Goal: Task Accomplishment & Management: Manage account settings

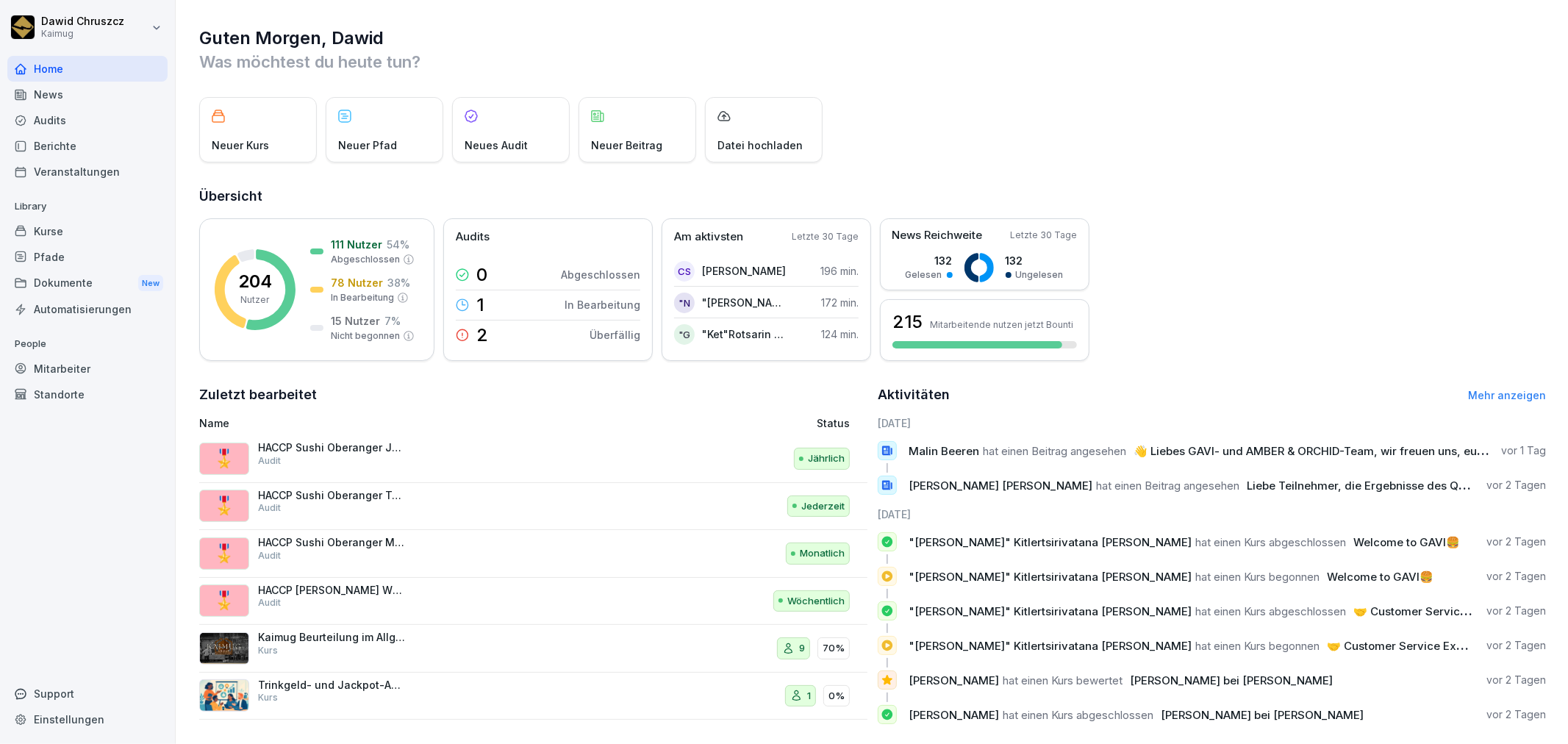
click at [109, 120] on div "Audits" at bounding box center [87, 120] width 160 height 25
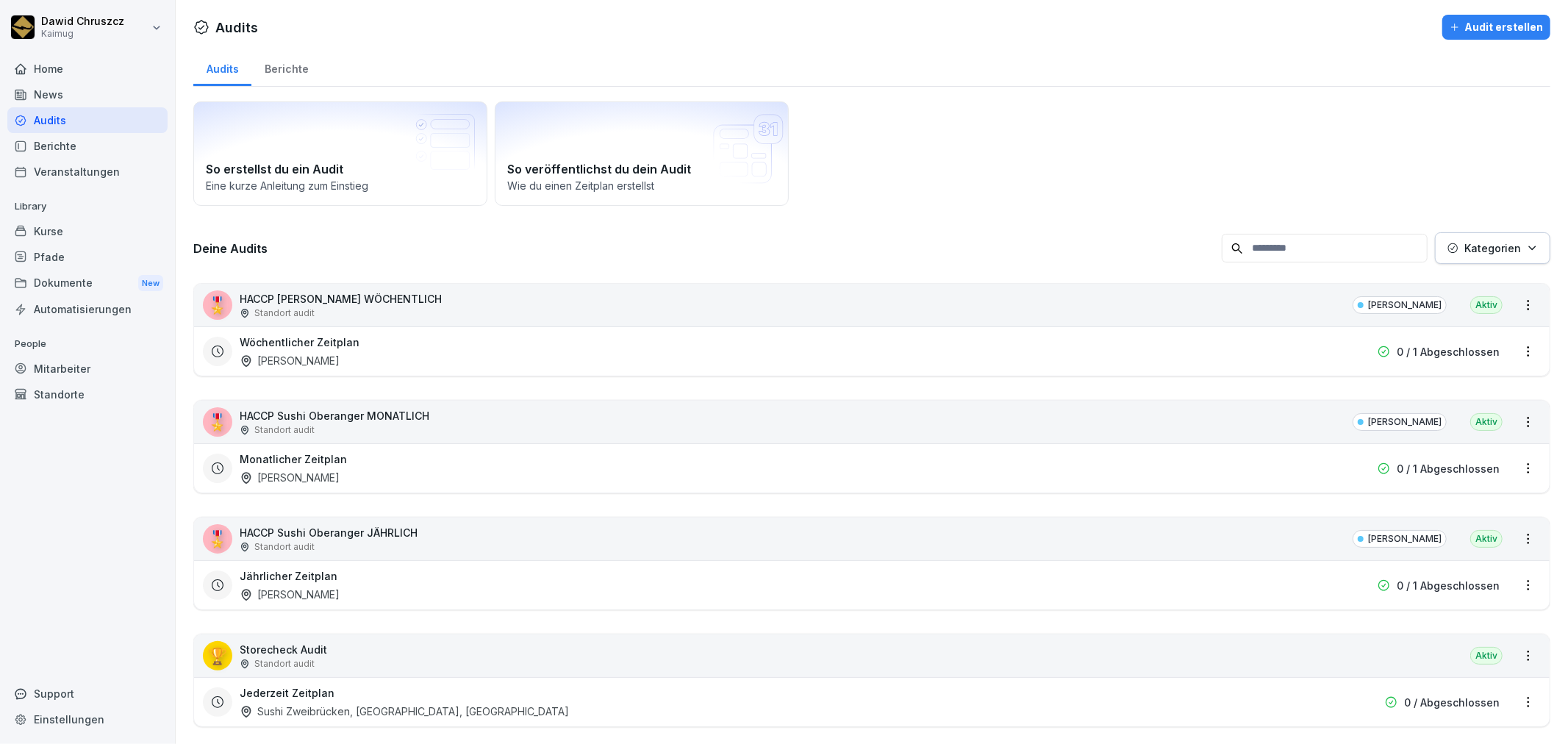
click at [181, 336] on div "Audits Berichte So erstellst du ein Audit Eine kurze Anleitung zum Einstieg So …" at bounding box center [872, 556] width 1393 height 1015
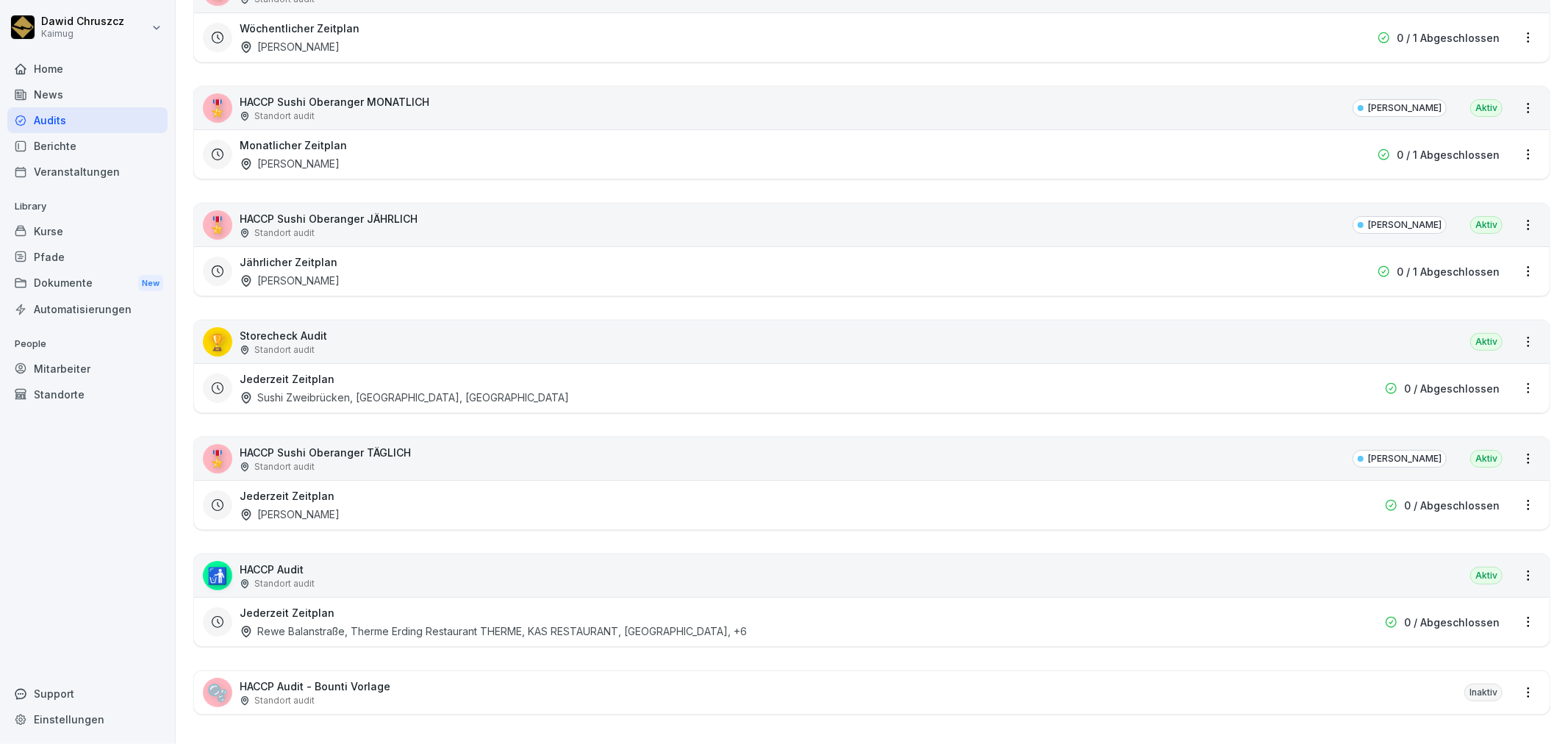
scroll to position [333, 0]
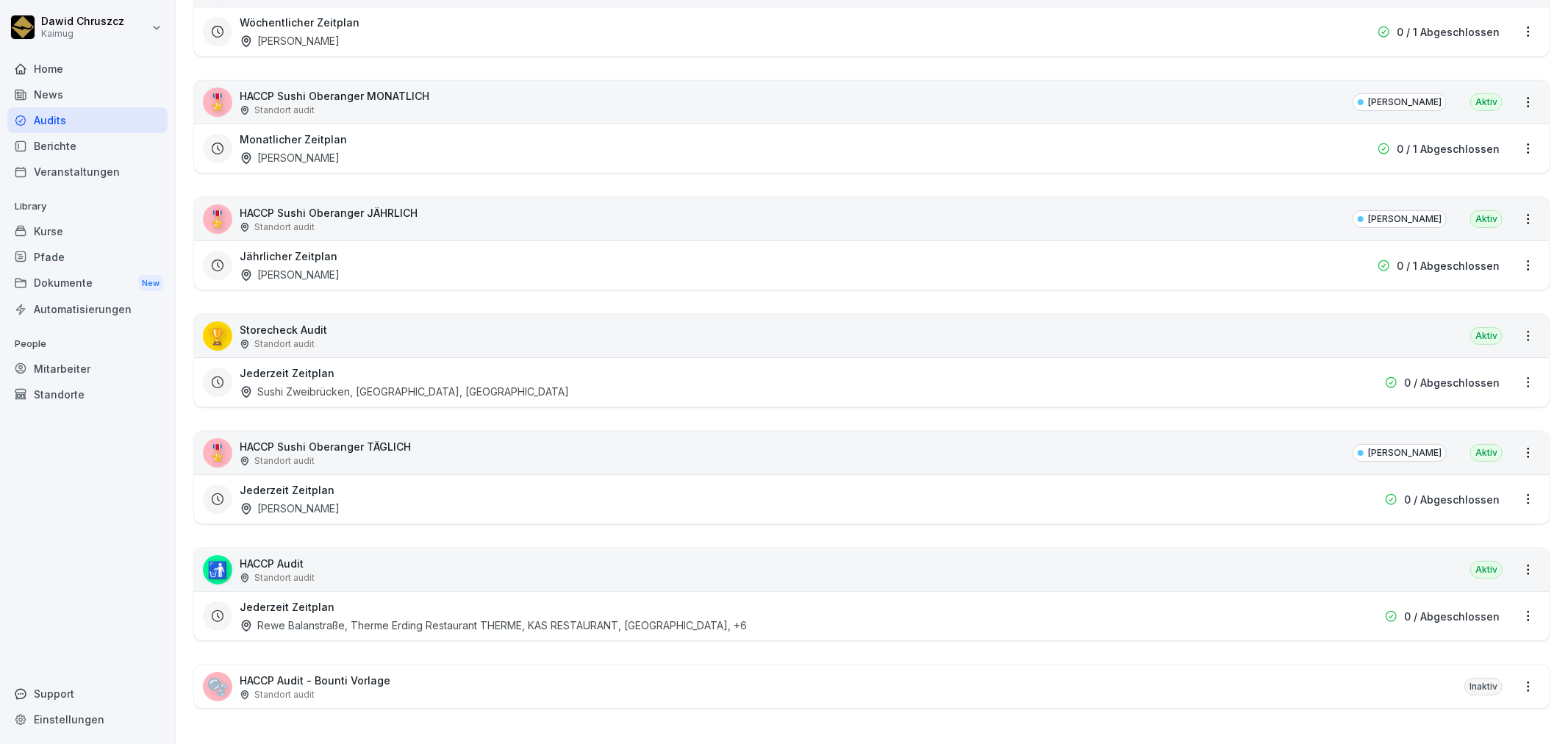
click at [339, 438] on p "HACCP Sushi Oberanger TÄGLICH" at bounding box center [325, 446] width 171 height 15
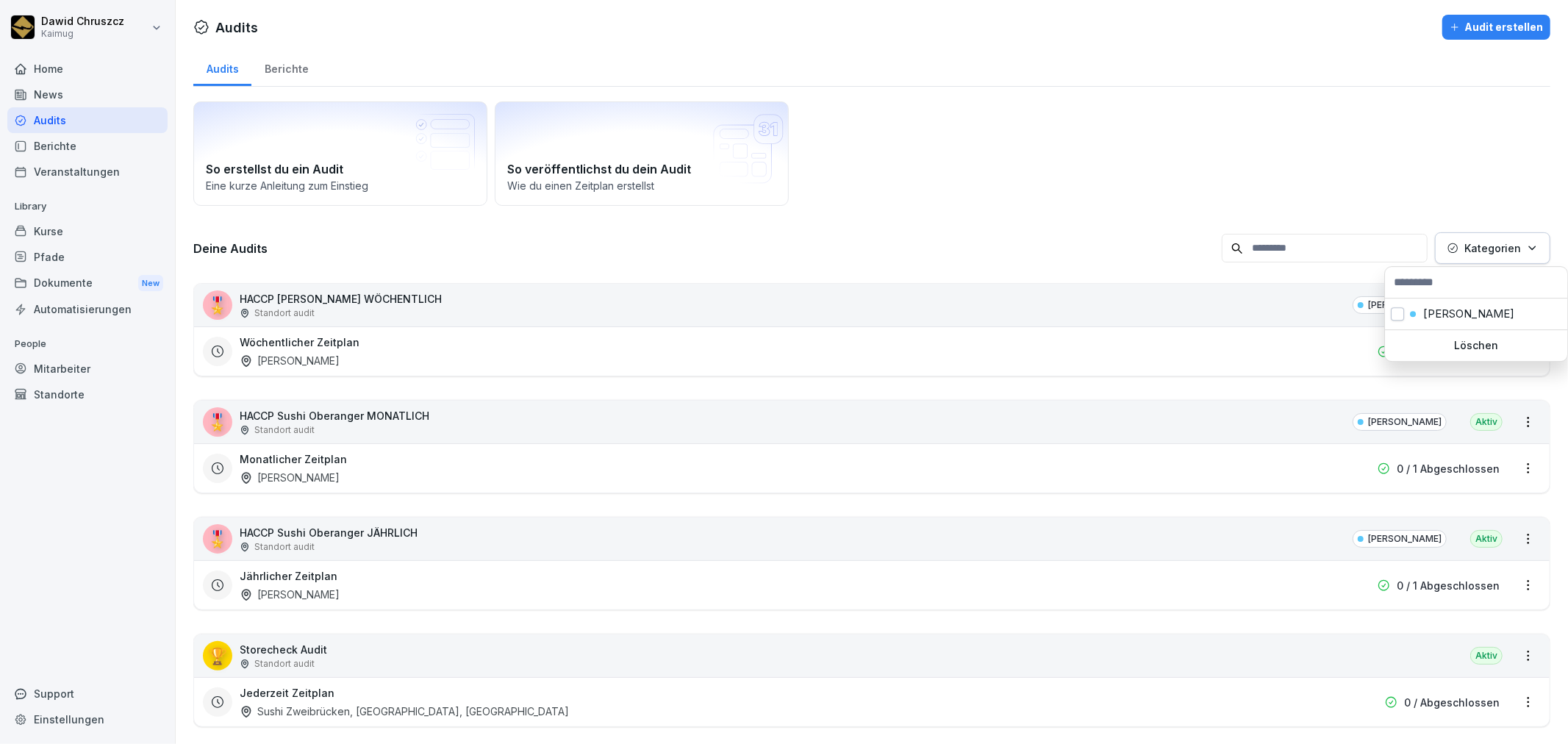
click at [1460, 232] on button "Kategorien" at bounding box center [1493, 248] width 116 height 32
click at [1401, 305] on div "[PERSON_NAME]" at bounding box center [1477, 314] width 183 height 31
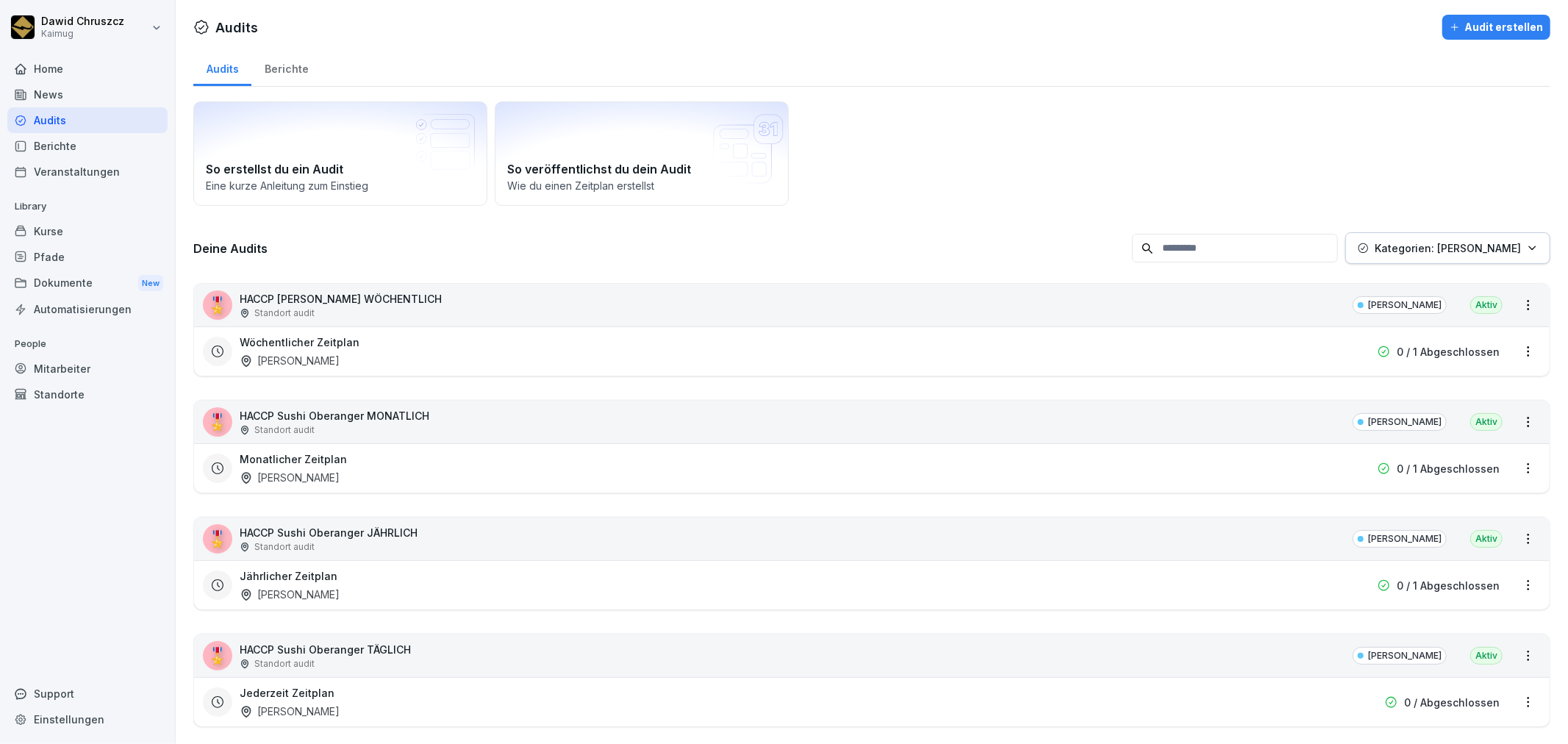
click at [1252, 171] on html "Dawid Chruszcz Kaimug Home News Audits Berichte Veranstaltungen Library Kurse P…" at bounding box center [784, 372] width 1568 height 744
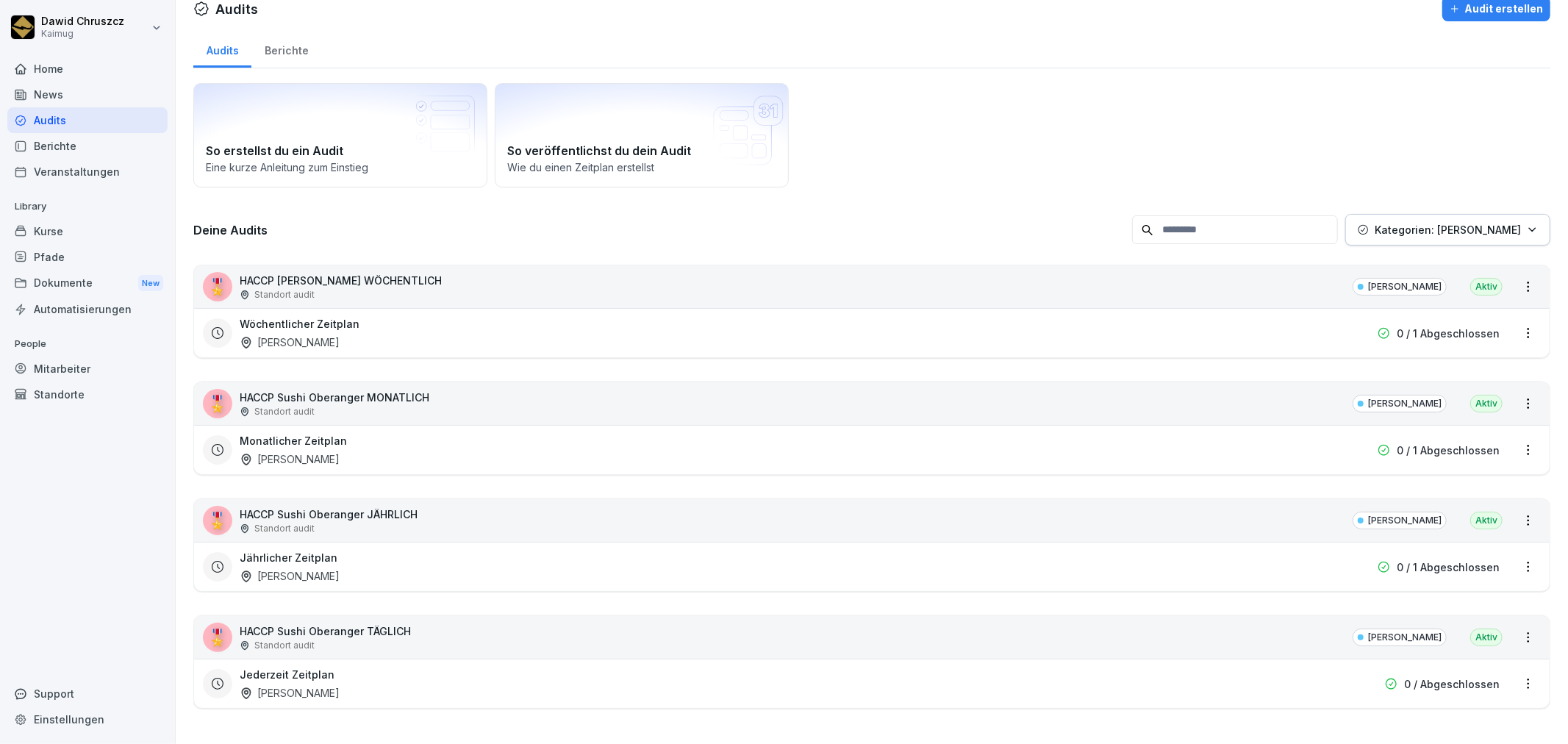
scroll to position [31, 0]
click at [927, 214] on div "Deine Audits Kategorien: Sushi Oberanger" at bounding box center [872, 230] width 1357 height 32
click at [468, 101] on icon at bounding box center [463, 107] width 12 height 12
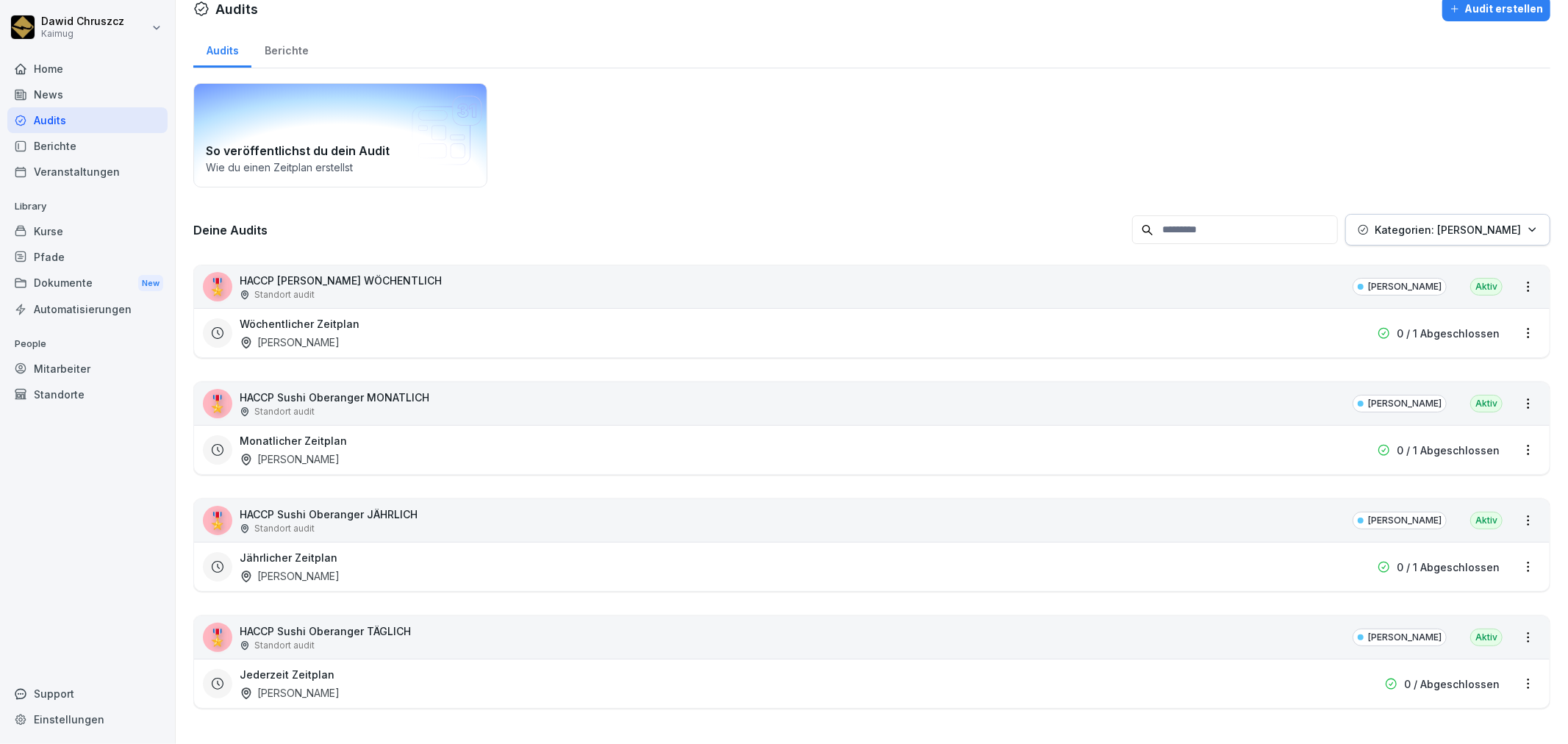
click at [466, 104] on icon at bounding box center [462, 107] width 6 height 6
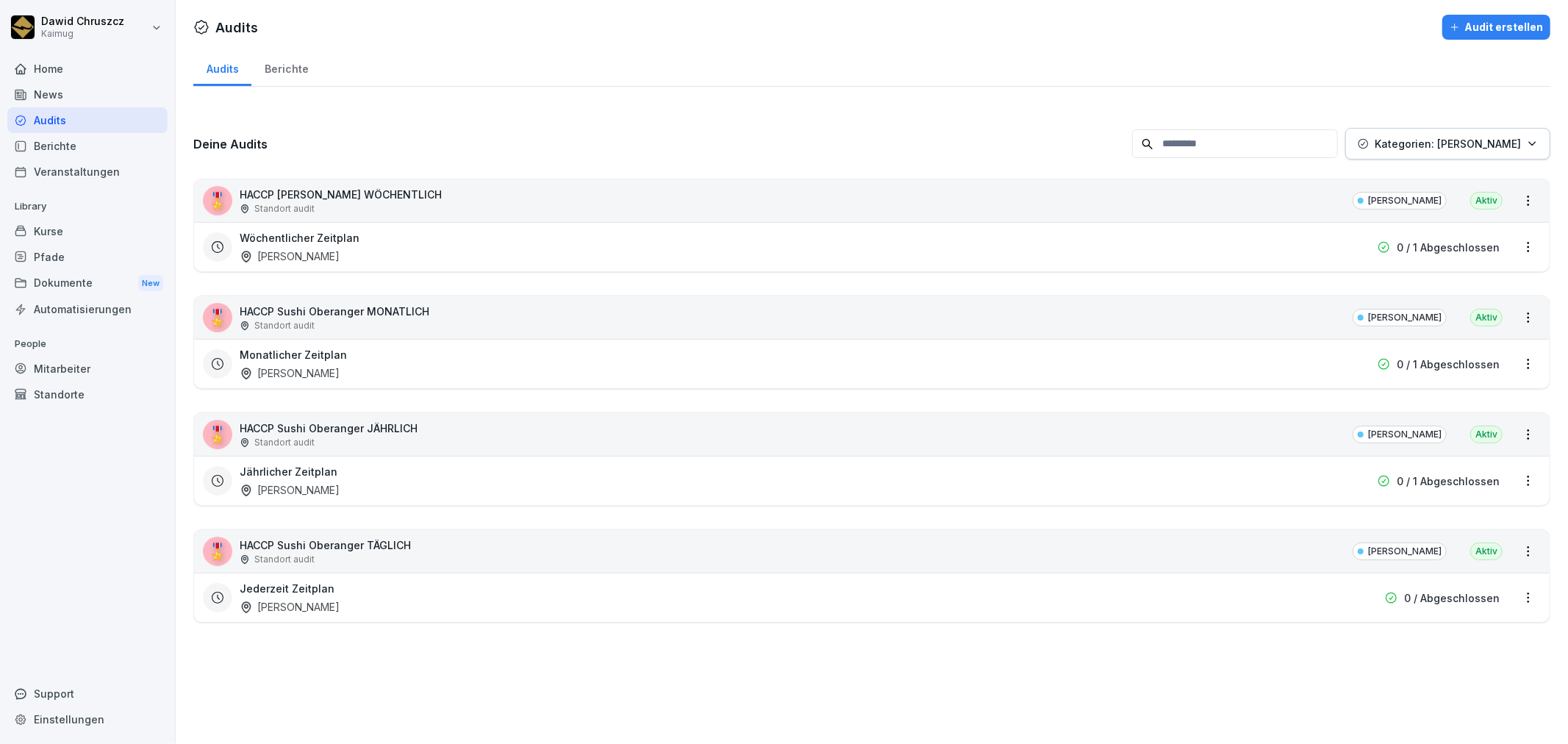
scroll to position [0, 0]
drag, startPoint x: 1012, startPoint y: 108, endPoint x: 1015, endPoint y: 97, distance: 11.4
click at [1012, 106] on div "Deine Audits Kategorien: Sushi Oberanger 🎖️ HACCP Sushi Oberanger WÖCHENTLICH S…" at bounding box center [872, 372] width 1357 height 548
click at [385, 554] on div "Standort audit" at bounding box center [325, 559] width 171 height 14
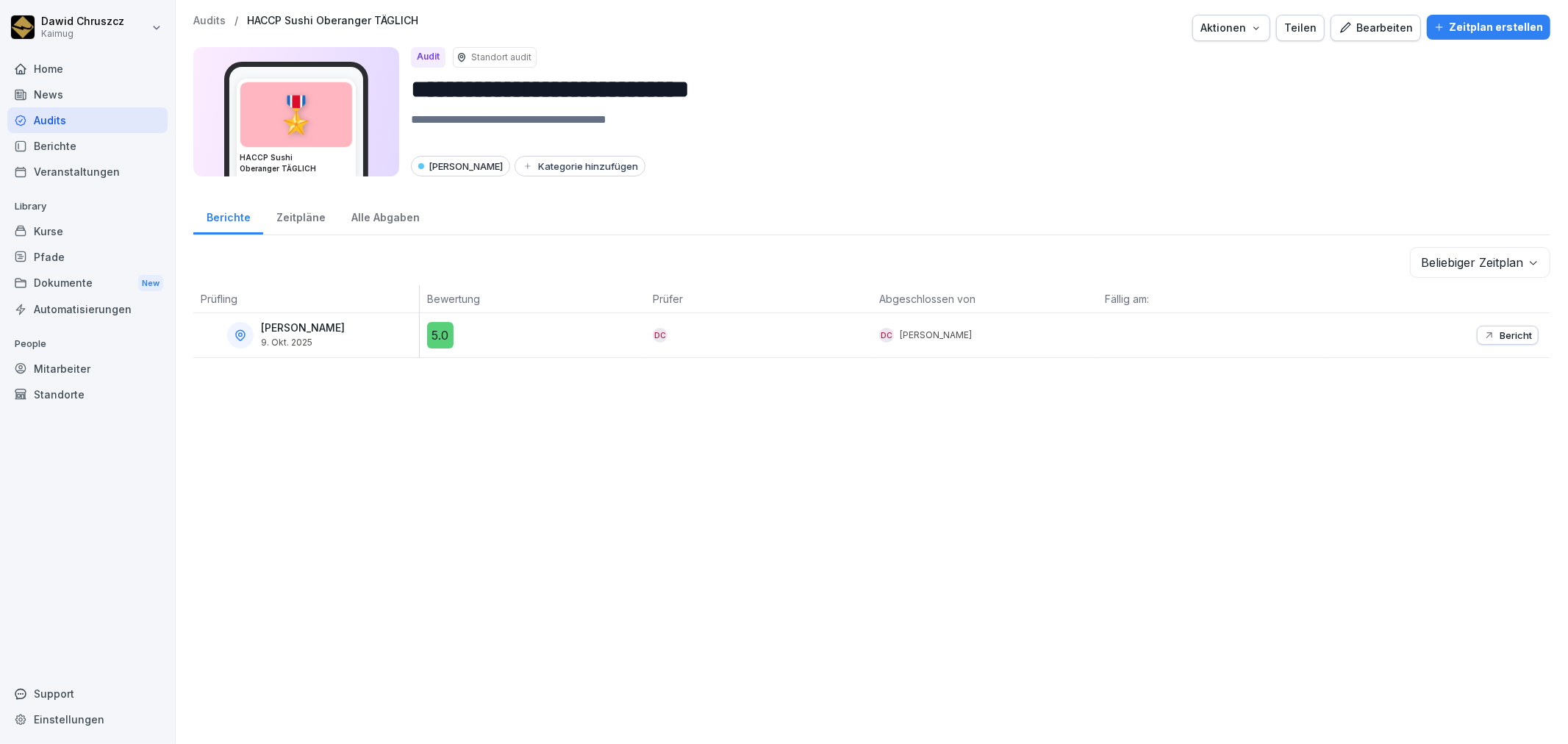
click at [1377, 24] on div "Bearbeiten" at bounding box center [1375, 28] width 74 height 16
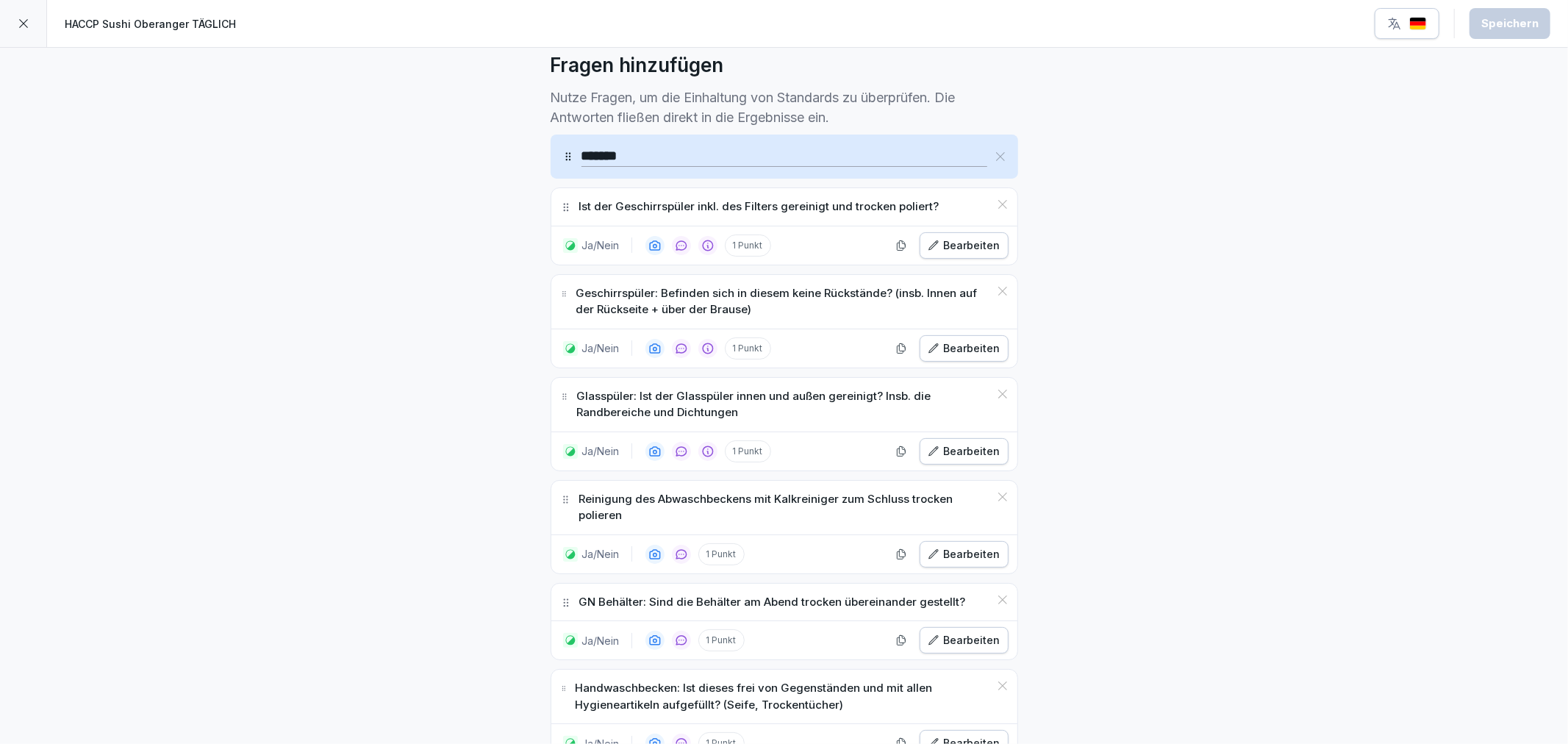
scroll to position [489, 0]
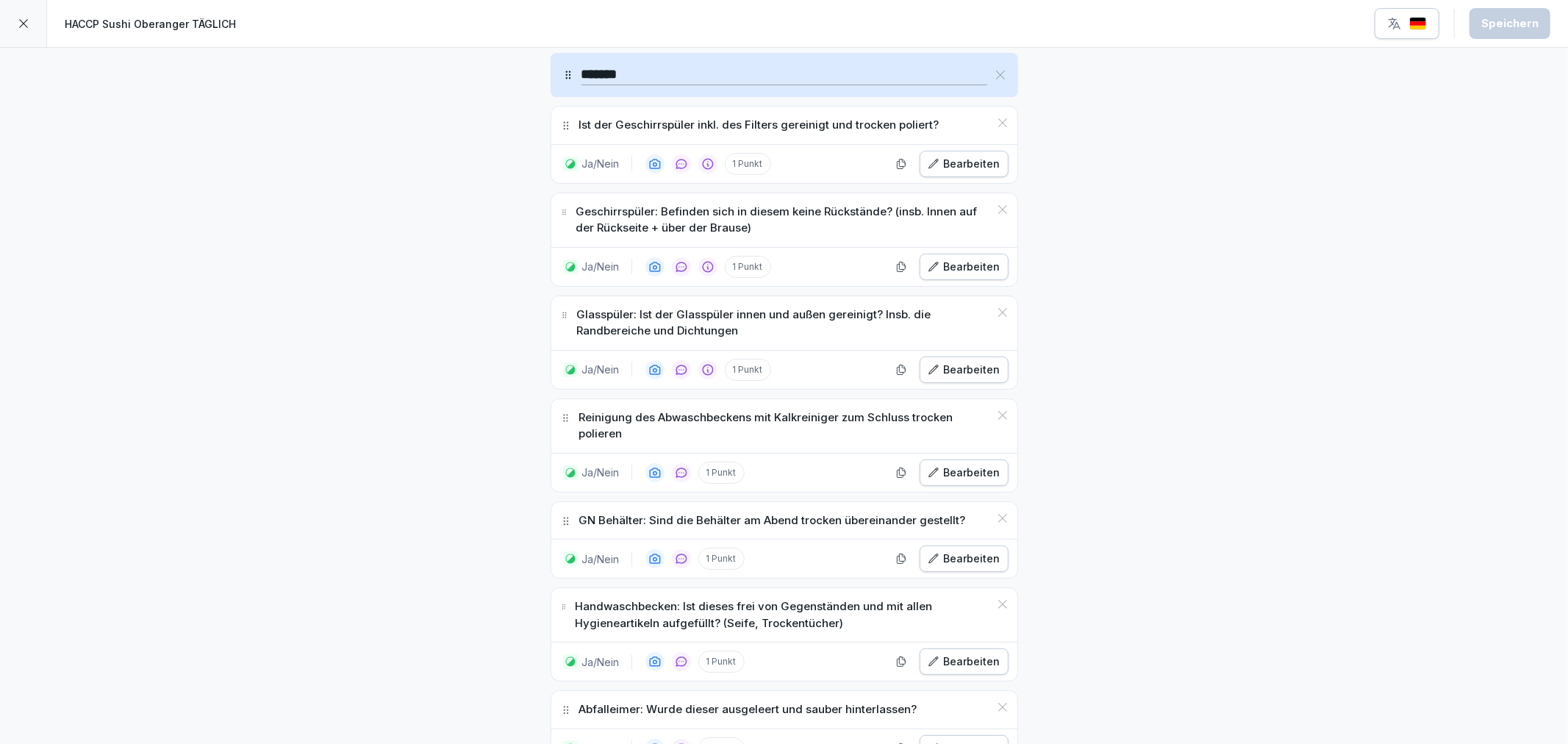
drag, startPoint x: 646, startPoint y: 81, endPoint x: 556, endPoint y: 65, distance: 91.4
click at [556, 65] on div "*******" at bounding box center [784, 75] width 468 height 44
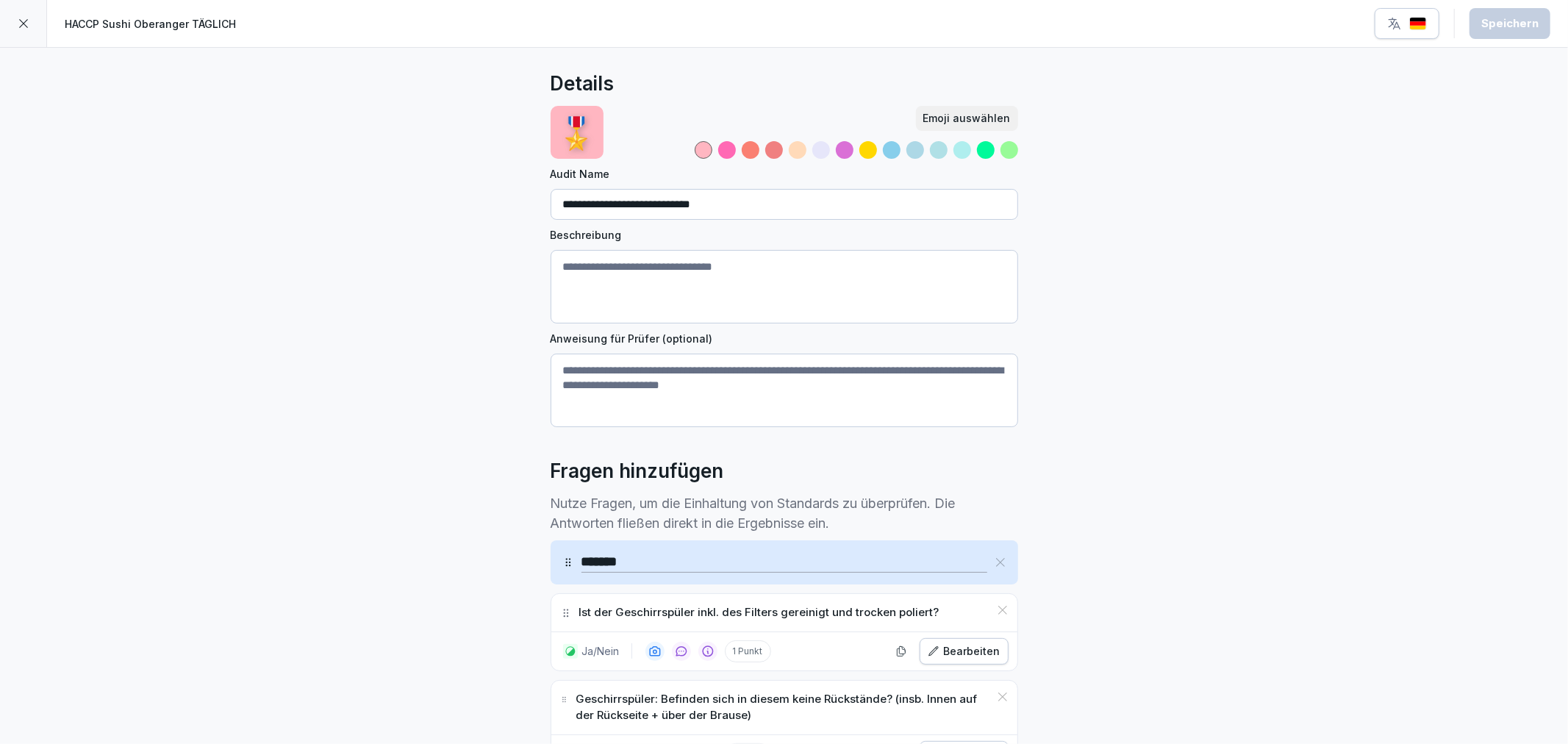
scroll to position [0, 0]
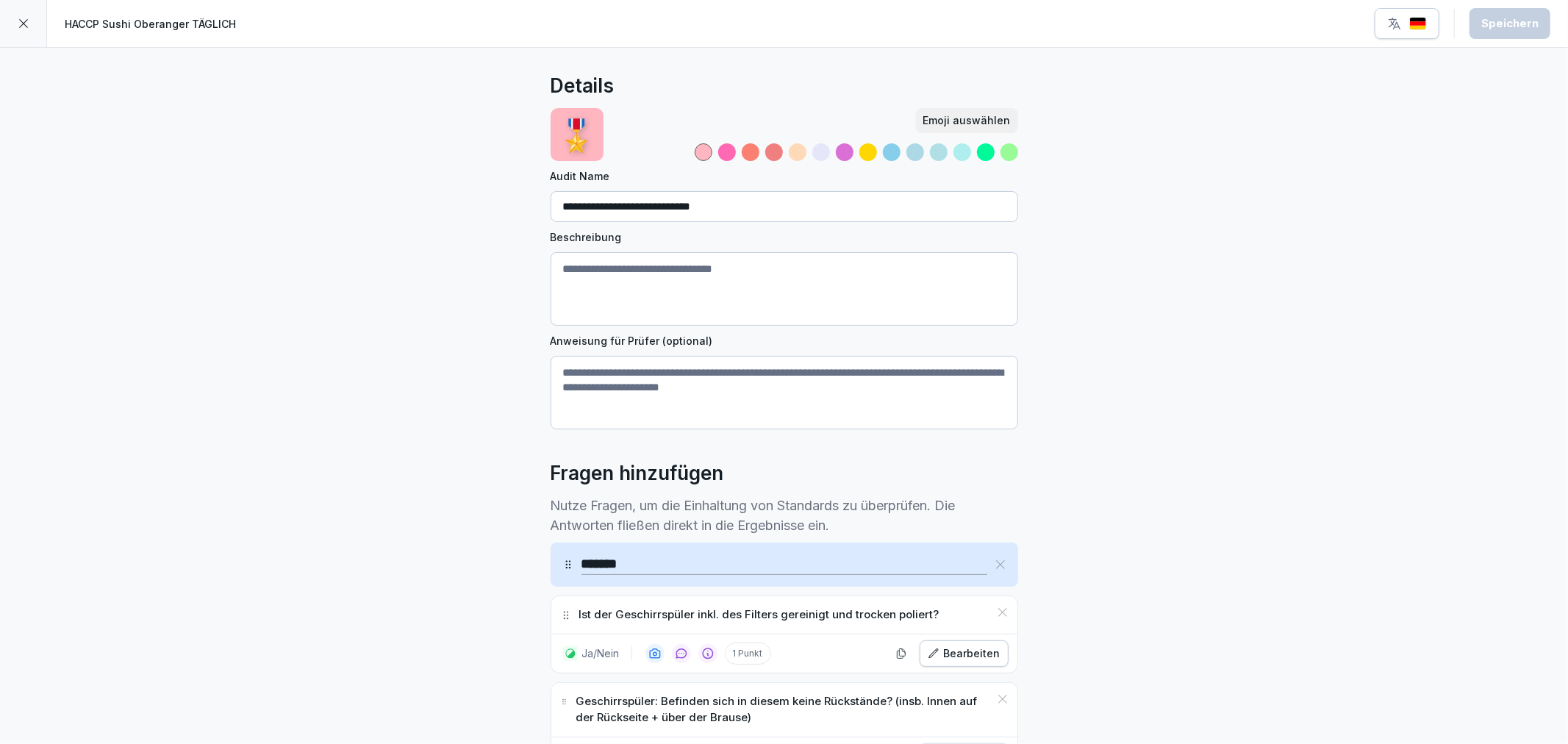
click at [30, 13] on div at bounding box center [24, 24] width 47 height 47
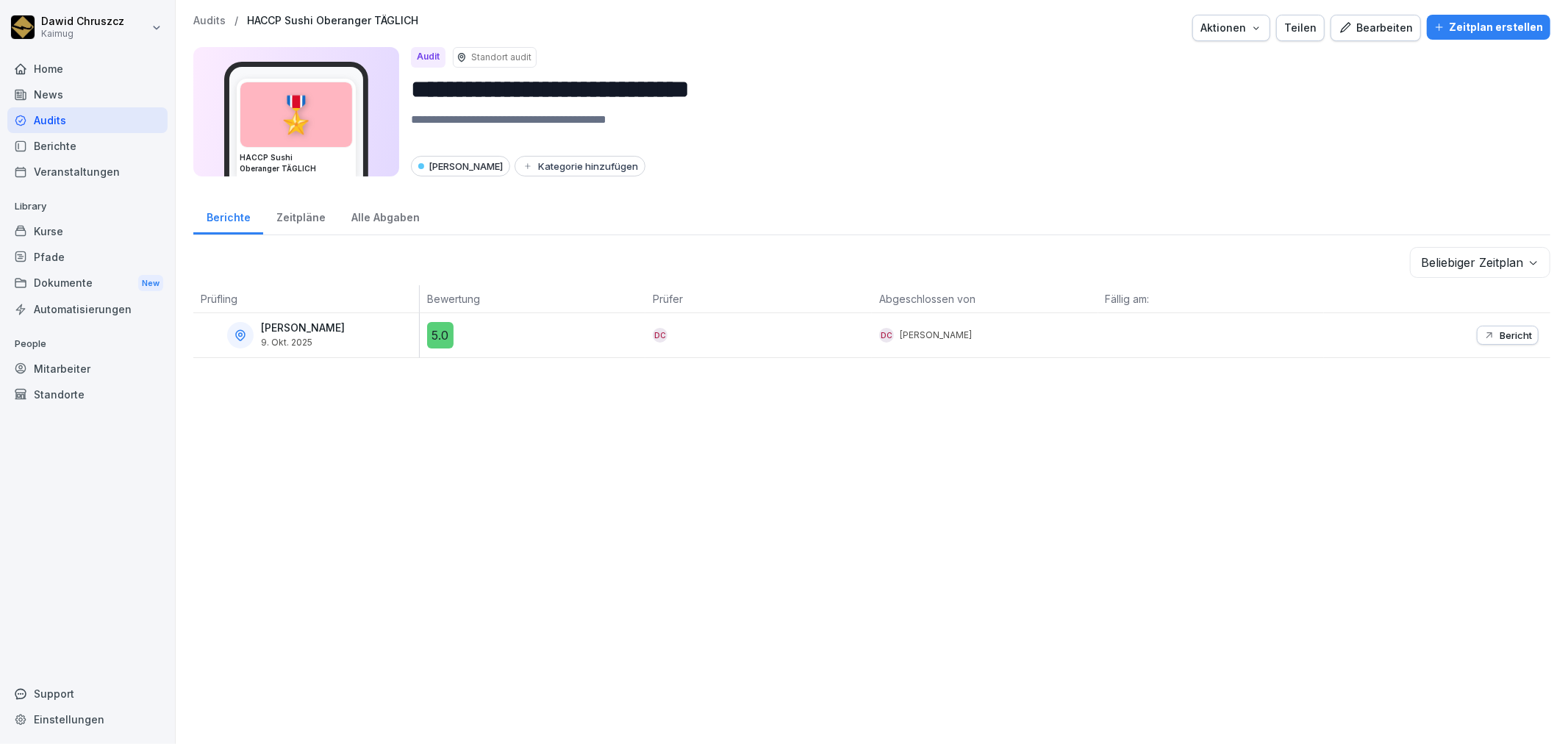
click at [304, 221] on div "Zeitpläne" at bounding box center [300, 215] width 75 height 37
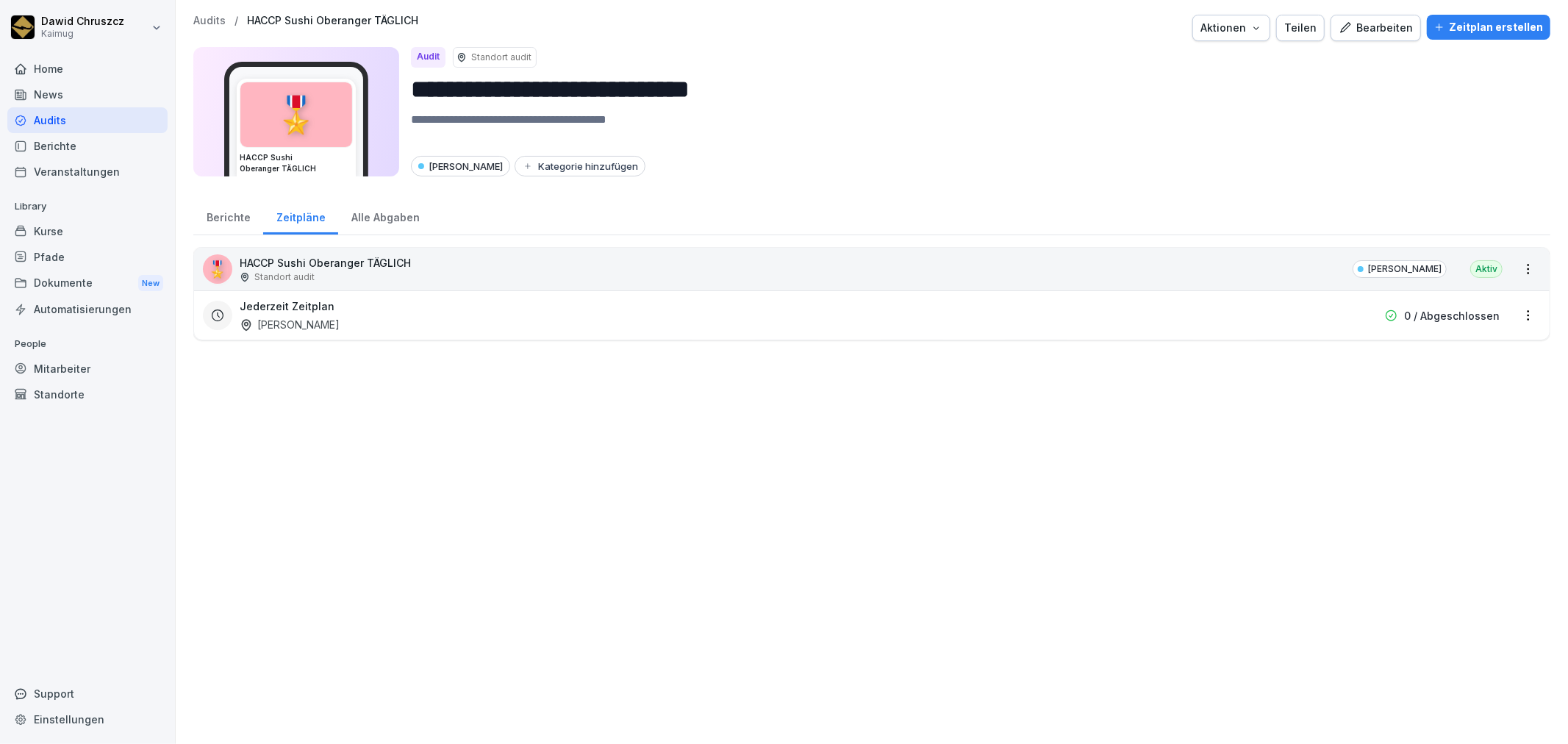
click at [993, 324] on div "Jederzeit Zeitplan [PERSON_NAME]" at bounding box center [778, 315] width 1076 height 33
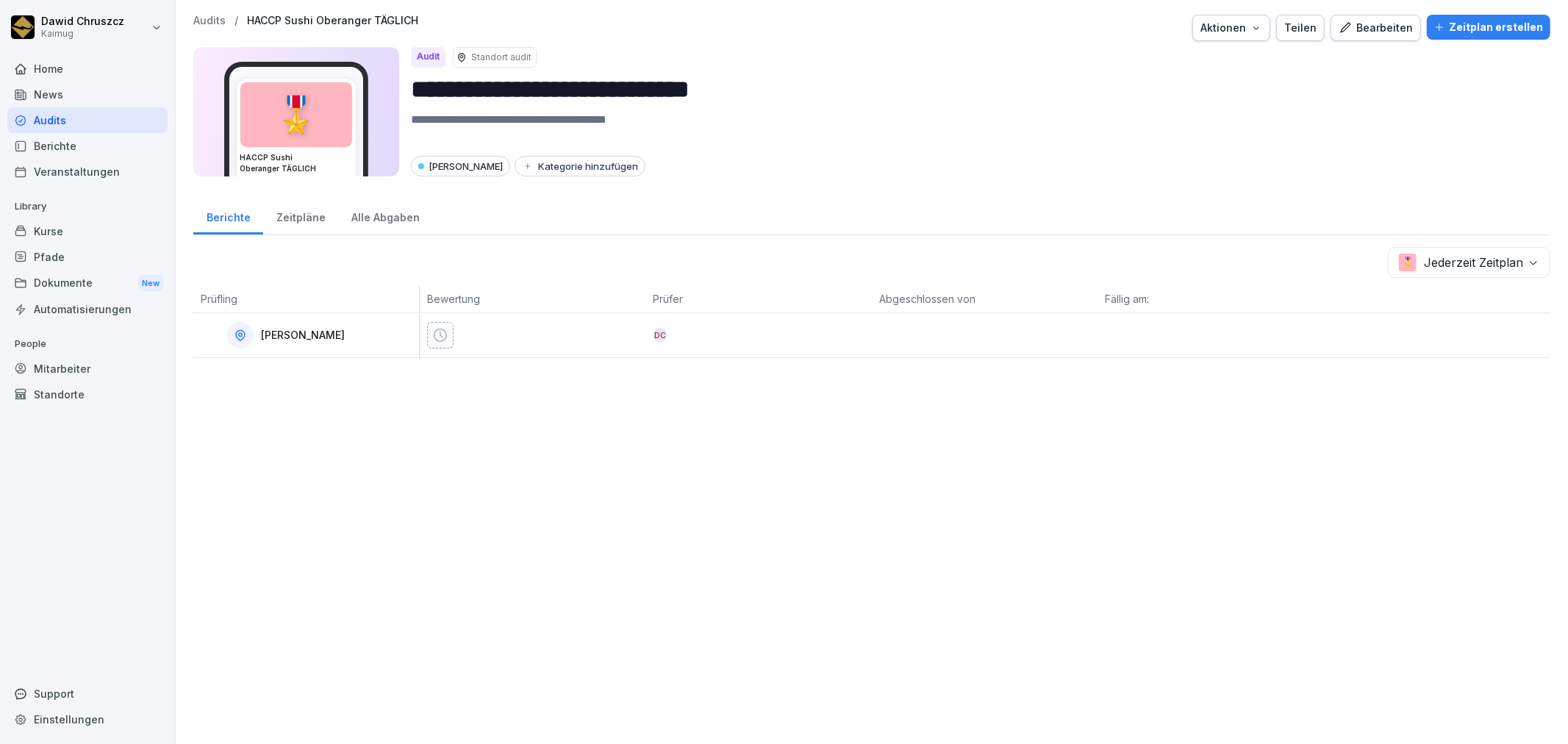
drag, startPoint x: 1012, startPoint y: 354, endPoint x: 994, endPoint y: 348, distance: 19.0
click at [1007, 353] on div at bounding box center [985, 334] width 226 height 44
click at [1397, 30] on div "Bearbeiten" at bounding box center [1375, 28] width 74 height 16
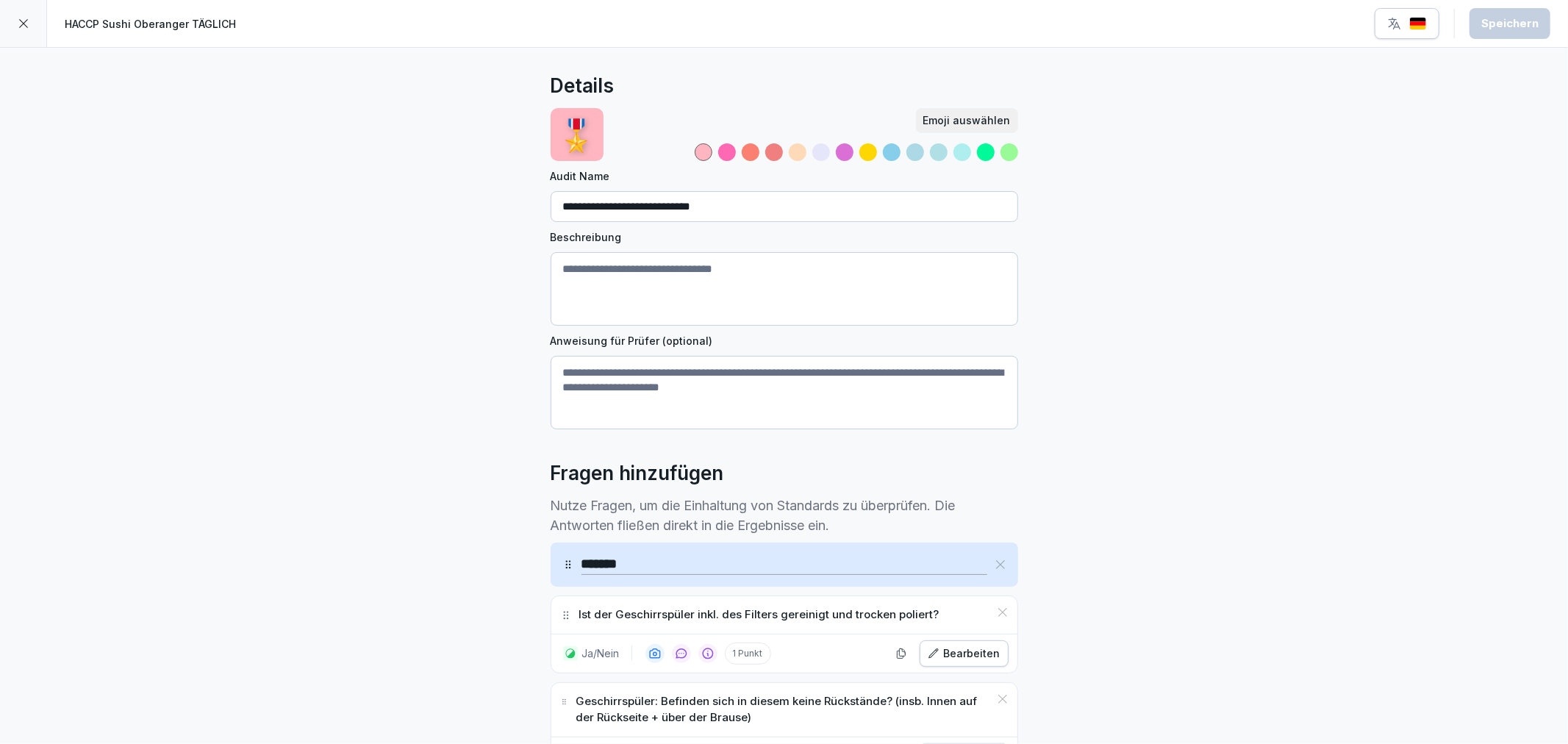
drag, startPoint x: 21, startPoint y: 30, endPoint x: 37, endPoint y: 30, distance: 16.0
click at [37, 30] on div at bounding box center [24, 24] width 47 height 47
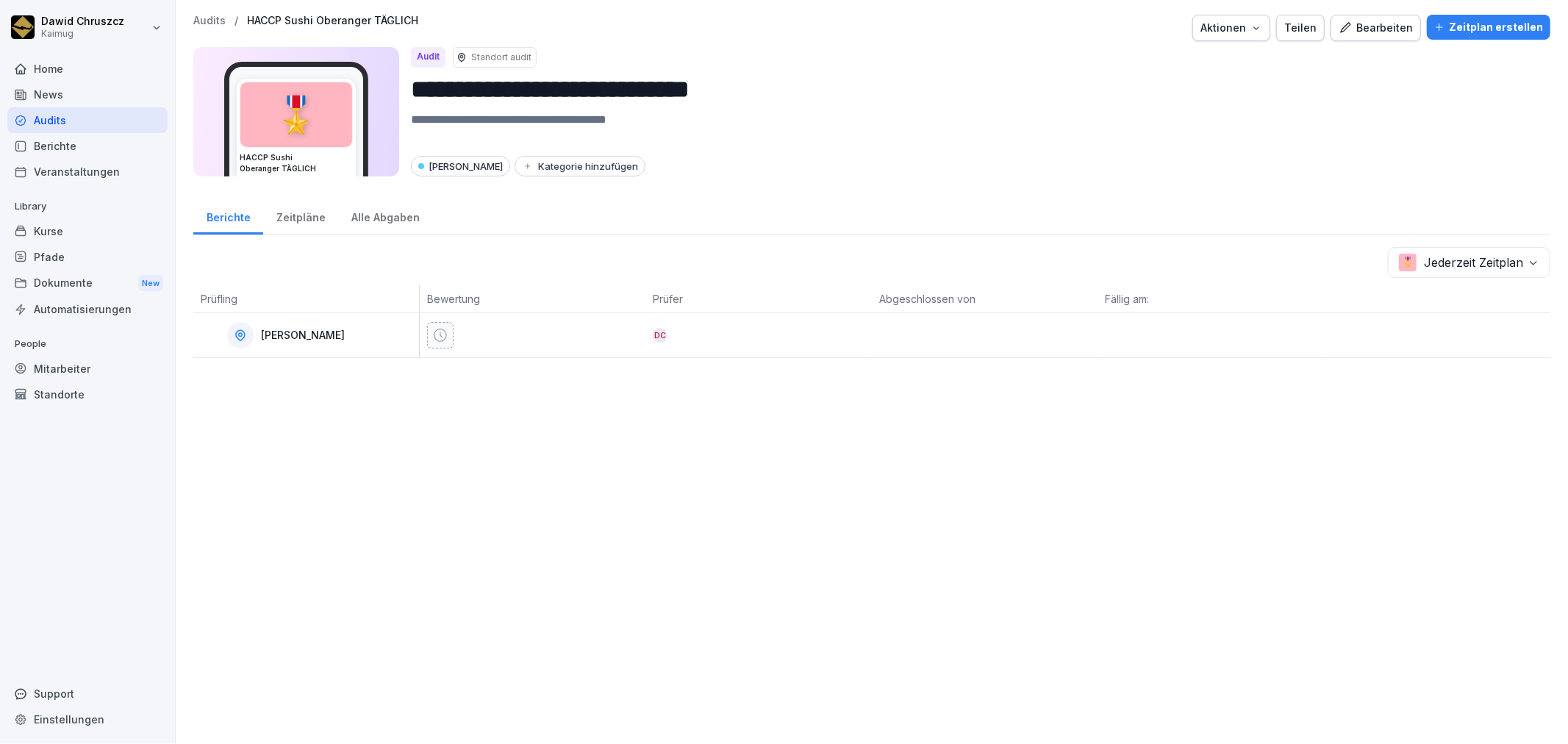
click at [1463, 25] on div "Zeitplan erstellen" at bounding box center [1488, 27] width 109 height 16
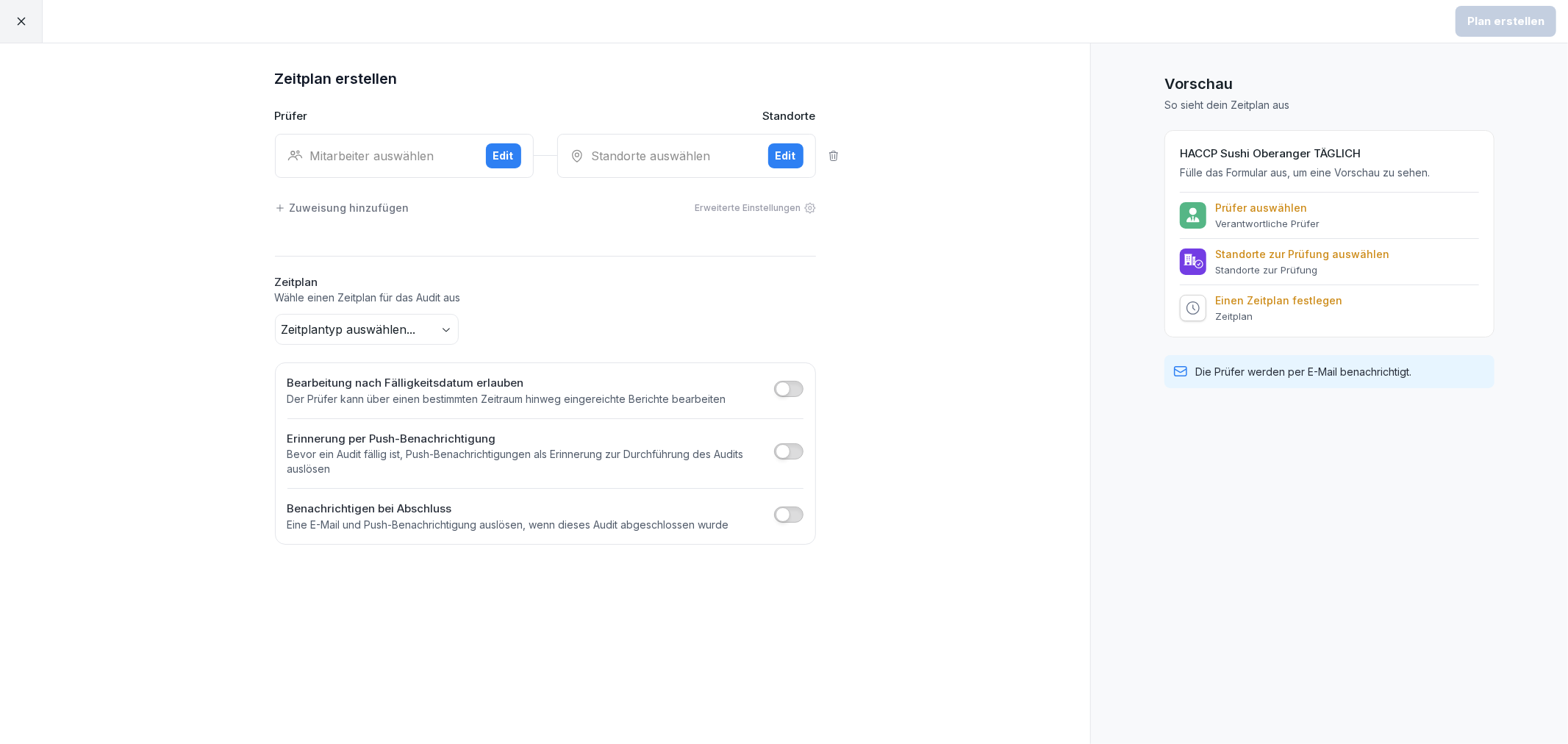
click at [412, 157] on div "Mitarbeiter auswählen" at bounding box center [381, 156] width 186 height 18
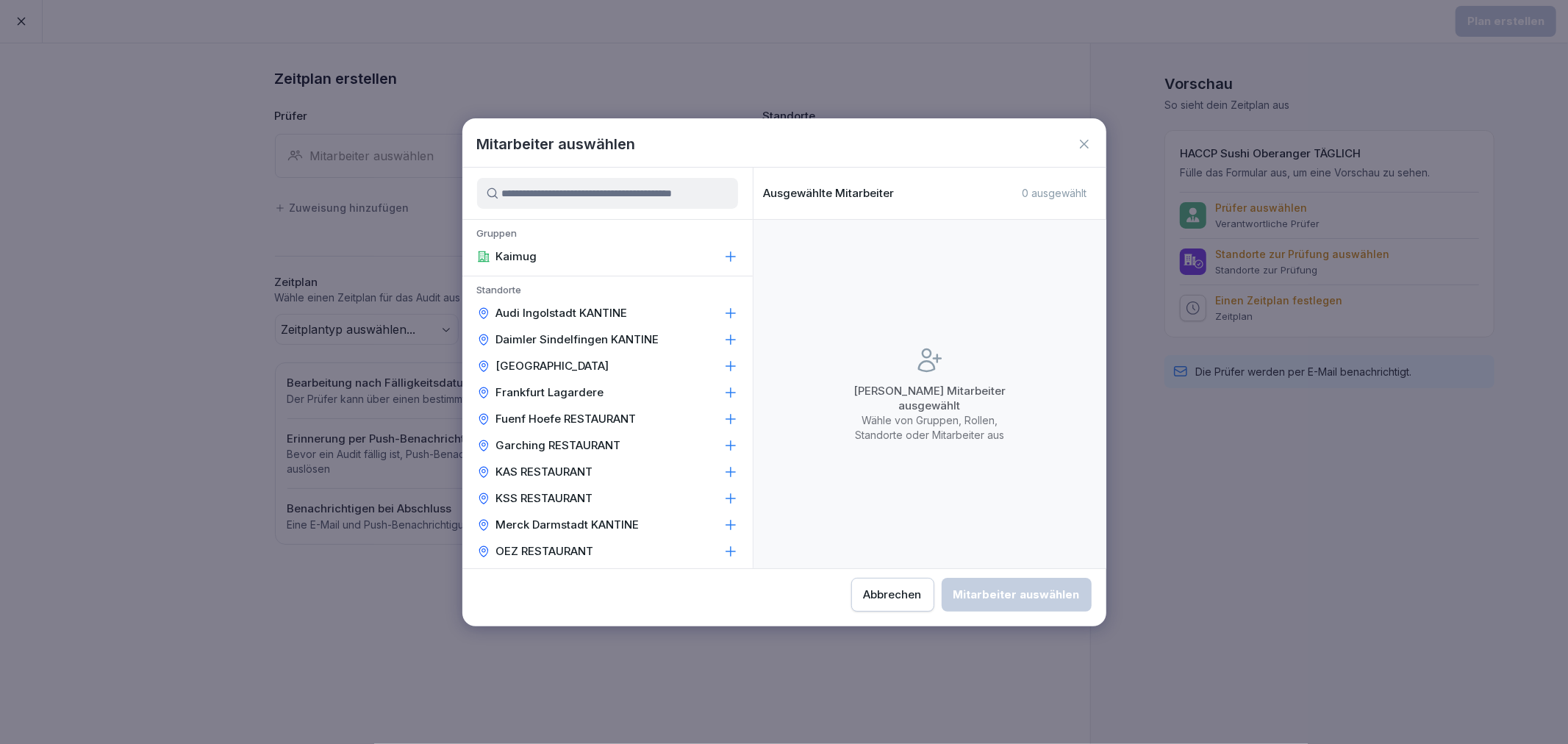
click at [527, 197] on input at bounding box center [608, 193] width 261 height 31
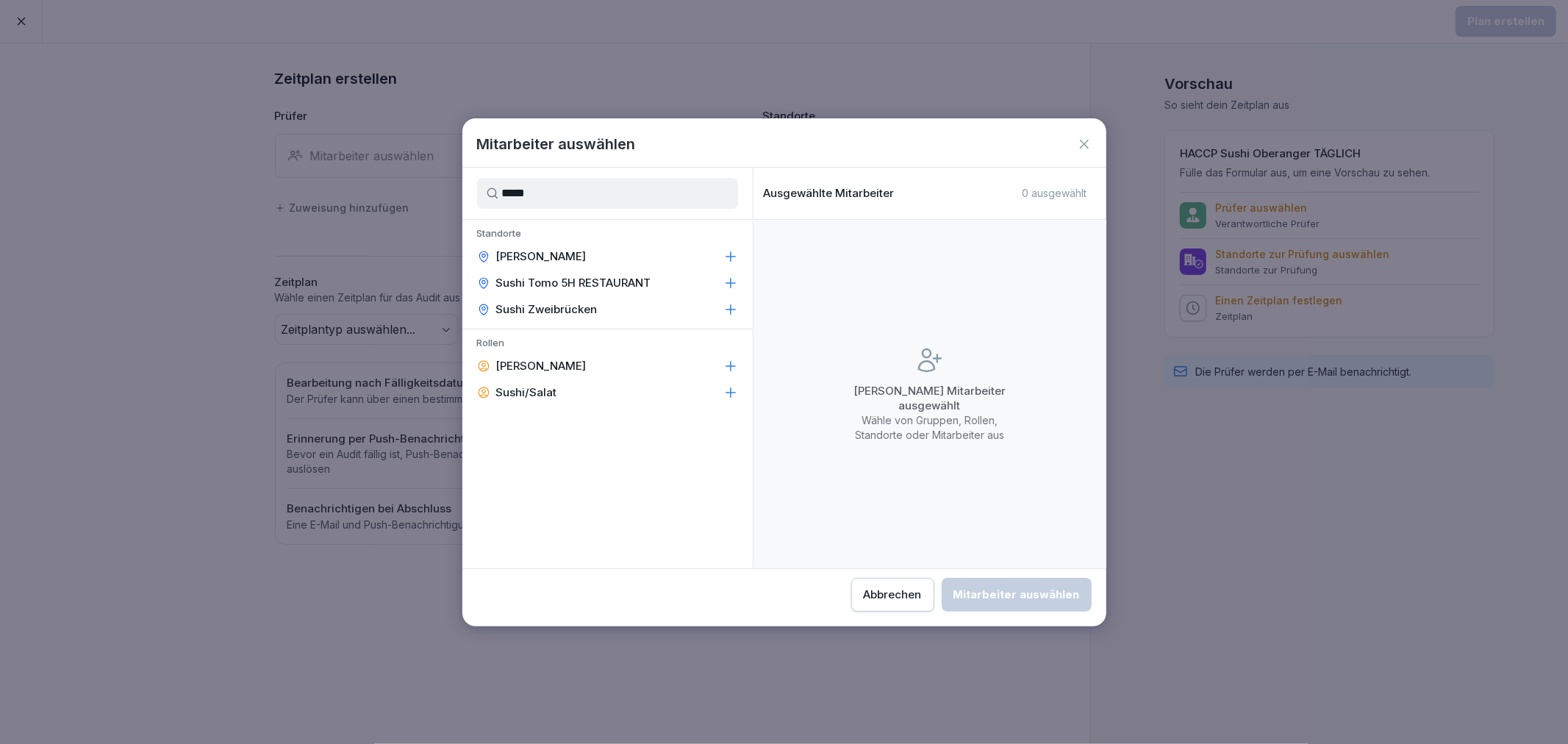
type input "*****"
click at [732, 250] on icon at bounding box center [731, 257] width 14 height 14
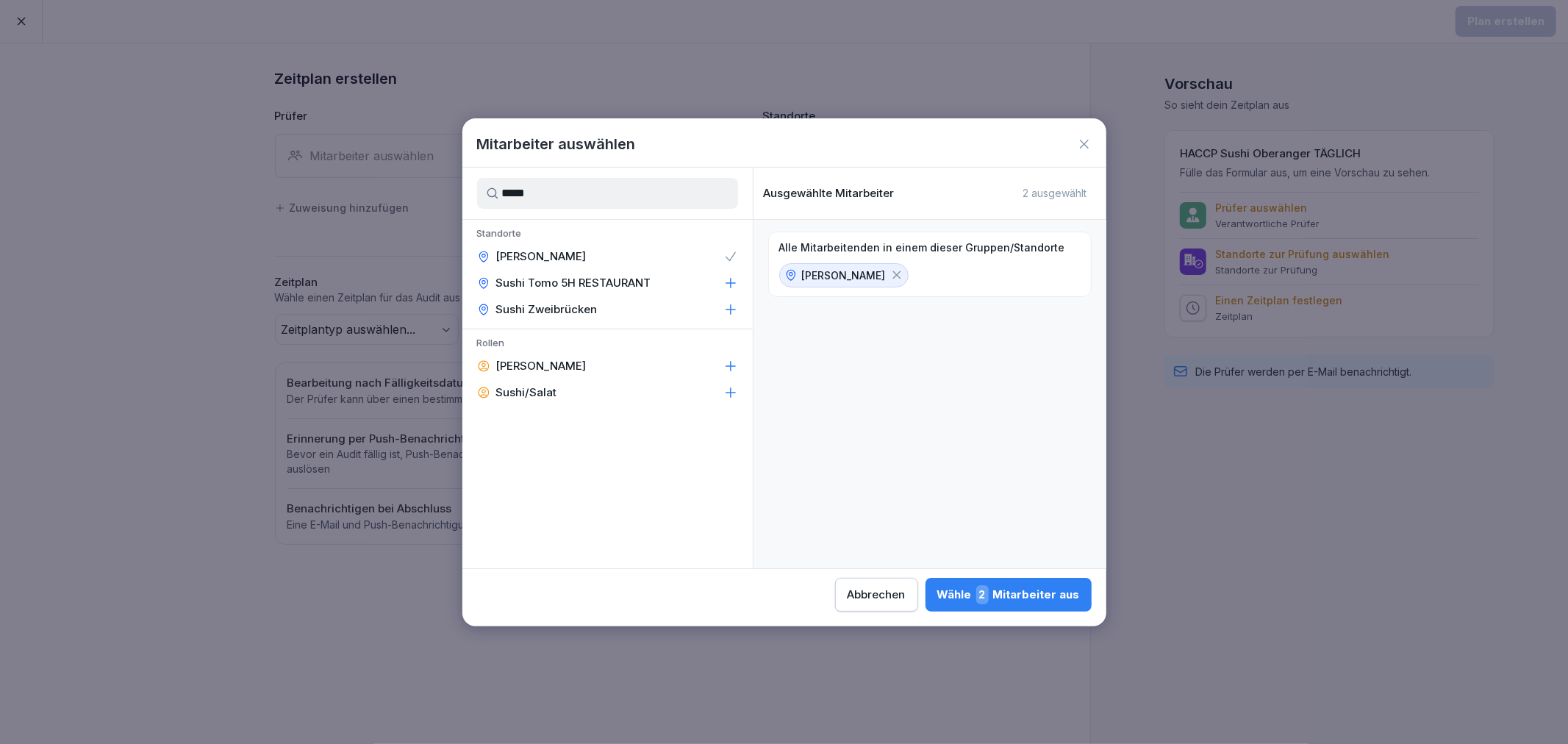
click at [1054, 594] on div "Wähle 2 Mitarbeiter aus" at bounding box center [1008, 594] width 143 height 19
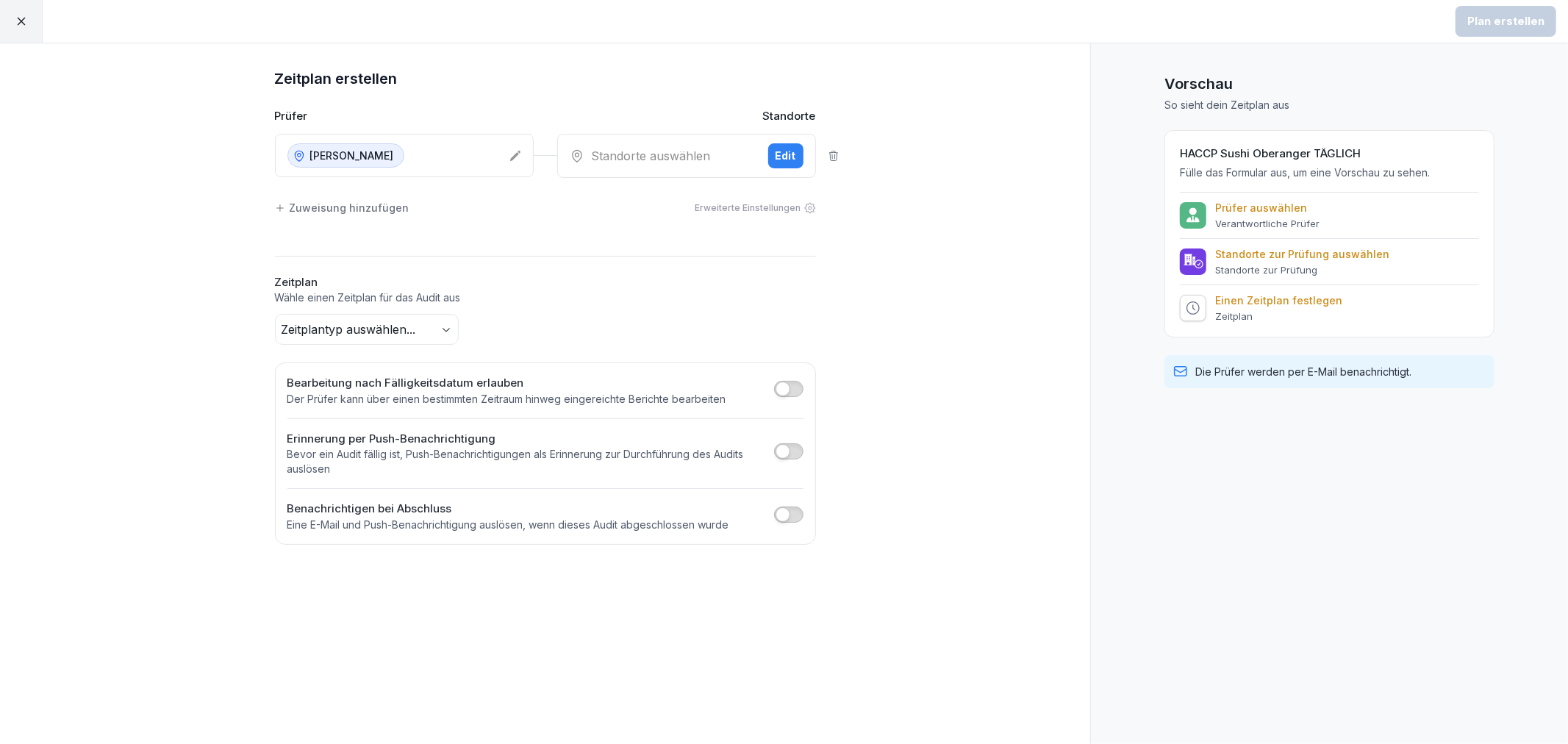
click at [623, 157] on div "Standorte auswählen" at bounding box center [663, 156] width 186 height 18
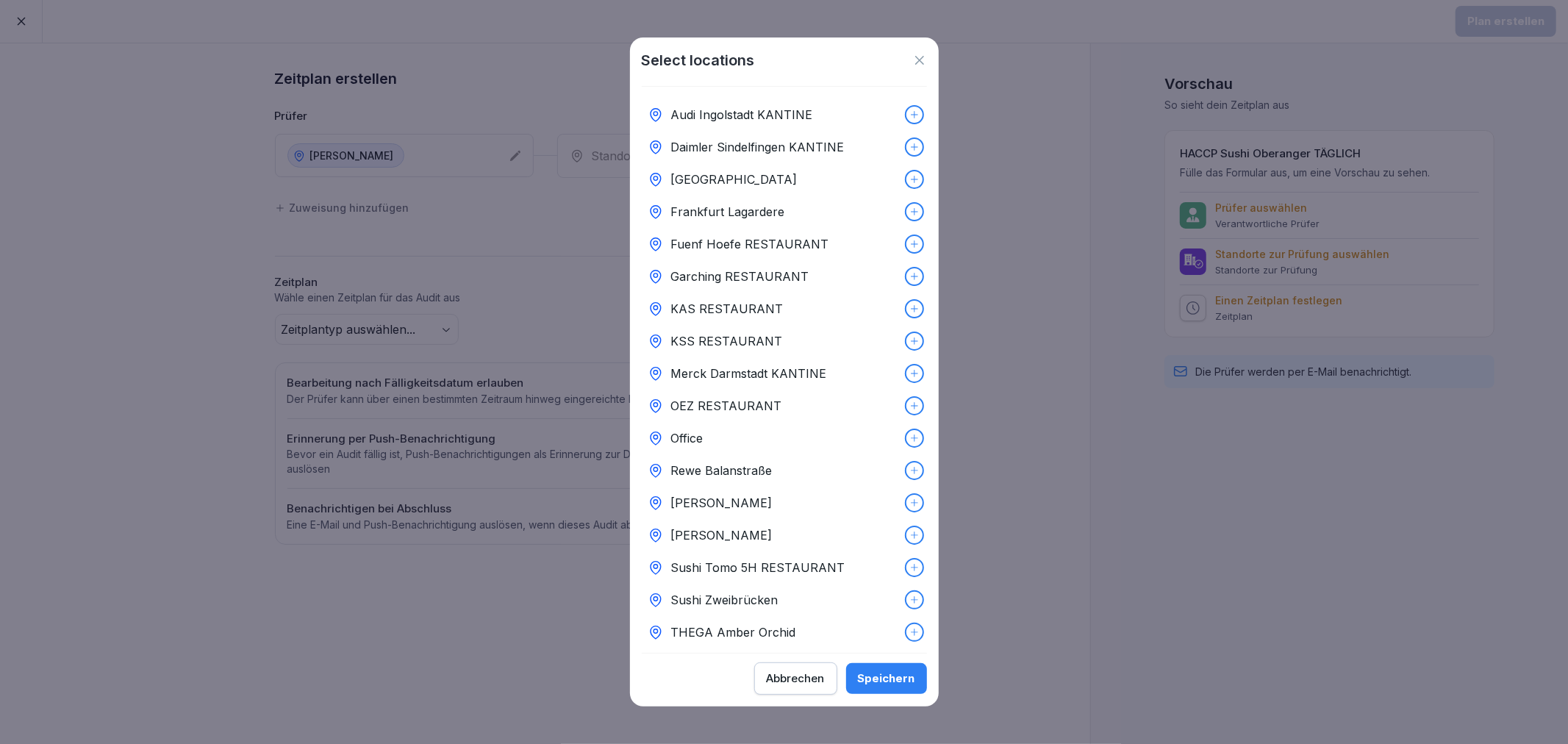
scroll to position [81, 0]
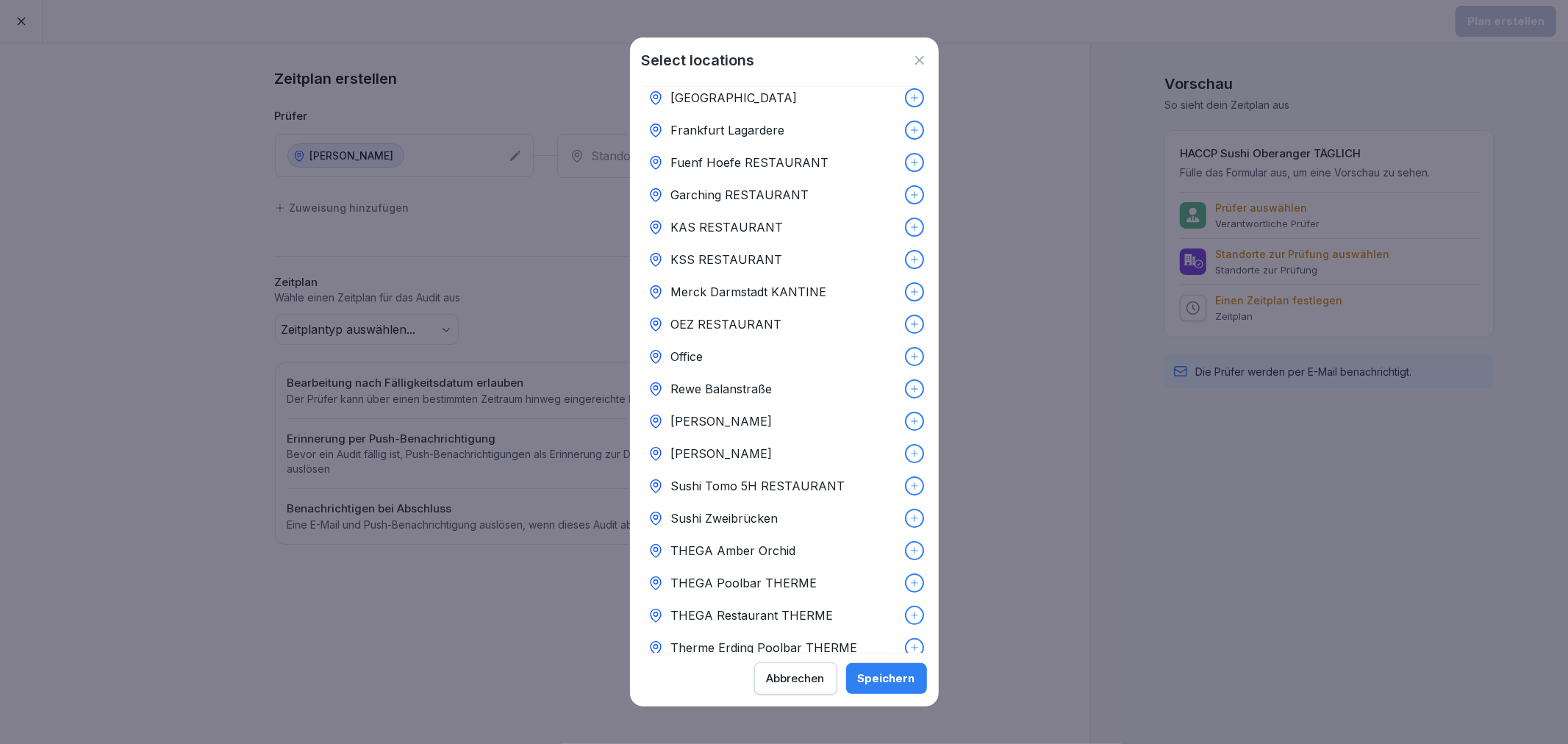
click at [906, 446] on div at bounding box center [914, 454] width 16 height 16
click at [893, 689] on button "Speichern" at bounding box center [886, 678] width 80 height 31
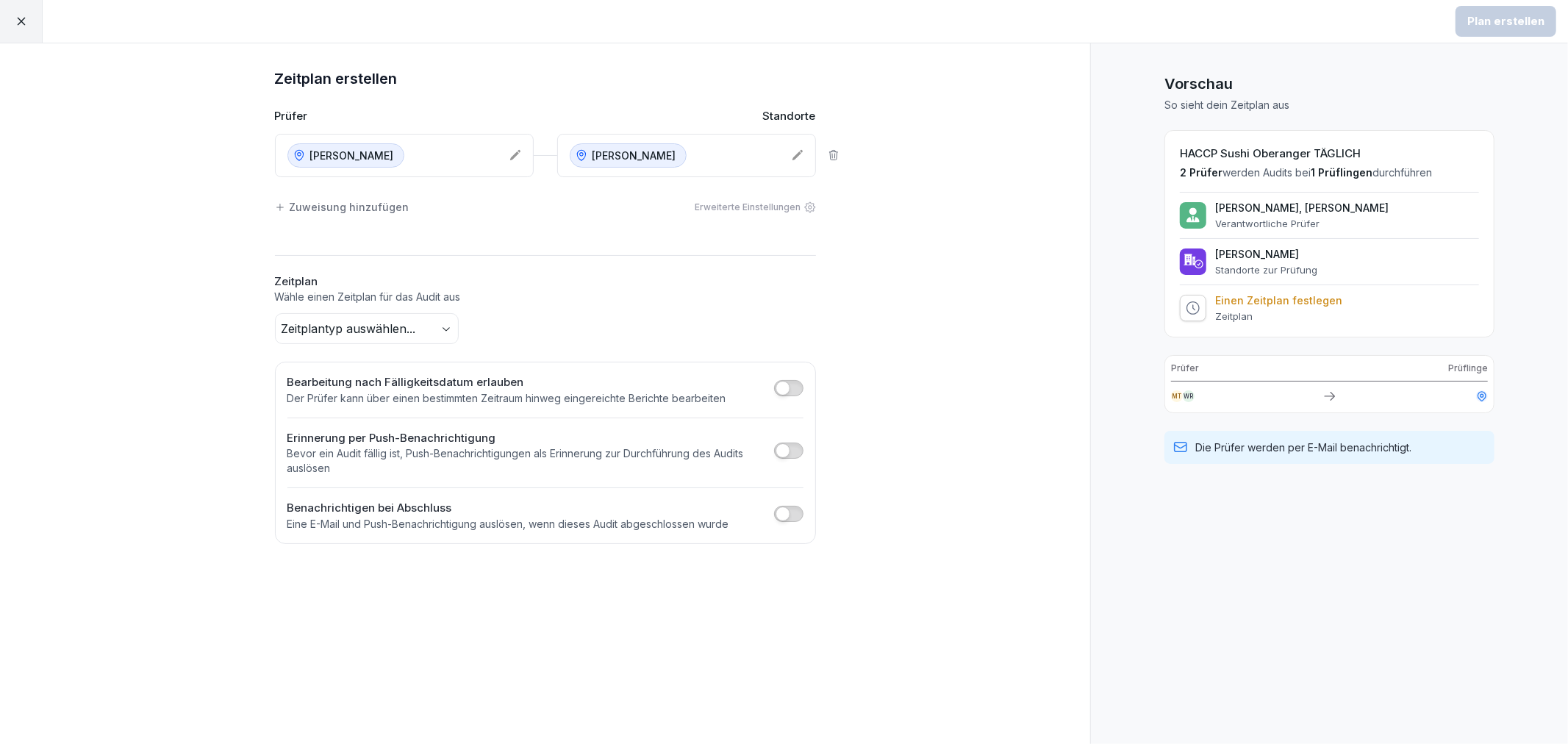
click at [430, 349] on div "Zeitplan erstellen Prüfer Standorte Sushi Oberanger Sushi Oberanger Zuweisung h…" at bounding box center [545, 306] width 588 height 477
click at [419, 336] on body "Plan erstellen Zeitplan erstellen Prüfer Standorte Sushi Oberanger Sushi Oberan…" at bounding box center [784, 372] width 1568 height 744
click at [507, 328] on html "Plan erstellen Zeitplan erstellen Prüfer Standorte Sushi Oberanger Sushi Oberan…" at bounding box center [784, 372] width 1568 height 744
click at [10, 33] on div at bounding box center [21, 21] width 43 height 42
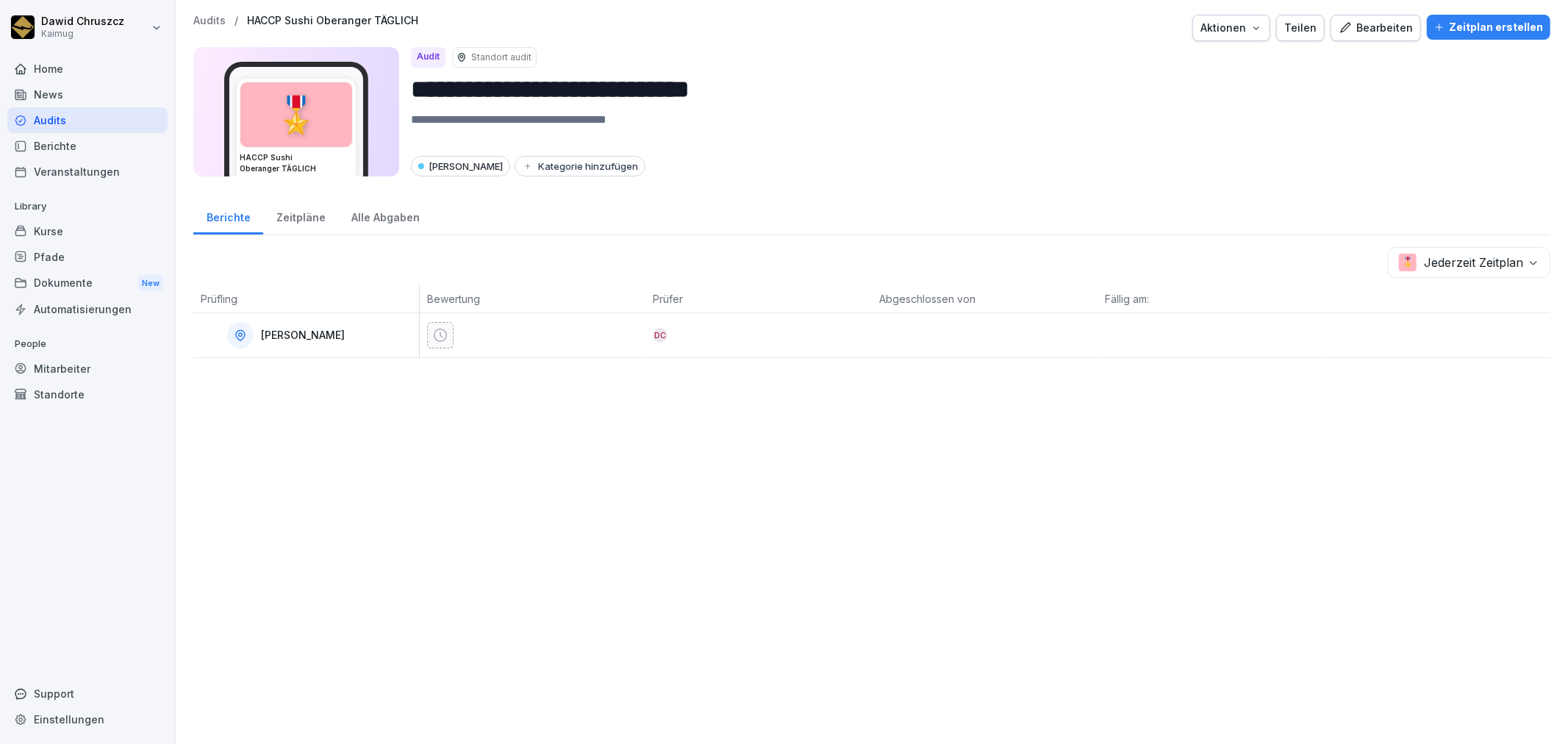
click at [214, 14] on p "Audits" at bounding box center [210, 21] width 33 height 13
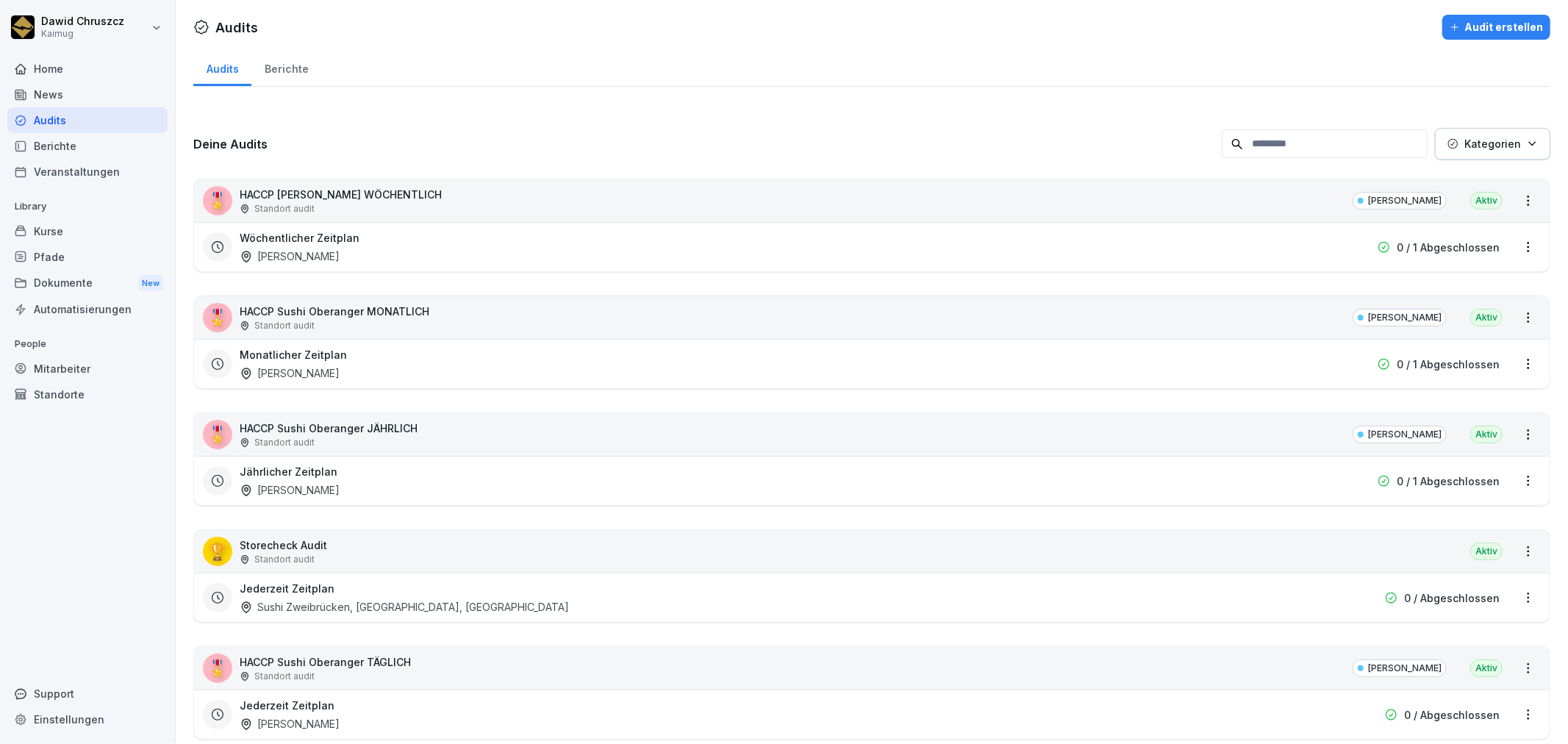
click at [1463, 151] on button "Kategorien" at bounding box center [1493, 143] width 116 height 32
click at [1437, 208] on p "[PERSON_NAME]" at bounding box center [1469, 209] width 91 height 14
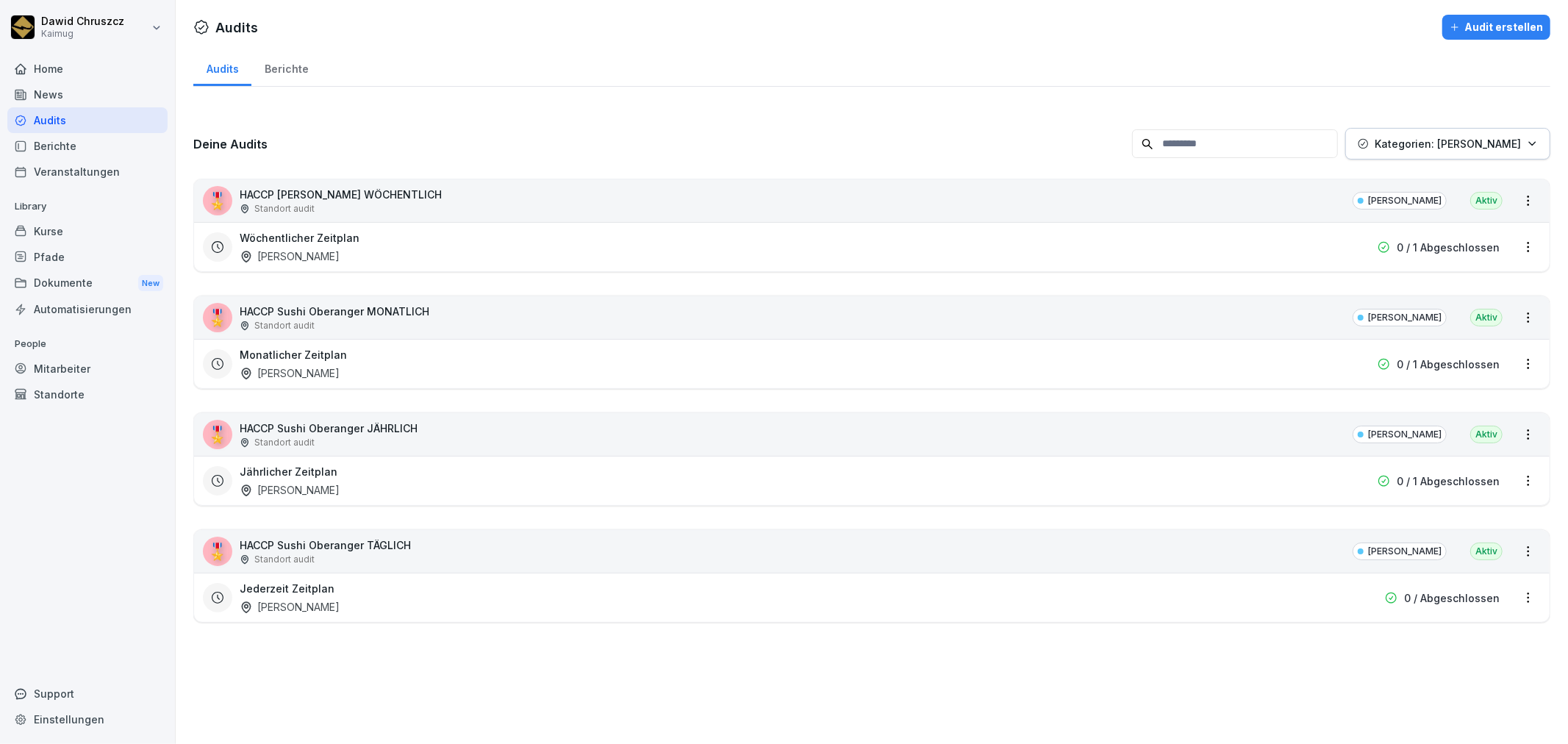
click at [353, 189] on html "Dawid Chruszcz Kaimug Home News Audits Berichte Veranstaltungen Library Kurse P…" at bounding box center [784, 372] width 1568 height 744
click at [348, 551] on p "HACCP Sushi Oberanger TÄGLICH" at bounding box center [325, 544] width 171 height 15
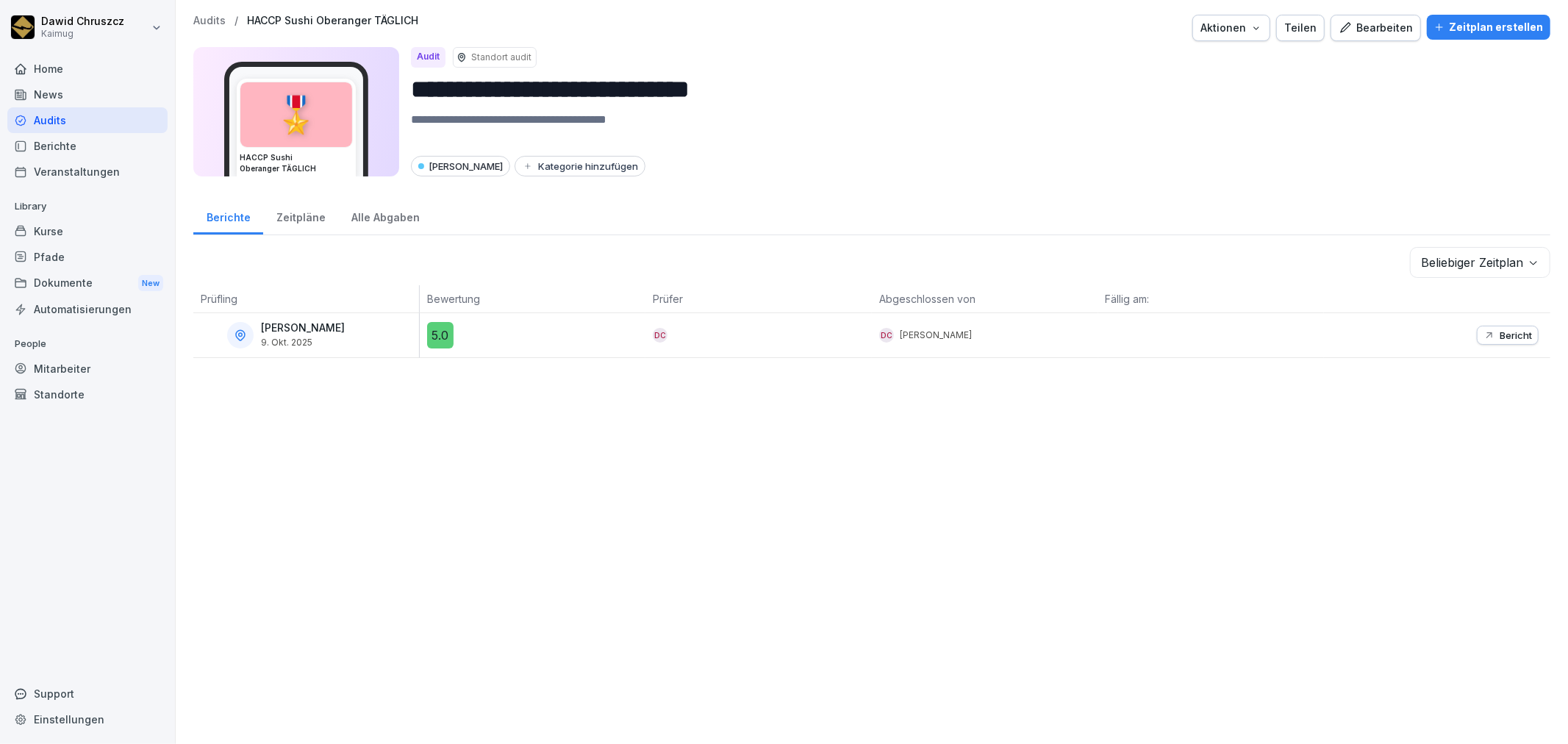
click at [395, 221] on div "Alle Abgaben" at bounding box center [385, 215] width 94 height 37
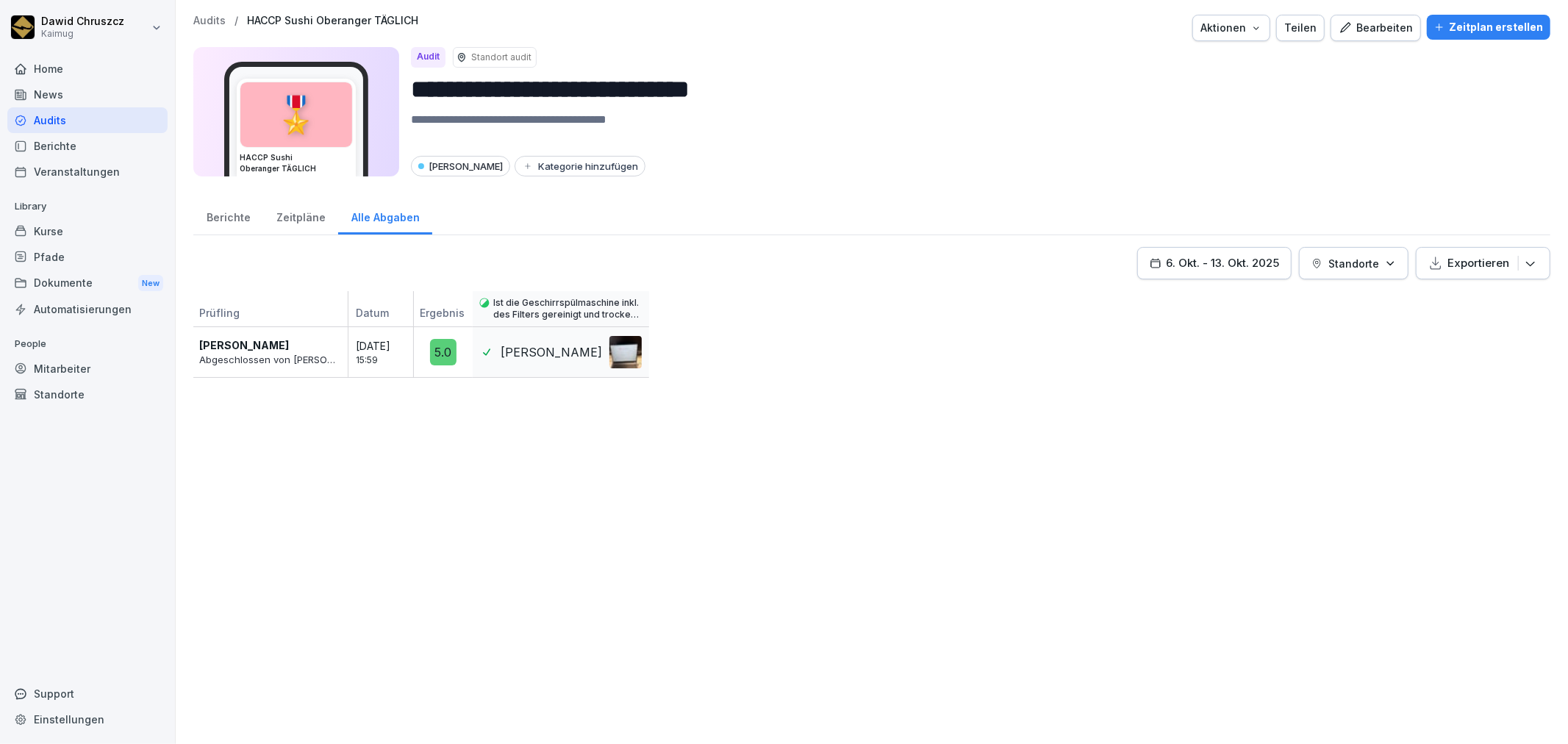
click at [1529, 261] on button "Exportieren" at bounding box center [1483, 263] width 135 height 33
click at [1338, 397] on div "6. Okt. - 13. Okt. 2025 Standorte Exportieren Prüfling Datum Ergebnis Ist die G…" at bounding box center [872, 487] width 1357 height 482
click at [1223, 261] on div "6. Okt. - 13. Okt. 2025" at bounding box center [1214, 263] width 129 height 16
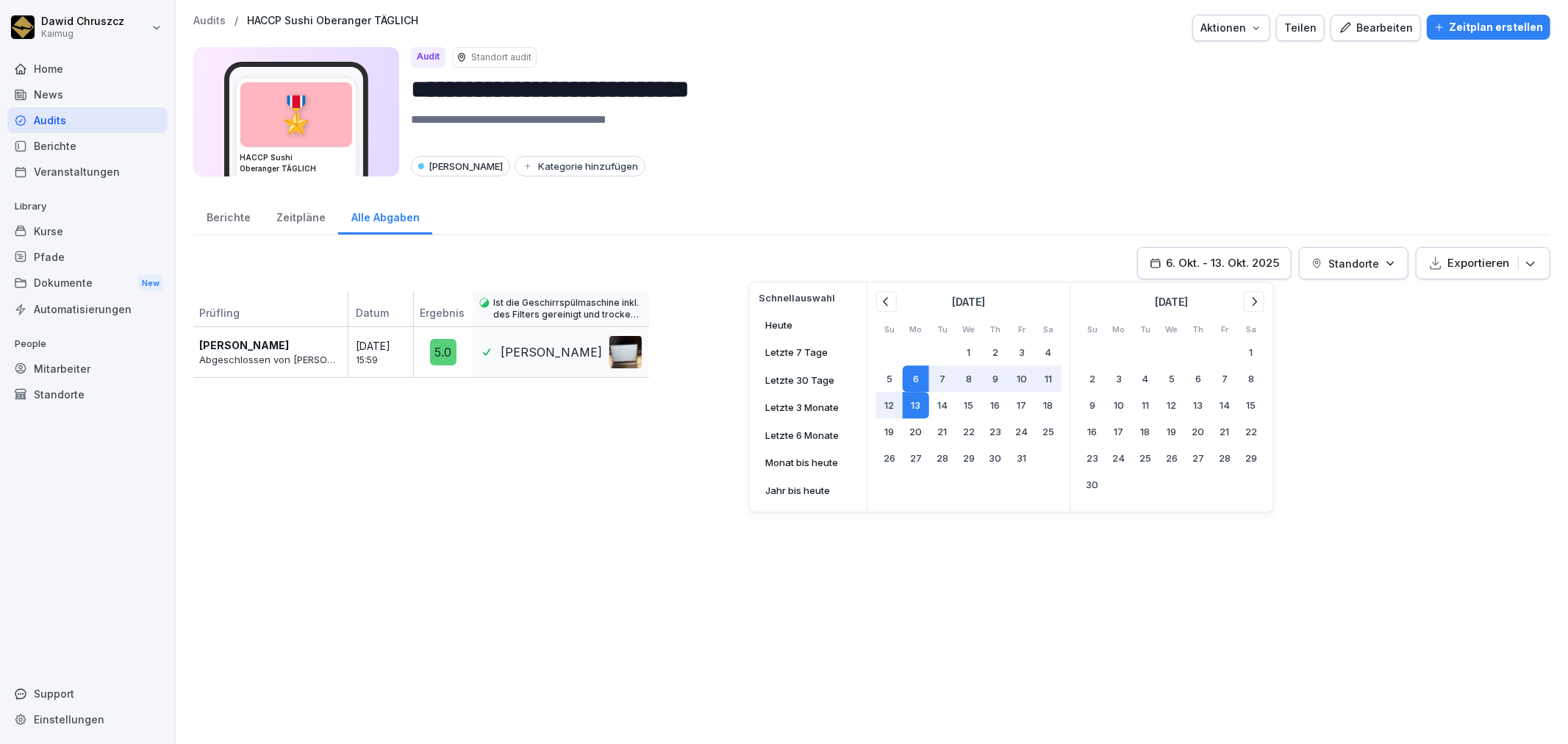
click at [887, 302] on icon at bounding box center [886, 301] width 14 height 14
click at [883, 305] on icon at bounding box center [886, 301] width 14 height 14
click at [1252, 299] on icon at bounding box center [1254, 301] width 14 height 14
click at [1252, 299] on icon at bounding box center [1254, 301] width 14 height 14
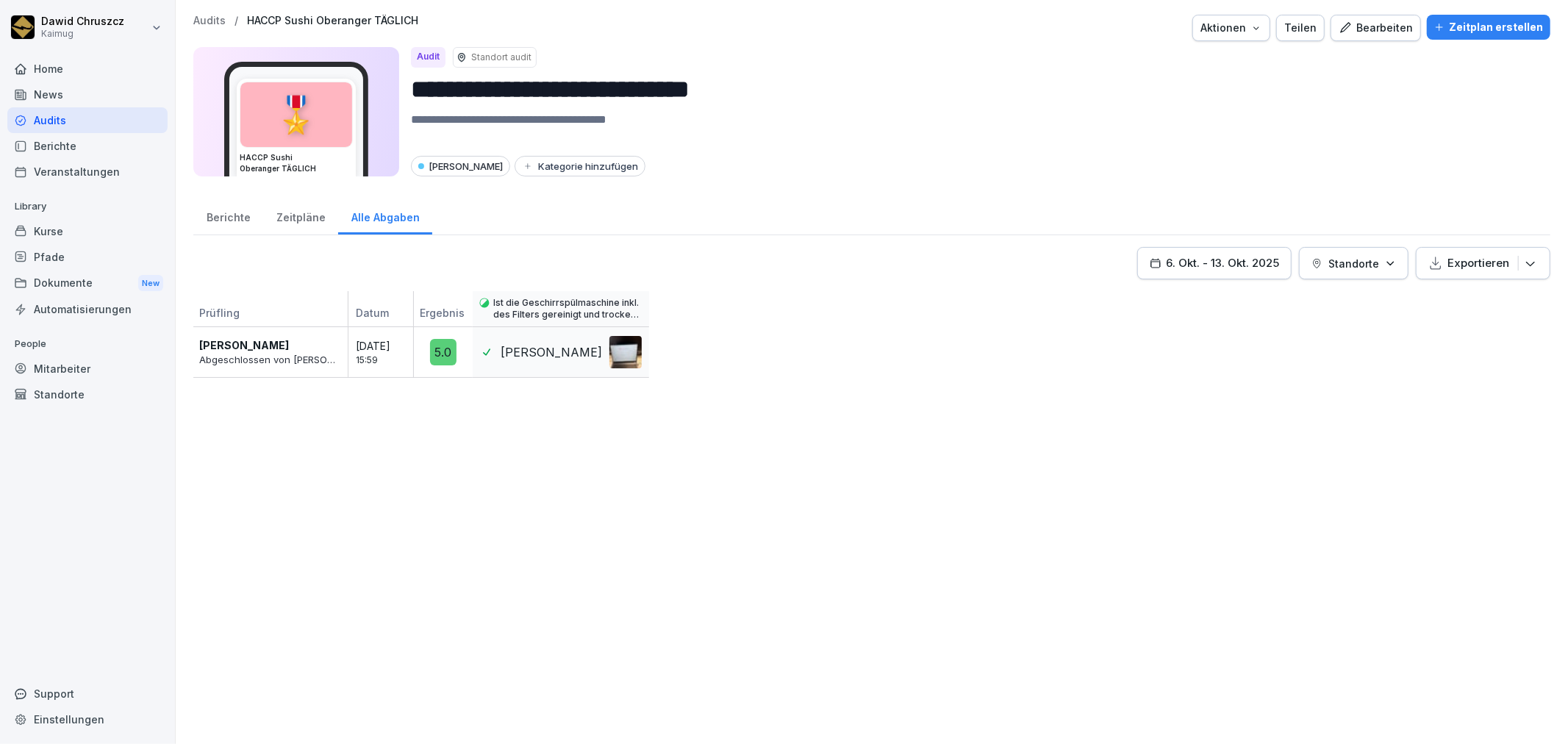
click at [1351, 427] on div "6. Okt. - 13. Okt. 2025 Standorte Exportieren Prüfling Datum Ergebnis Ist die G…" at bounding box center [872, 487] width 1357 height 482
click at [91, 147] on div "Berichte" at bounding box center [87, 146] width 160 height 25
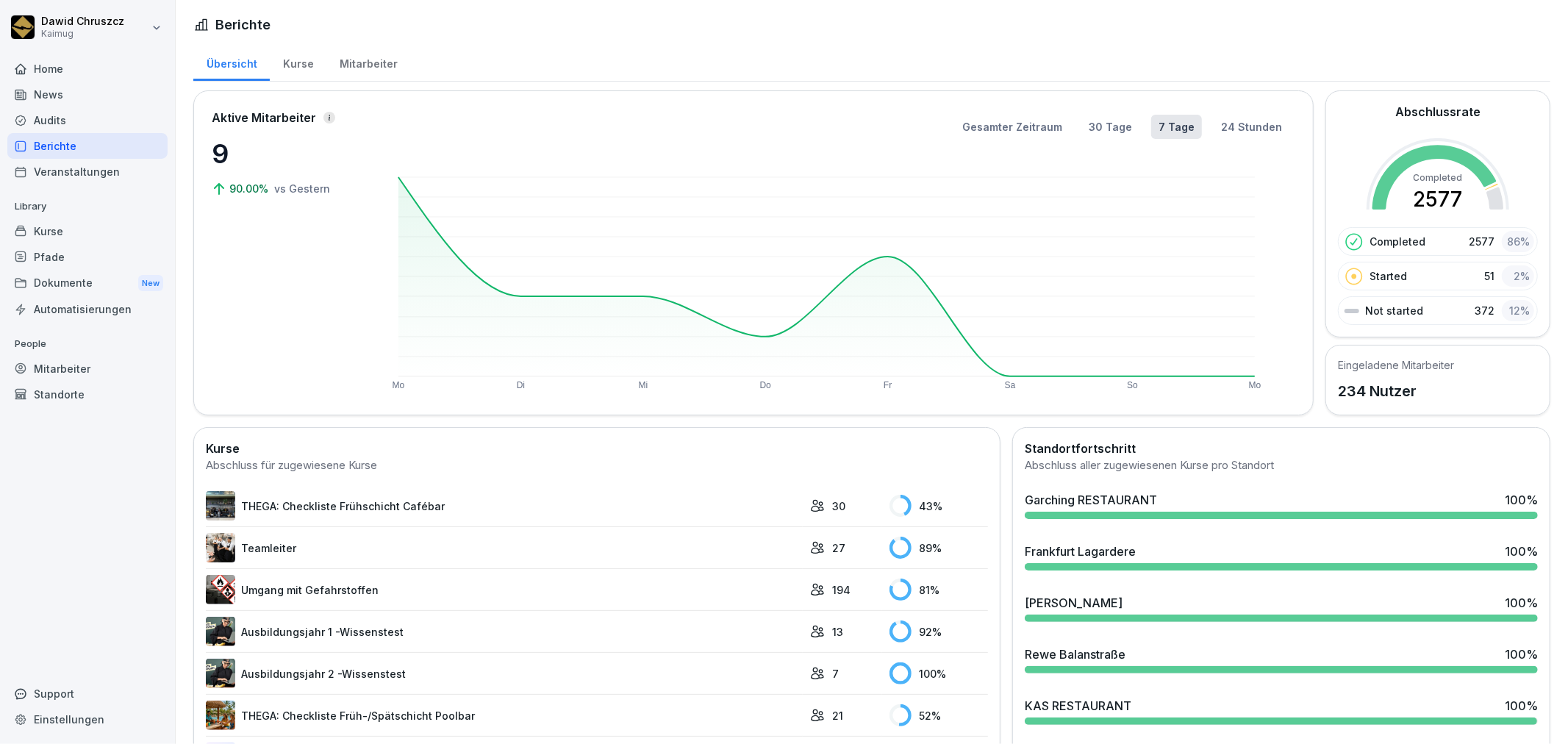
click at [287, 57] on div "Kurse" at bounding box center [298, 61] width 57 height 37
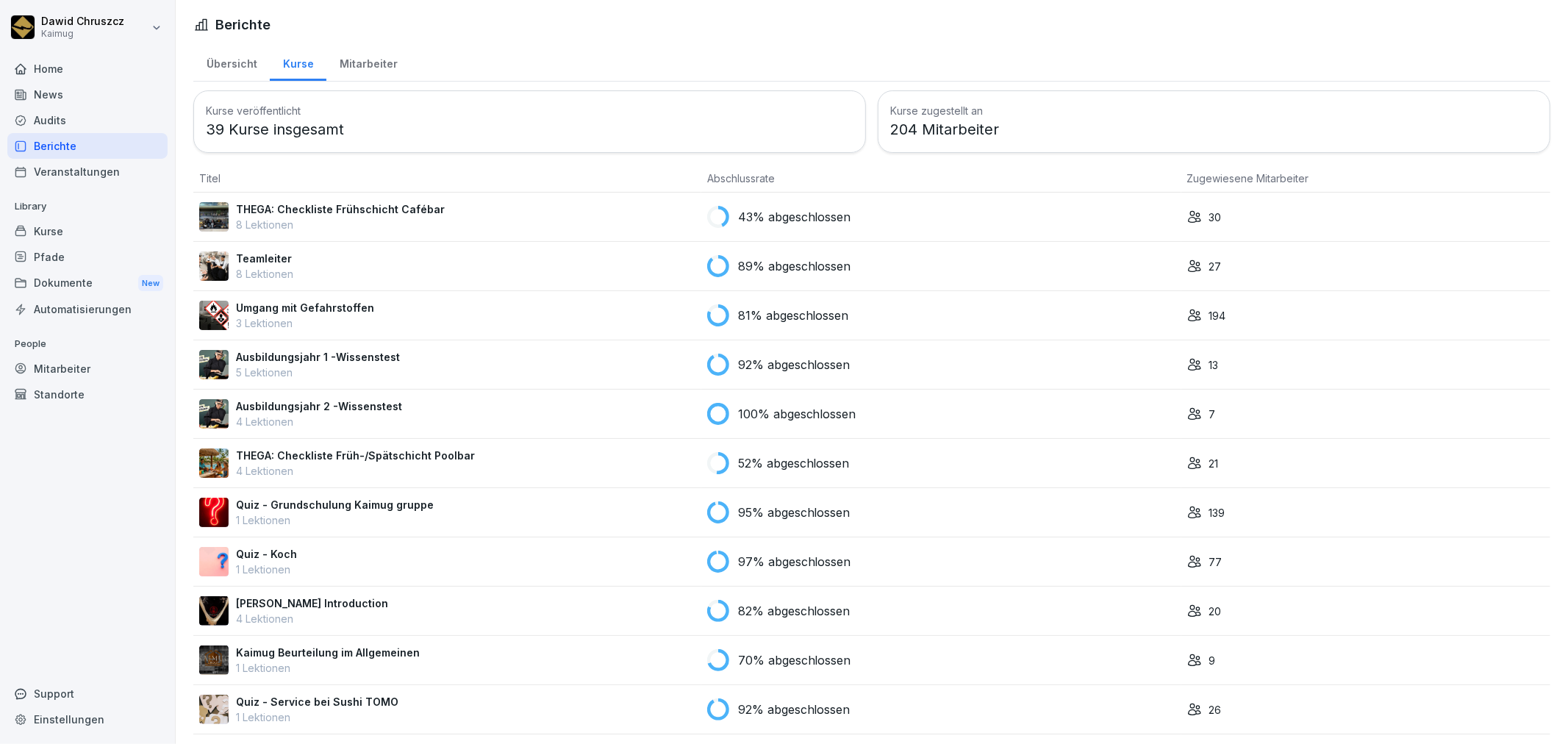
click at [354, 62] on div "Mitarbeiter" at bounding box center [368, 61] width 84 height 37
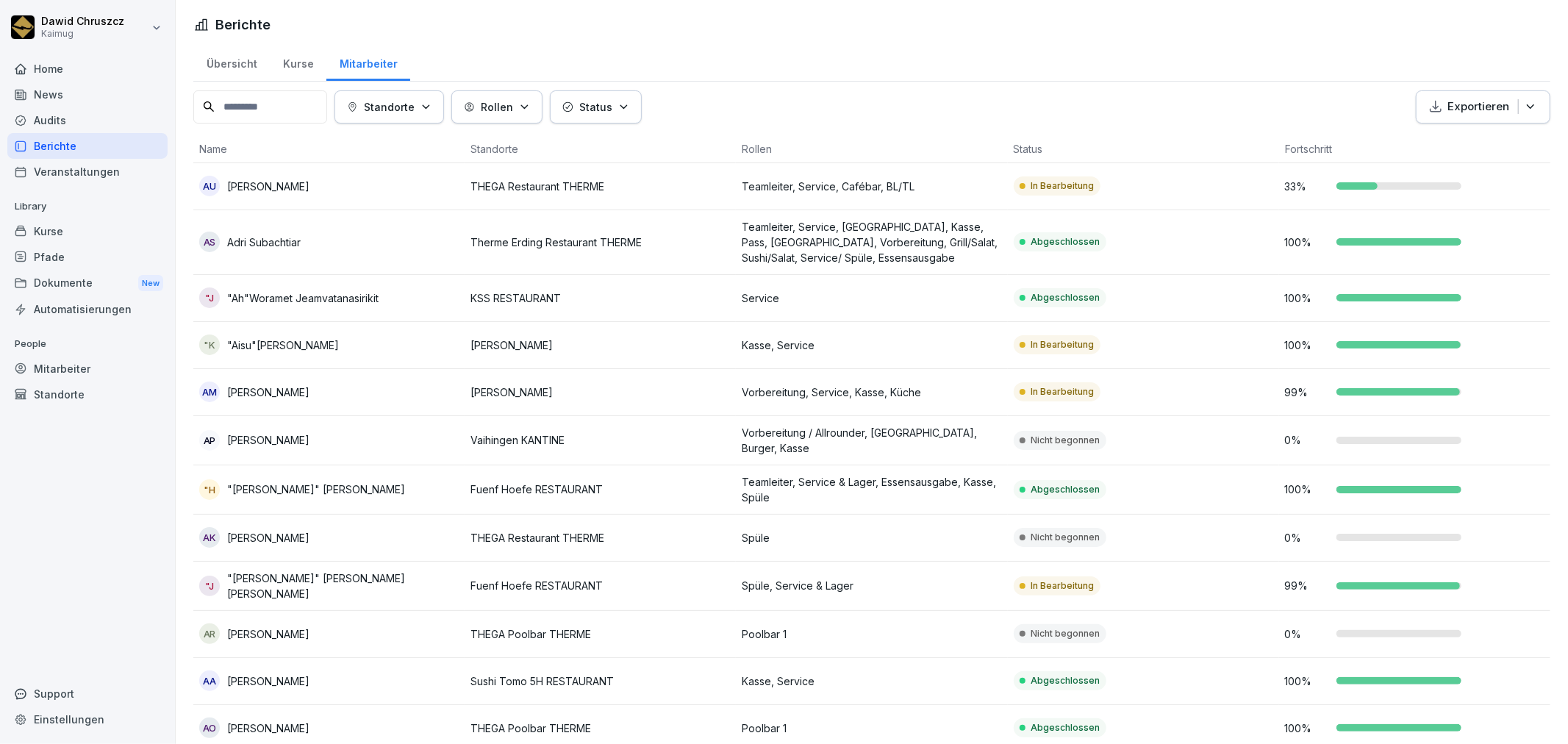
click at [45, 120] on div "Audits" at bounding box center [87, 120] width 160 height 25
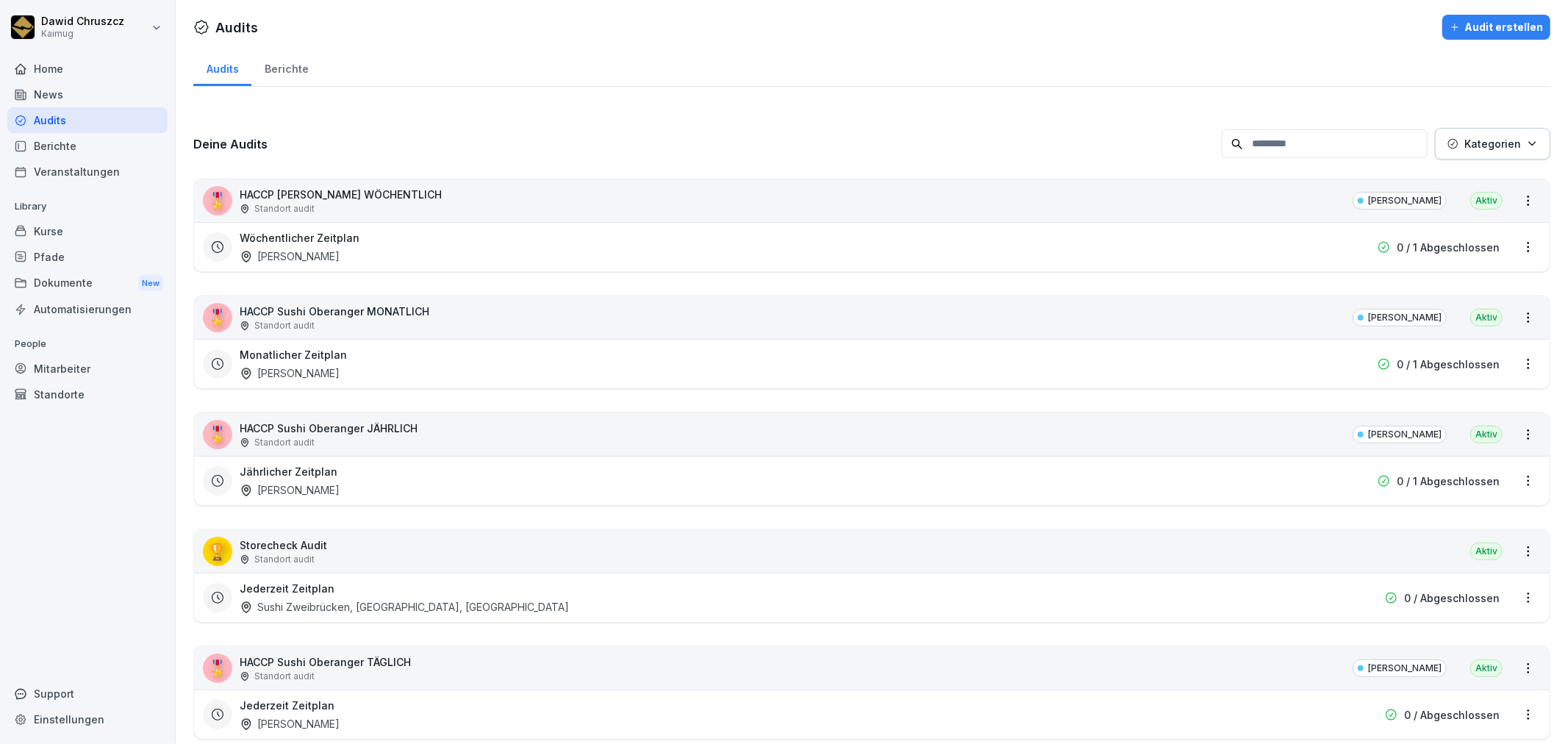
click at [309, 61] on div "Berichte" at bounding box center [286, 67] width 70 height 37
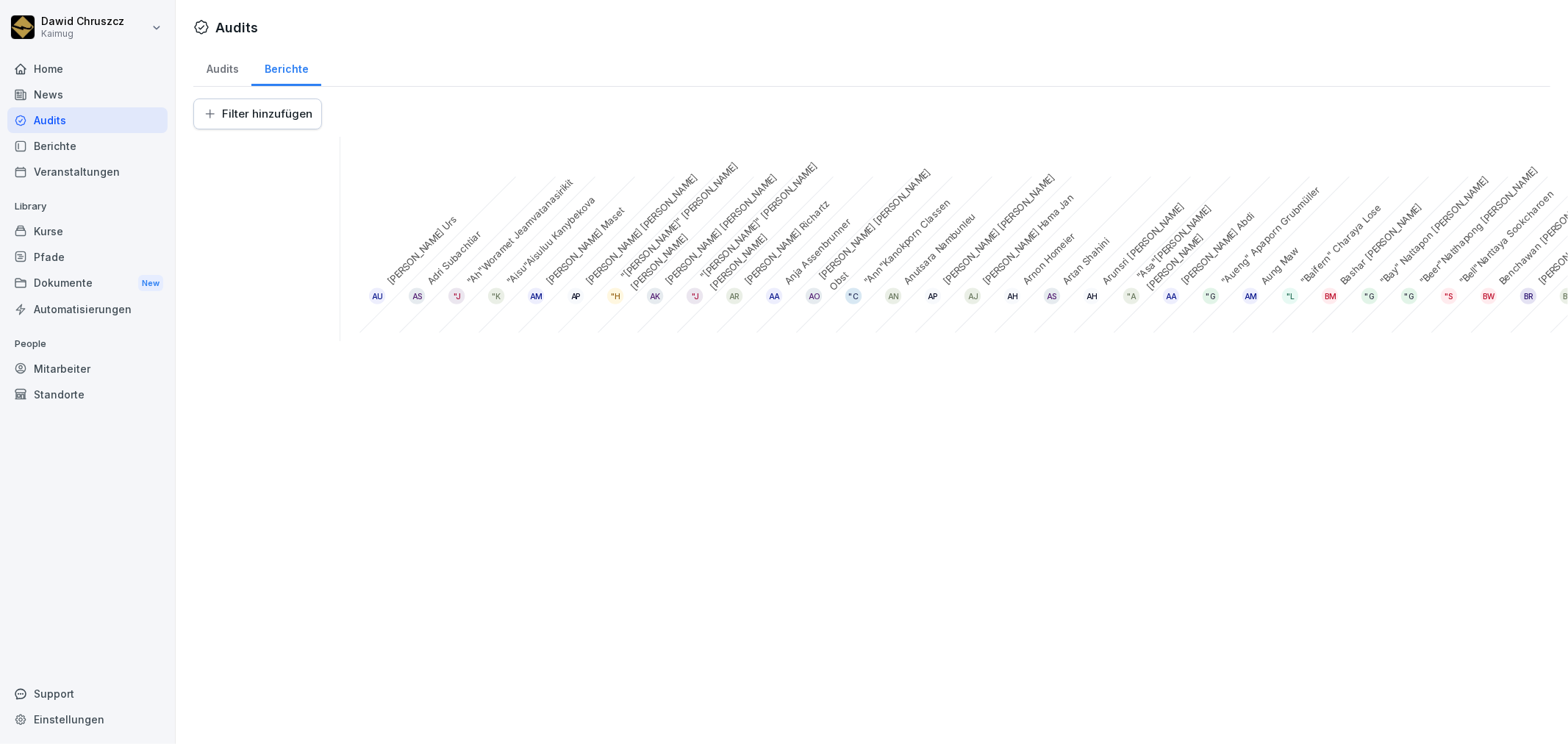
click at [242, 116] on html "Dawid Chruszcz Kaimug Home News Audits Berichte Veranstaltungen Library Kurse P…" at bounding box center [784, 372] width 1568 height 744
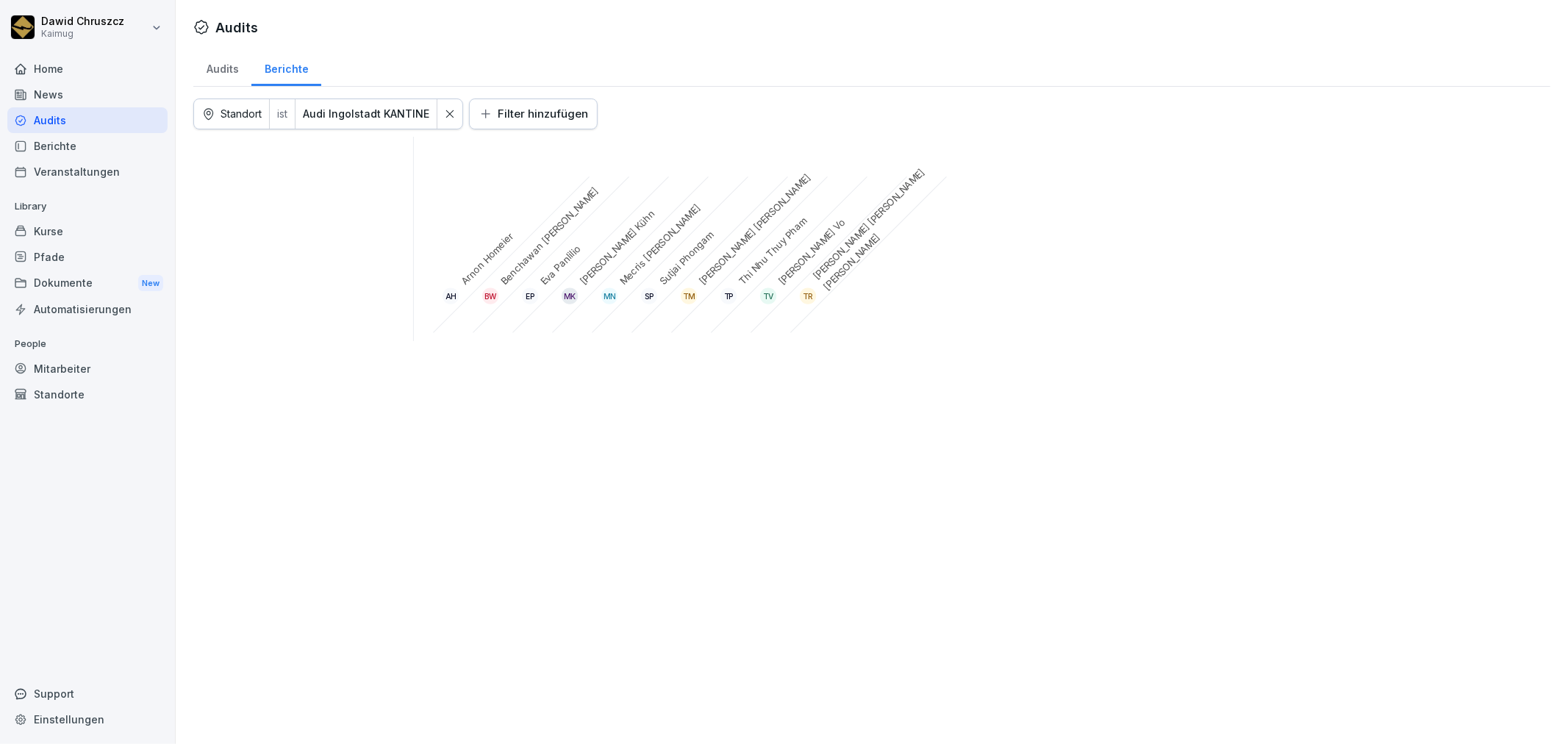
click at [445, 112] on icon at bounding box center [449, 113] width 10 height 10
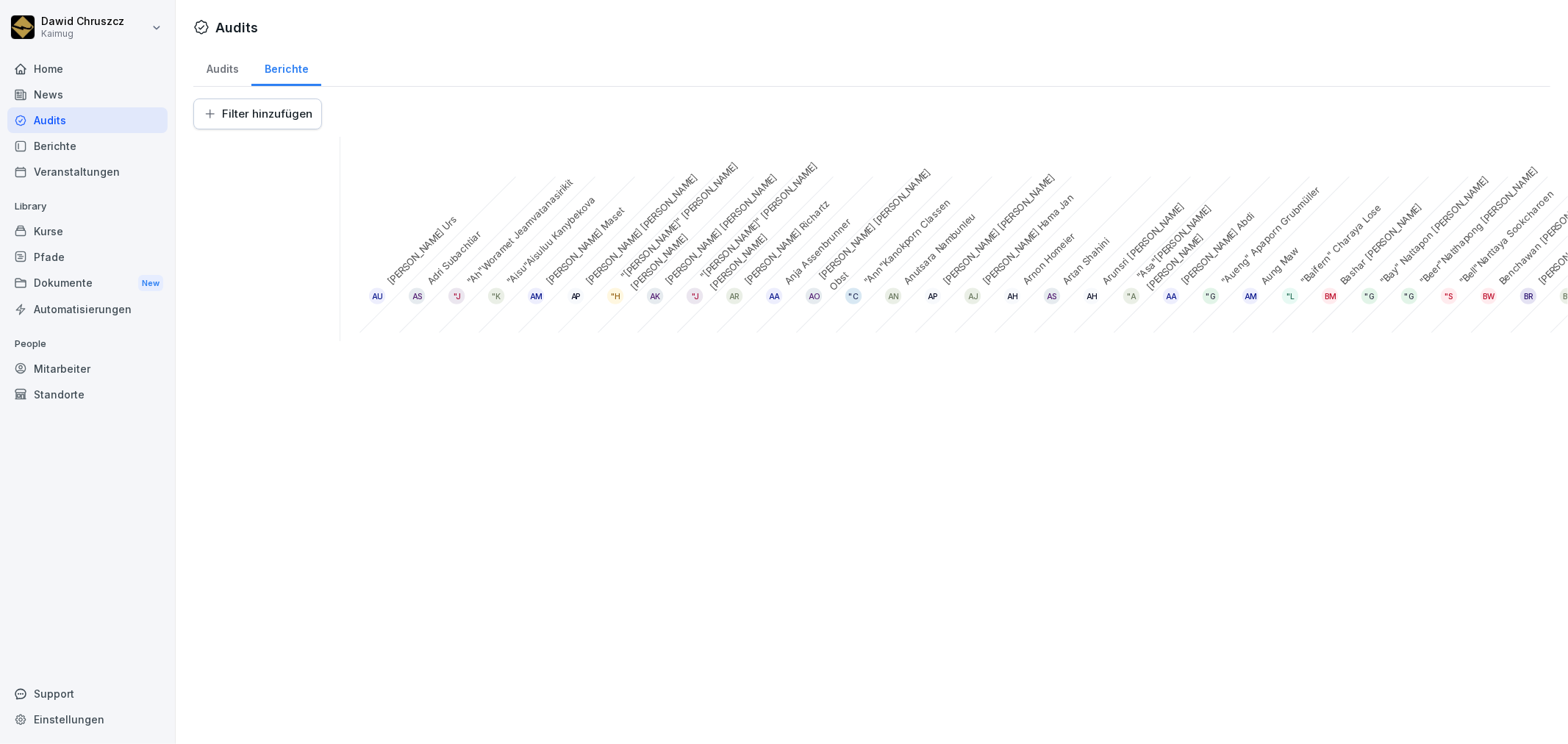
drag, startPoint x: 905, startPoint y: 651, endPoint x: 915, endPoint y: 687, distance: 37.4
click at [910, 651] on div "Audits Audits Berichte Filter hinzufügen AU Adina-Ariana Urs AS Adri Subachtiar…" at bounding box center [872, 372] width 1393 height 744
click at [209, 66] on div "Audits" at bounding box center [222, 67] width 58 height 37
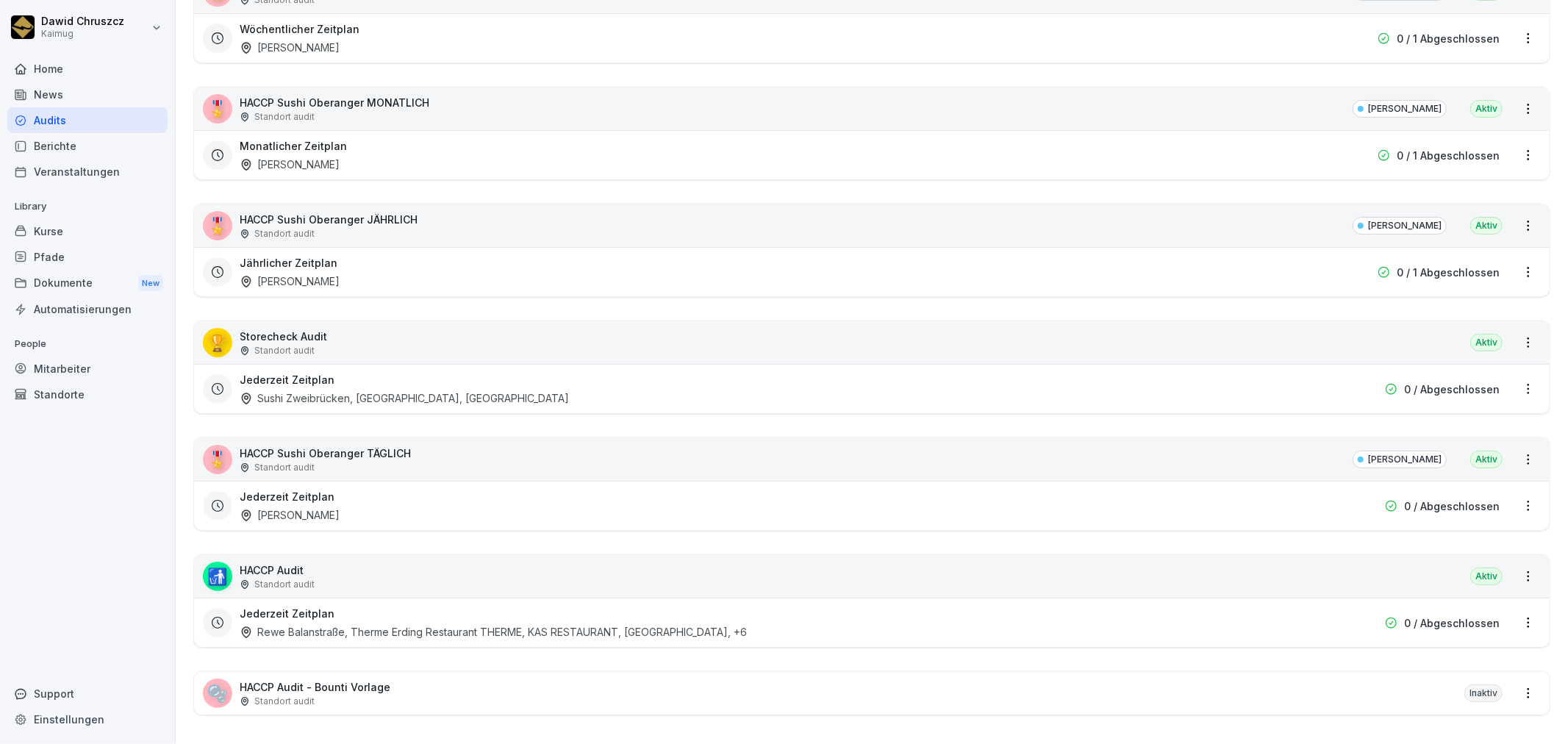
scroll to position [229, 0]
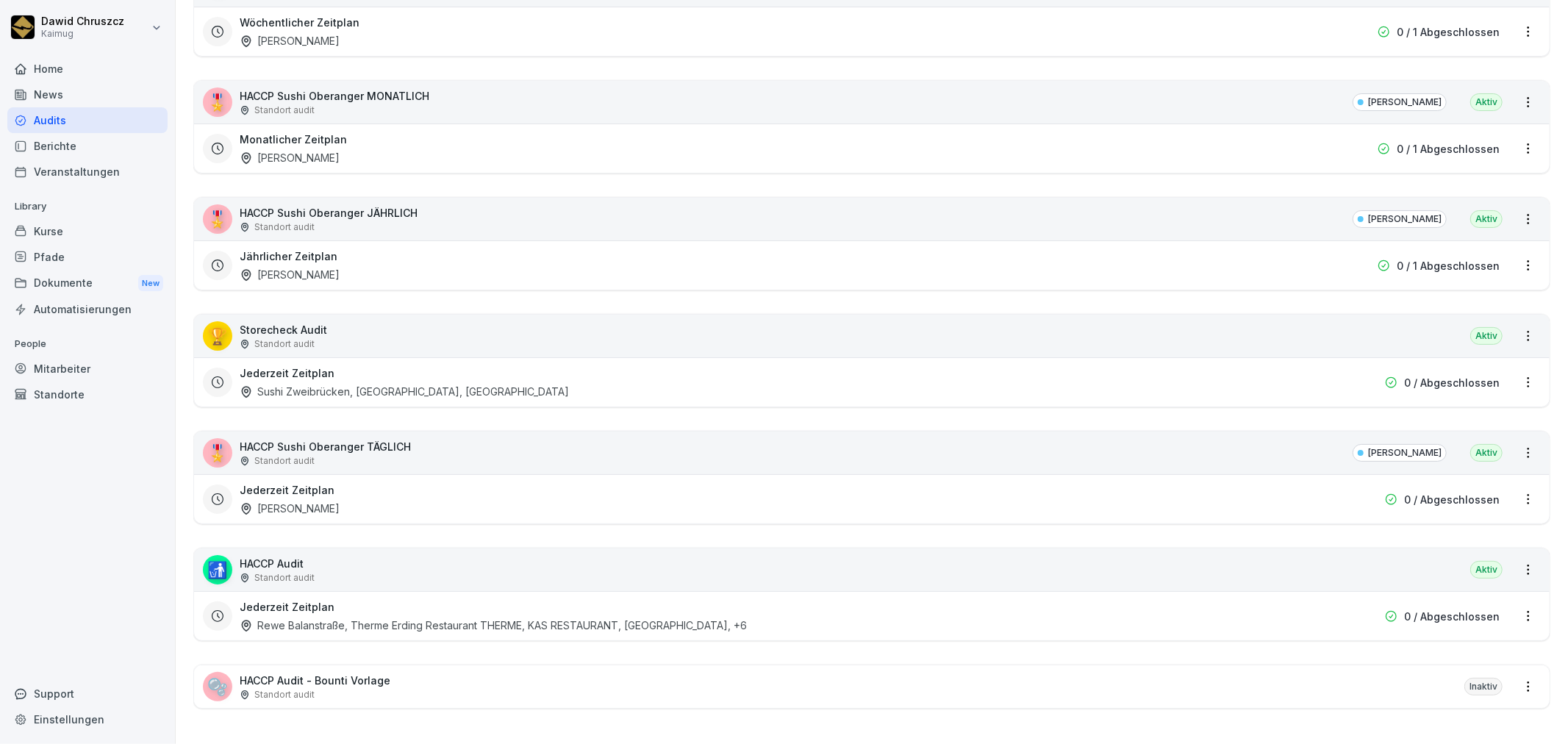
click at [407, 454] on div "Standort audit" at bounding box center [325, 460] width 171 height 14
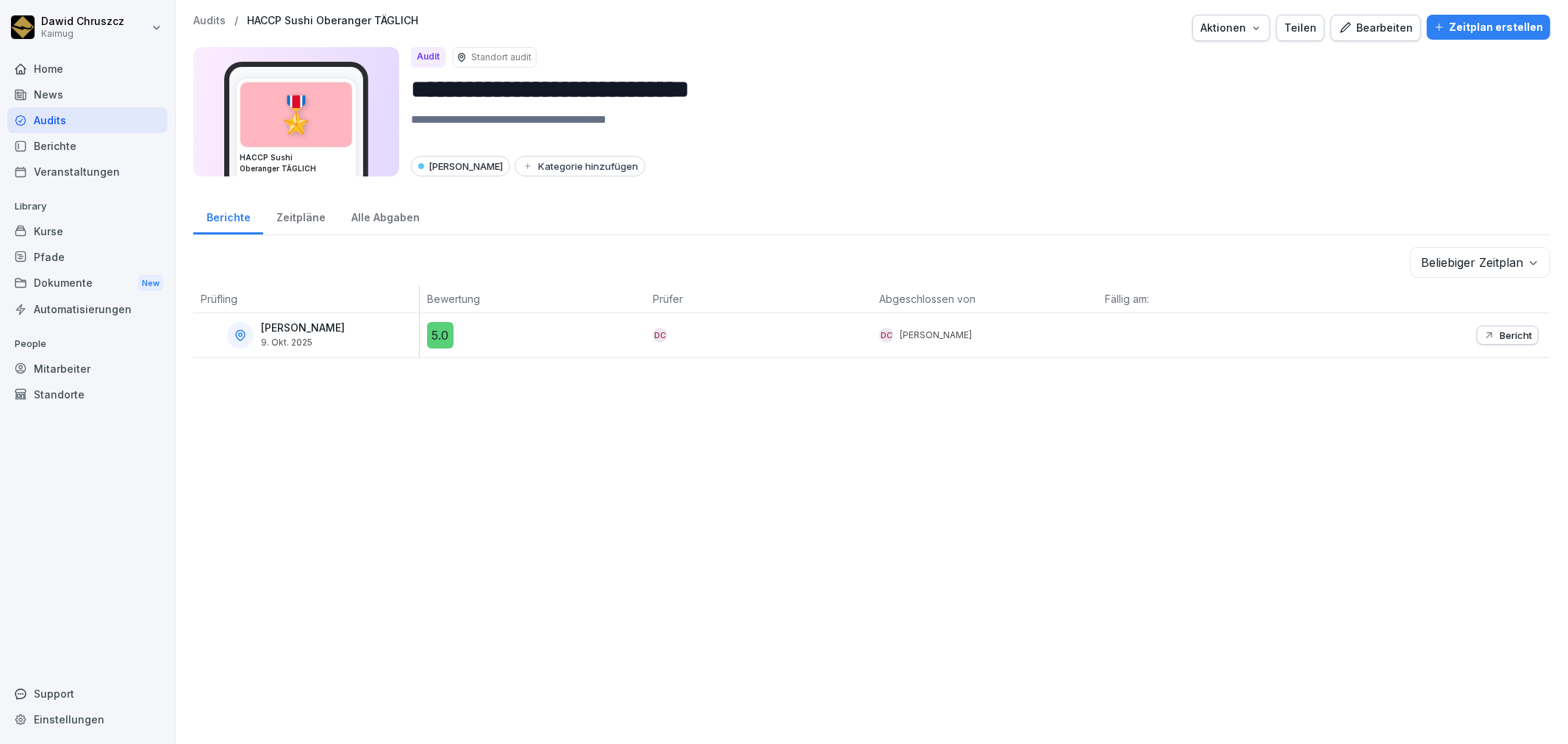
click at [304, 212] on div "Zeitpläne" at bounding box center [300, 215] width 75 height 37
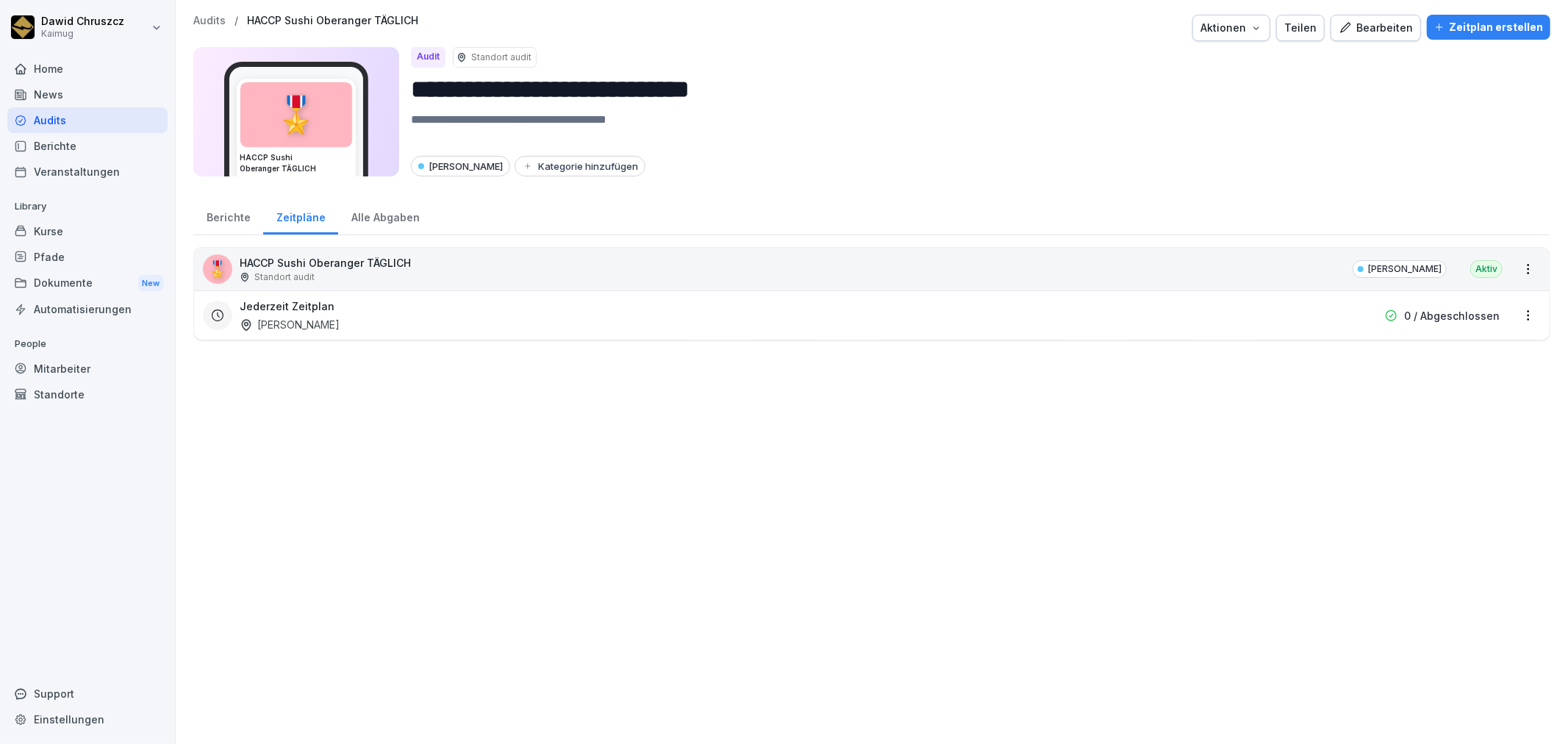
click at [230, 221] on div "Berichte" at bounding box center [228, 215] width 70 height 37
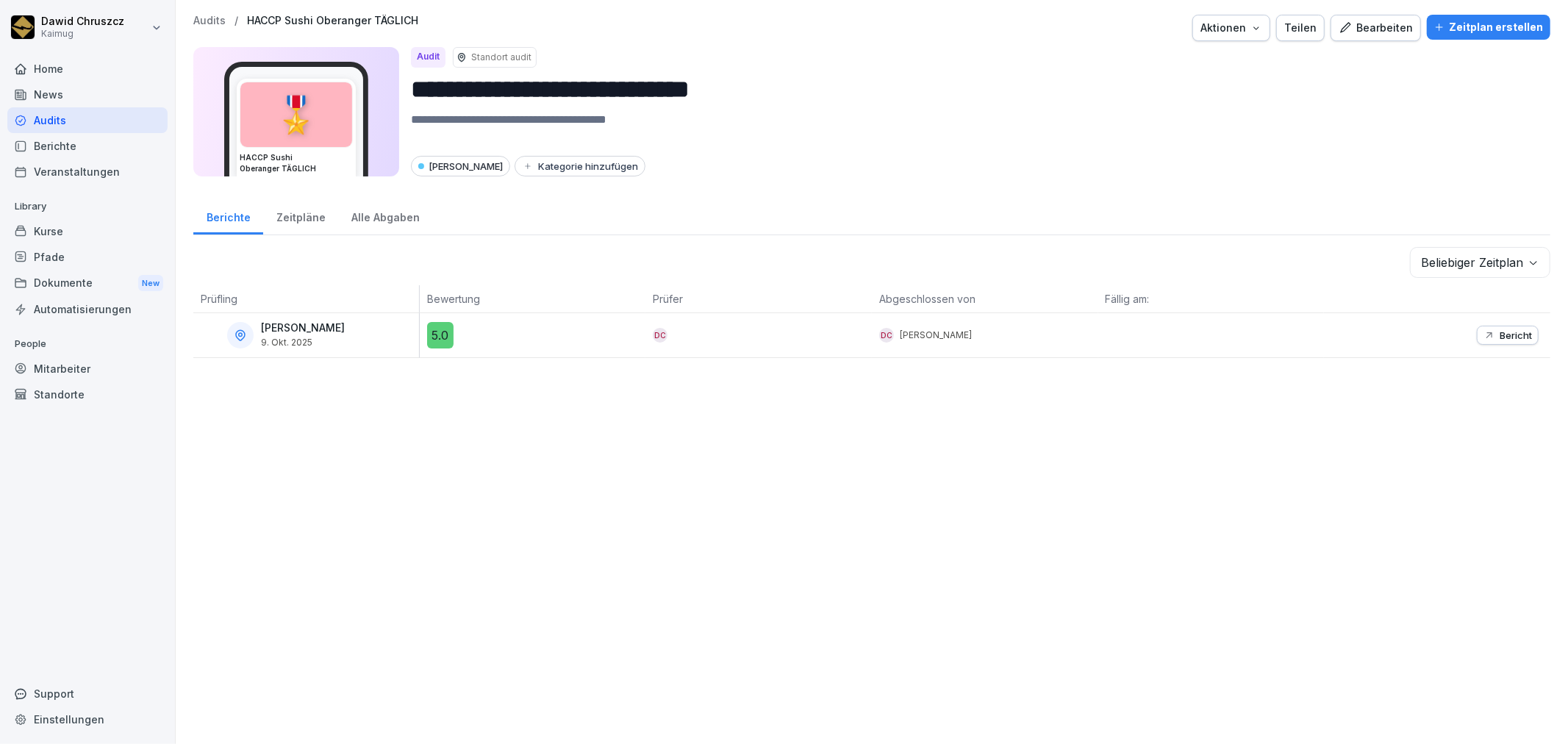
click at [194, 24] on p "Audits" at bounding box center [210, 21] width 33 height 13
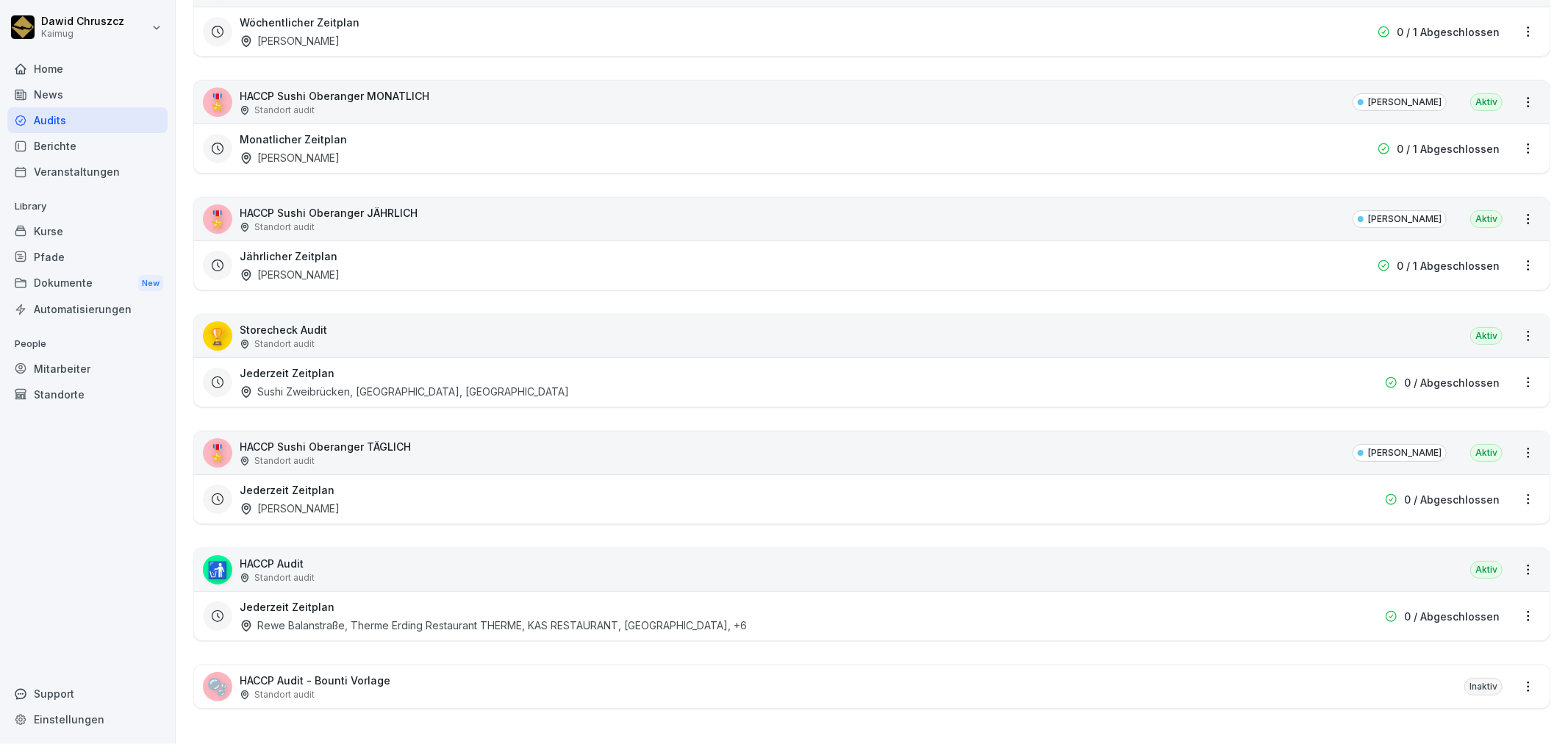
scroll to position [229, 0]
click at [422, 482] on div "Jederzeit Zeitplan [PERSON_NAME]" at bounding box center [778, 498] width 1076 height 33
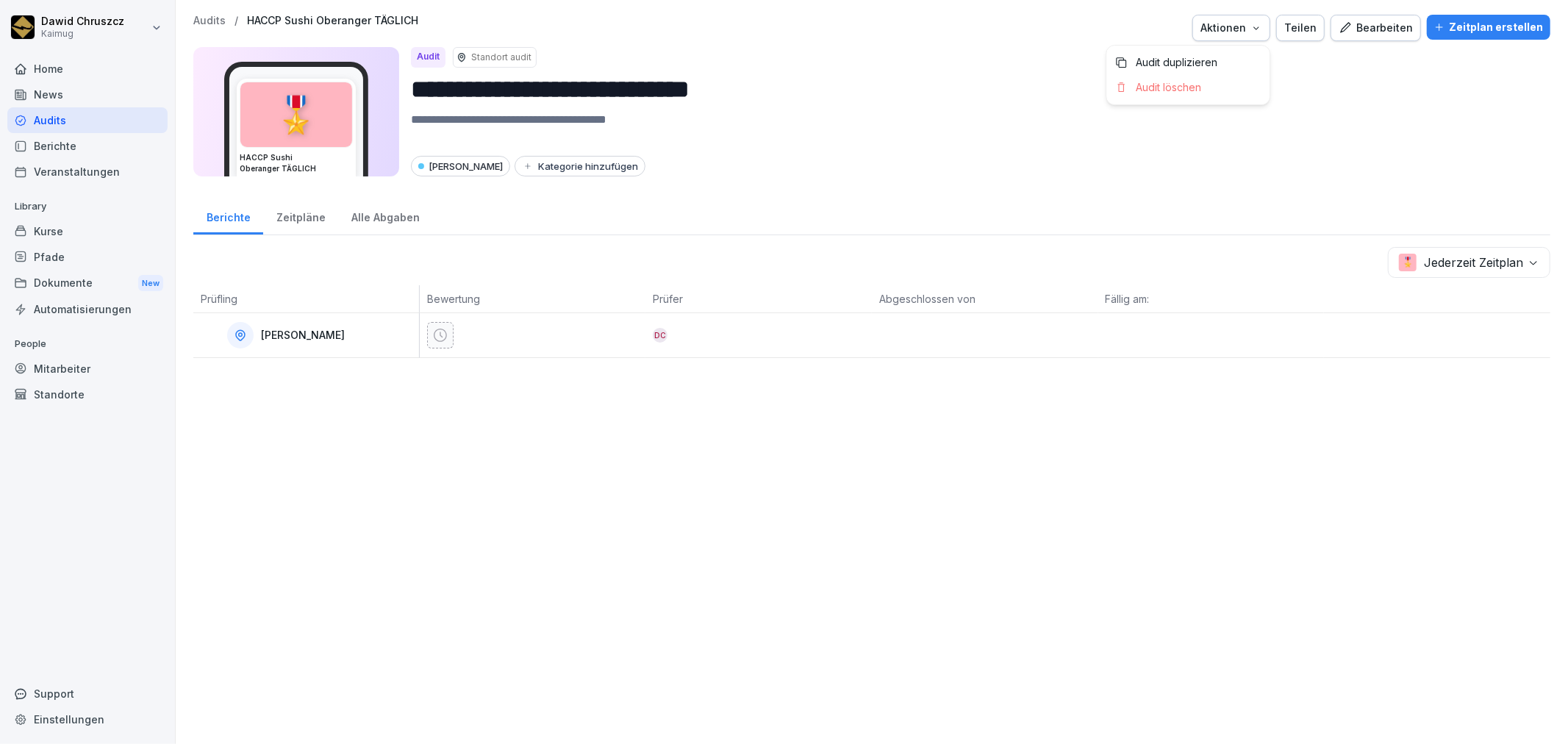
click at [1260, 34] on div "Aktionen" at bounding box center [1231, 28] width 61 height 16
click at [1216, 61] on p "Audit duplizieren" at bounding box center [1176, 62] width 81 height 14
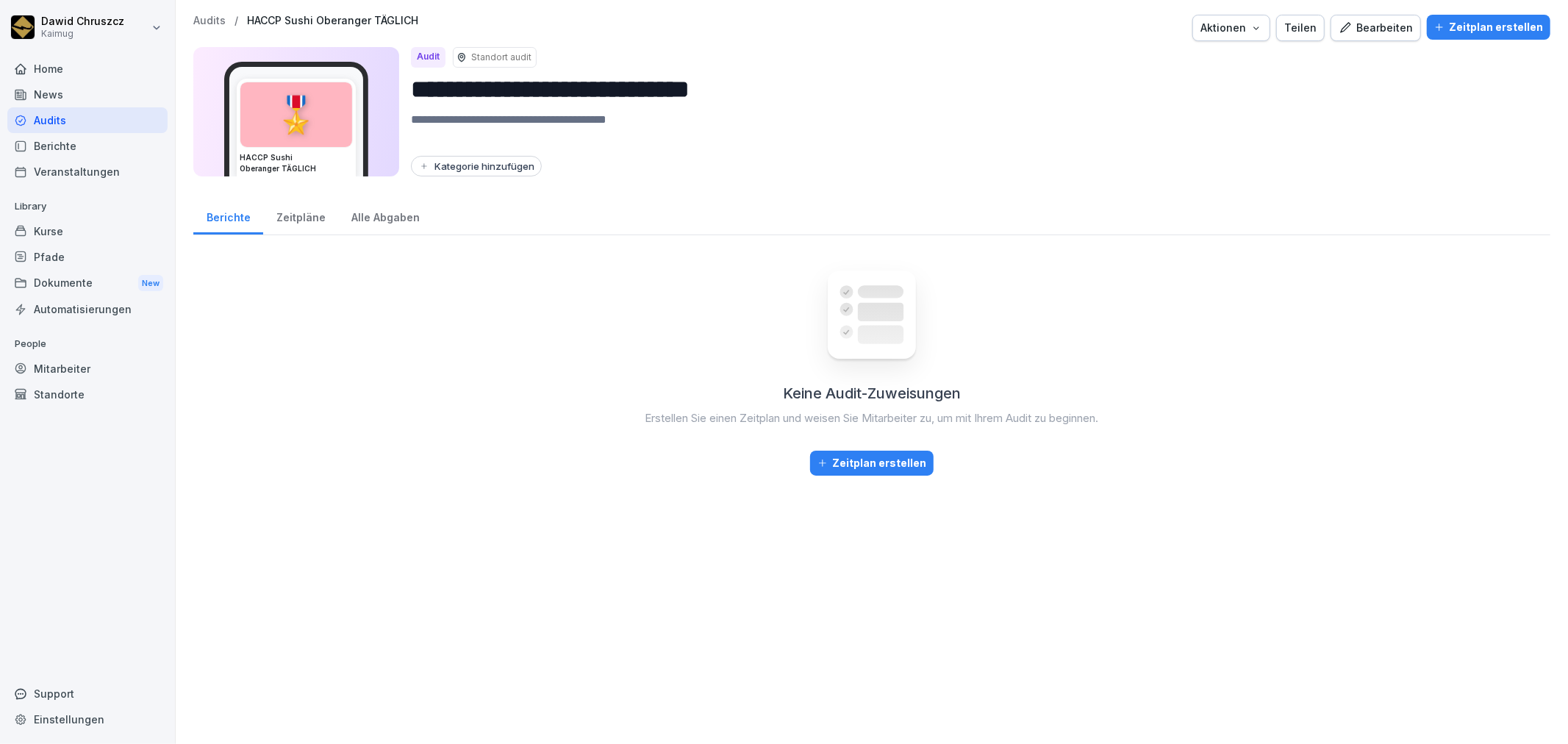
click at [201, 22] on p "Audits" at bounding box center [210, 21] width 33 height 13
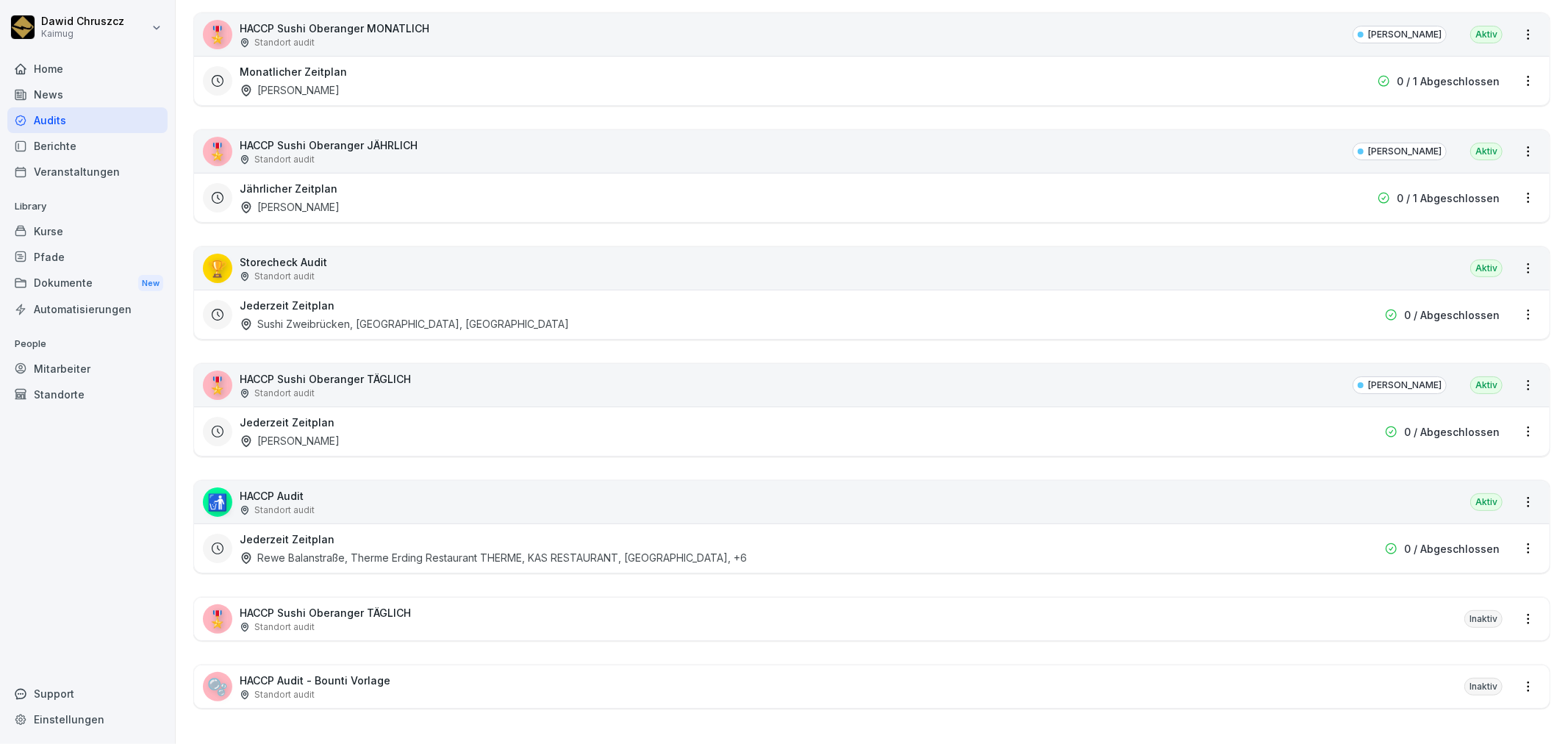
scroll to position [297, 0]
click at [1520, 600] on html "Dawid Chruszcz Kaimug Home News Audits Berichte Veranstaltungen Library Kurse P…" at bounding box center [784, 372] width 1568 height 744
click at [1261, 594] on html "Dawid Chruszcz Kaimug Home News Audits Berichte Veranstaltungen Library Kurse P…" at bounding box center [784, 372] width 1568 height 744
click at [1220, 611] on div "🎖️ HACCP Sushi Oberanger TÄGLICH Standort audit Inaktiv" at bounding box center [872, 618] width 1355 height 42
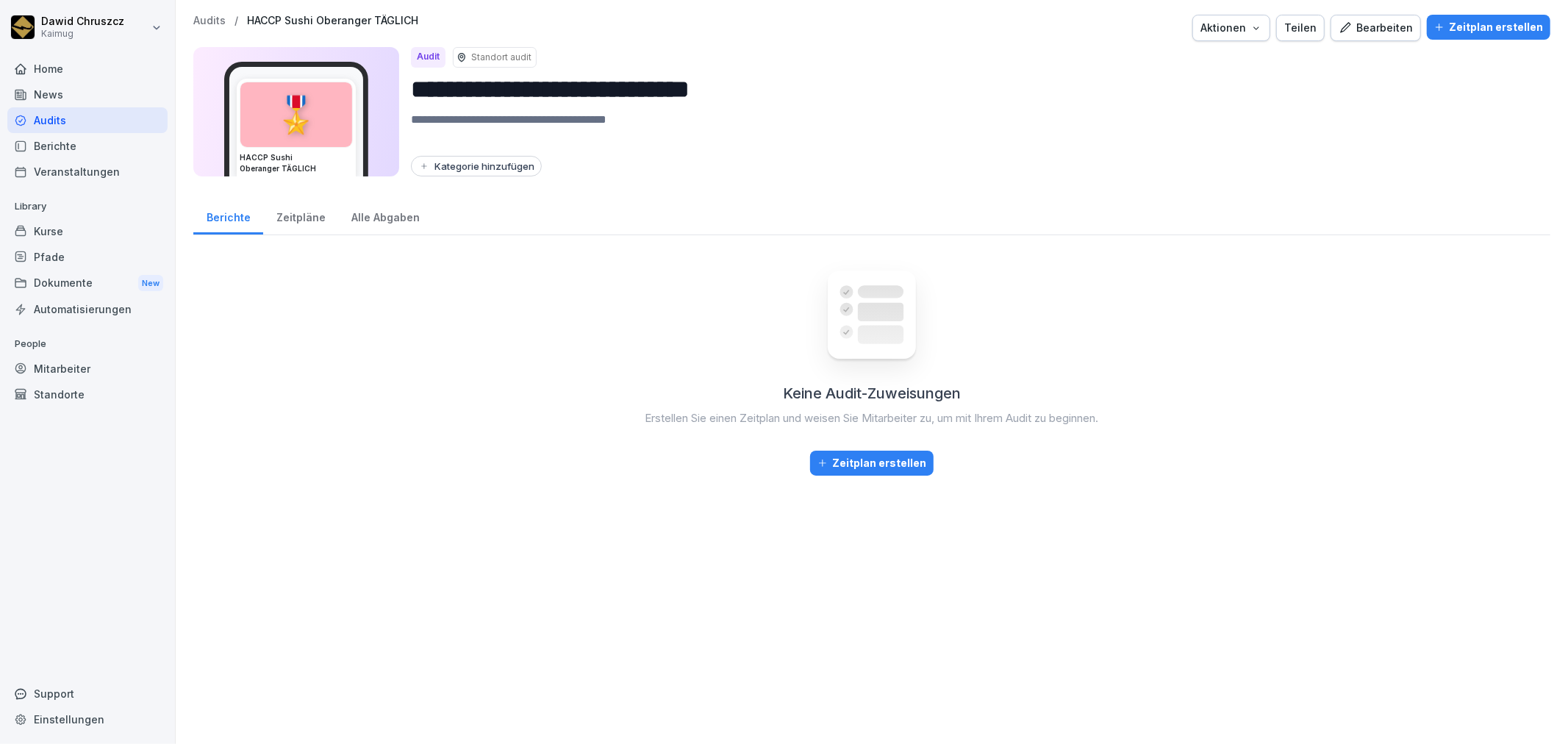
click at [1388, 20] on div "Bearbeiten" at bounding box center [1375, 28] width 74 height 16
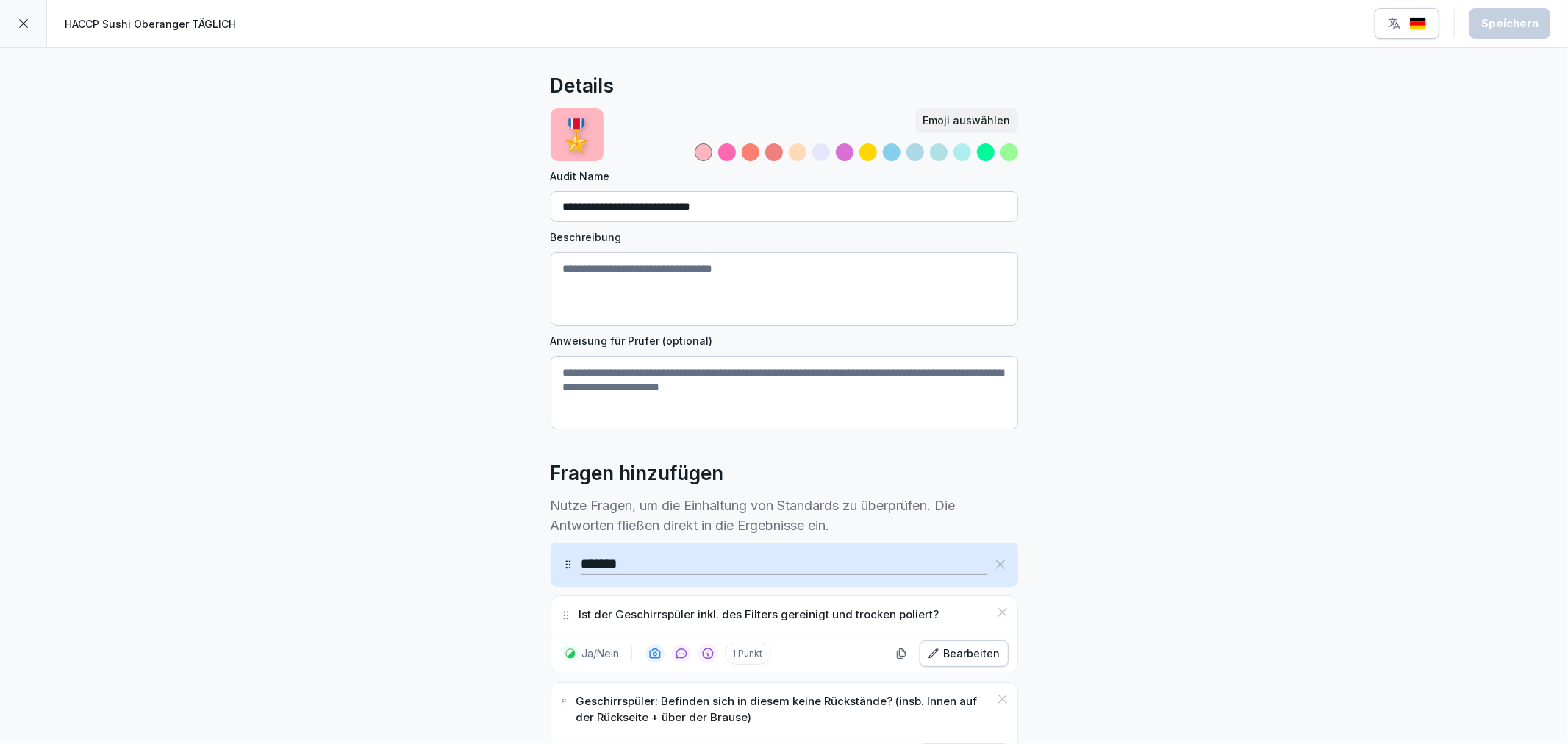
click at [742, 213] on input "**********" at bounding box center [784, 206] width 468 height 31
click at [690, 202] on input "**********" at bounding box center [784, 206] width 468 height 31
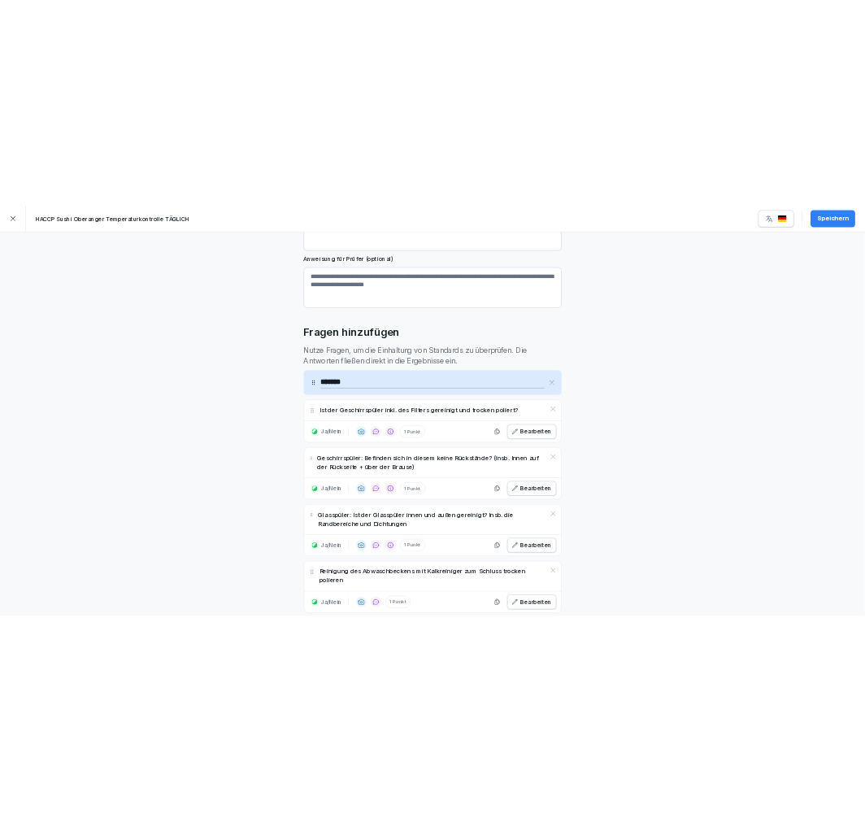
scroll to position [271, 0]
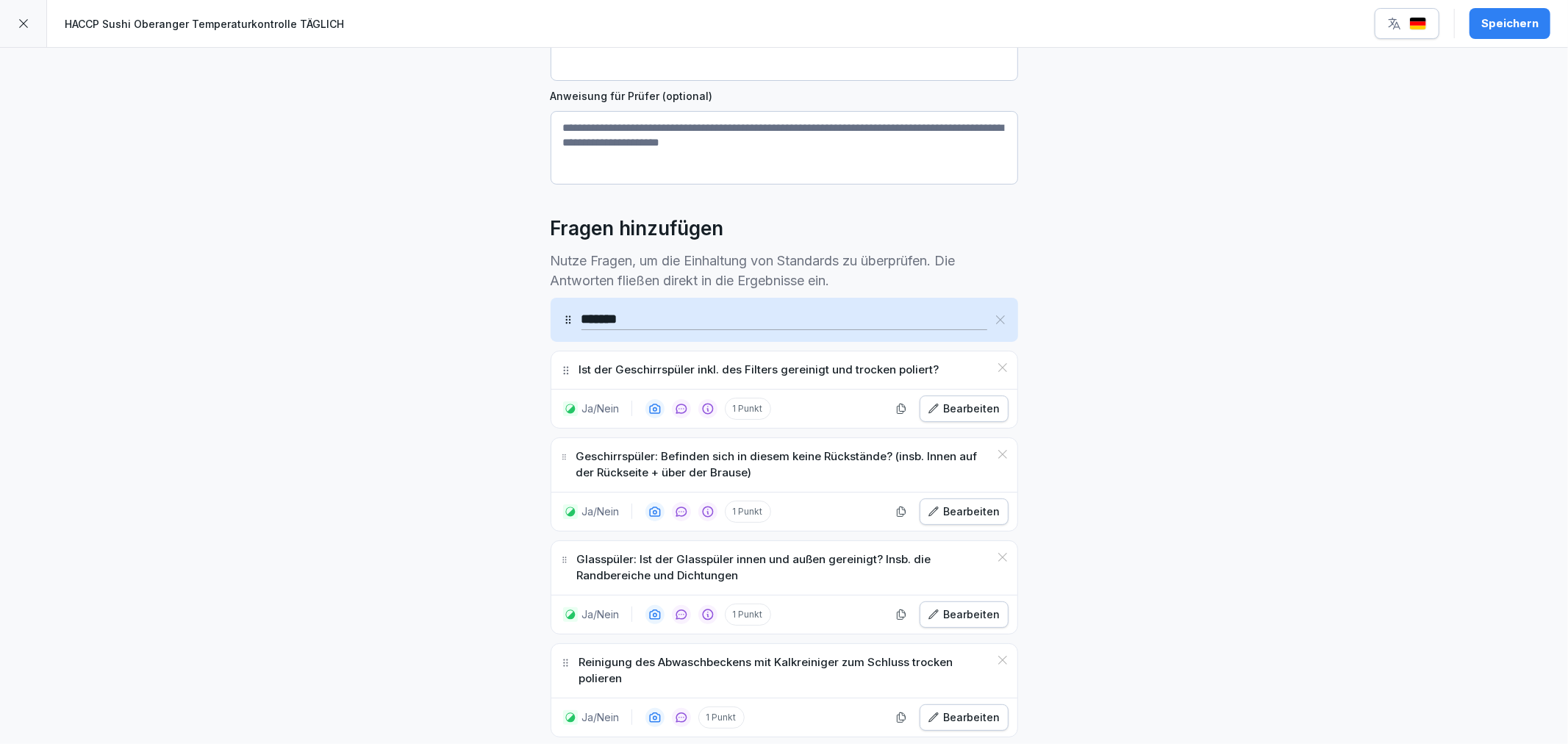
type input "**********"
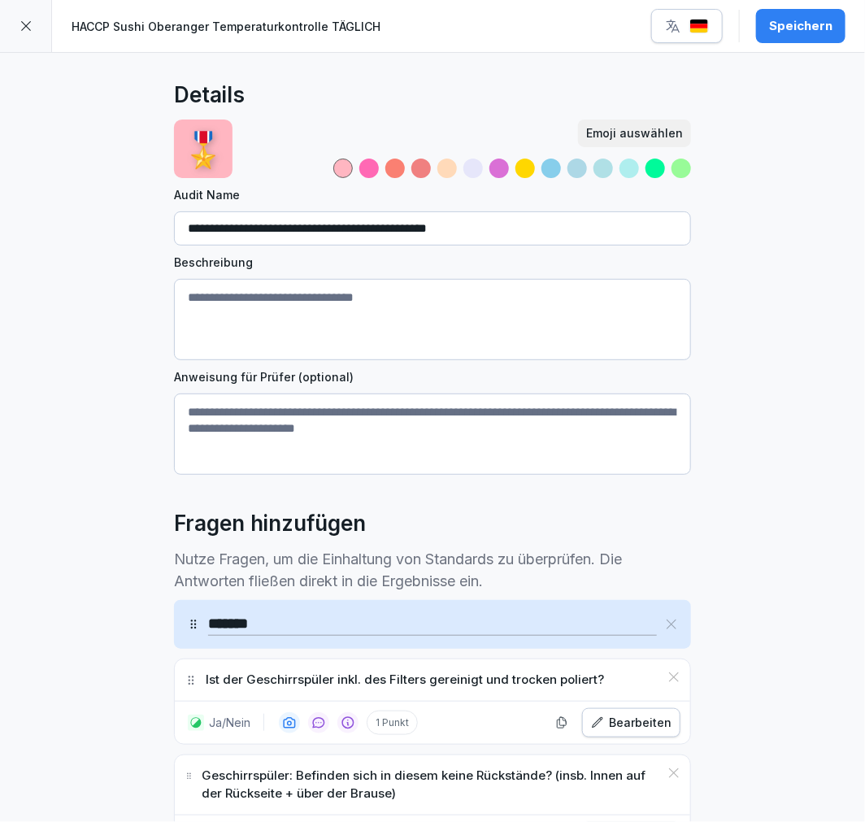
scroll to position [361, 0]
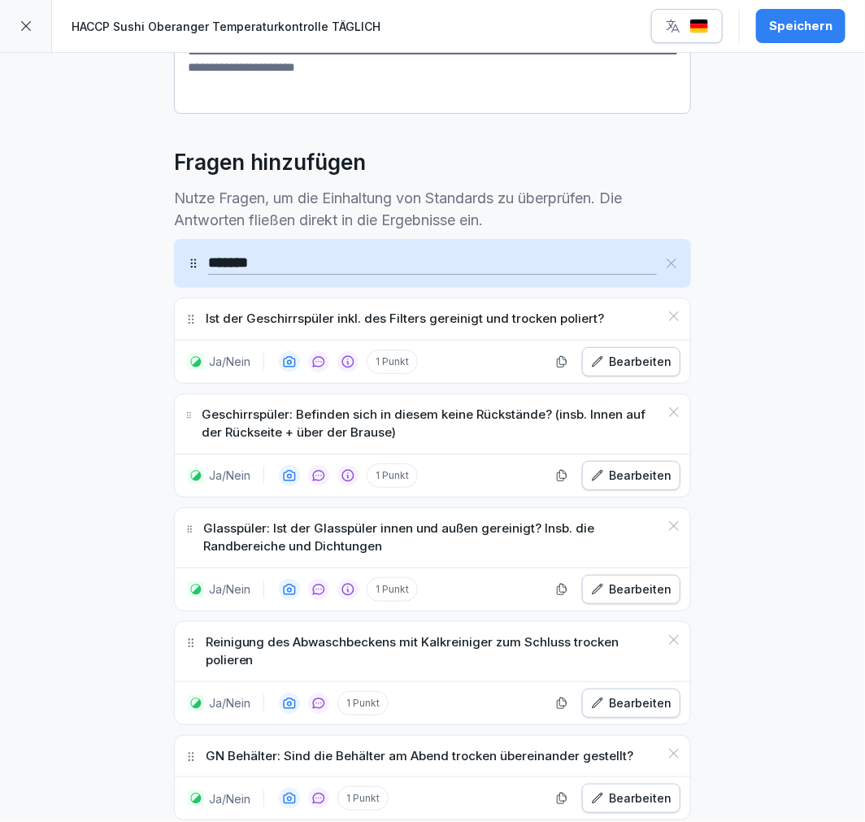
click at [667, 257] on icon at bounding box center [671, 263] width 13 height 13
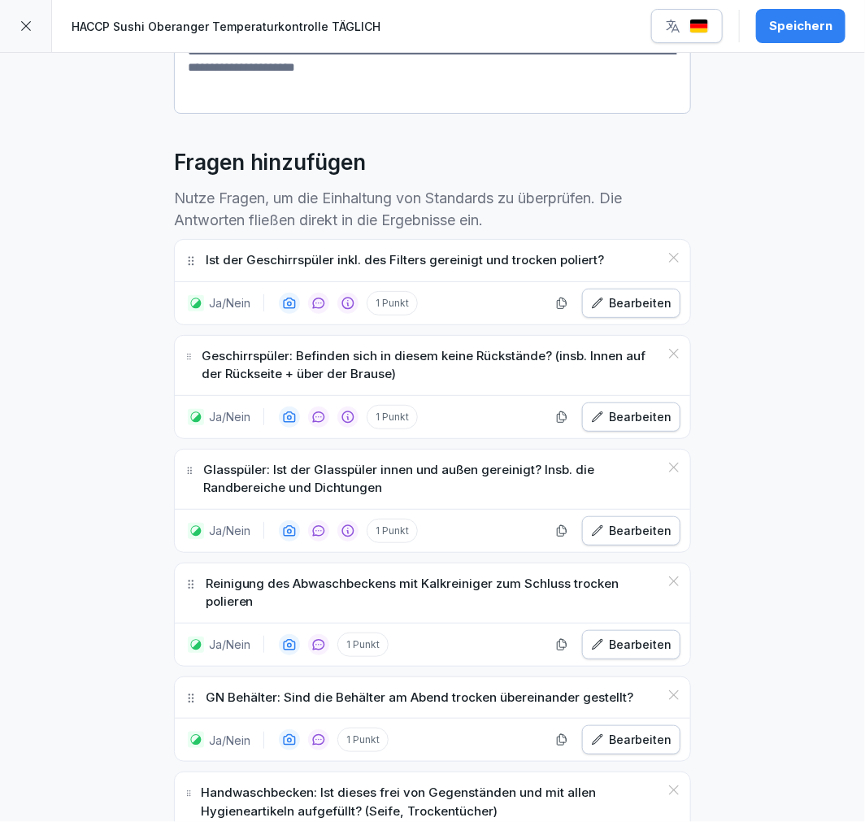
click at [667, 253] on icon at bounding box center [673, 257] width 13 height 13
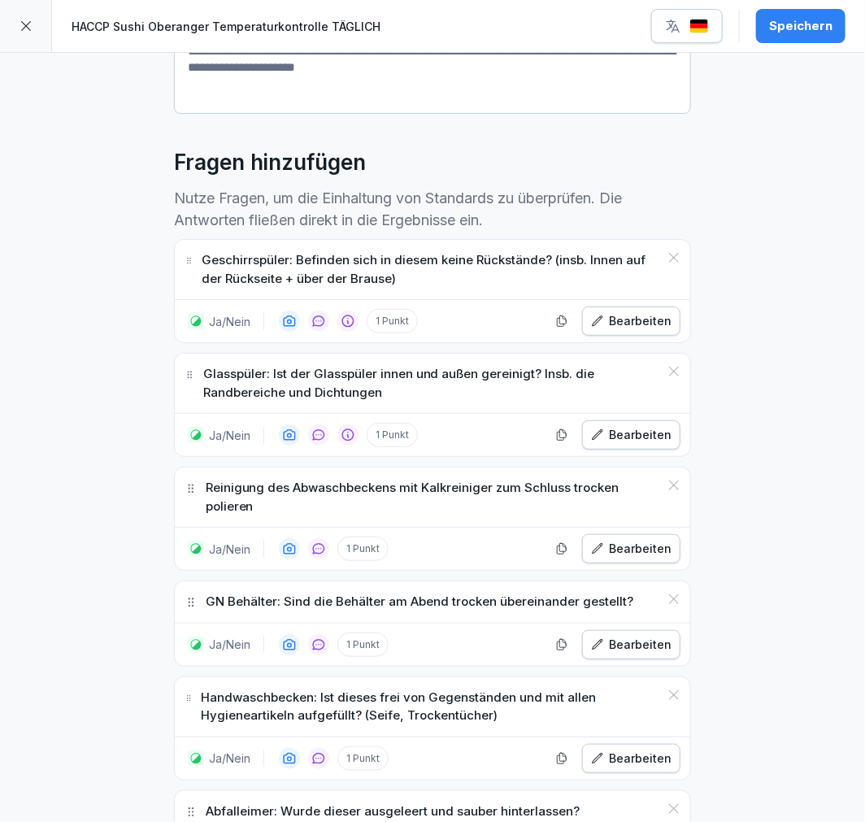
click at [667, 253] on icon at bounding box center [673, 257] width 13 height 13
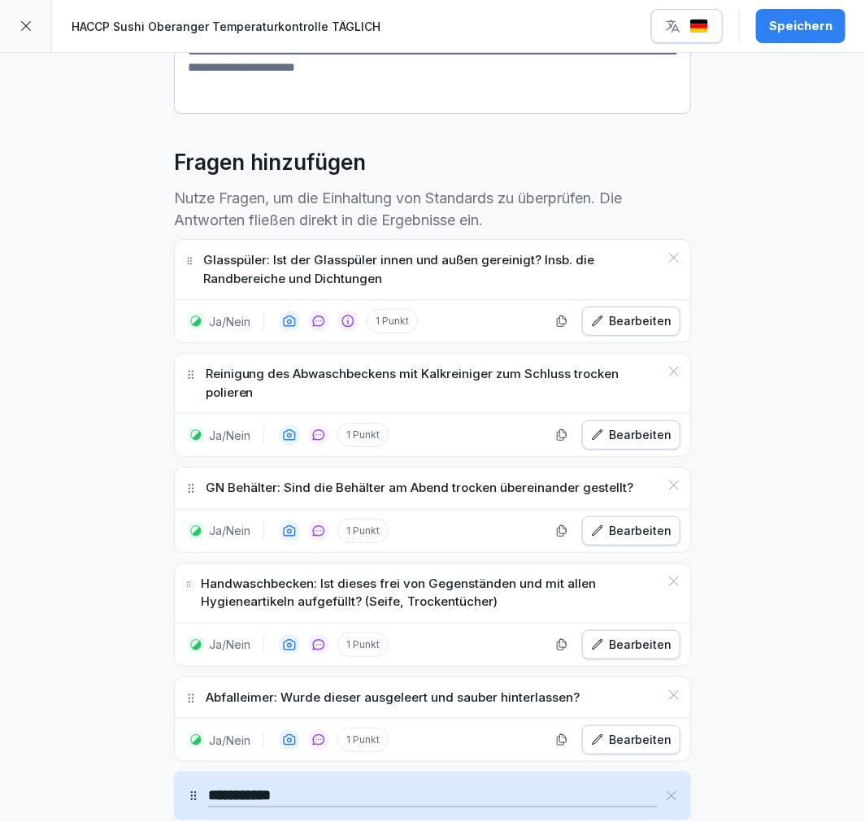
click at [667, 253] on icon at bounding box center [673, 257] width 13 height 13
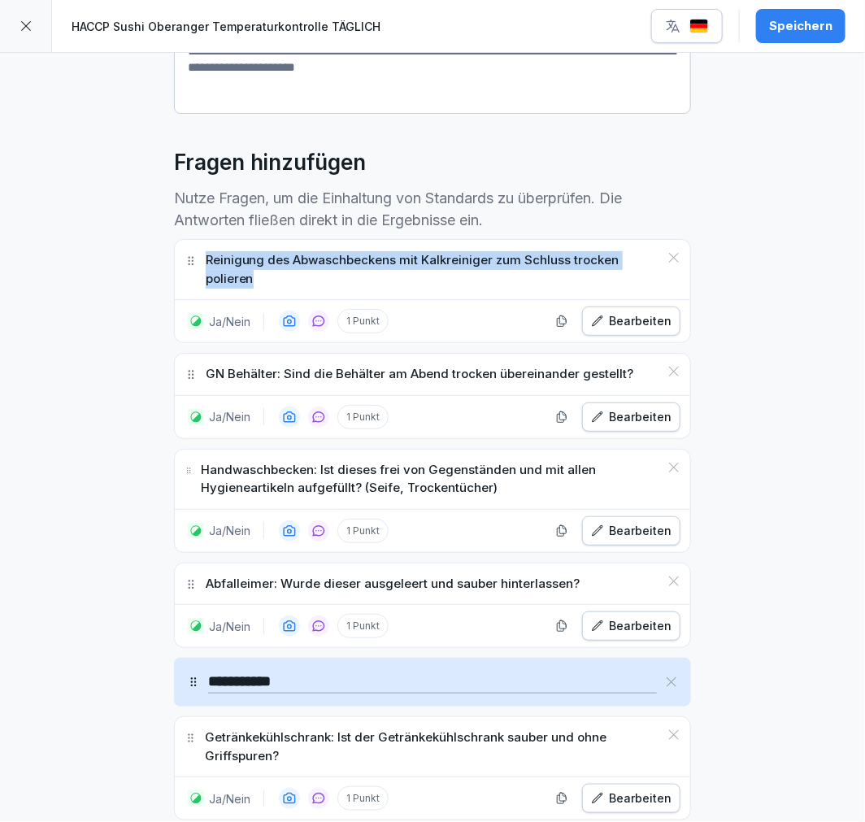
click at [667, 253] on icon at bounding box center [673, 257] width 13 height 13
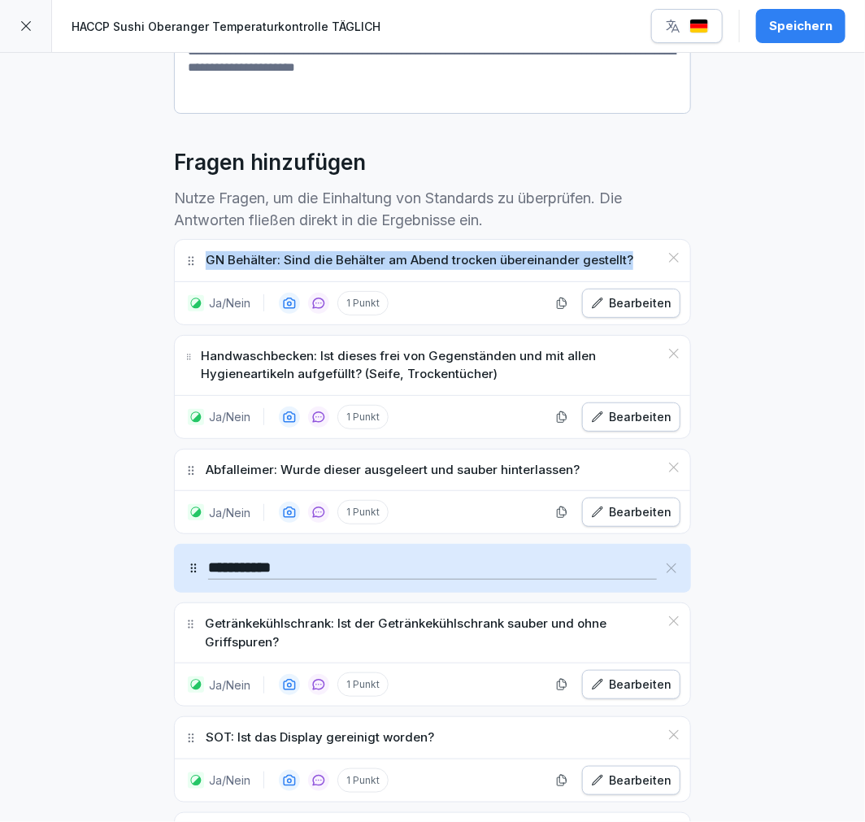
click at [667, 253] on icon at bounding box center [673, 257] width 13 height 13
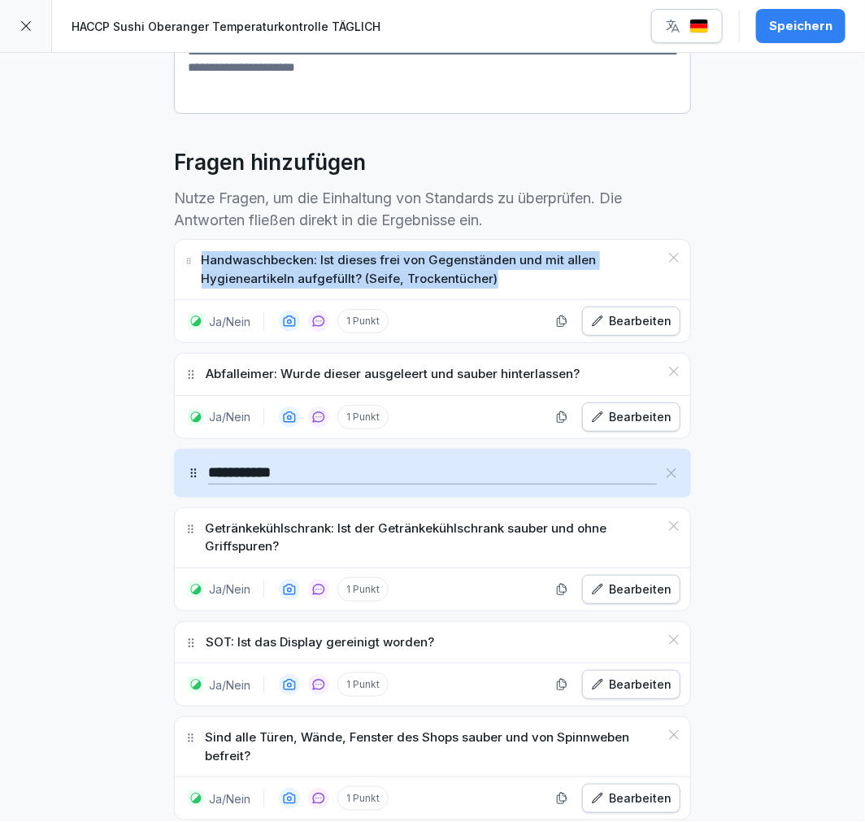
click at [667, 253] on icon at bounding box center [673, 257] width 13 height 13
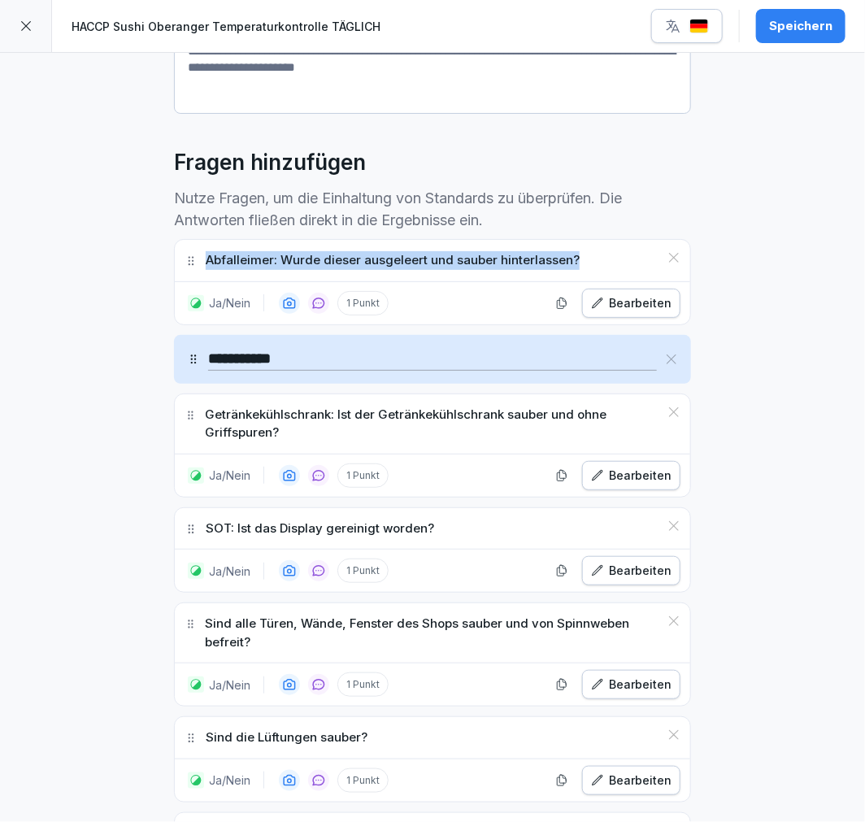
click at [667, 253] on icon at bounding box center [673, 257] width 13 height 13
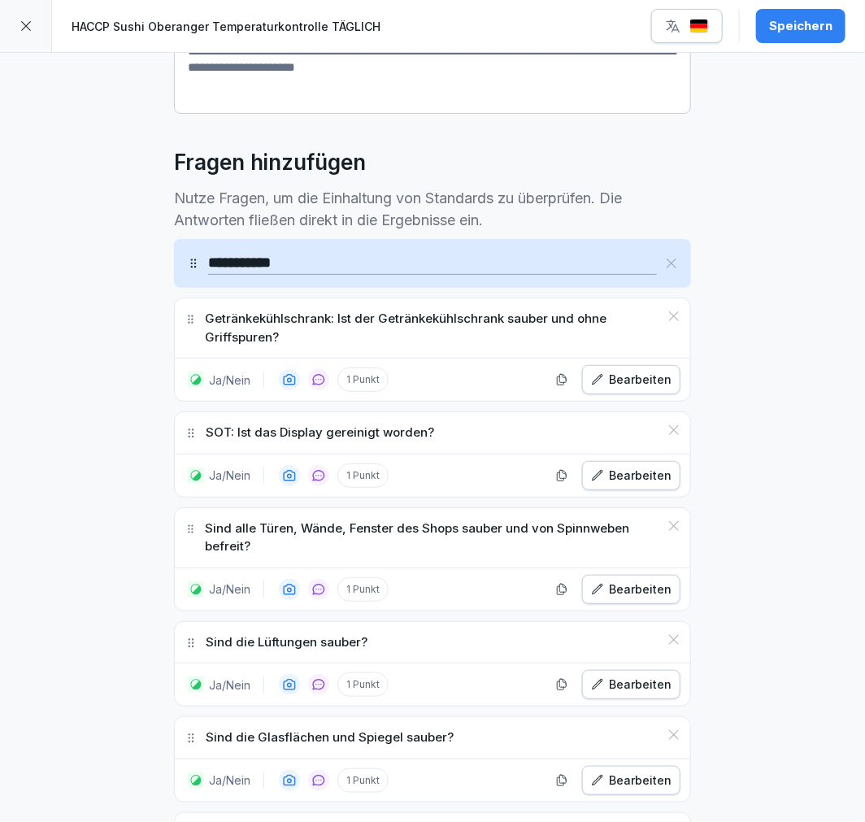
drag, startPoint x: 667, startPoint y: 258, endPoint x: 683, endPoint y: 259, distance: 16.3
click at [667, 258] on icon at bounding box center [671, 263] width 13 height 13
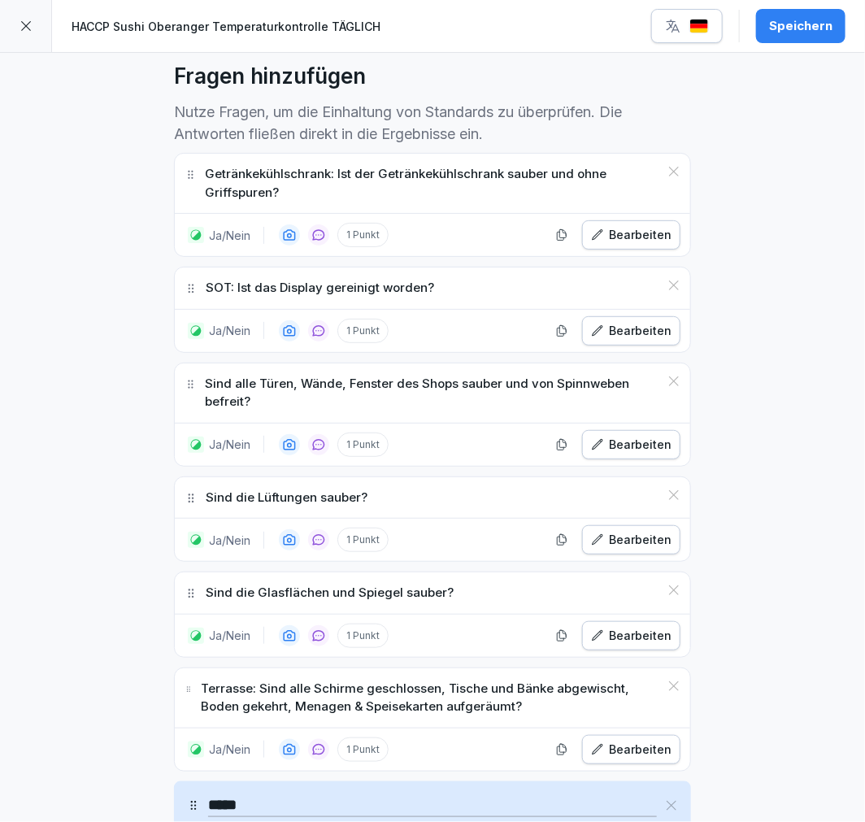
scroll to position [541, 0]
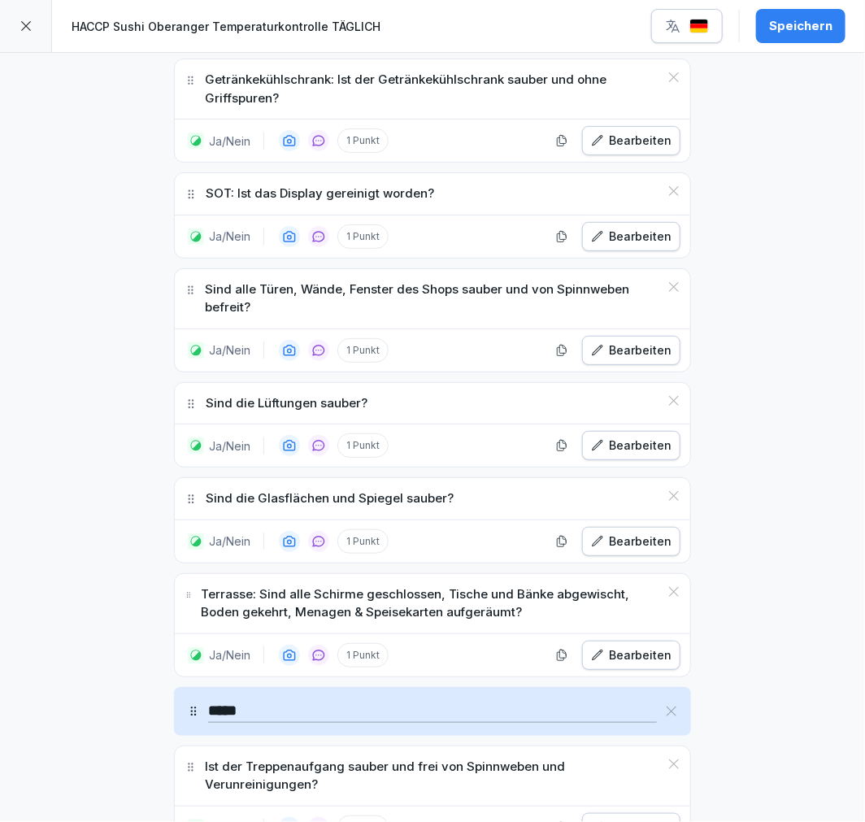
click at [667, 78] on icon at bounding box center [673, 77] width 13 height 13
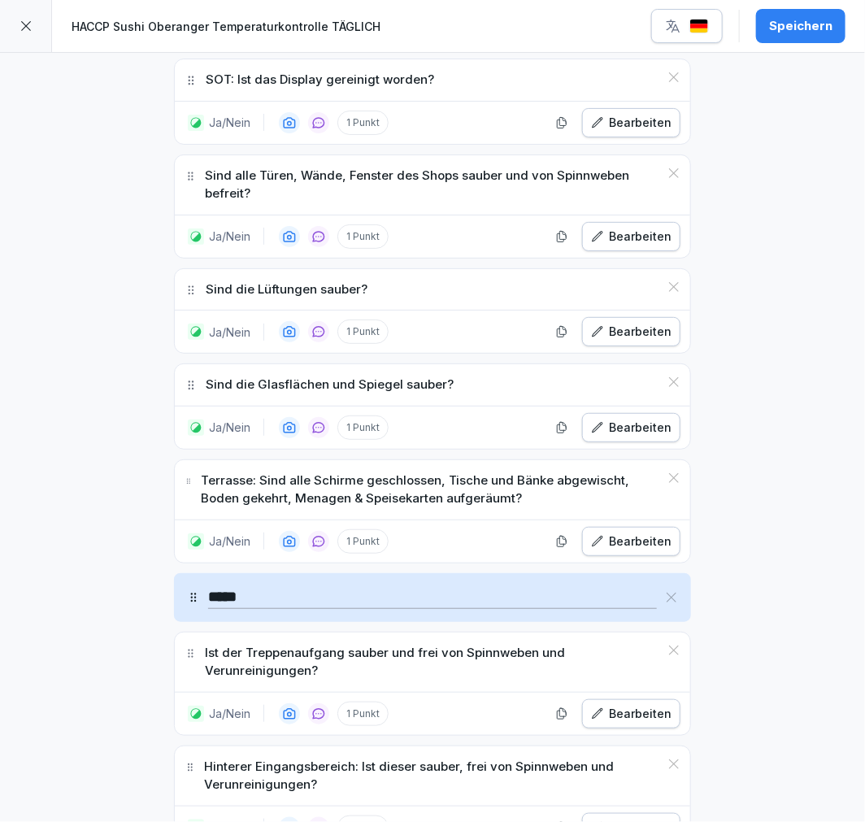
scroll to position [428, 0]
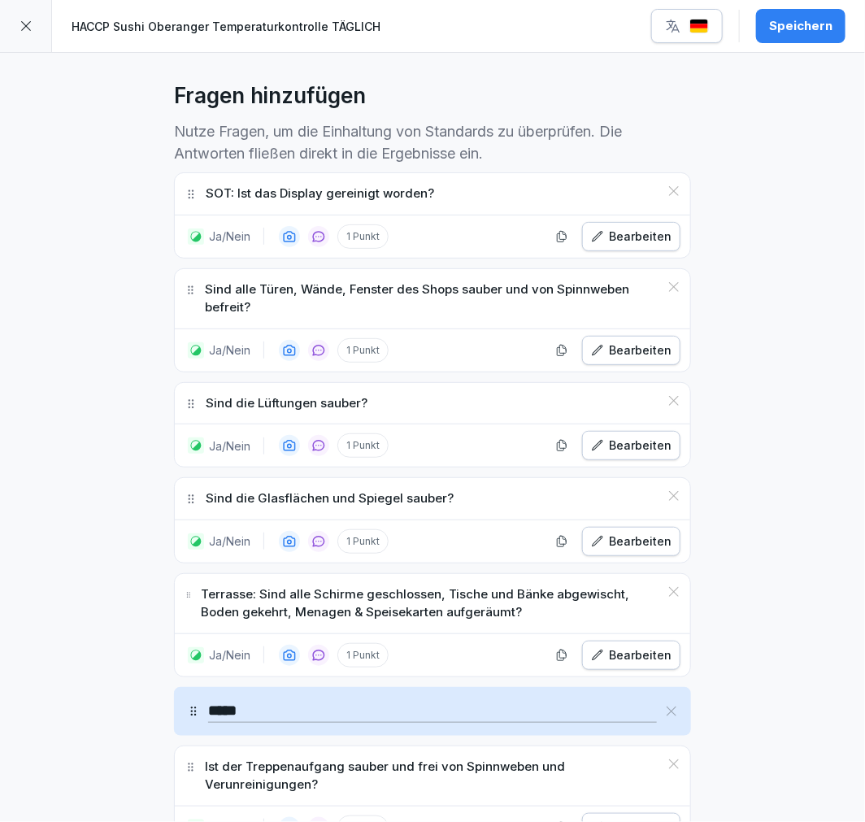
click at [665, 80] on div "Fragen hinzufügen" at bounding box center [432, 96] width 517 height 33
click at [669, 192] on icon at bounding box center [674, 191] width 10 height 10
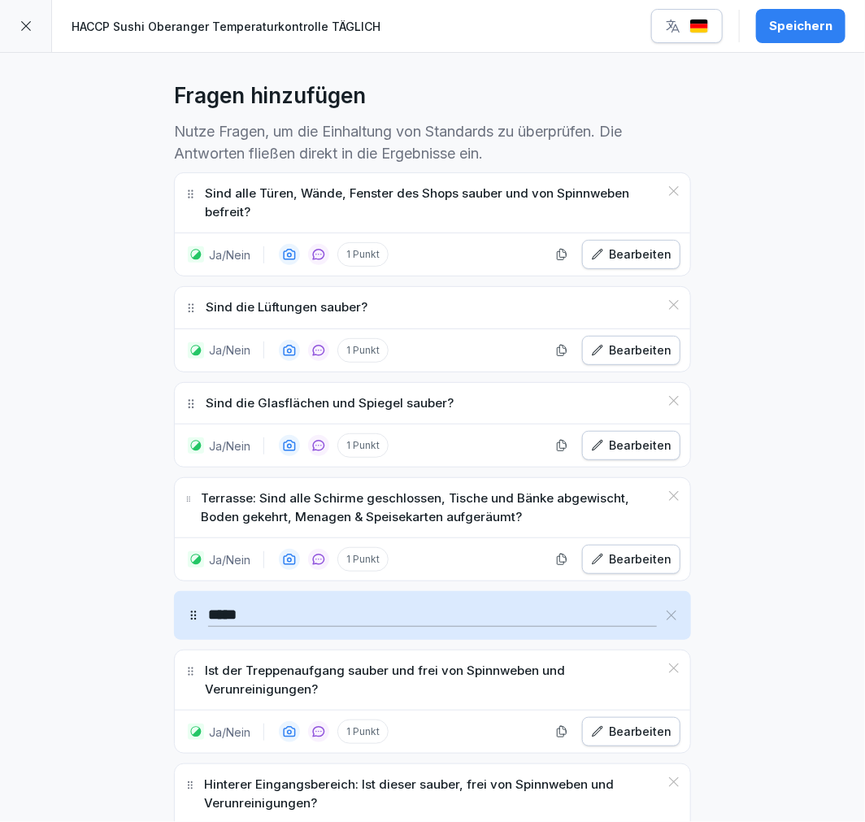
click at [668, 189] on icon at bounding box center [673, 191] width 13 height 13
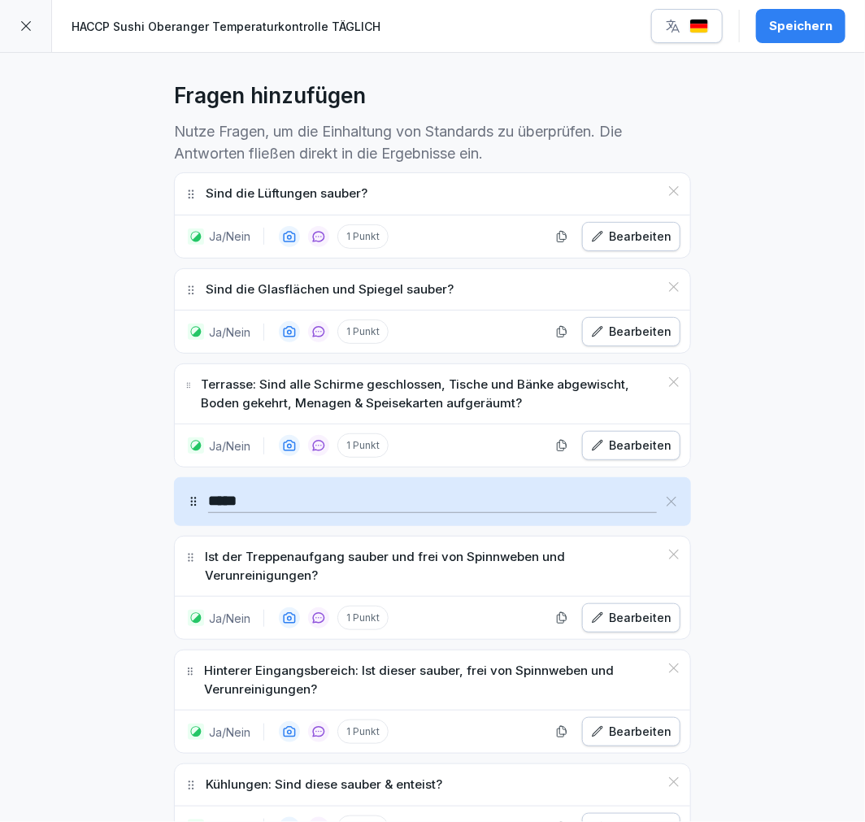
click at [668, 189] on icon at bounding box center [673, 191] width 13 height 13
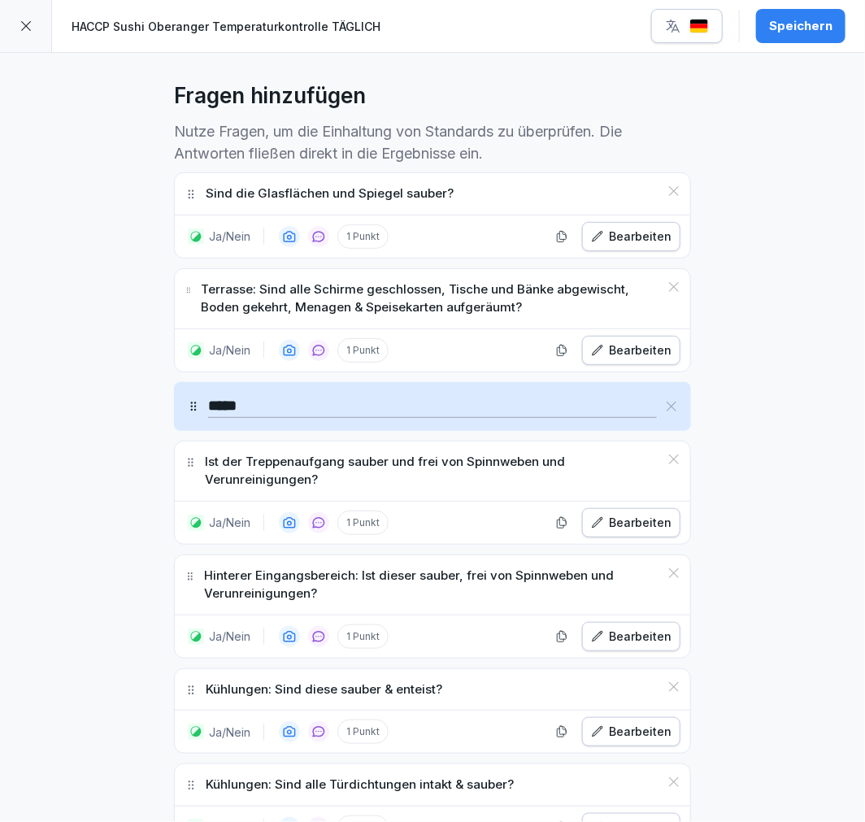
click at [668, 189] on icon at bounding box center [673, 191] width 13 height 13
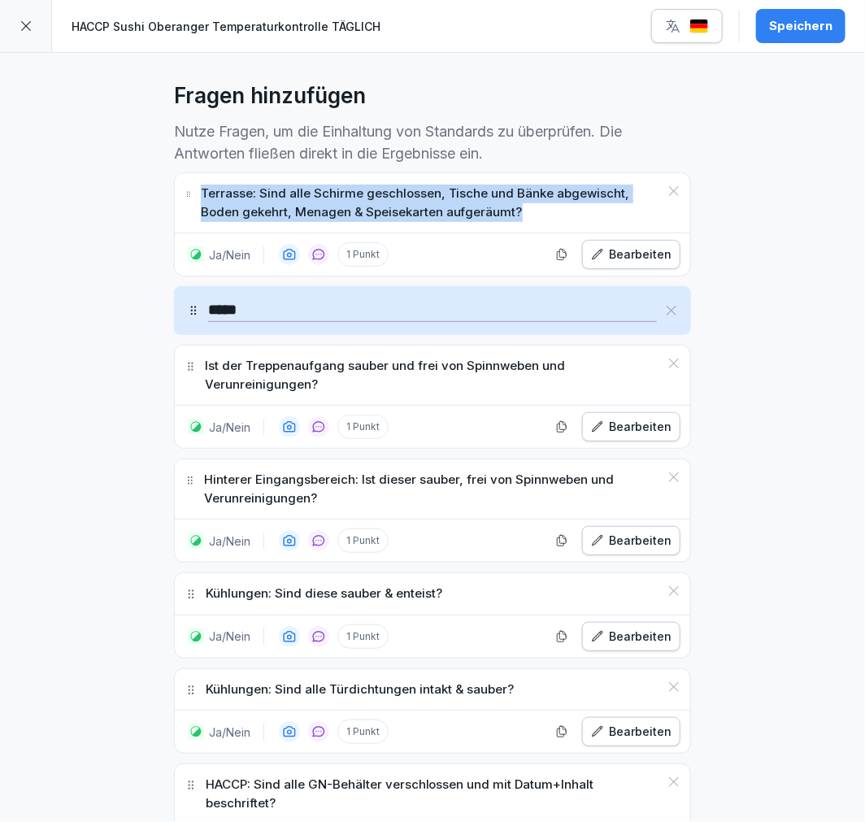
click at [668, 189] on icon at bounding box center [673, 191] width 13 height 13
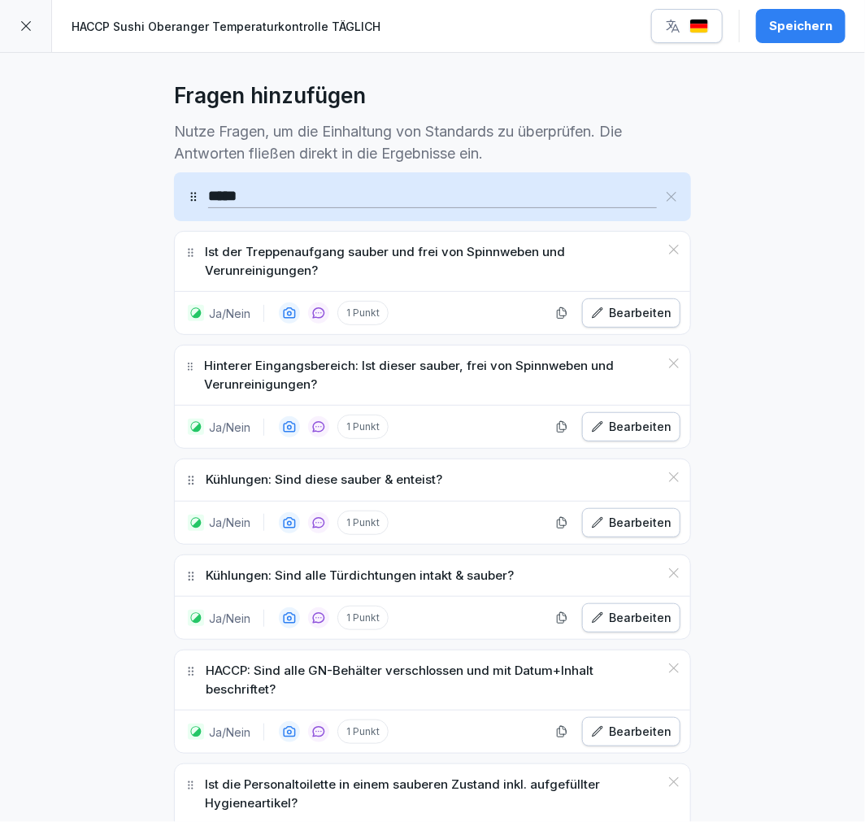
click at [665, 197] on icon at bounding box center [671, 196] width 13 height 13
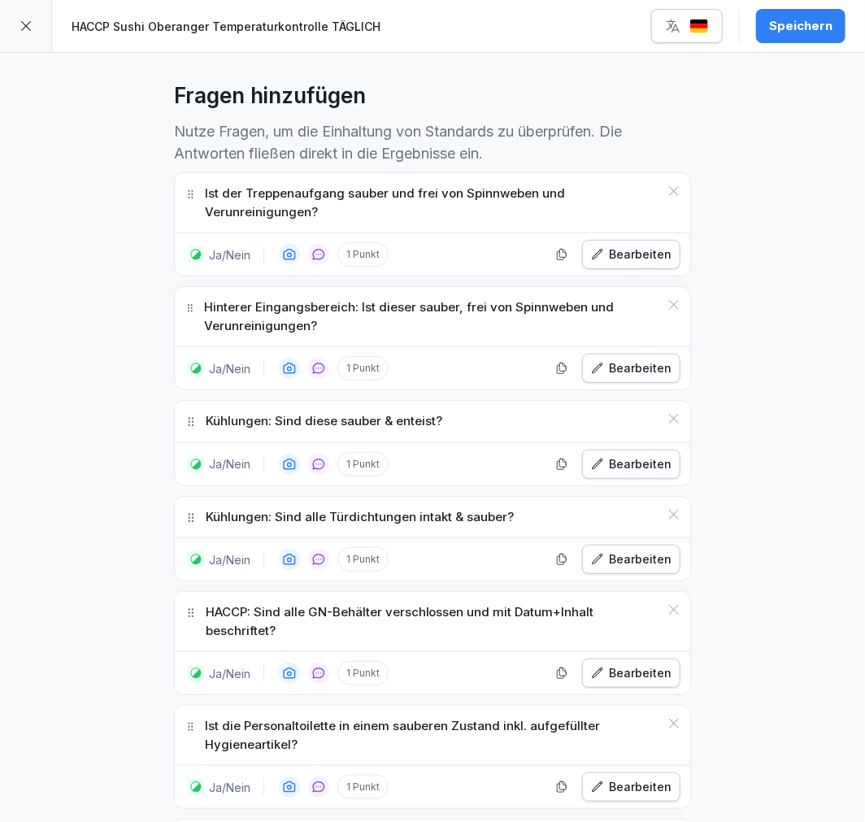
click at [667, 197] on icon at bounding box center [673, 191] width 13 height 13
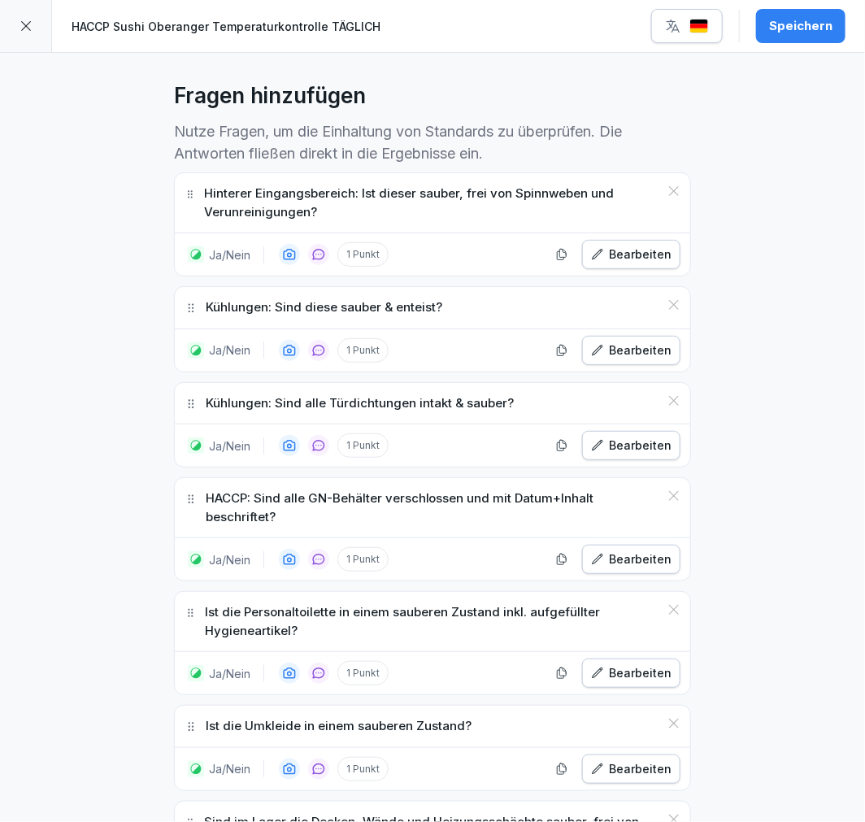
click at [667, 197] on icon at bounding box center [673, 191] width 13 height 13
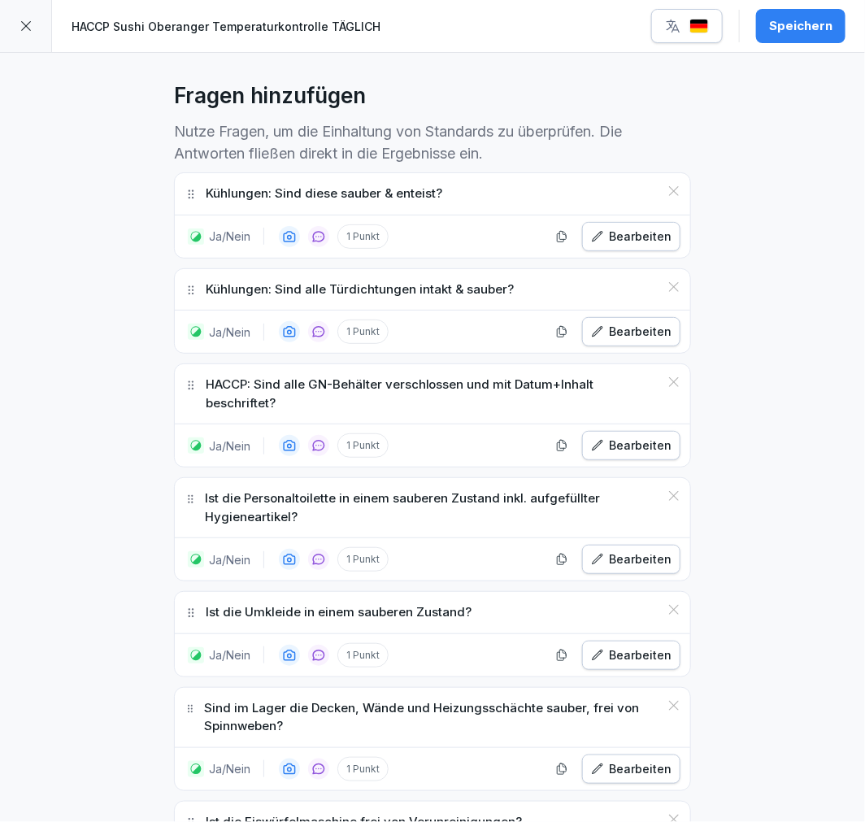
click at [667, 197] on icon at bounding box center [673, 191] width 13 height 13
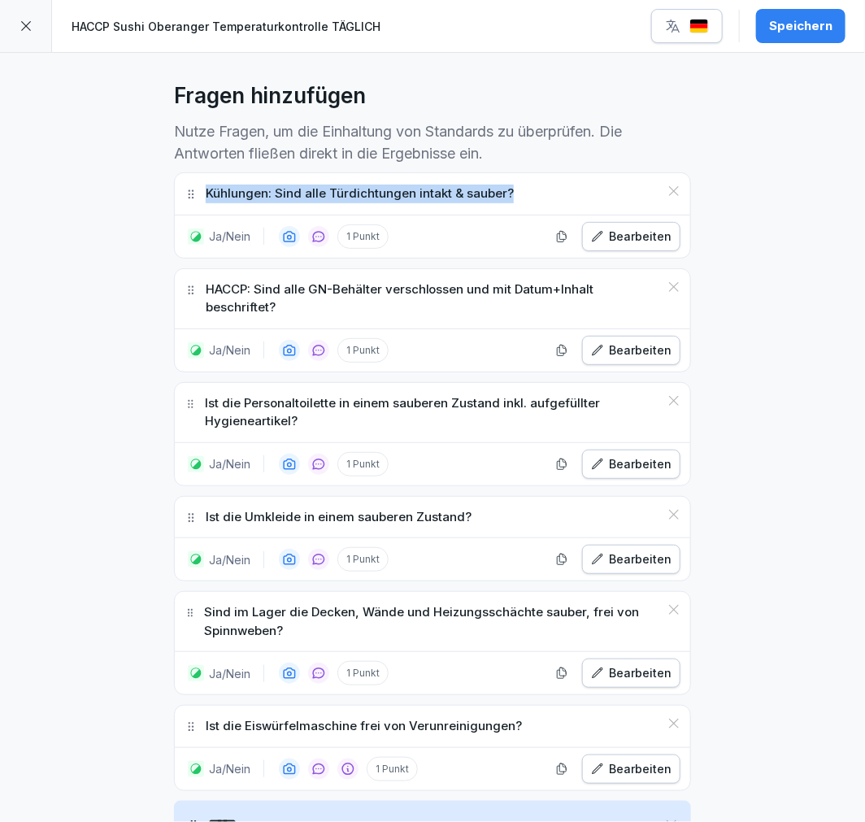
click at [667, 197] on icon at bounding box center [673, 191] width 13 height 13
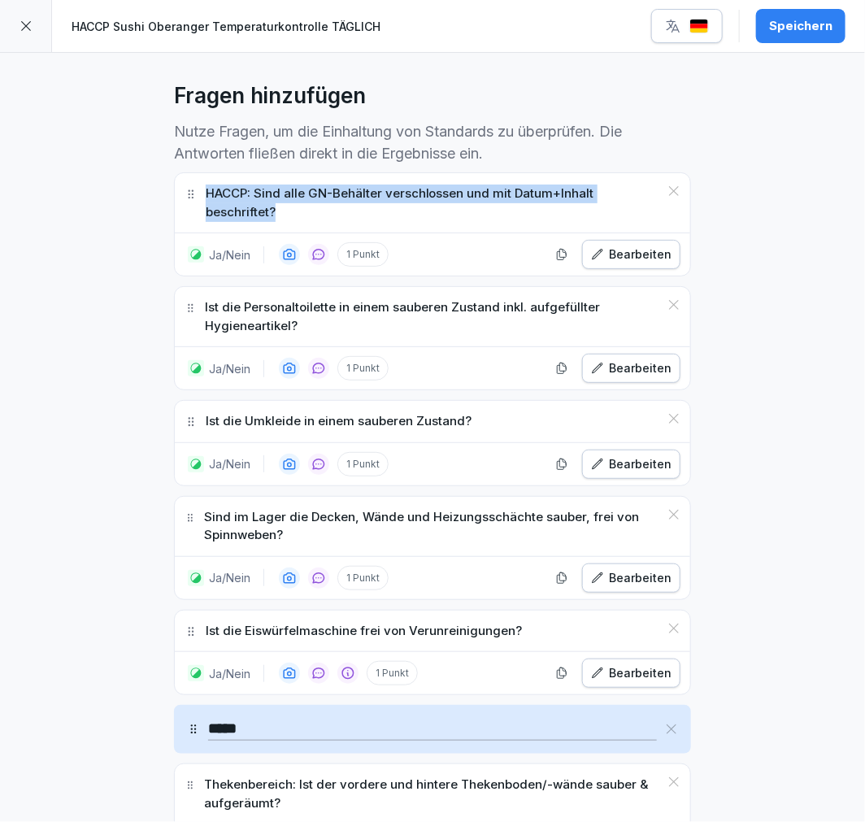
click at [667, 195] on icon at bounding box center [673, 191] width 13 height 13
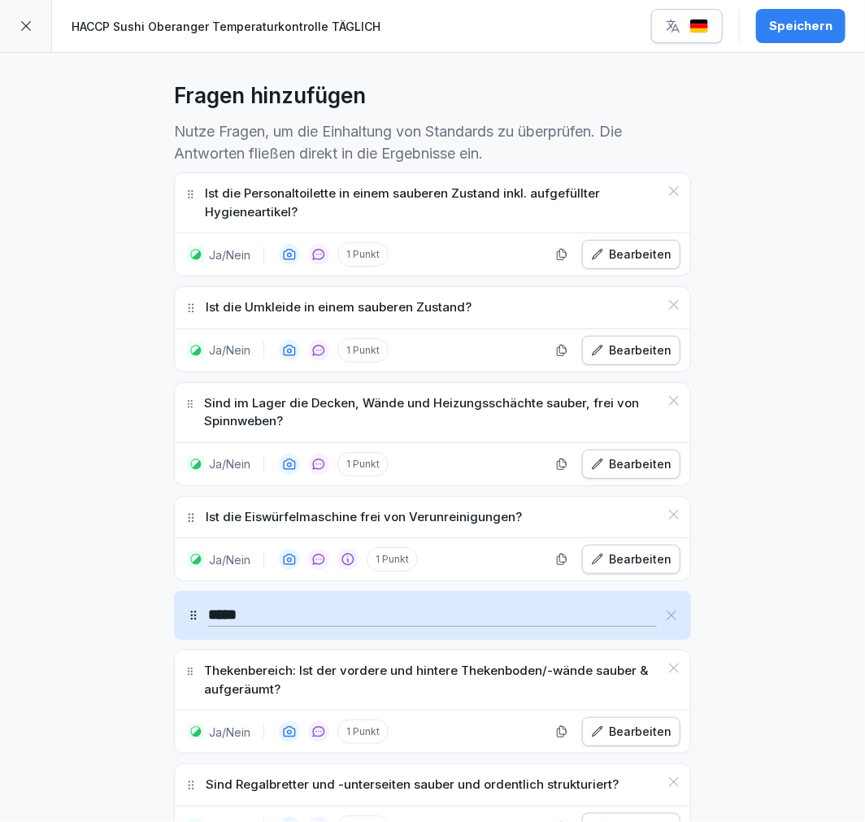
click at [669, 189] on icon at bounding box center [674, 191] width 10 height 10
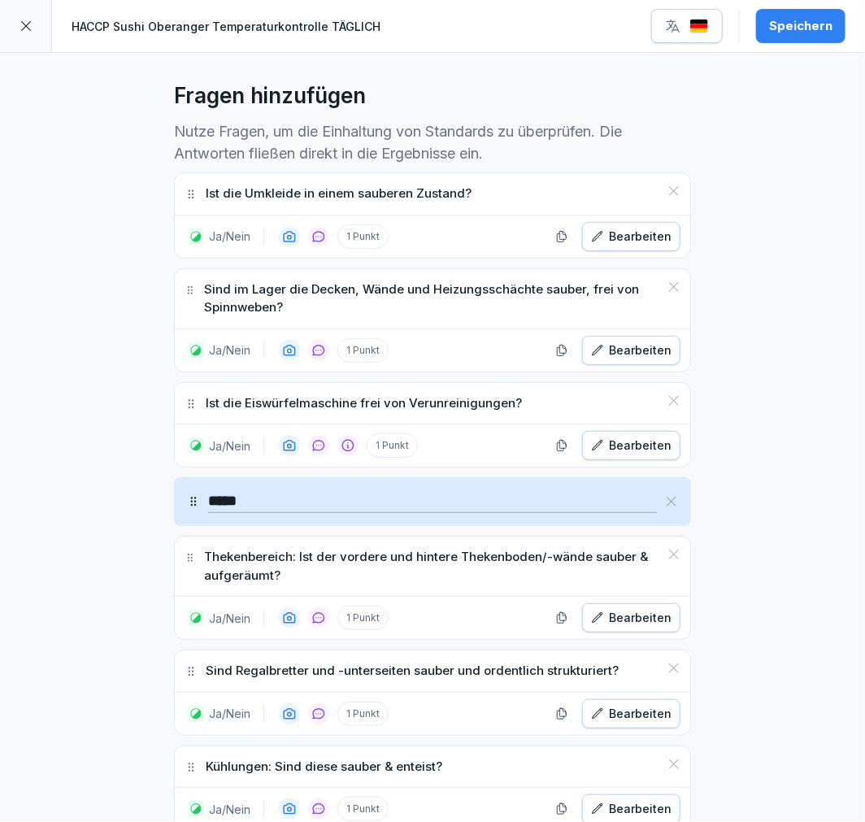
click at [669, 189] on icon at bounding box center [674, 191] width 10 height 10
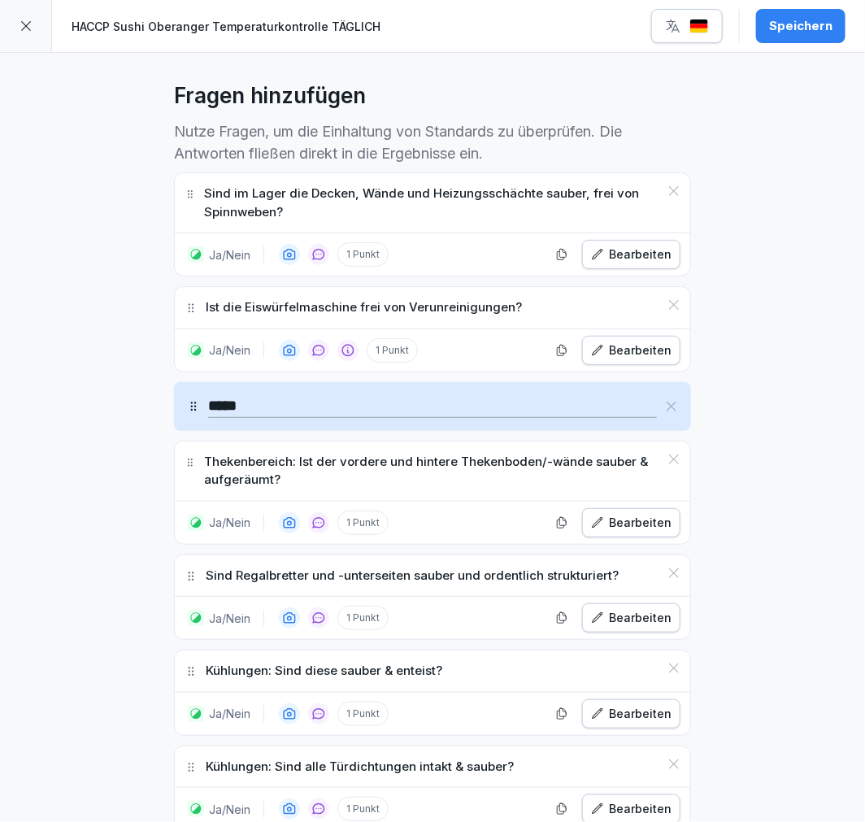
click at [669, 189] on icon at bounding box center [674, 191] width 10 height 10
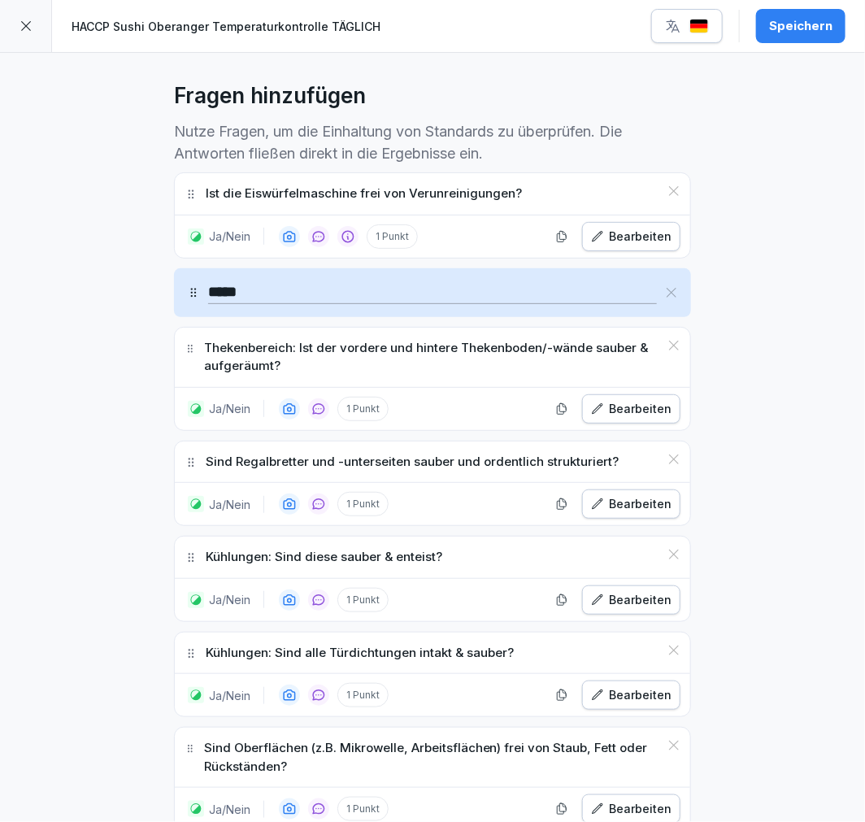
click at [669, 189] on icon at bounding box center [674, 191] width 10 height 10
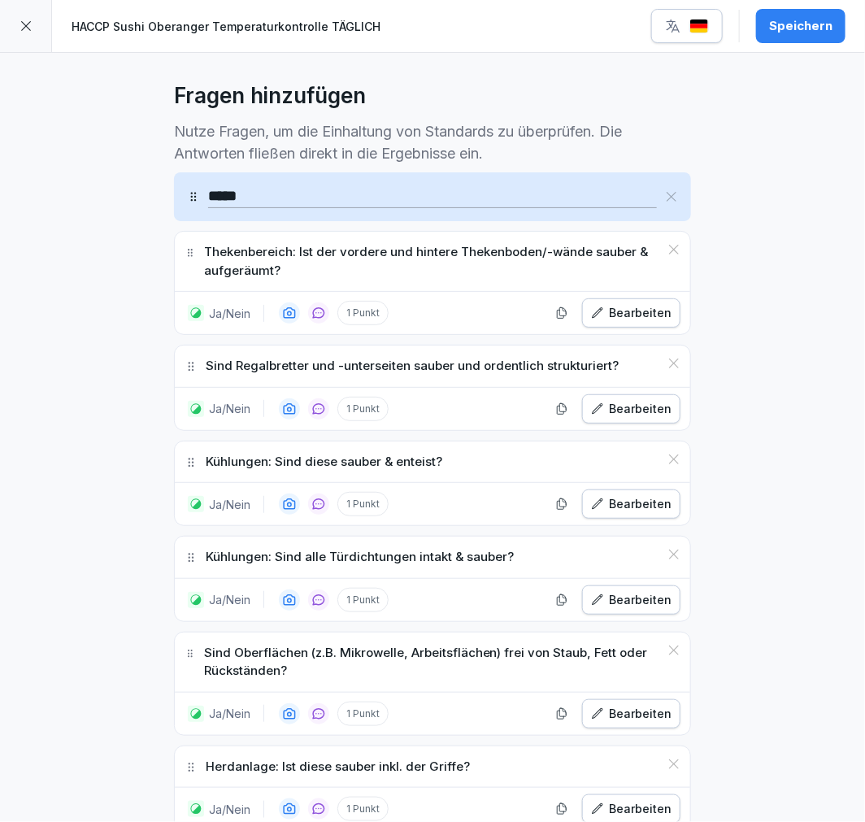
click at [665, 192] on icon at bounding box center [671, 196] width 13 height 13
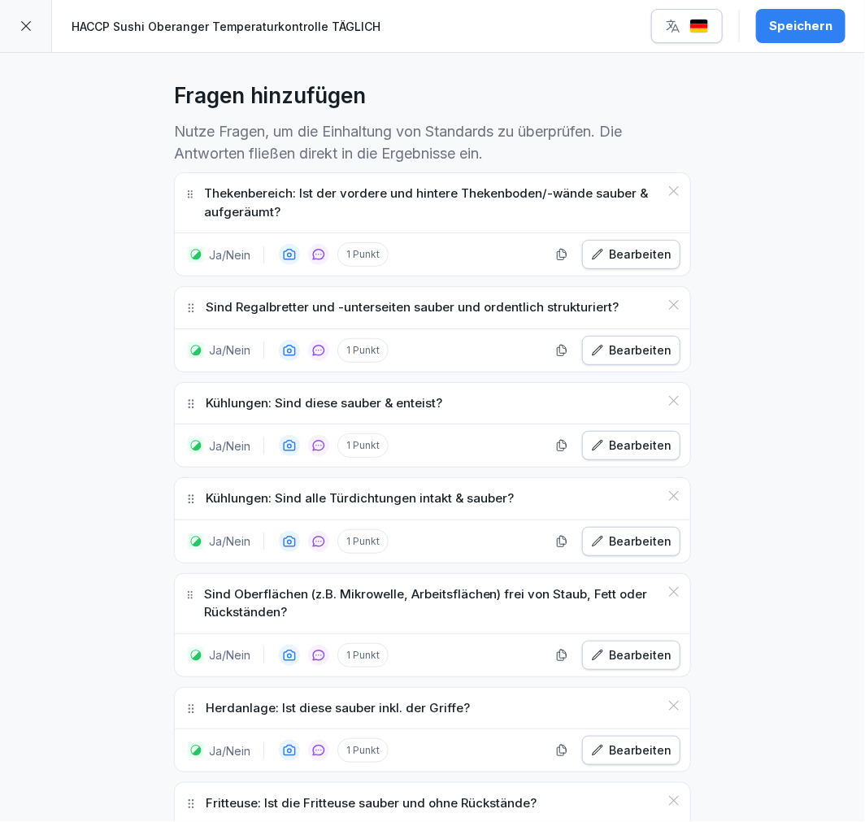
click at [667, 196] on icon at bounding box center [673, 191] width 13 height 13
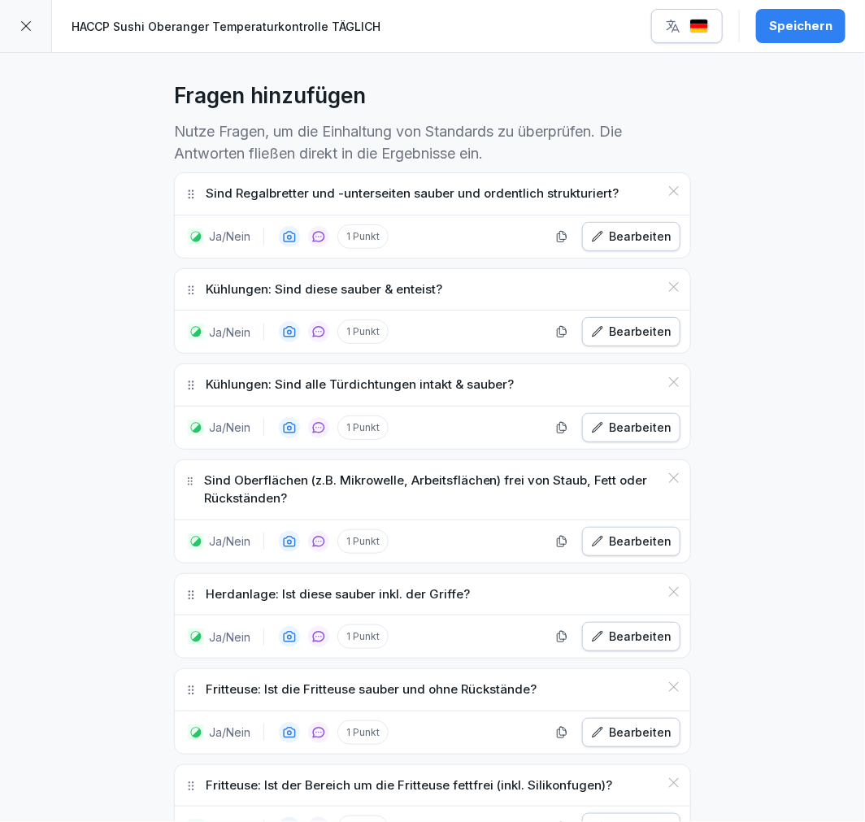
click at [667, 196] on icon at bounding box center [673, 191] width 13 height 13
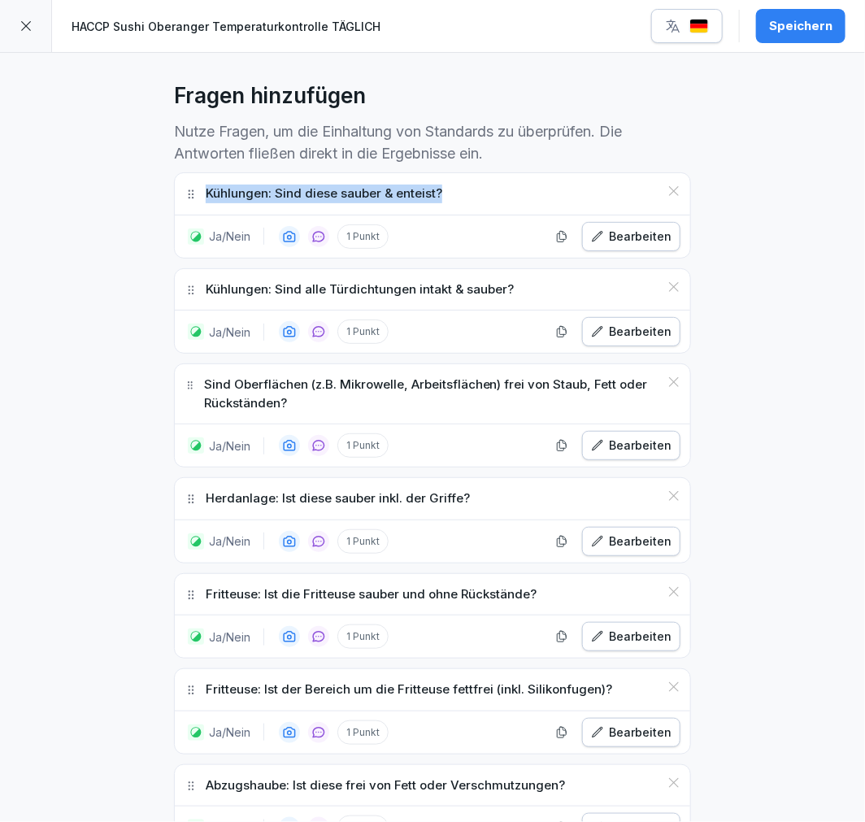
click at [667, 196] on icon at bounding box center [673, 191] width 13 height 13
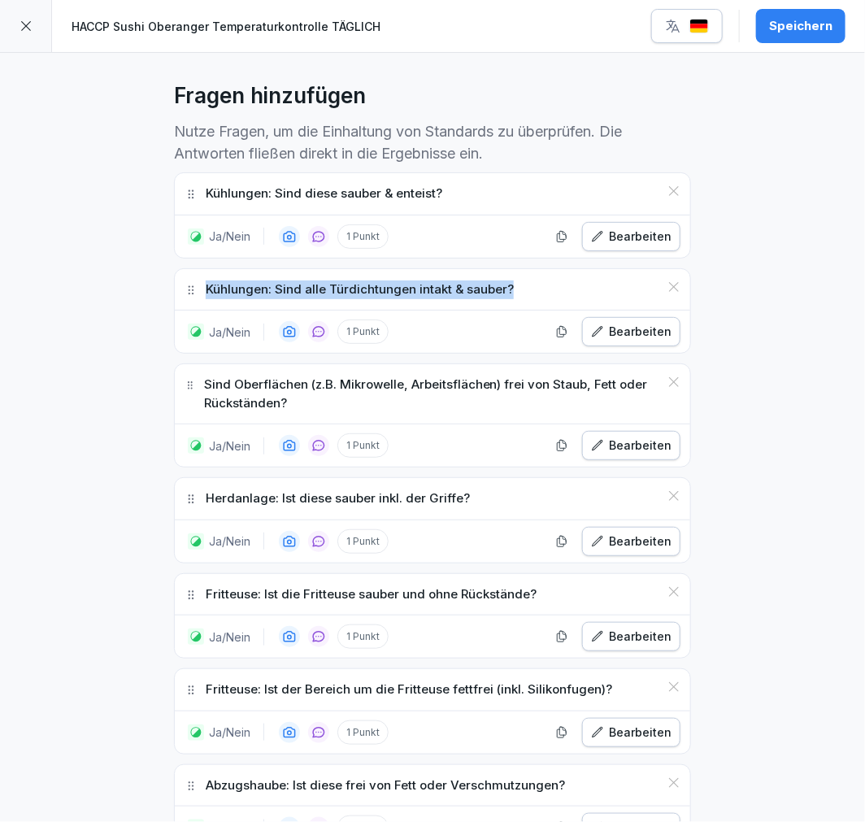
click at [667, 280] on icon at bounding box center [673, 286] width 13 height 13
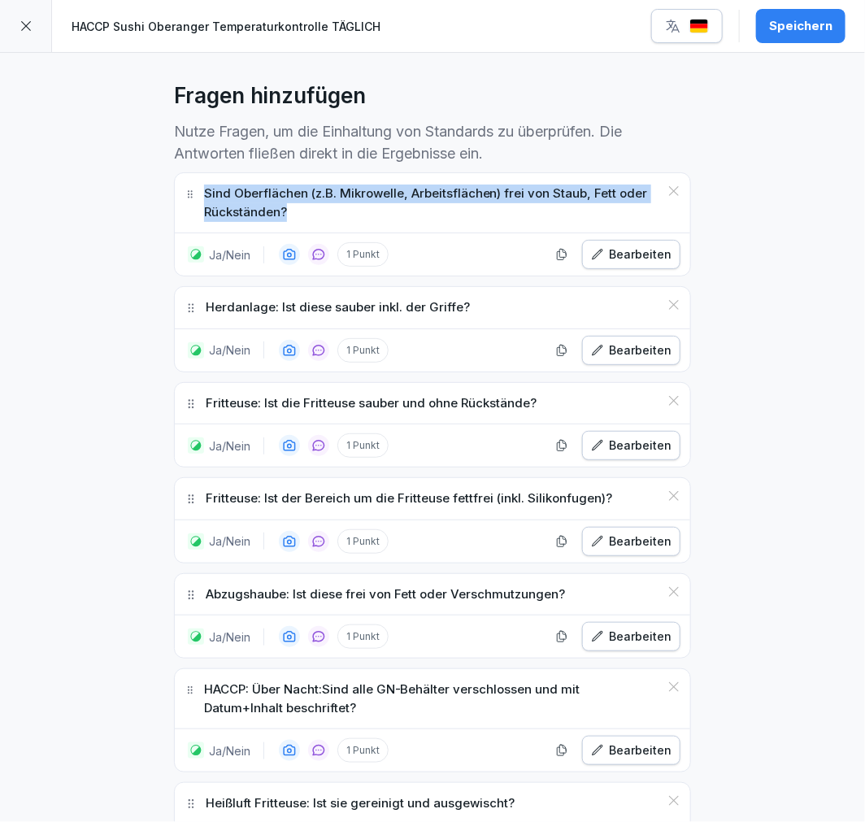
click at [667, 196] on icon at bounding box center [673, 191] width 13 height 13
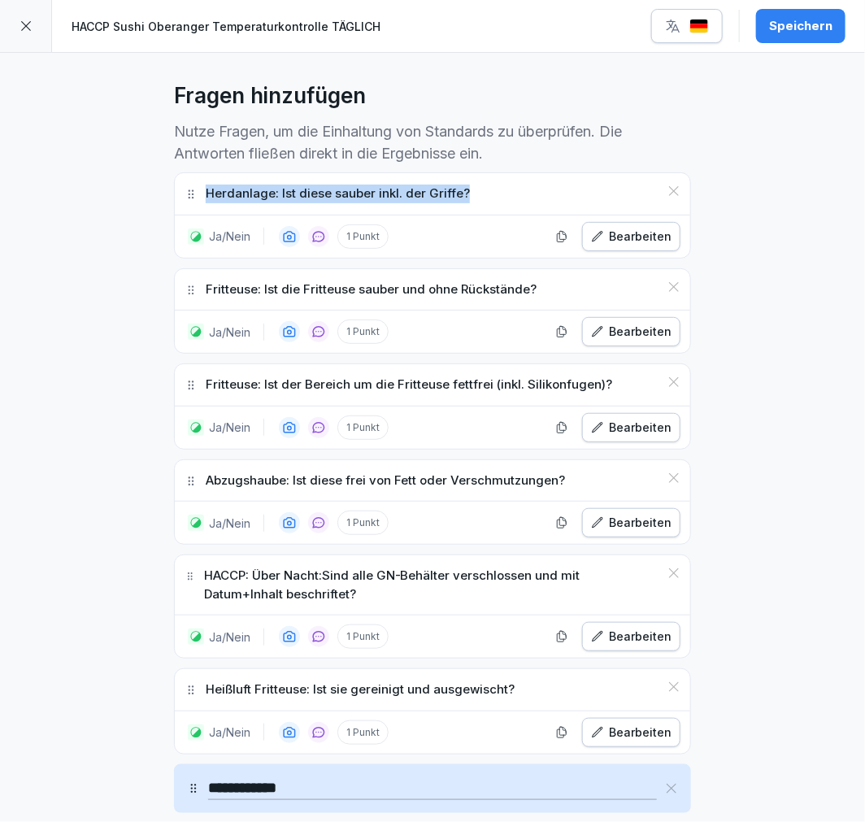
click at [667, 196] on icon at bounding box center [673, 191] width 13 height 13
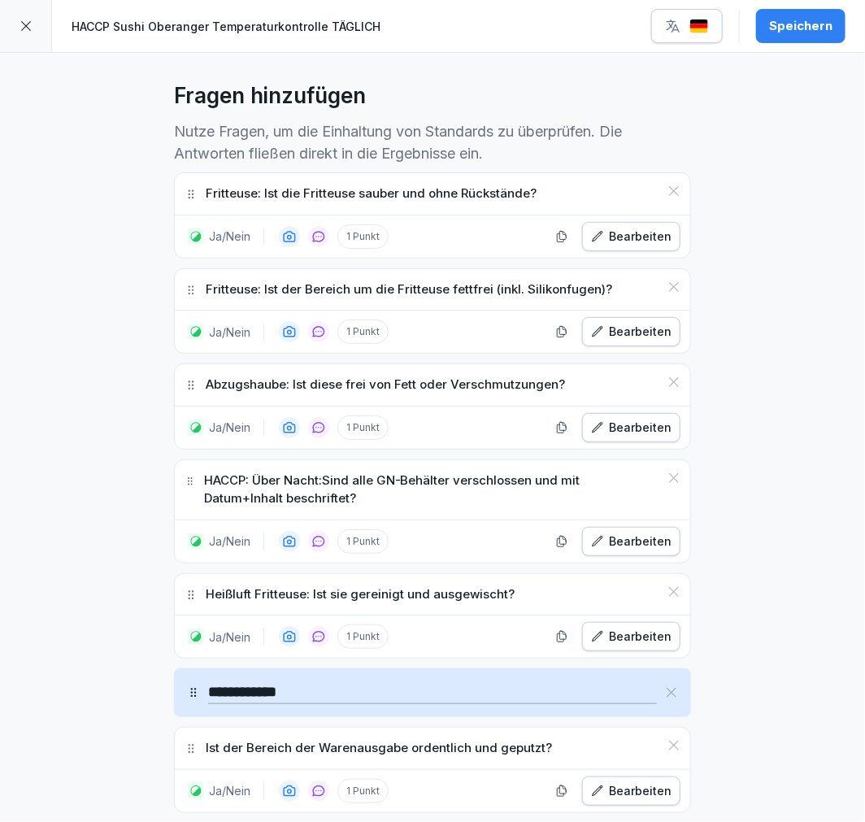
click at [667, 192] on icon at bounding box center [673, 191] width 13 height 13
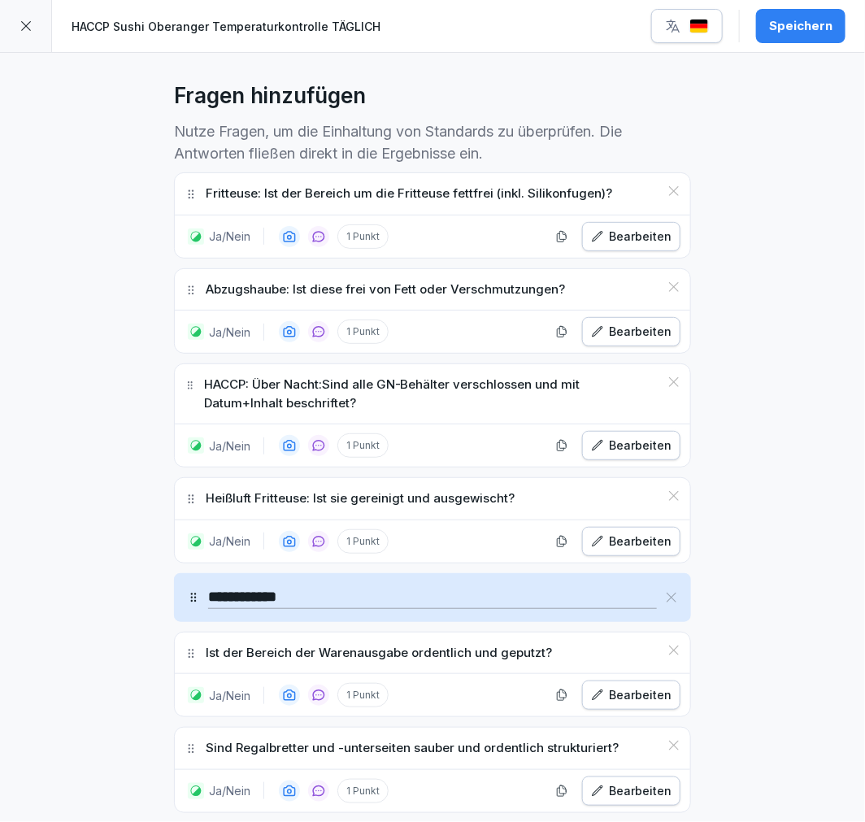
click at [667, 192] on icon at bounding box center [673, 191] width 13 height 13
click at [667, 280] on icon at bounding box center [673, 286] width 13 height 13
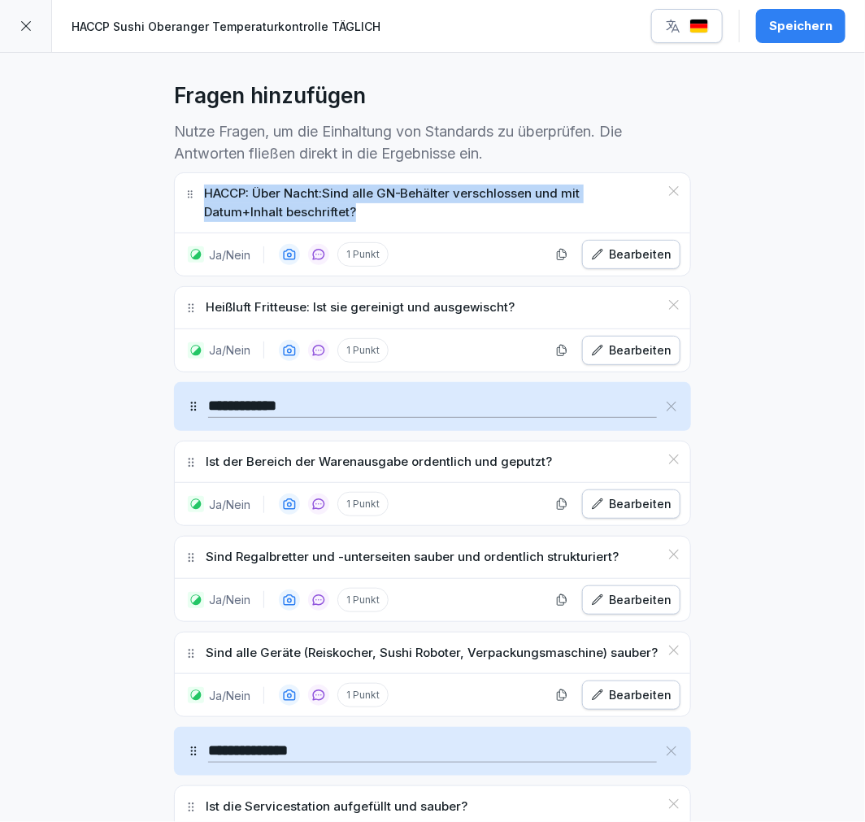
click at [667, 192] on icon at bounding box center [673, 191] width 13 height 13
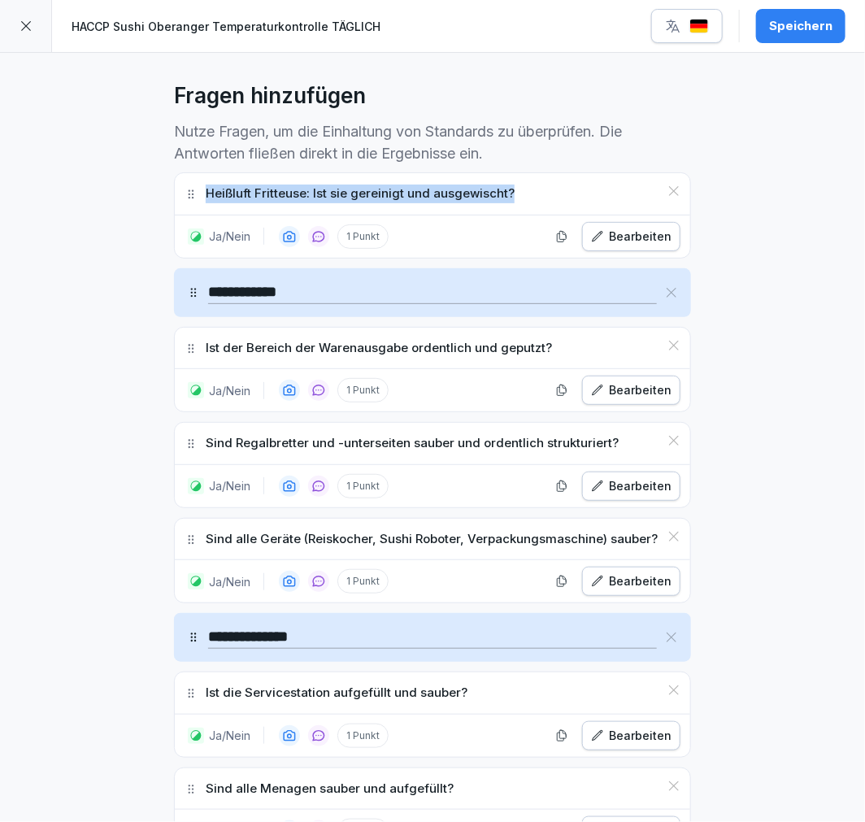
click at [667, 192] on icon at bounding box center [673, 191] width 13 height 13
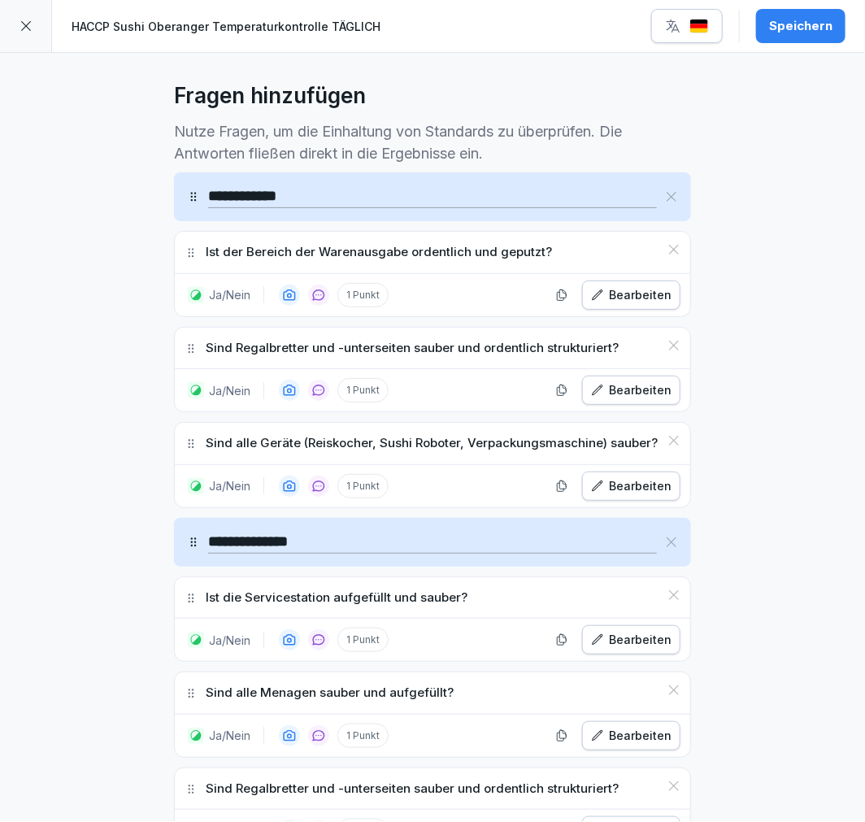
click at [665, 193] on icon at bounding box center [671, 196] width 13 height 13
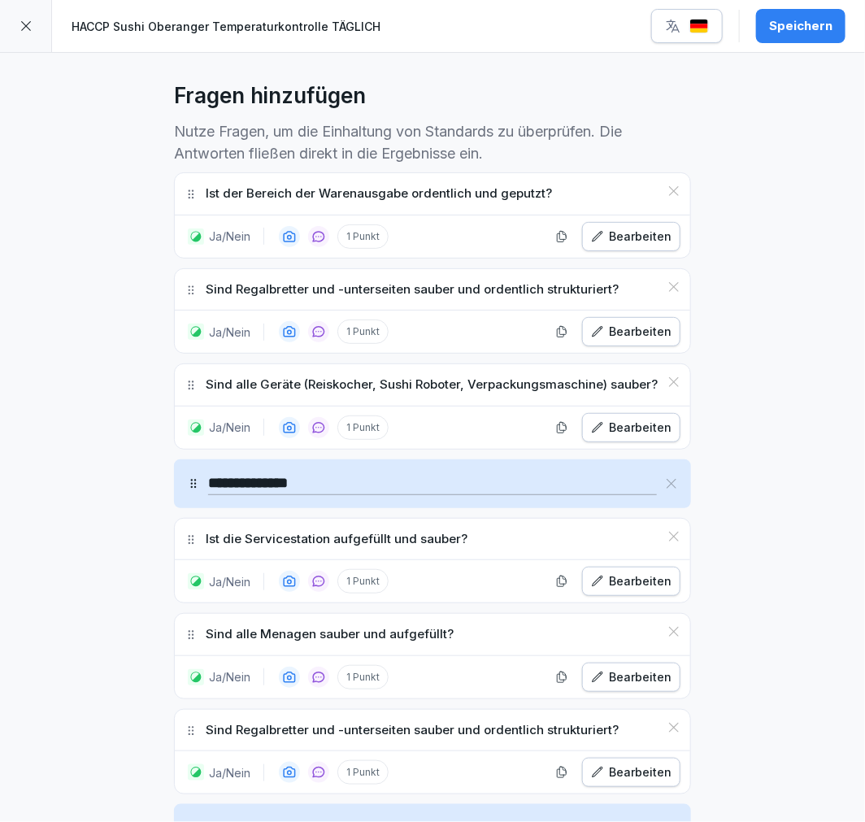
click at [667, 189] on icon at bounding box center [673, 191] width 13 height 13
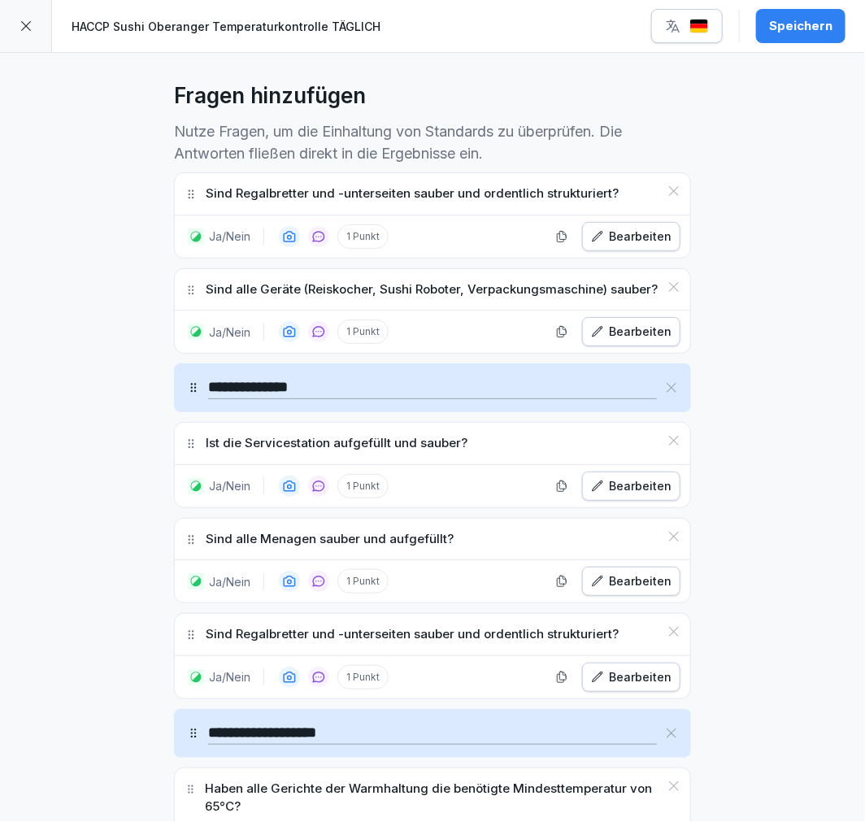
click at [667, 189] on icon at bounding box center [673, 191] width 13 height 13
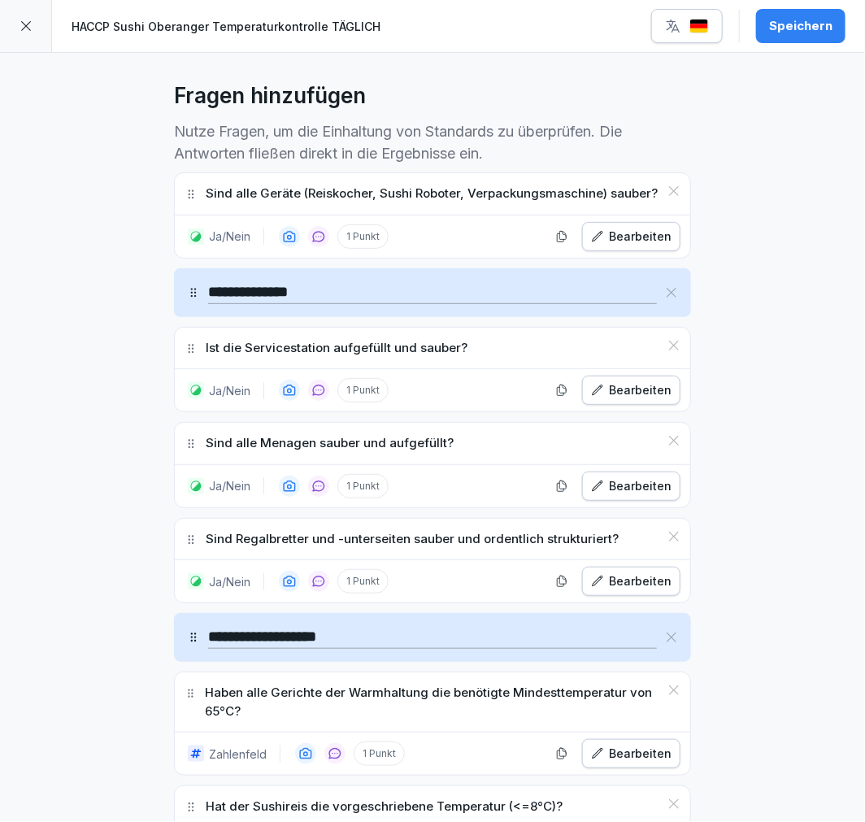
click at [667, 189] on icon at bounding box center [673, 191] width 13 height 13
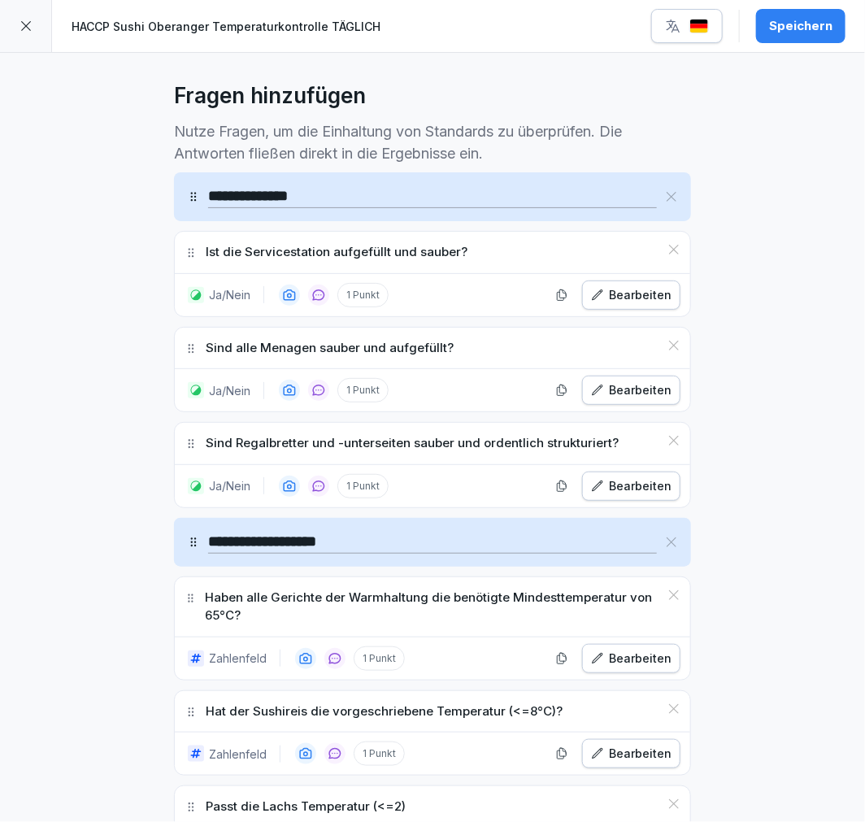
click at [667, 192] on icon at bounding box center [671, 196] width 13 height 13
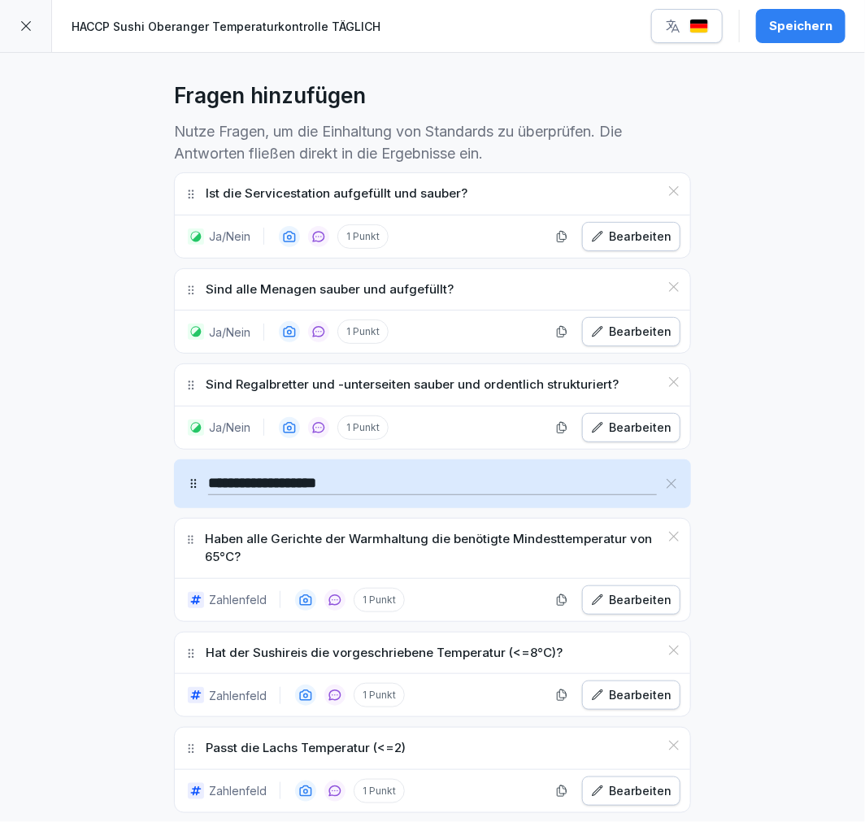
click at [667, 192] on icon at bounding box center [673, 191] width 13 height 13
click at [667, 280] on icon at bounding box center [673, 286] width 13 height 13
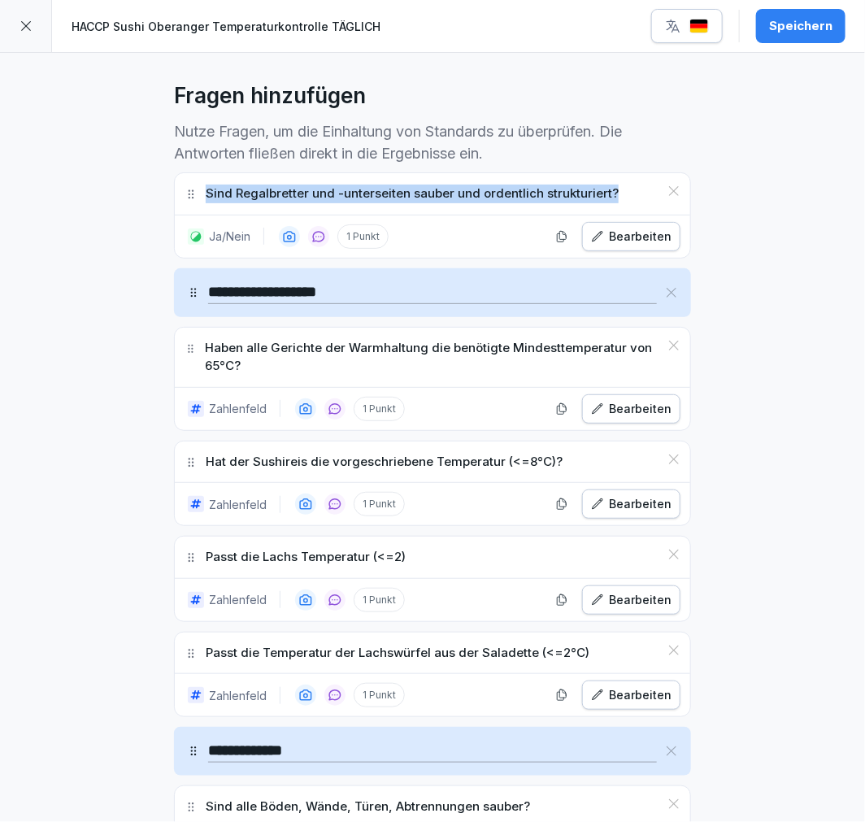
click at [667, 192] on icon at bounding box center [673, 191] width 13 height 13
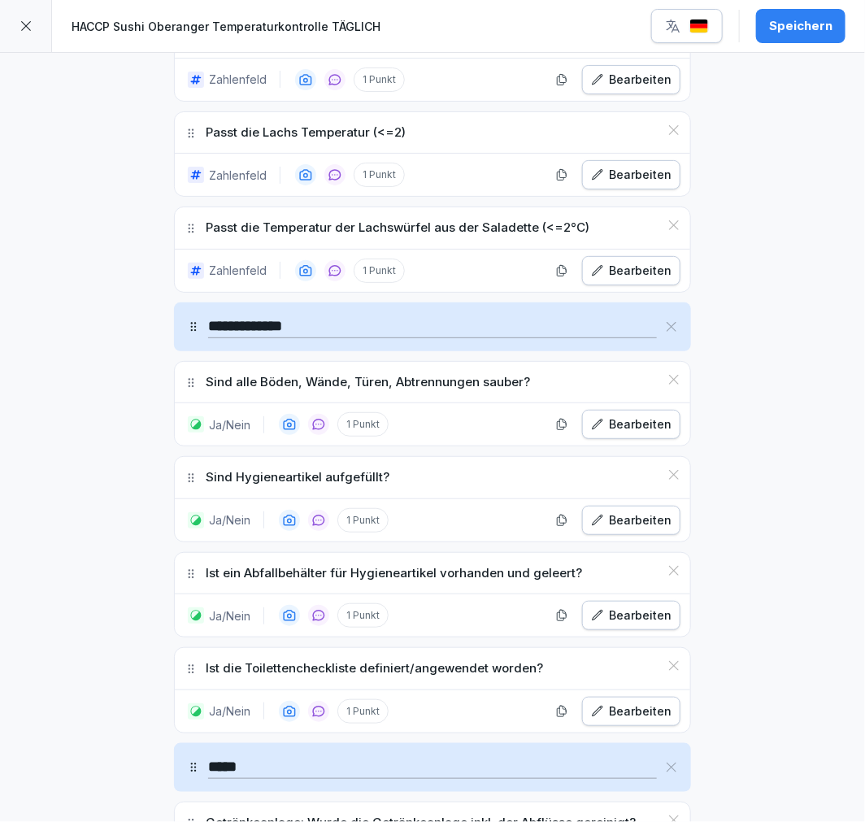
scroll to position [789, 0]
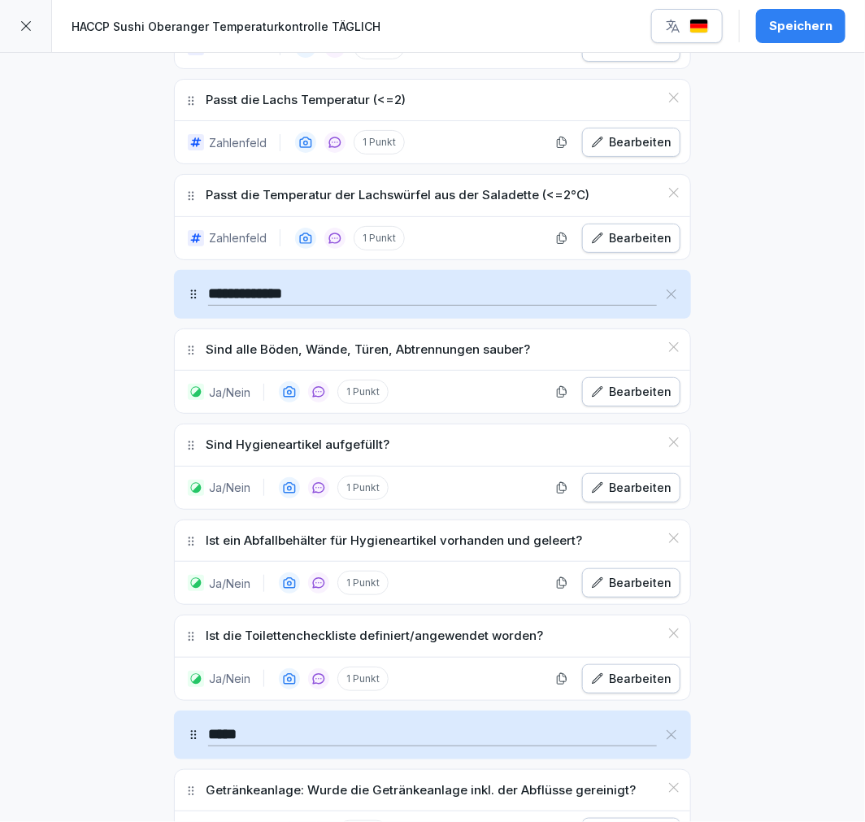
click at [665, 298] on icon at bounding box center [671, 294] width 13 height 13
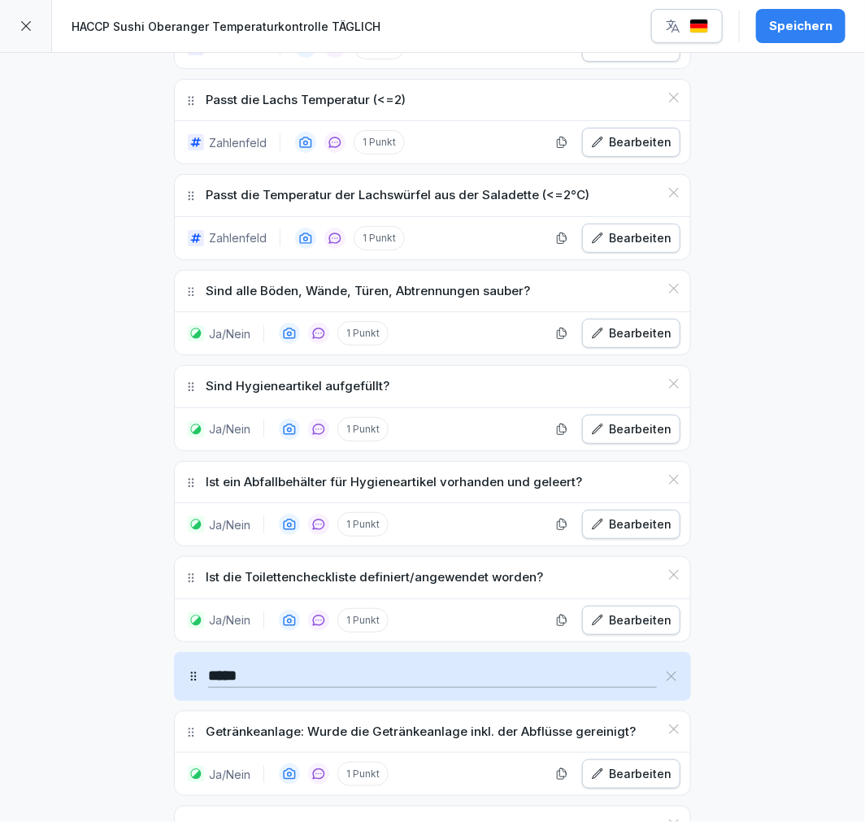
click at [671, 295] on icon at bounding box center [673, 288] width 13 height 13
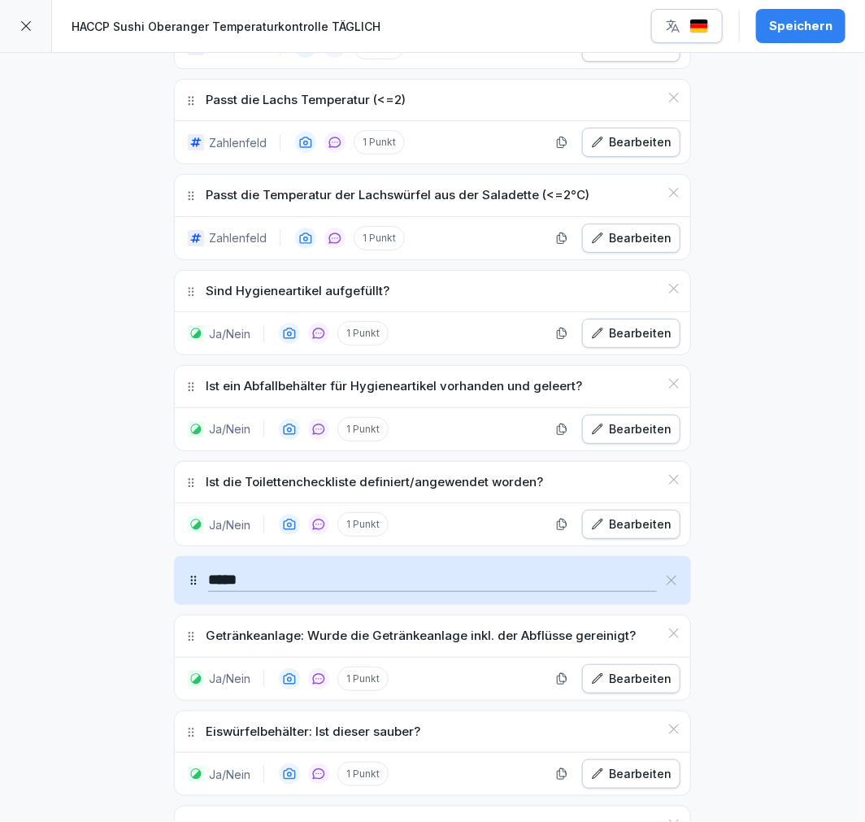
click at [671, 298] on div "Sind Hygieneartikel aufgefüllt?" at bounding box center [432, 291] width 515 height 41
click at [671, 293] on icon at bounding box center [674, 289] width 10 height 10
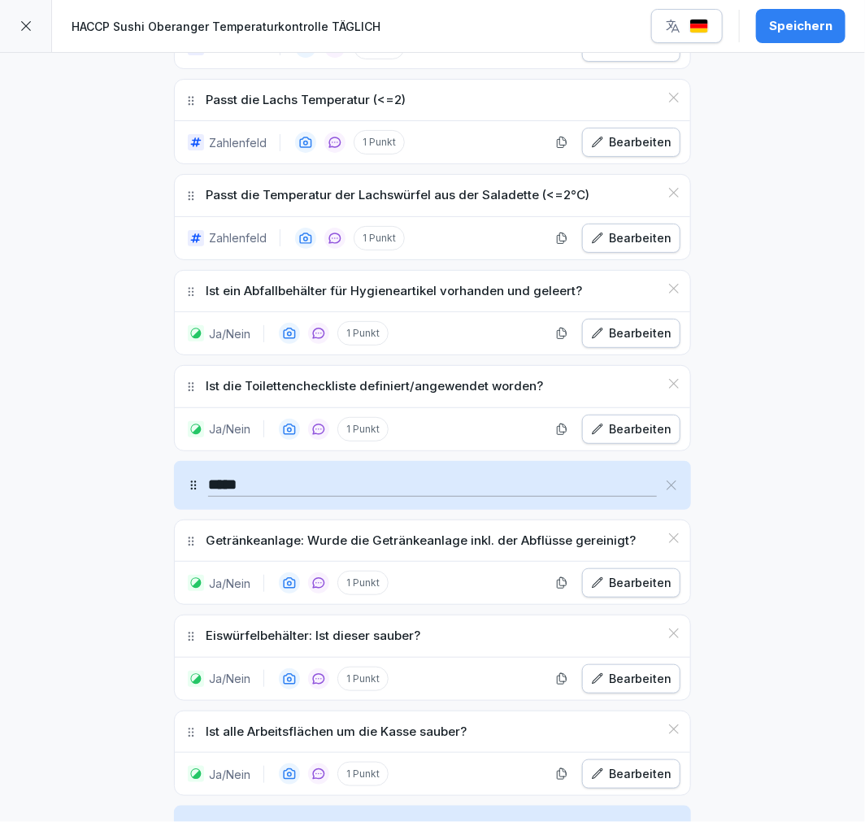
click at [671, 293] on icon at bounding box center [674, 289] width 10 height 10
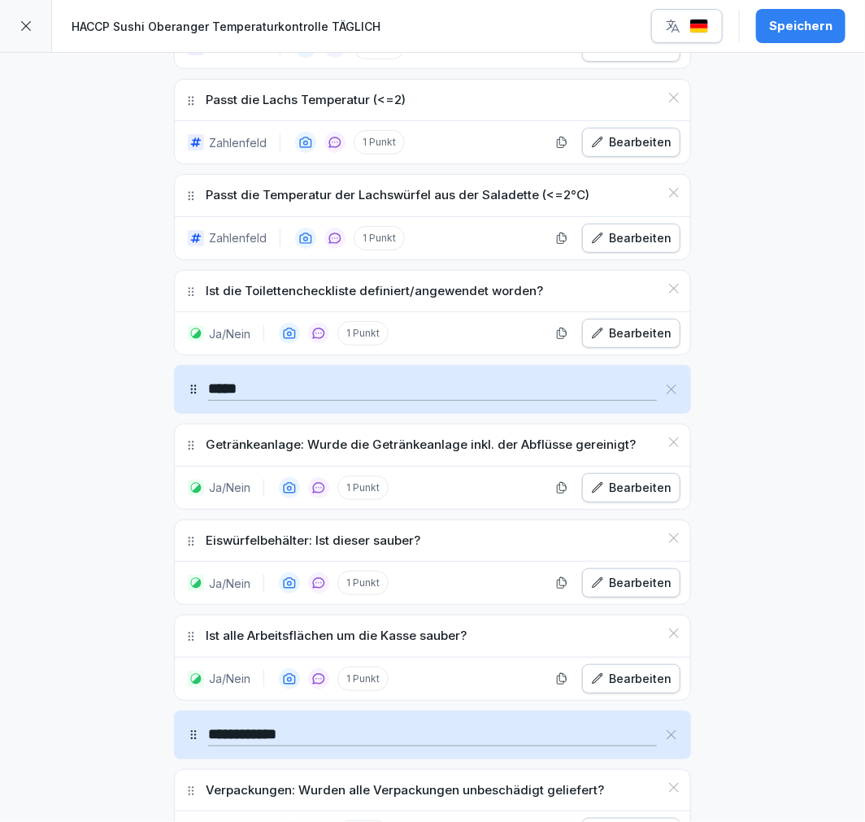
click at [671, 293] on icon at bounding box center [674, 289] width 10 height 10
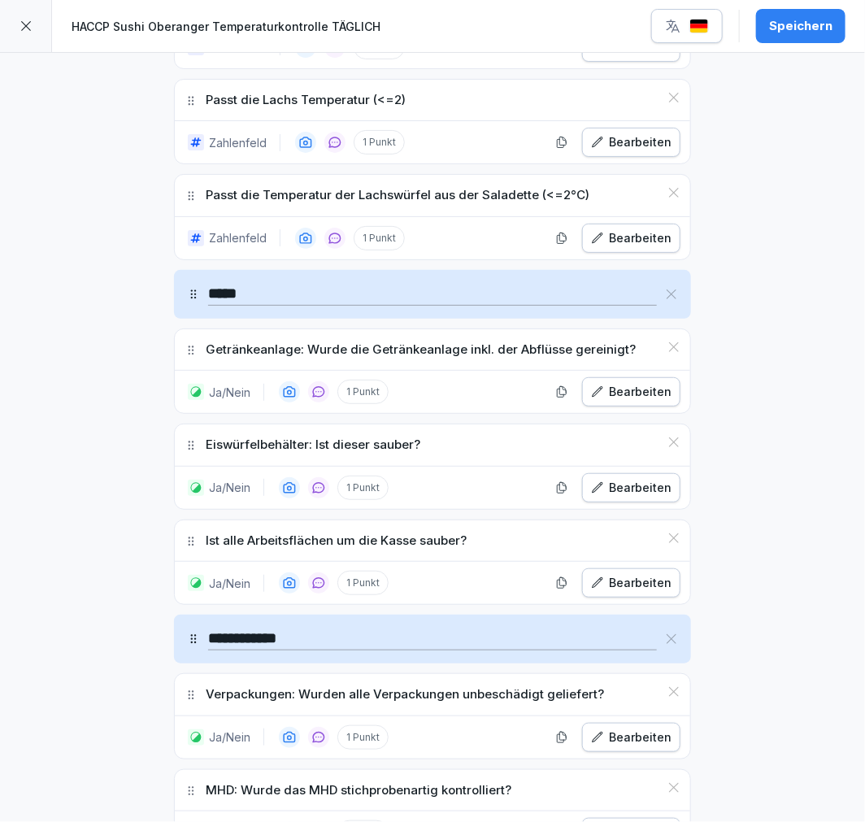
click at [669, 294] on icon at bounding box center [671, 294] width 13 height 13
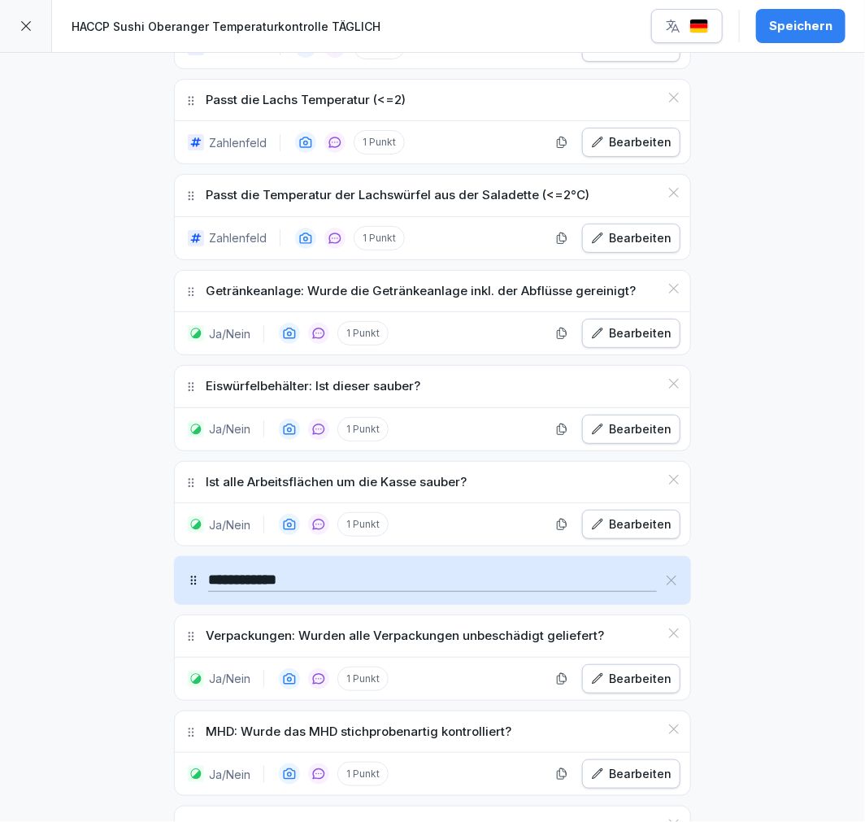
click at [667, 293] on icon at bounding box center [673, 288] width 13 height 13
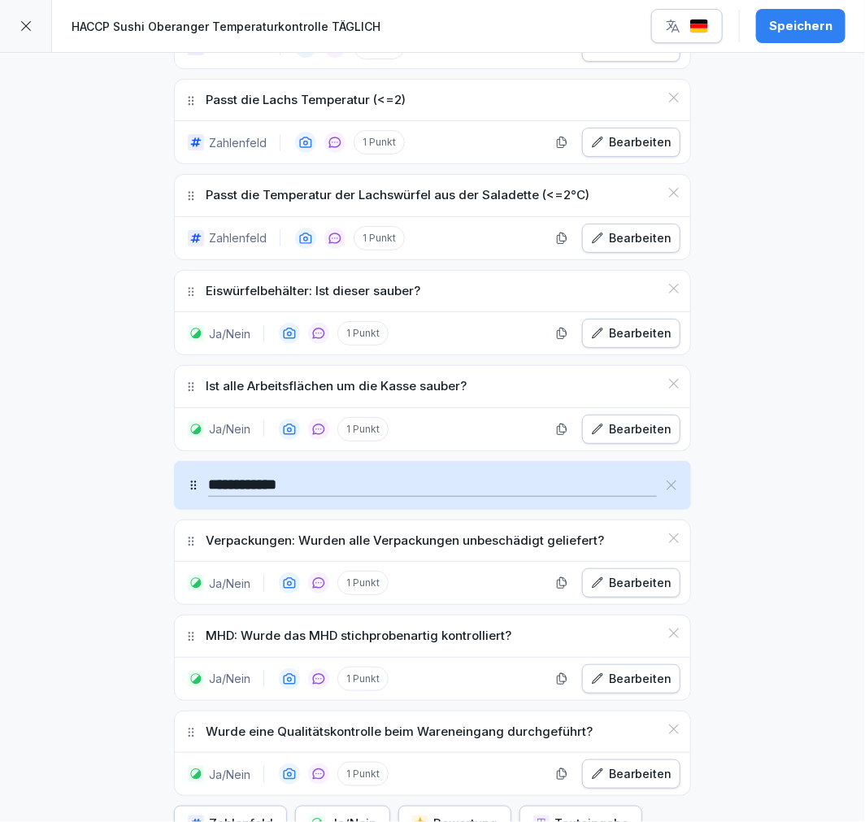
click at [668, 293] on icon at bounding box center [673, 288] width 13 height 13
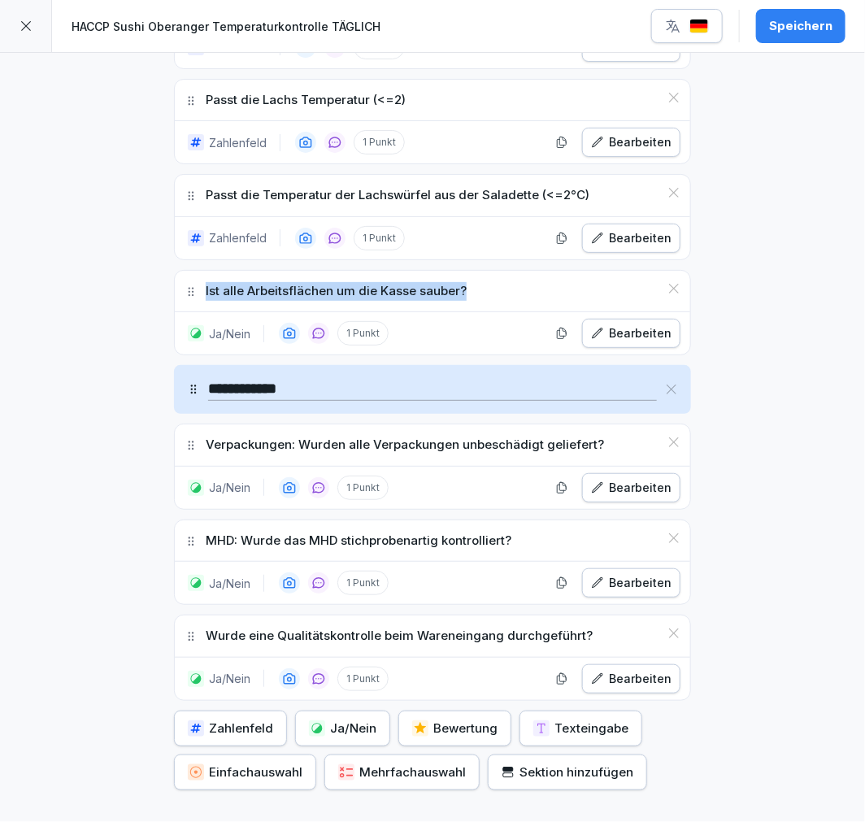
click at [668, 293] on icon at bounding box center [673, 288] width 13 height 13
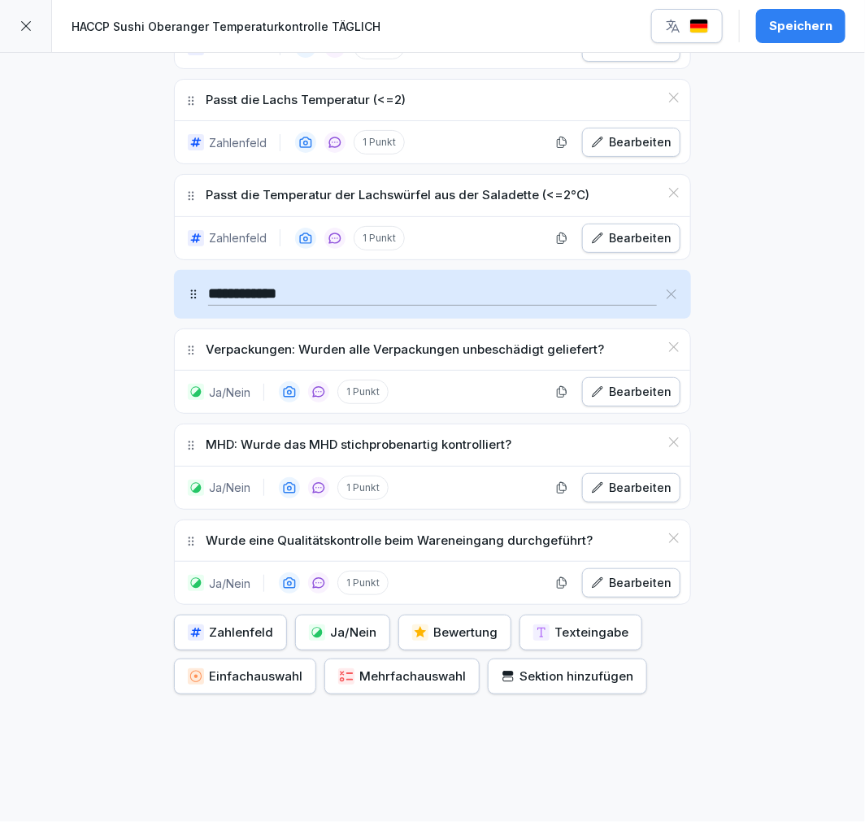
click at [667, 294] on icon at bounding box center [671, 294] width 13 height 13
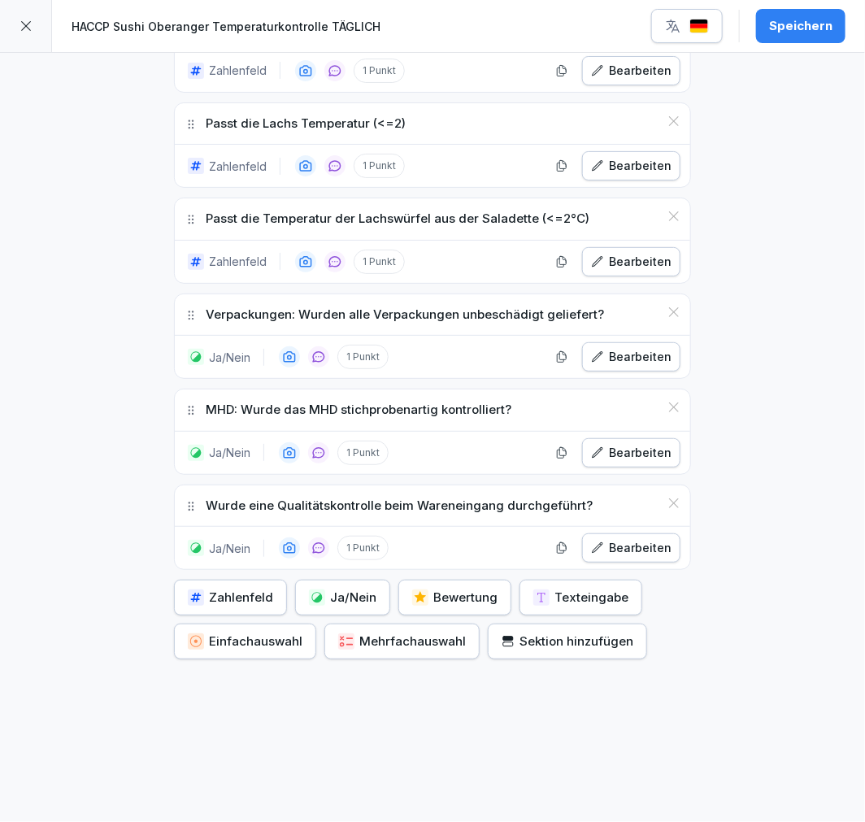
click at [669, 306] on icon at bounding box center [673, 312] width 13 height 13
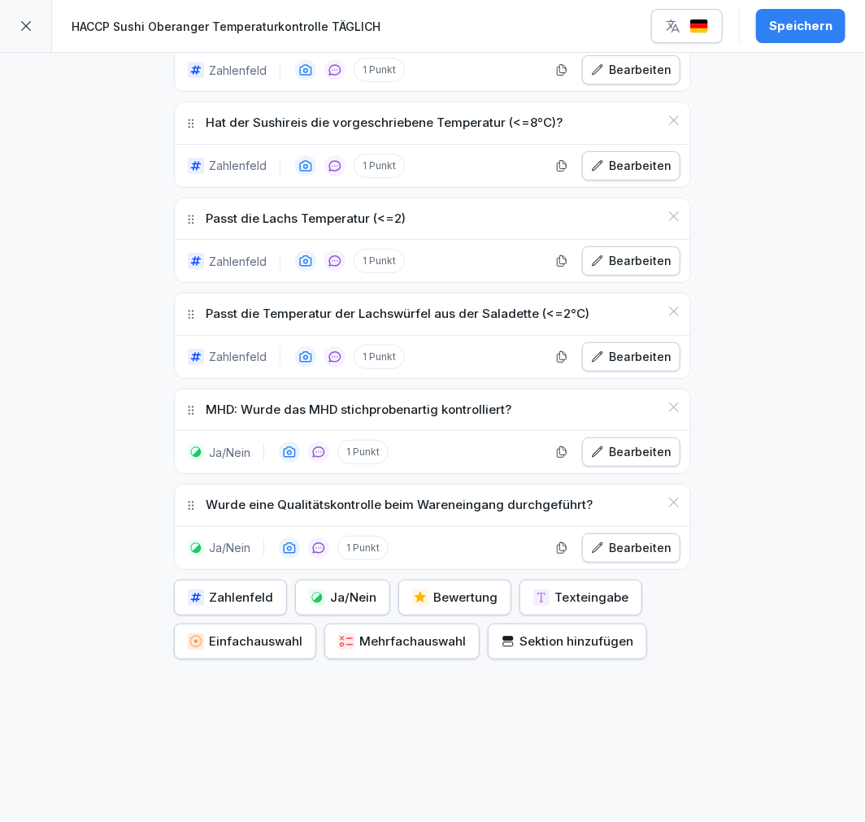
drag, startPoint x: 663, startPoint y: 388, endPoint x: 679, endPoint y: 432, distance: 46.5
click at [671, 402] on icon at bounding box center [674, 407] width 10 height 10
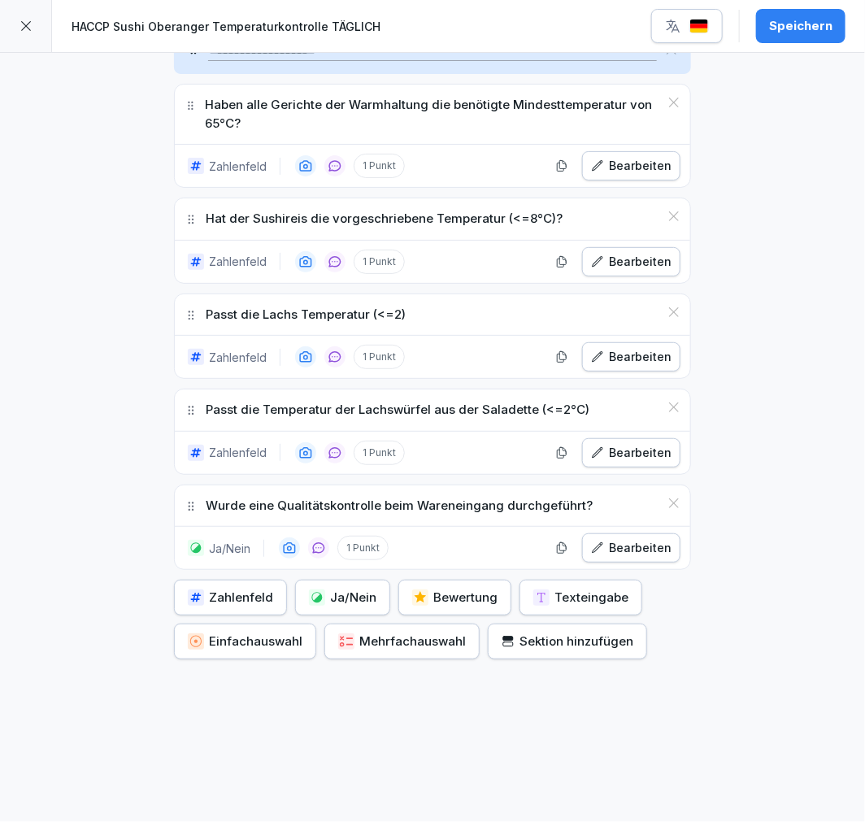
click at [667, 497] on icon at bounding box center [673, 503] width 13 height 13
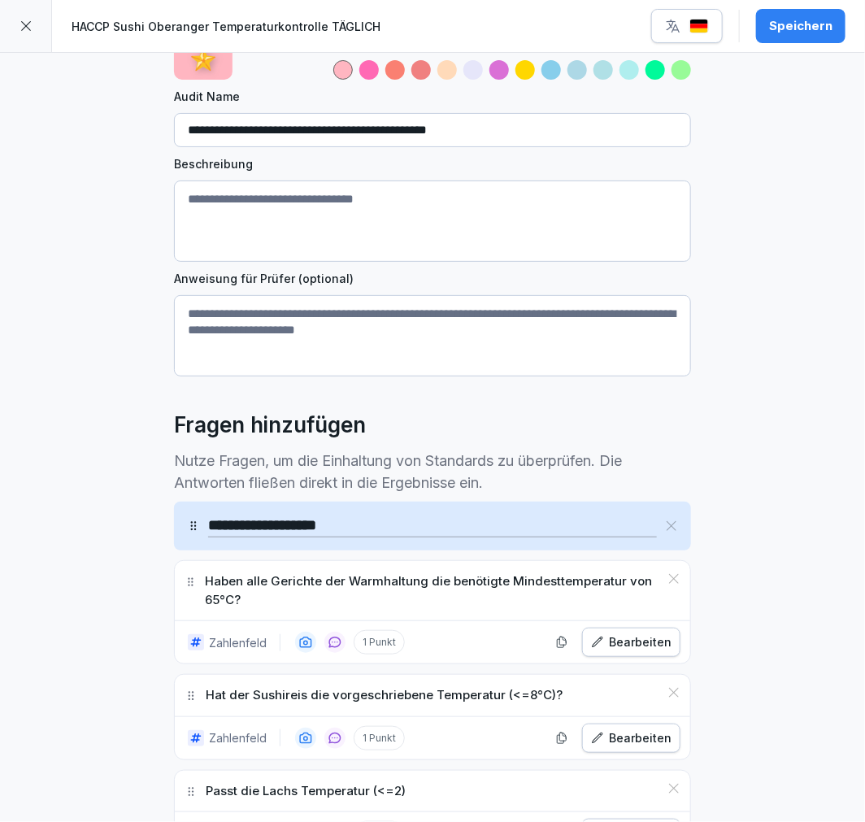
scroll to position [0, 0]
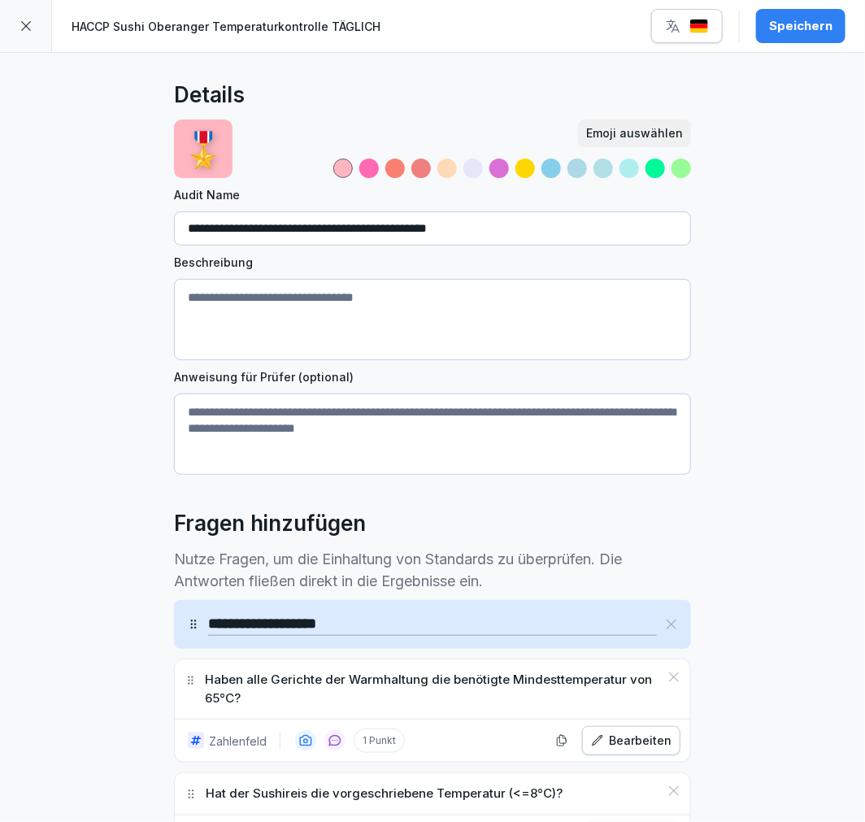
click at [811, 39] on button "Speichern" at bounding box center [800, 26] width 89 height 34
click at [28, 24] on icon at bounding box center [26, 26] width 13 height 13
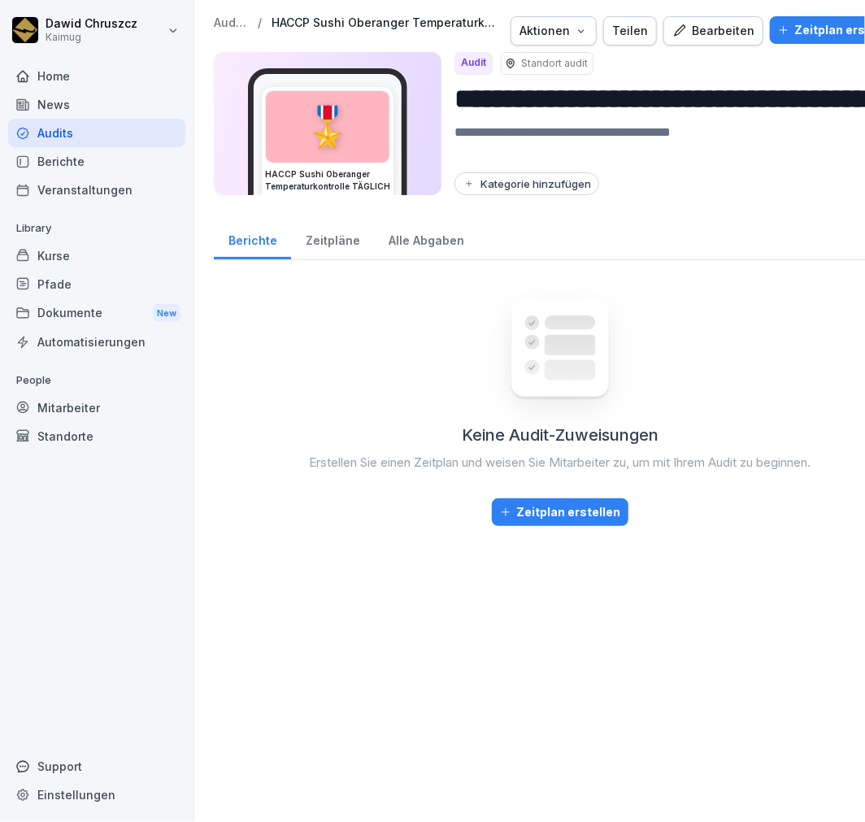
click at [723, 37] on div "Bearbeiten" at bounding box center [713, 31] width 82 height 18
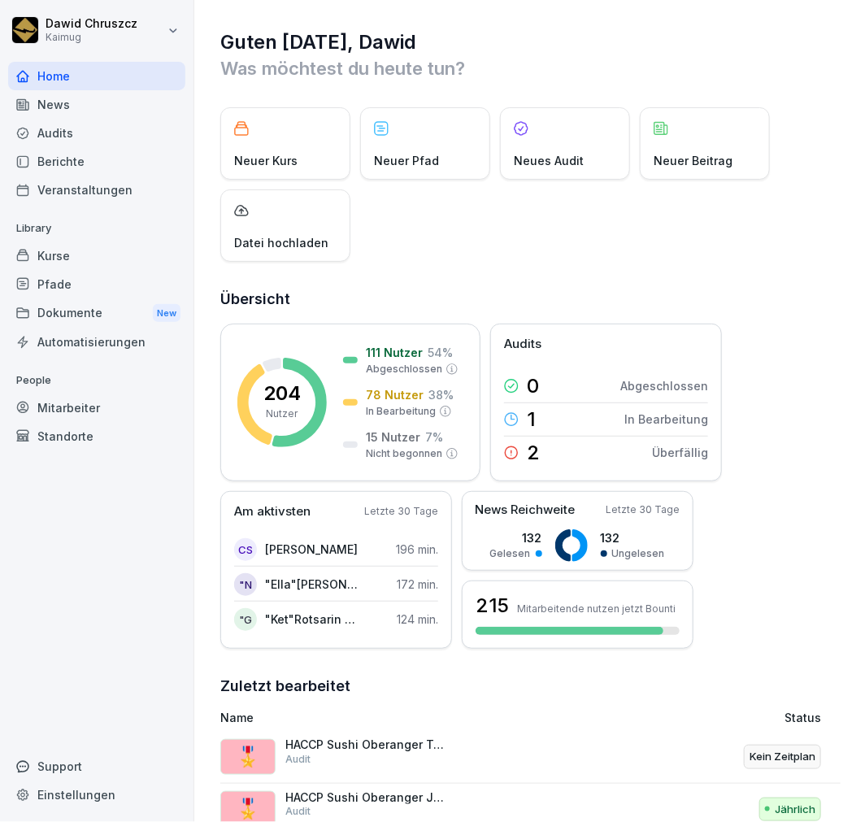
click at [81, 128] on div "Audits" at bounding box center [96, 133] width 177 height 28
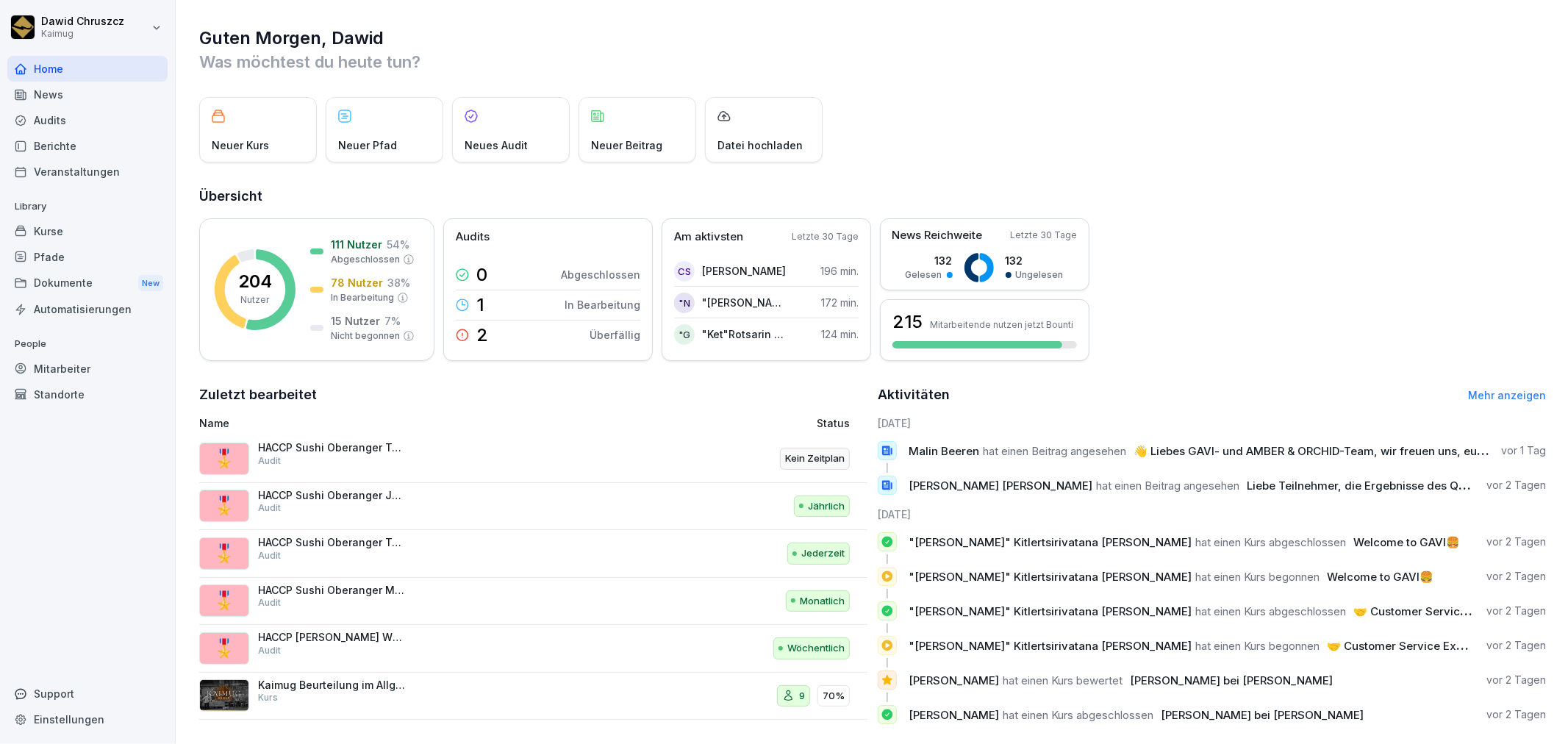
click at [86, 121] on div "Audits" at bounding box center [87, 120] width 160 height 25
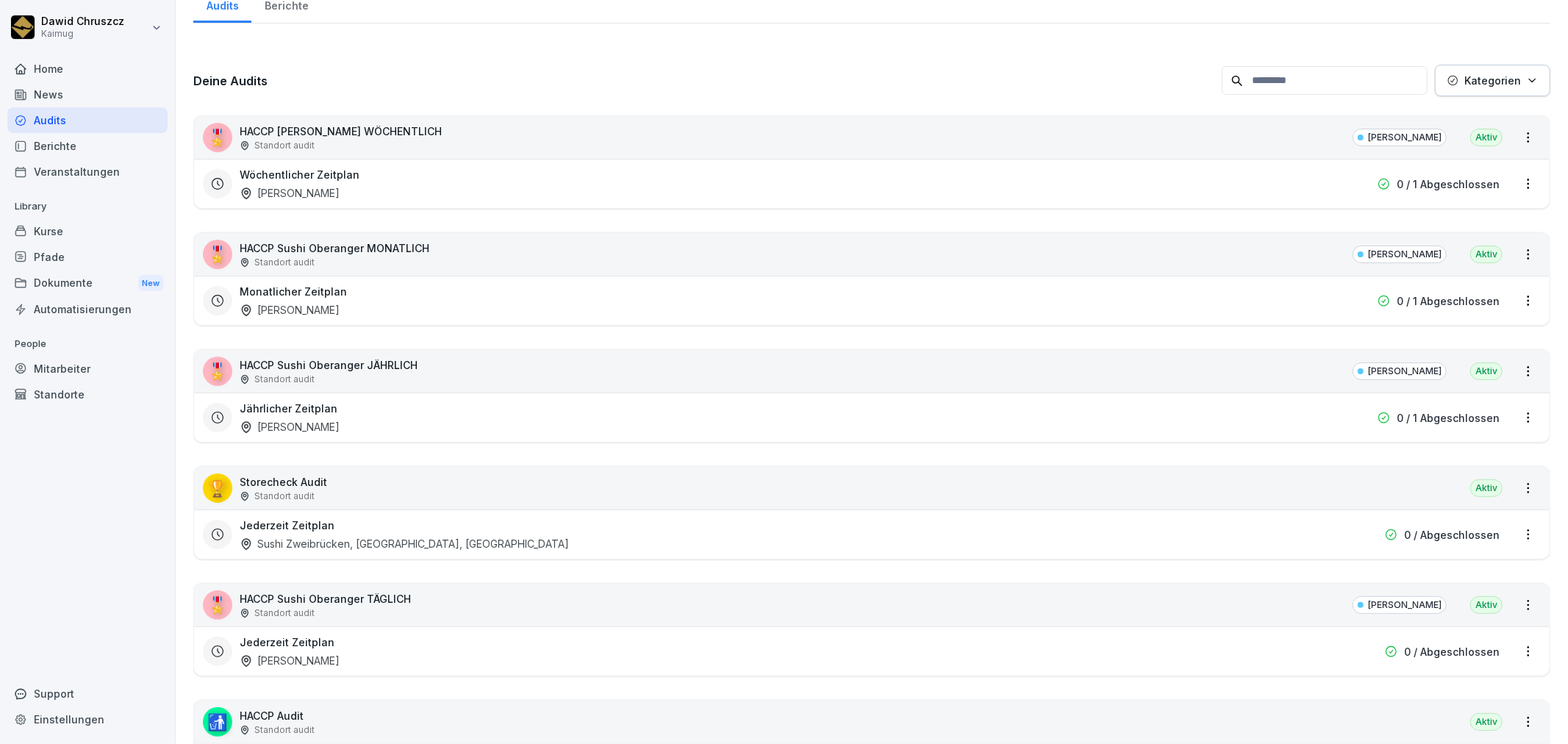
scroll to position [245, 0]
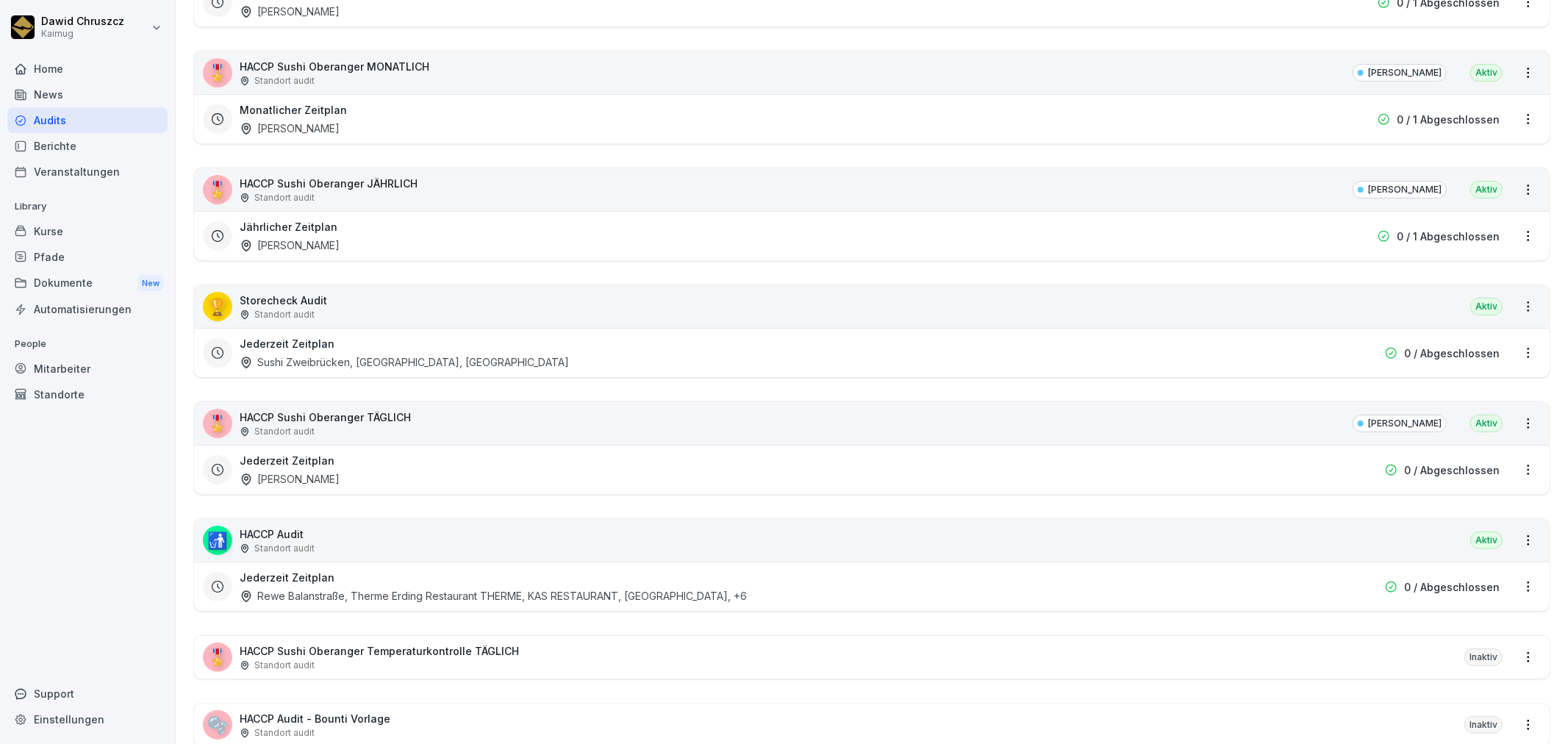
click at [332, 422] on p "HACCP Sushi Oberanger TÄGLICH" at bounding box center [325, 417] width 171 height 15
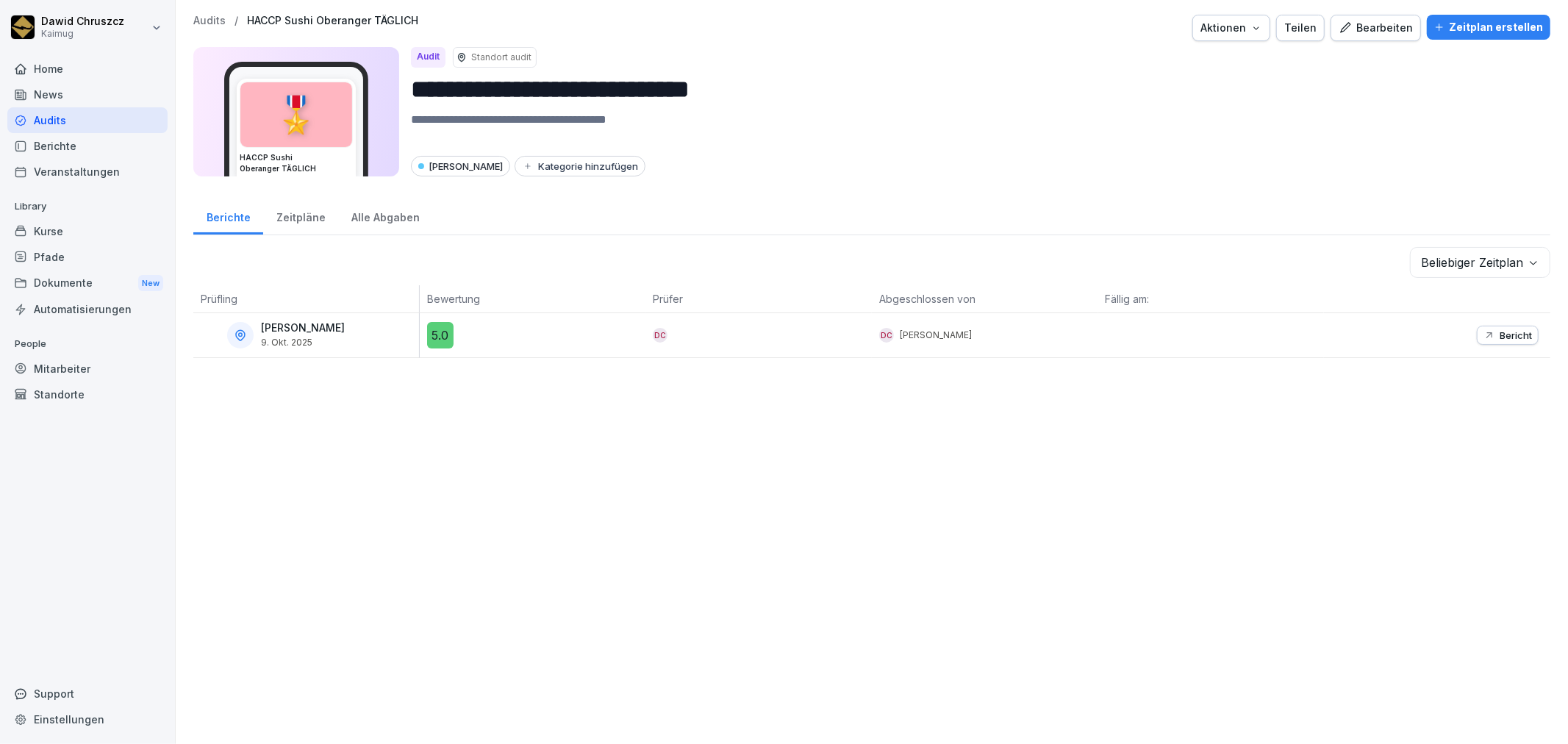
click at [1363, 25] on div "Bearbeiten" at bounding box center [1375, 28] width 74 height 16
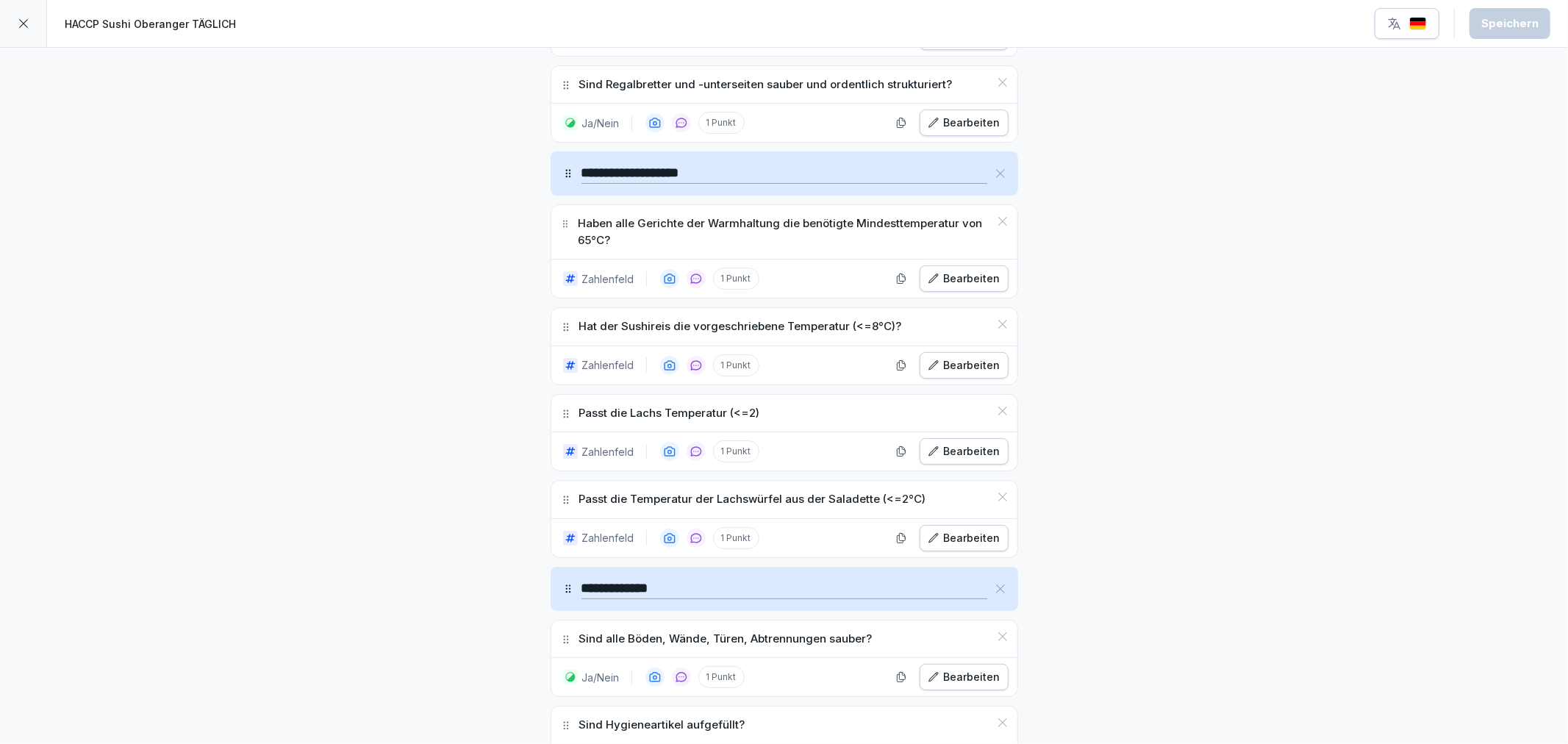
scroll to position [4327, 0]
click at [998, 222] on icon at bounding box center [1003, 219] width 9 height 9
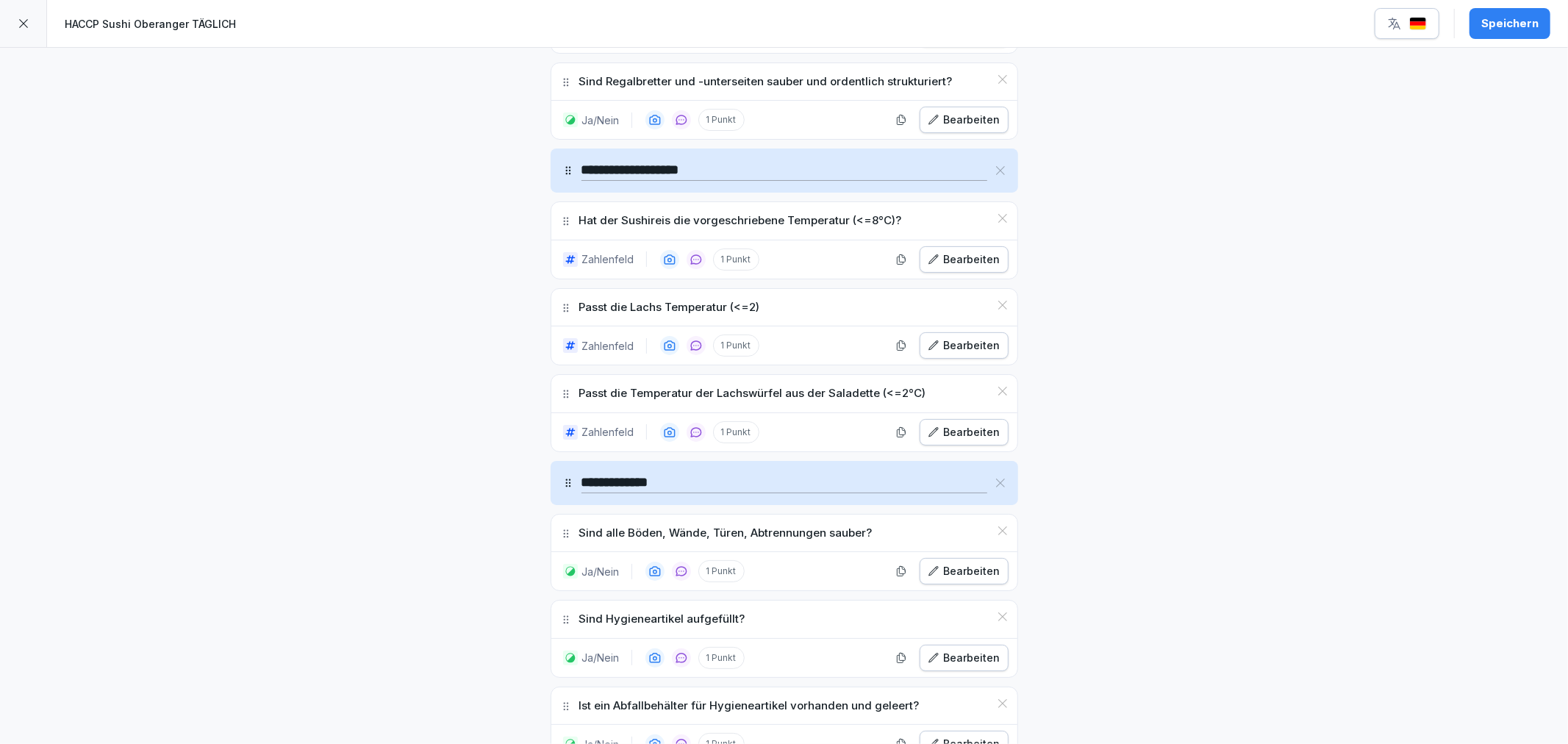
click at [997, 224] on icon at bounding box center [1002, 218] width 12 height 12
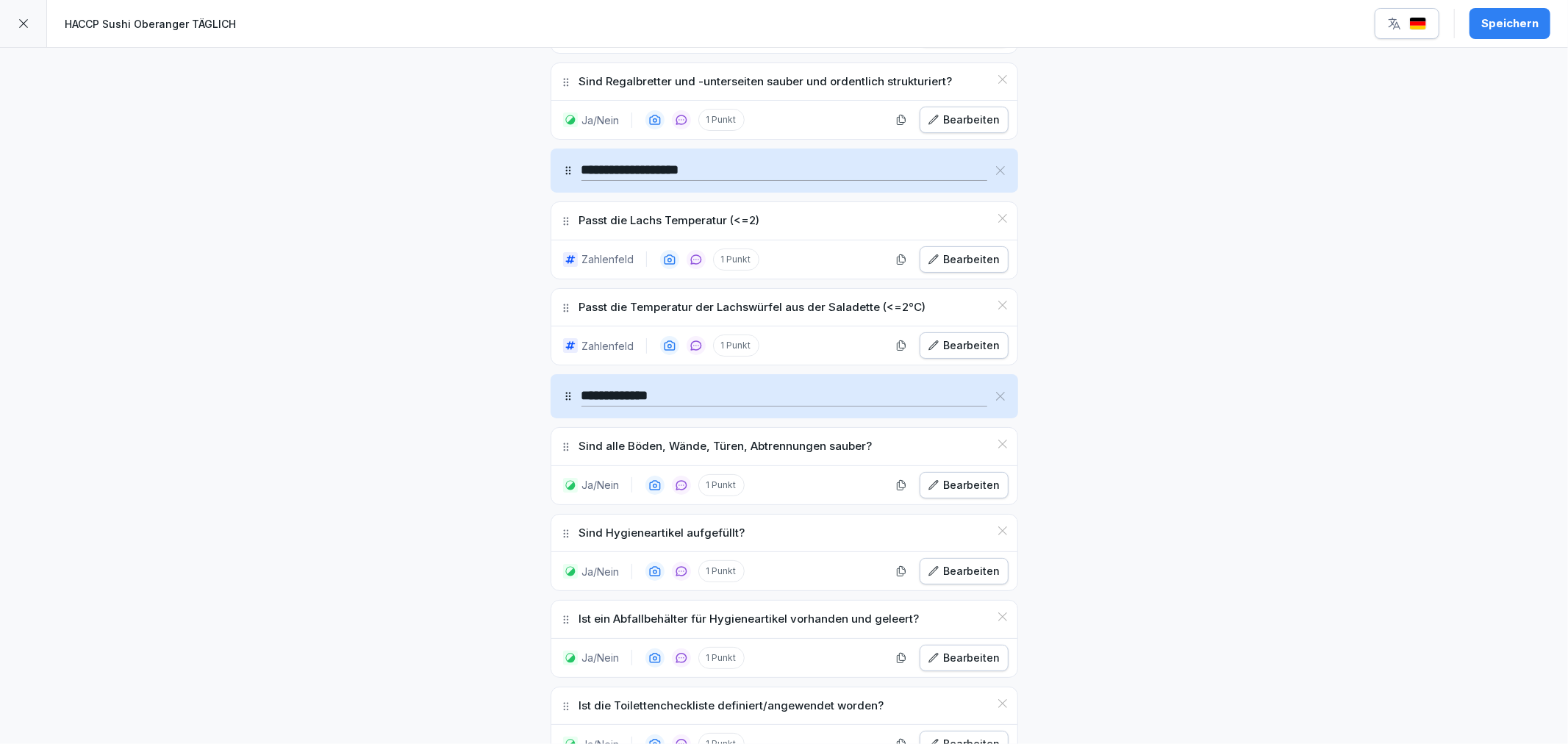
click at [997, 224] on icon at bounding box center [1002, 218] width 12 height 12
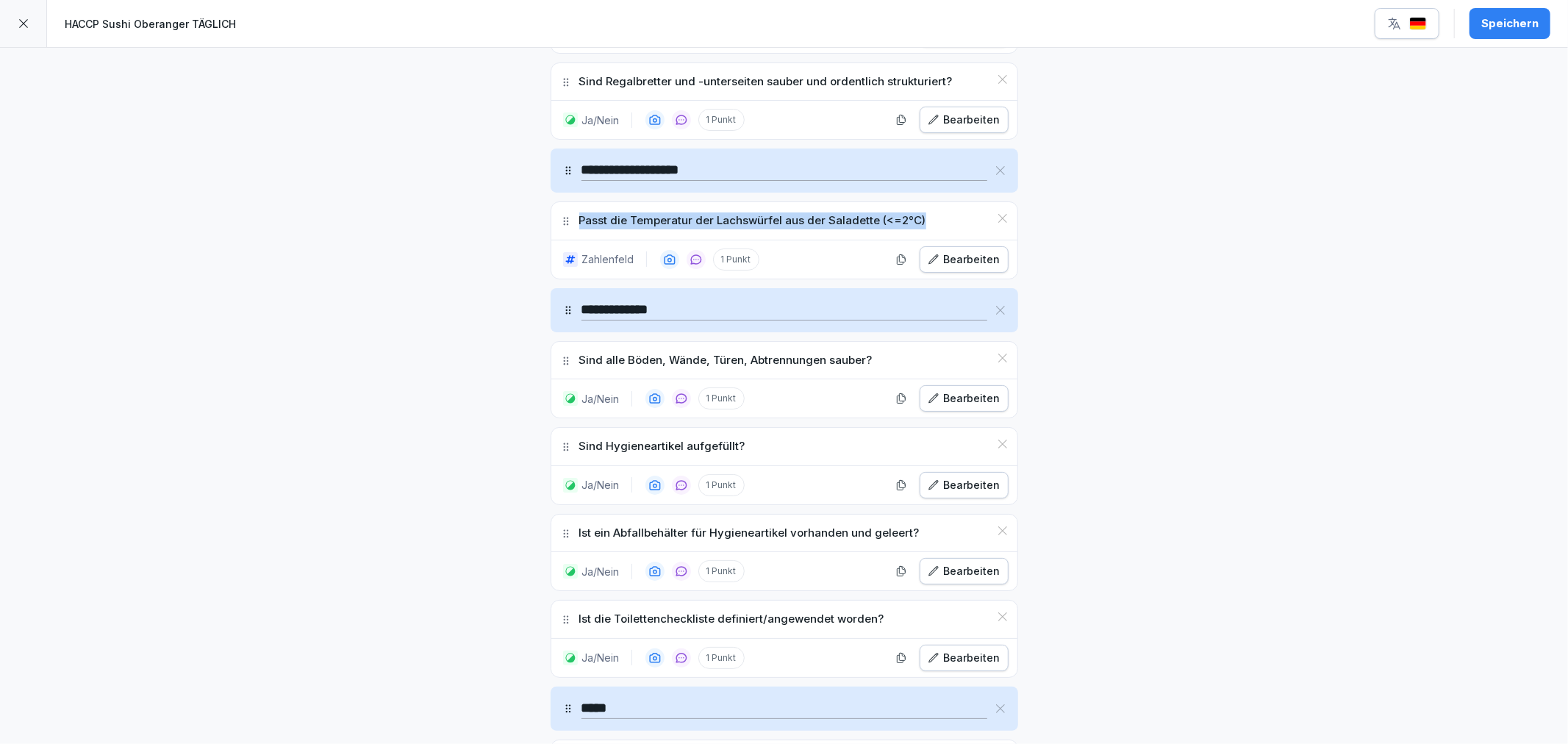
click at [997, 224] on icon at bounding box center [1002, 218] width 12 height 12
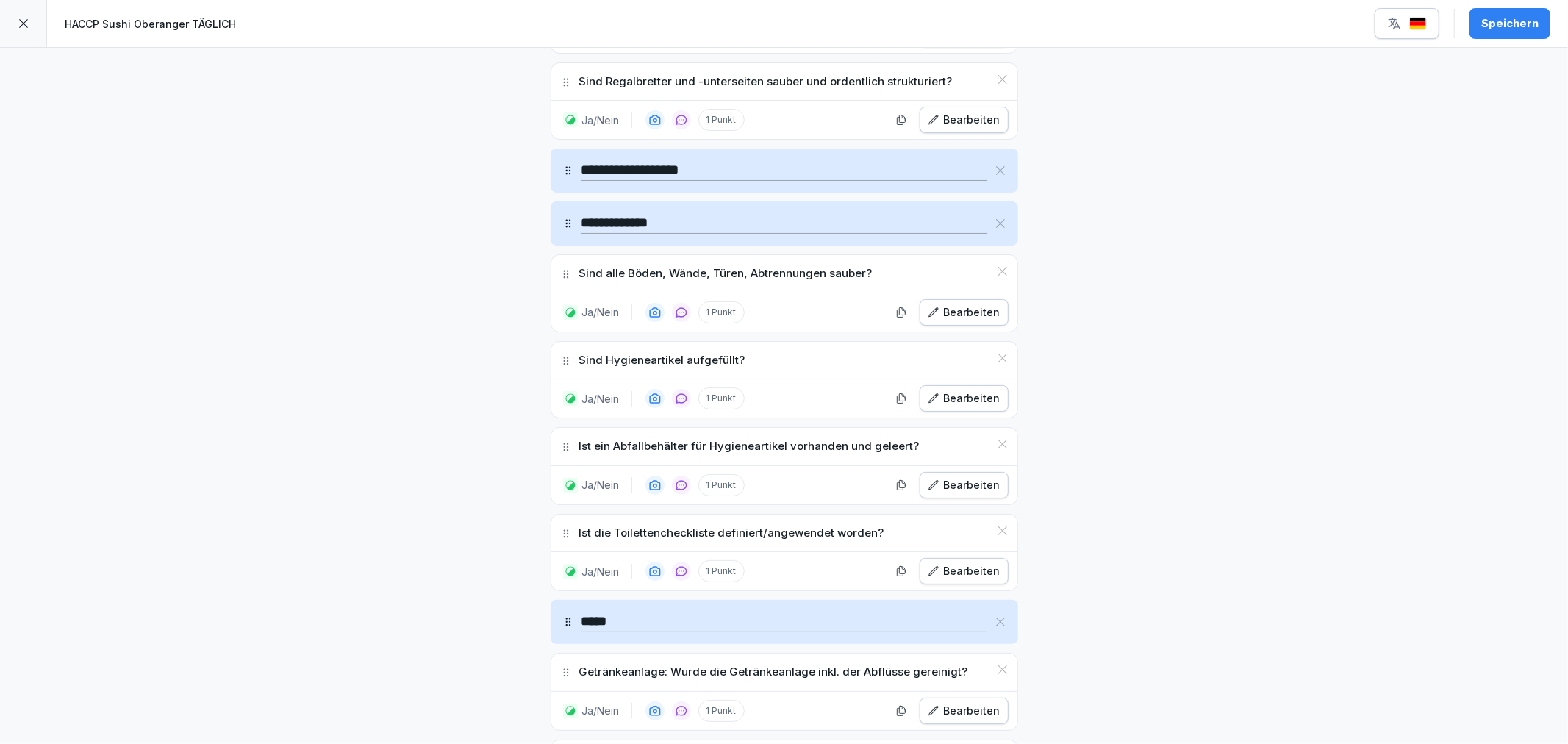
click at [995, 176] on icon at bounding box center [1000, 170] width 12 height 12
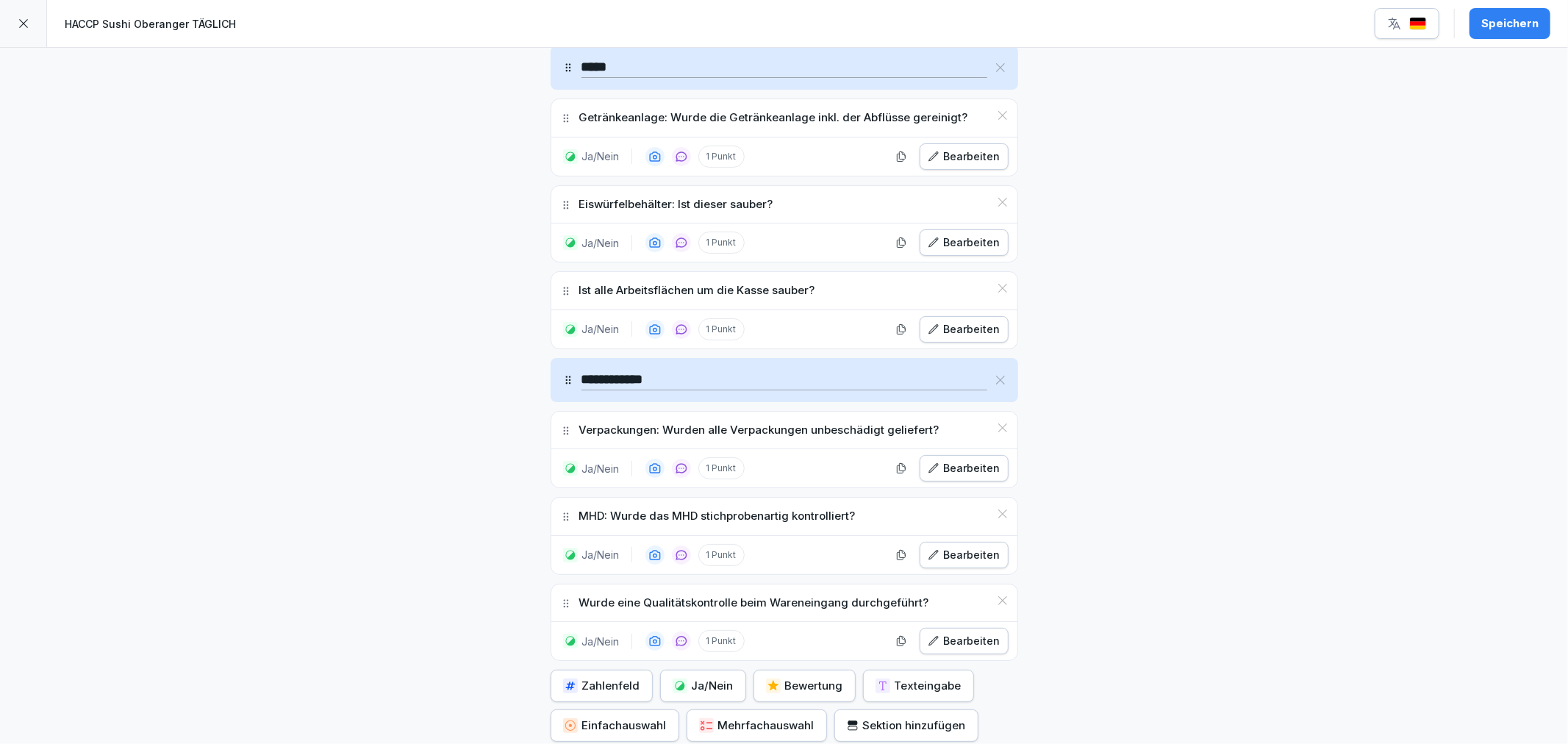
scroll to position [4980, 0]
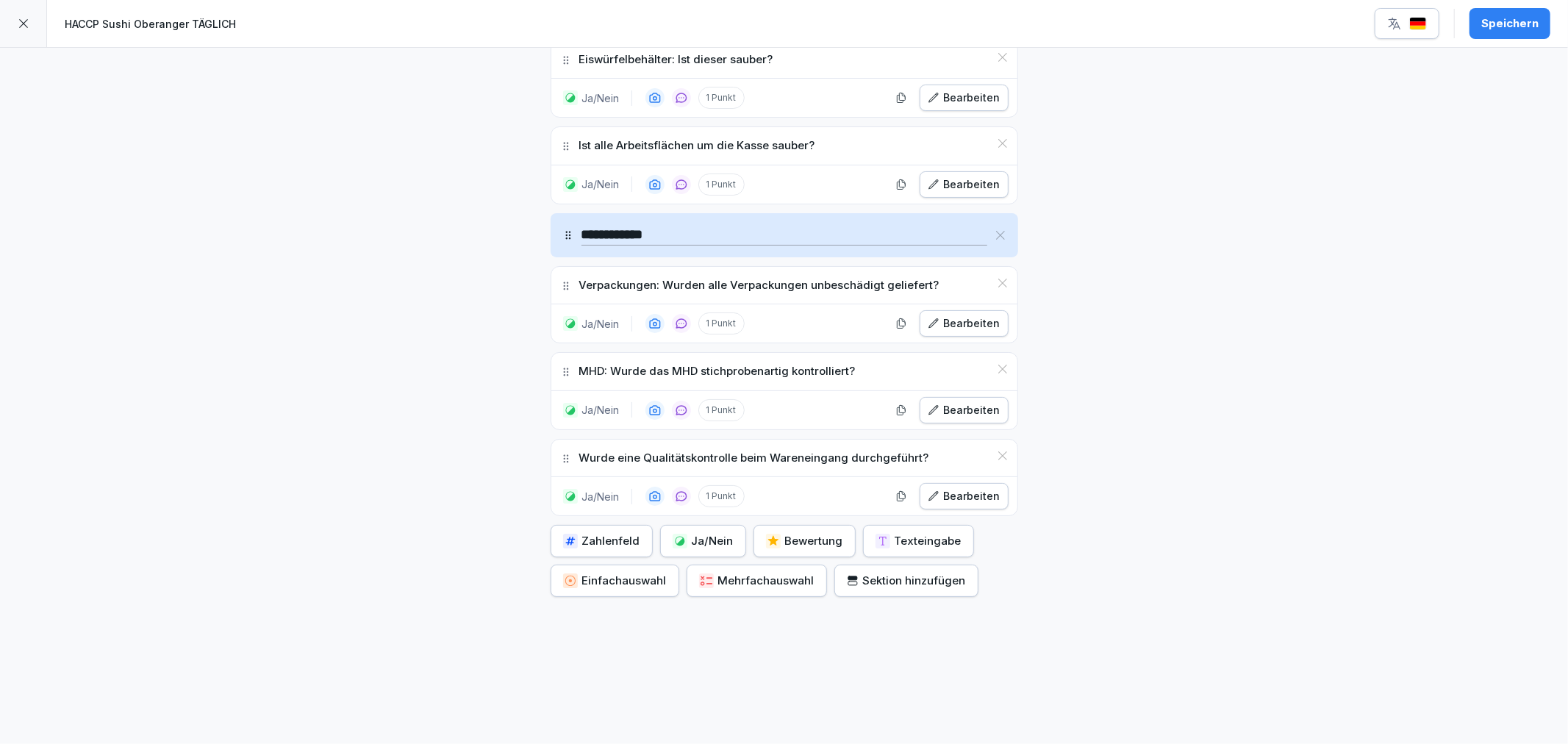
click at [1530, 30] on div "Speichern" at bounding box center [1509, 24] width 57 height 16
click at [27, 18] on icon at bounding box center [24, 24] width 12 height 12
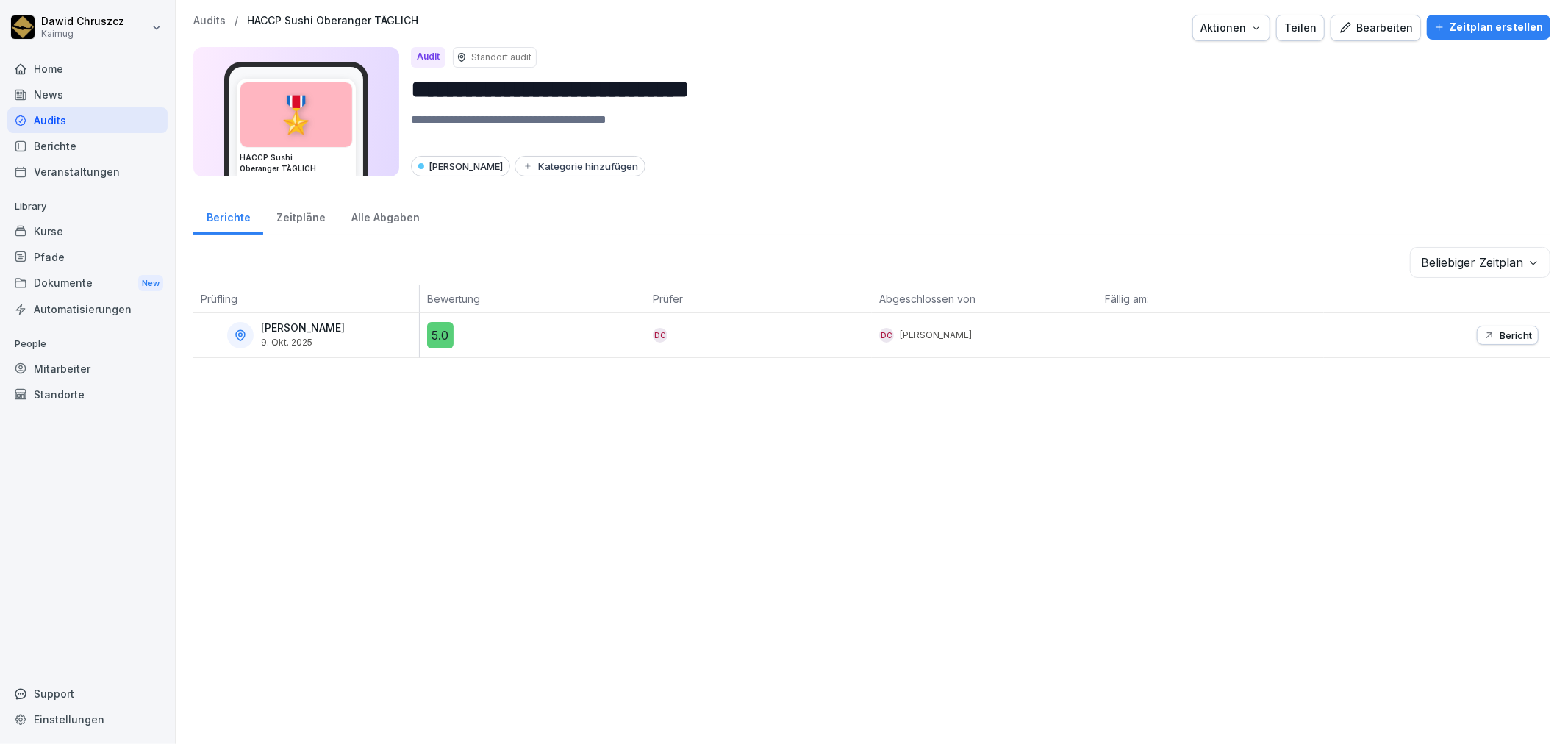
click at [75, 114] on div "Audits" at bounding box center [87, 120] width 160 height 25
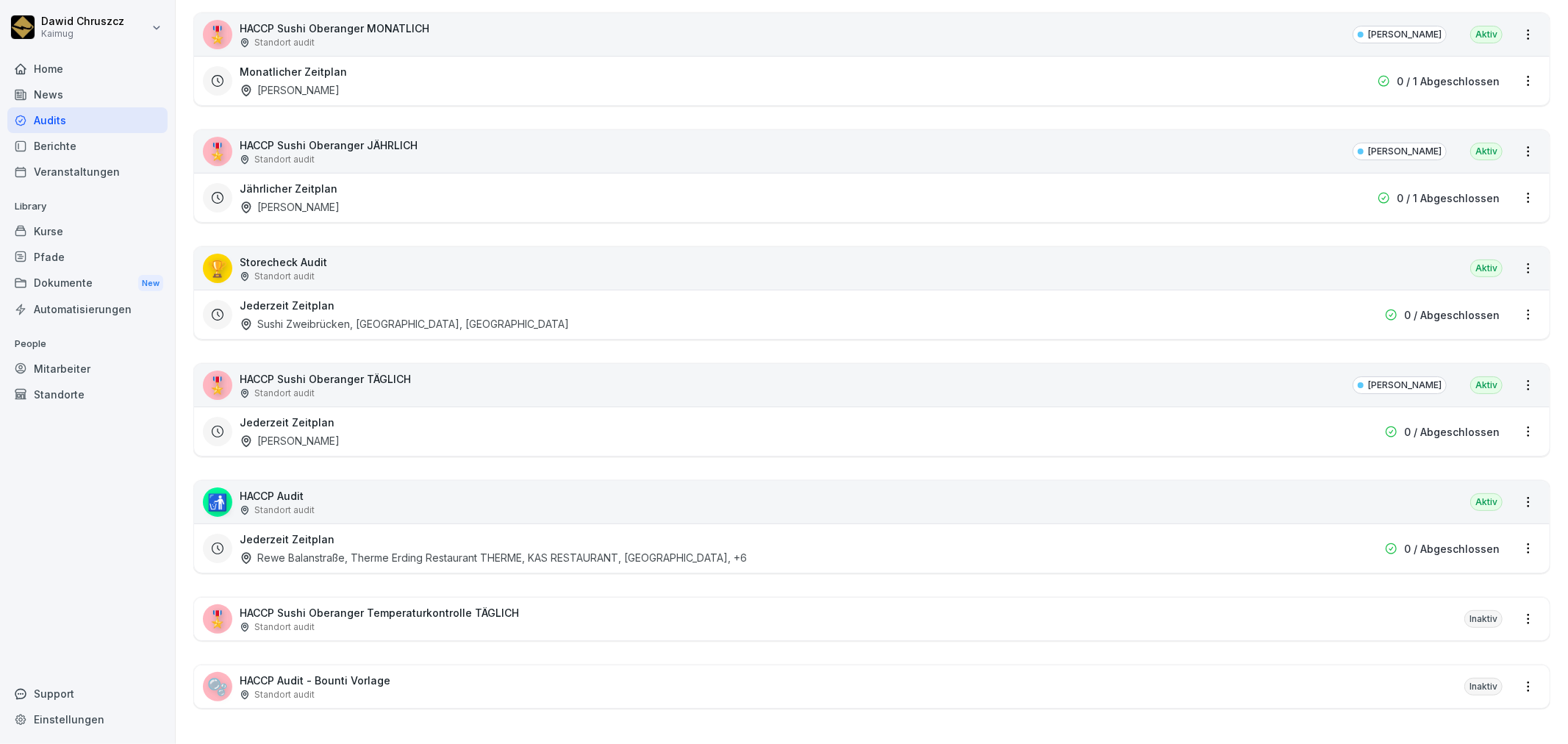
scroll to position [297, 0]
click at [468, 620] on div "Standort audit" at bounding box center [379, 626] width 279 height 14
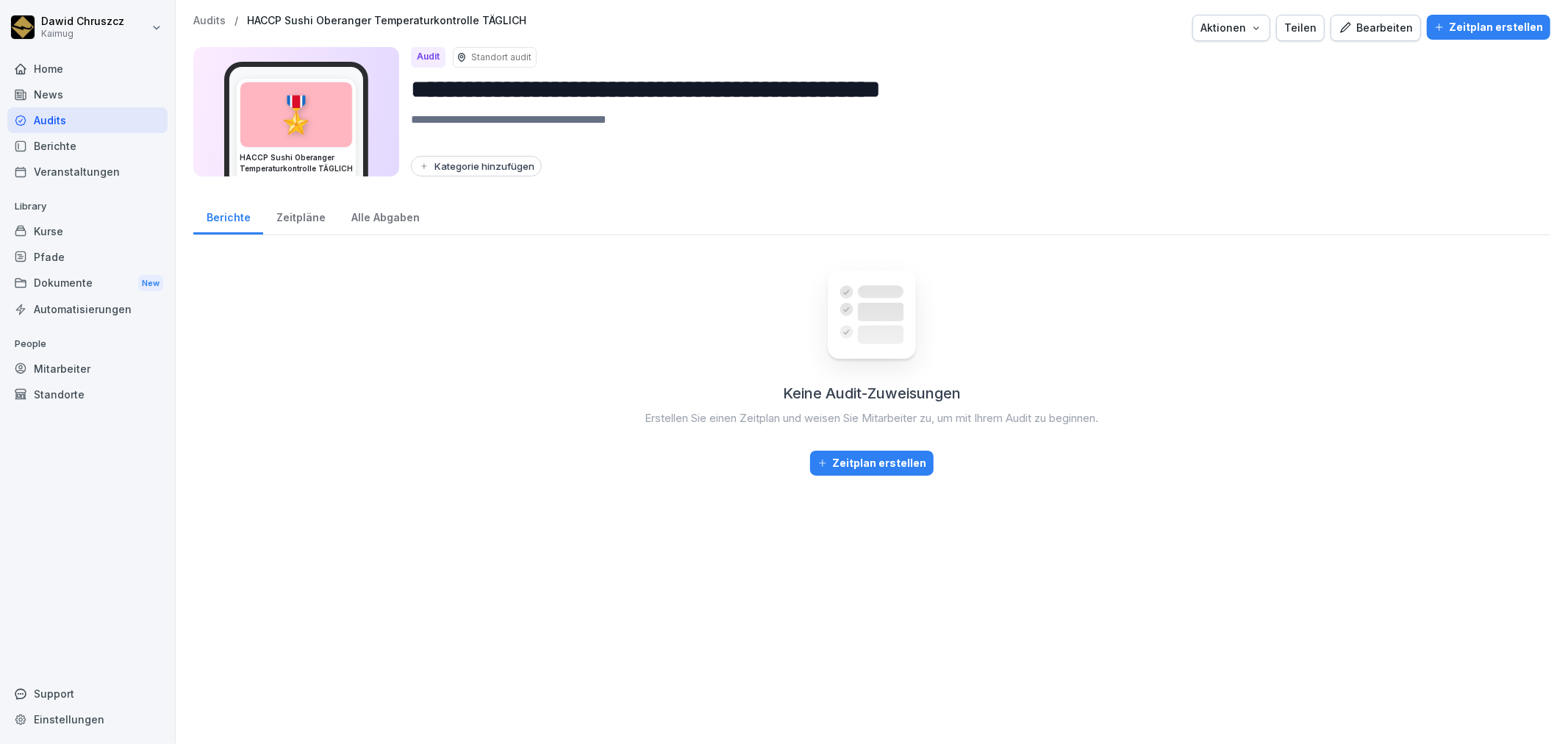
click at [1361, 31] on div "Bearbeiten" at bounding box center [1375, 28] width 74 height 16
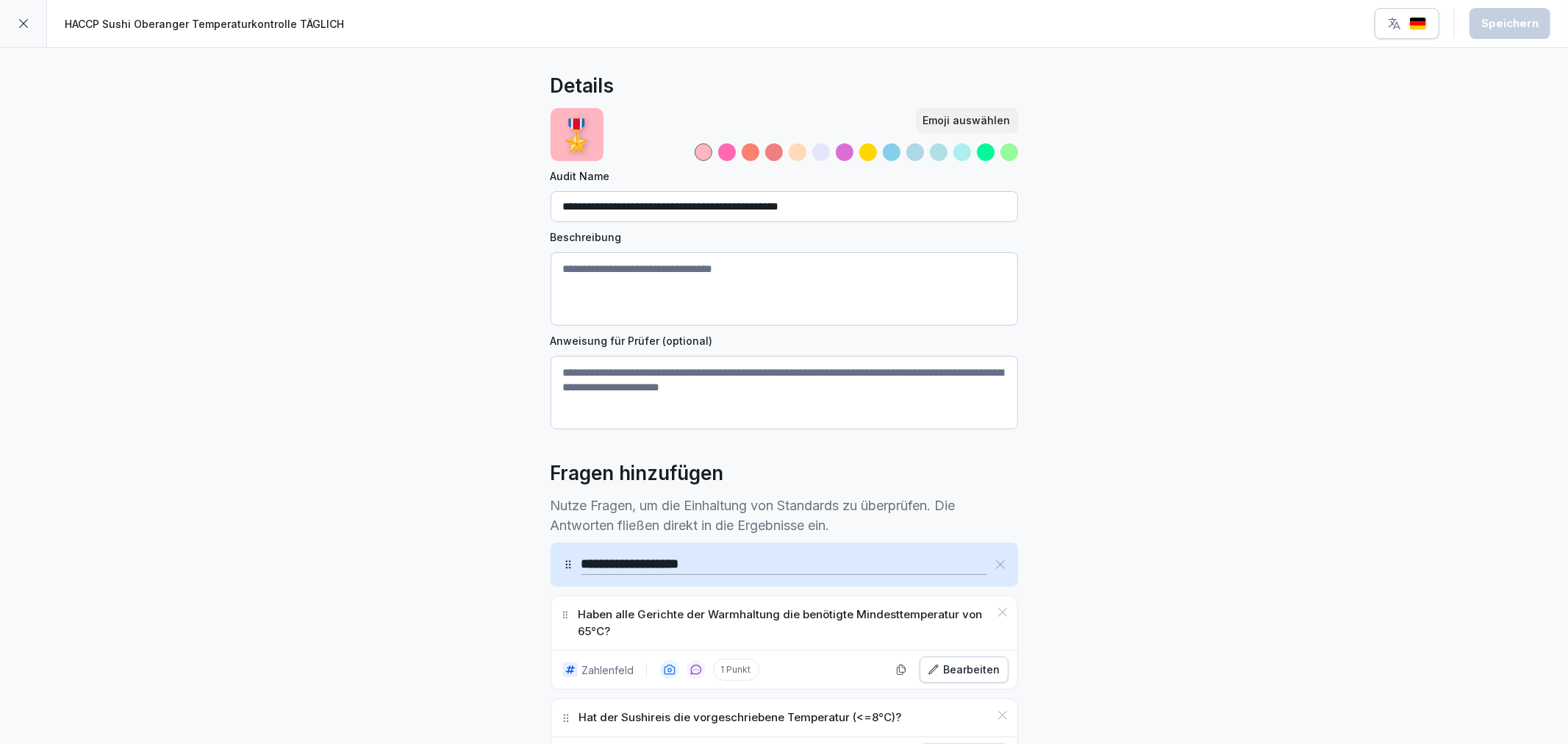
click at [18, 18] on icon at bounding box center [24, 24] width 12 height 12
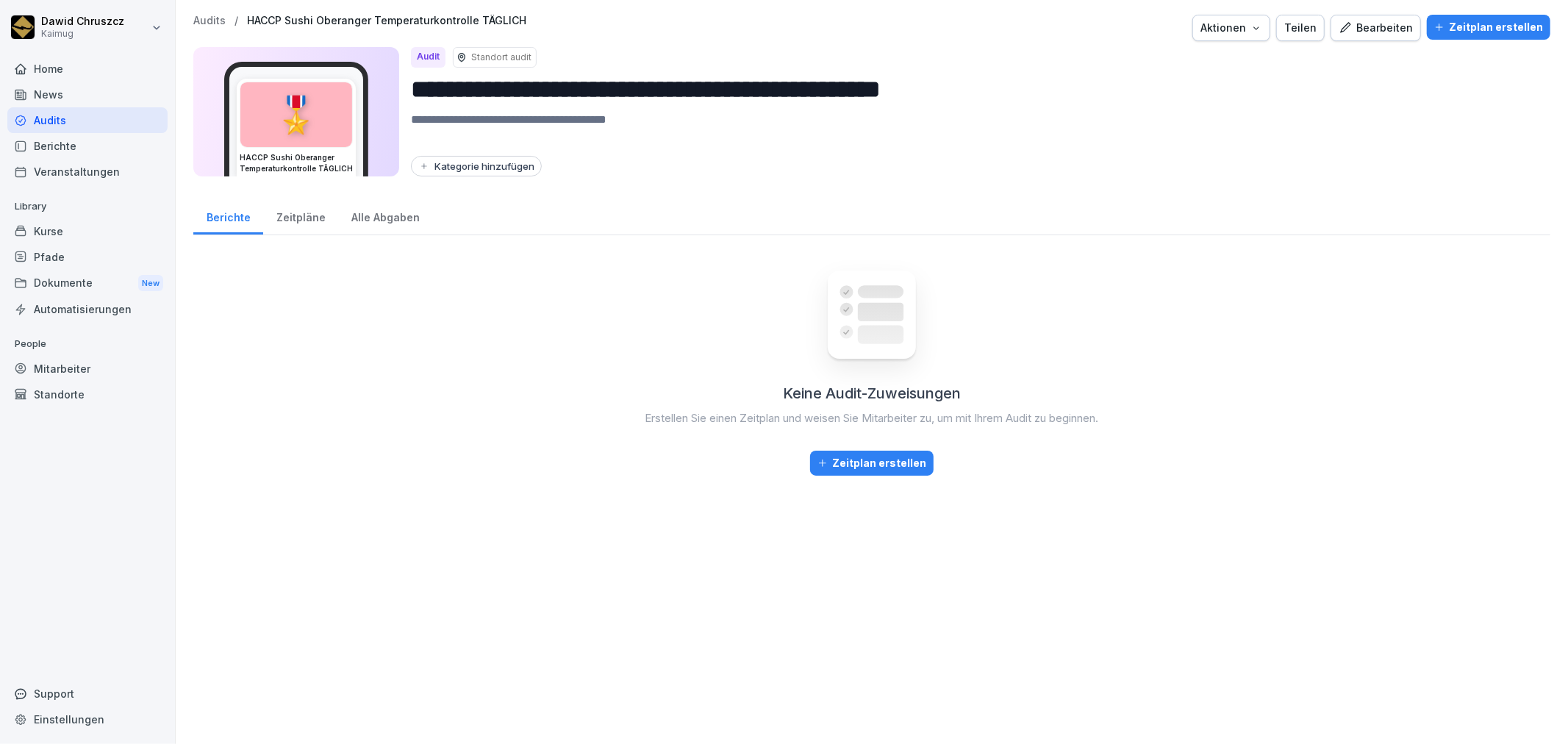
click at [305, 214] on div "Zeitpläne" at bounding box center [300, 215] width 75 height 37
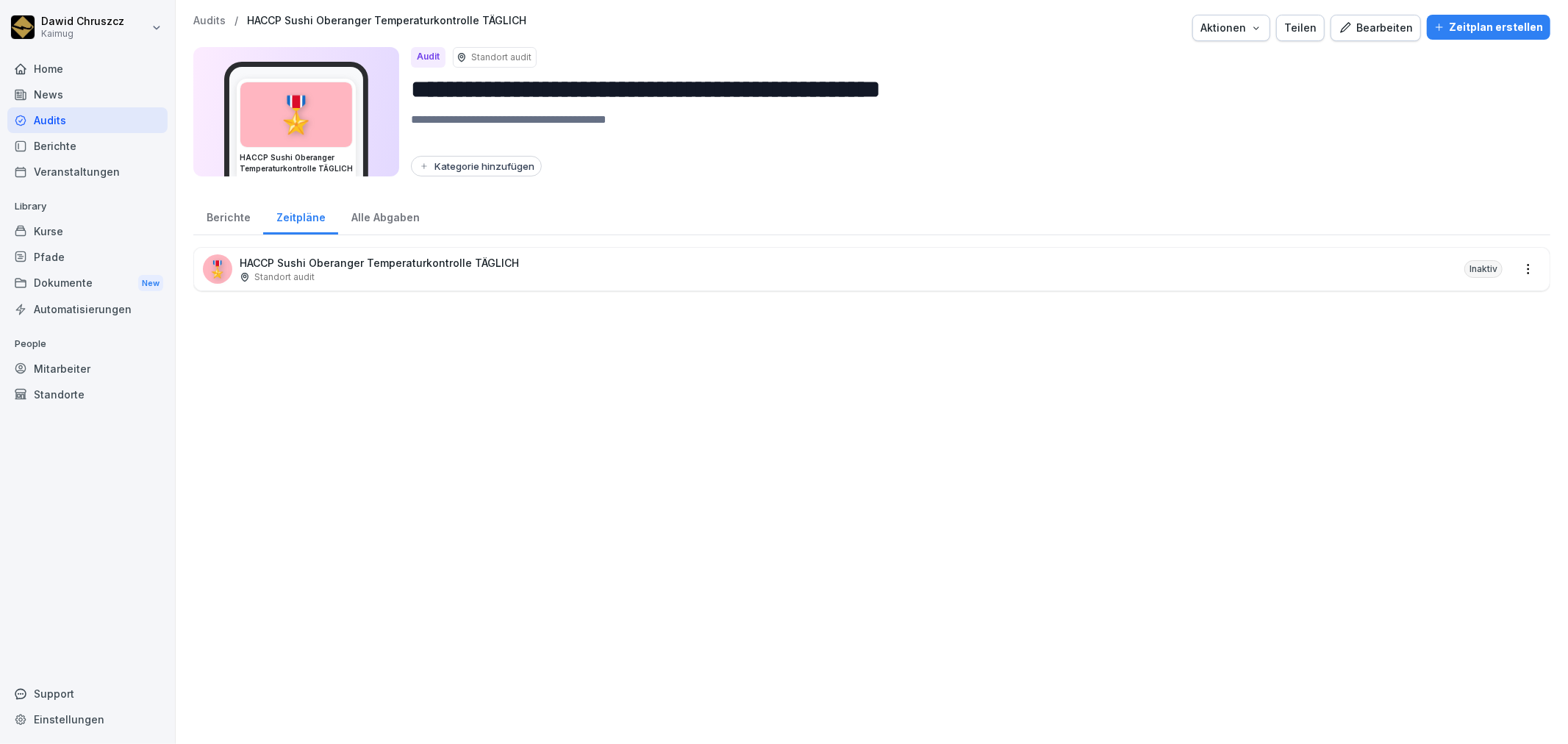
click at [238, 210] on div "Berichte" at bounding box center [228, 215] width 70 height 37
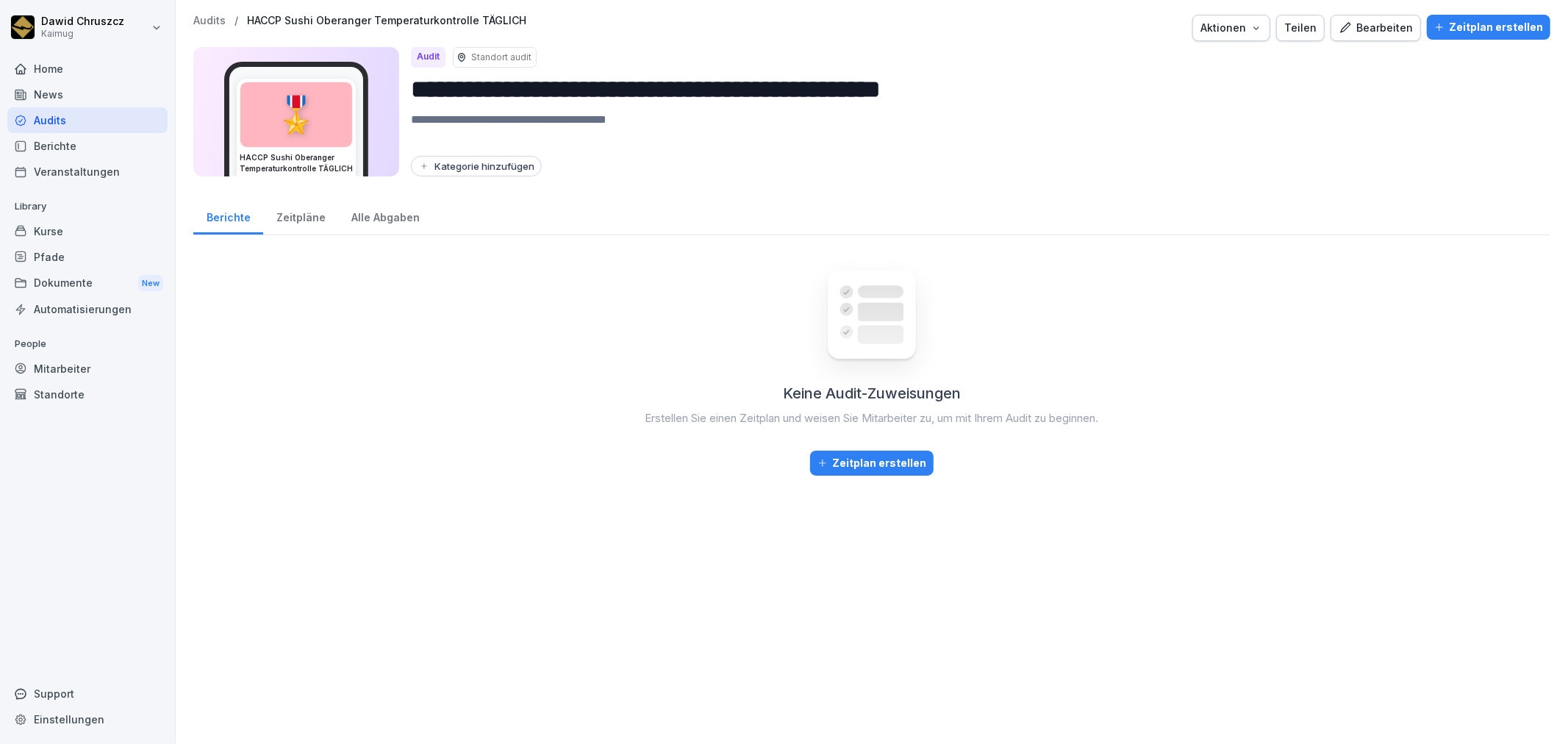
click at [316, 210] on div "Zeitpläne" at bounding box center [300, 215] width 75 height 37
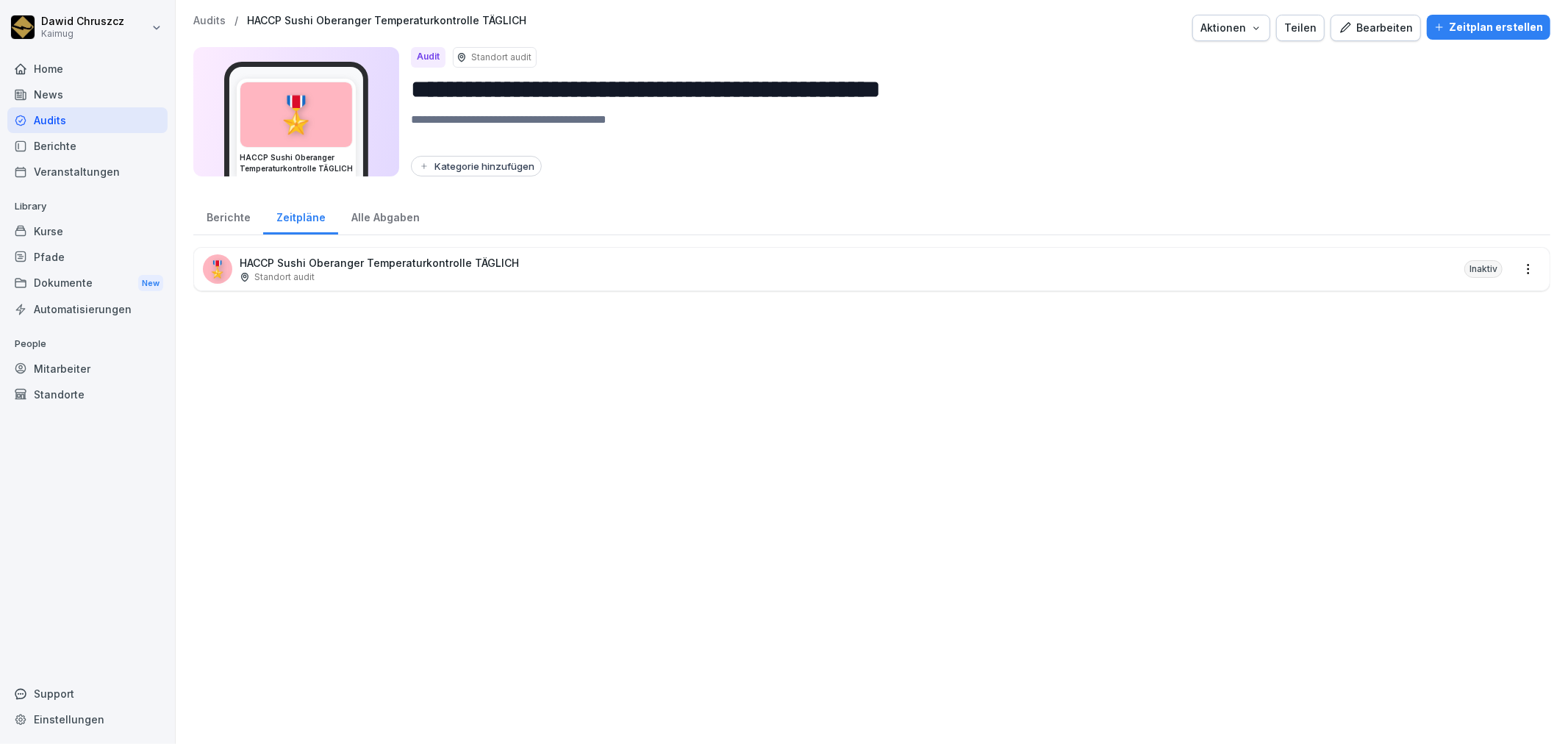
click at [375, 212] on div "Alle Abgaben" at bounding box center [385, 215] width 94 height 37
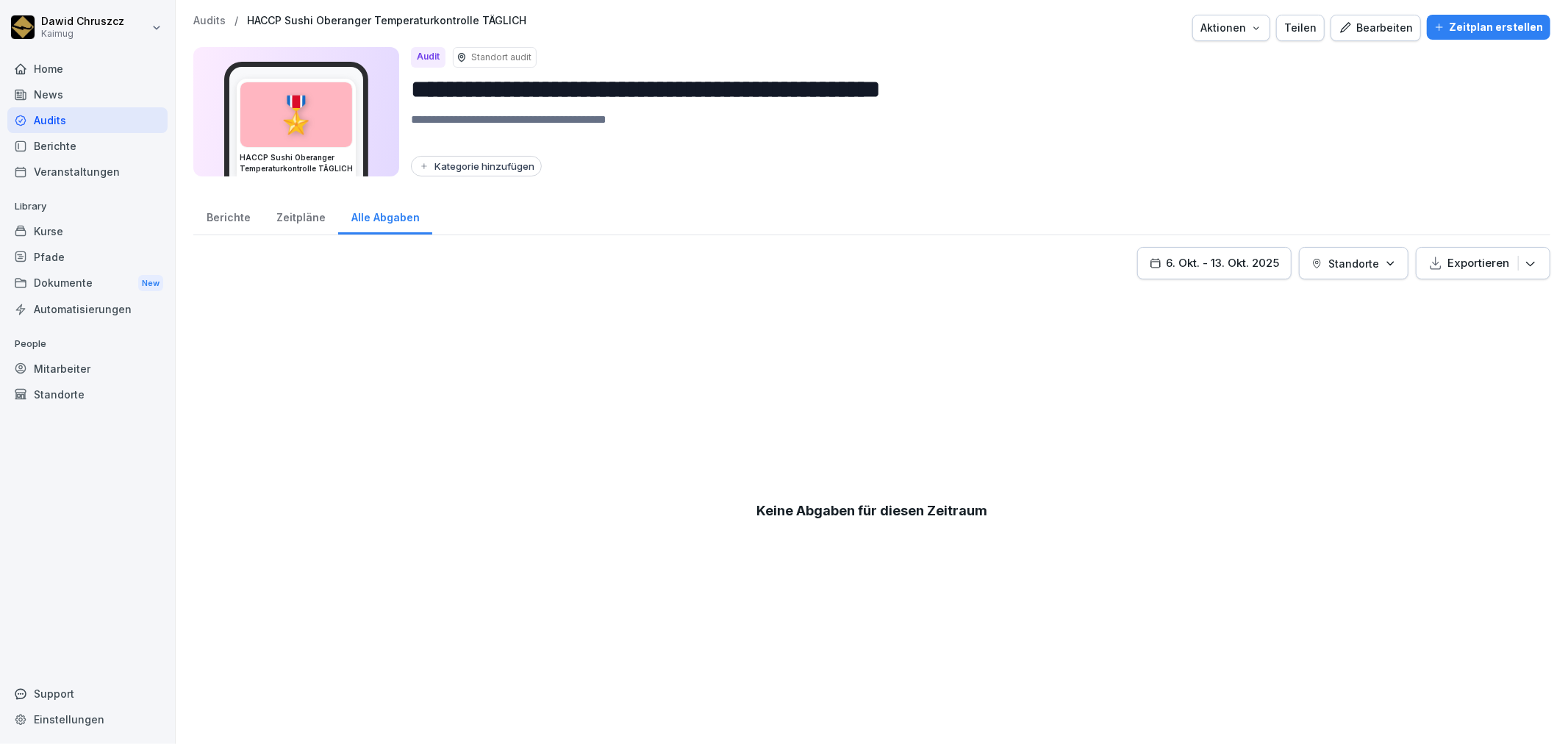
click at [288, 218] on div "Zeitpläne" at bounding box center [300, 215] width 75 height 37
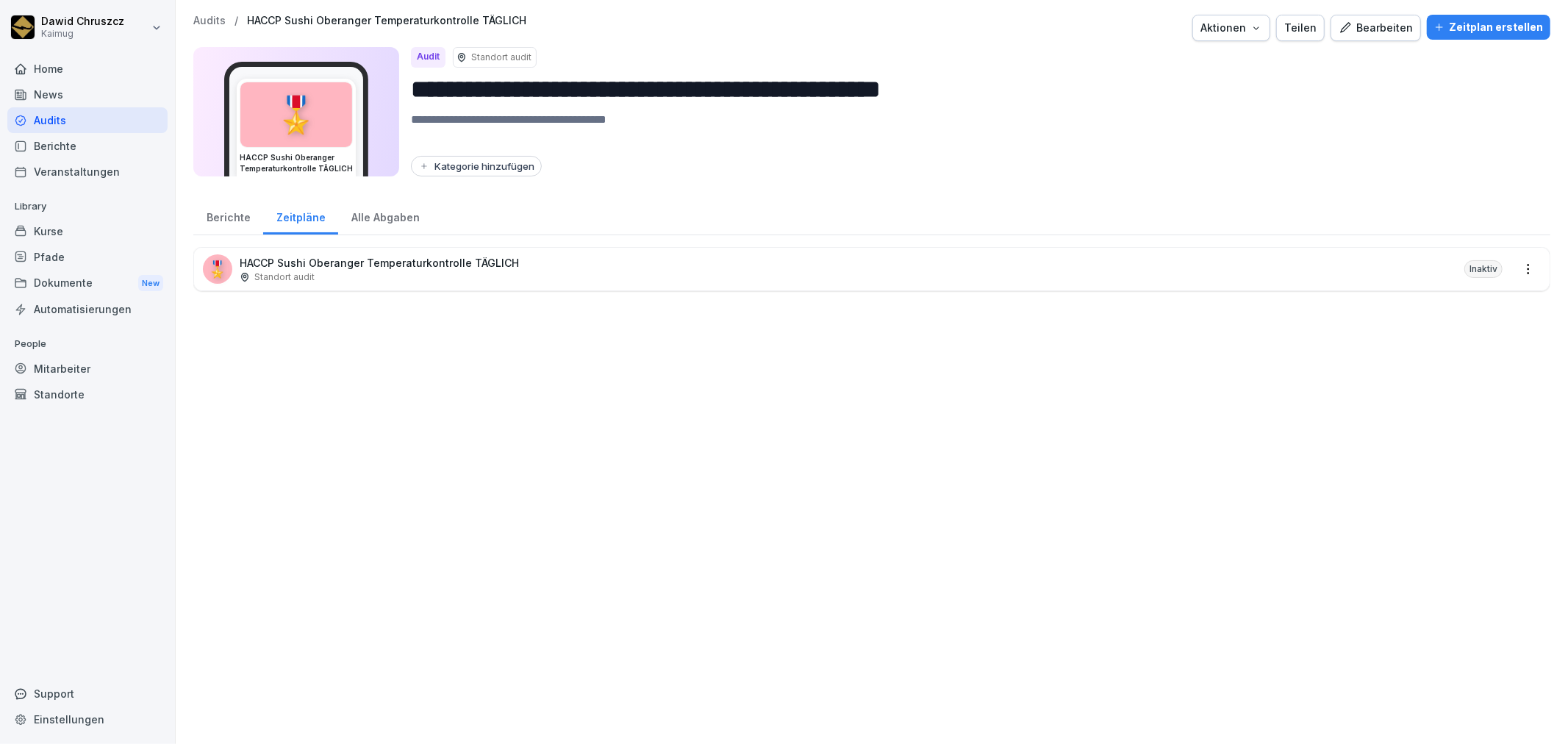
drag, startPoint x: 147, startPoint y: 239, endPoint x: 179, endPoint y: 232, distance: 32.8
click at [156, 238] on div "Kurse" at bounding box center [87, 231] width 160 height 25
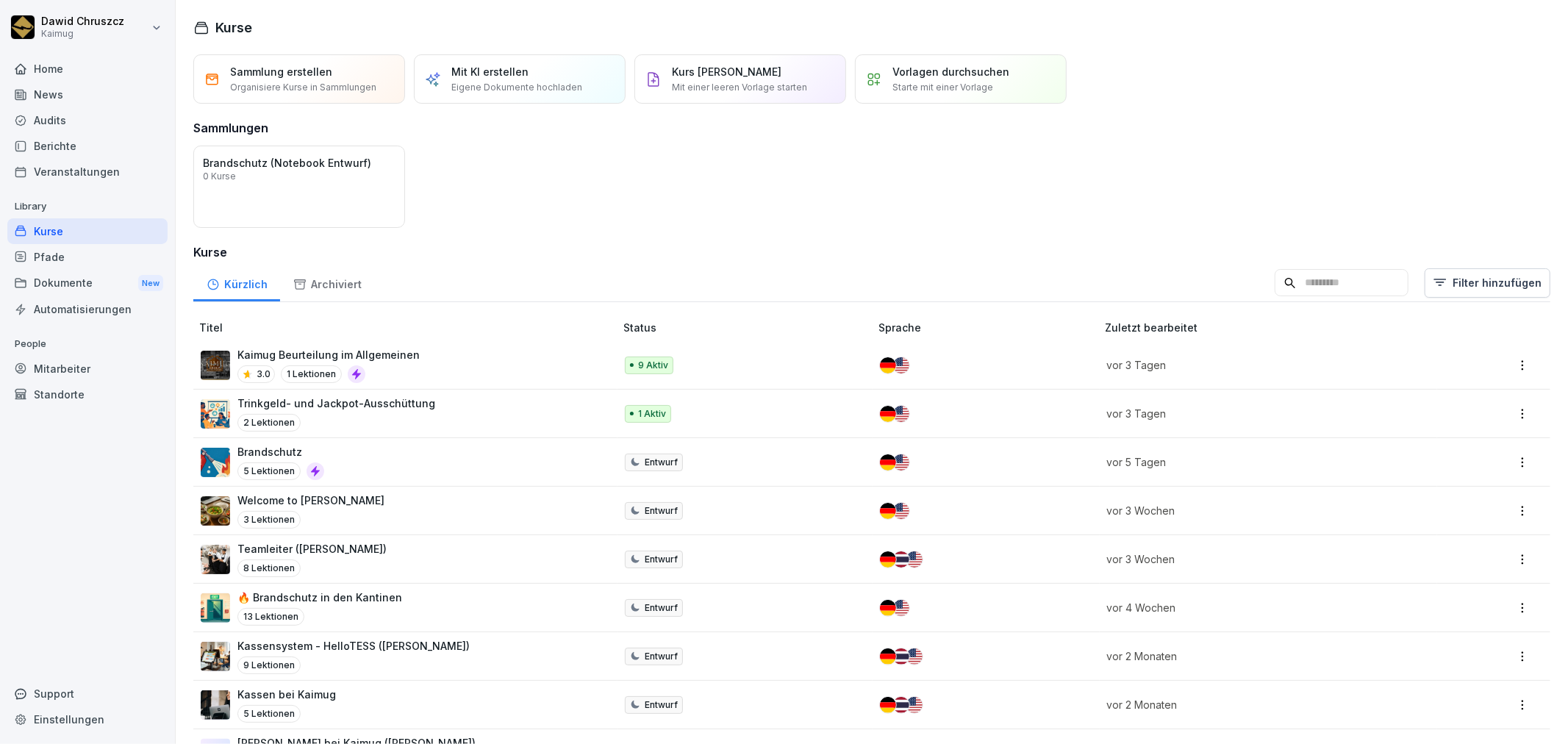
click at [0, 0] on div "Öffnen" at bounding box center [0, 0] width 0 height 0
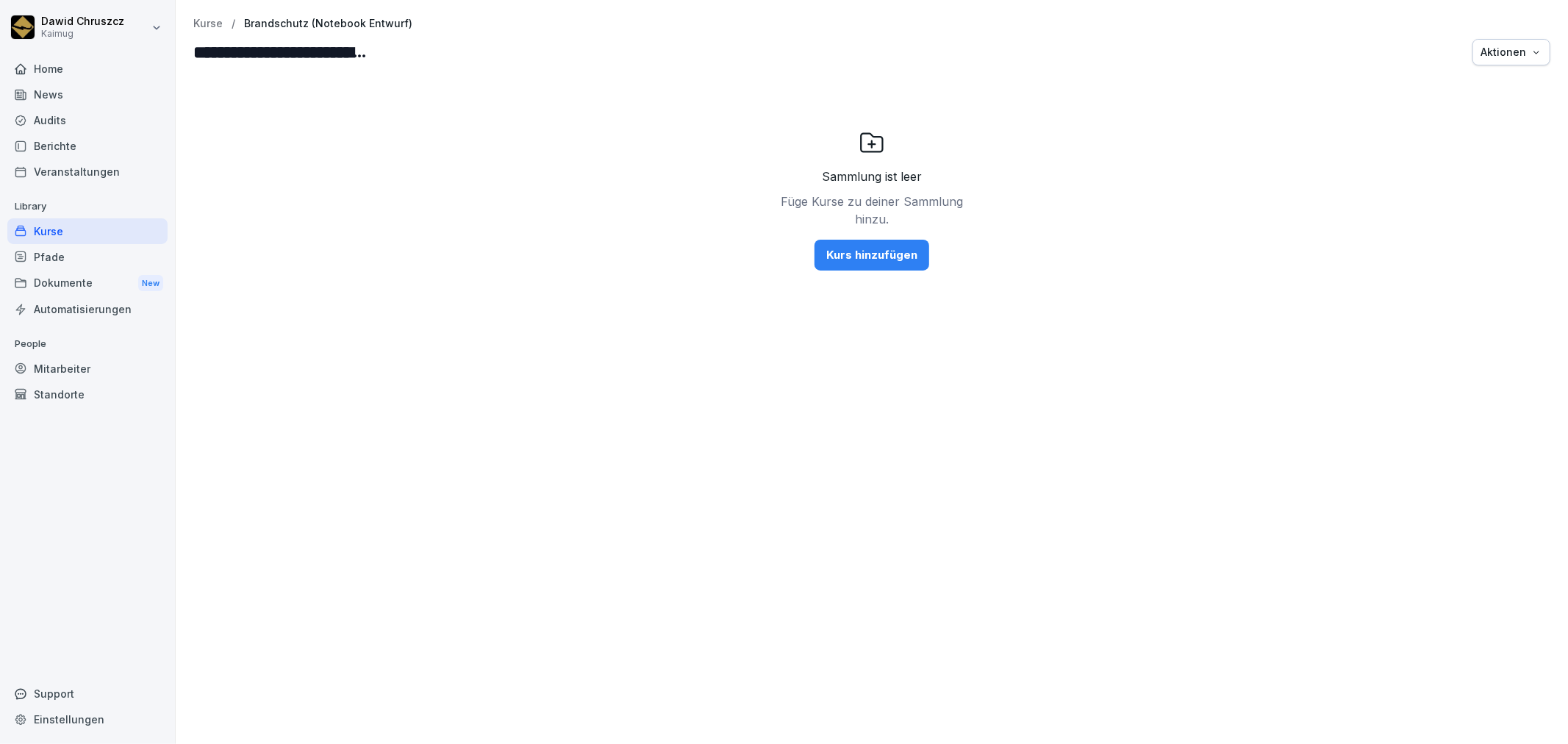
click at [91, 127] on div "Audits" at bounding box center [87, 120] width 160 height 25
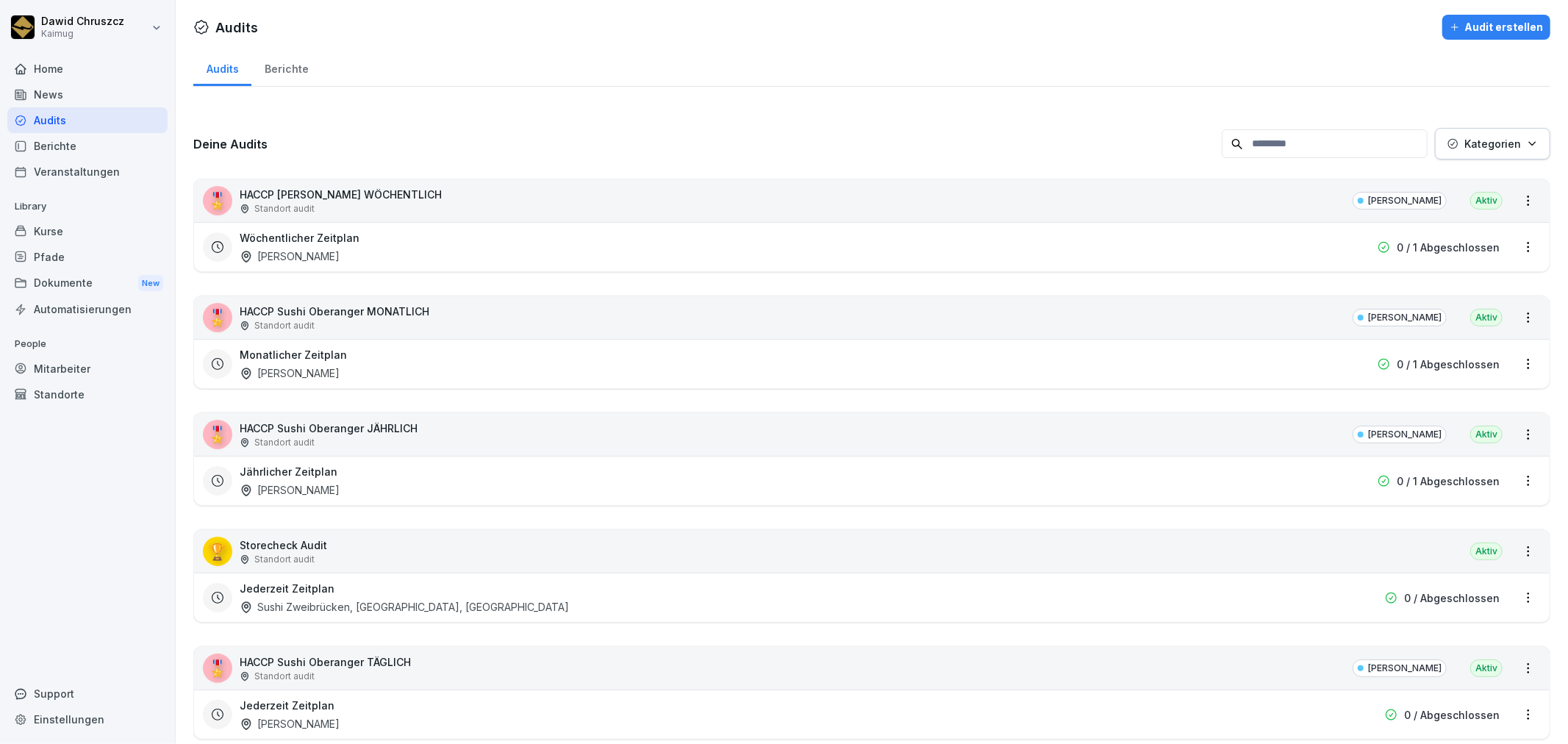
click at [583, 104] on div "Deine Audits Kategorien 🎖️ HACCP Sushi Oberanger WÖCHENTLICH Standort audit Sus…" at bounding box center [872, 557] width 1357 height 917
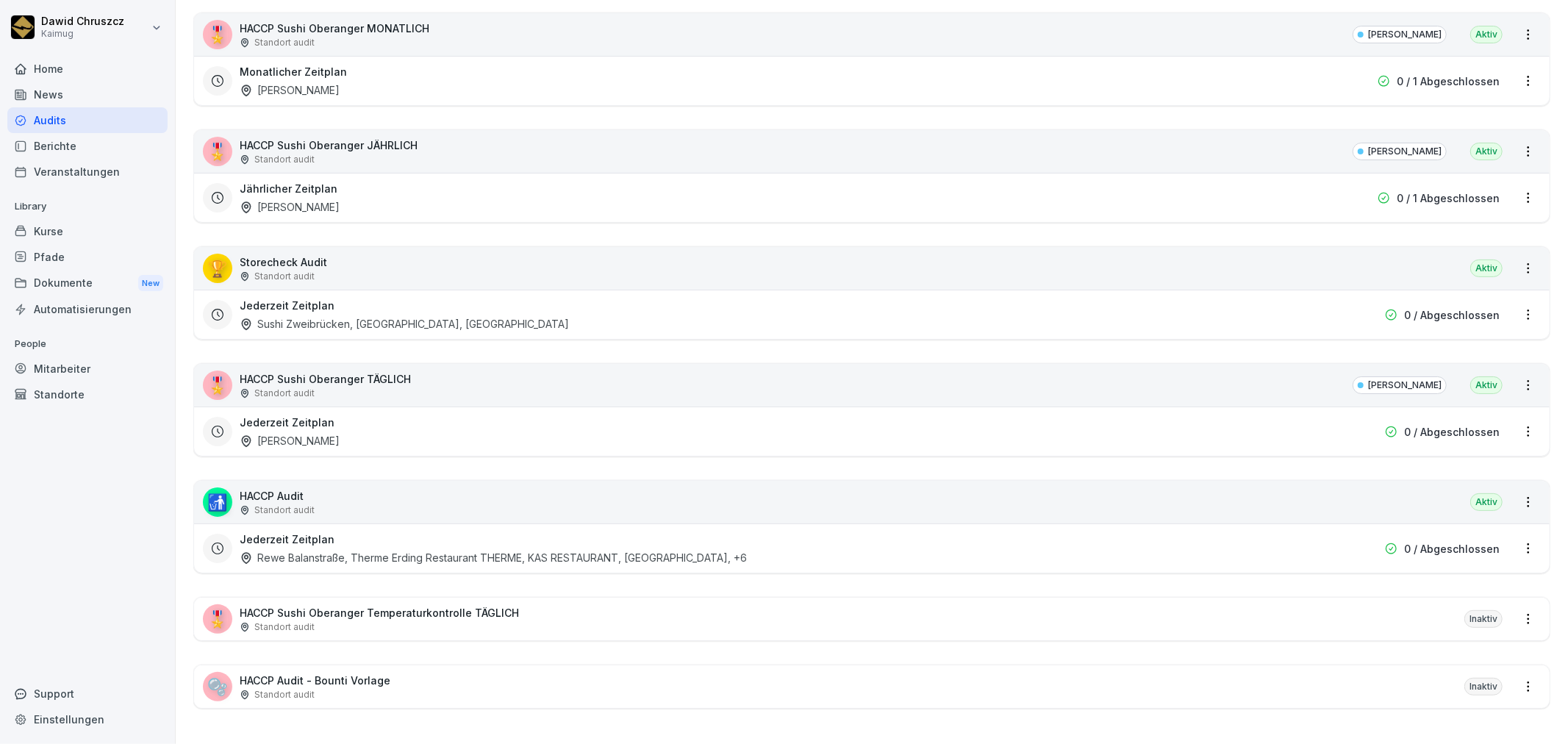
scroll to position [297, 0]
click at [434, 620] on div "Standort audit" at bounding box center [379, 626] width 279 height 14
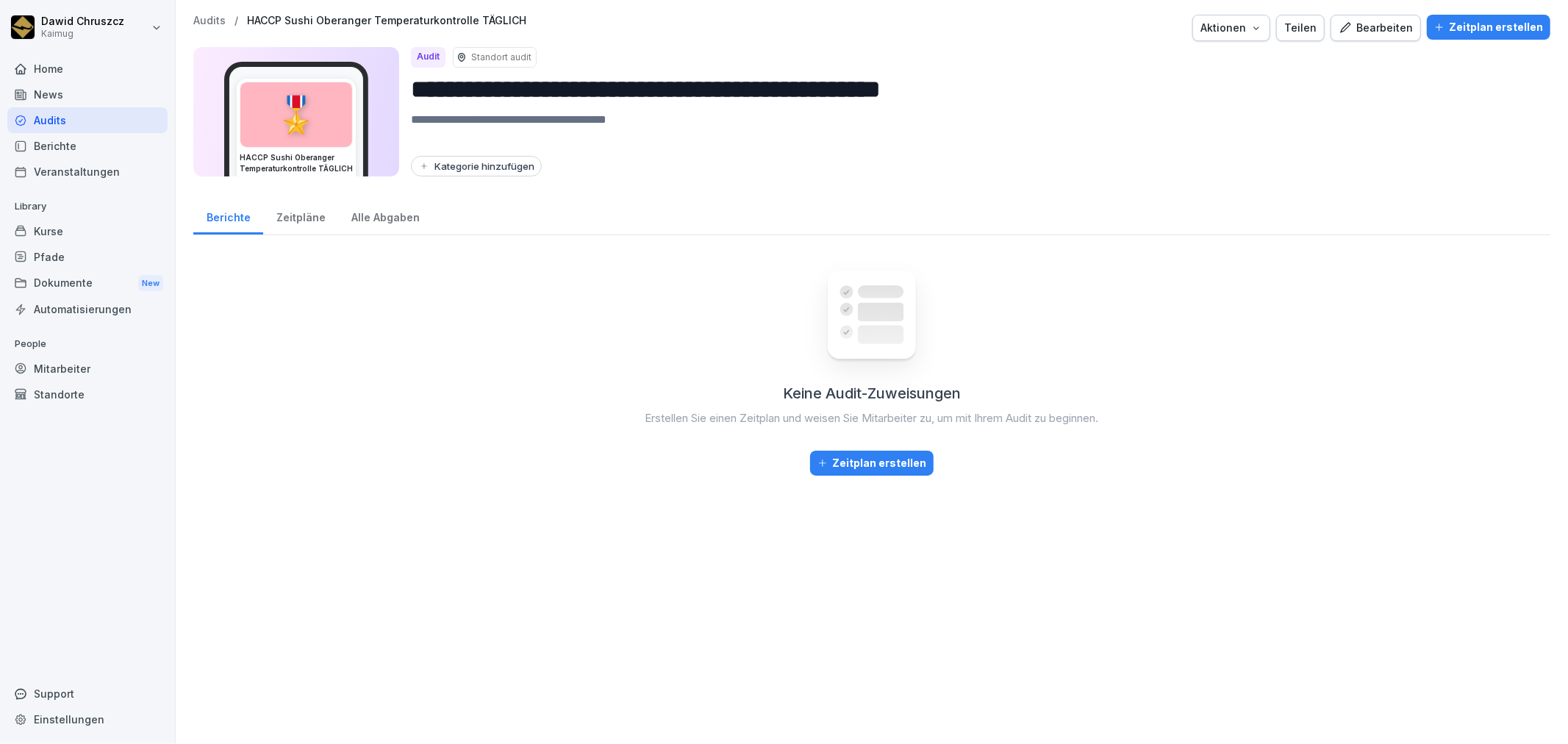
click at [1384, 33] on div "Bearbeiten" at bounding box center [1375, 28] width 74 height 16
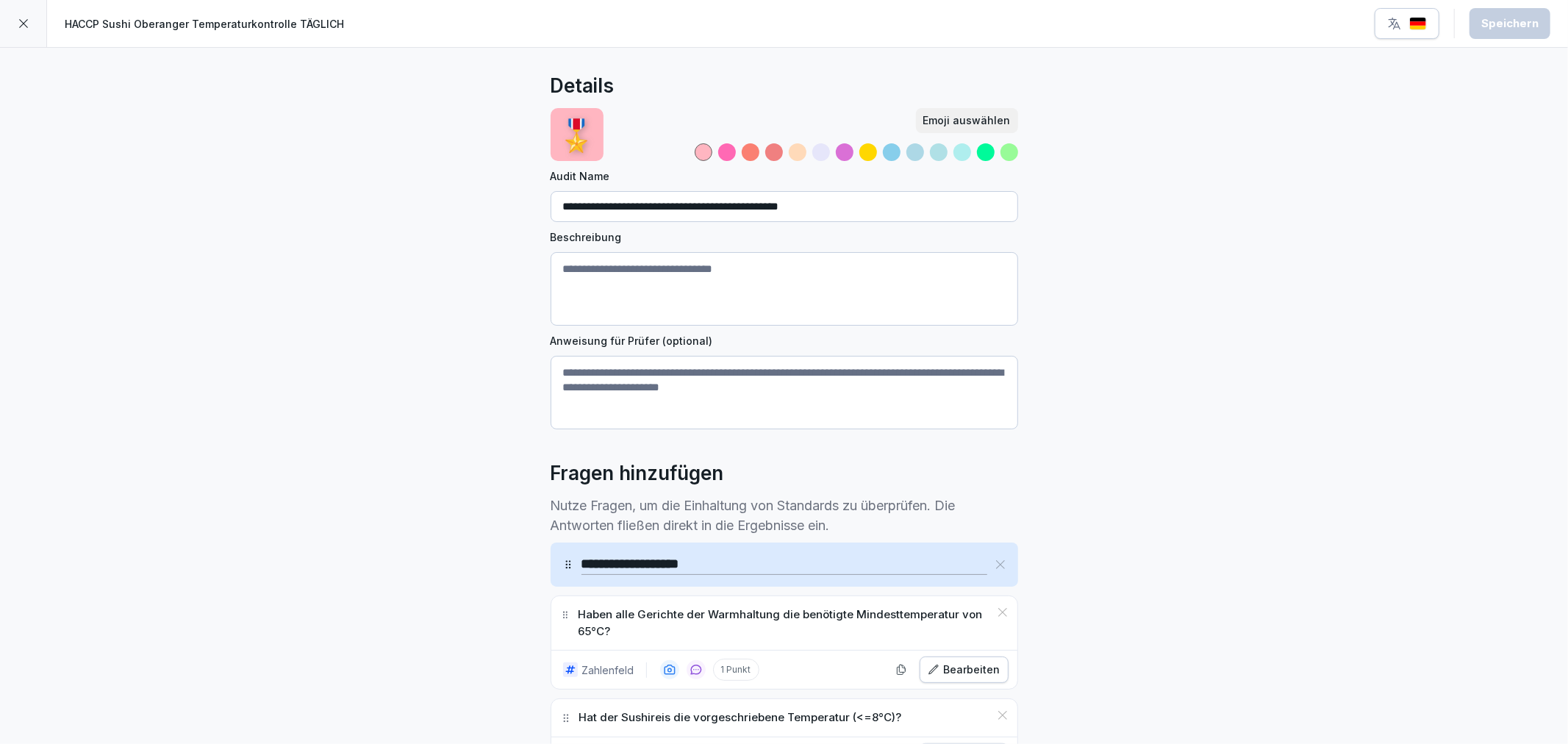
click at [22, 27] on icon at bounding box center [24, 24] width 12 height 12
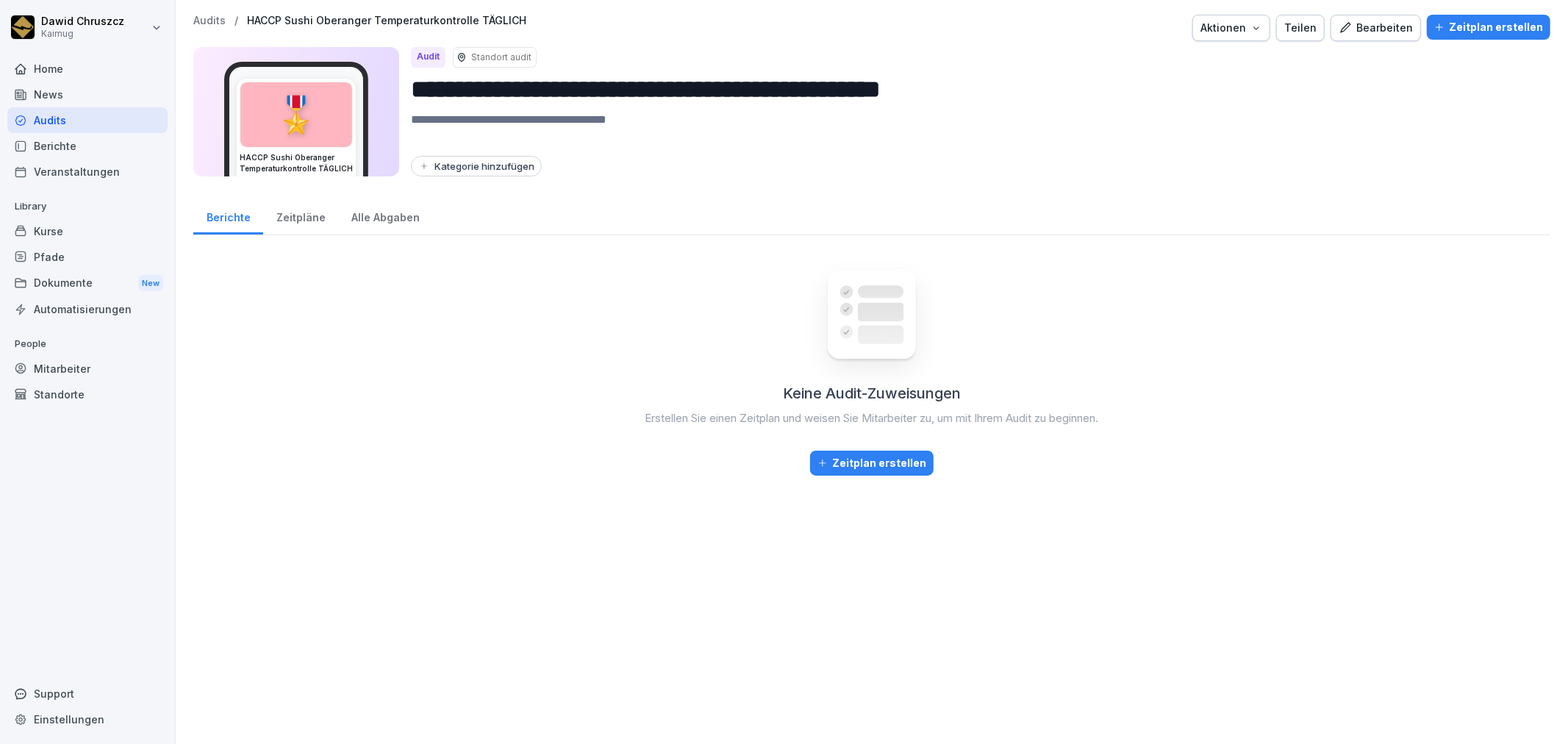
click at [219, 18] on p "Audits" at bounding box center [210, 21] width 33 height 13
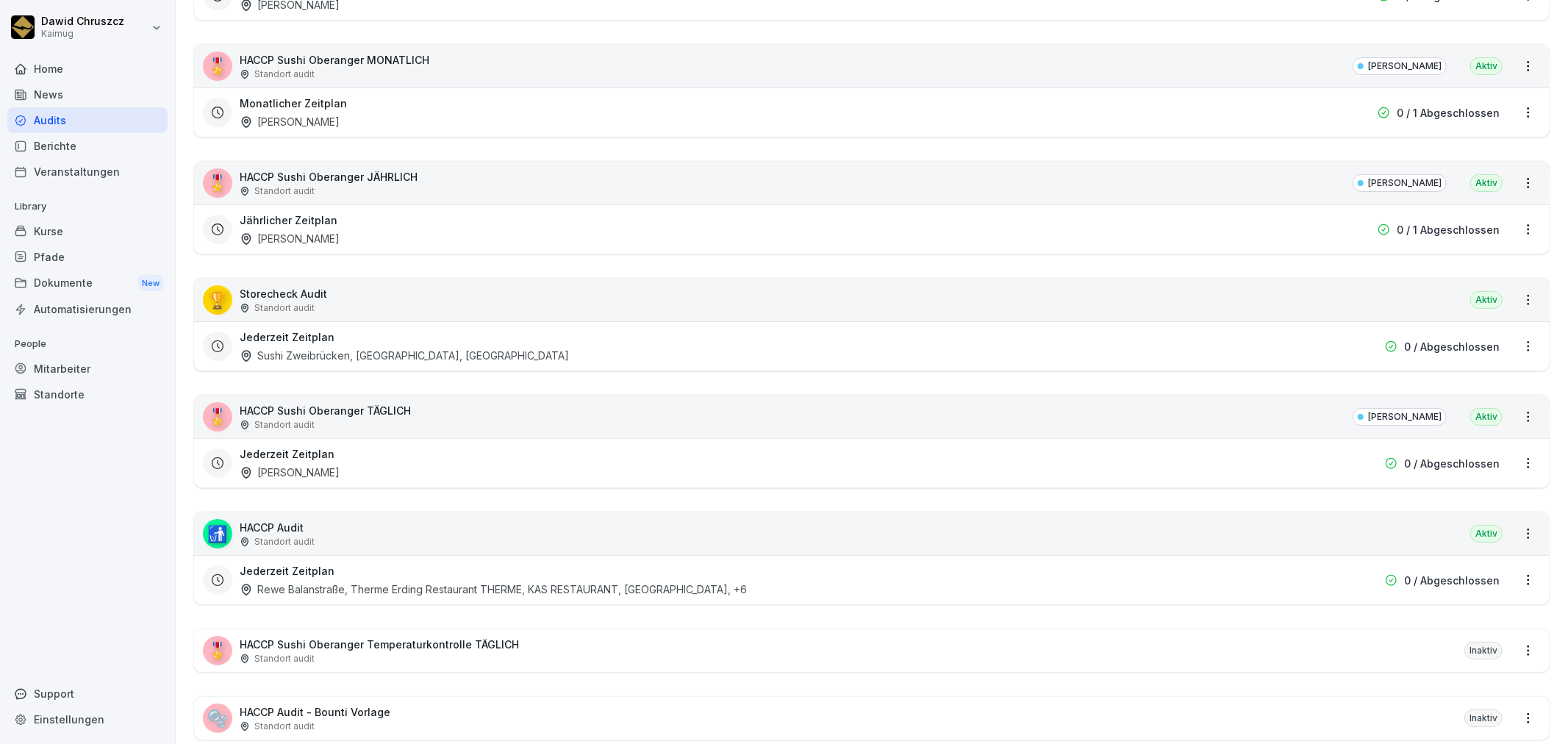
scroll to position [297, 0]
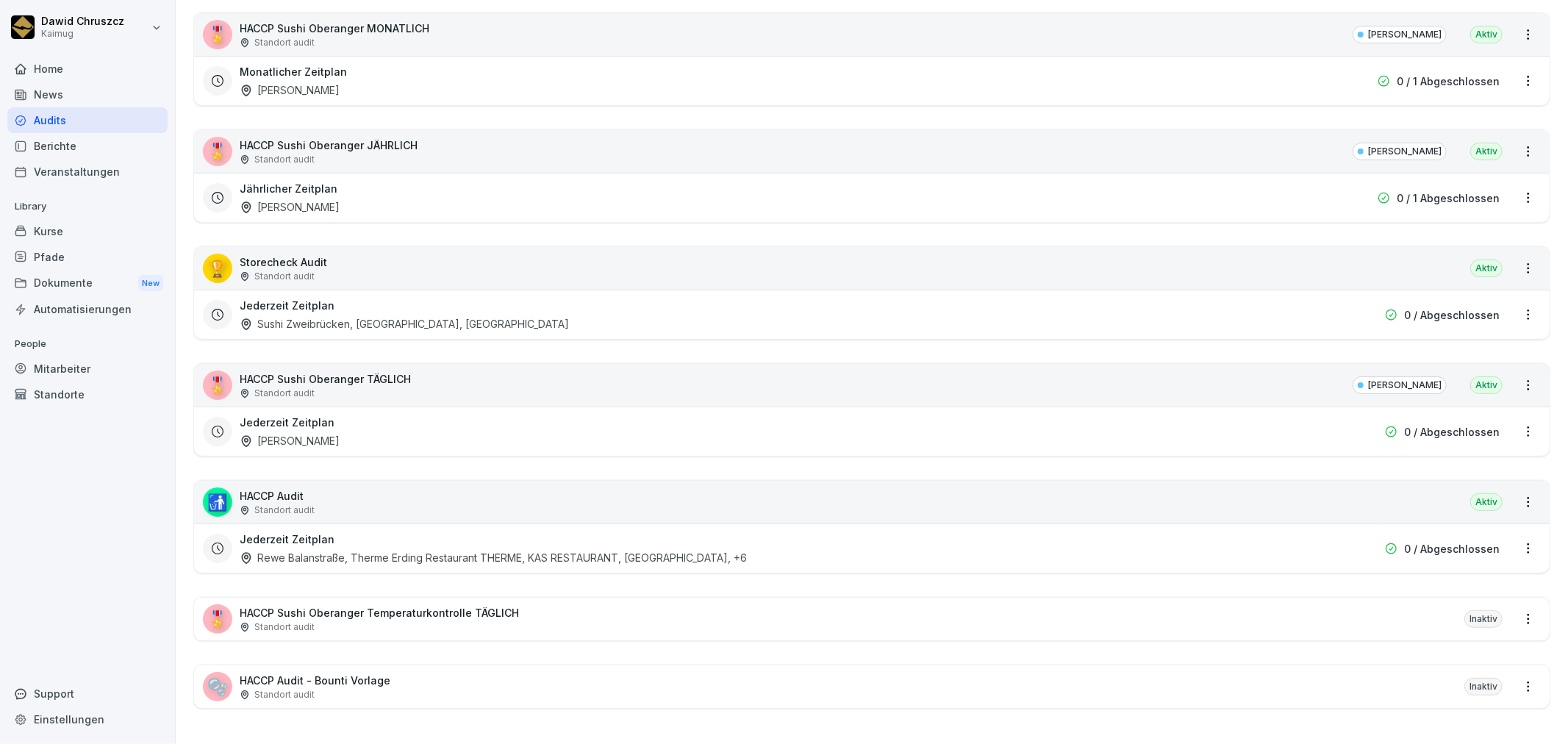
click at [379, 372] on p "HACCP Sushi Oberanger TÄGLICH" at bounding box center [325, 379] width 171 height 15
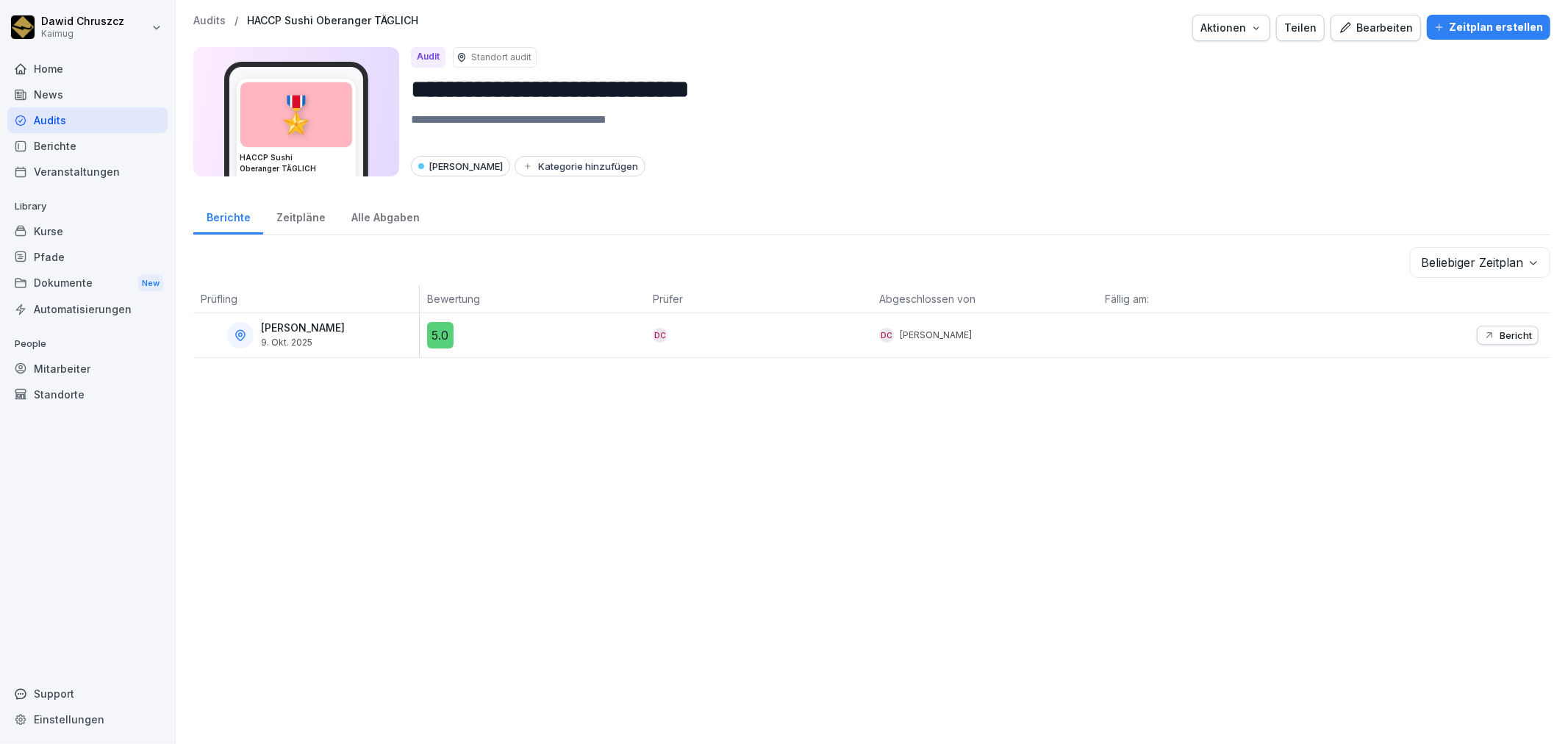
click at [1367, 20] on div "Bearbeiten" at bounding box center [1375, 28] width 74 height 16
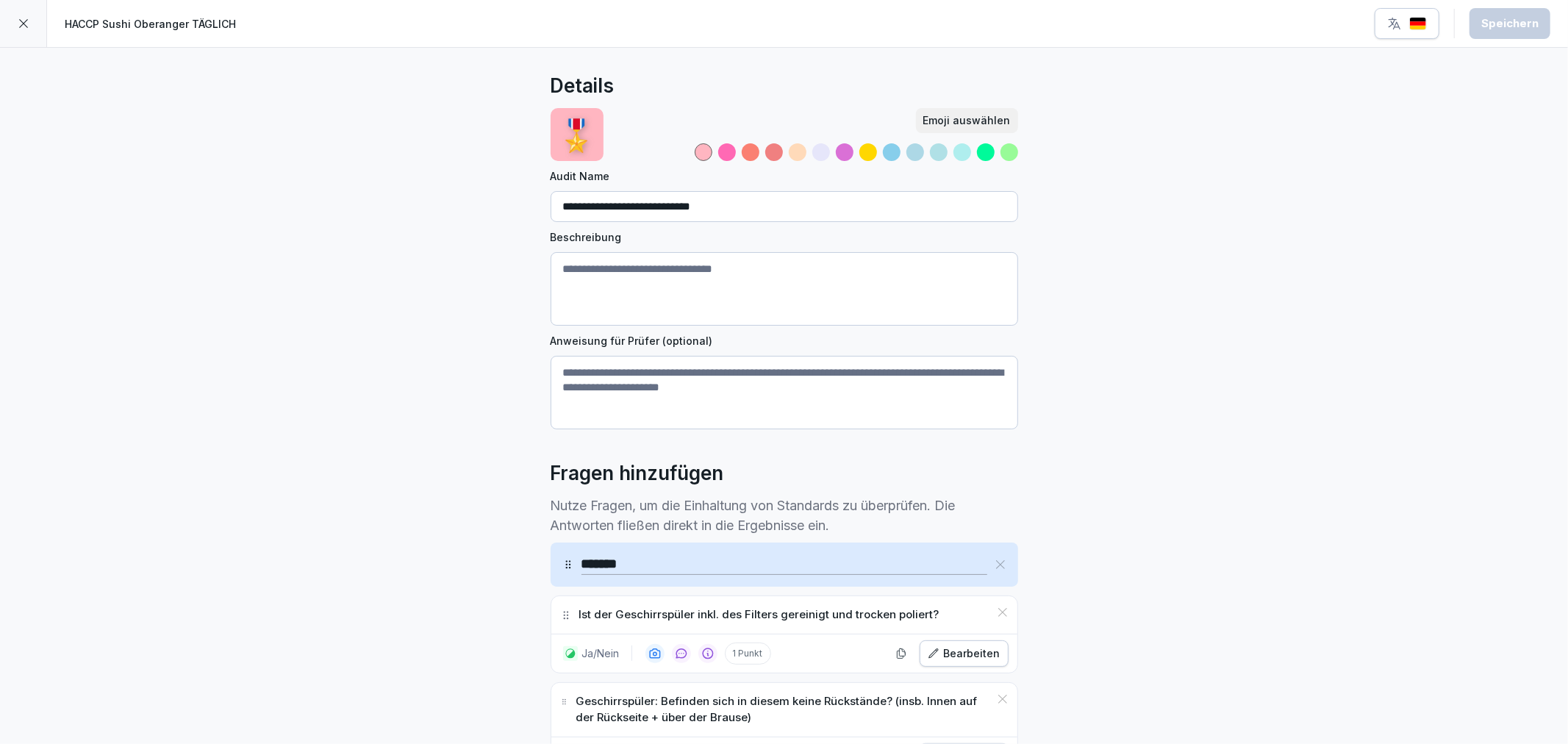
click at [12, 27] on div at bounding box center [24, 24] width 47 height 47
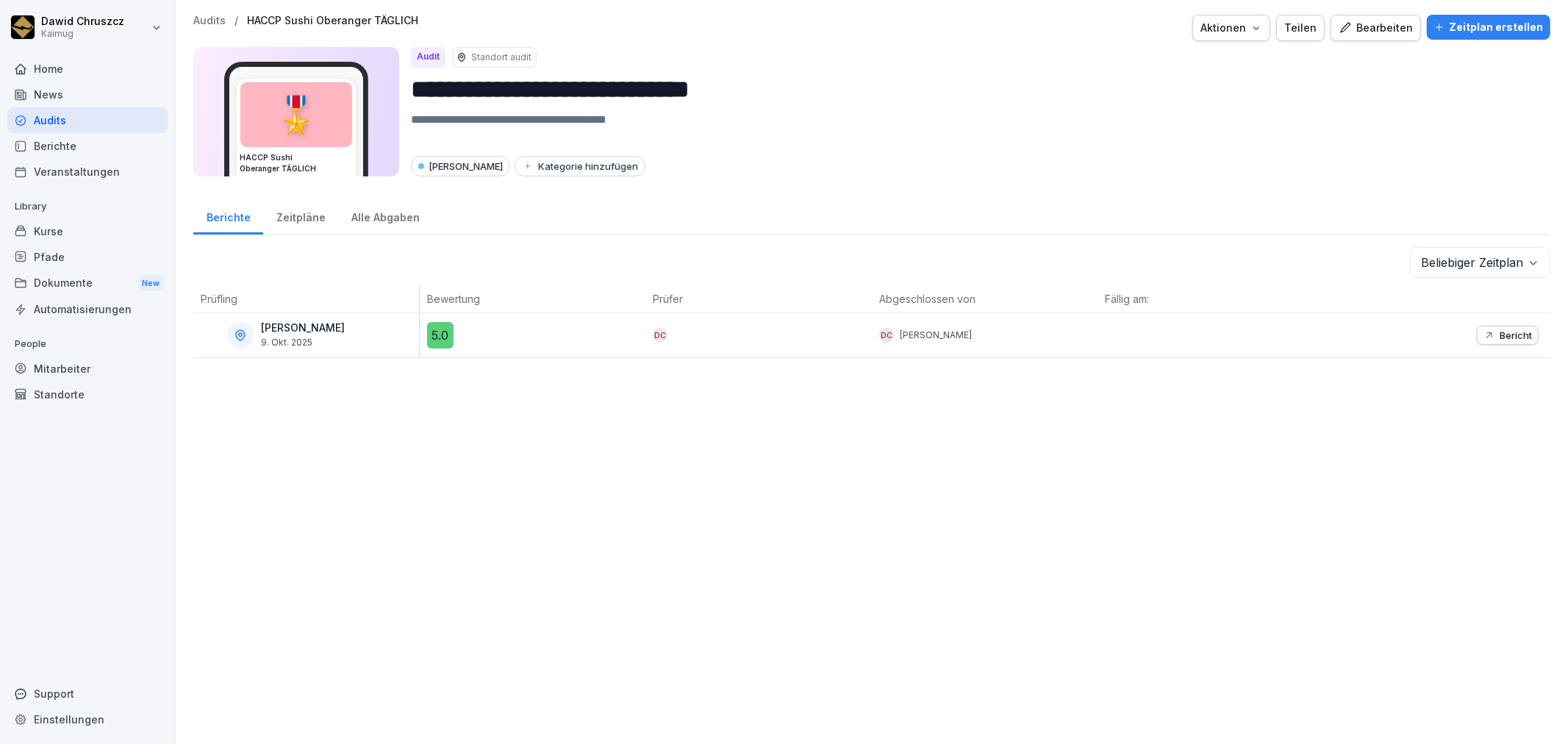
click at [689, 503] on div "**********" at bounding box center [872, 372] width 1393 height 744
click at [1489, 15] on button "Zeitplan erstellen" at bounding box center [1488, 27] width 124 height 25
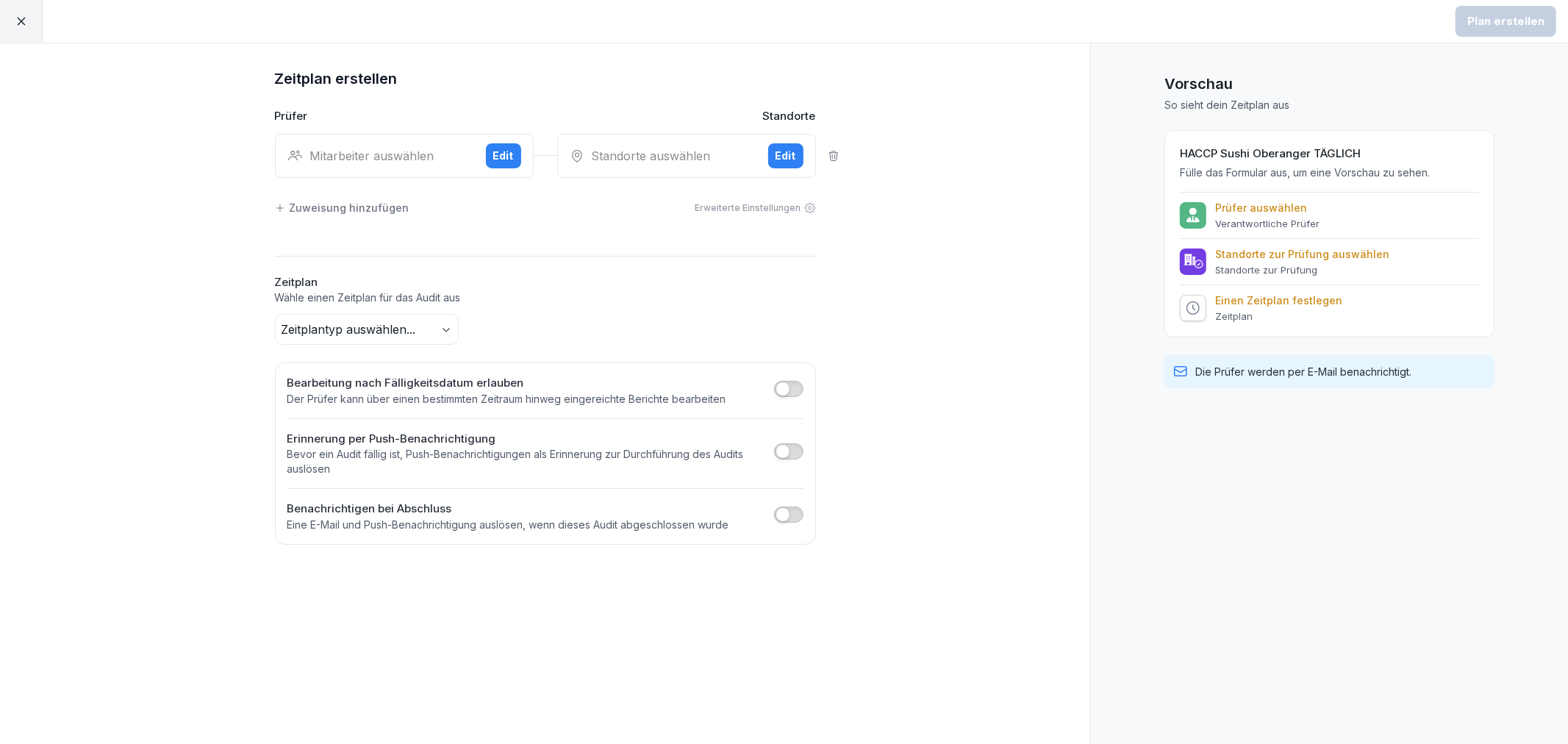
click at [31, 14] on div at bounding box center [21, 21] width 43 height 42
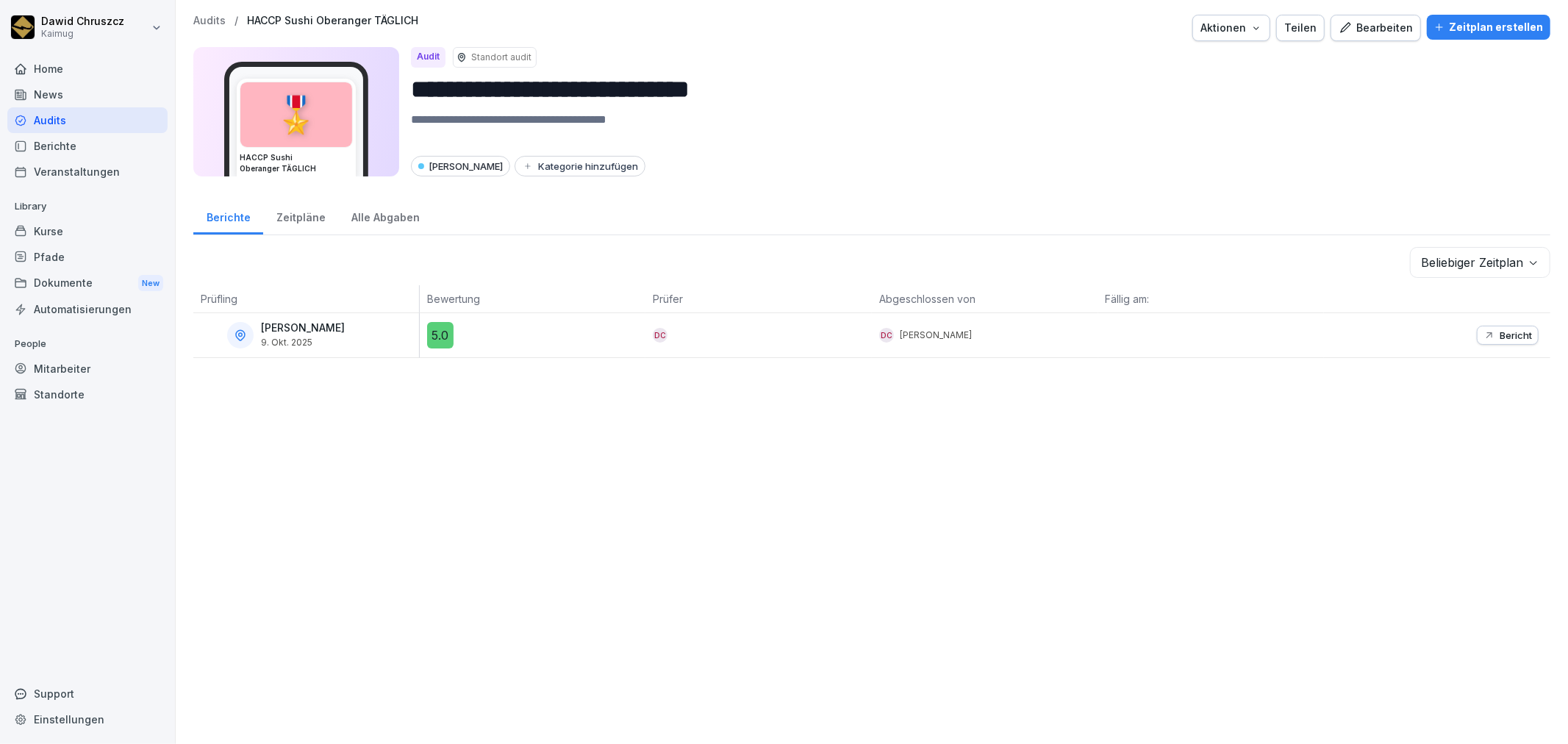
click at [301, 214] on div "Zeitpläne" at bounding box center [300, 215] width 75 height 37
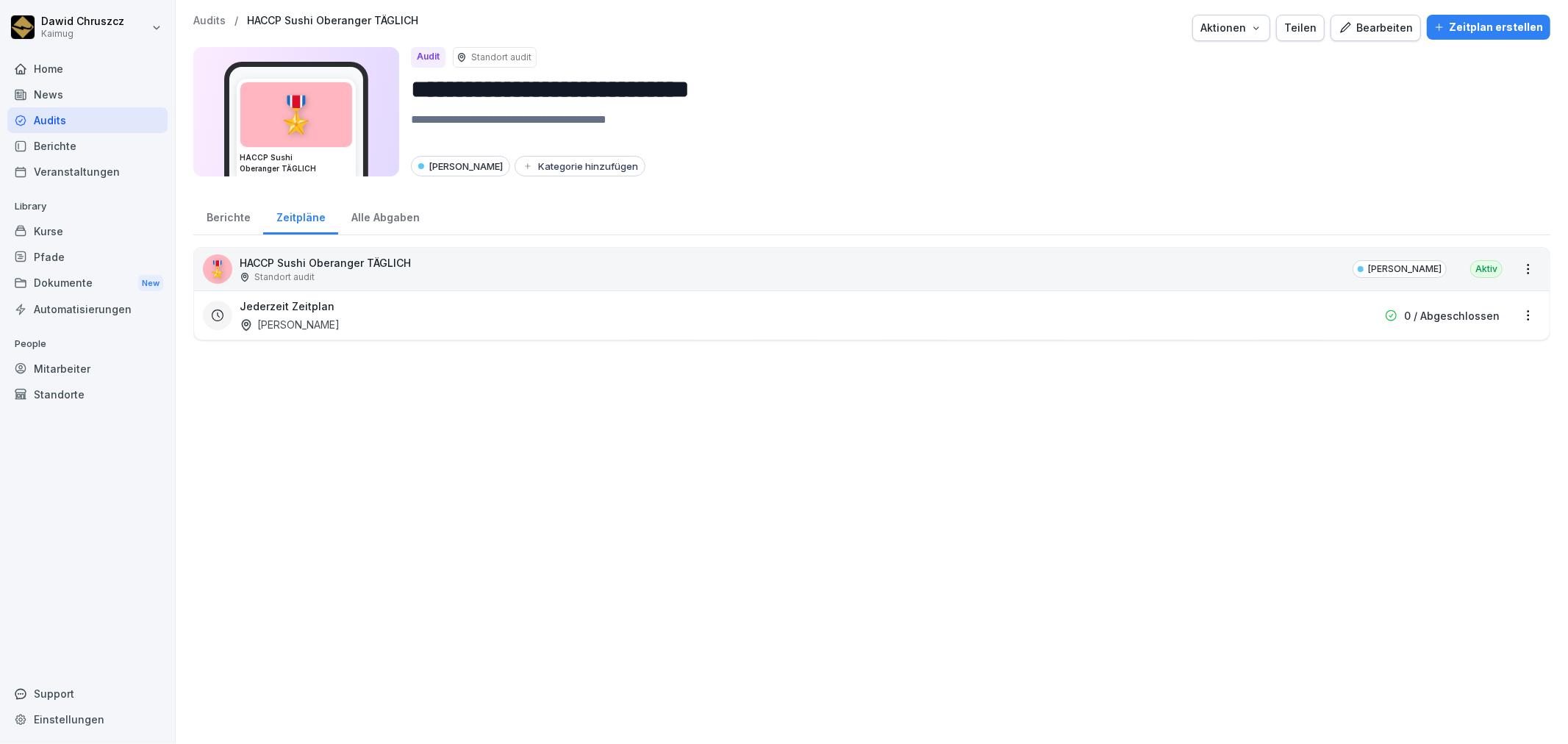
click at [1518, 312] on html "**********" at bounding box center [784, 372] width 1568 height 744
click at [0, 0] on link "Zeitplan bearbeiten" at bounding box center [0, 0] width 0 height 0
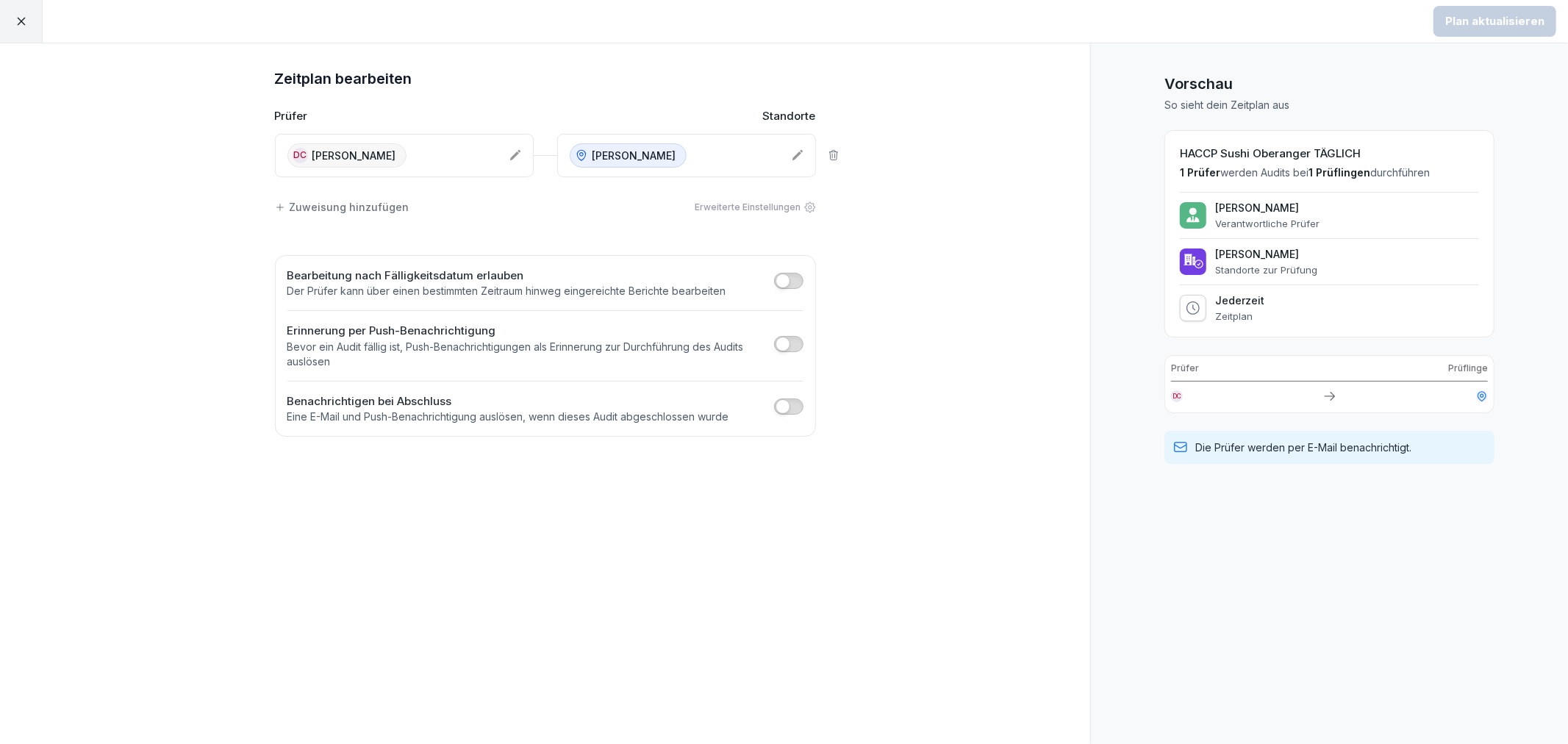
drag, startPoint x: 972, startPoint y: 345, endPoint x: 596, endPoint y: 147, distance: 424.9
click at [972, 344] on div "Zeitplan bearbeiten Prüfer Standorte DC Dawid Chruszcz Sushi Oberanger Zuweisun…" at bounding box center [545, 393] width 1091 height 701
click at [753, 209] on div "Erweiterte Einstellungen" at bounding box center [755, 207] width 120 height 14
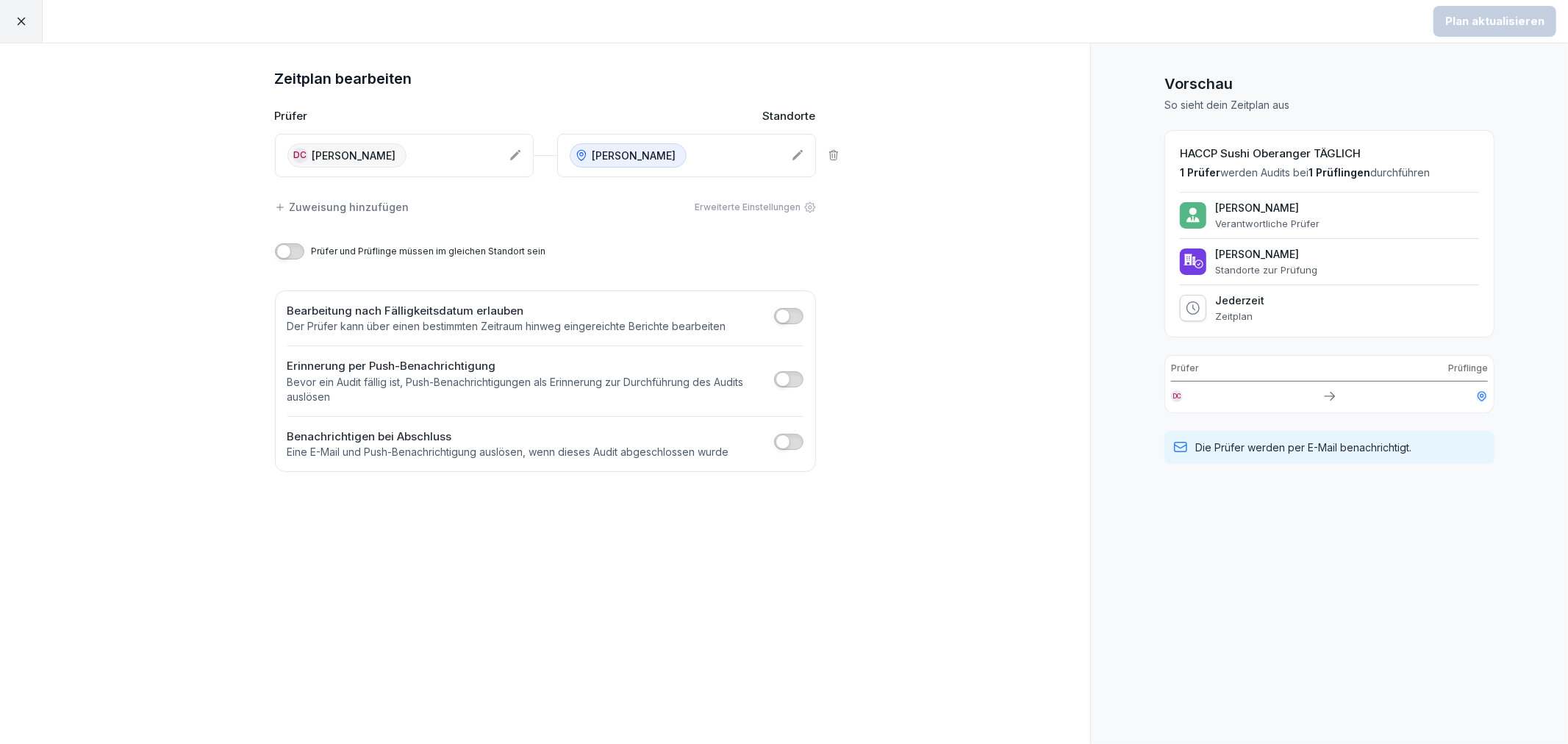
click at [25, 18] on icon at bounding box center [21, 21] width 14 height 14
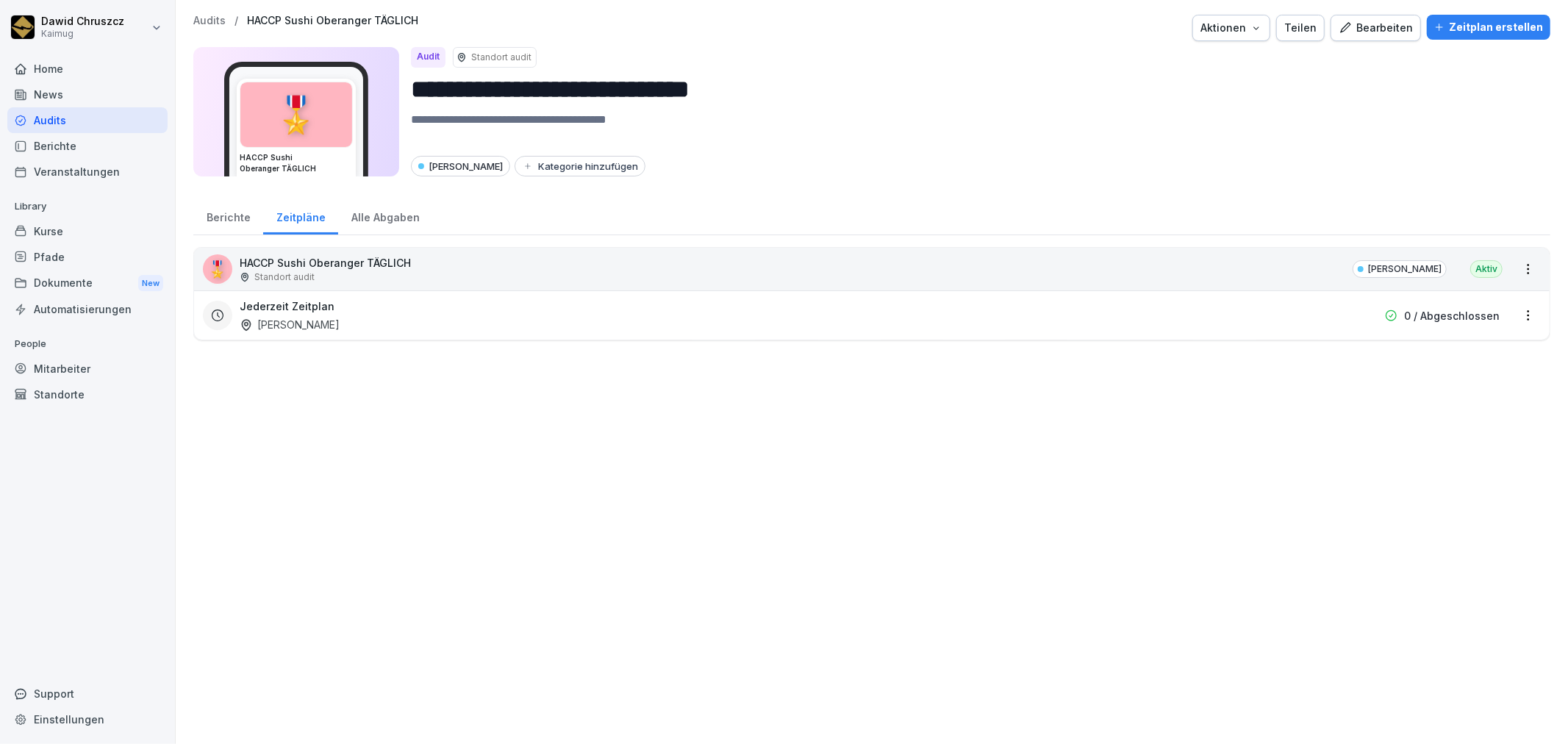
click at [226, 214] on div "Berichte" at bounding box center [228, 215] width 70 height 37
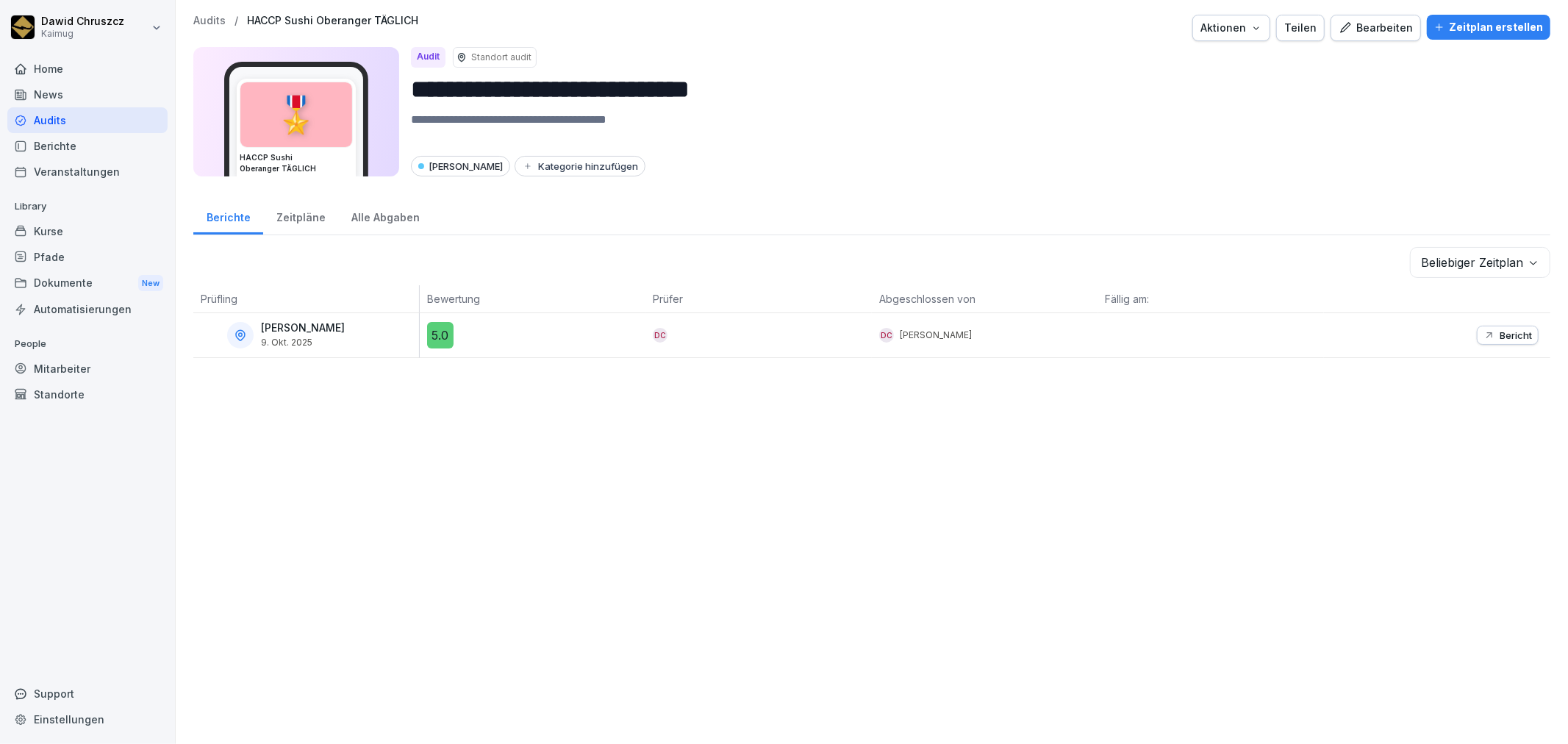
click at [1370, 30] on div "Bearbeiten" at bounding box center [1375, 28] width 74 height 16
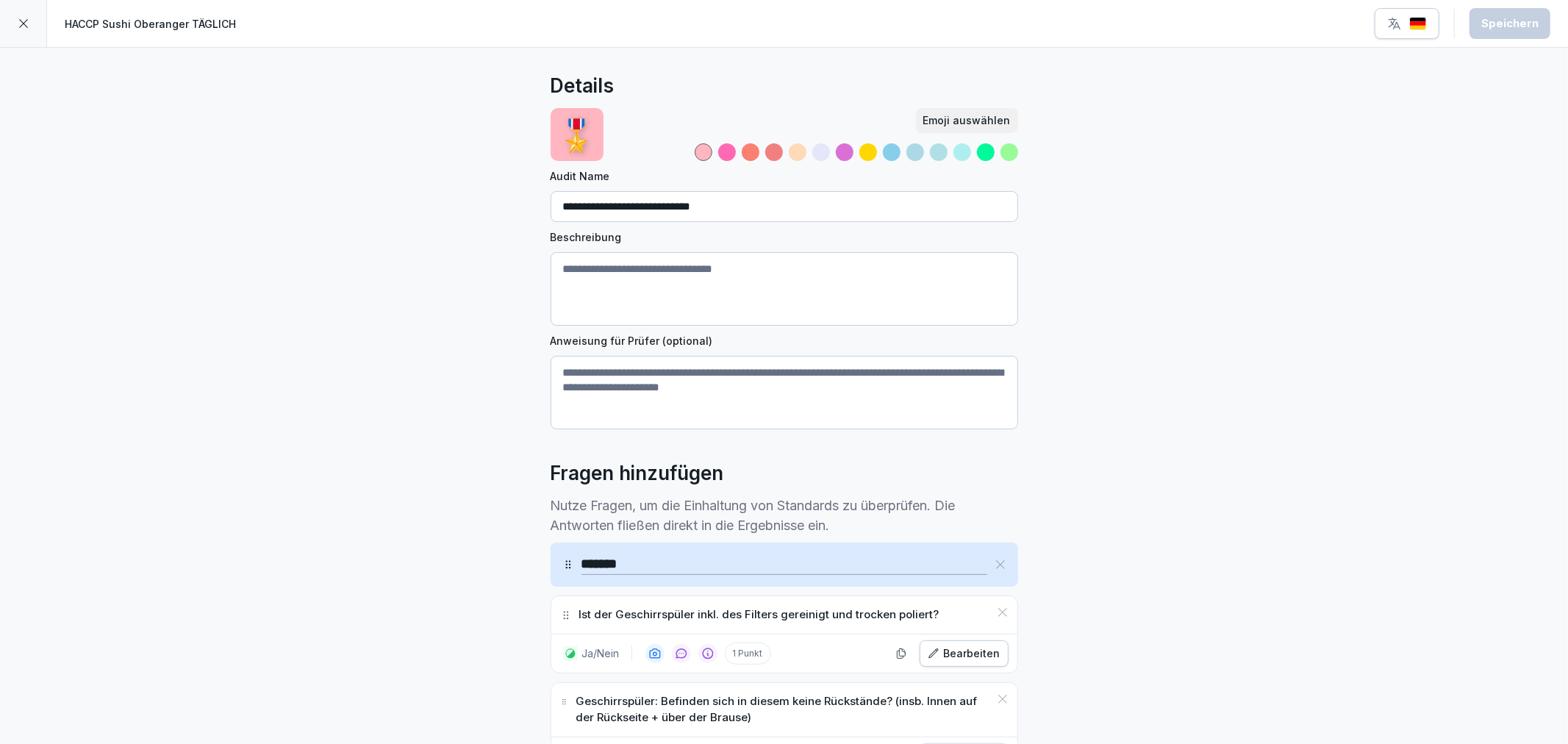
click at [22, 24] on icon at bounding box center [24, 24] width 9 height 9
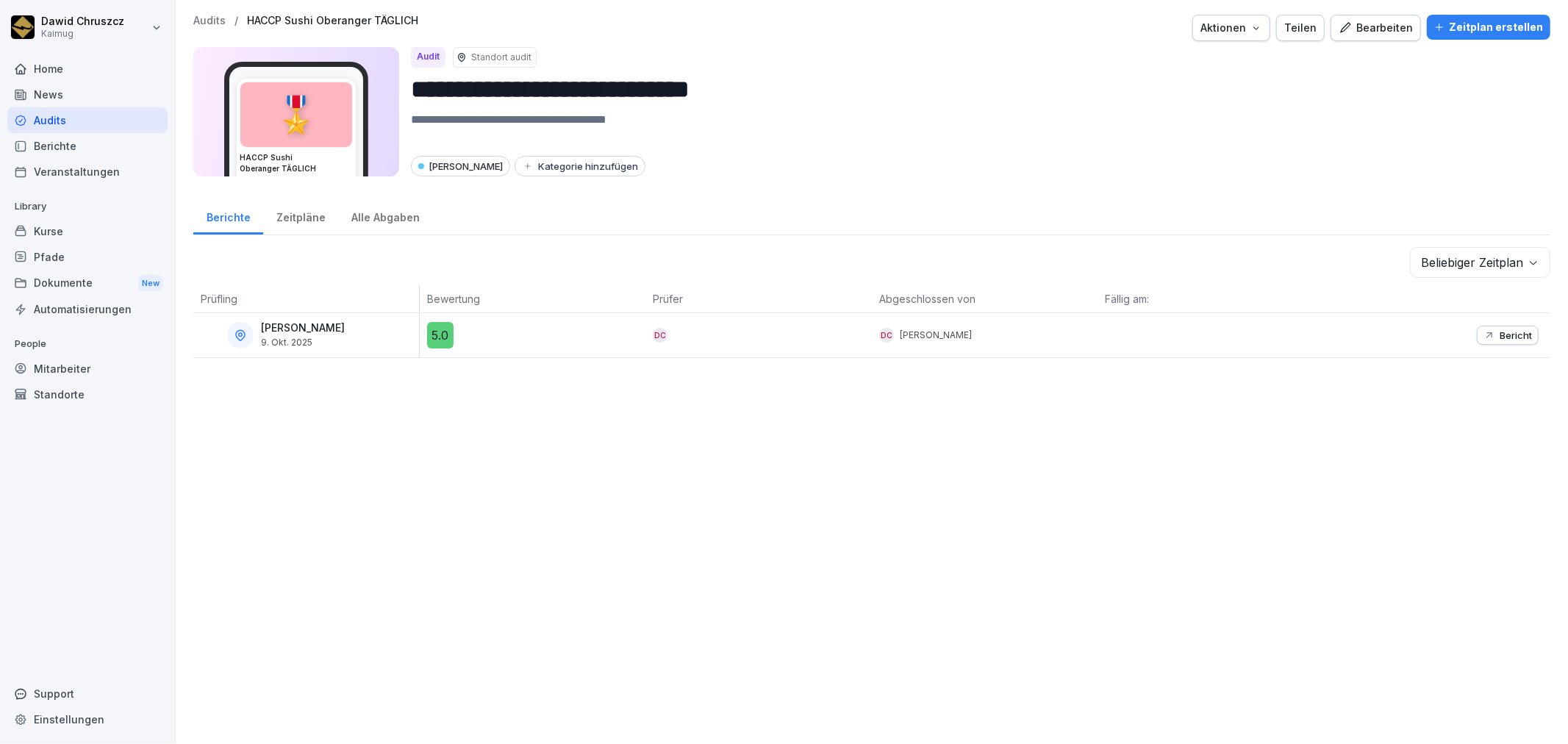
click at [297, 214] on div "Zeitpläne" at bounding box center [300, 215] width 75 height 37
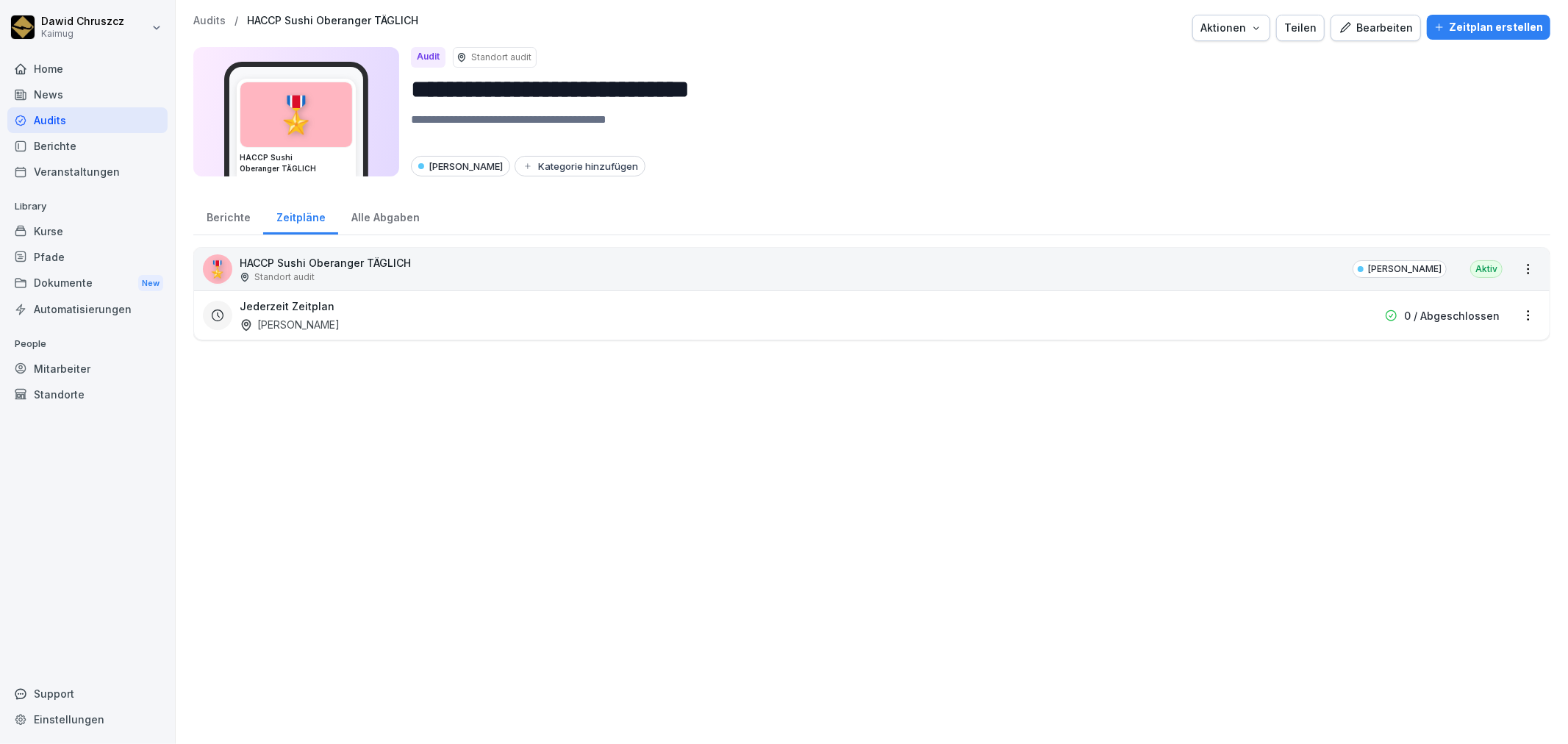
click at [383, 218] on div "Alle Abgaben" at bounding box center [385, 215] width 94 height 37
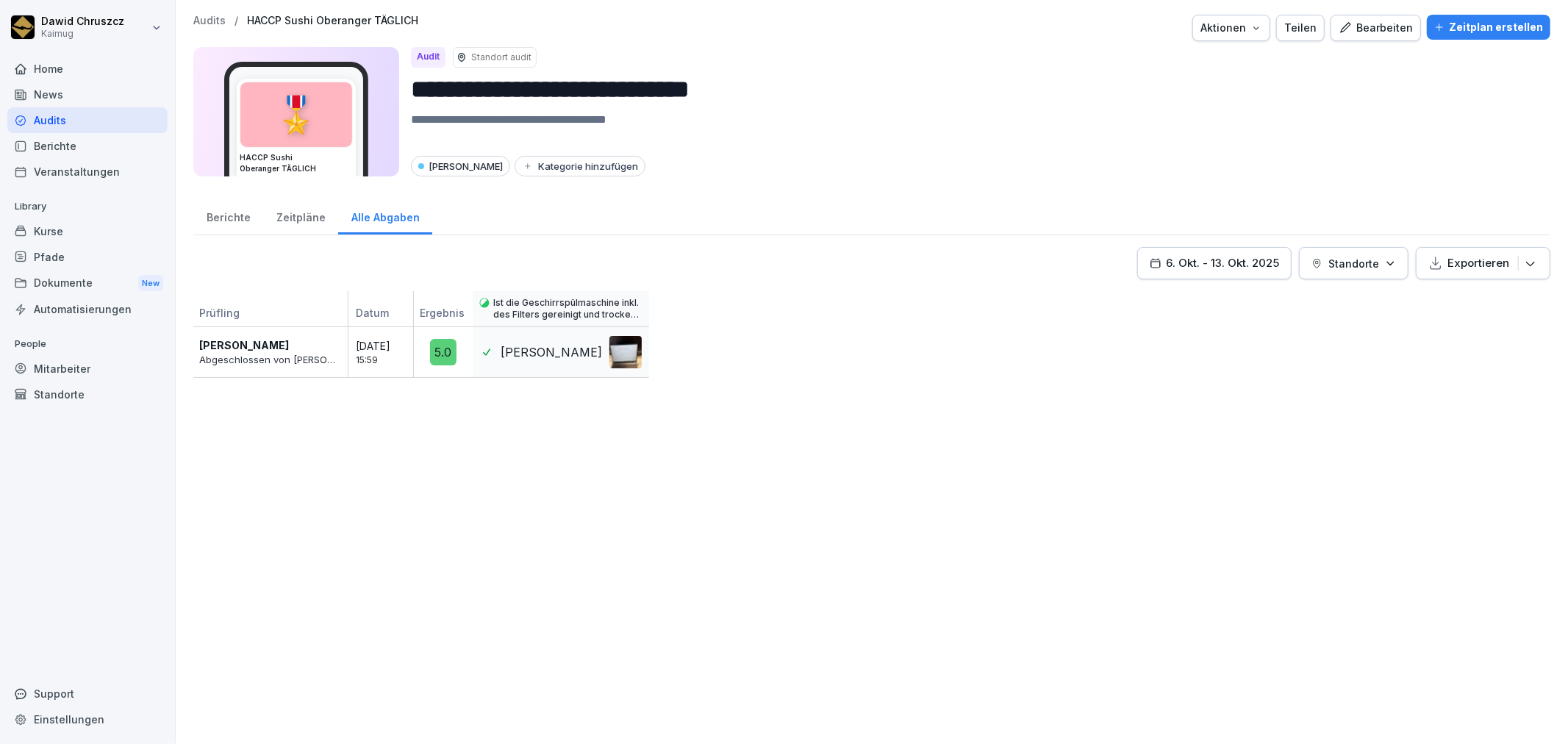
click at [238, 222] on div "Berichte" at bounding box center [228, 215] width 70 height 37
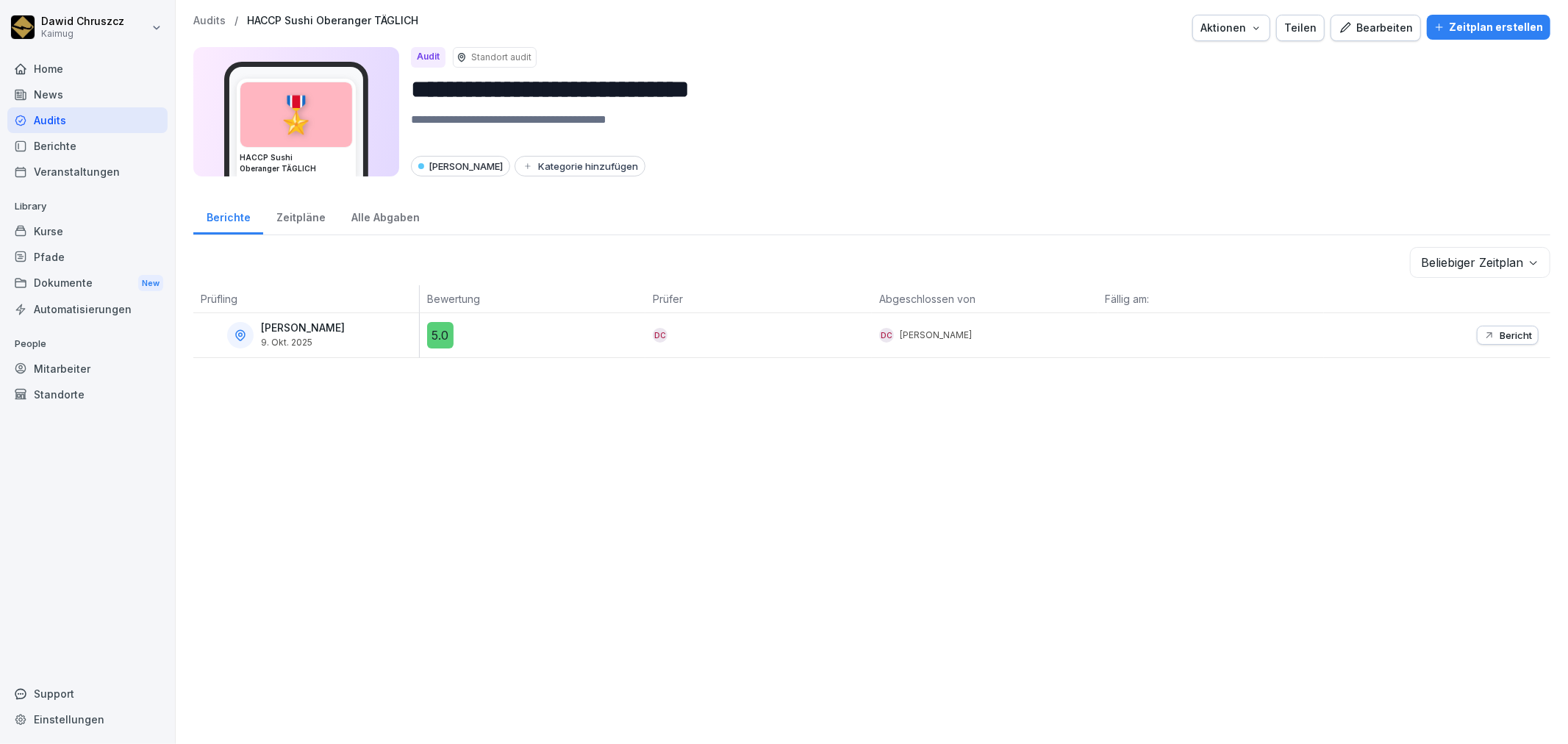
click at [1132, 180] on div "**********" at bounding box center [872, 99] width 1357 height 171
click at [1465, 25] on div "Zeitplan erstellen" at bounding box center [1488, 27] width 109 height 16
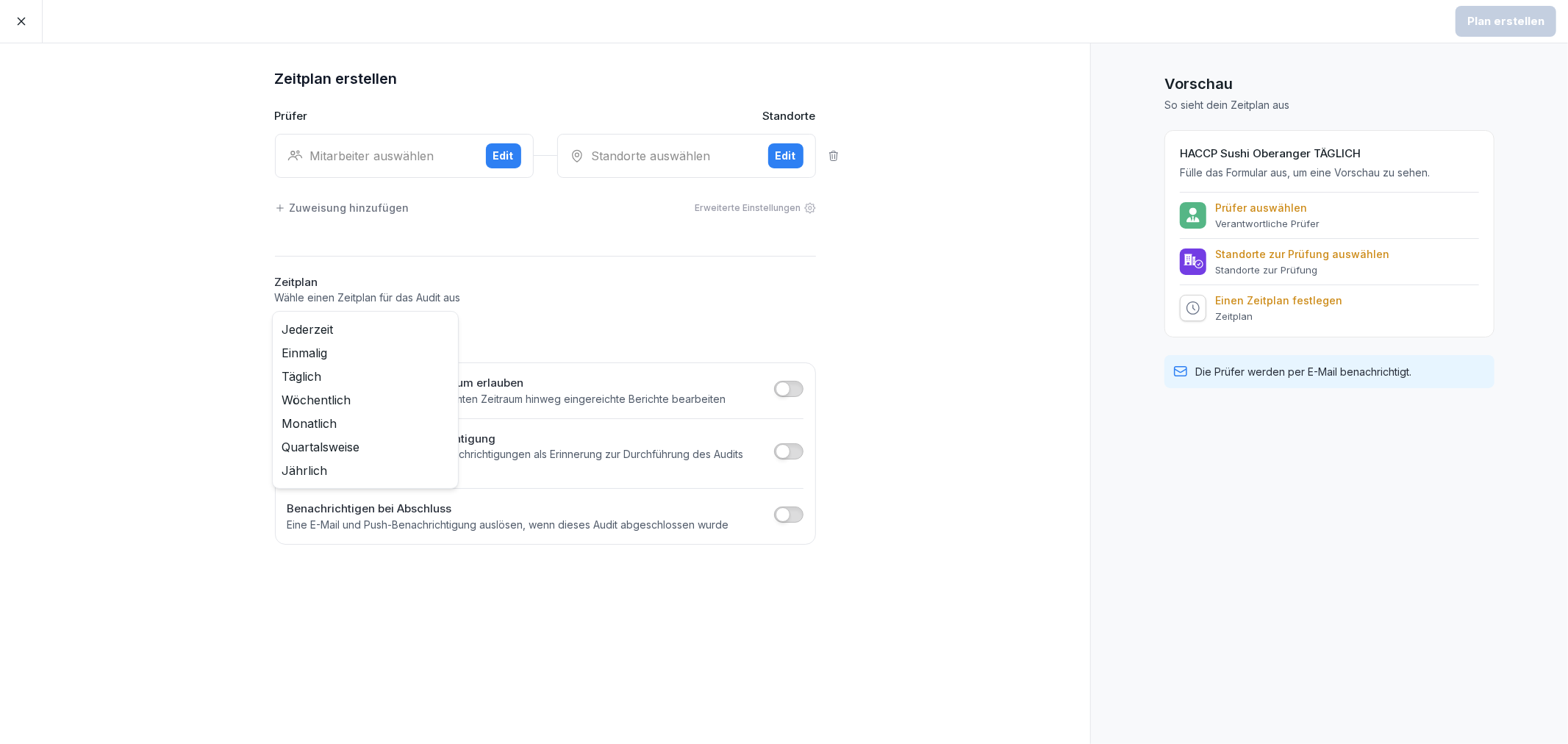
click at [445, 332] on body "Plan erstellen Zeitplan erstellen Prüfer Standorte Mitarbeiter auswählen Edit S…" at bounding box center [784, 372] width 1568 height 744
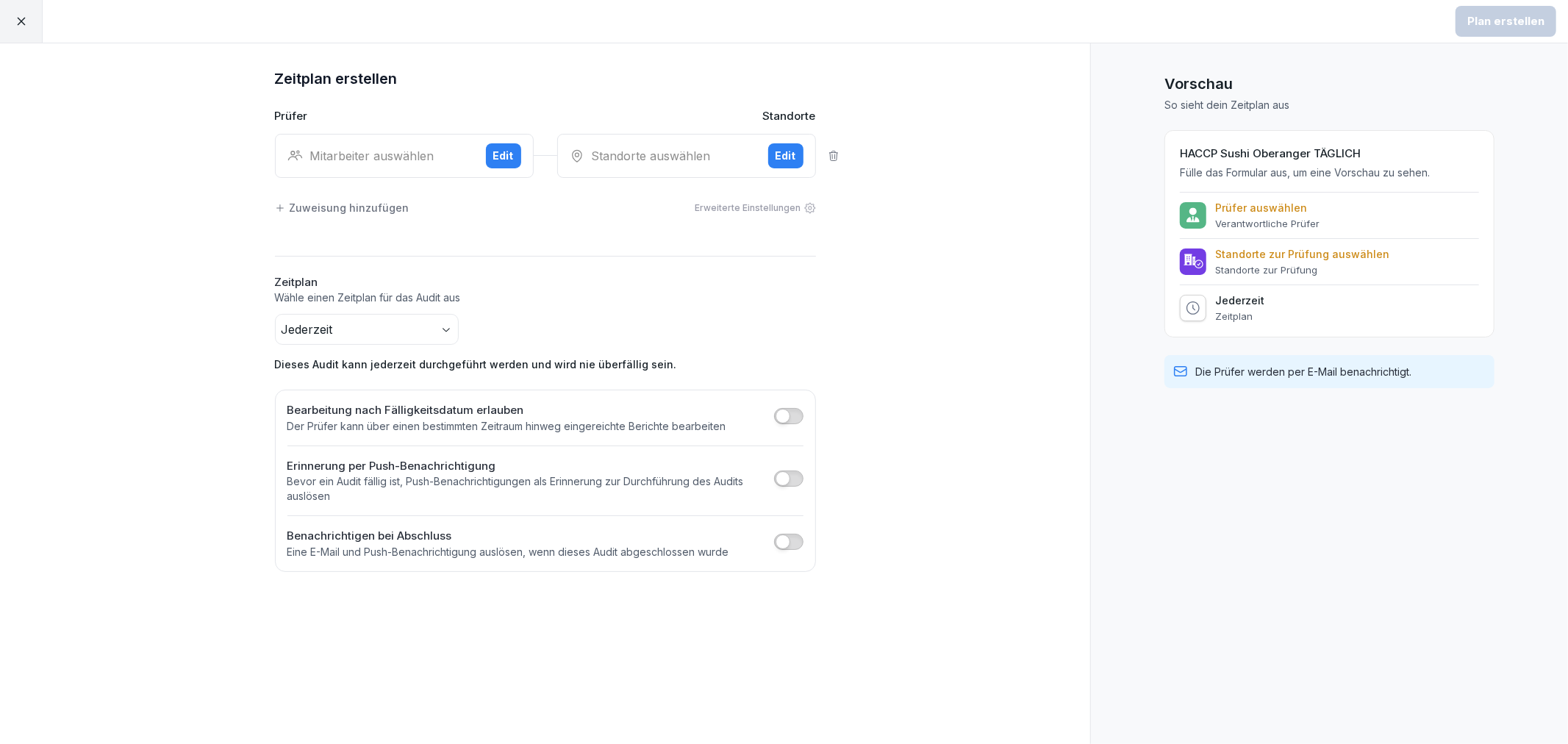
click at [430, 151] on div "Mitarbeiter auswählen" at bounding box center [381, 156] width 186 height 18
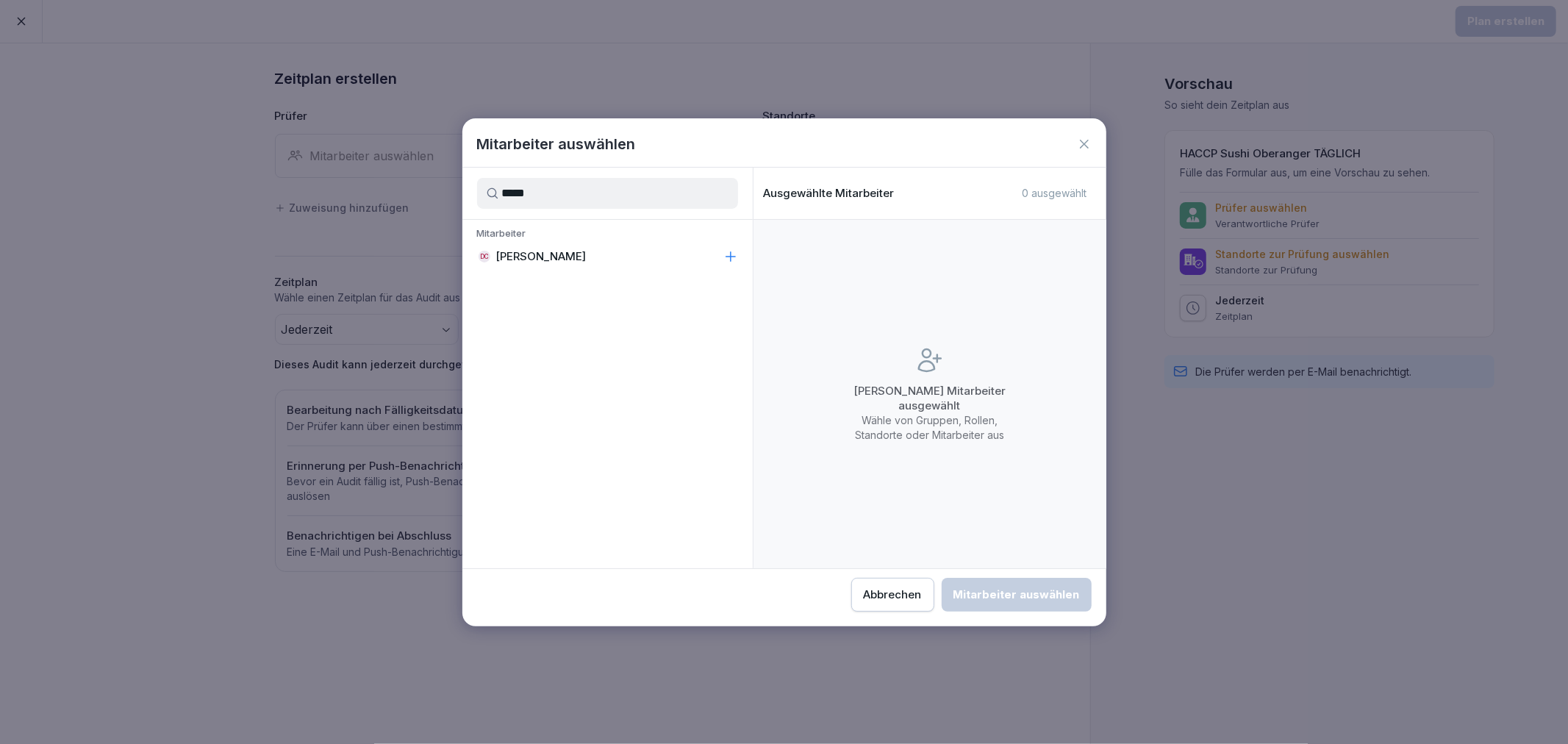
type input "*****"
click at [606, 259] on div "DC Dawid Chruszcz" at bounding box center [607, 256] width 290 height 26
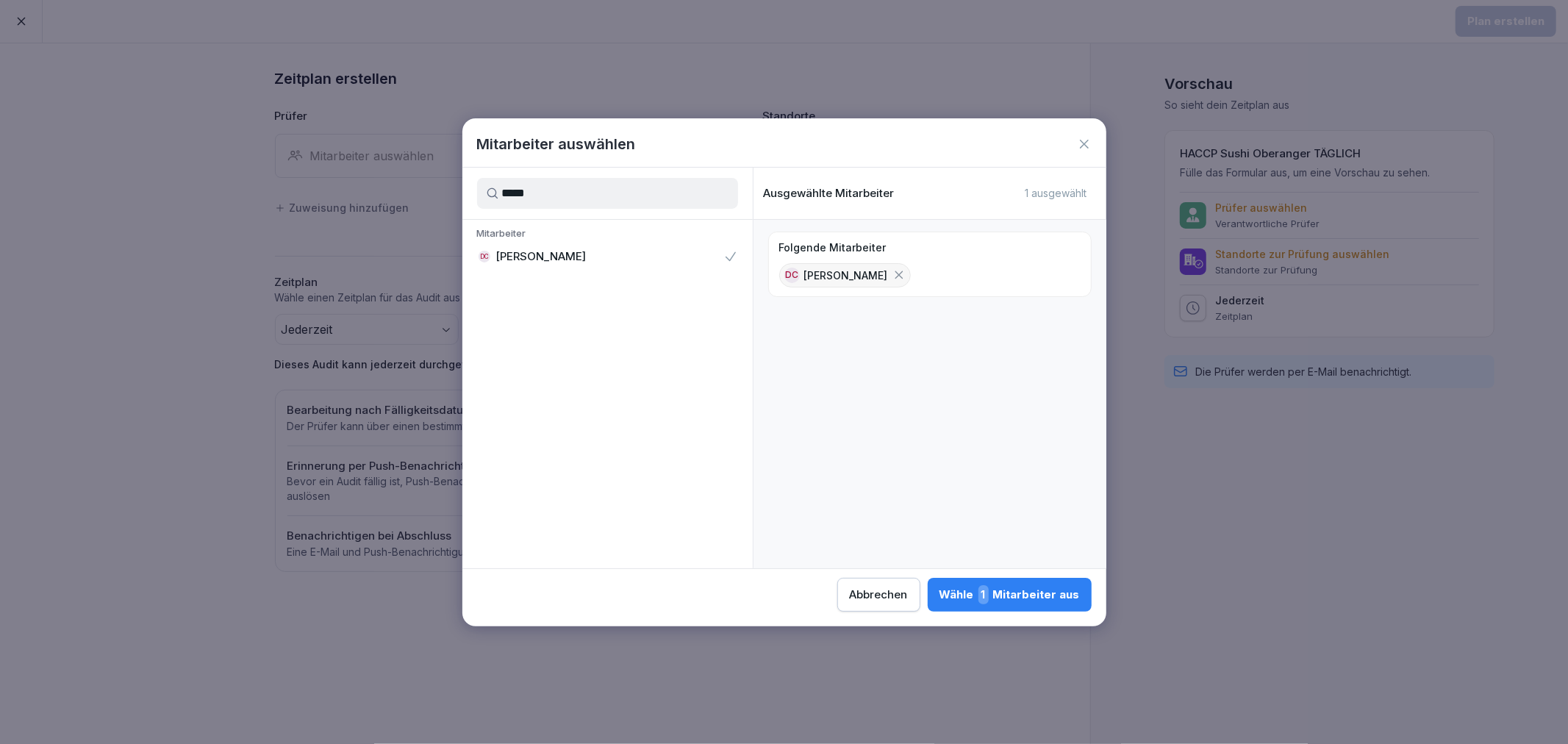
click at [1027, 594] on div "Wähle 1 Mitarbeiter aus" at bounding box center [1009, 594] width 140 height 19
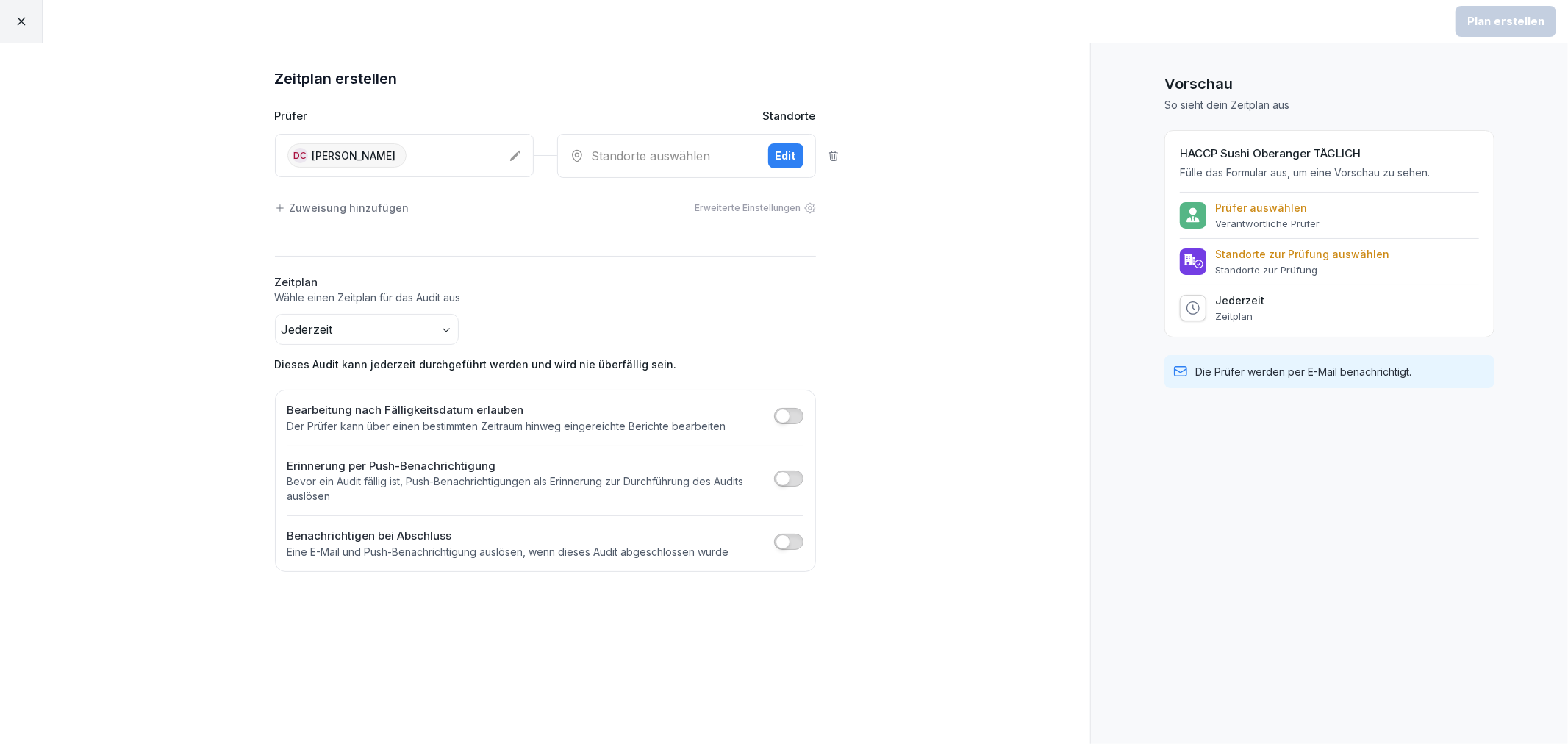
click at [785, 151] on div "Edit" at bounding box center [786, 155] width 21 height 16
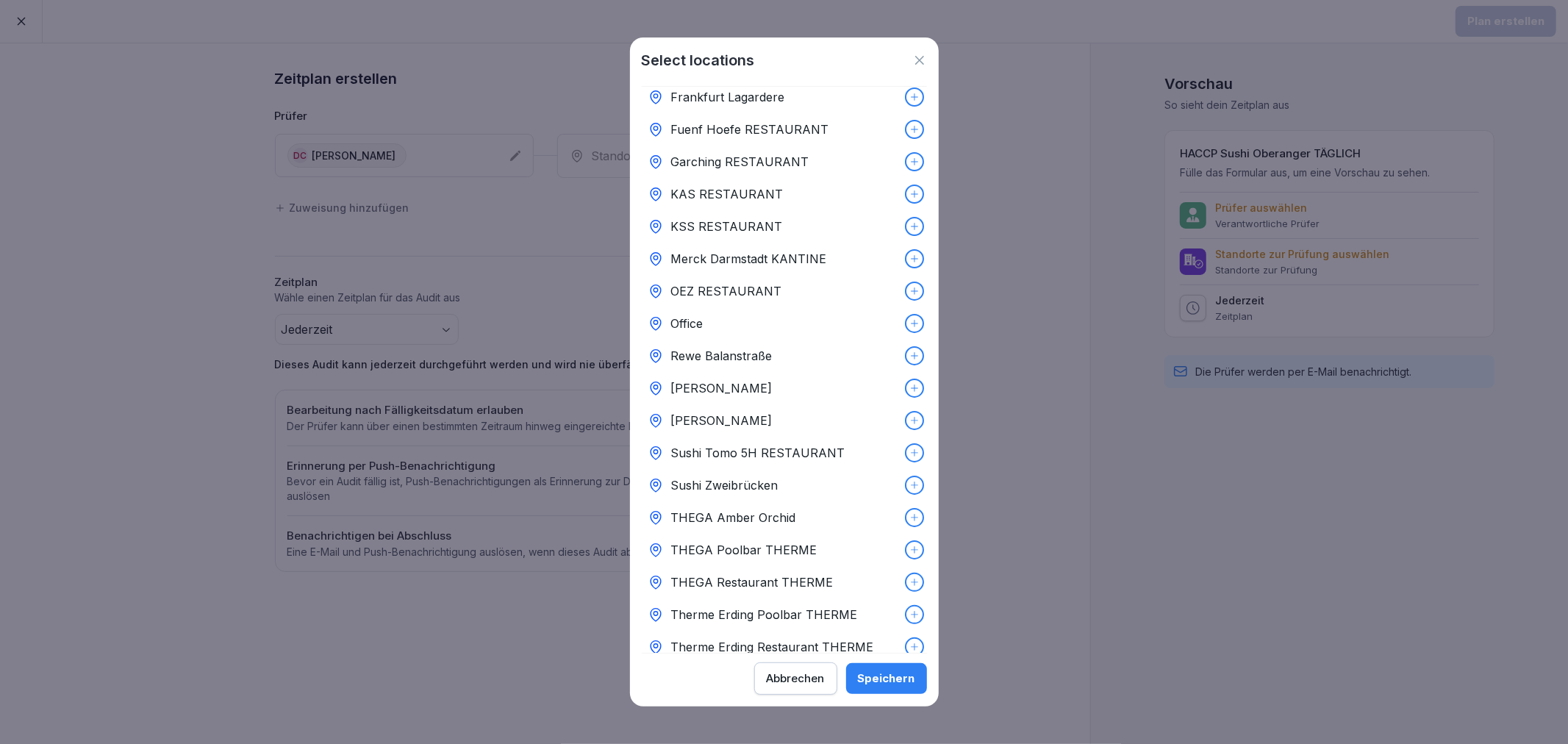
scroll to position [163, 0]
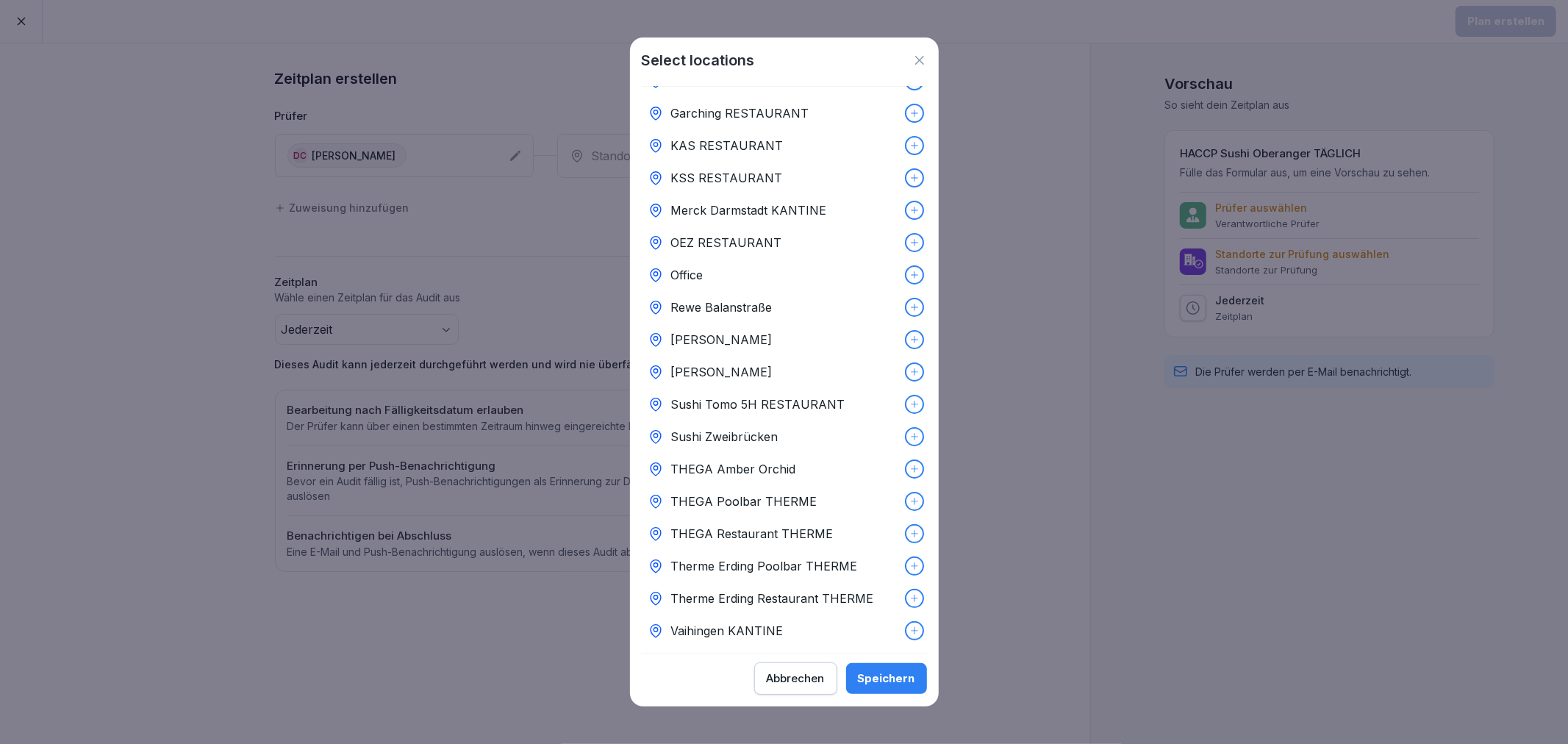
click at [741, 373] on p "[PERSON_NAME]" at bounding box center [722, 372] width 101 height 18
click at [893, 664] on button "Speichern" at bounding box center [886, 678] width 80 height 31
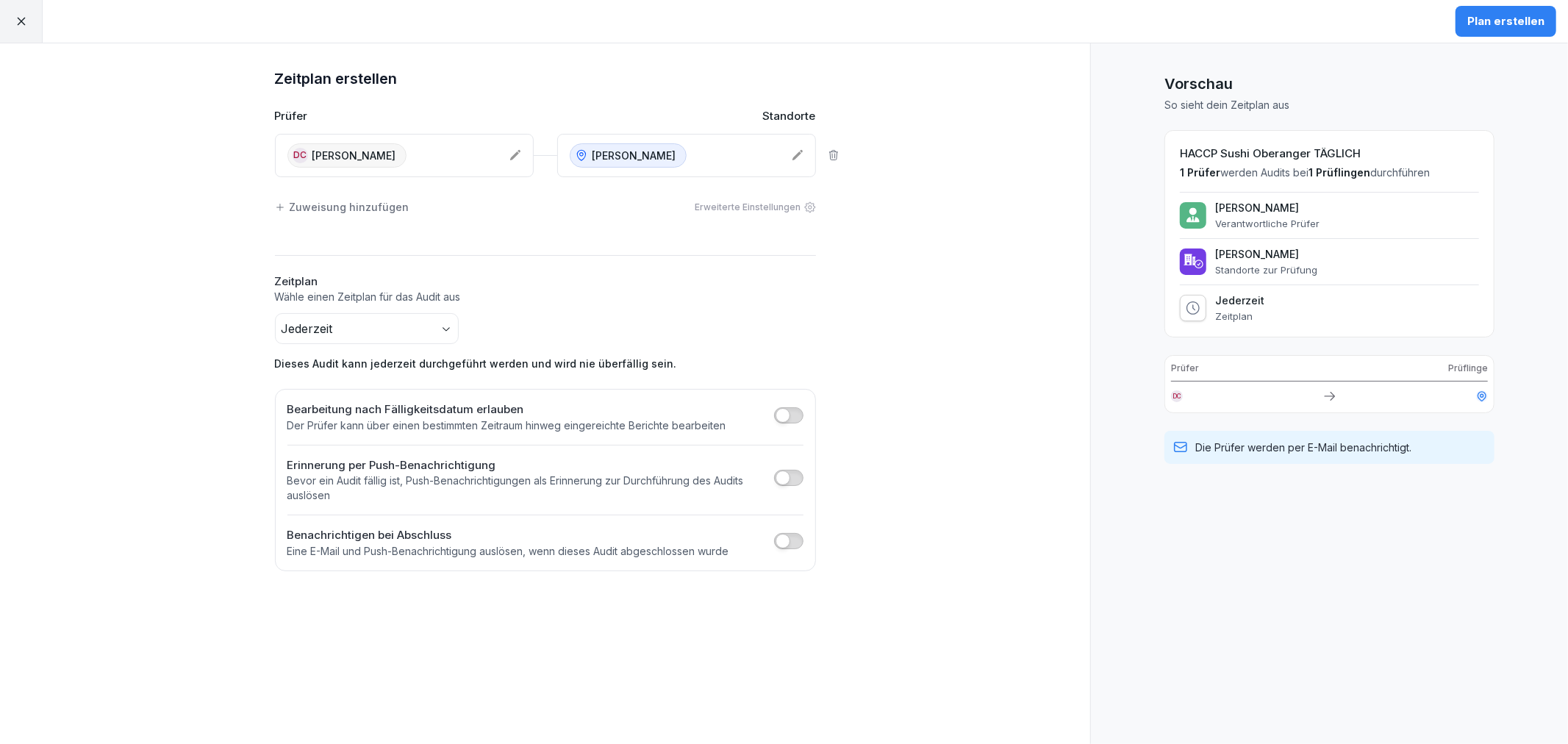
click at [1071, 247] on div "Zeitplan erstellen Prüfer Standorte DC Dawid Chruszcz Sushi Oberanger Zuweisung…" at bounding box center [545, 393] width 1091 height 701
click at [1515, 23] on div "Plan erstellen" at bounding box center [1506, 22] width 77 height 16
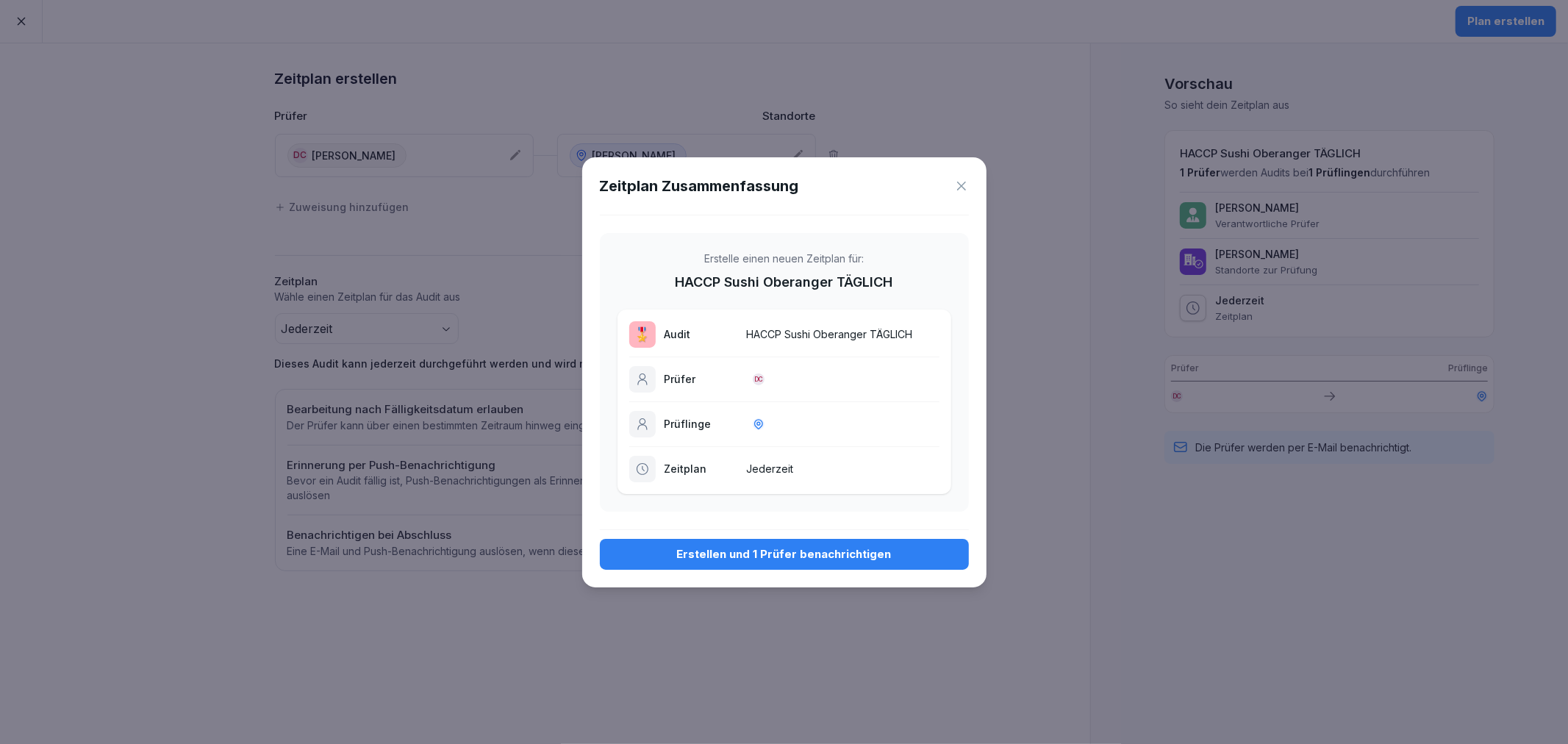
click at [776, 556] on div "Erstellen und 1 Prüfer benachrichtigen" at bounding box center [784, 554] width 345 height 16
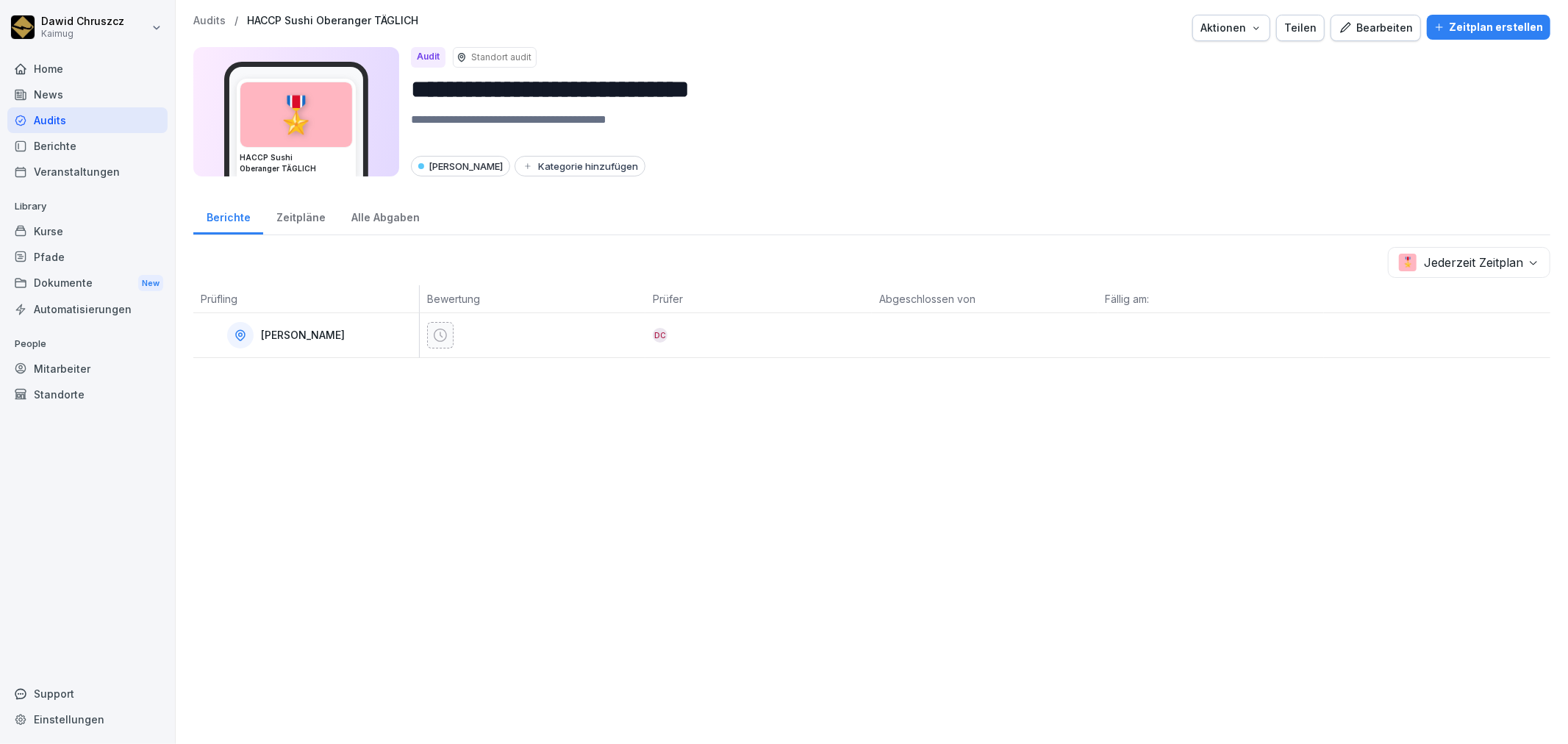
drag, startPoint x: 950, startPoint y: 137, endPoint x: 941, endPoint y: 122, distance: 17.5
click at [941, 122] on textarea at bounding box center [974, 129] width 1128 height 36
click at [74, 111] on div "Audits" at bounding box center [87, 120] width 160 height 25
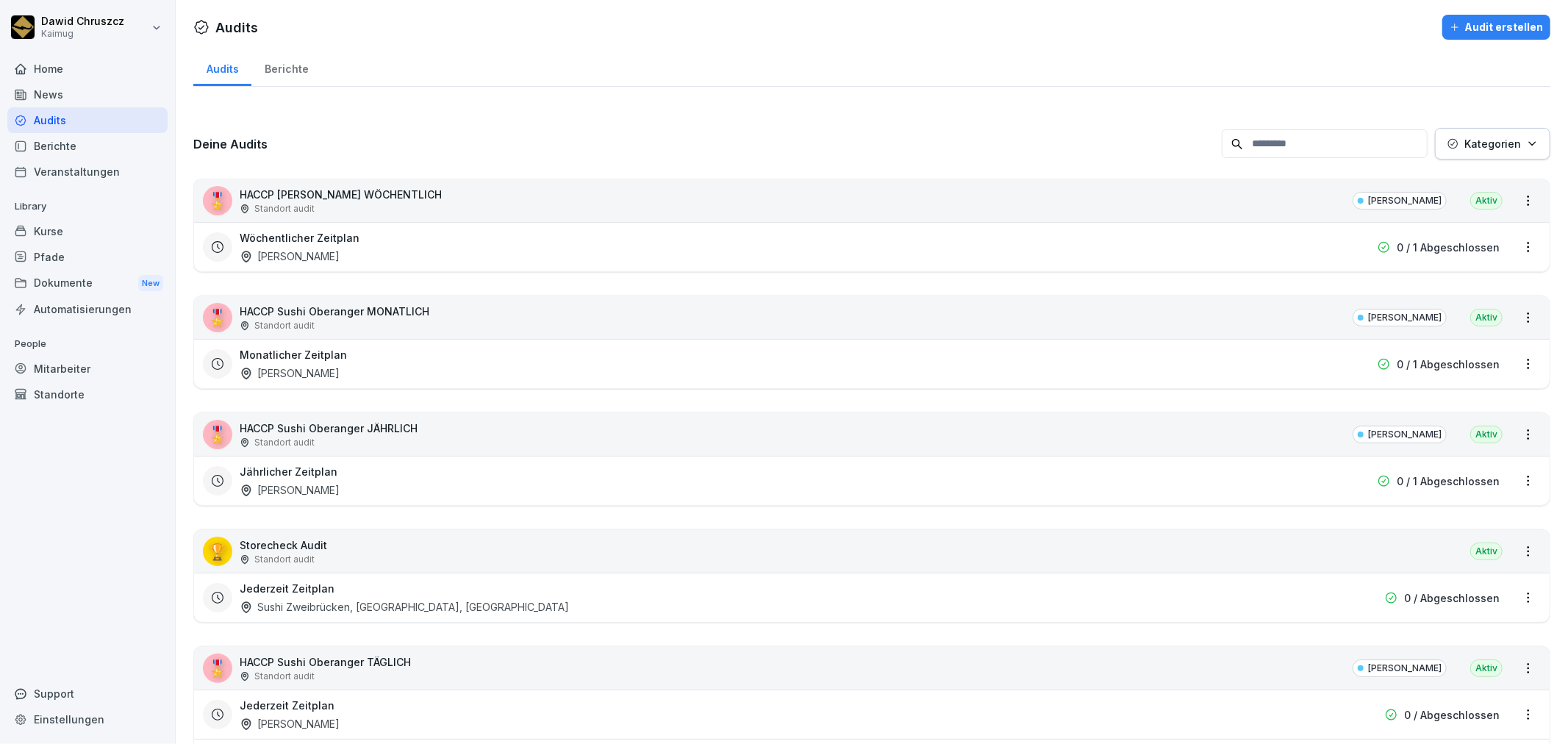
click at [289, 57] on div "Berichte" at bounding box center [286, 67] width 70 height 37
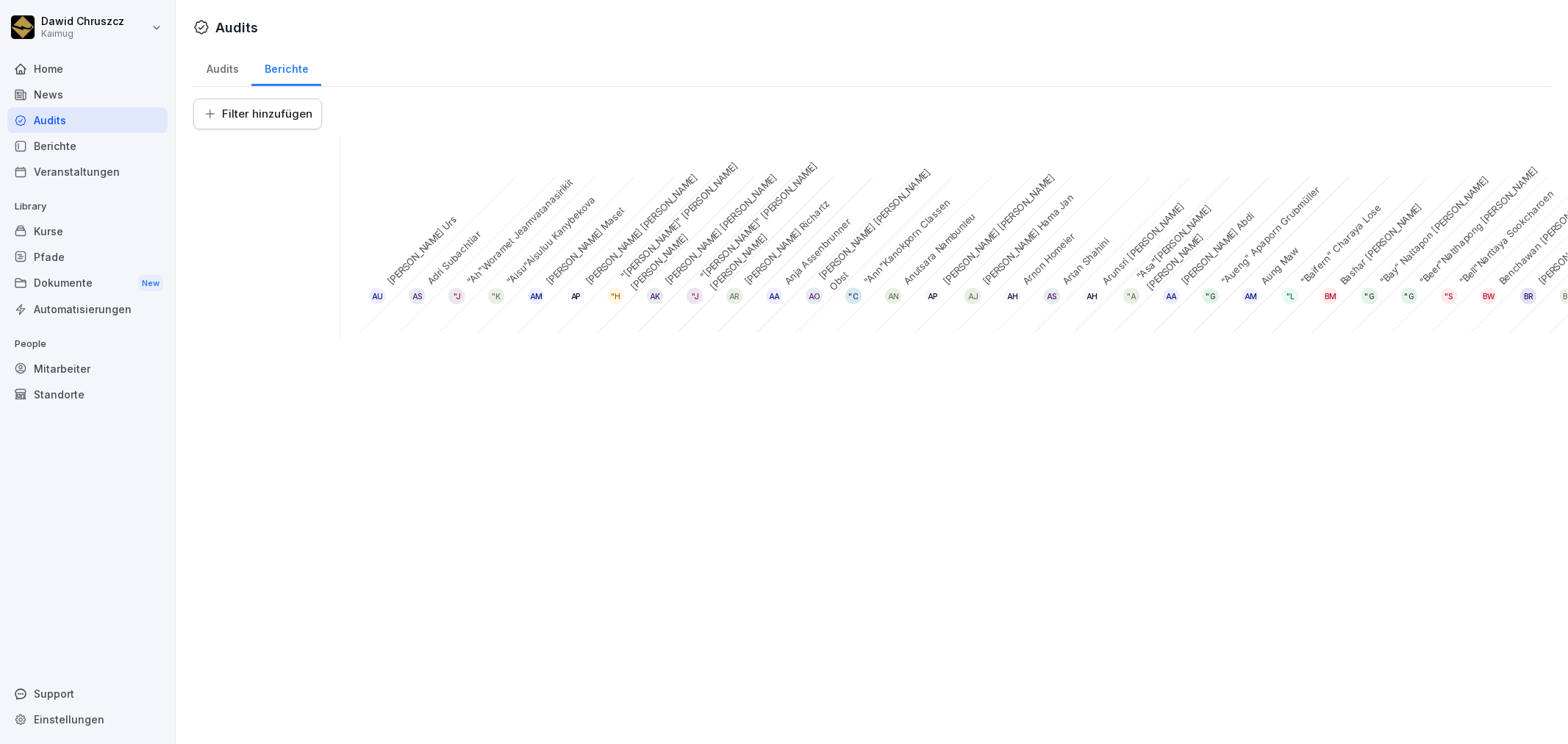
click at [285, 62] on div "Berichte" at bounding box center [286, 67] width 70 height 37
click at [112, 120] on div "Audits" at bounding box center [87, 120] width 160 height 25
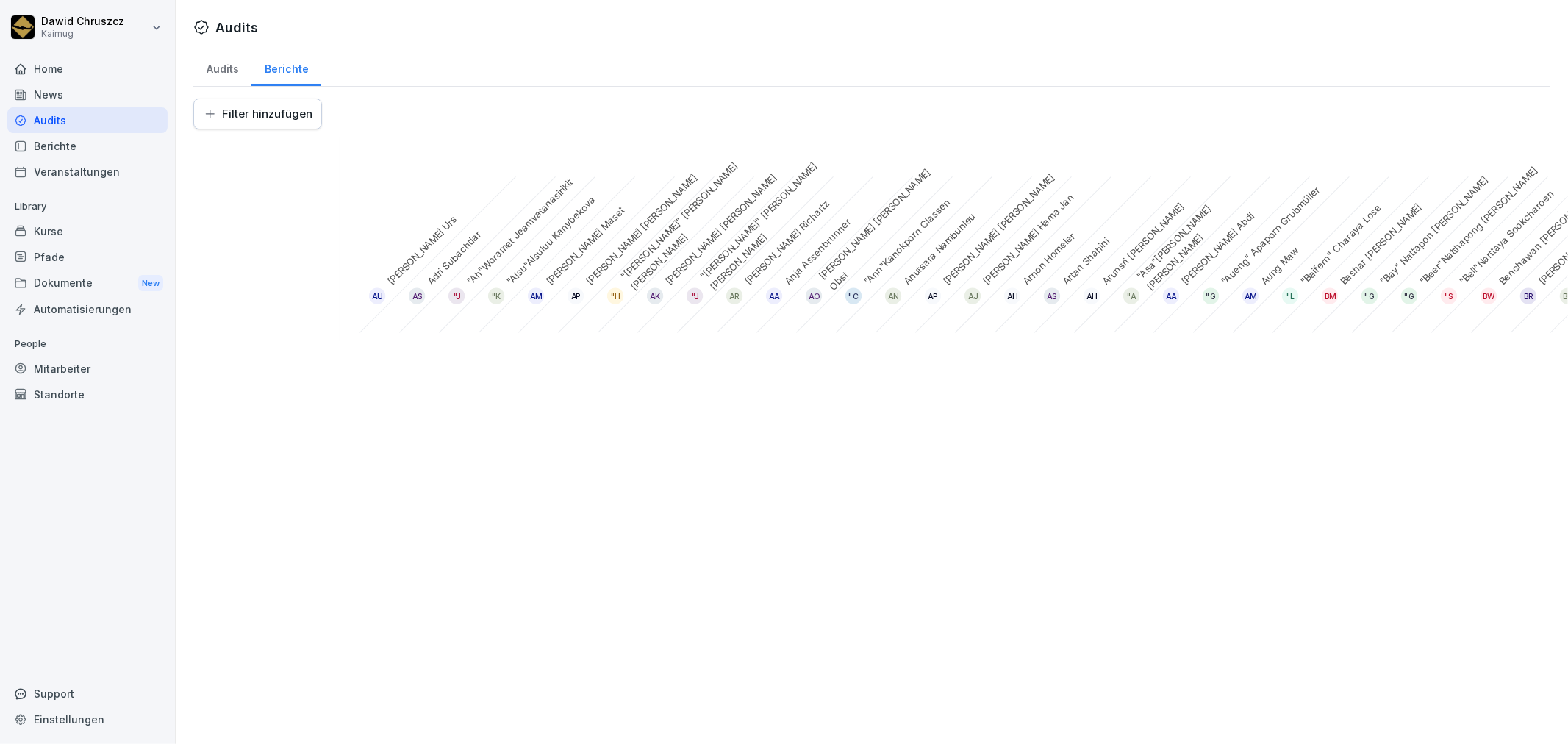
drag, startPoint x: 92, startPoint y: 90, endPoint x: 104, endPoint y: 90, distance: 12.0
click at [96, 90] on div "News" at bounding box center [87, 94] width 160 height 25
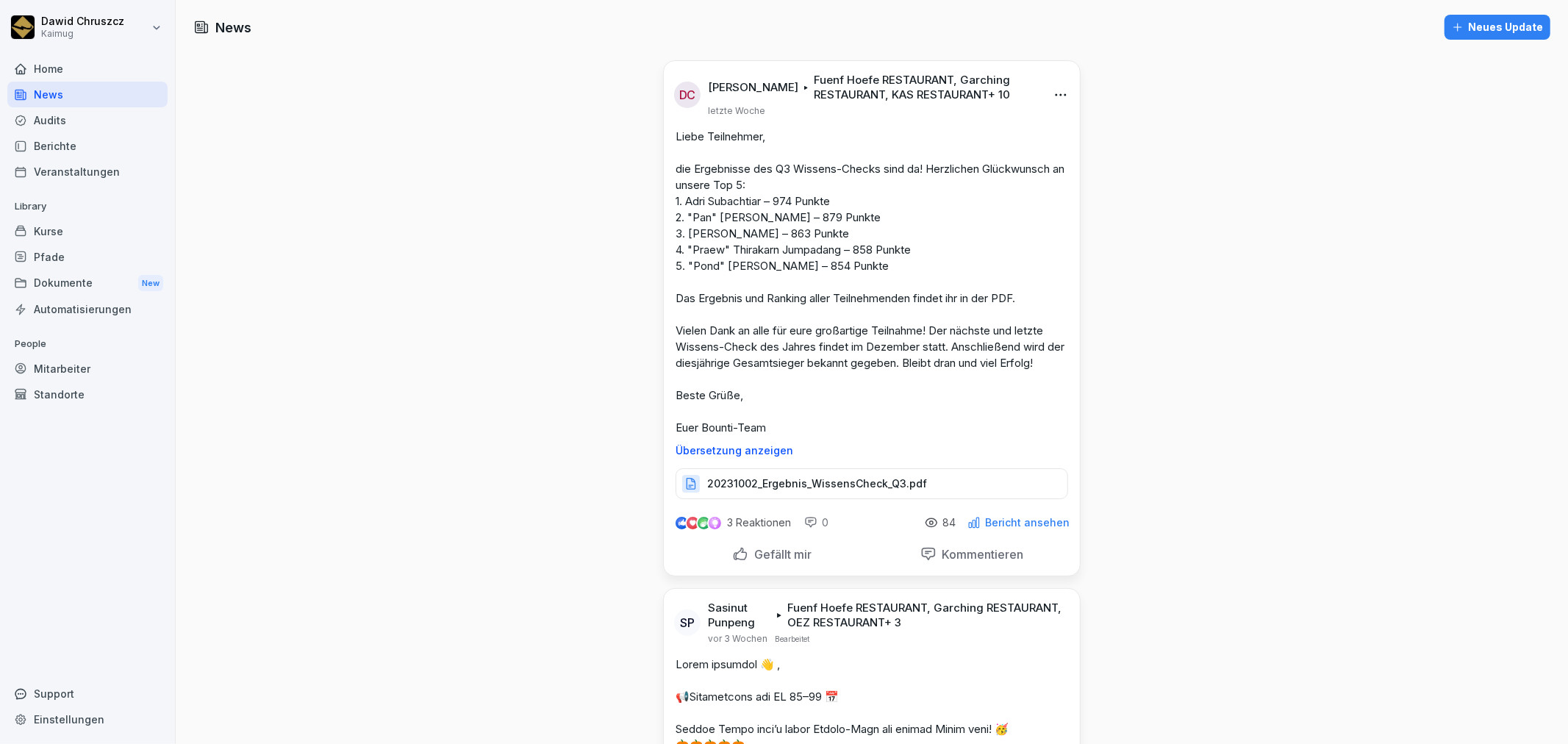
click at [80, 111] on div "Audits" at bounding box center [87, 120] width 160 height 25
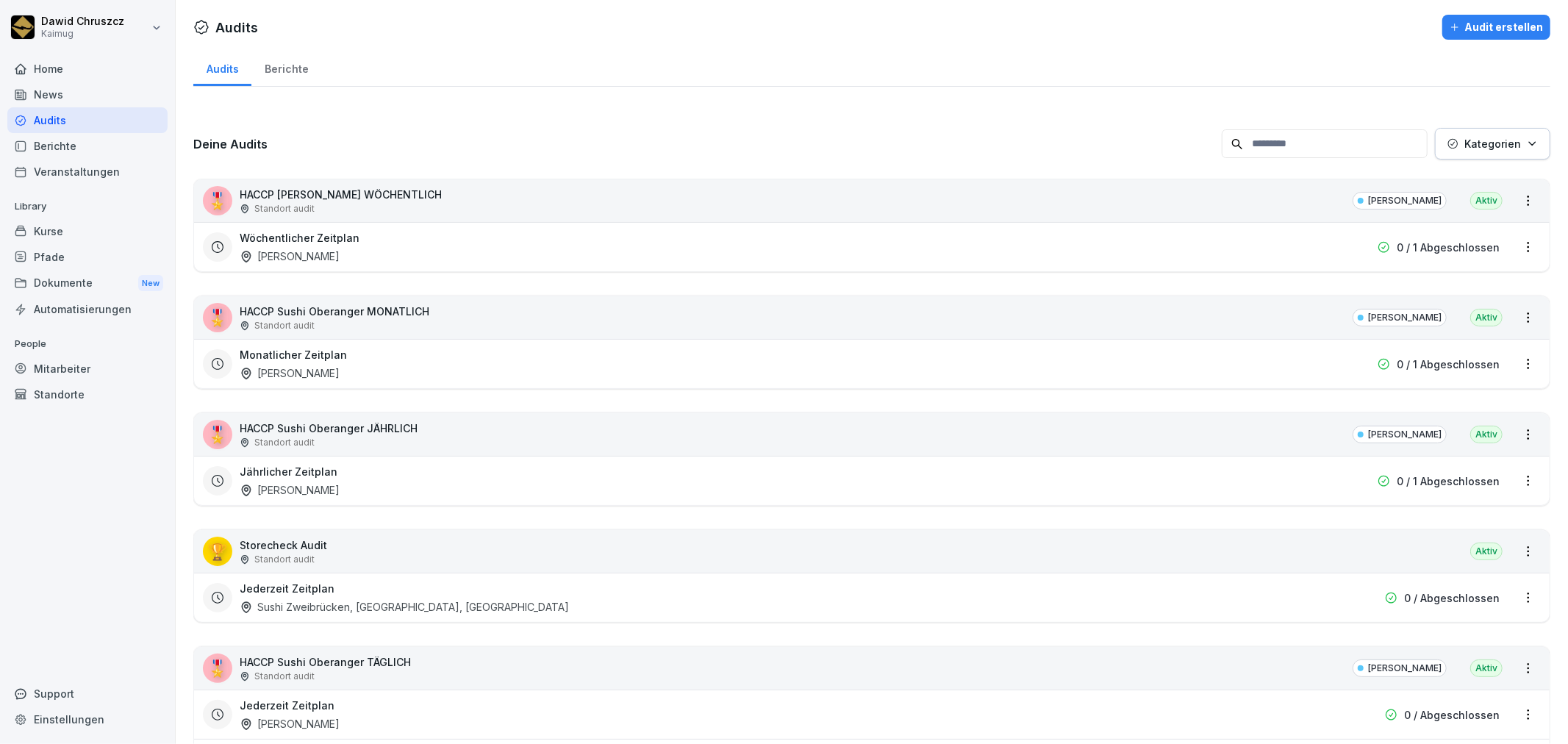
click at [282, 63] on div "Berichte" at bounding box center [286, 67] width 70 height 37
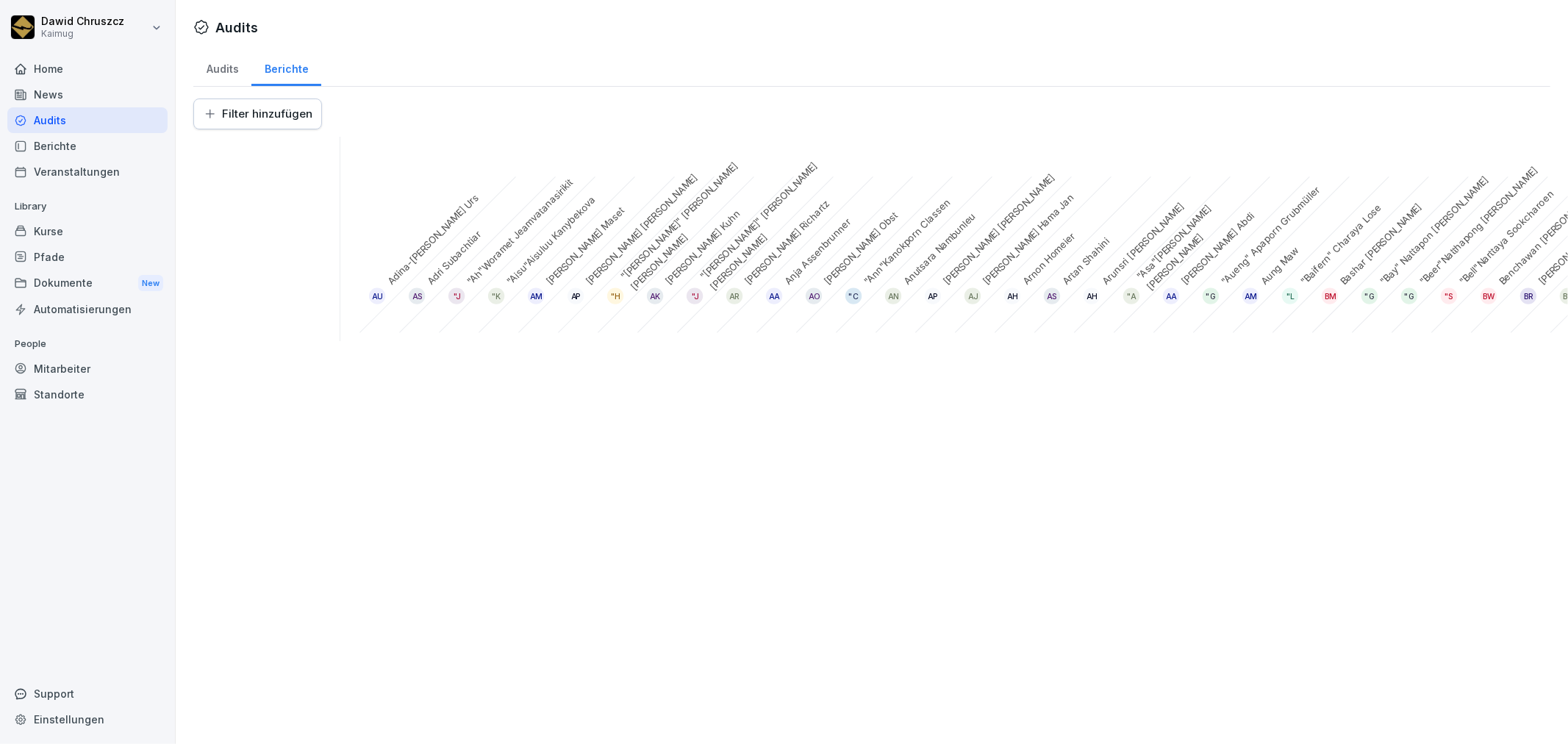
click at [221, 74] on div "Audits" at bounding box center [222, 67] width 58 height 37
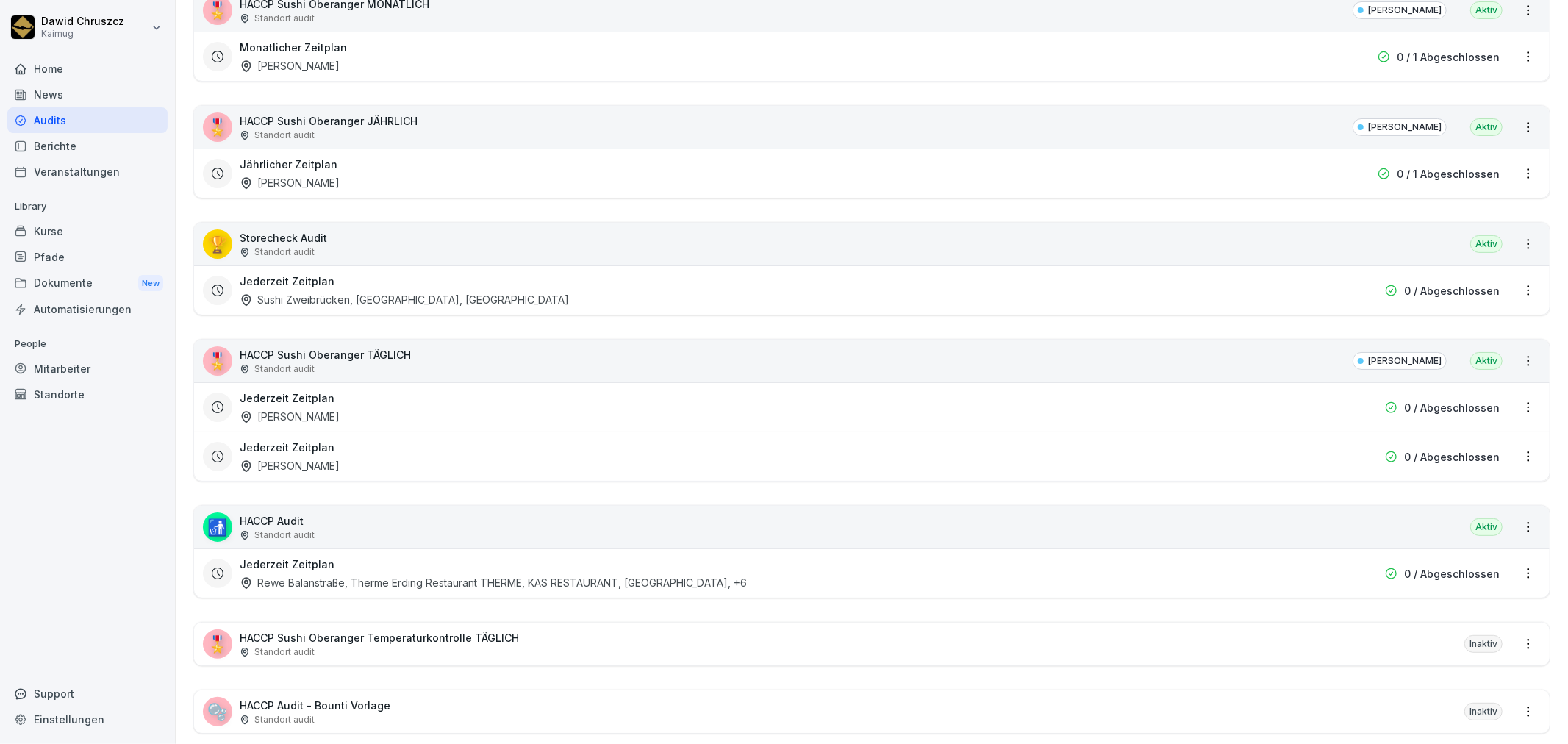
scroll to position [345, 0]
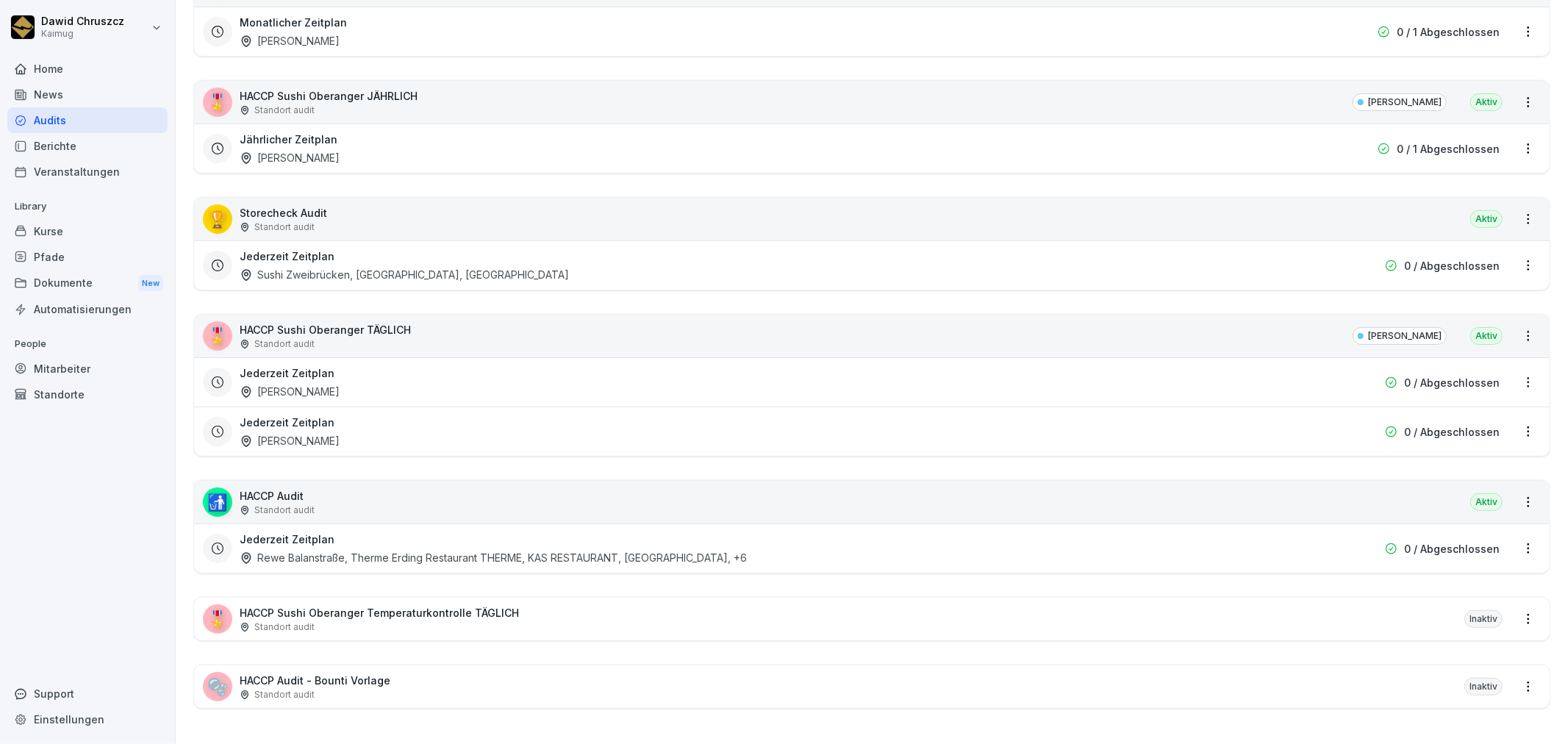
click at [392, 365] on div "Jederzeit Zeitplan [PERSON_NAME]" at bounding box center [778, 381] width 1076 height 33
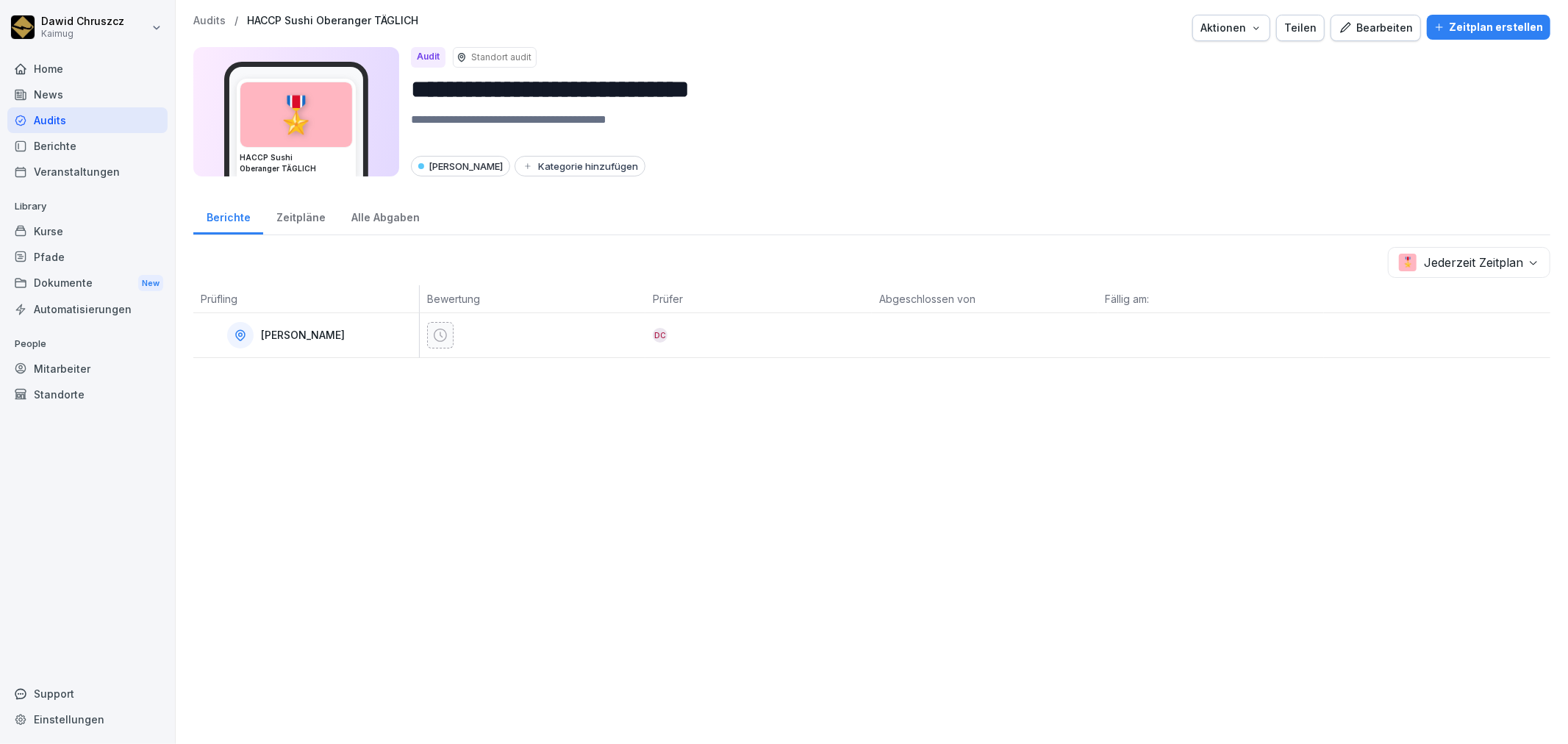
click at [294, 219] on div "Zeitpläne" at bounding box center [300, 215] width 75 height 37
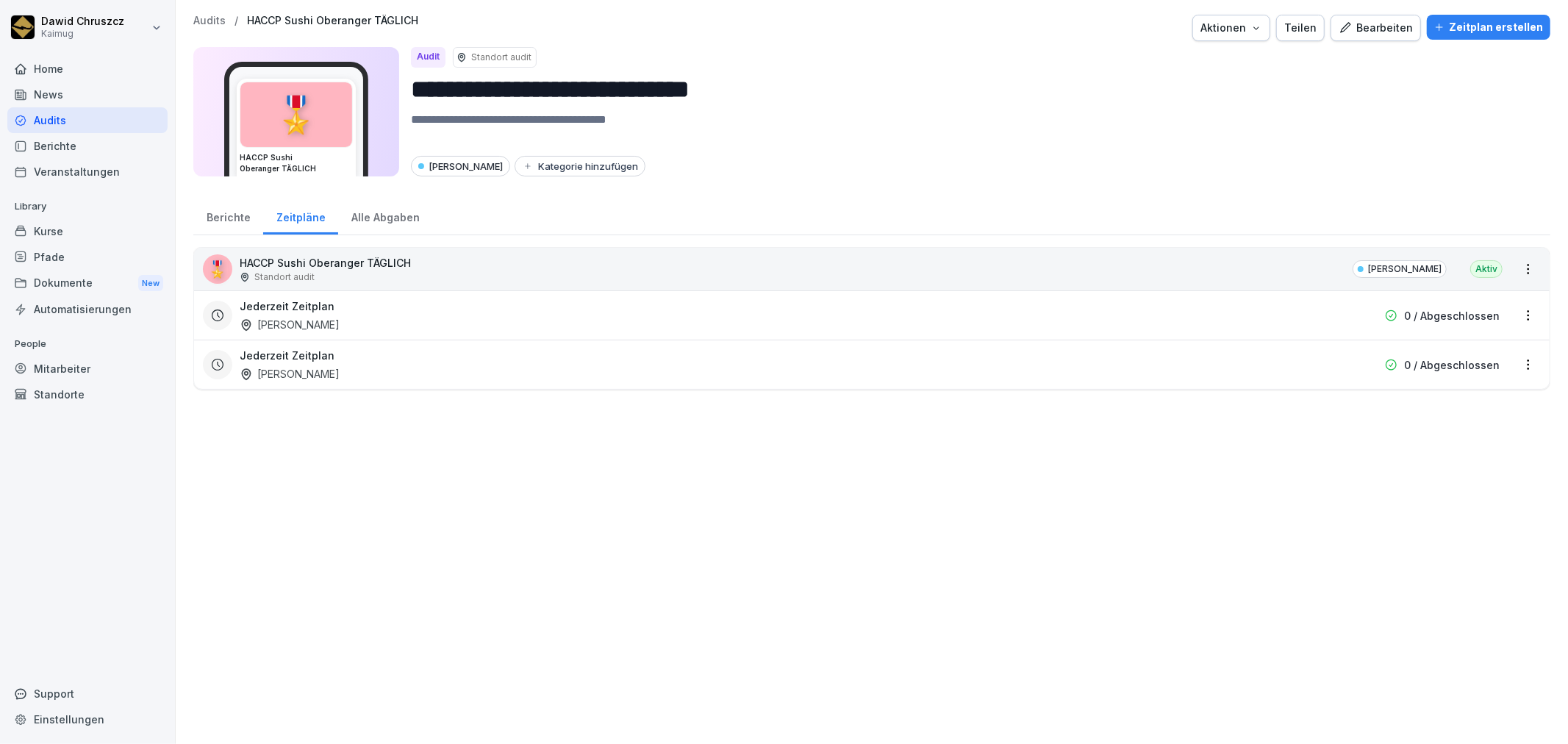
click at [367, 212] on div "Alle Abgaben" at bounding box center [385, 215] width 94 height 37
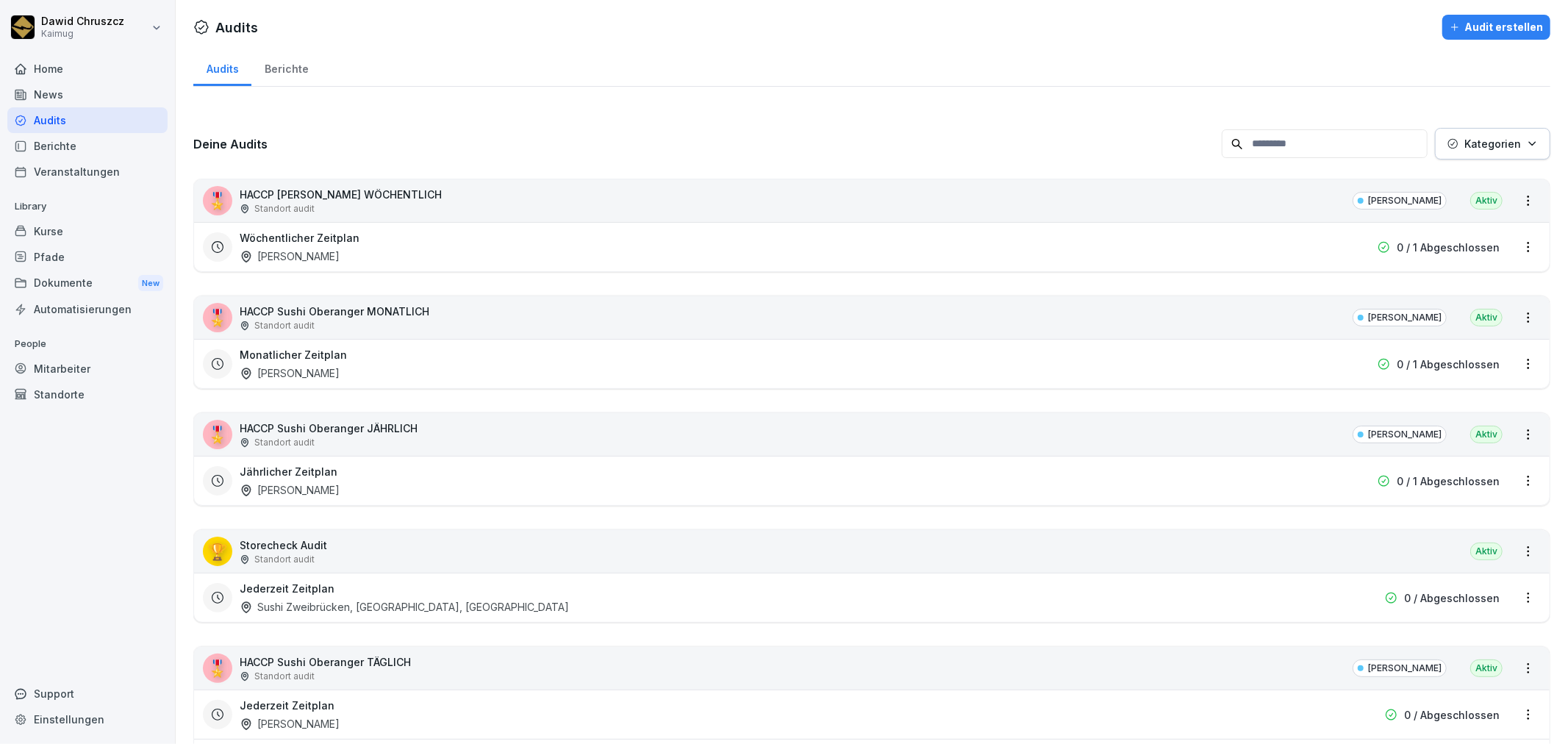
click at [388, 427] on p "HACCP Sushi Oberanger JÄHRLICH" at bounding box center [328, 428] width 178 height 15
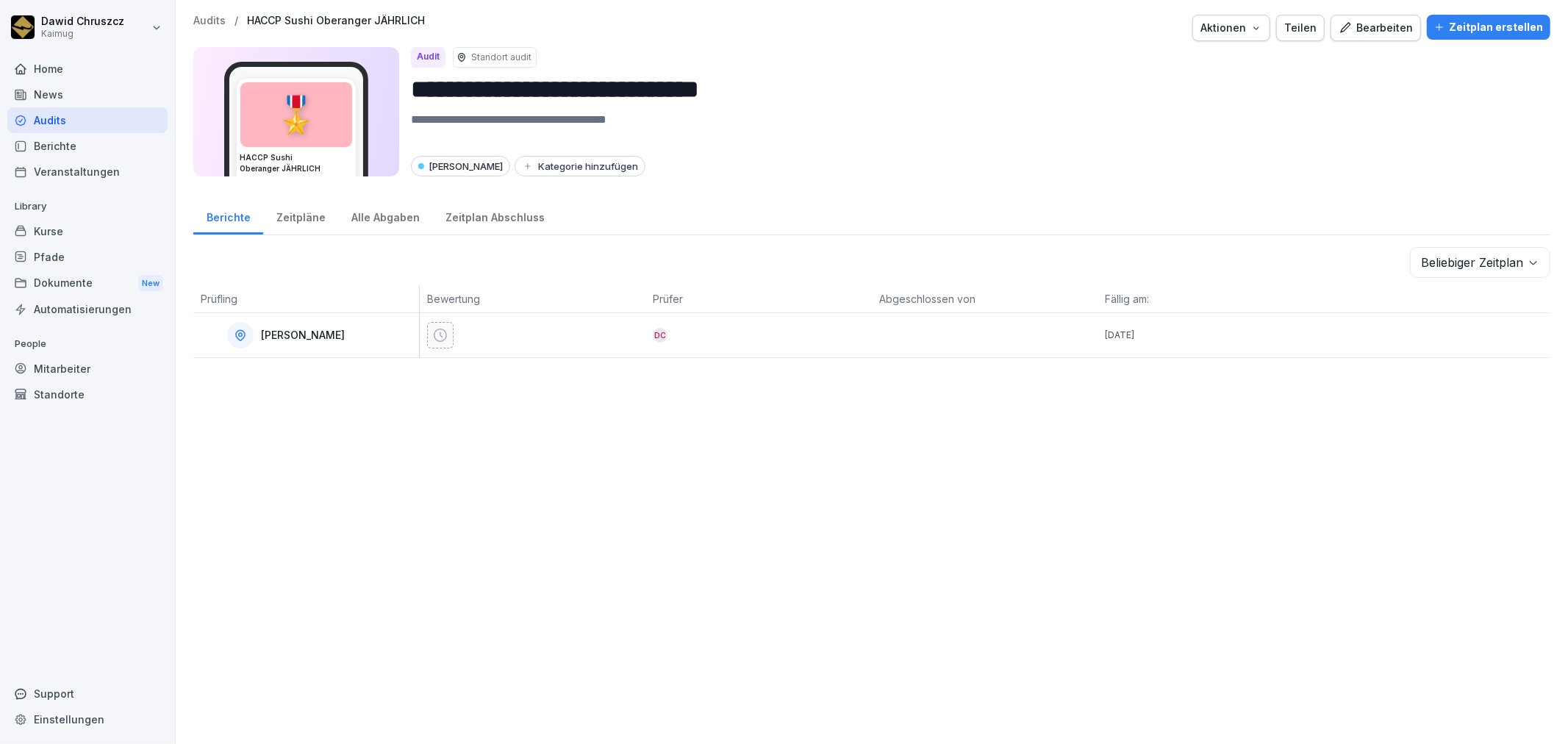
click at [298, 214] on div "Zeitpläne" at bounding box center [300, 215] width 75 height 37
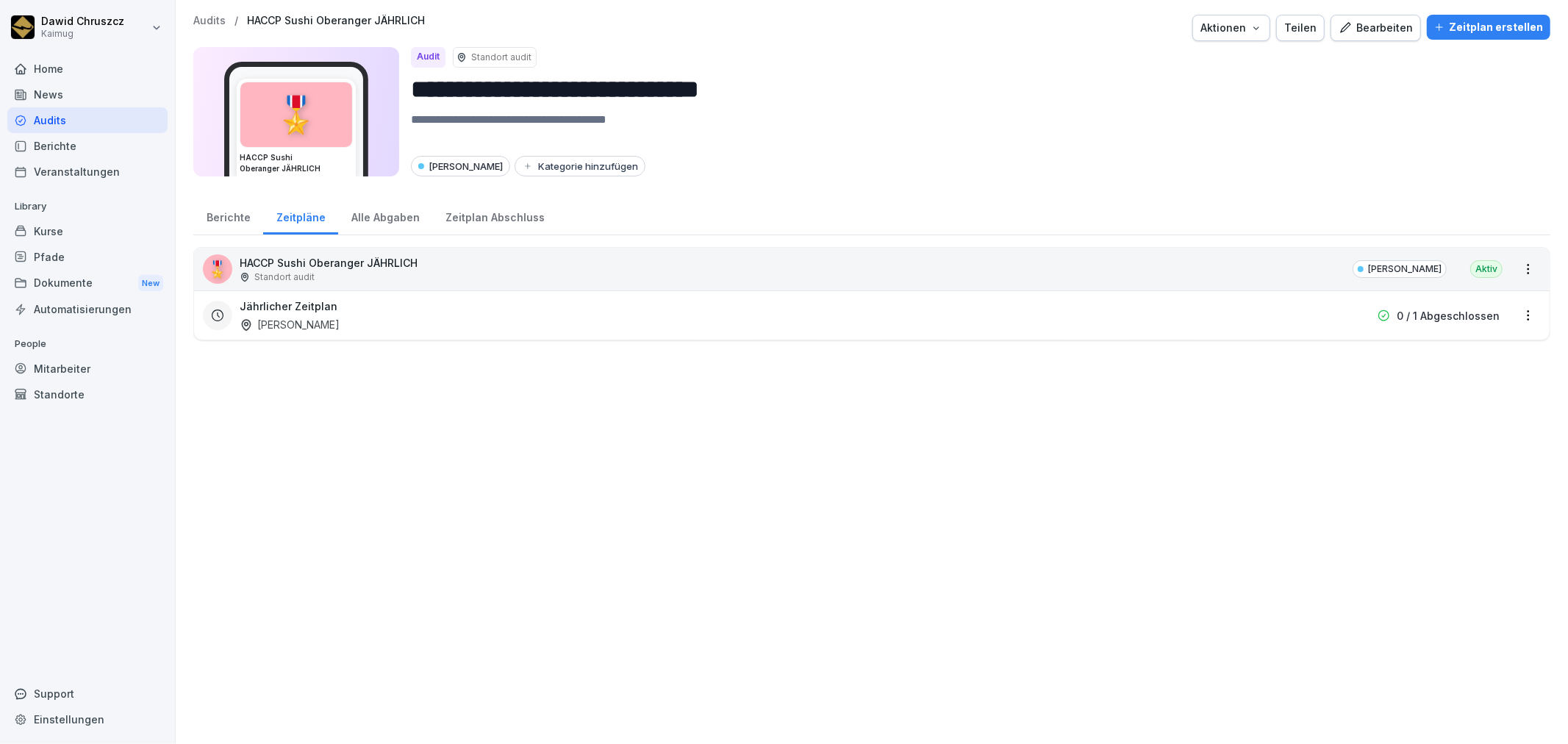
click at [387, 214] on div "Alle Abgaben" at bounding box center [385, 215] width 94 height 37
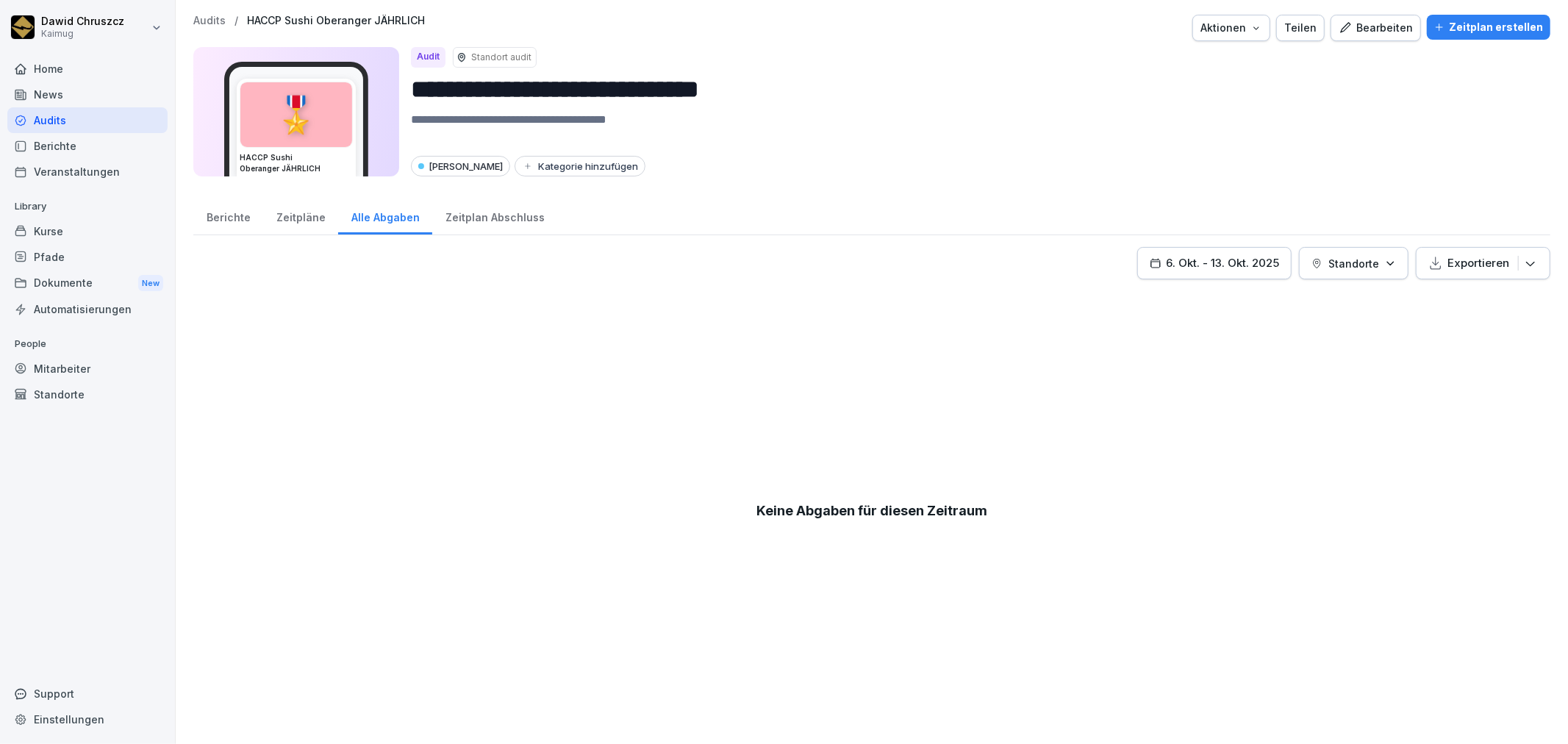
click at [476, 218] on div "Zeitplan Abschluss" at bounding box center [495, 215] width 125 height 37
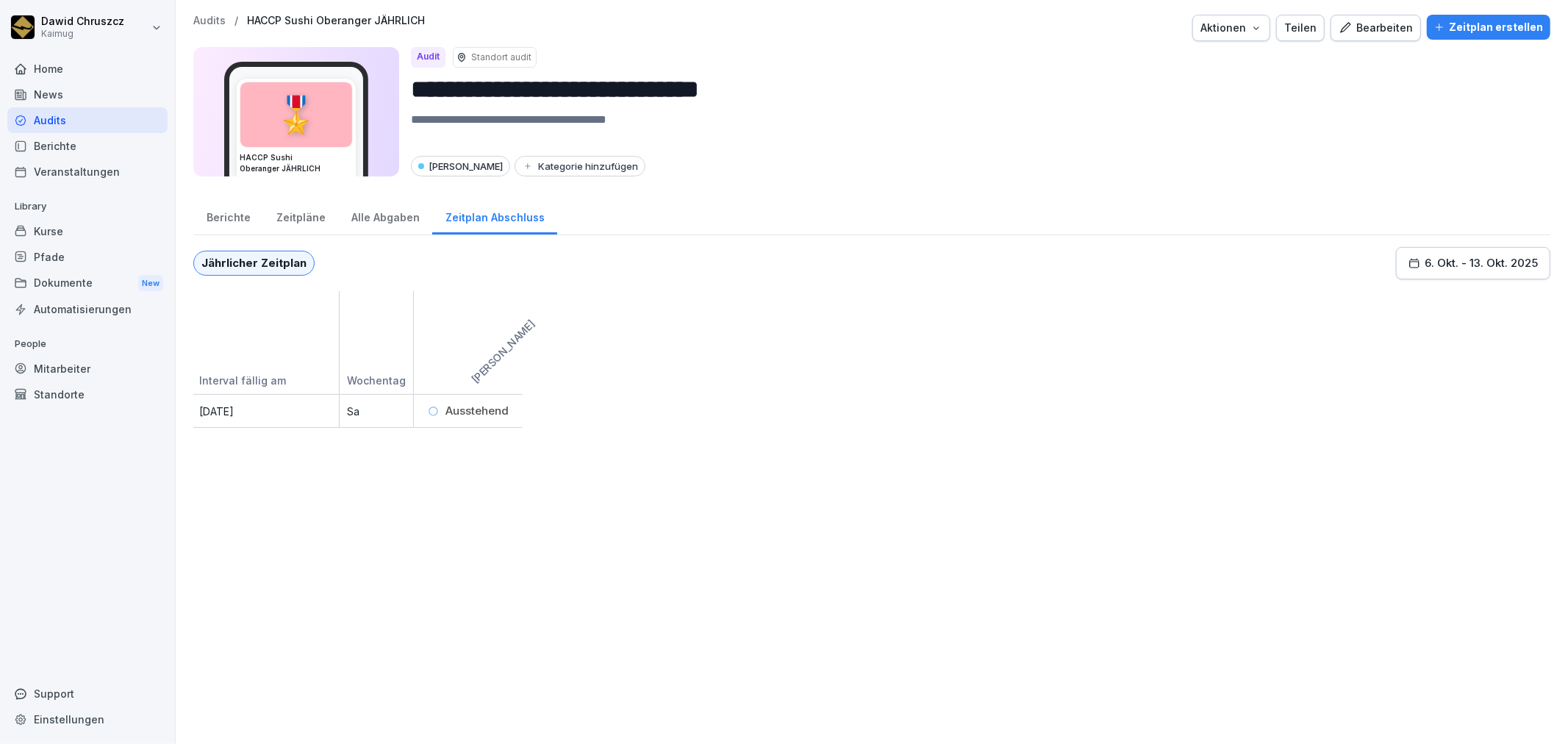
click at [364, 202] on div "Alle Abgaben" at bounding box center [385, 215] width 94 height 37
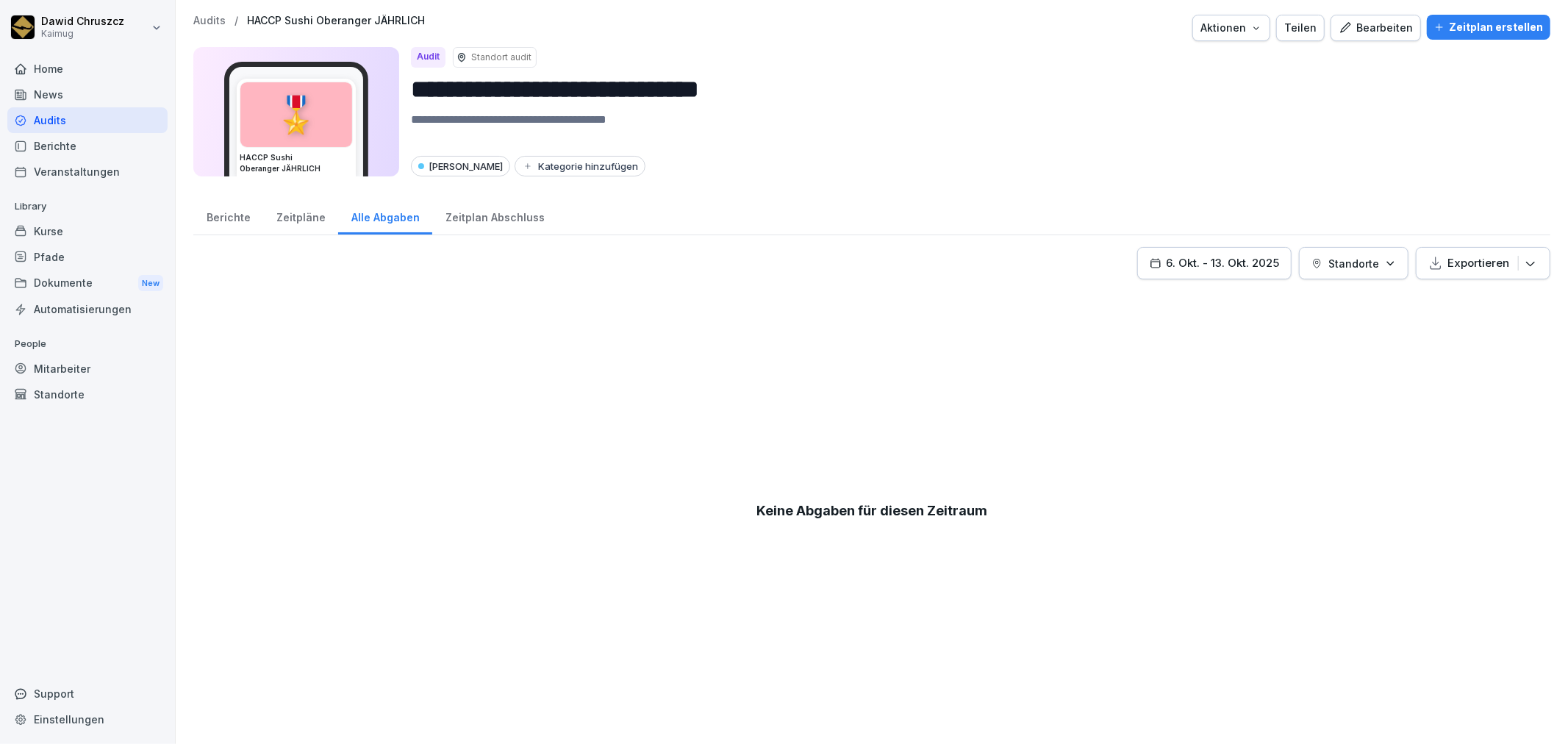
click at [287, 221] on div "Zeitpläne" at bounding box center [300, 215] width 75 height 37
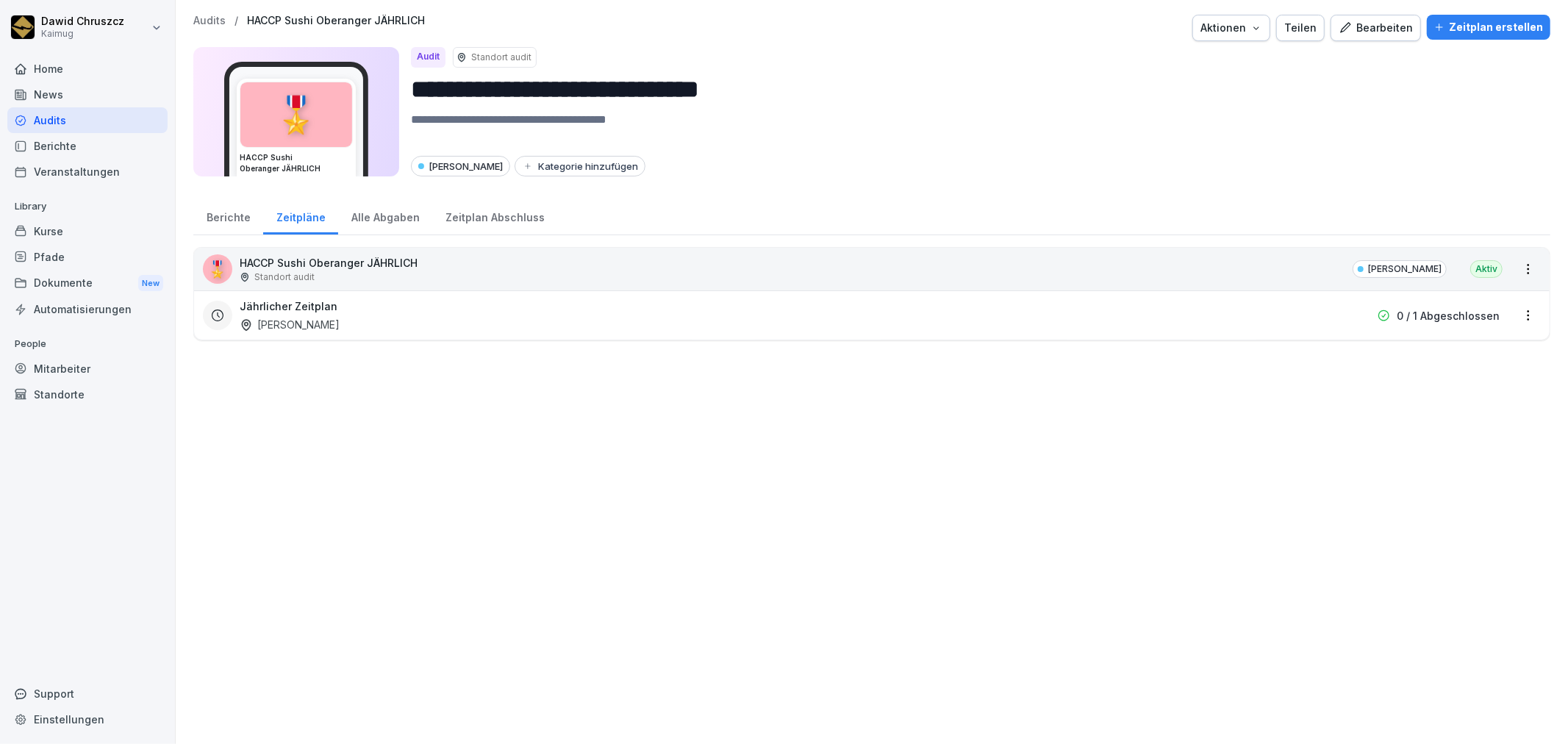
click at [213, 214] on div "Berichte" at bounding box center [228, 215] width 70 height 37
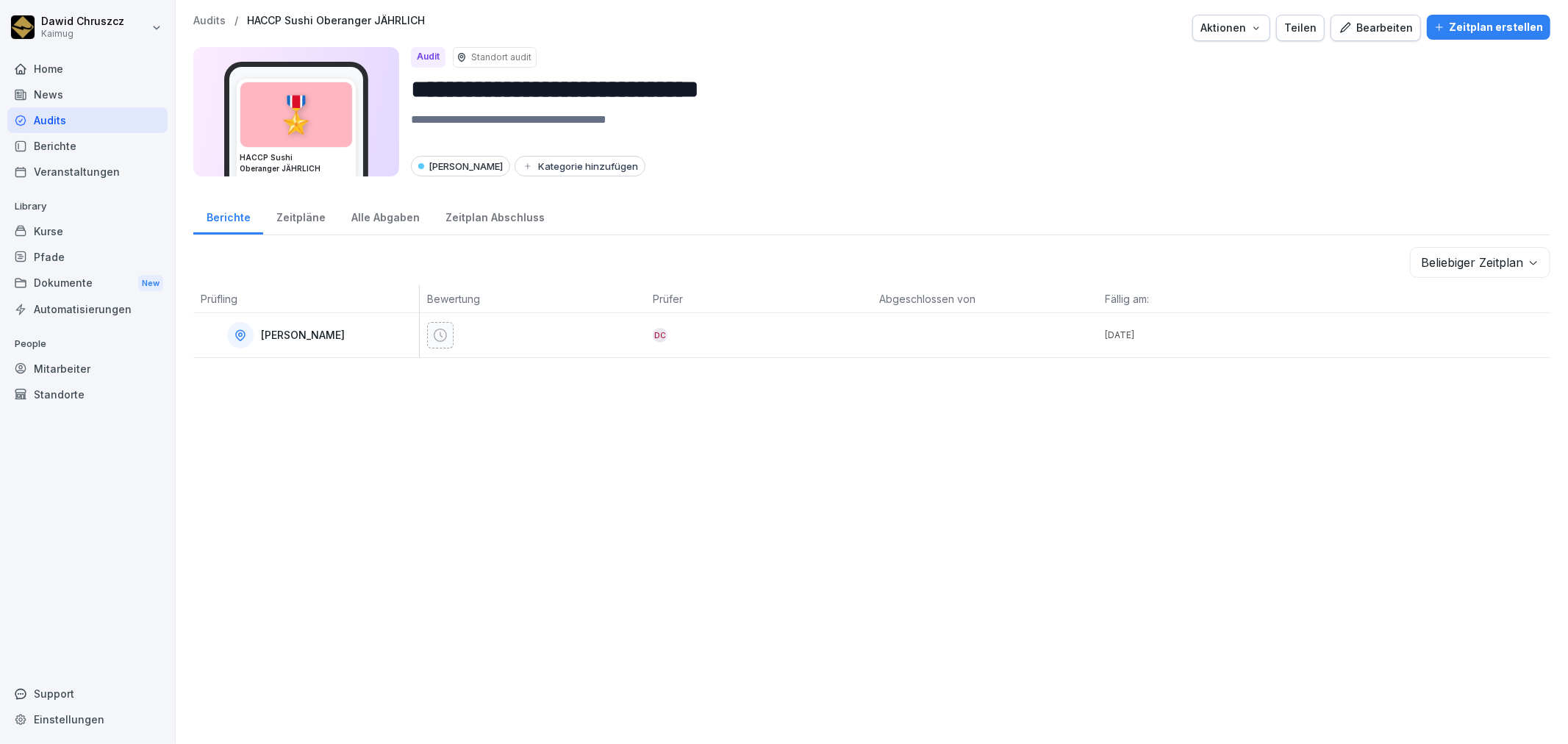
click at [290, 216] on div "Zeitpläne" at bounding box center [300, 215] width 75 height 37
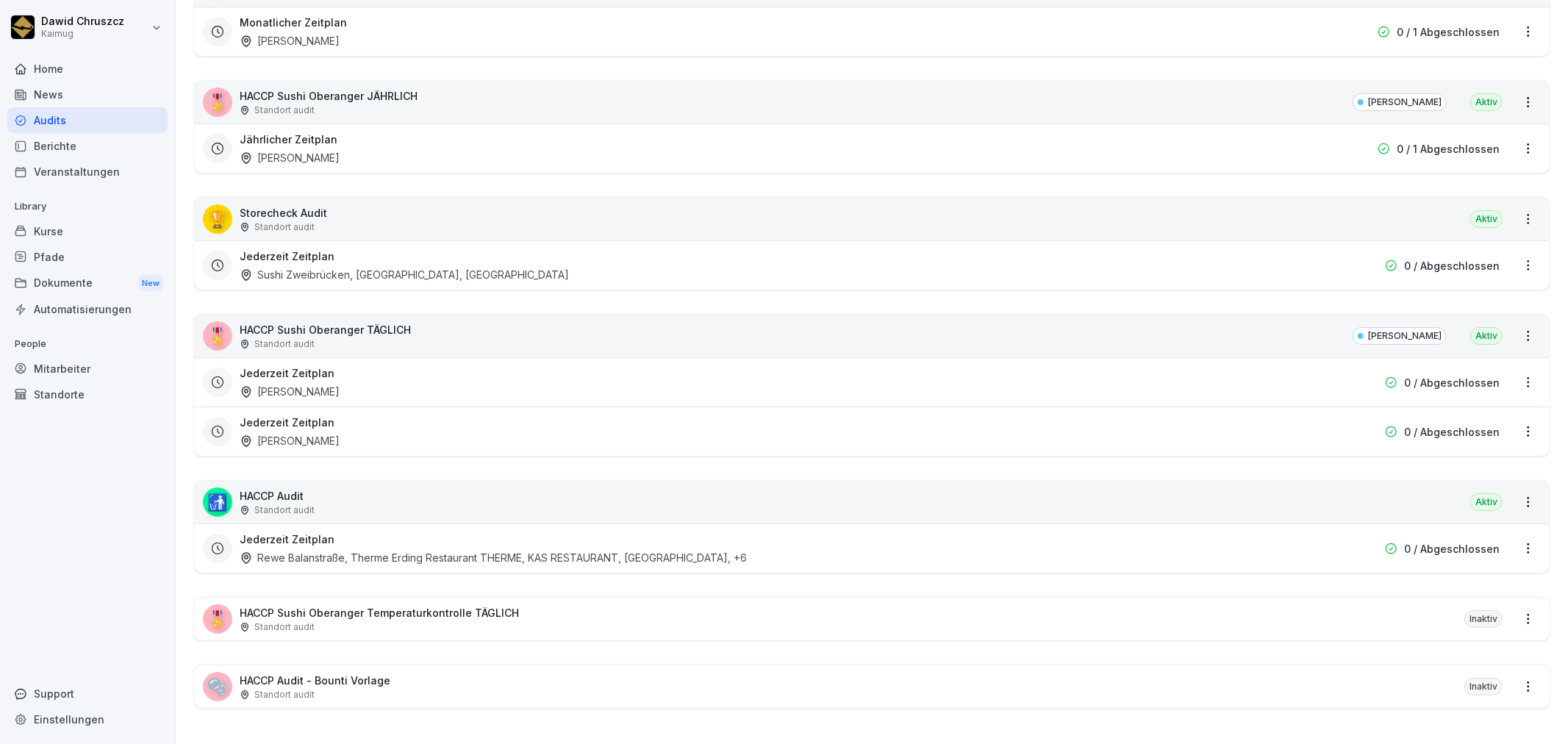
scroll to position [345, 0]
click at [487, 365] on div "Jederzeit Zeitplan [PERSON_NAME]" at bounding box center [778, 381] width 1076 height 33
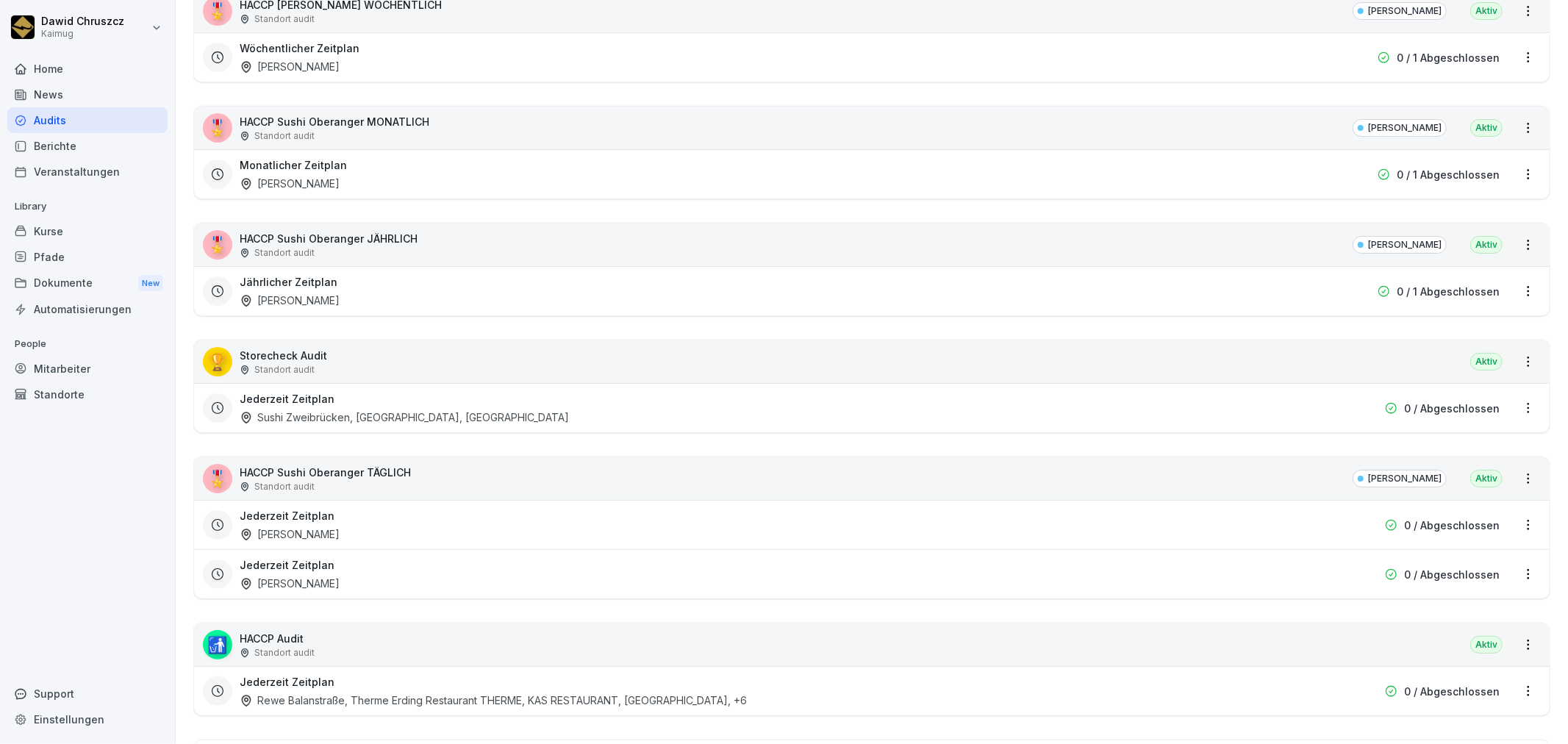
scroll to position [245, 0]
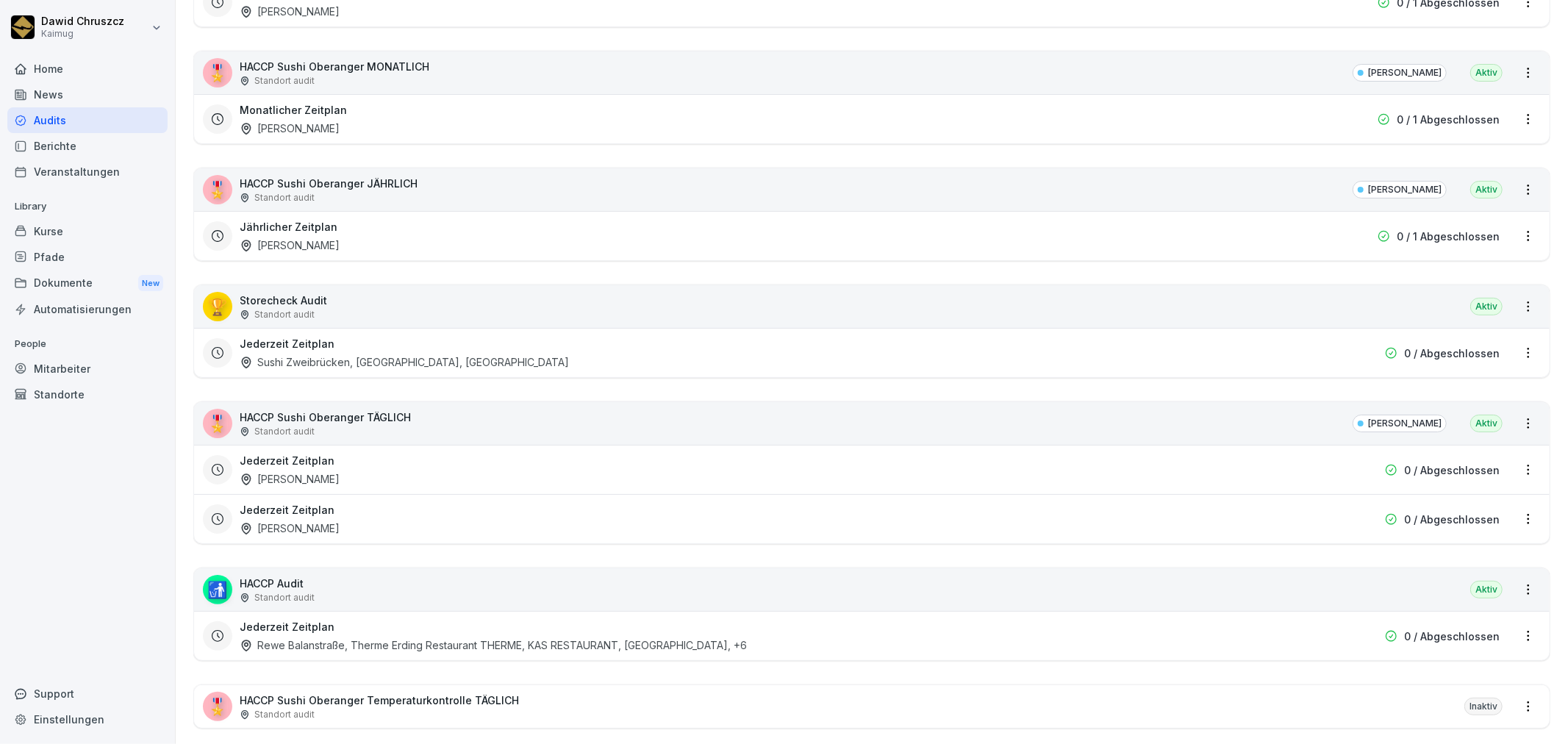
click at [439, 522] on div "Jederzeit Zeitplan [PERSON_NAME]" at bounding box center [778, 518] width 1076 height 33
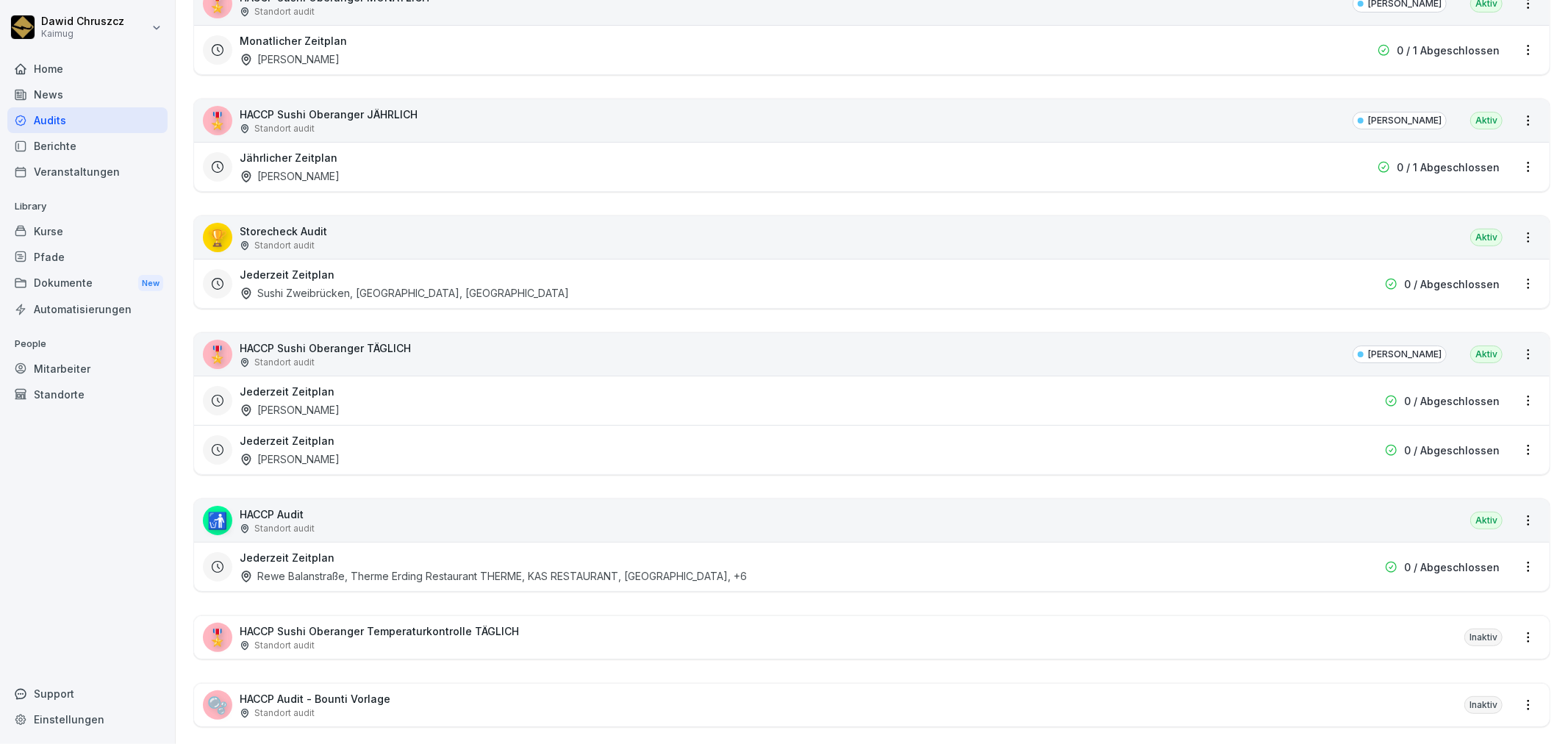
scroll to position [345, 0]
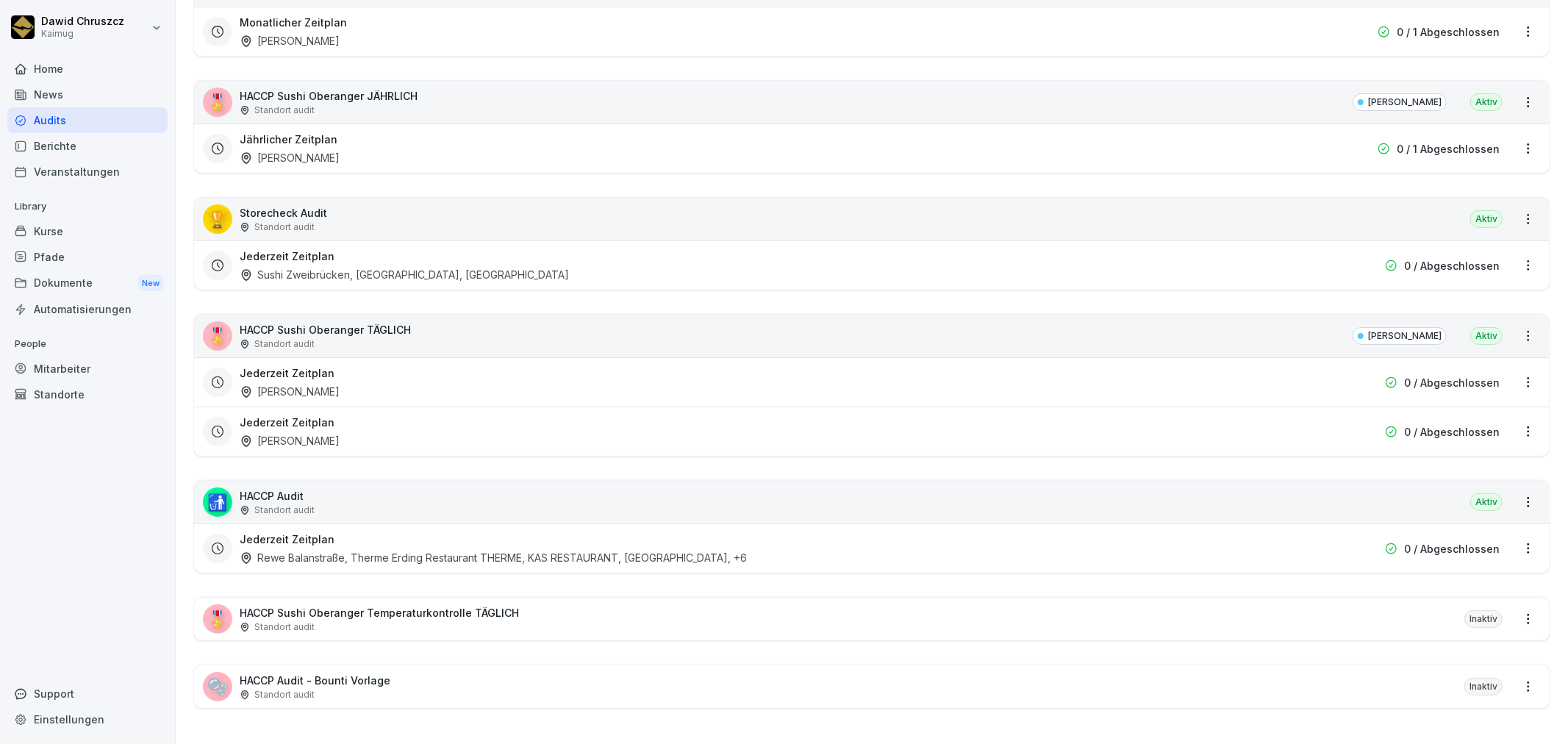
click at [458, 620] on div "Standort audit" at bounding box center [379, 626] width 279 height 14
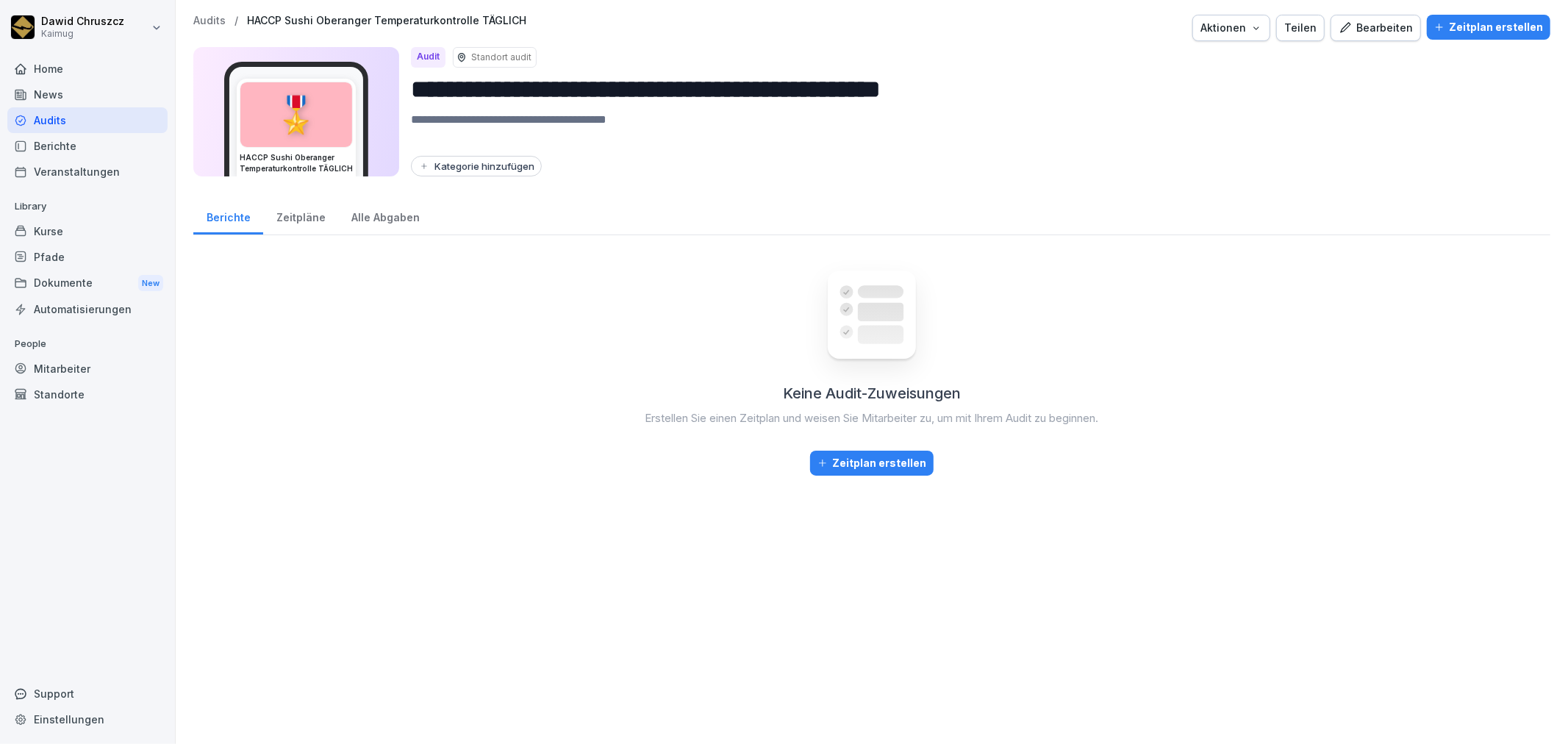
click at [480, 164] on div "Kategorie hinzufügen" at bounding box center [477, 165] width 116 height 12
click at [488, 228] on div "[PERSON_NAME]" at bounding box center [507, 228] width 131 height 14
click at [533, 346] on div "Keine Audit-Zuweisungen Erstellen Sie einen Zeitplan und weisen Sie Mitarbeiter…" at bounding box center [872, 487] width 1357 height 482
click at [1468, 31] on div "Zeitplan erstellen" at bounding box center [1488, 27] width 109 height 16
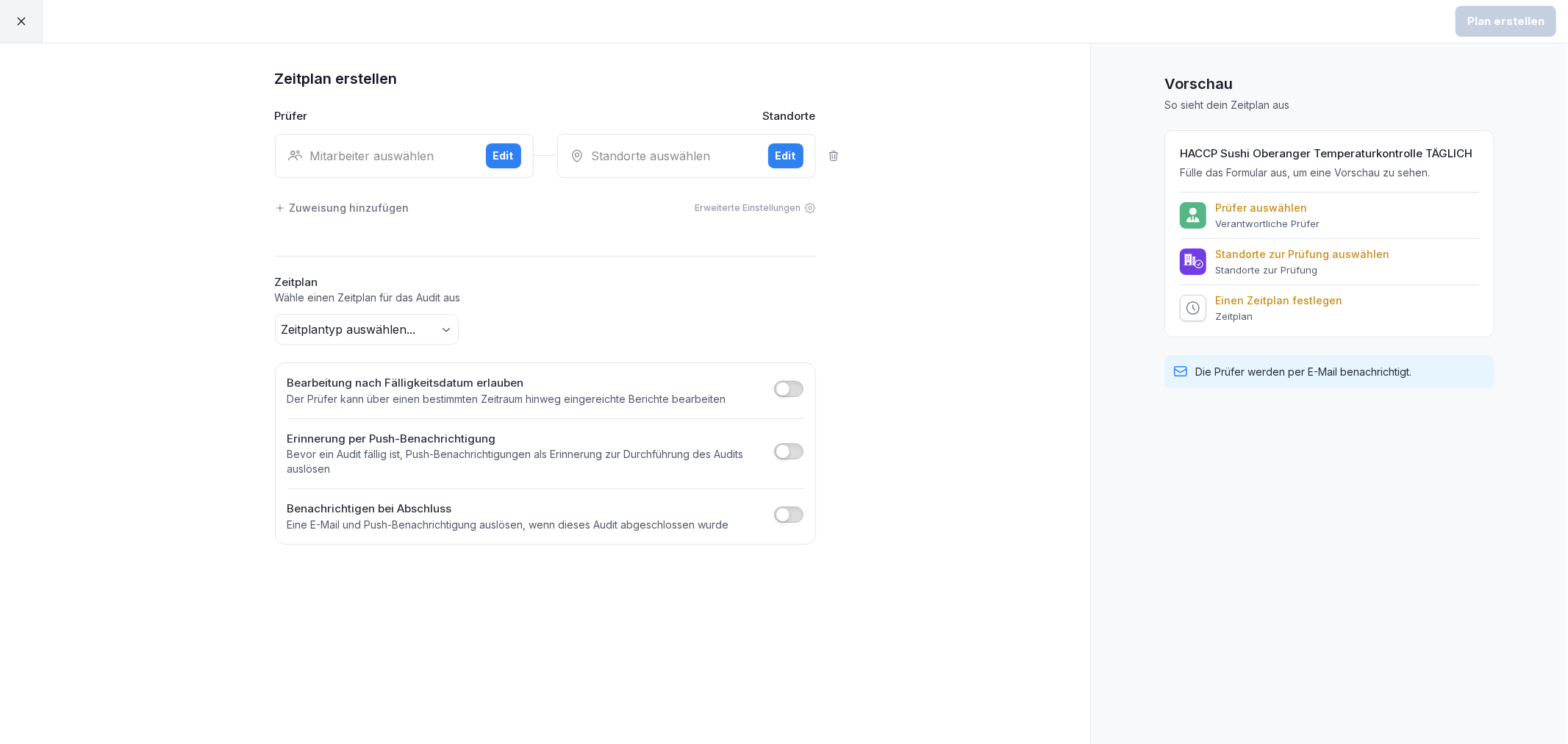
click at [401, 167] on div "Mitarbeiter auswählen Edit" at bounding box center [404, 155] width 259 height 44
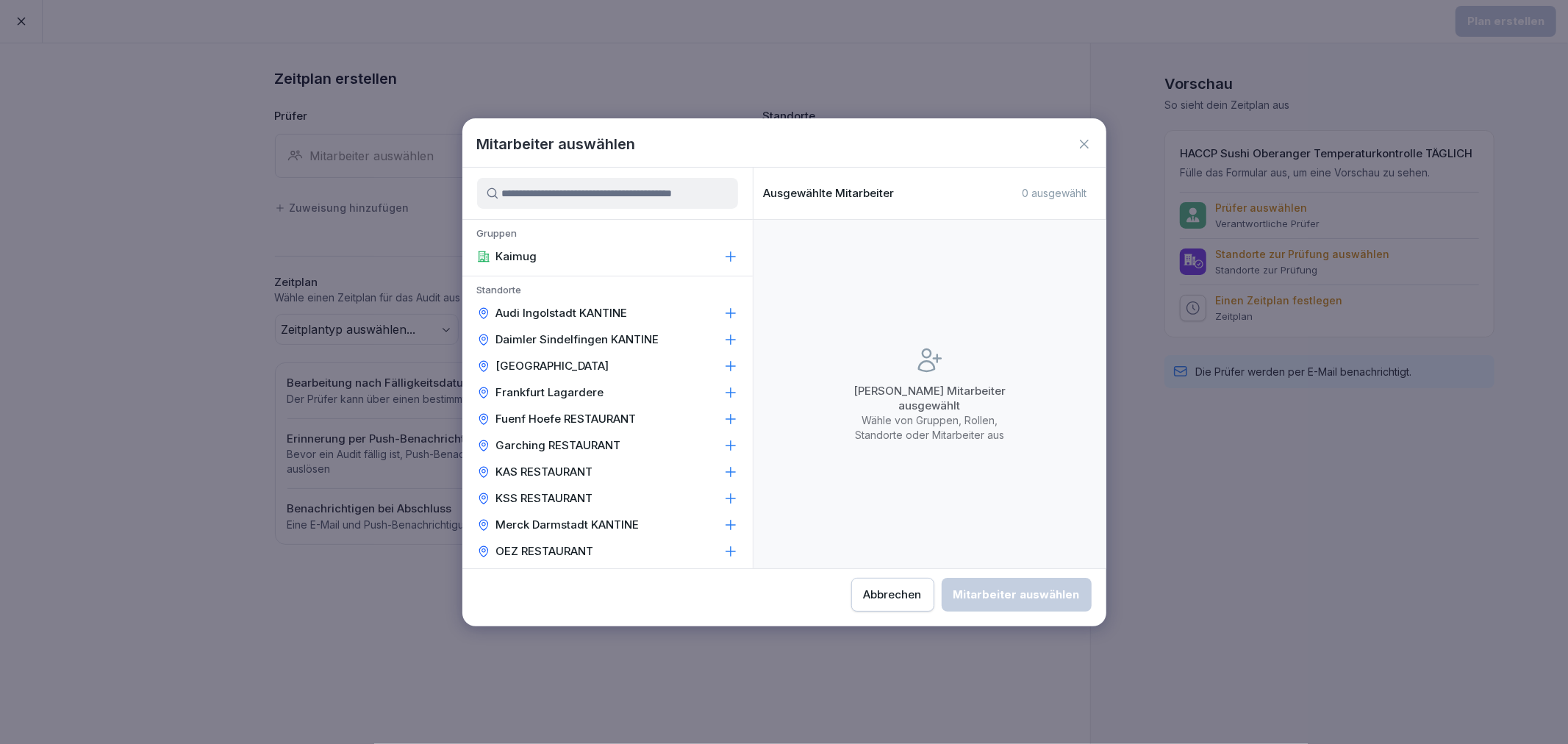
click at [535, 200] on input at bounding box center [608, 193] width 261 height 31
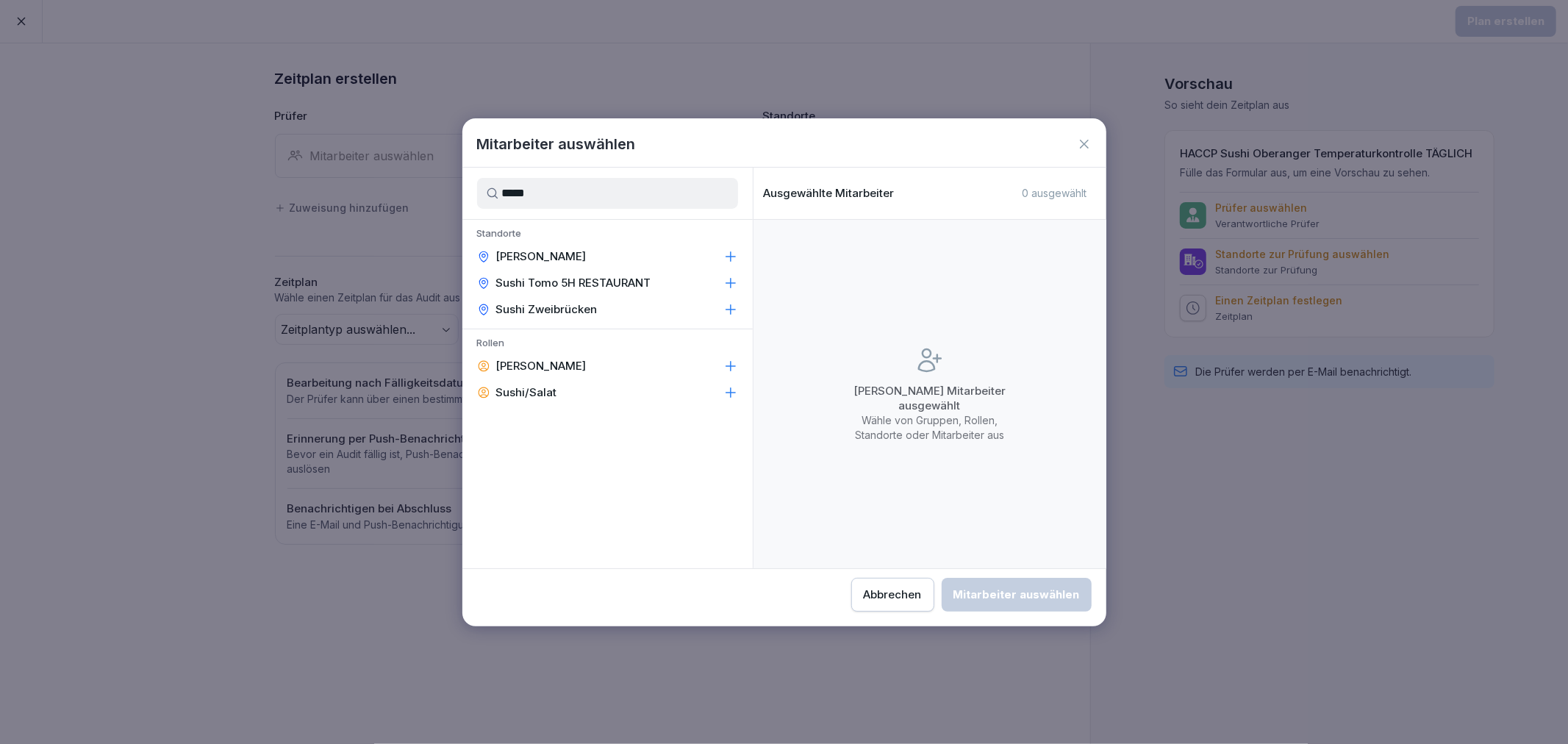
type input "*****"
click at [556, 250] on p "[PERSON_NAME]" at bounding box center [542, 257] width 90 height 14
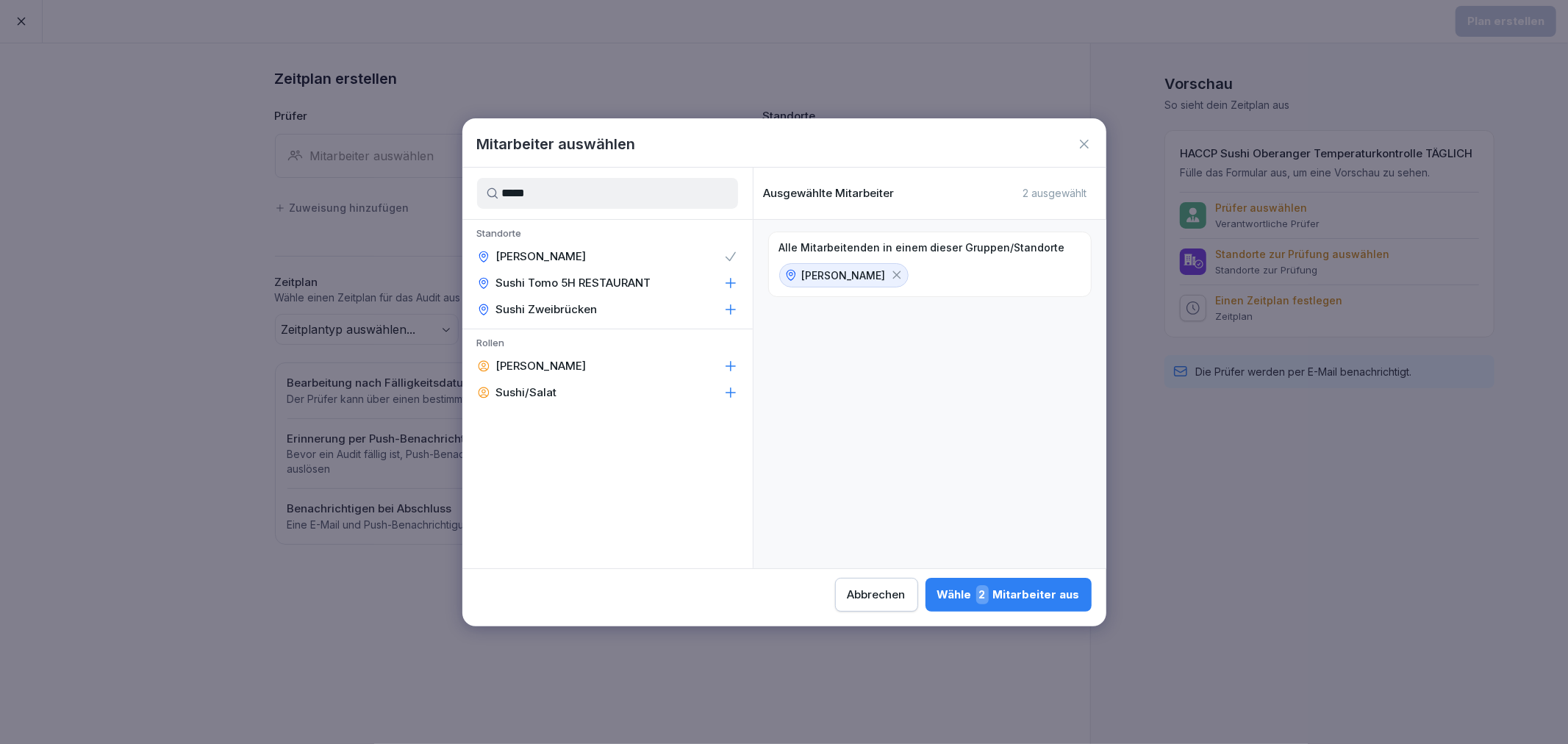
click at [996, 587] on div "Wähle 2 Mitarbeiter aus" at bounding box center [1008, 594] width 143 height 19
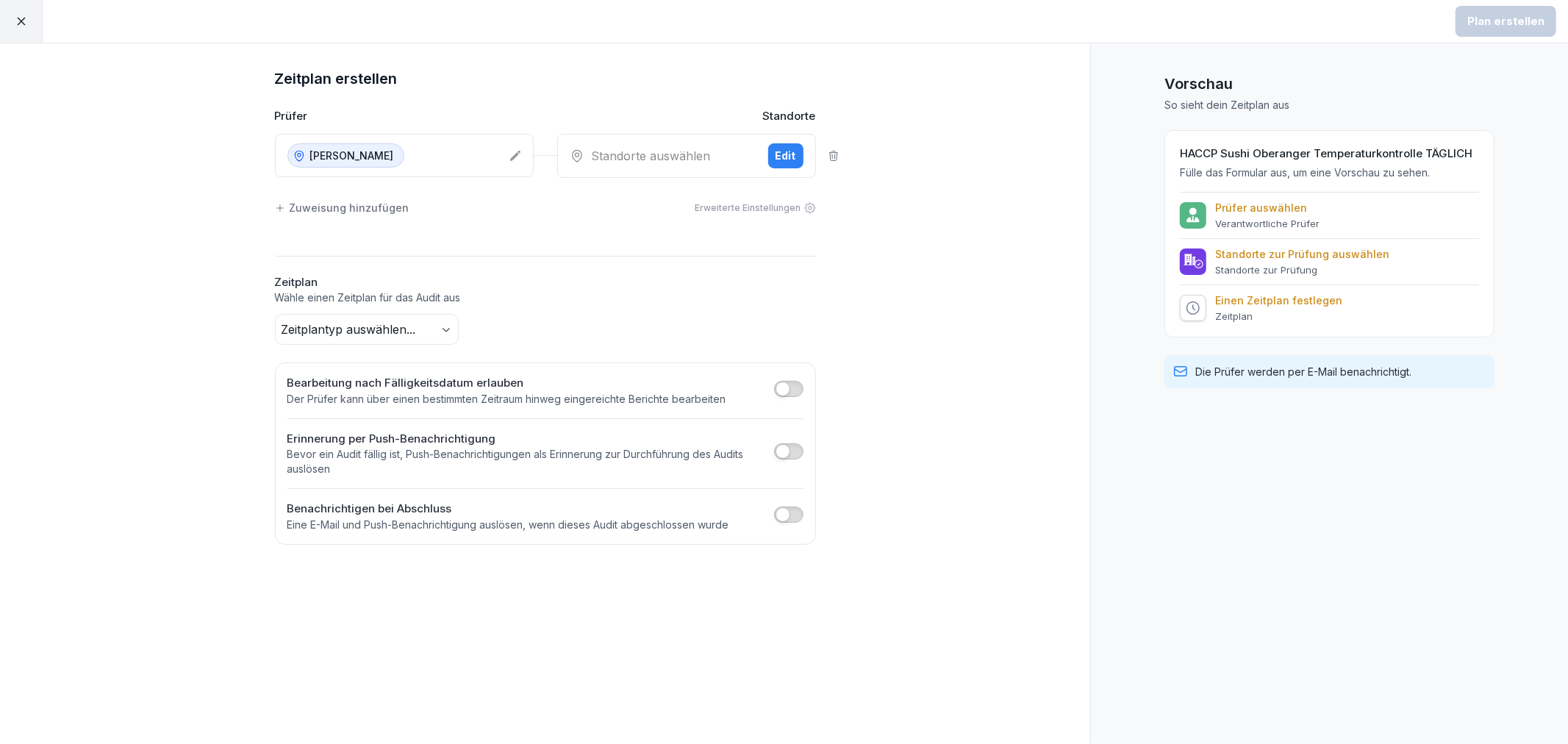
click at [605, 151] on div "Standorte auswählen" at bounding box center [663, 156] width 186 height 18
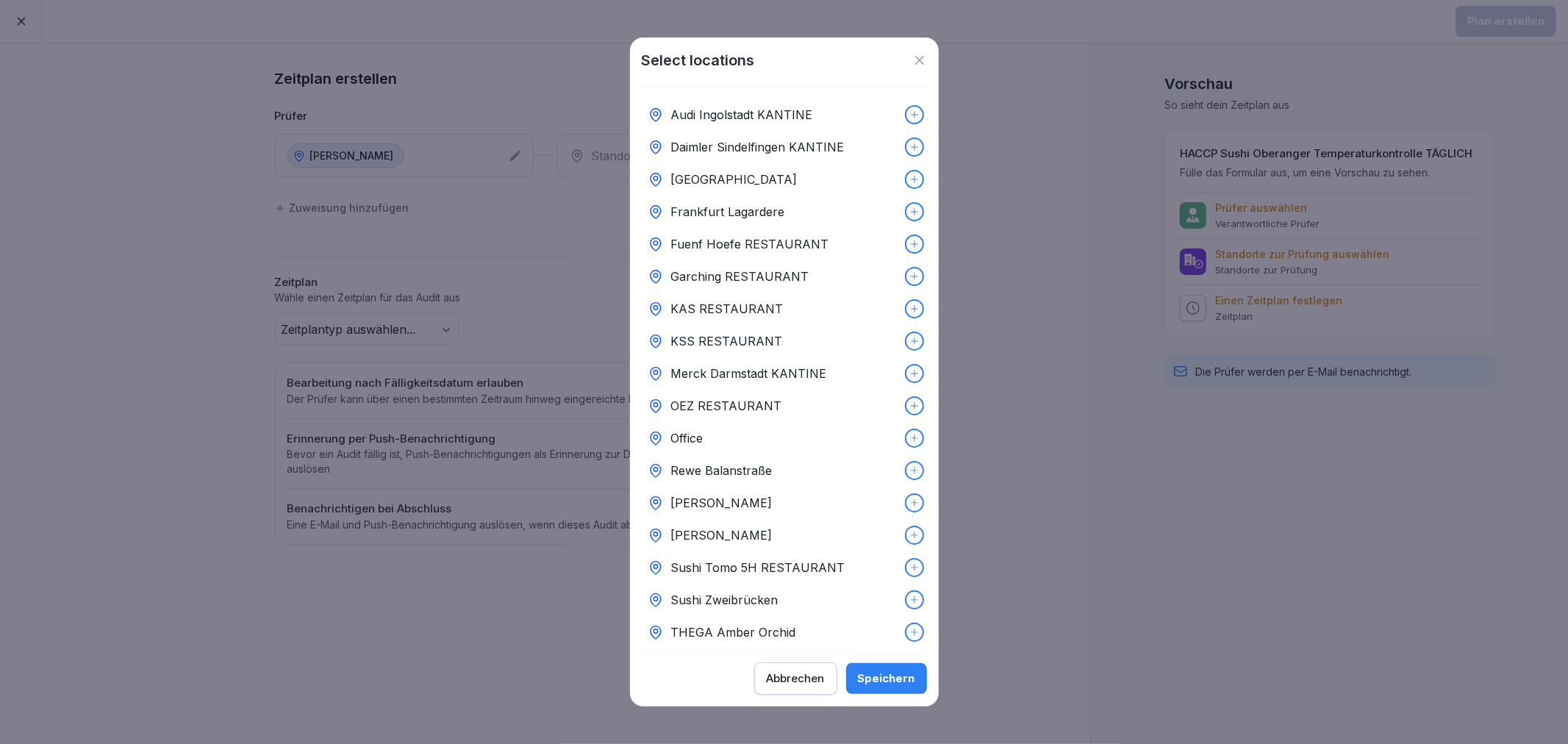
click at [910, 532] on icon at bounding box center [914, 534] width 10 height 10
click at [905, 671] on div "Speichern" at bounding box center [886, 678] width 57 height 16
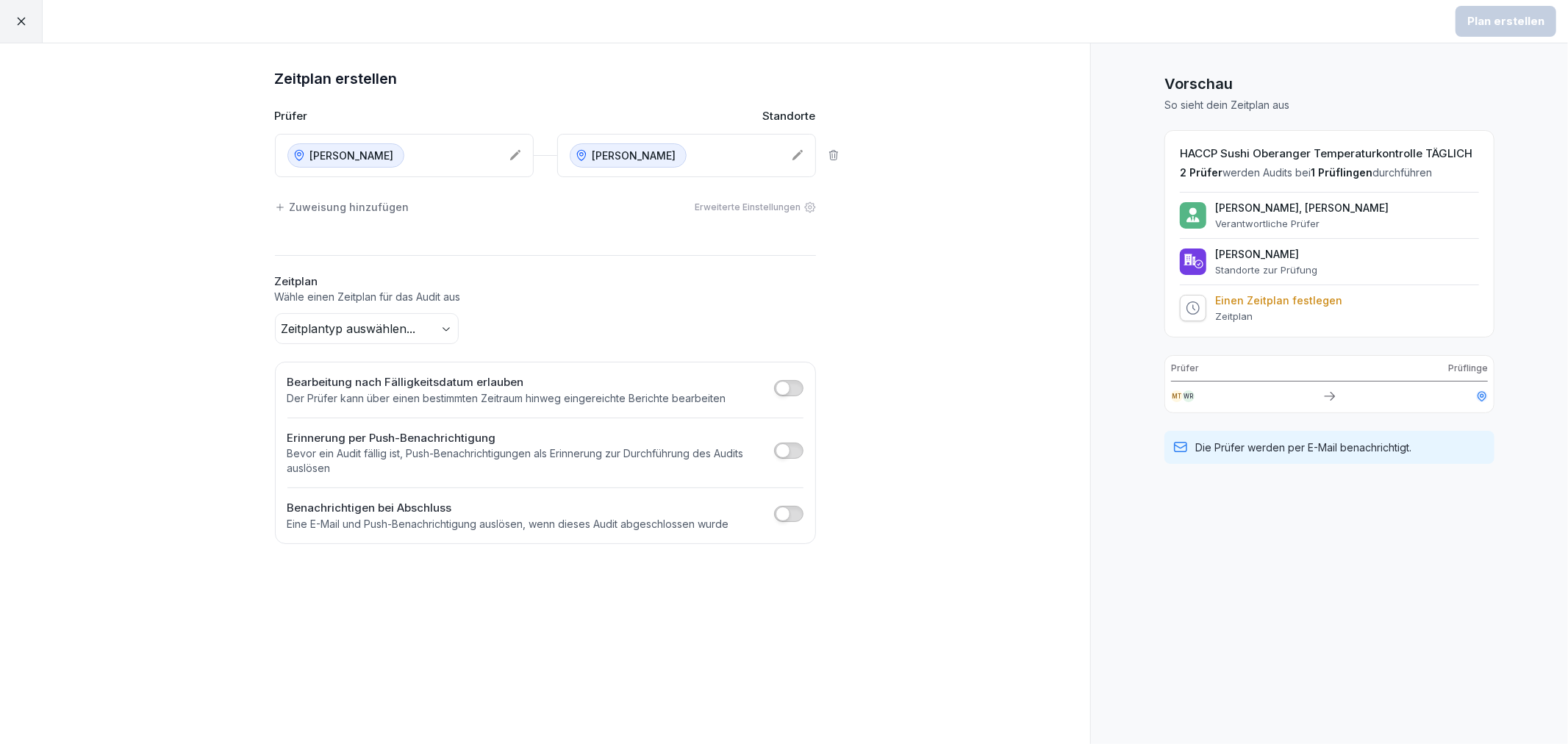
click at [436, 339] on body "Plan erstellen Zeitplan erstellen Prüfer Standorte Sushi Oberanger Sushi Oberan…" at bounding box center [784, 372] width 1568 height 744
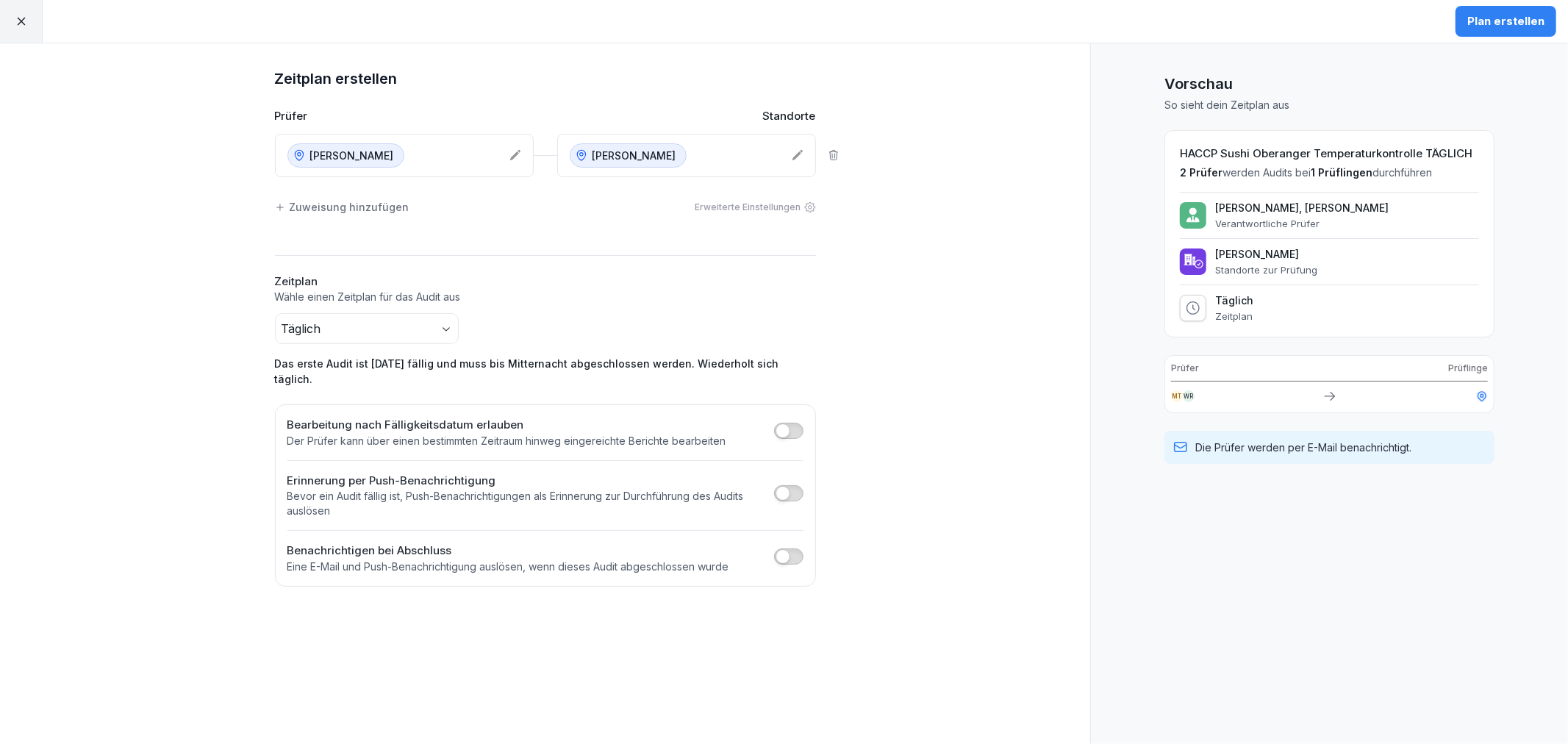
click at [1059, 328] on div "Zeitplan erstellen Prüfer Standorte Sushi Oberanger Sushi Oberanger Zuweisung h…" at bounding box center [545, 393] width 1091 height 701
click at [450, 328] on body "Plan erstellen Zeitplan erstellen Prüfer Standorte Sushi Oberanger Sushi Oberan…" at bounding box center [784, 372] width 1568 height 744
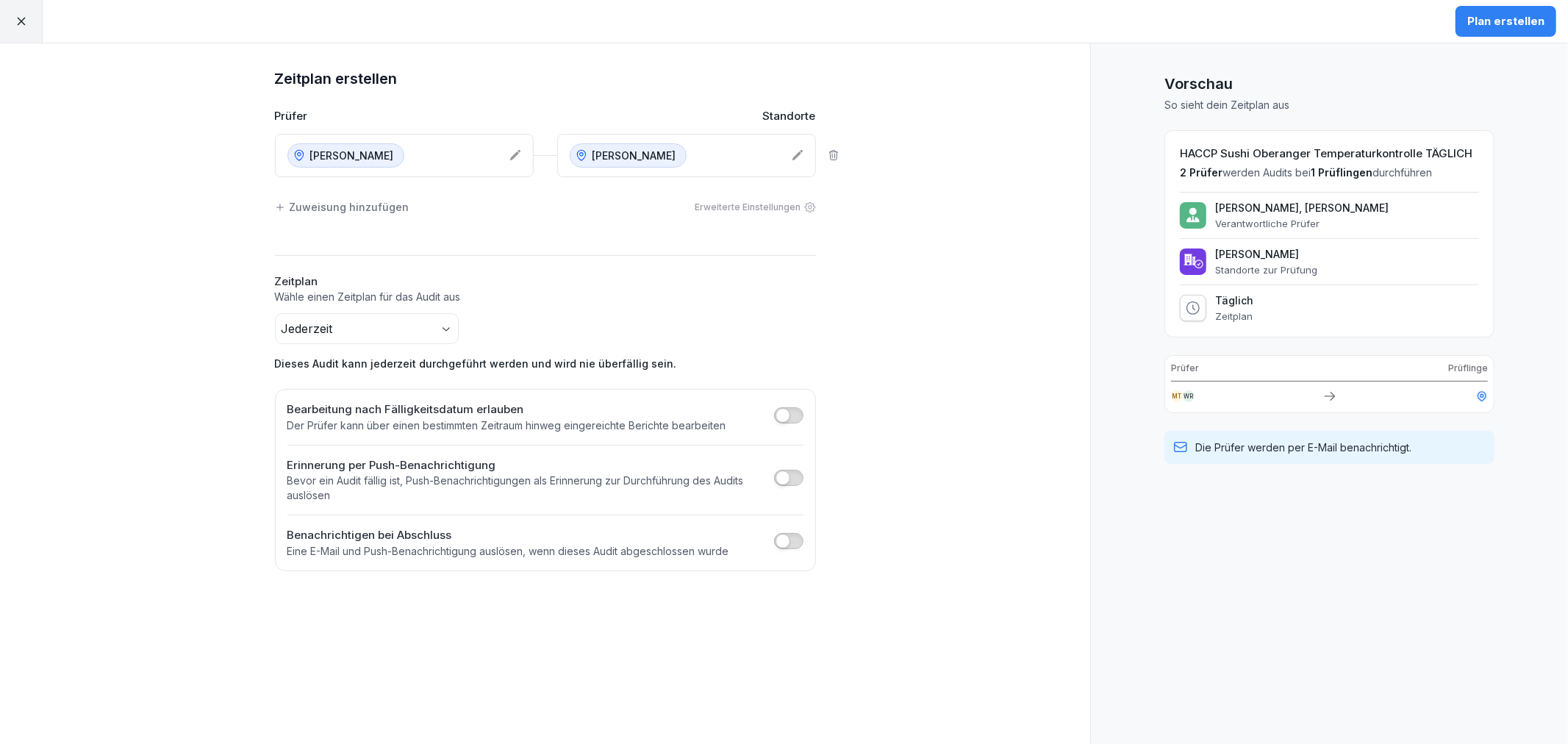
click at [744, 317] on div "Jederzeit Dieses Audit kann jederzeit durchgeführt werden und wird nie überfäll…" at bounding box center [545, 342] width 541 height 58
click at [458, 317] on div "Jederzeit Dieses Audit kann jederzeit durchgeführt werden und wird nie überfäll…" at bounding box center [545, 342] width 541 height 58
click at [438, 335] on body "Plan erstellen Zeitplan erstellen Prüfer Standorte Sushi Oberanger Sushi Oberan…" at bounding box center [784, 372] width 1568 height 744
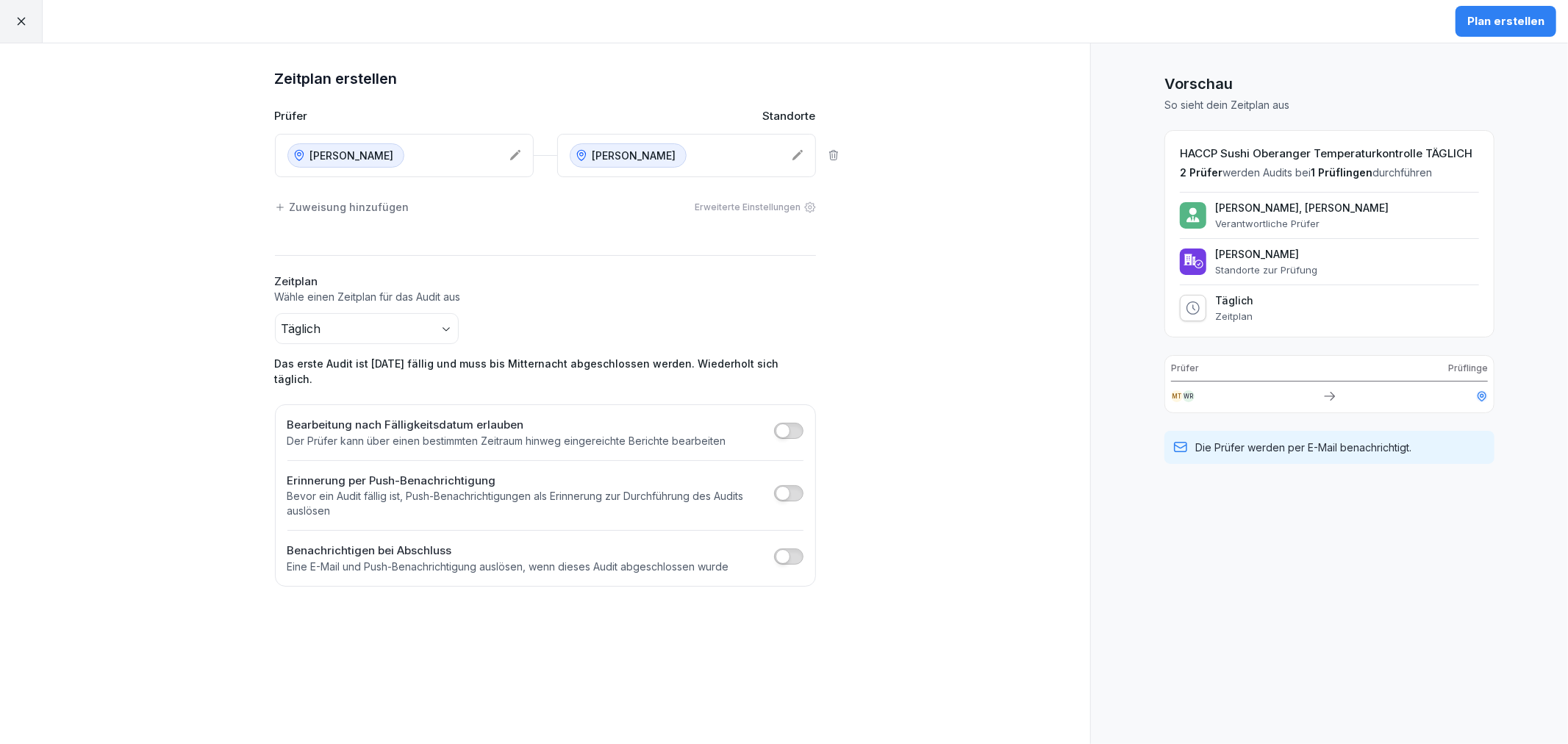
click at [922, 508] on div "Zeitplan erstellen Prüfer Standorte Sushi Oberanger Sushi Oberanger Zuweisung h…" at bounding box center [545, 393] width 1091 height 701
drag, startPoint x: 1038, startPoint y: 495, endPoint x: 1233, endPoint y: 316, distance: 264.7
click at [1040, 494] on div "Zeitplan erstellen Prüfer Standorte Sushi Oberanger Sushi Oberanger Zuweisung h…" at bounding box center [545, 393] width 1091 height 701
click at [1501, 18] on div "Plan erstellen" at bounding box center [1506, 22] width 77 height 16
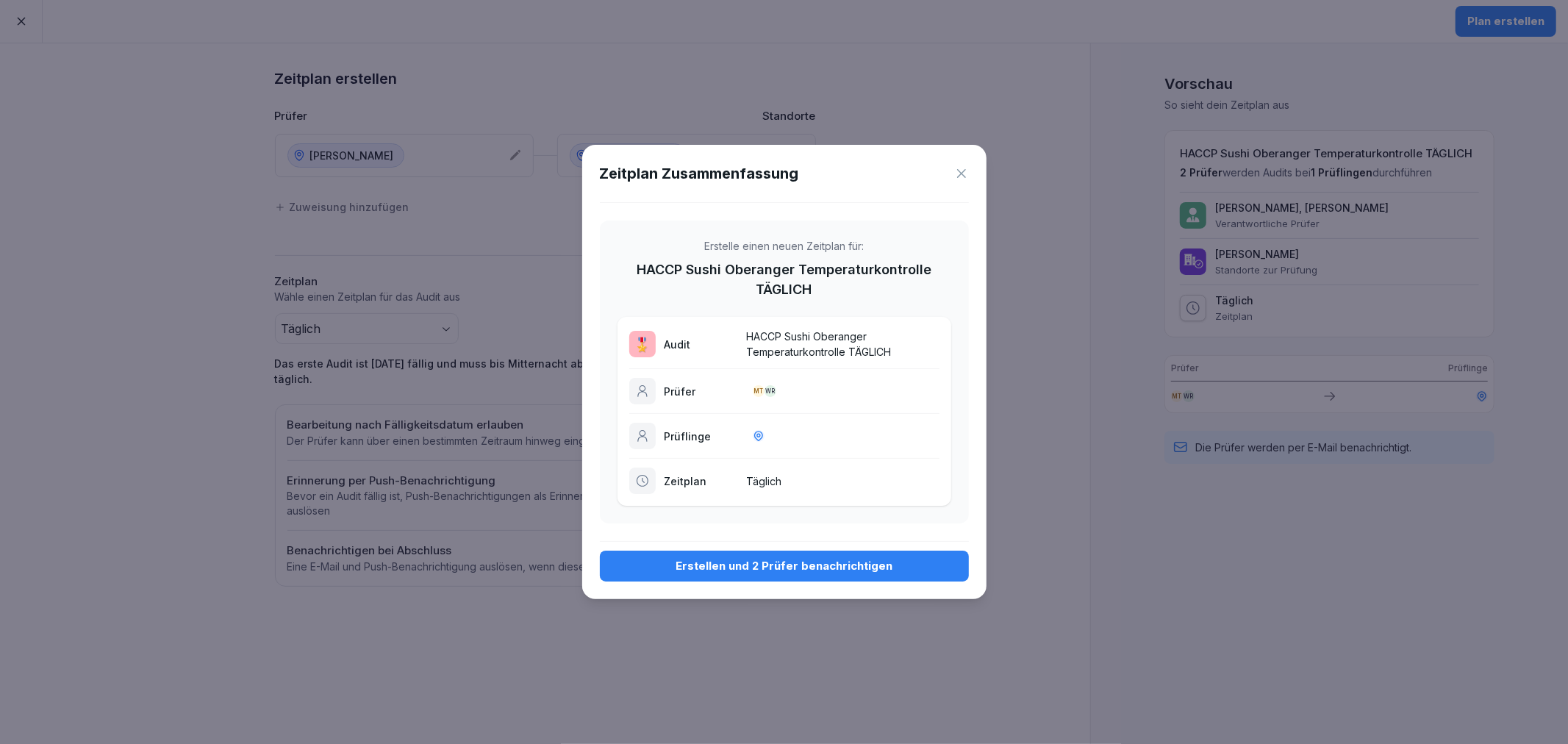
click at [792, 561] on div "Erstellen und 2 Prüfer benachrichtigen" at bounding box center [784, 566] width 345 height 16
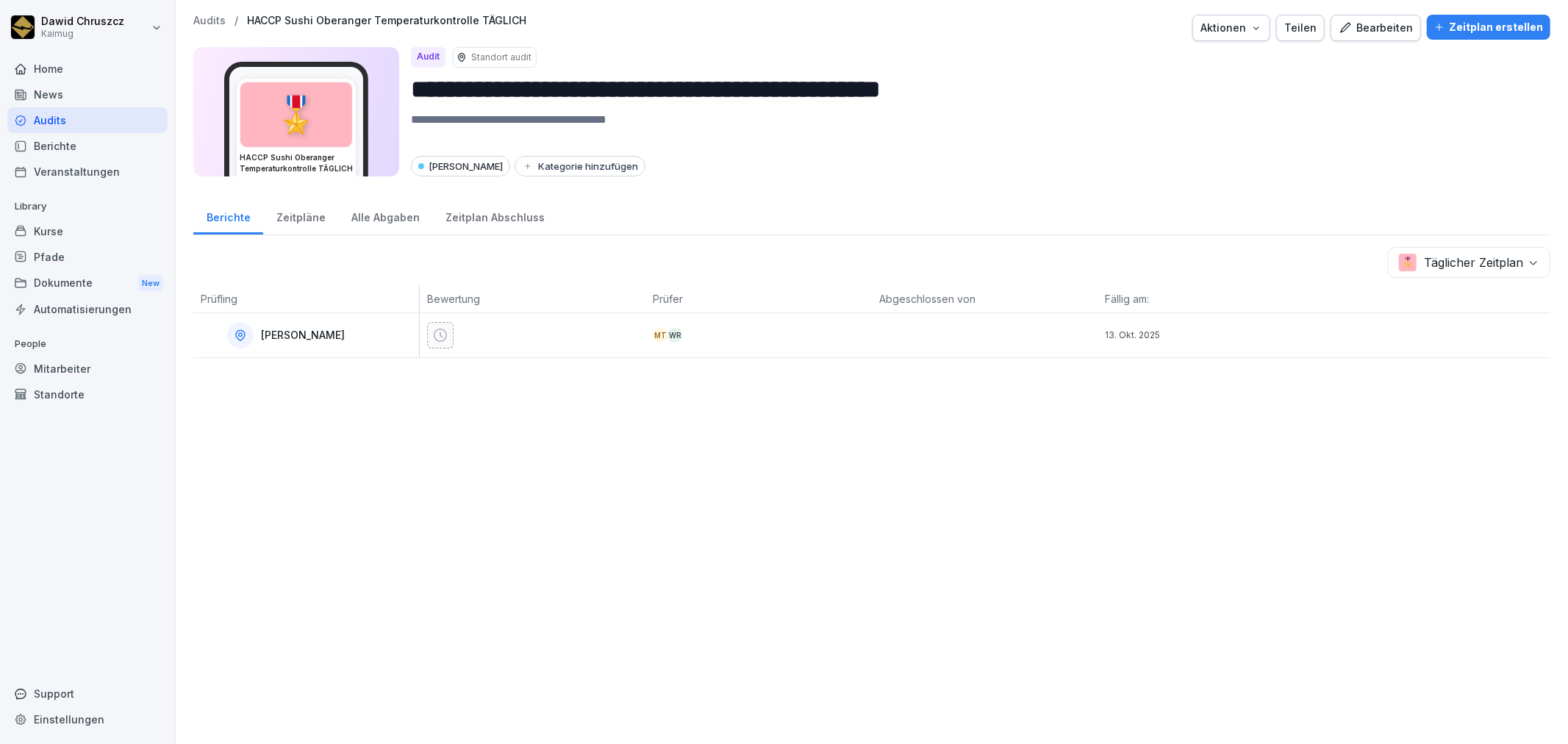
click at [210, 15] on p "Audits" at bounding box center [210, 21] width 33 height 13
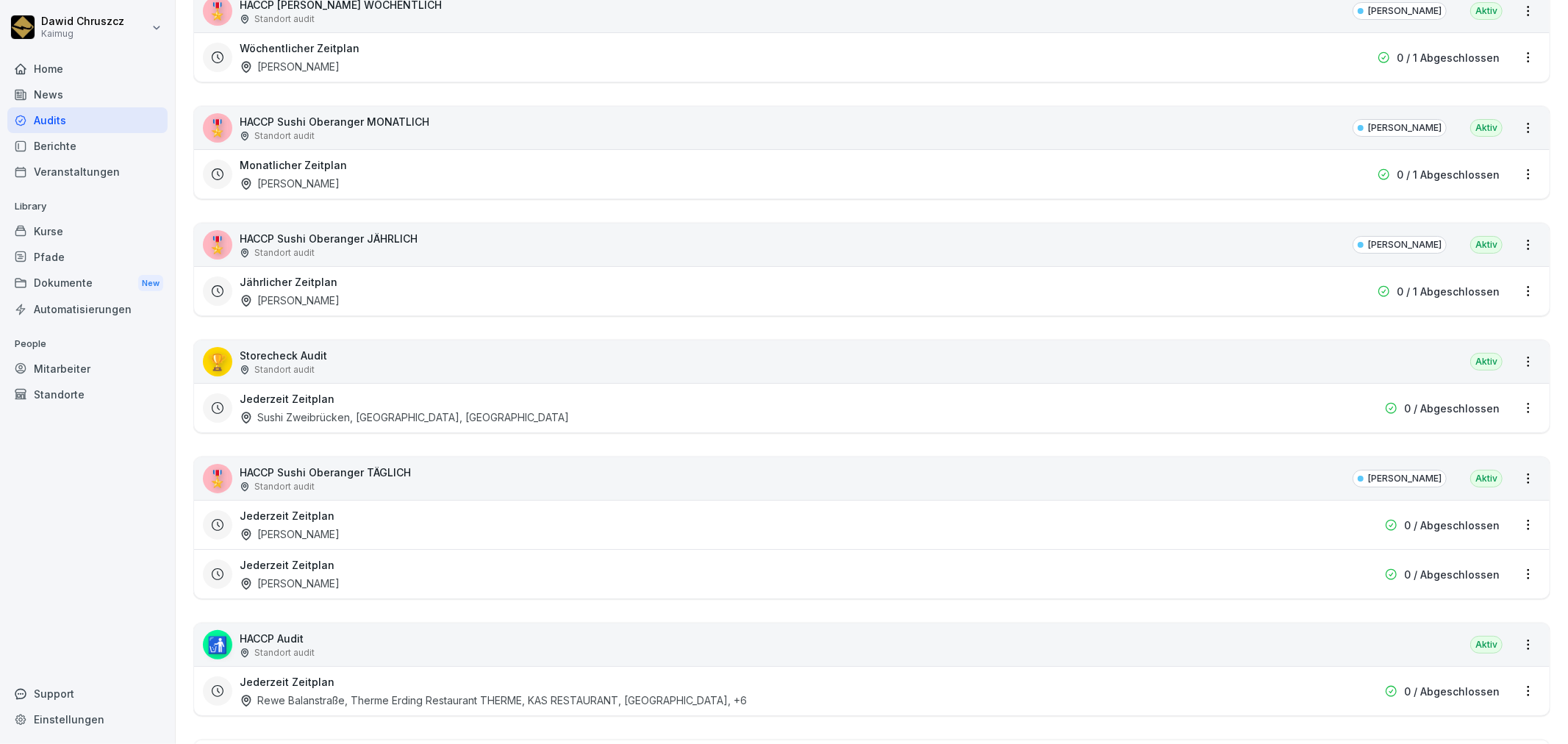
scroll to position [394, 0]
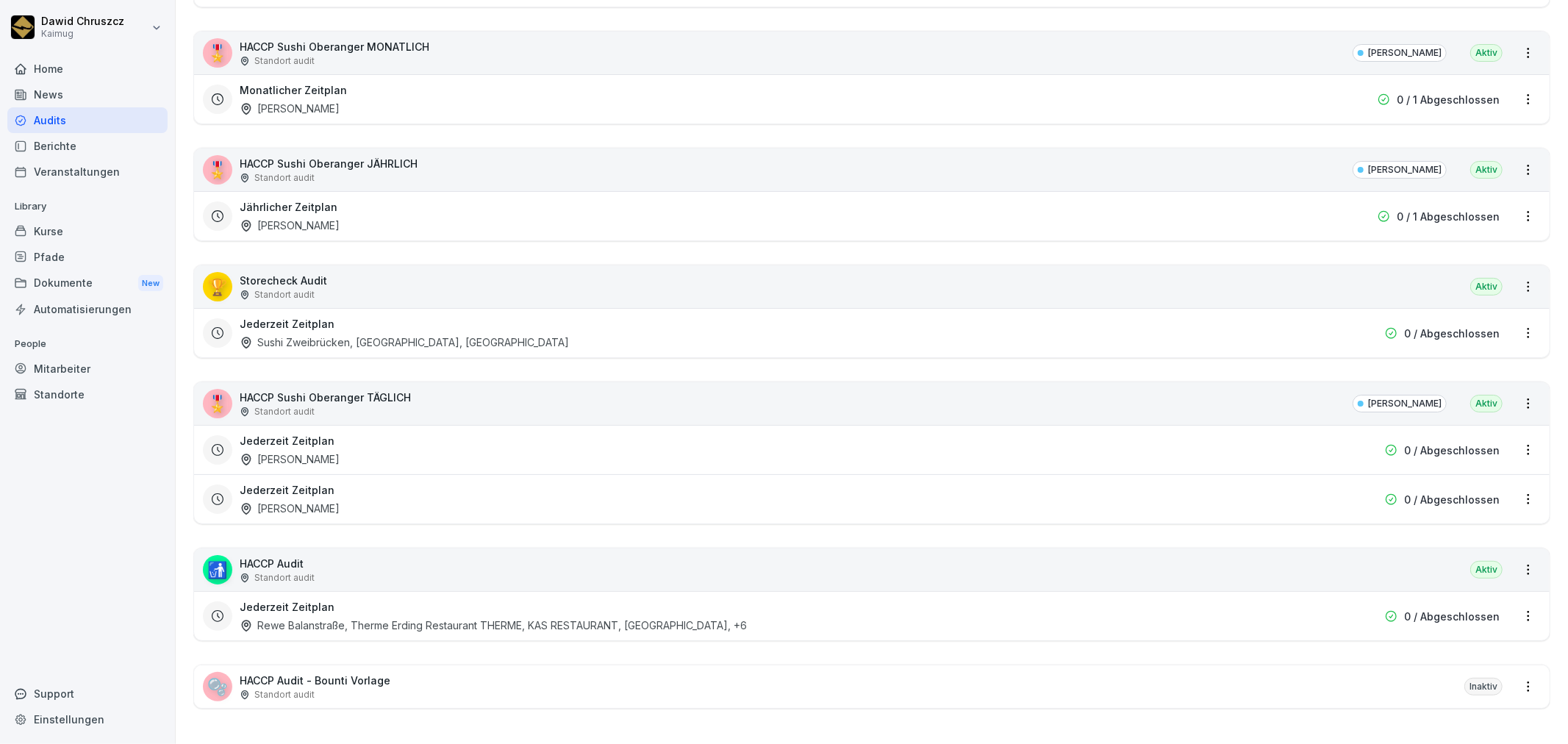
click at [1220, 444] on div "Jederzeit Zeitplan [PERSON_NAME]" at bounding box center [778, 449] width 1076 height 33
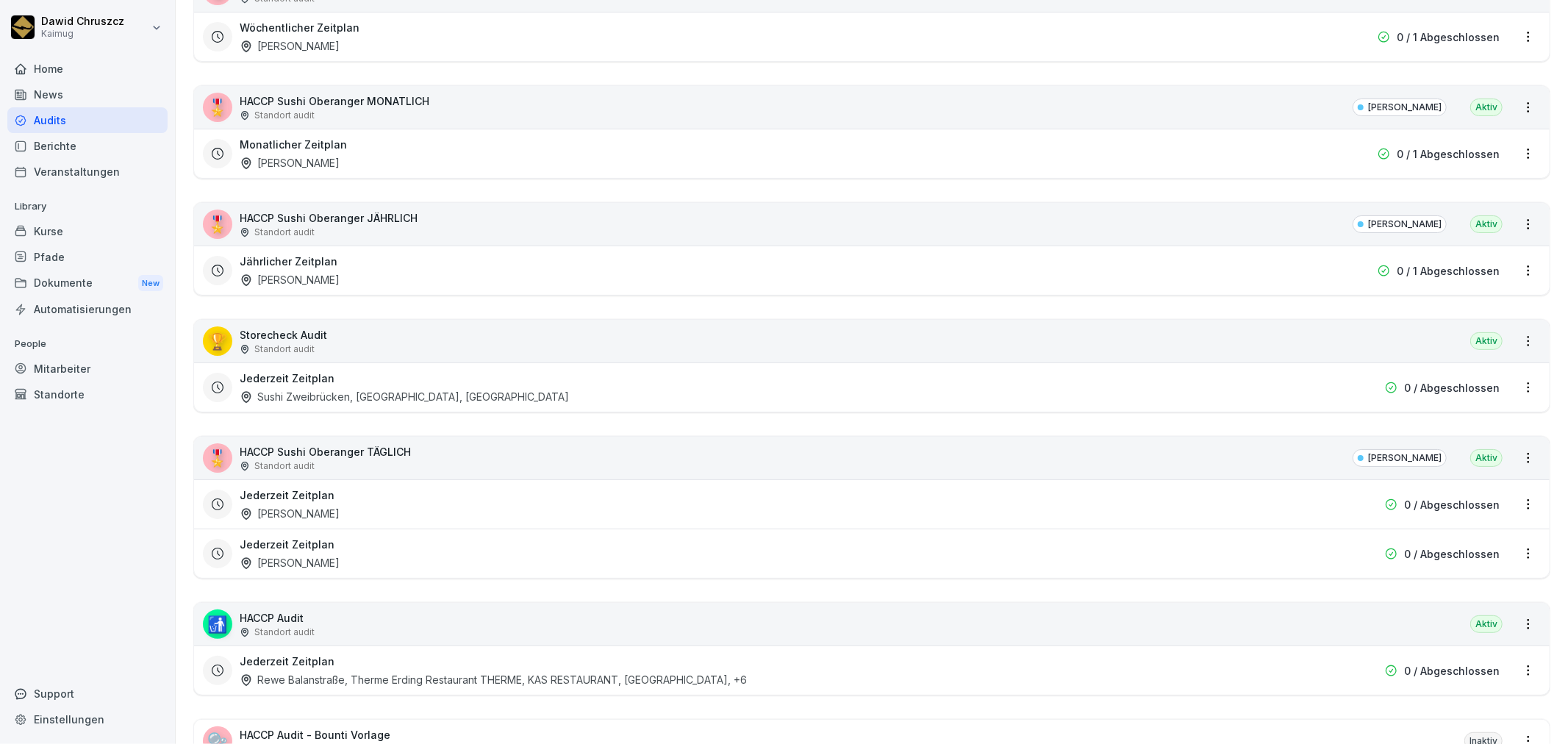
scroll to position [394, 0]
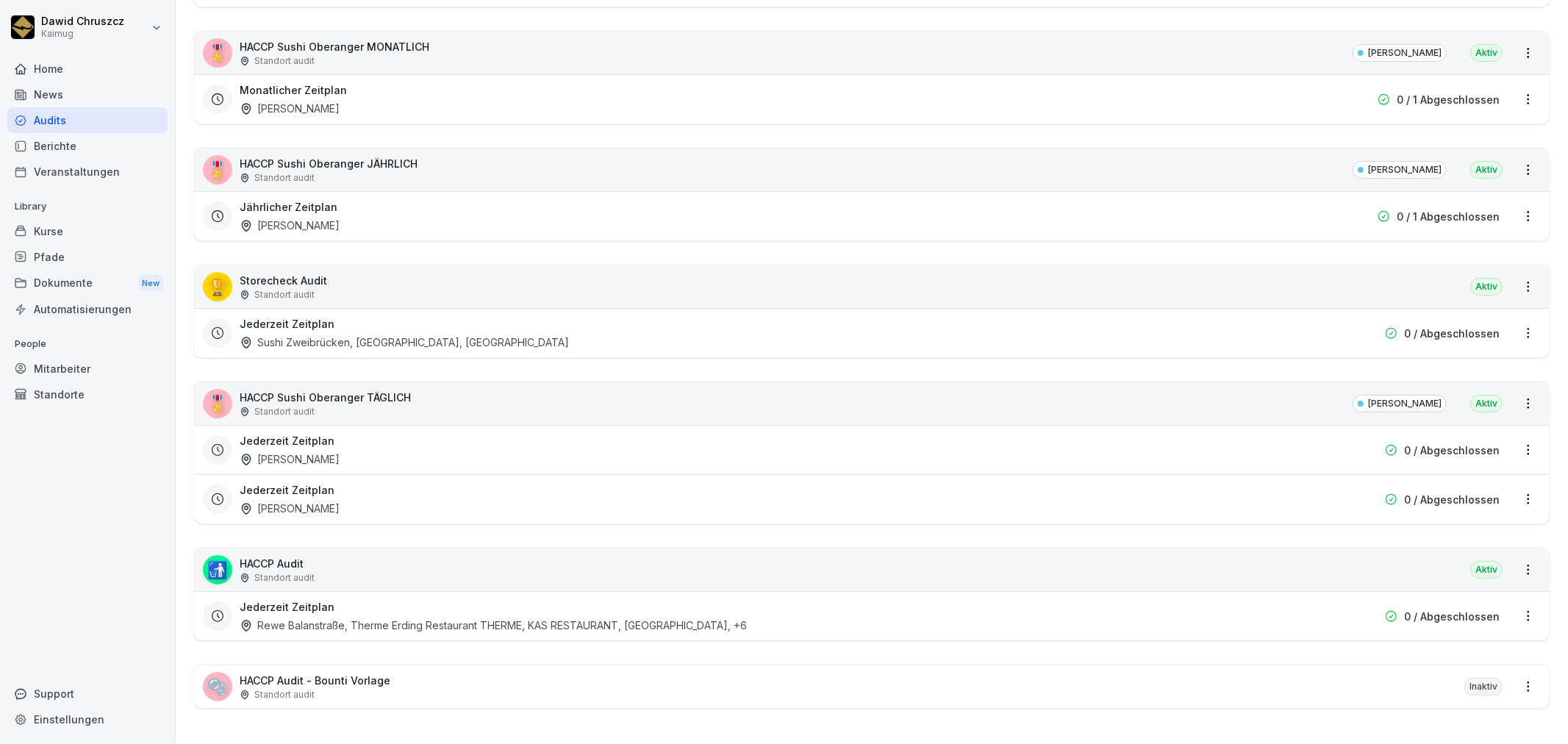
click at [1515, 434] on html "Dawid Chruszcz Kaimug Home News Audits Berichte Veranstaltungen Library Kurse P…" at bounding box center [784, 372] width 1568 height 744
click at [1459, 542] on div "Zeitplan löschen" at bounding box center [1457, 538] width 139 height 24
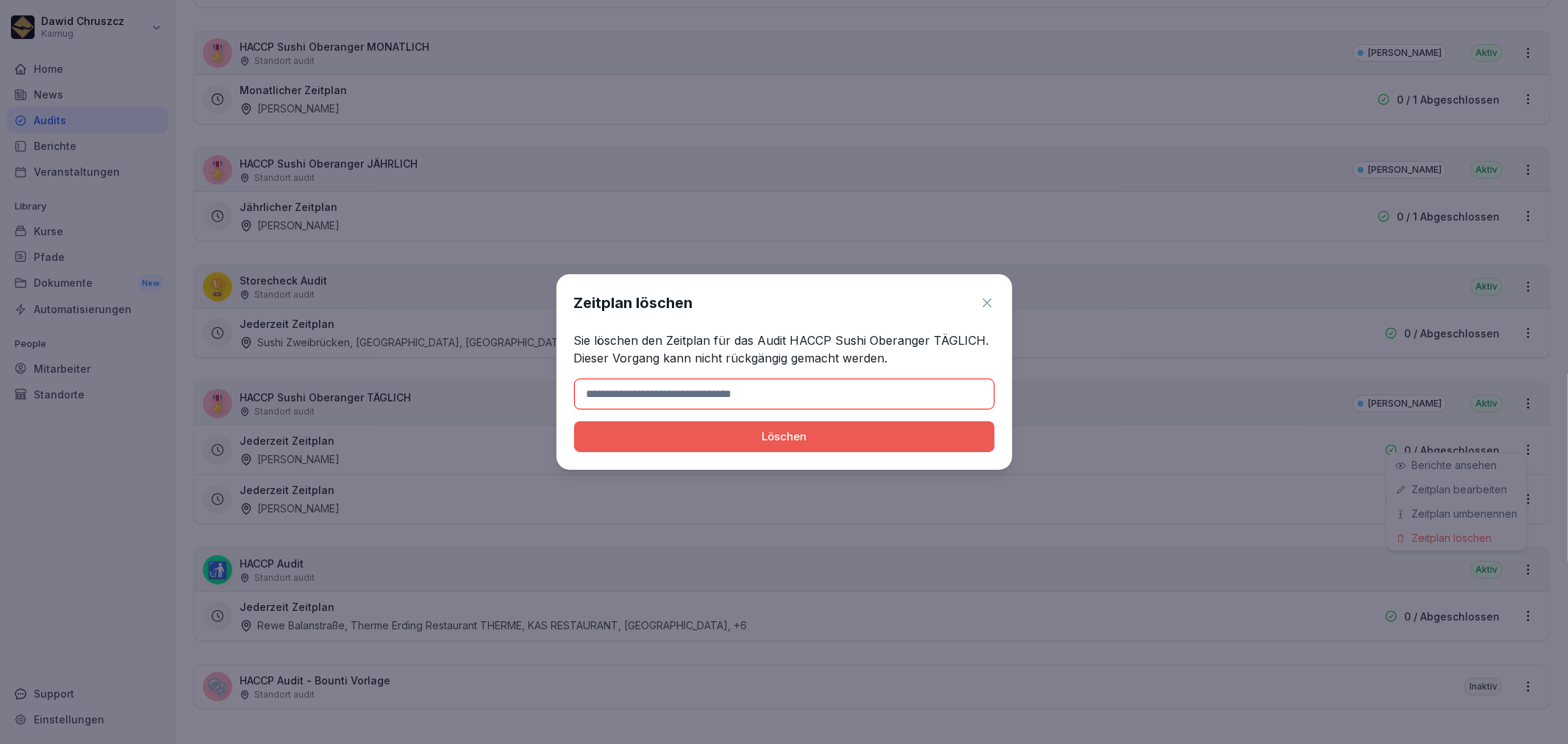
drag, startPoint x: 742, startPoint y: 395, endPoint x: 742, endPoint y: 382, distance: 13.0
click at [742, 391] on input at bounding box center [784, 394] width 420 height 31
type input "*******"
click at [773, 432] on div "Löschen" at bounding box center [784, 437] width 397 height 16
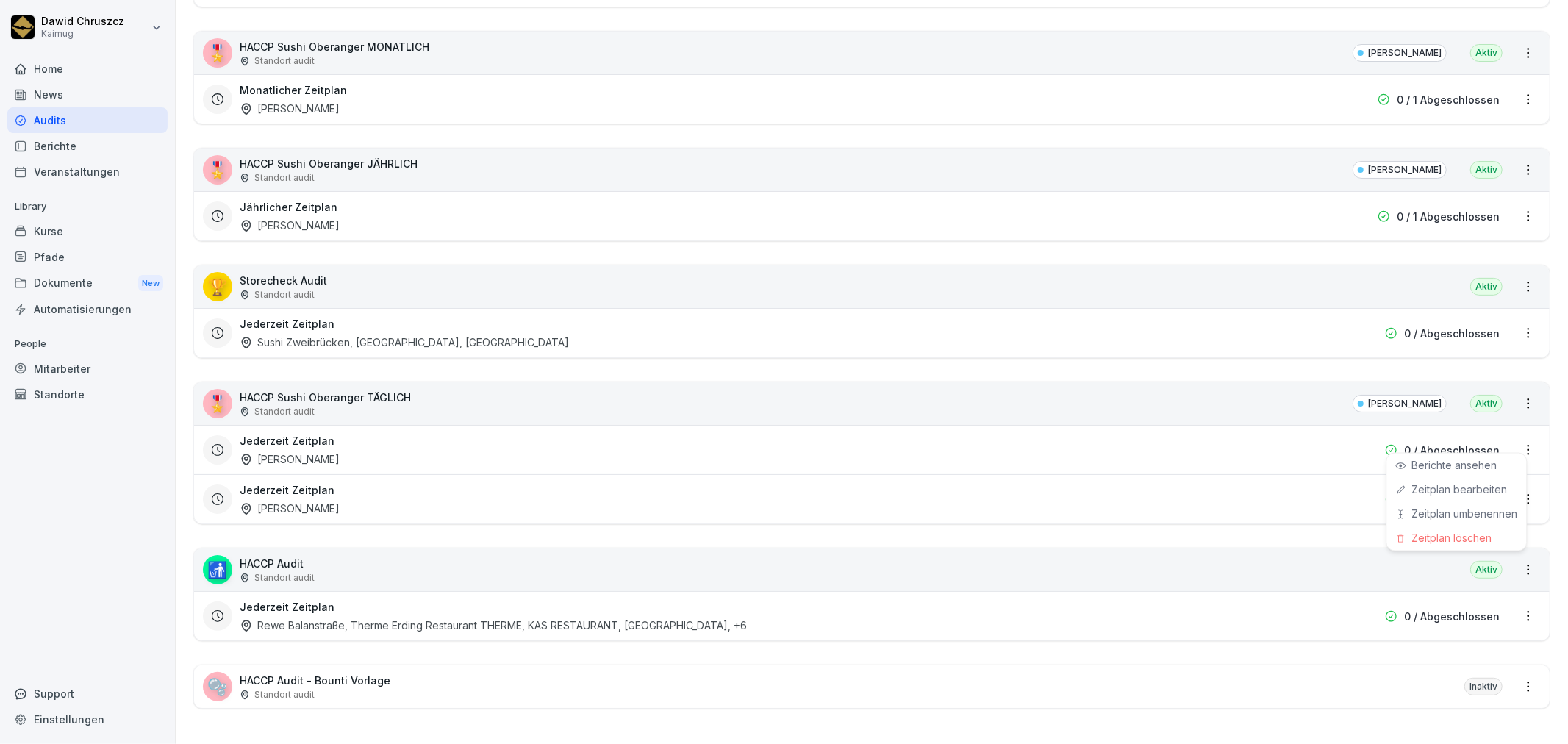
scroll to position [345, 0]
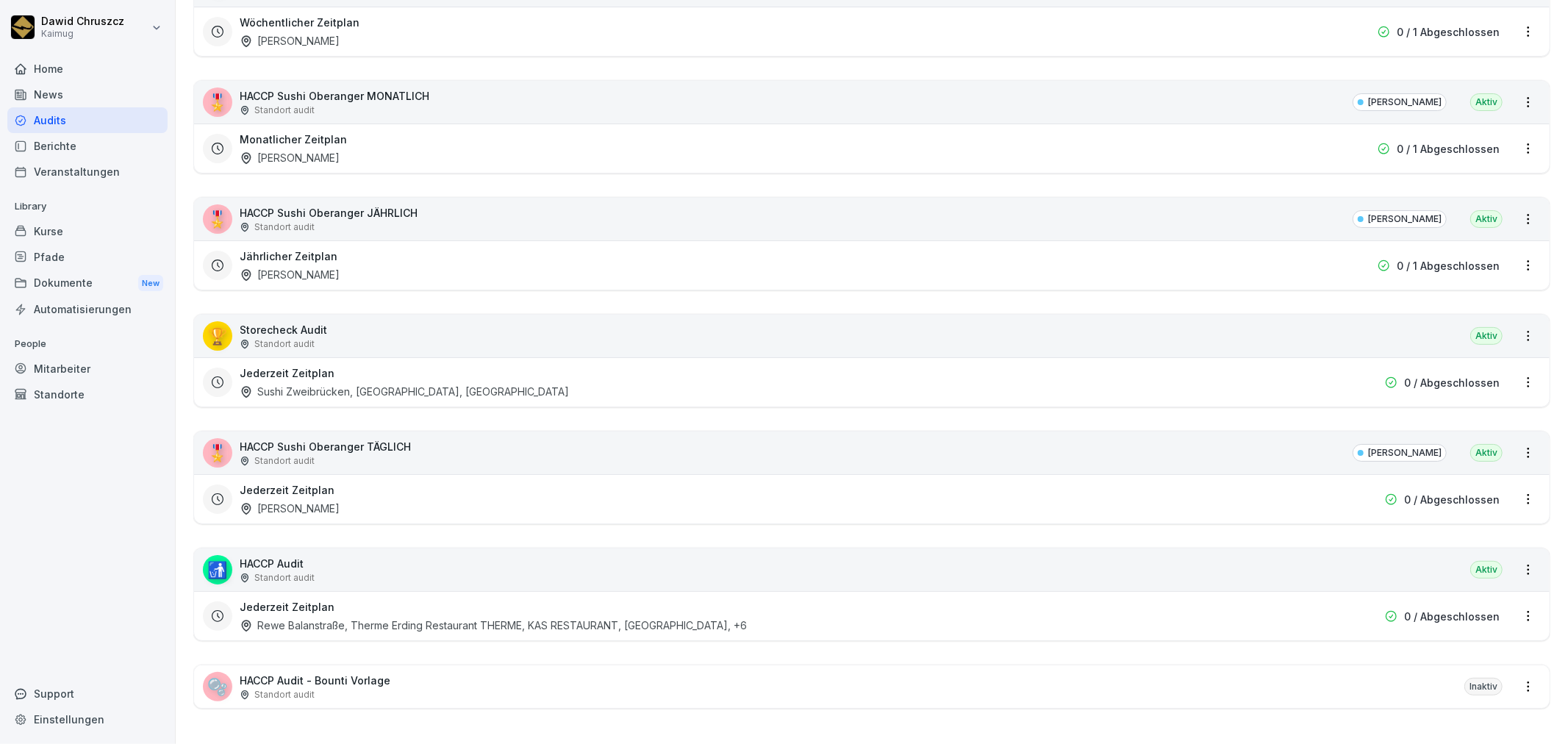
click at [752, 482] on div "Jederzeit Zeitplan [PERSON_NAME]" at bounding box center [778, 498] width 1076 height 33
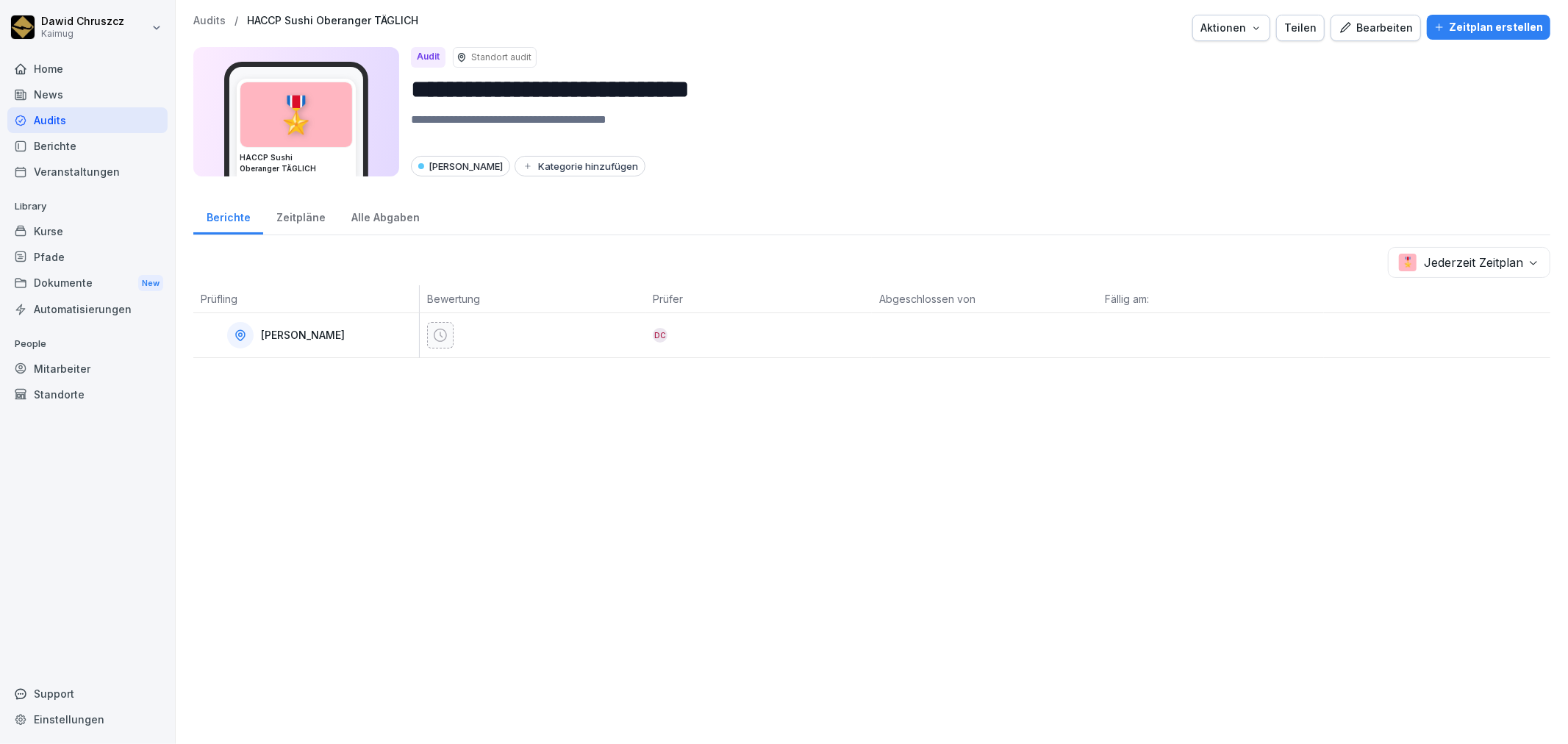
click at [278, 221] on div "Zeitpläne" at bounding box center [300, 215] width 75 height 37
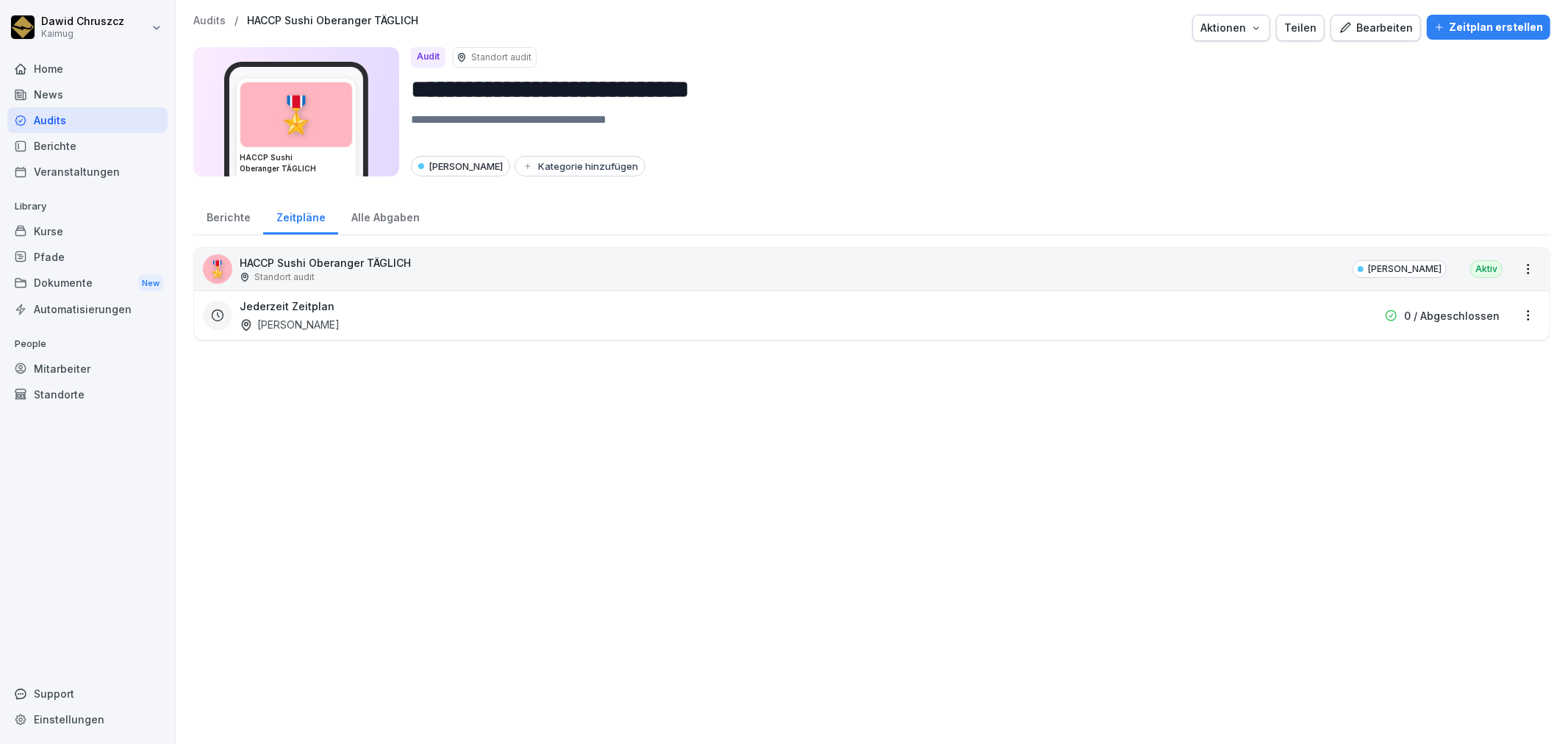
click at [395, 217] on div "Alle Abgaben" at bounding box center [385, 215] width 94 height 37
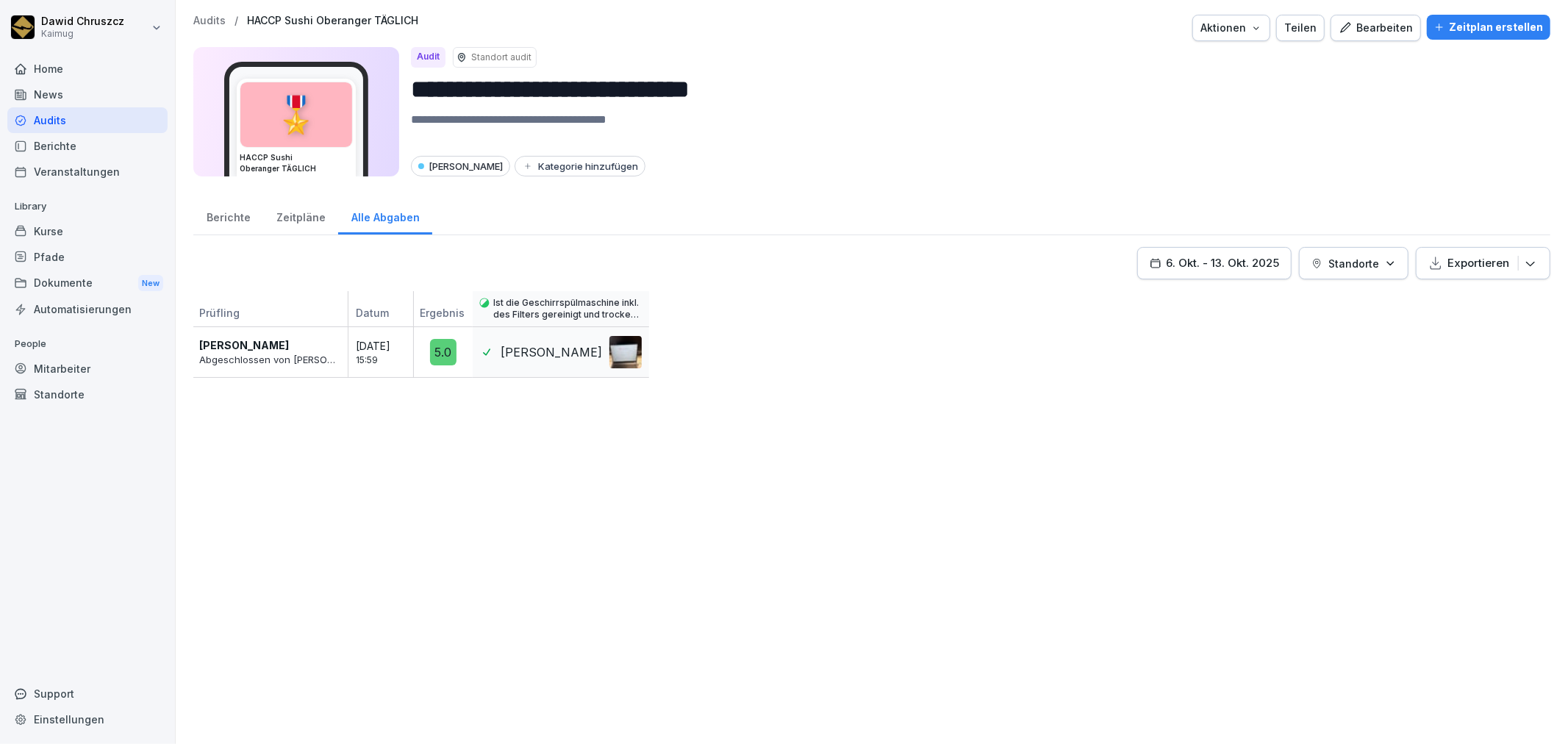
click at [233, 216] on div "Berichte" at bounding box center [228, 215] width 70 height 37
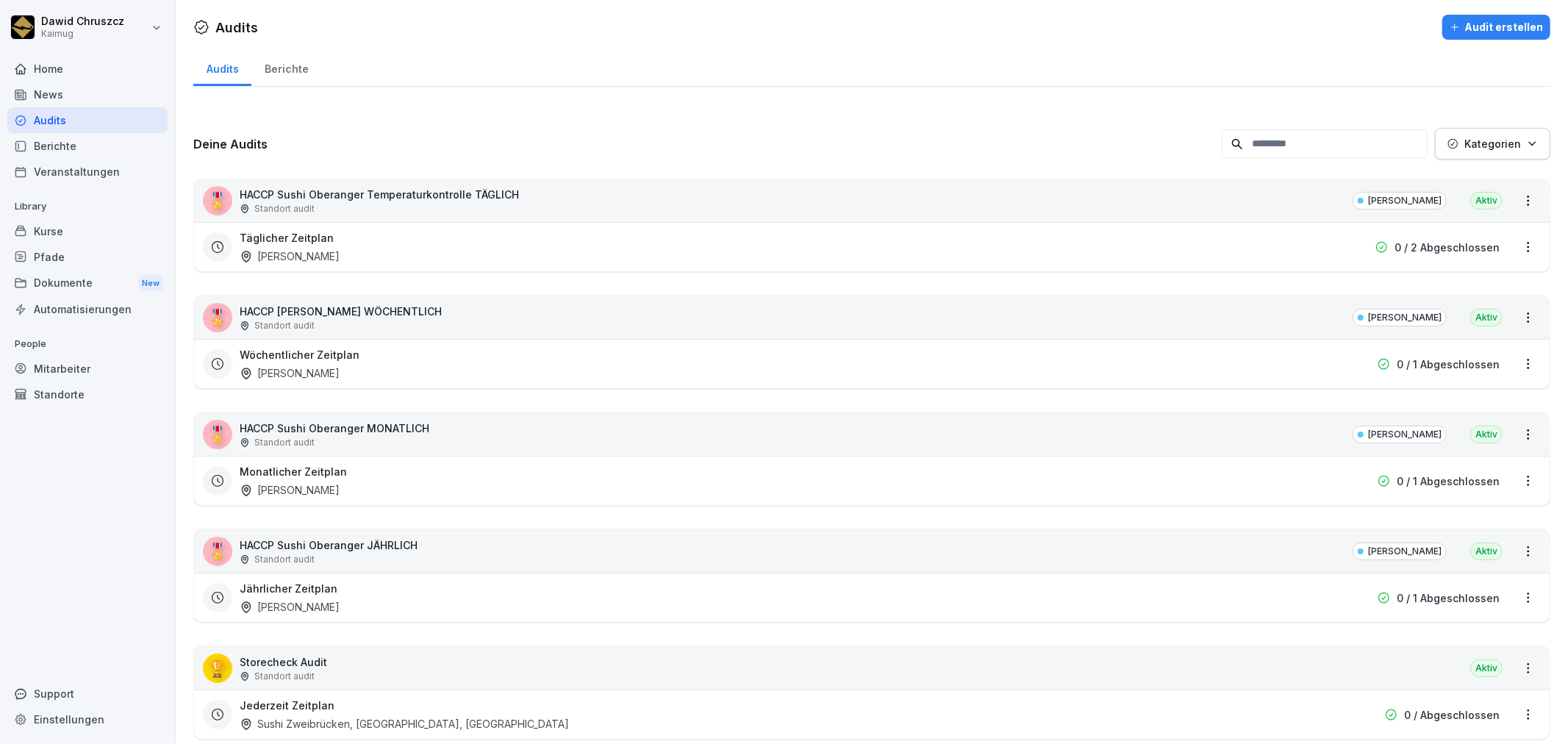
click at [804, 209] on div "🎖️ HACCP Sushi Oberanger Temperaturkontrolle TÄGLICH Standort audit Sushi Obera…" at bounding box center [872, 200] width 1355 height 42
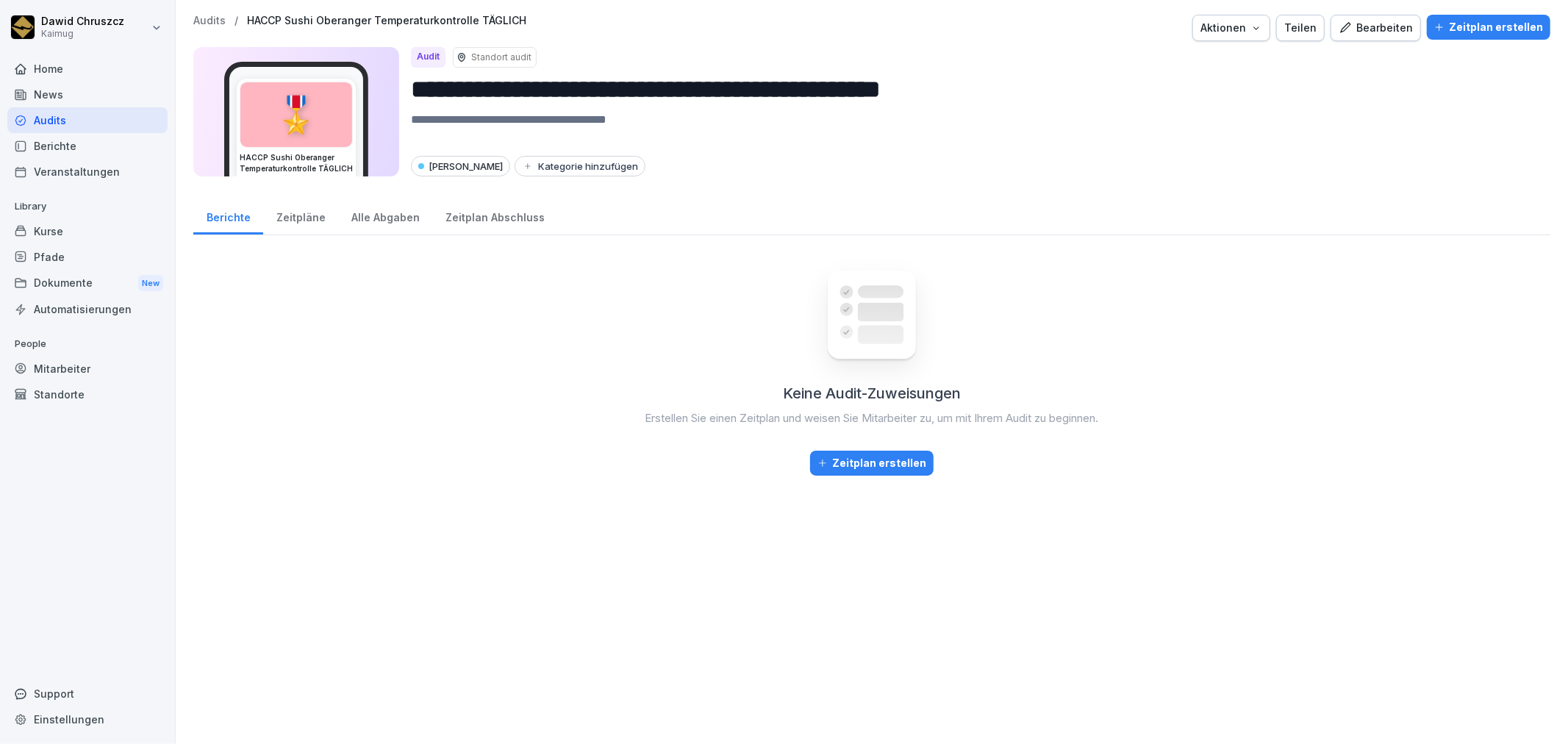
click at [283, 219] on div "Zeitpläne" at bounding box center [300, 215] width 75 height 37
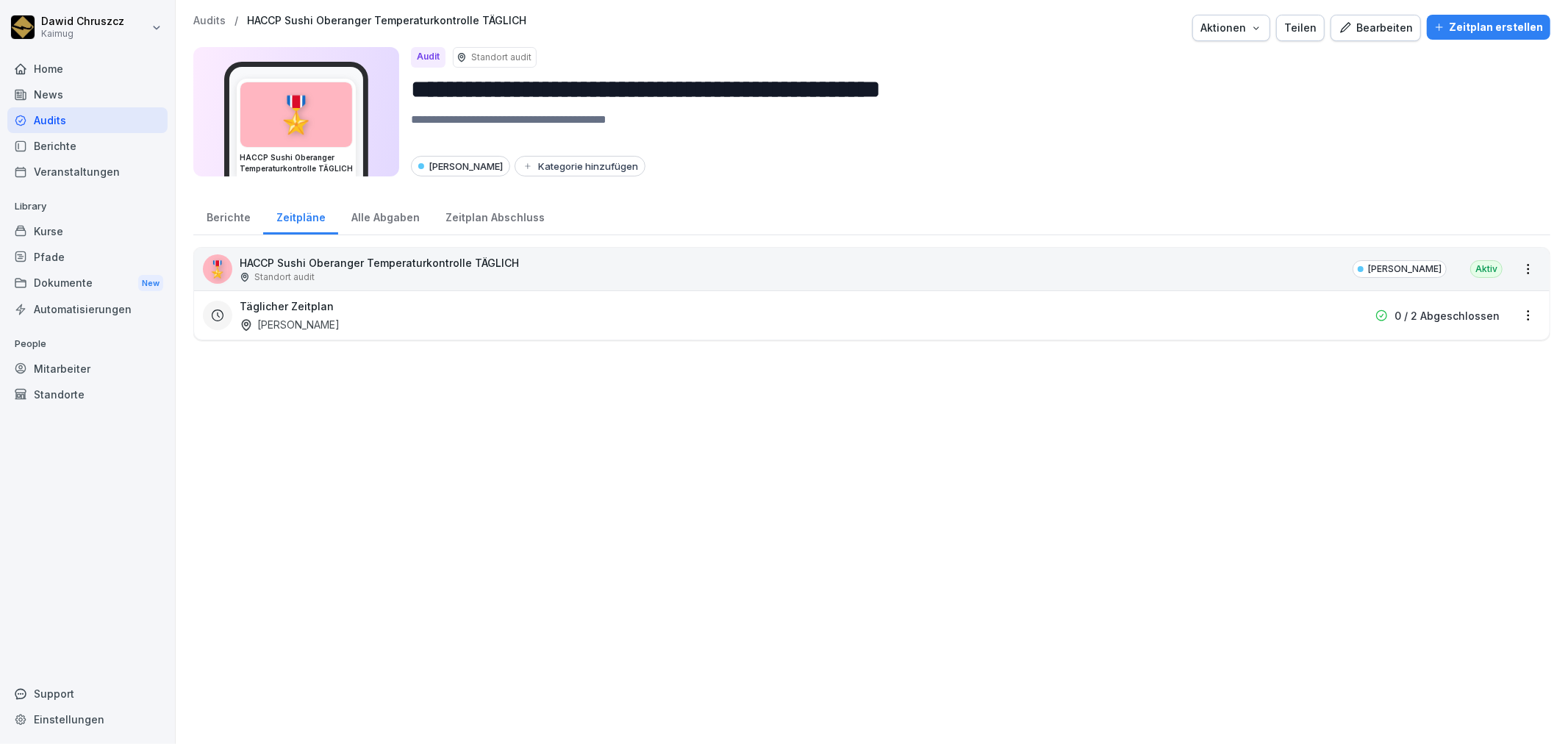
click at [1520, 315] on html "**********" at bounding box center [784, 372] width 1568 height 744
click at [1496, 357] on div "Zeitplan bearbeiten" at bounding box center [1457, 367] width 139 height 24
click at [1516, 312] on html "**********" at bounding box center [784, 372] width 1568 height 744
click at [0, 0] on link "Zeitplan bearbeiten" at bounding box center [0, 0] width 0 height 0
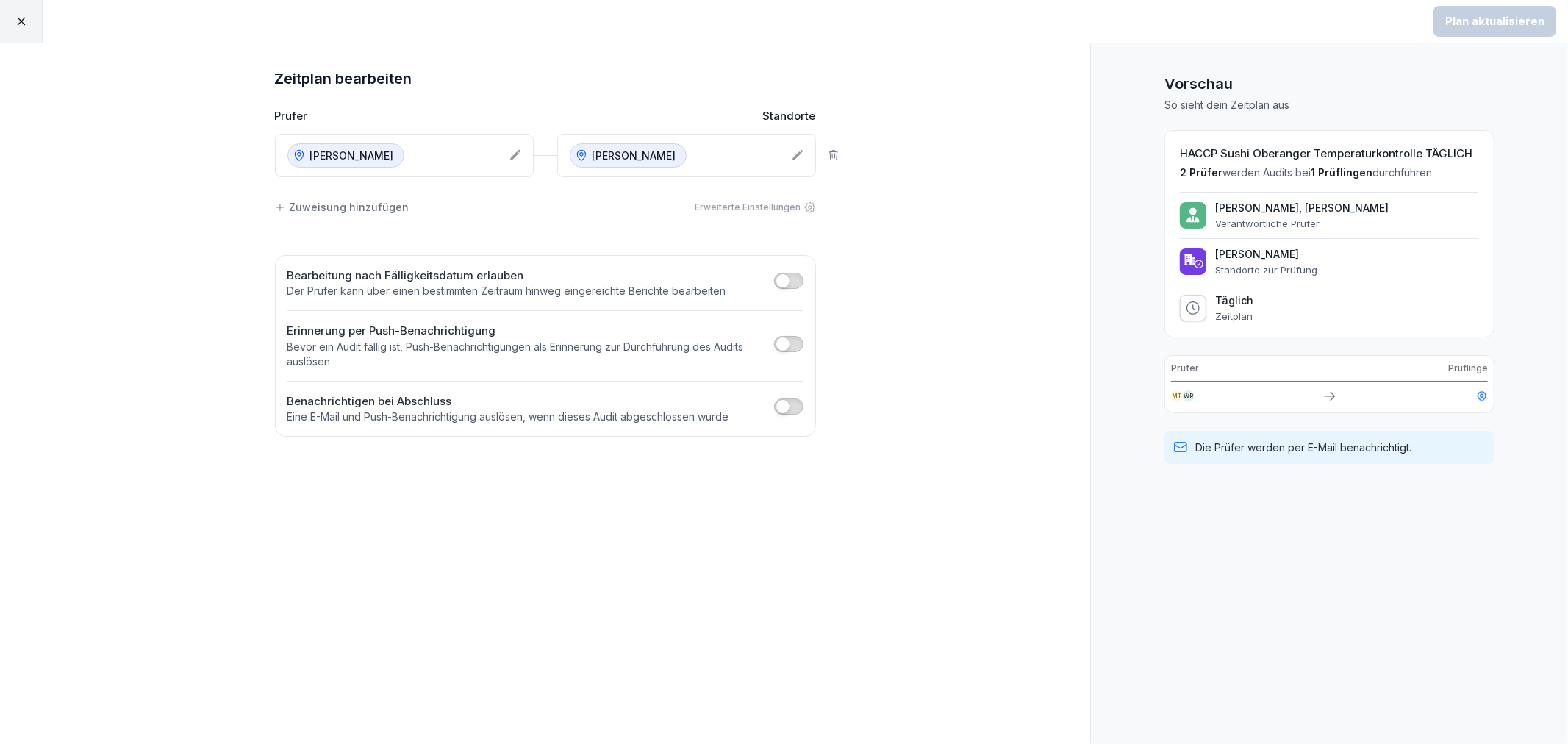
click at [517, 155] on icon at bounding box center [515, 155] width 12 height 12
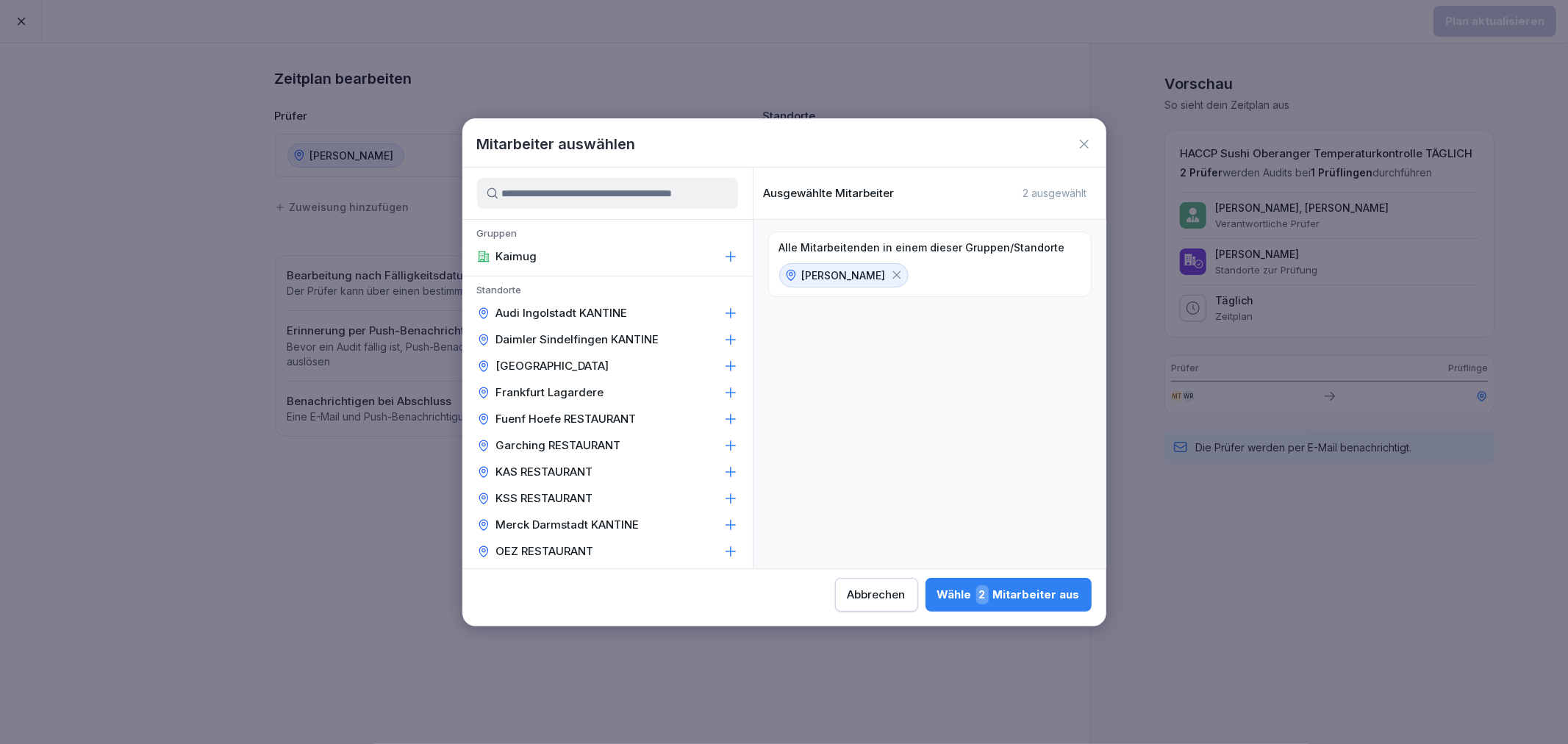
click at [515, 186] on input at bounding box center [608, 193] width 261 height 31
click at [879, 594] on div "Abbrechen" at bounding box center [876, 595] width 58 height 16
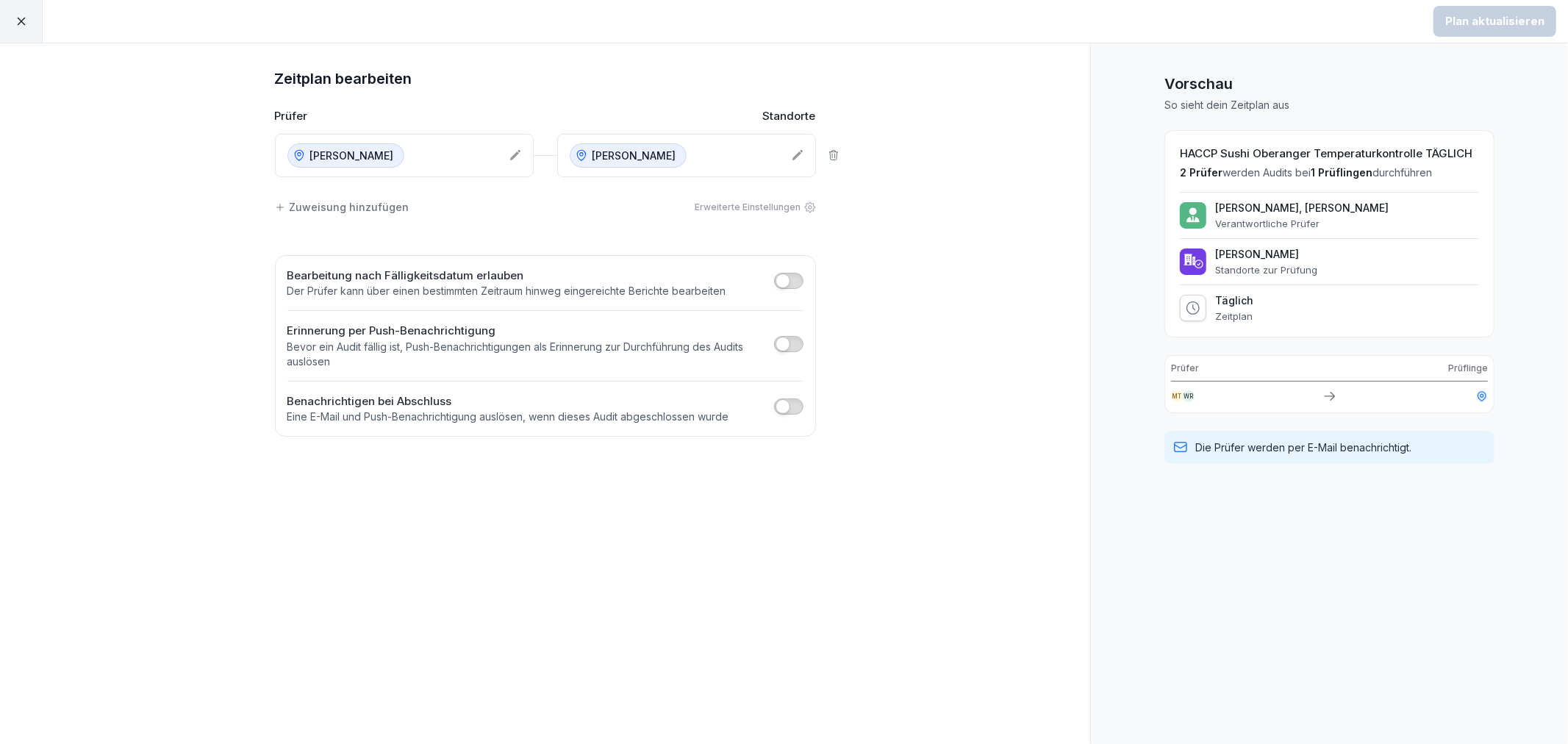
click at [18, 25] on icon at bounding box center [21, 21] width 14 height 14
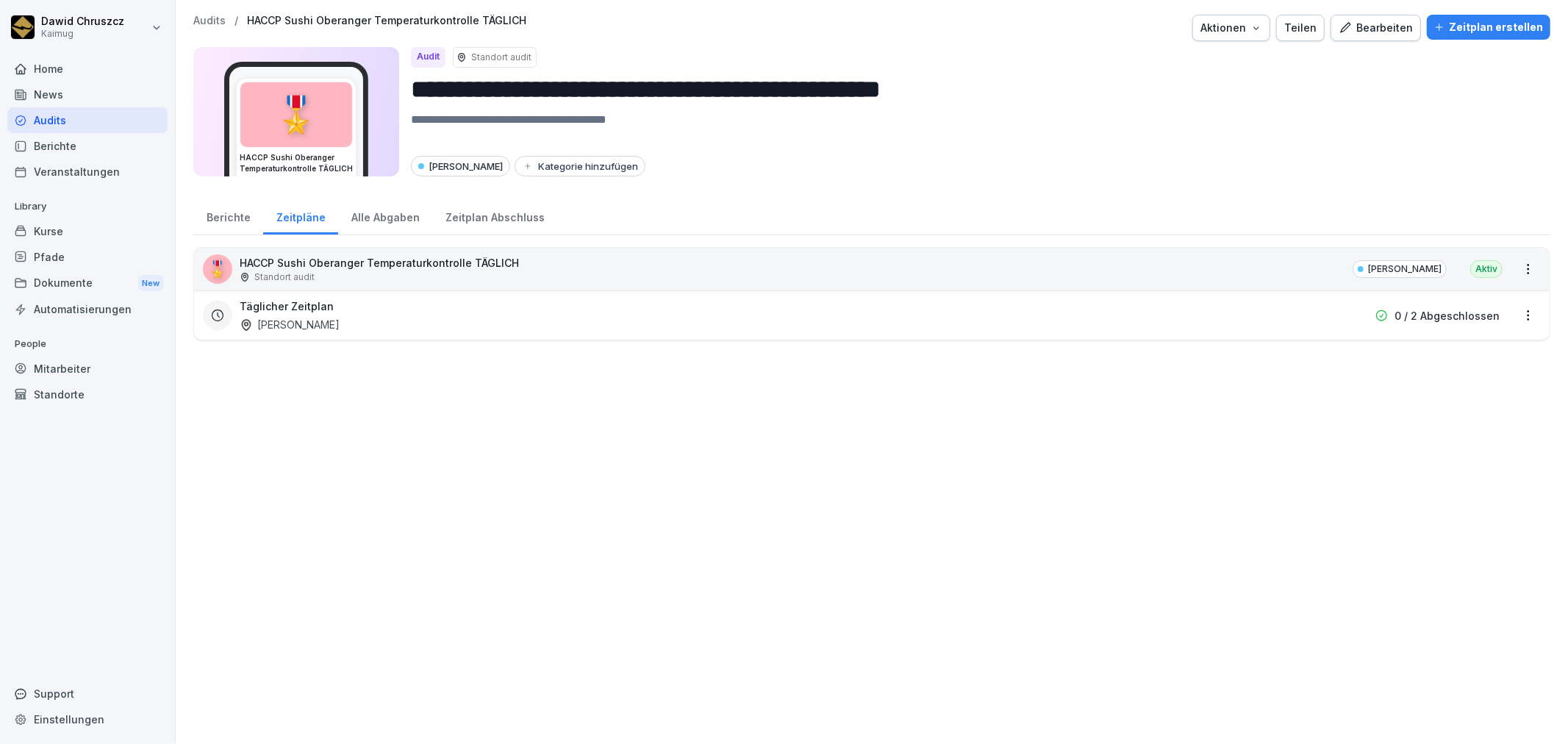
click at [1517, 310] on html "**********" at bounding box center [784, 372] width 1568 height 744
click at [0, 0] on link "Zeitplan bearbeiten" at bounding box center [0, 0] width 0 height 0
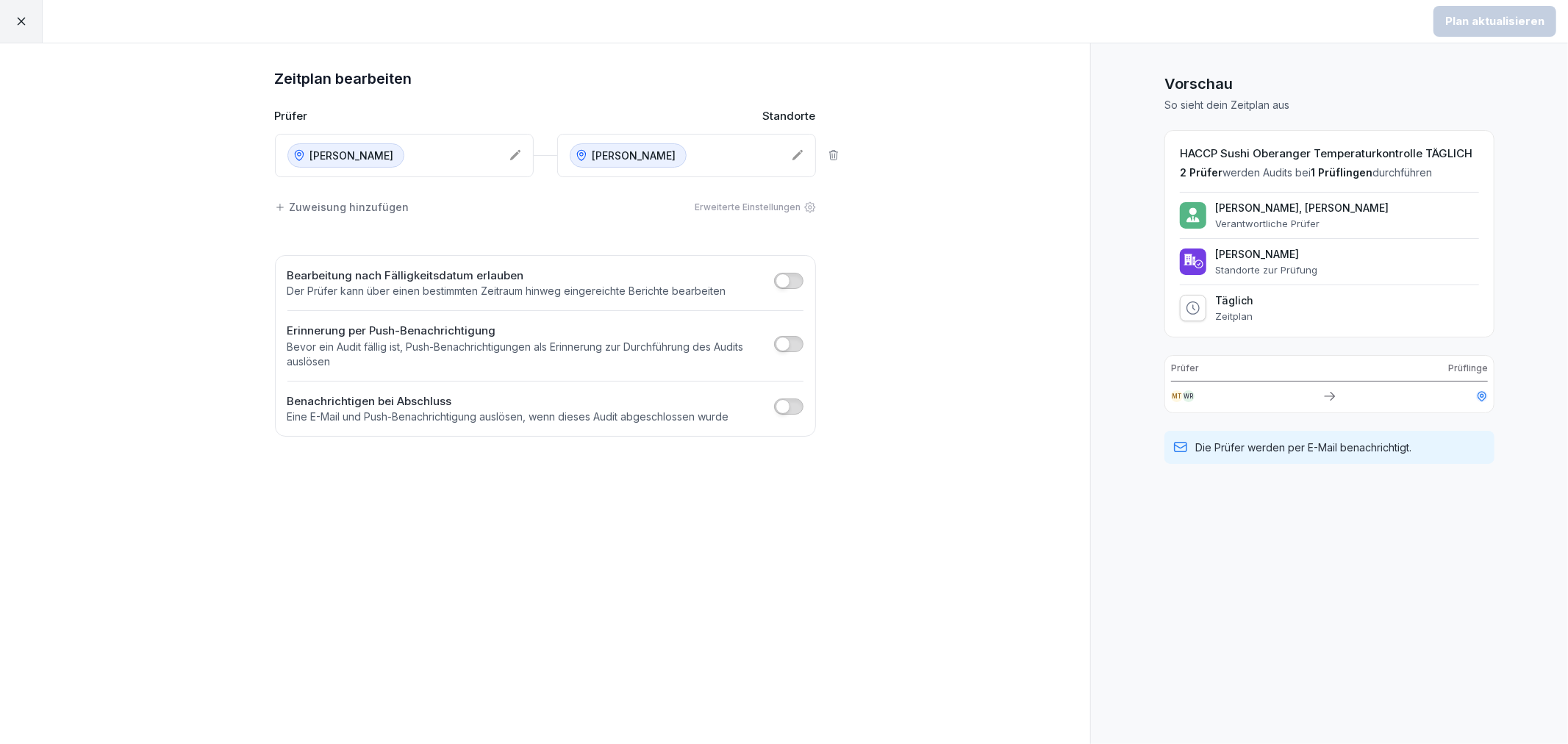
click at [1189, 303] on icon at bounding box center [1193, 307] width 14 height 14
click at [1195, 306] on icon at bounding box center [1193, 307] width 14 height 14
click at [19, 28] on div at bounding box center [21, 21] width 43 height 42
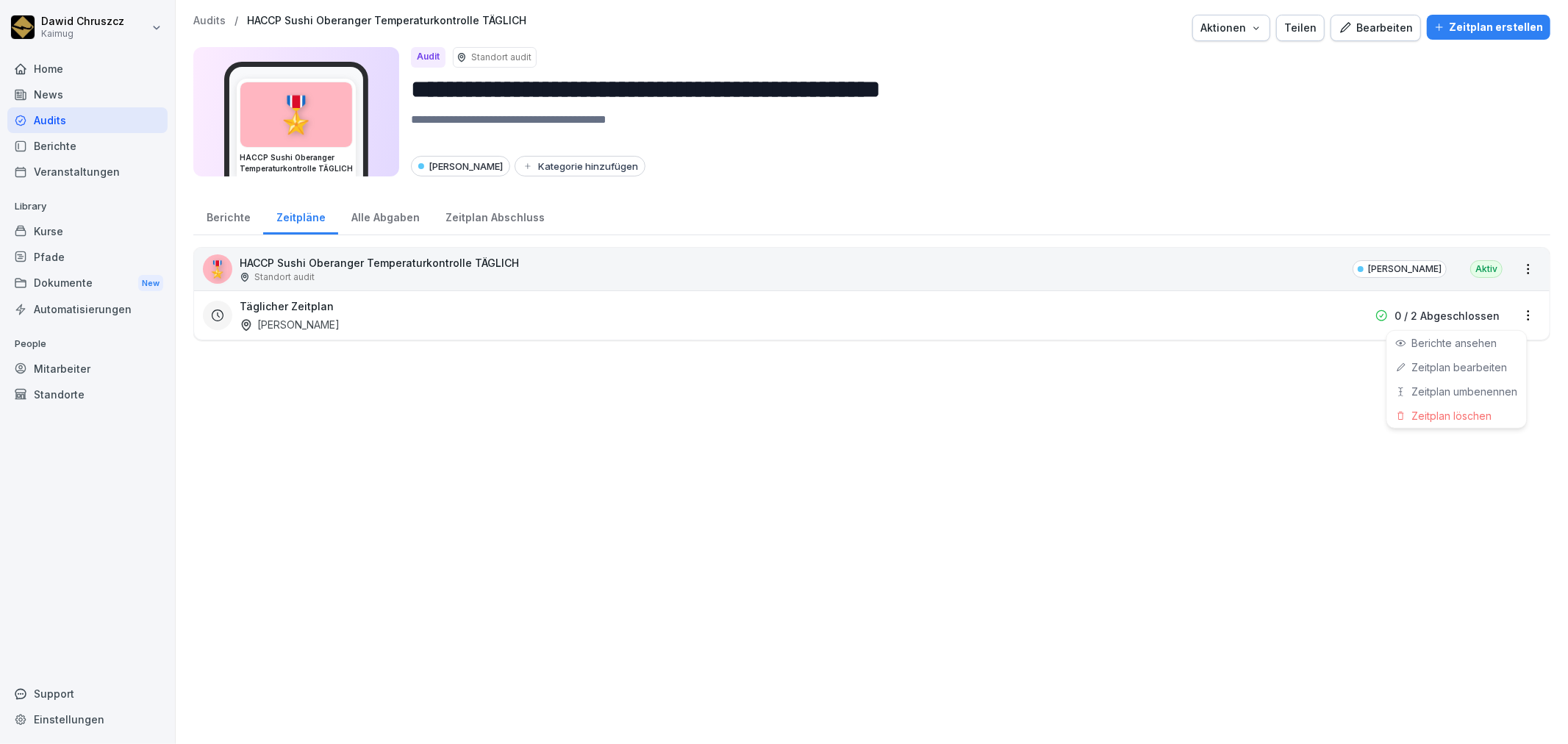
click at [1515, 317] on html "**********" at bounding box center [784, 372] width 1568 height 744
click at [1481, 412] on div "Zeitplan löschen" at bounding box center [1457, 415] width 139 height 24
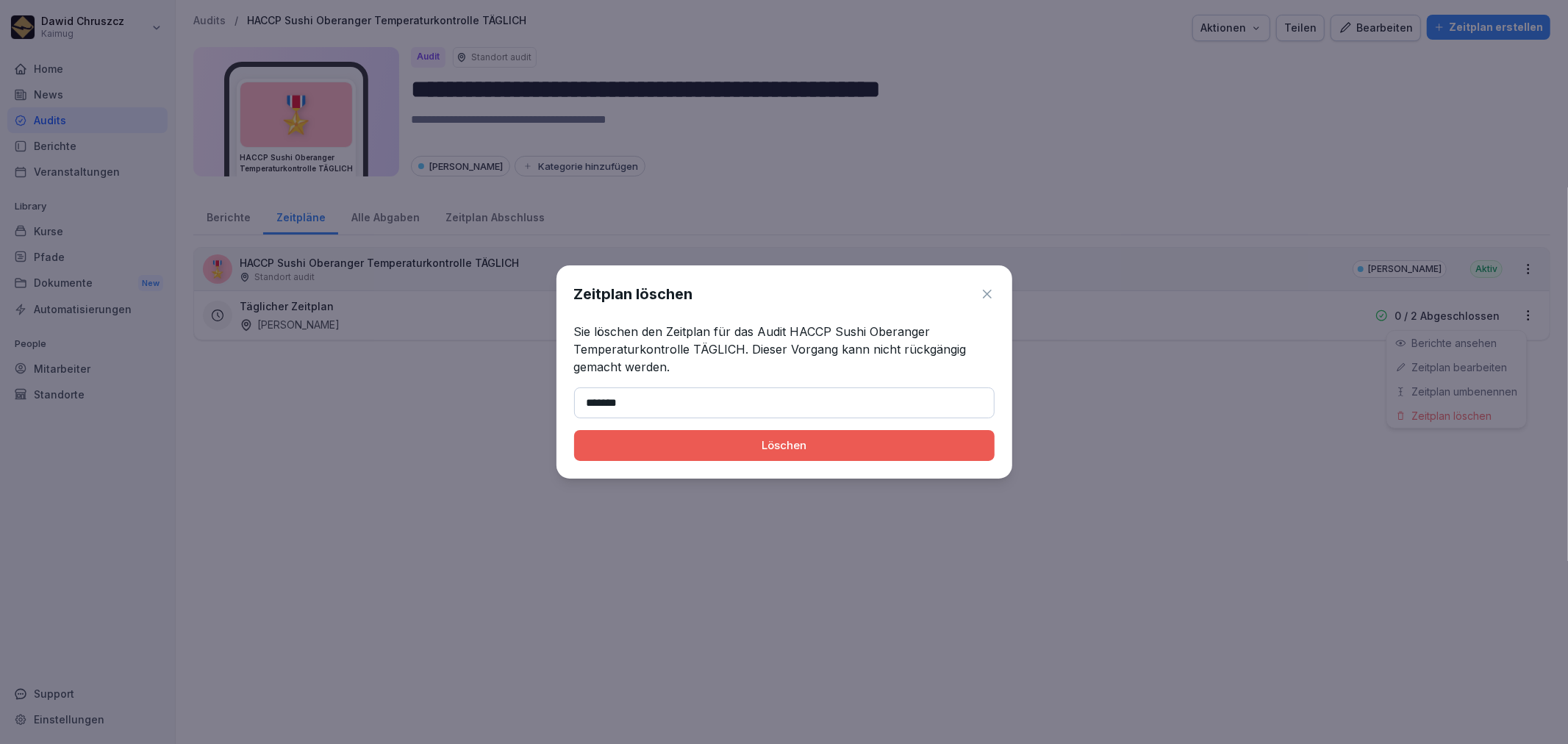
type input "*******"
click at [831, 438] on div "Löschen" at bounding box center [784, 446] width 397 height 16
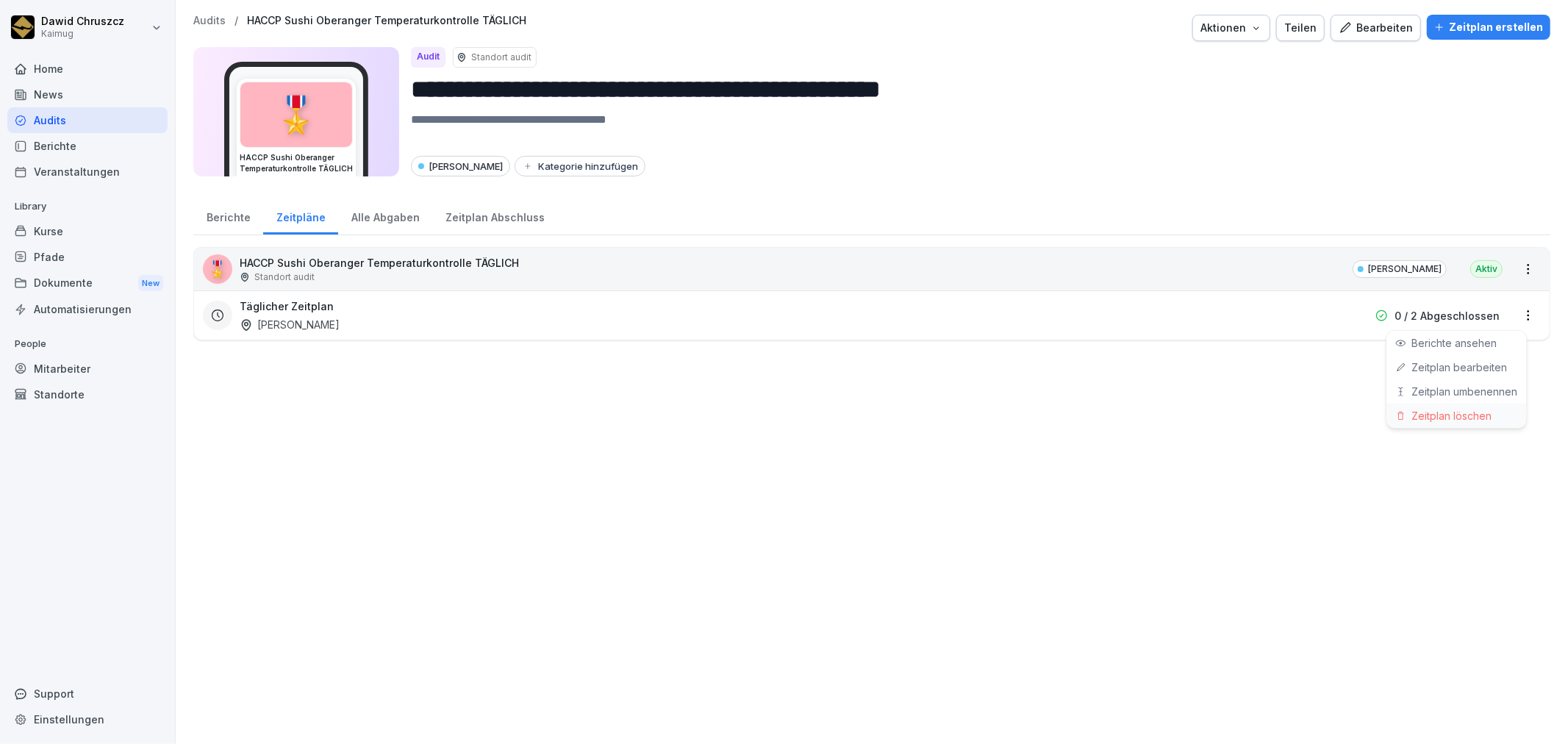
click at [1460, 413] on div "Zeitplan löschen" at bounding box center [1457, 415] width 139 height 24
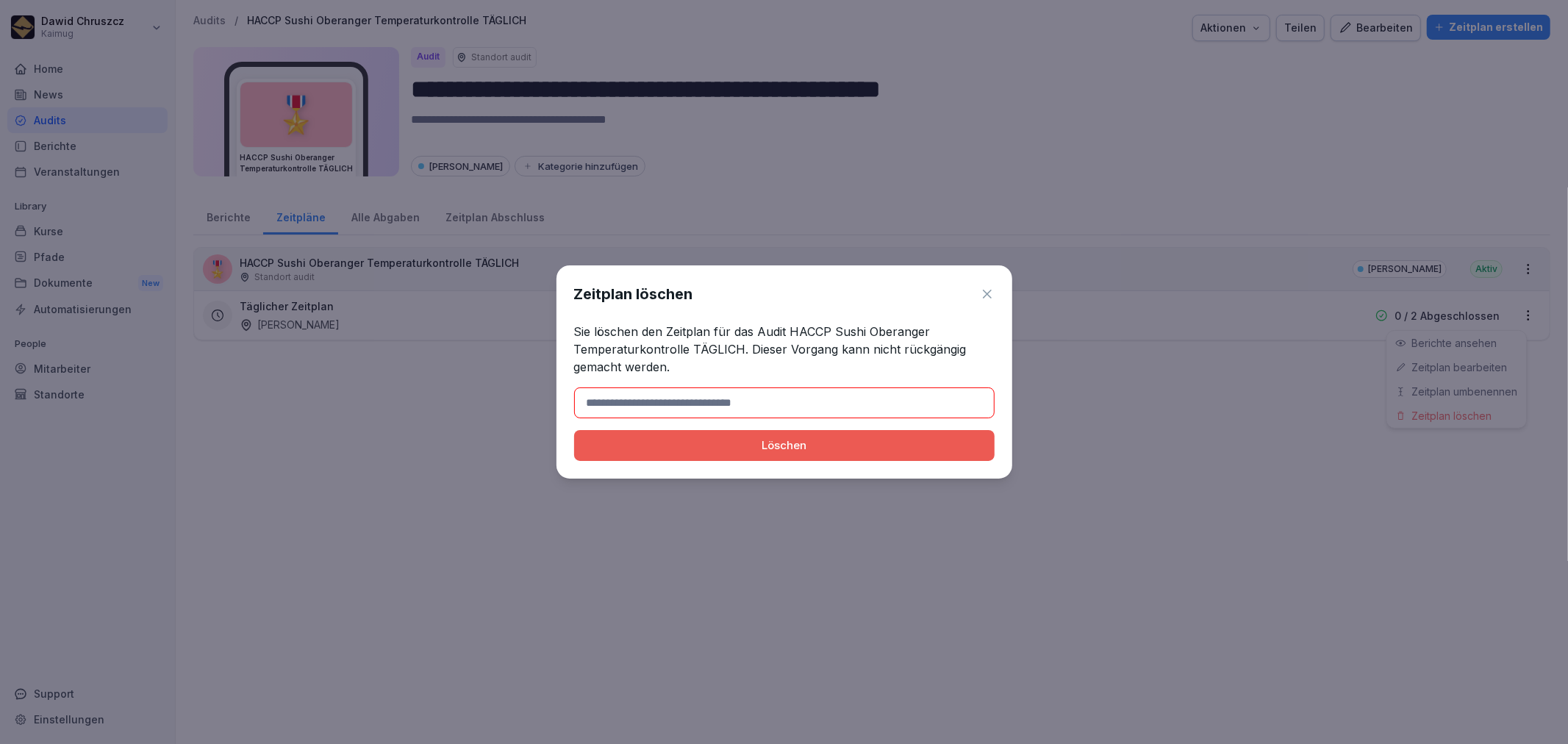
click at [667, 407] on input at bounding box center [784, 402] width 420 height 31
type input "*******"
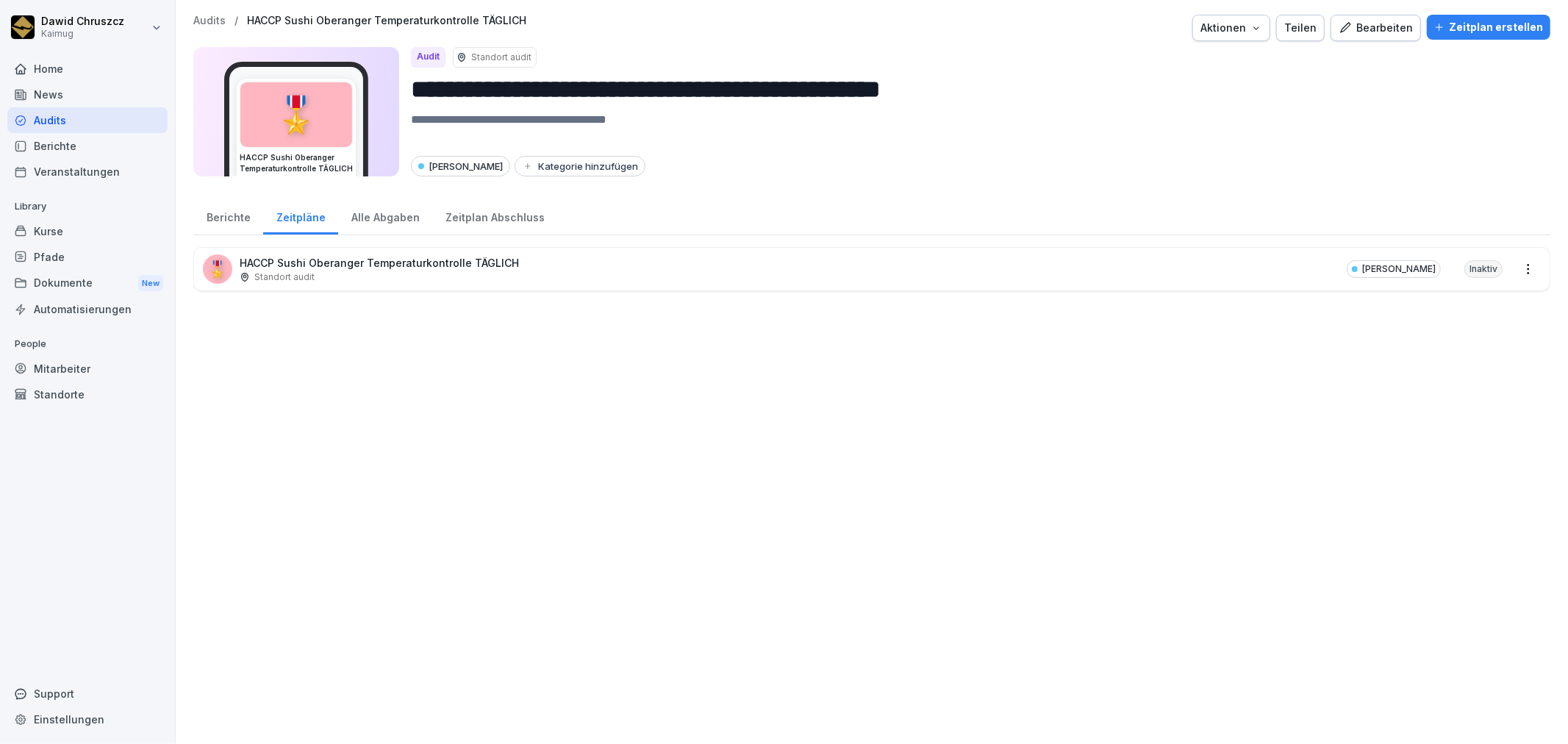
click at [1468, 24] on div "Zeitplan erstellen" at bounding box center [1488, 27] width 109 height 16
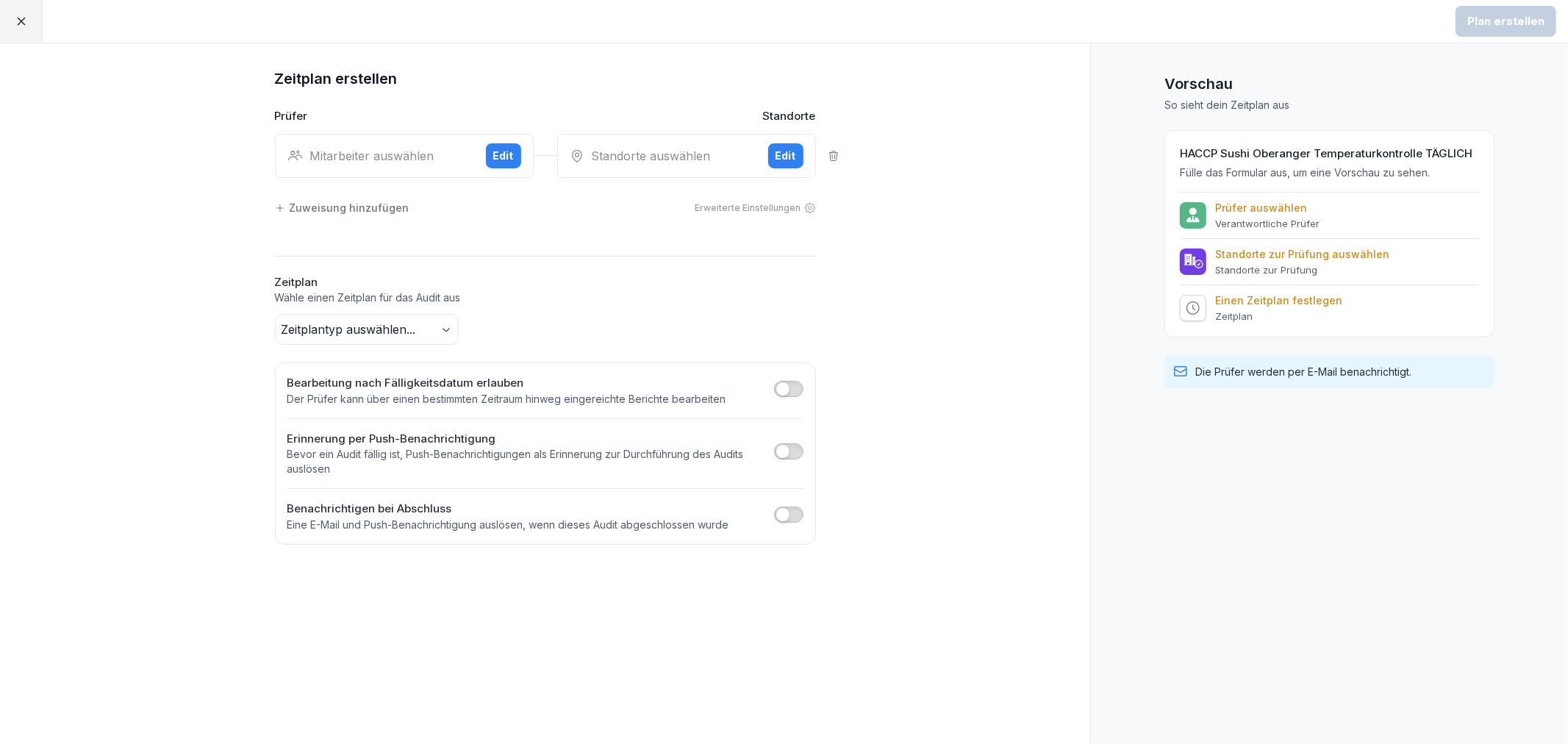
click at [412, 163] on div "Mitarbeiter auswählen" at bounding box center [381, 156] width 186 height 18
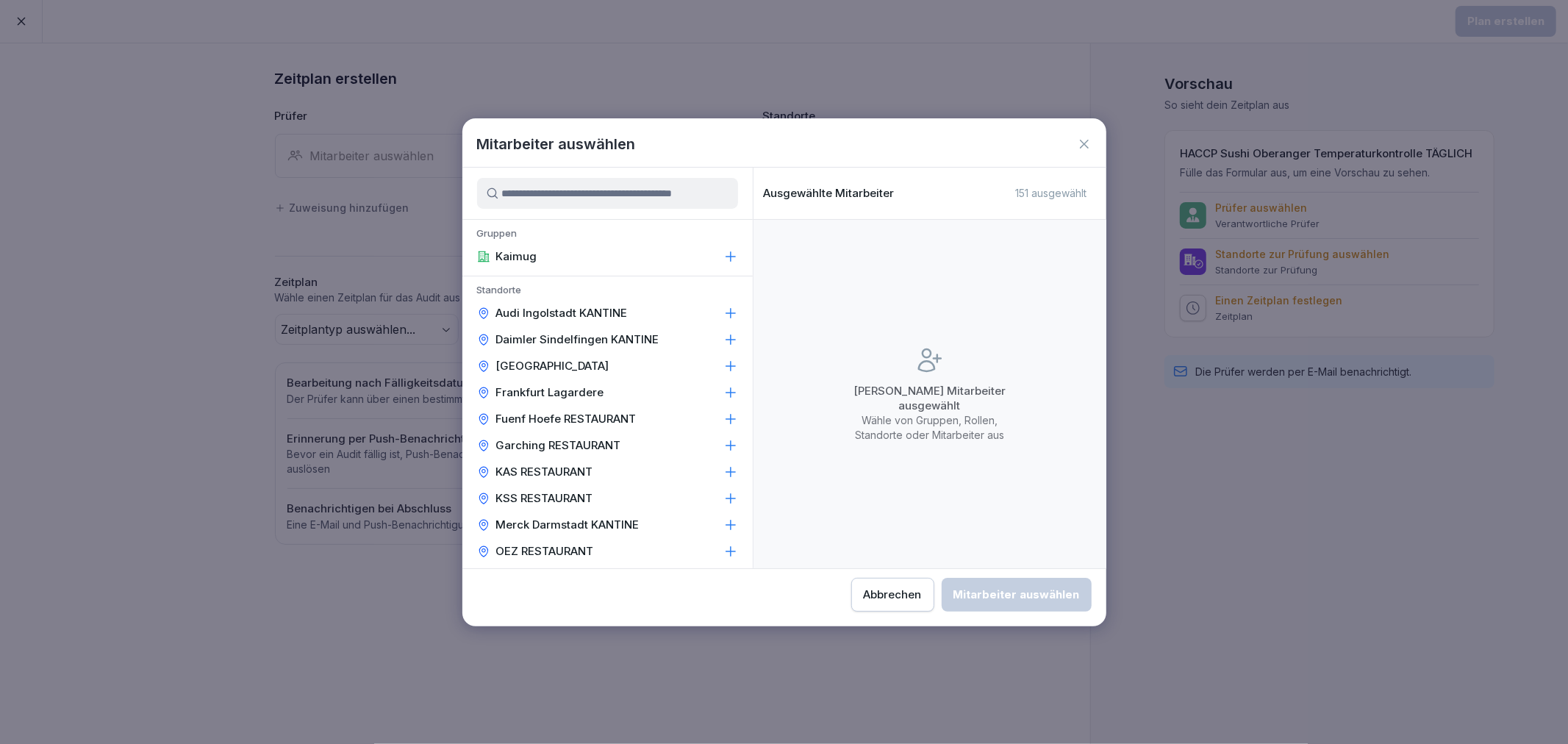
click at [550, 198] on input at bounding box center [608, 193] width 261 height 31
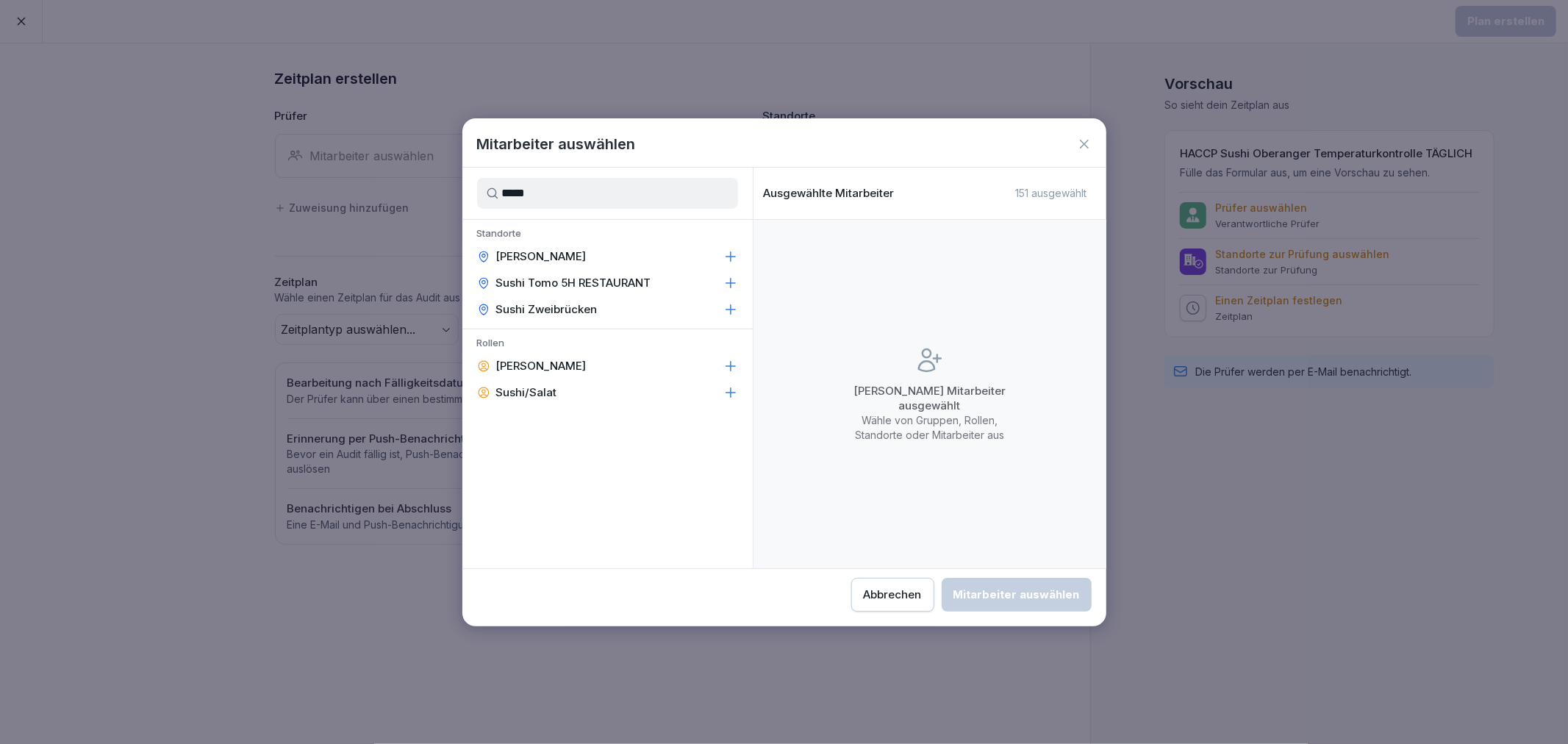
type input "*****"
click at [723, 253] on icon at bounding box center [731, 257] width 14 height 14
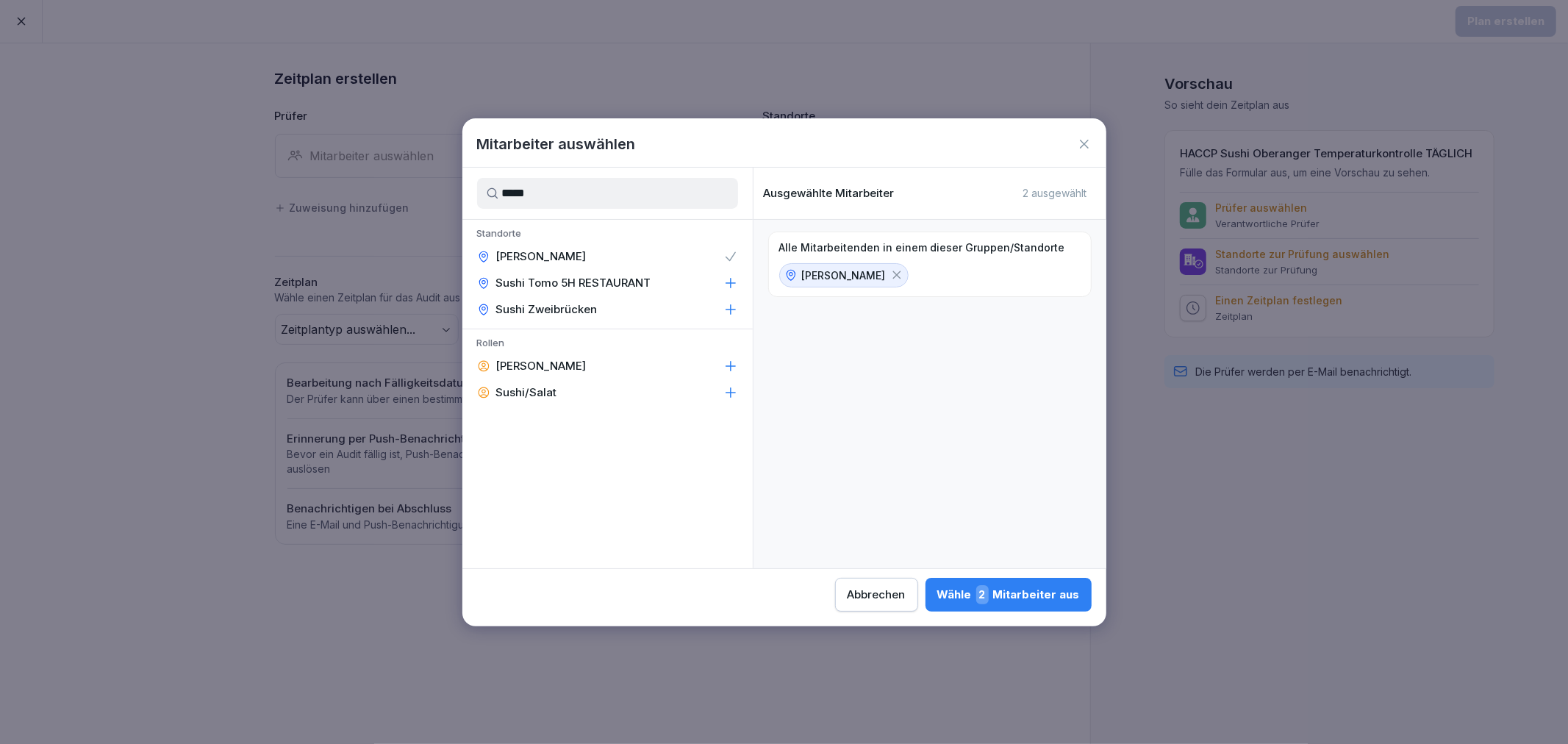
click at [1033, 591] on div "Wähle 2 Mitarbeiter aus" at bounding box center [1008, 594] width 143 height 19
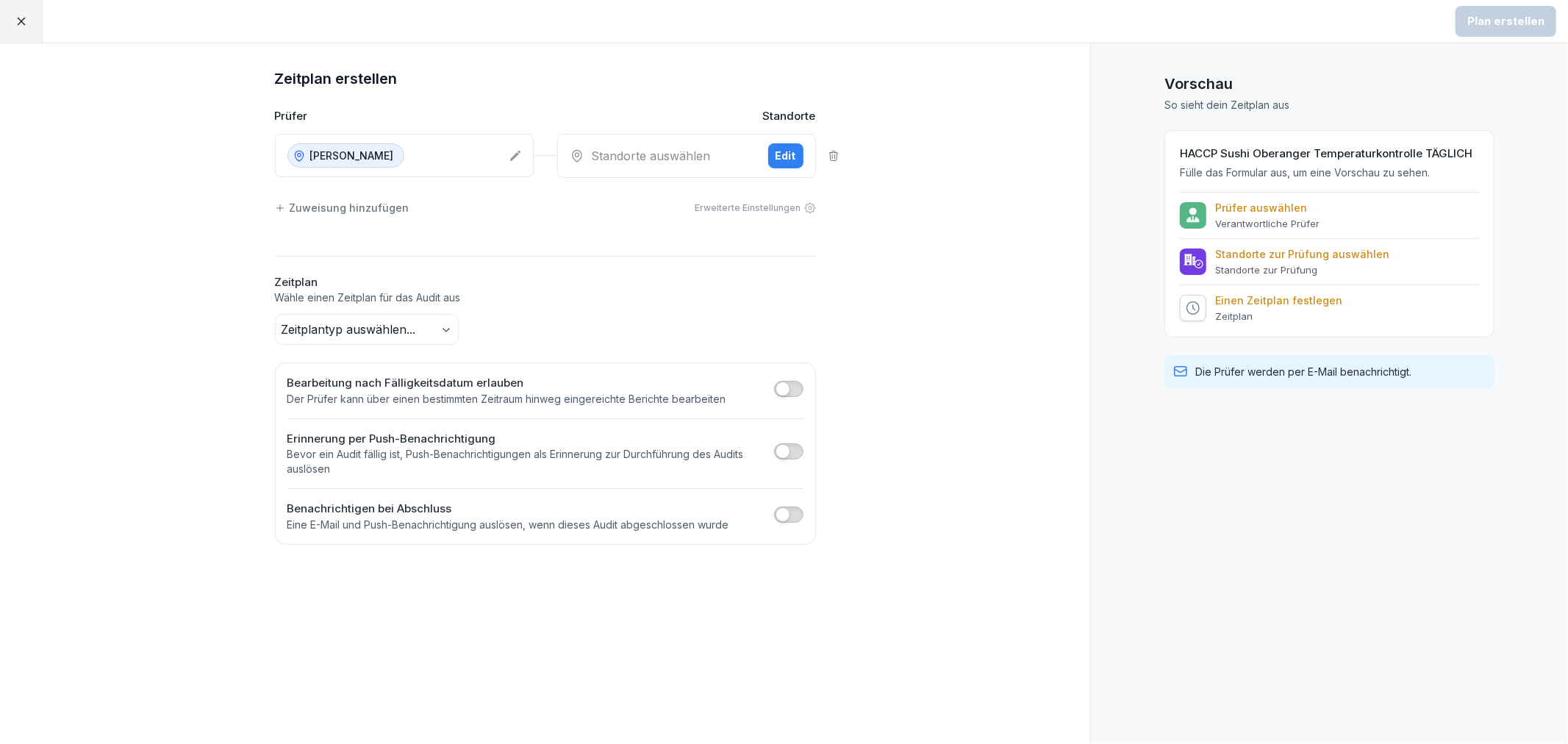
click at [663, 156] on div "Standorte auswählen" at bounding box center [663, 156] width 186 height 18
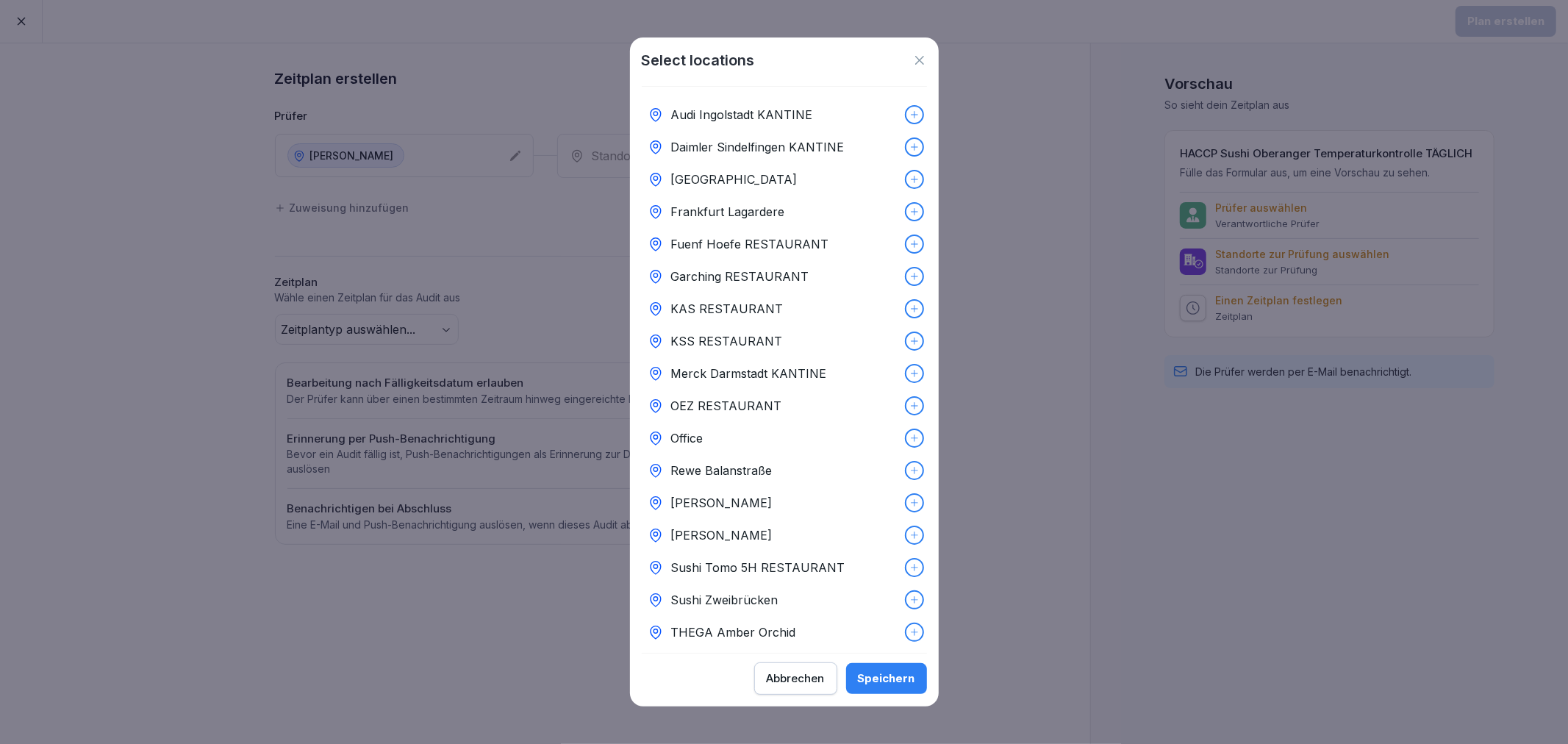
click at [907, 532] on div at bounding box center [914, 535] width 16 height 16
click at [890, 684] on div "Speichern" at bounding box center [886, 678] width 57 height 16
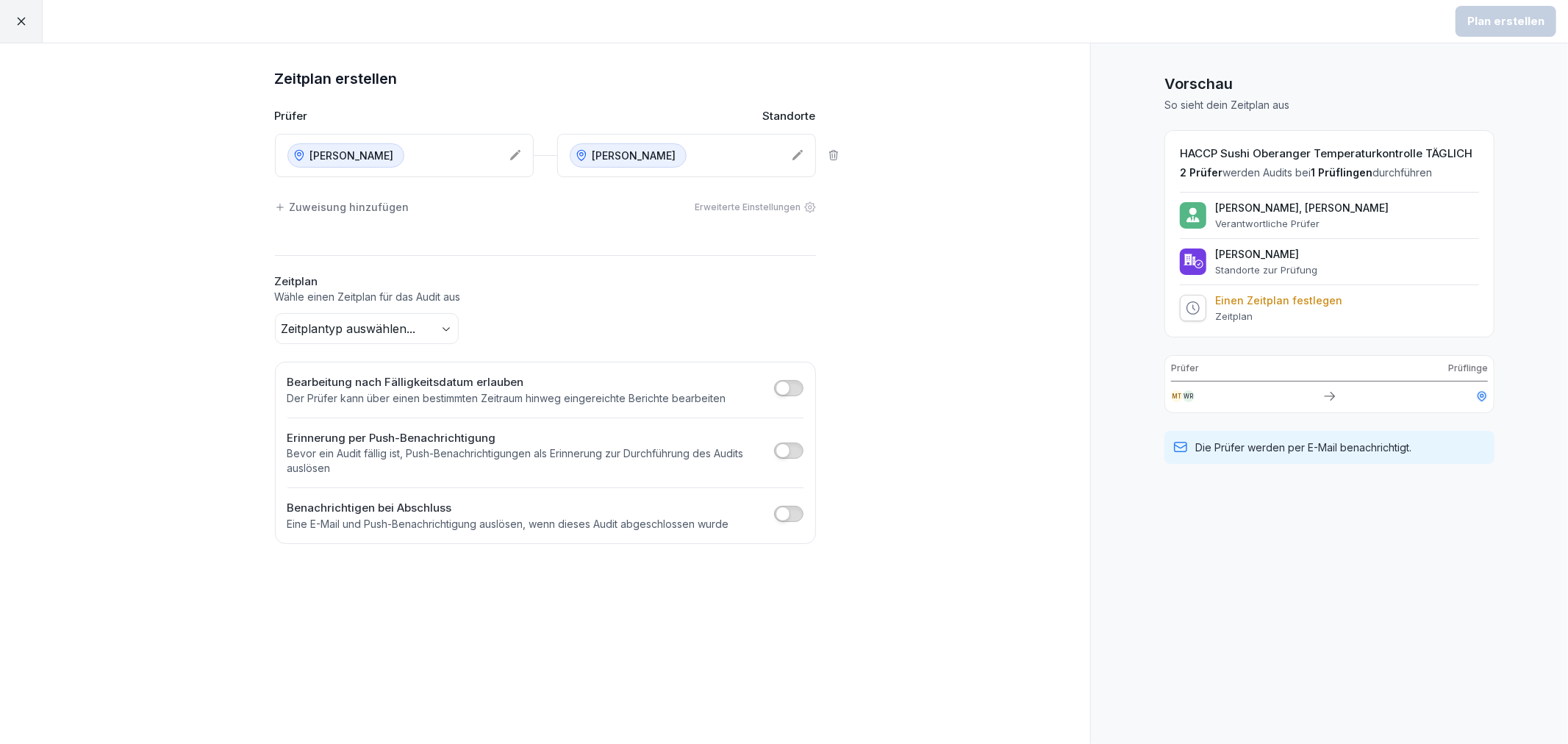
click at [399, 334] on body "Plan erstellen Zeitplan erstellen Prüfer Standorte Sushi Oberanger Sushi Oberan…" at bounding box center [784, 372] width 1568 height 744
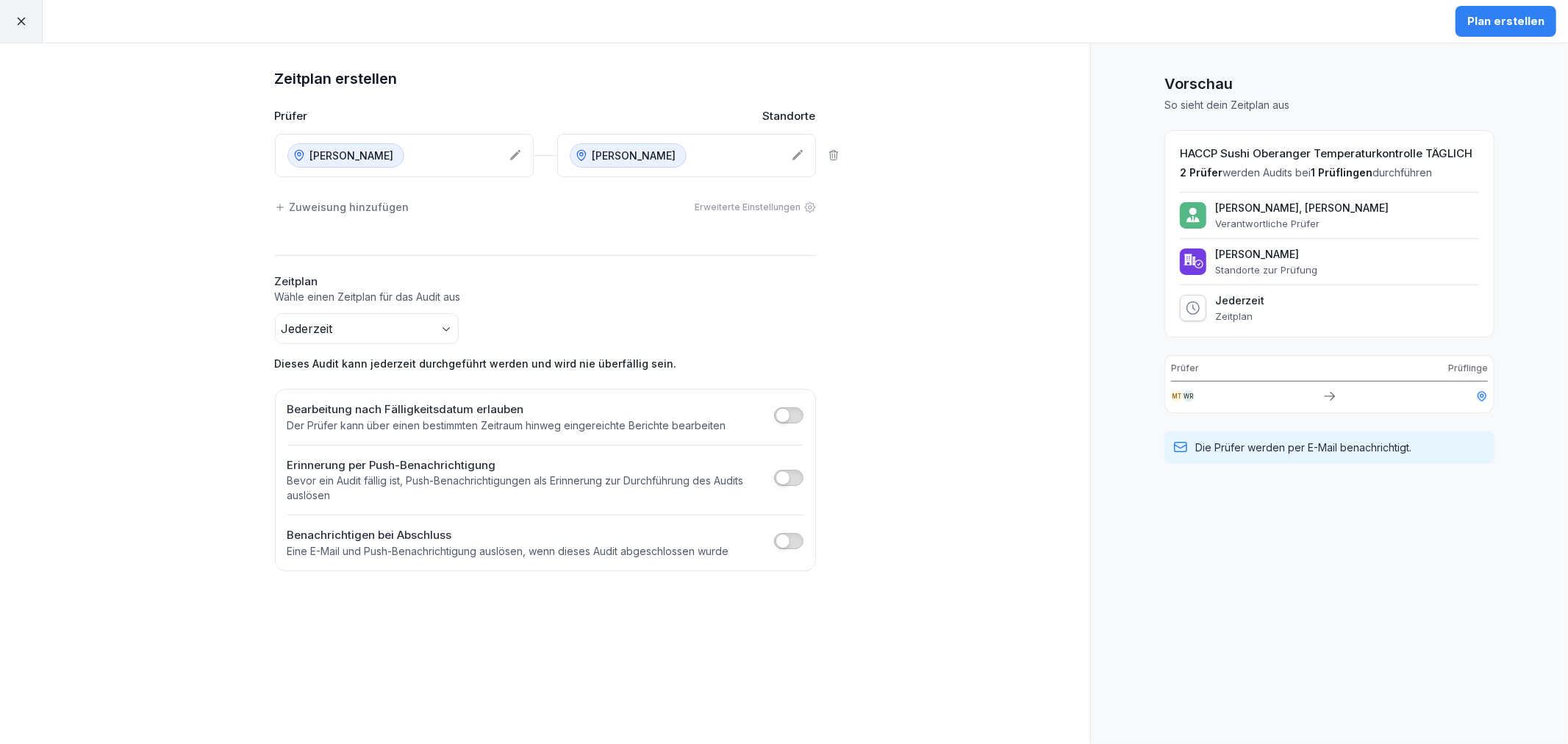
click at [1053, 485] on div "Zeitplan erstellen Prüfer Standorte Sushi Oberanger Sushi Oberanger Zuweisung h…" at bounding box center [545, 393] width 1091 height 701
click at [1497, 24] on div "Plan erstellen" at bounding box center [1506, 22] width 77 height 16
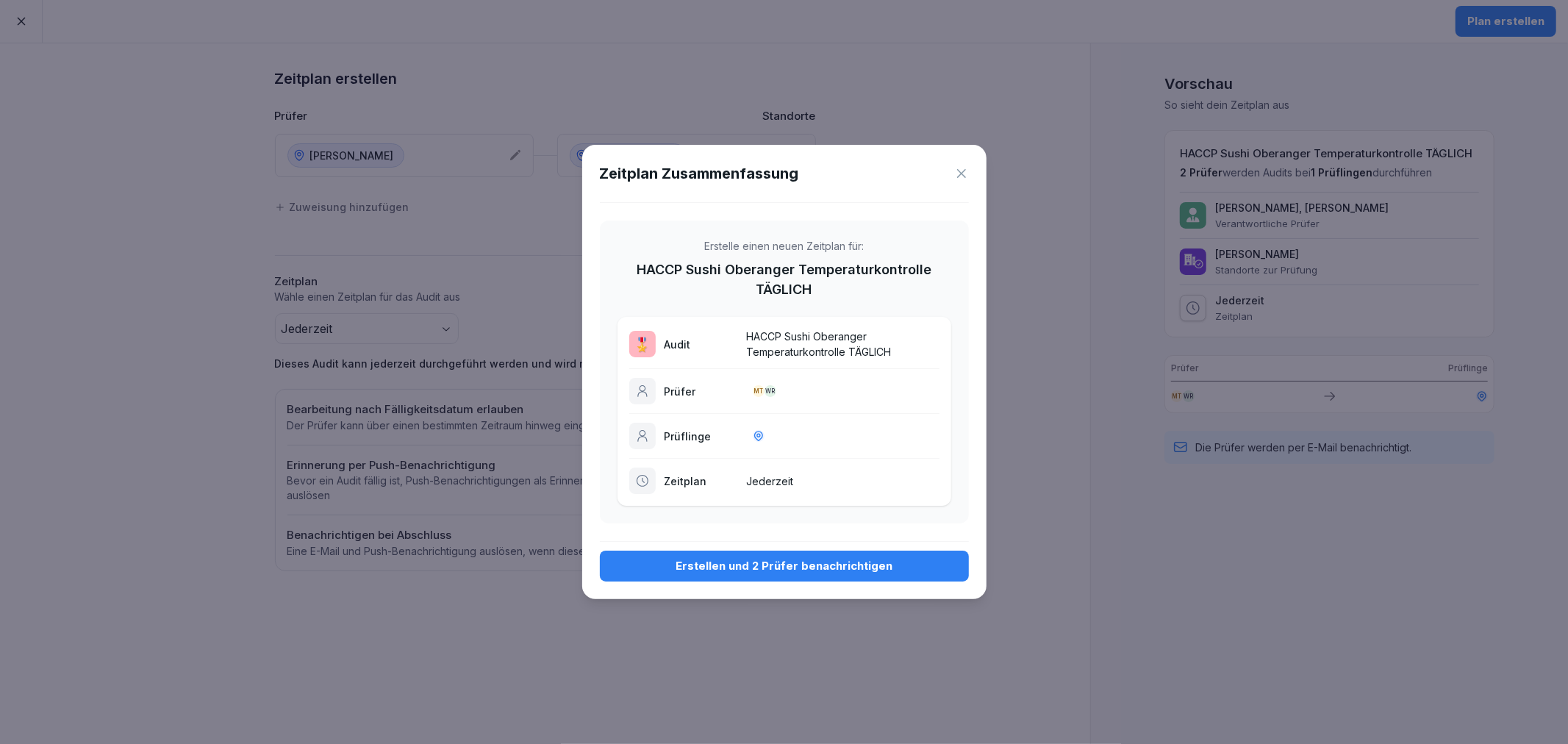
click at [797, 578] on button "Erstellen und 2 Prüfer benachrichtigen" at bounding box center [784, 566] width 369 height 31
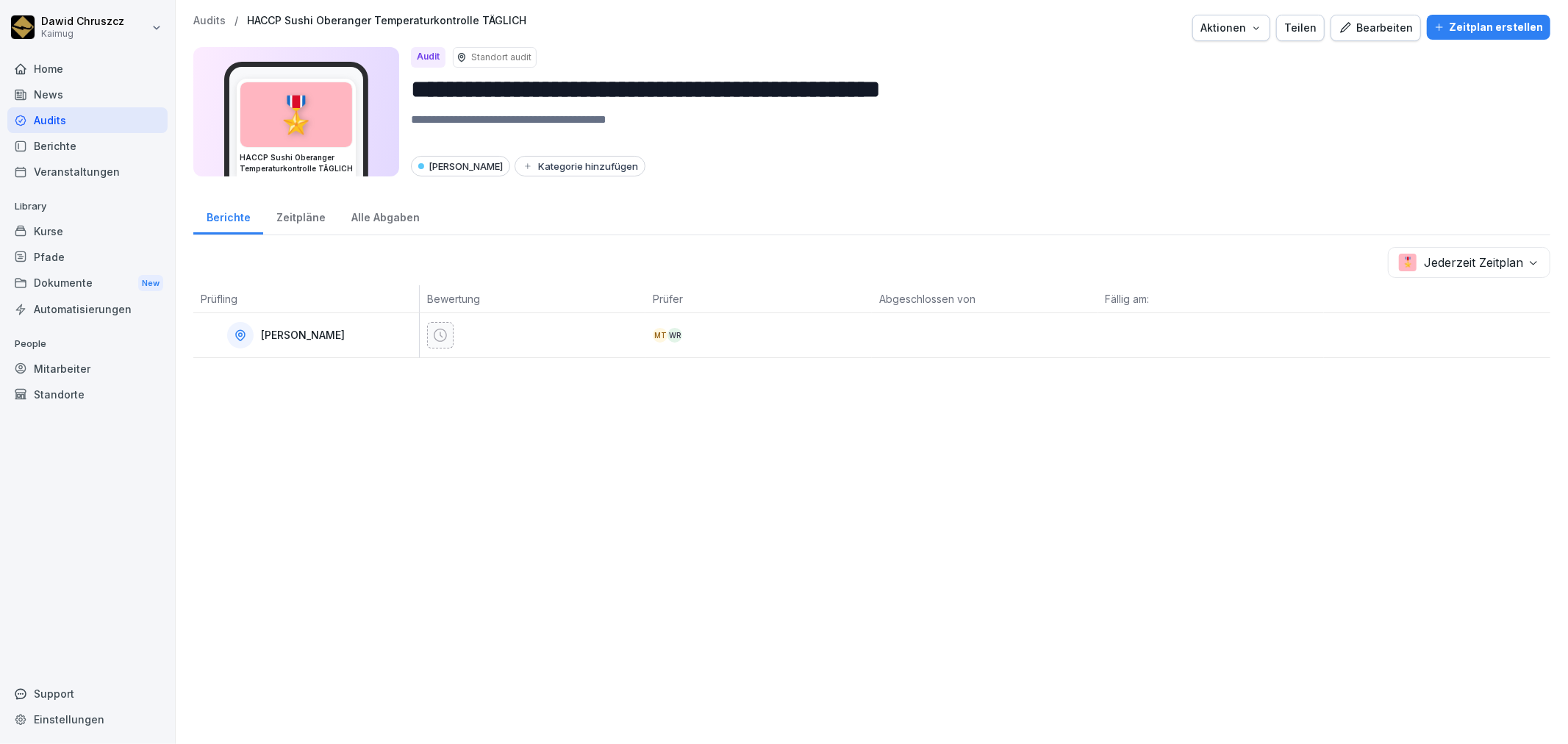
click at [208, 18] on p "Audits" at bounding box center [210, 21] width 33 height 13
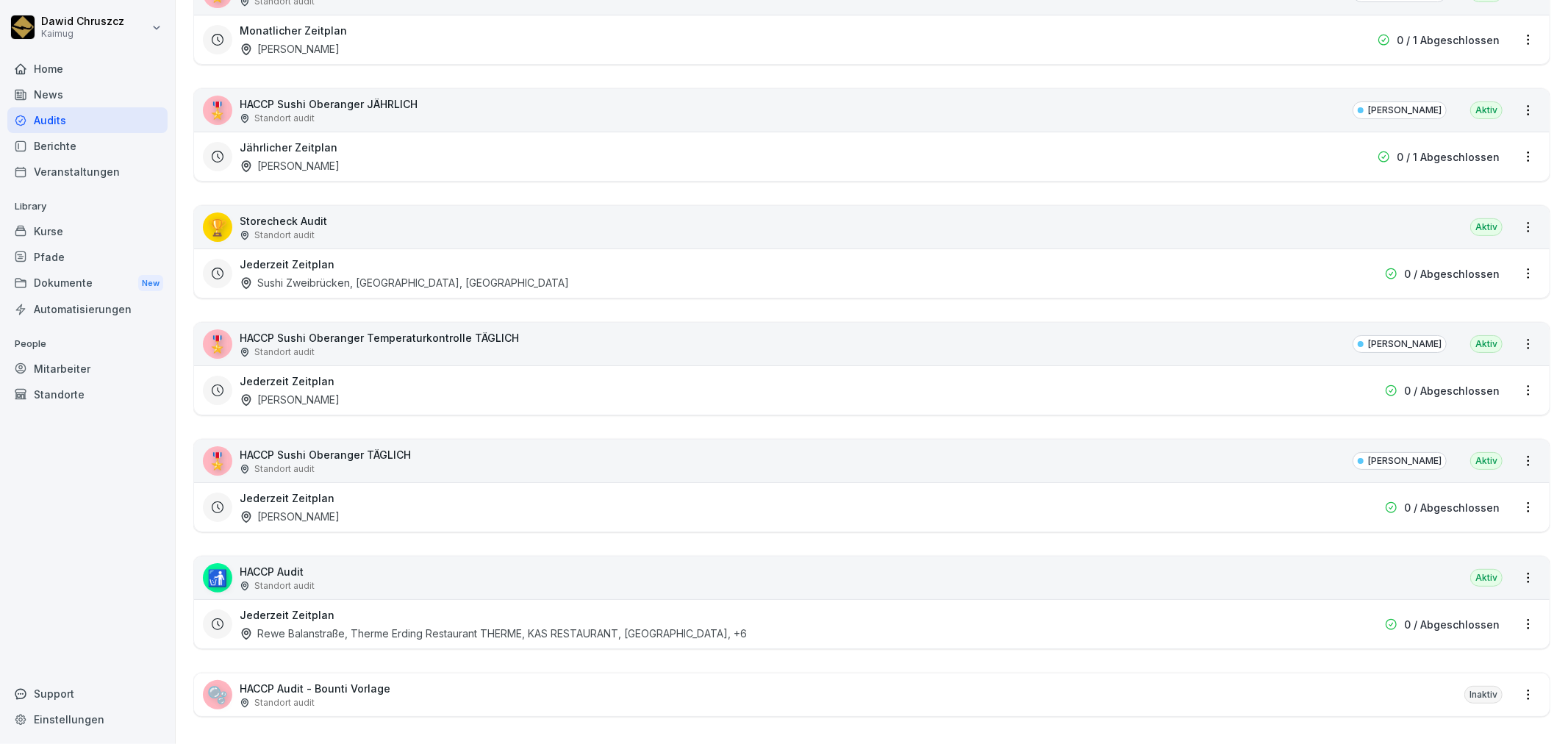
scroll to position [326, 0]
click at [476, 344] on div "Standort audit" at bounding box center [379, 350] width 279 height 14
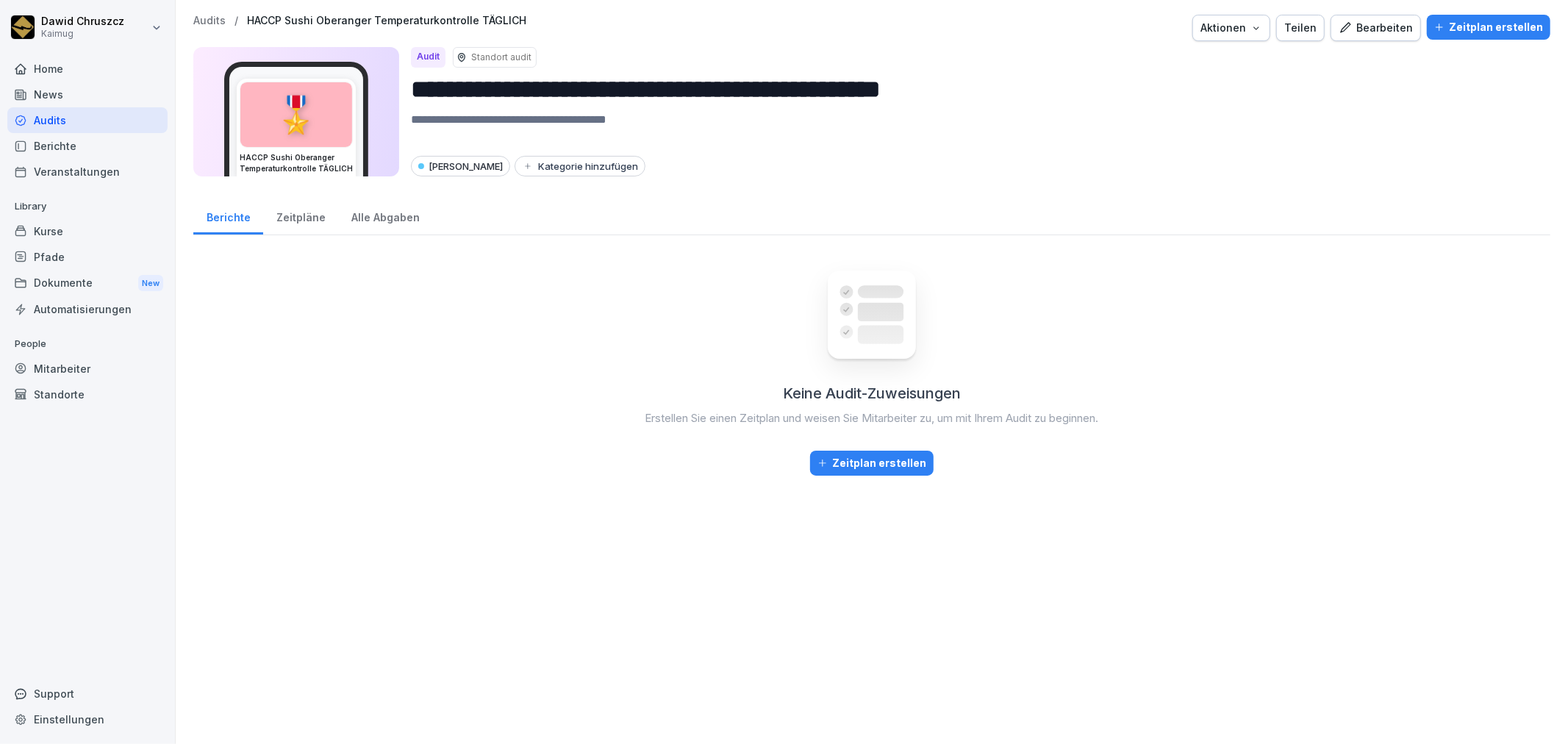
click at [312, 215] on div "Zeitpläne" at bounding box center [300, 215] width 75 height 37
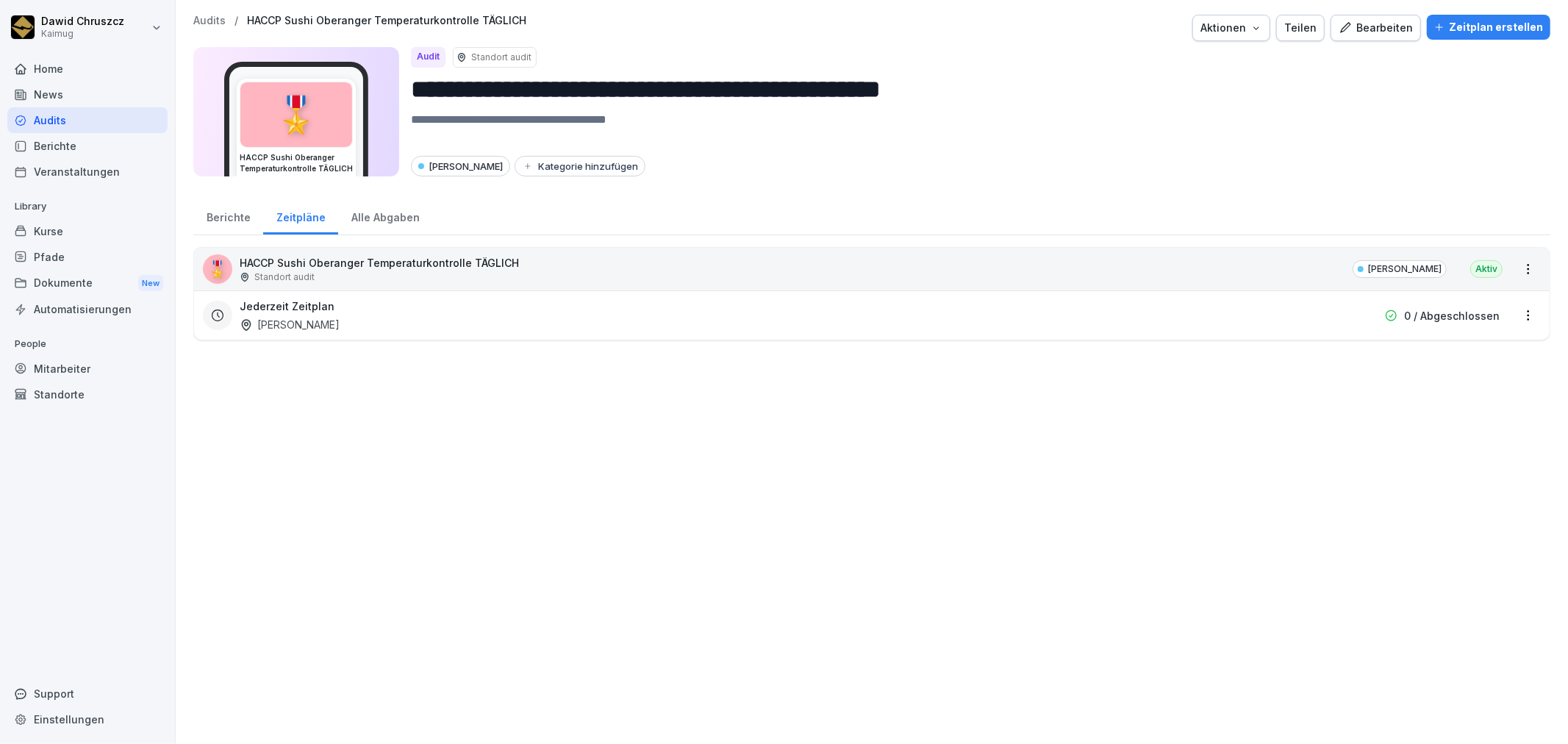
click at [380, 216] on div "Alle Abgaben" at bounding box center [385, 215] width 94 height 37
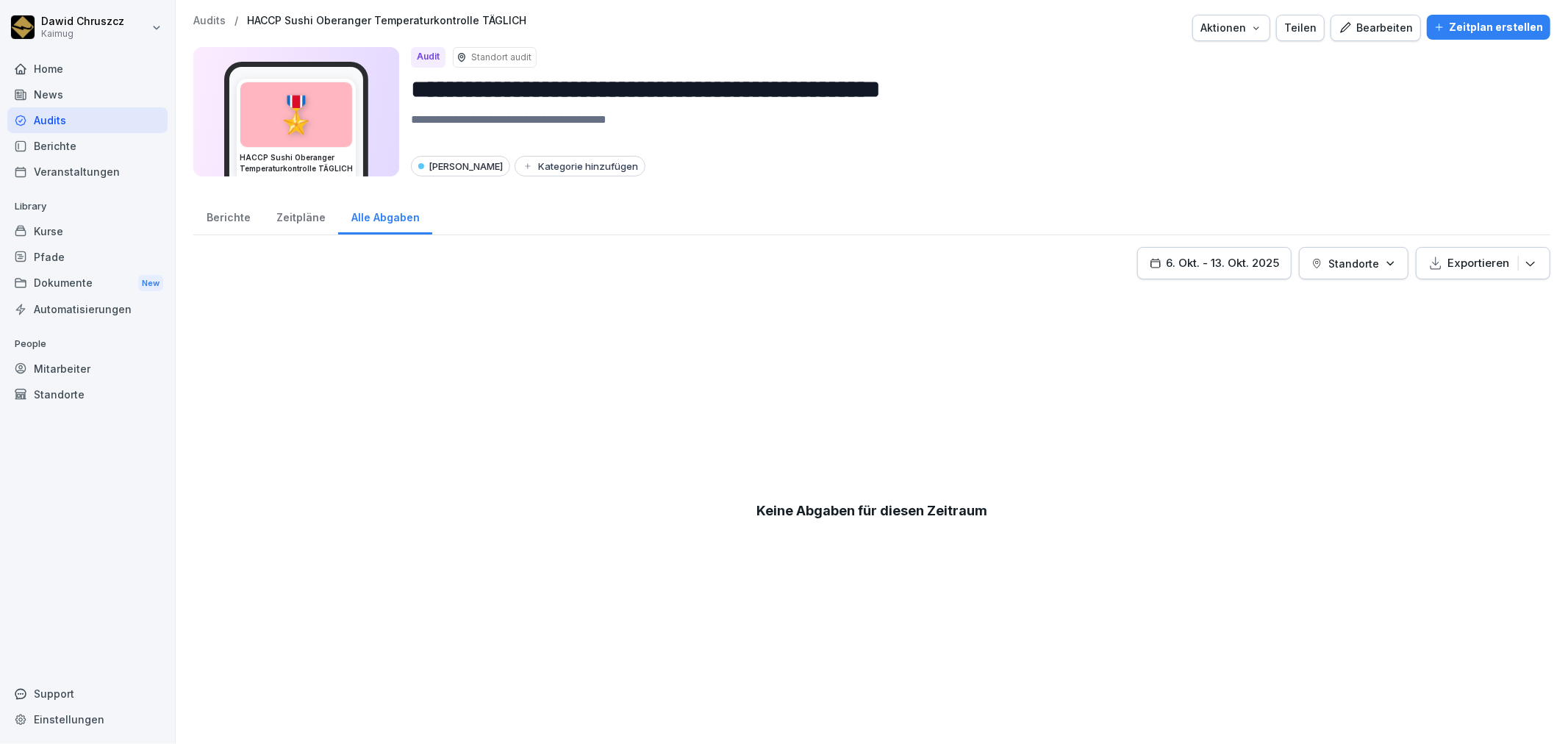
click at [311, 216] on div "Zeitpläne" at bounding box center [300, 215] width 75 height 37
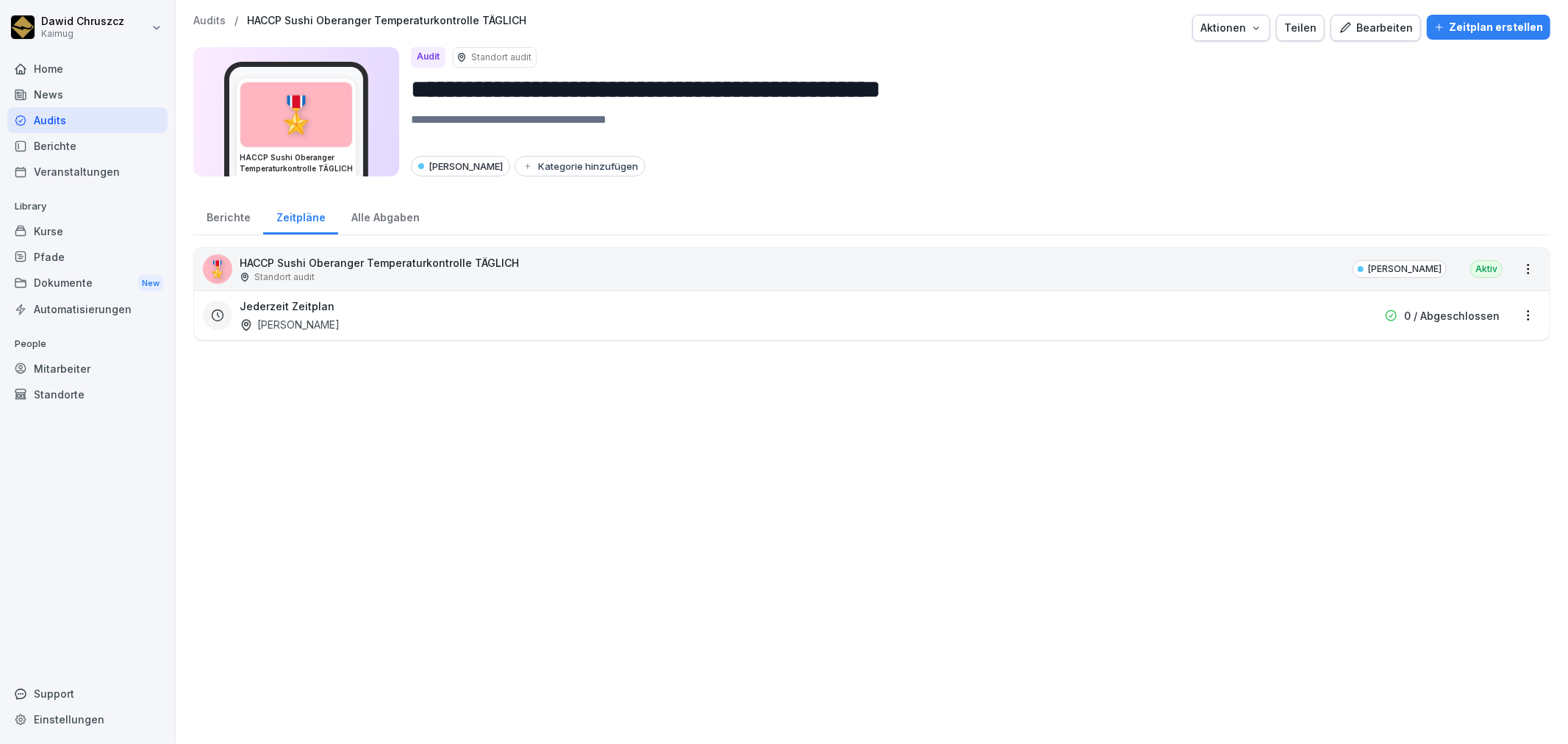
click at [1515, 311] on html "**********" at bounding box center [784, 372] width 1568 height 744
click at [1465, 412] on div "Zeitplan löschen" at bounding box center [1457, 415] width 139 height 24
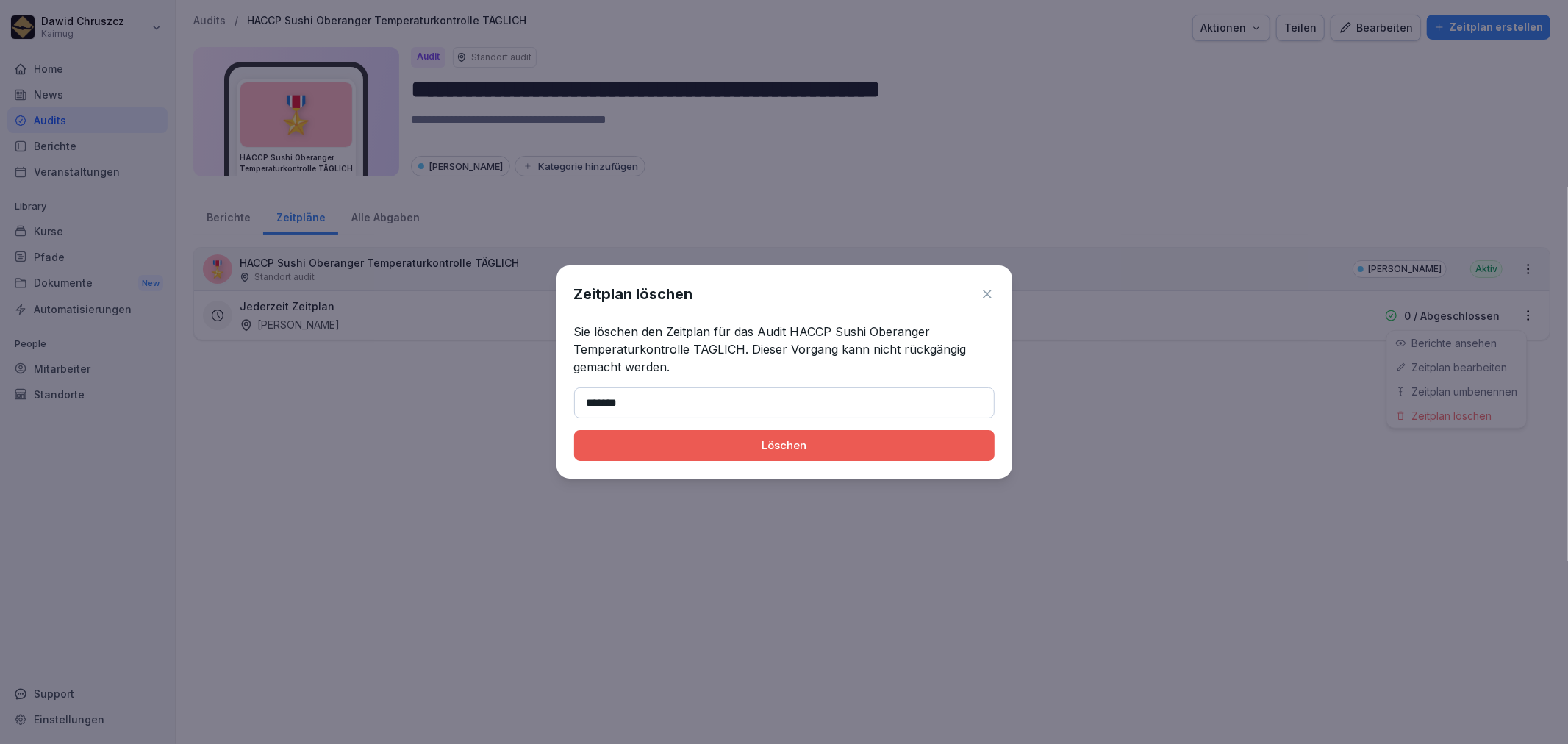
type input "*******"
drag, startPoint x: 780, startPoint y: 449, endPoint x: 798, endPoint y: 444, distance: 18.7
click at [782, 448] on div "Löschen" at bounding box center [784, 446] width 397 height 16
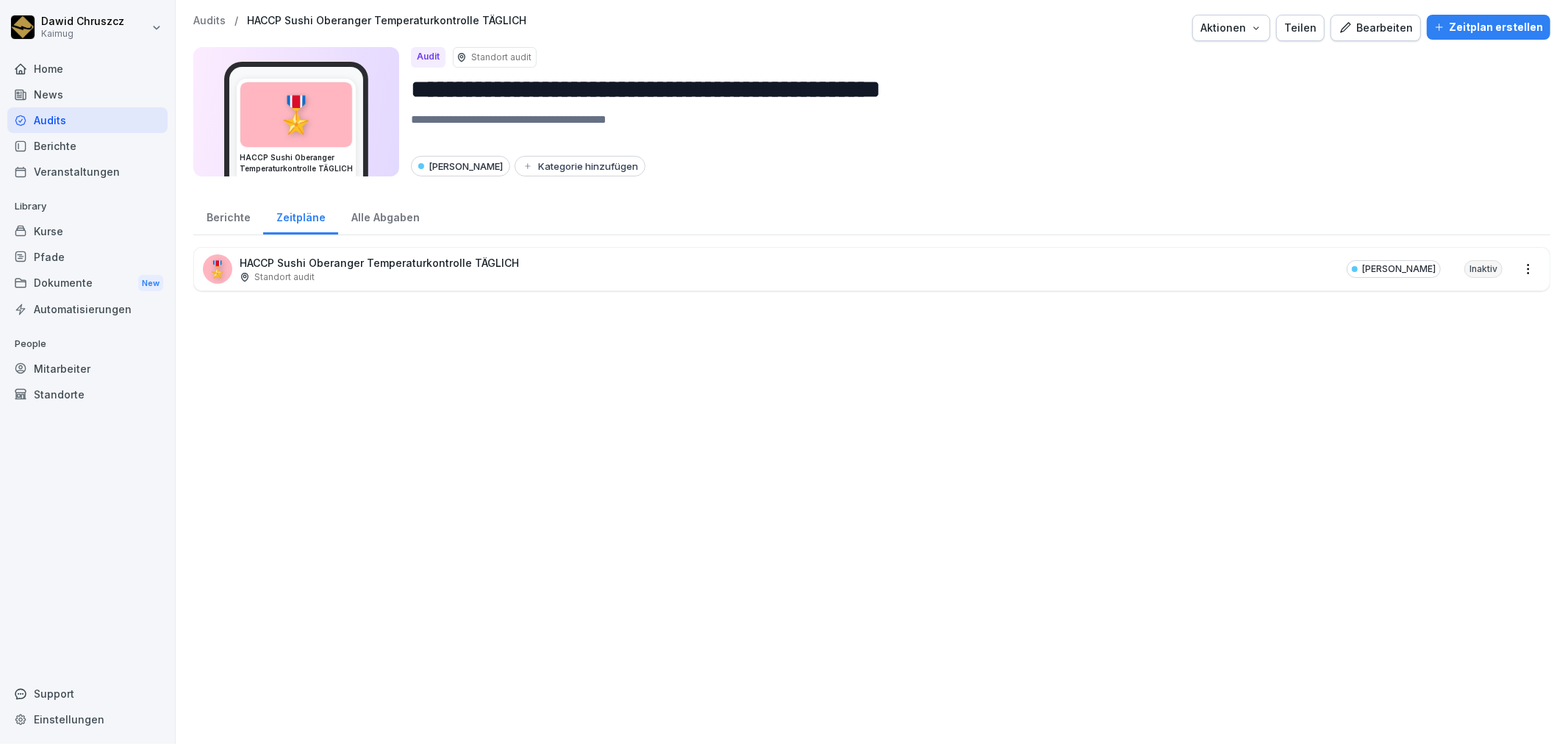
click at [1494, 19] on div "Zeitplan erstellen" at bounding box center [1488, 27] width 109 height 16
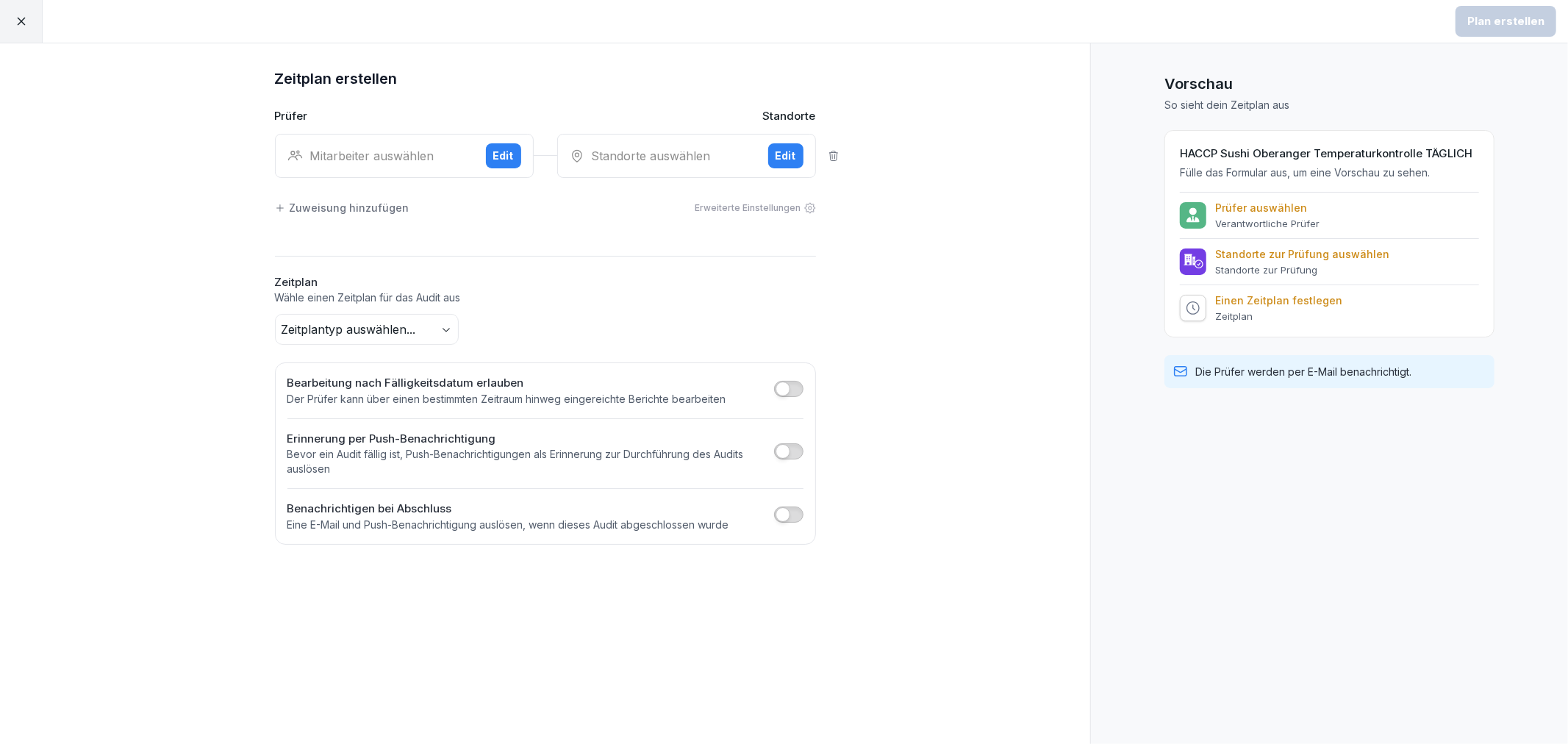
click at [416, 148] on div "Mitarbeiter auswählen" at bounding box center [381, 156] width 186 height 18
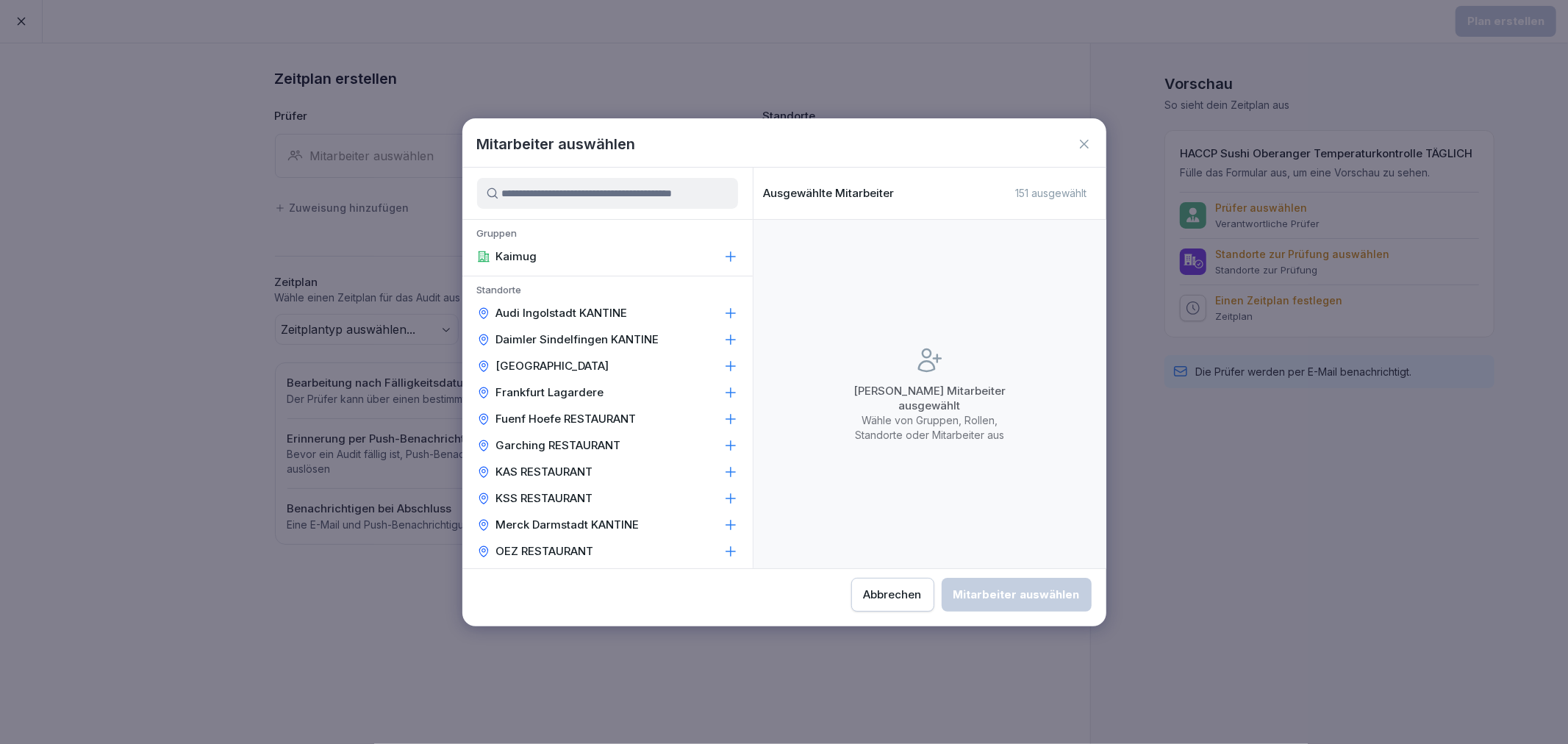
click at [534, 186] on input at bounding box center [608, 193] width 261 height 31
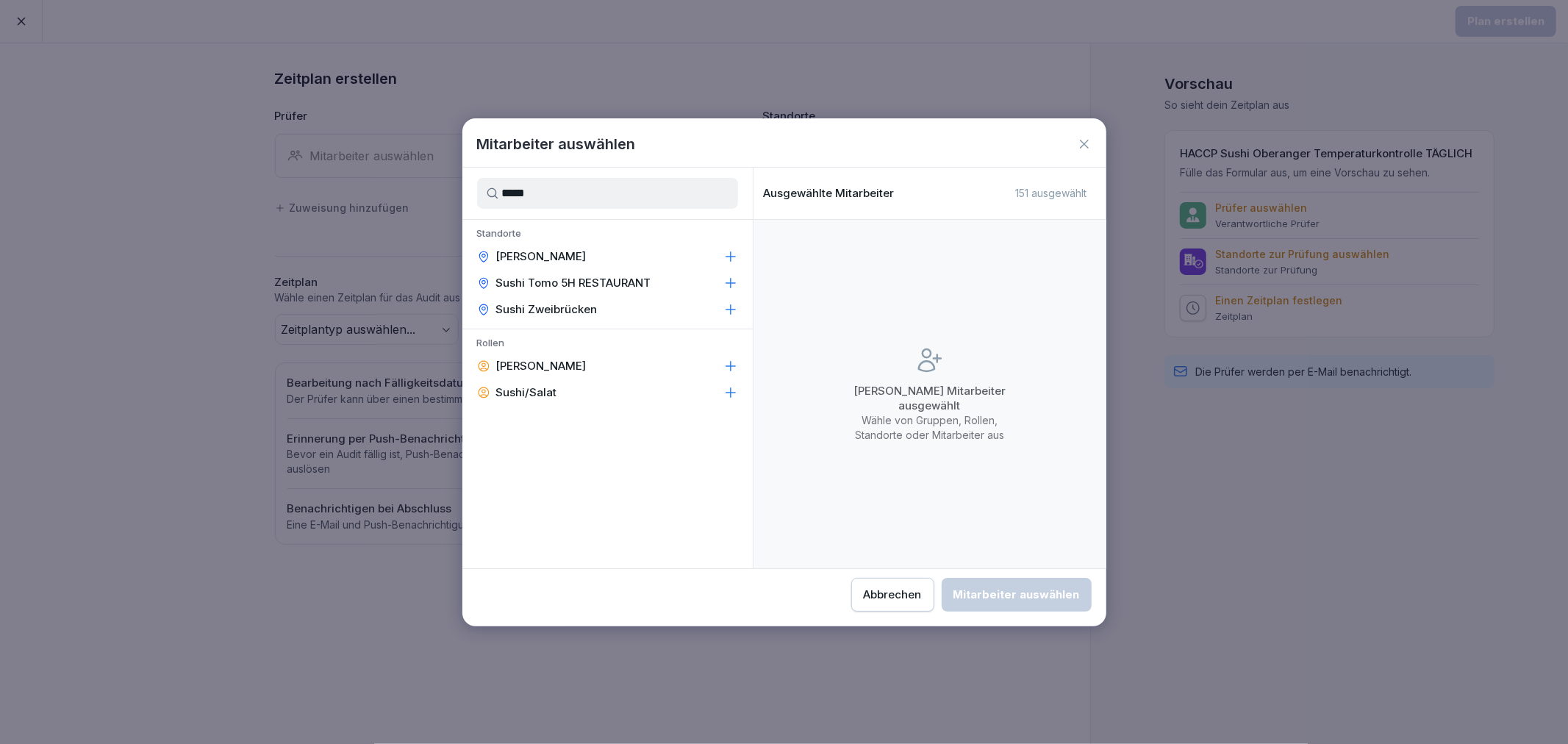
type input "*****"
click at [726, 254] on icon at bounding box center [731, 257] width 14 height 14
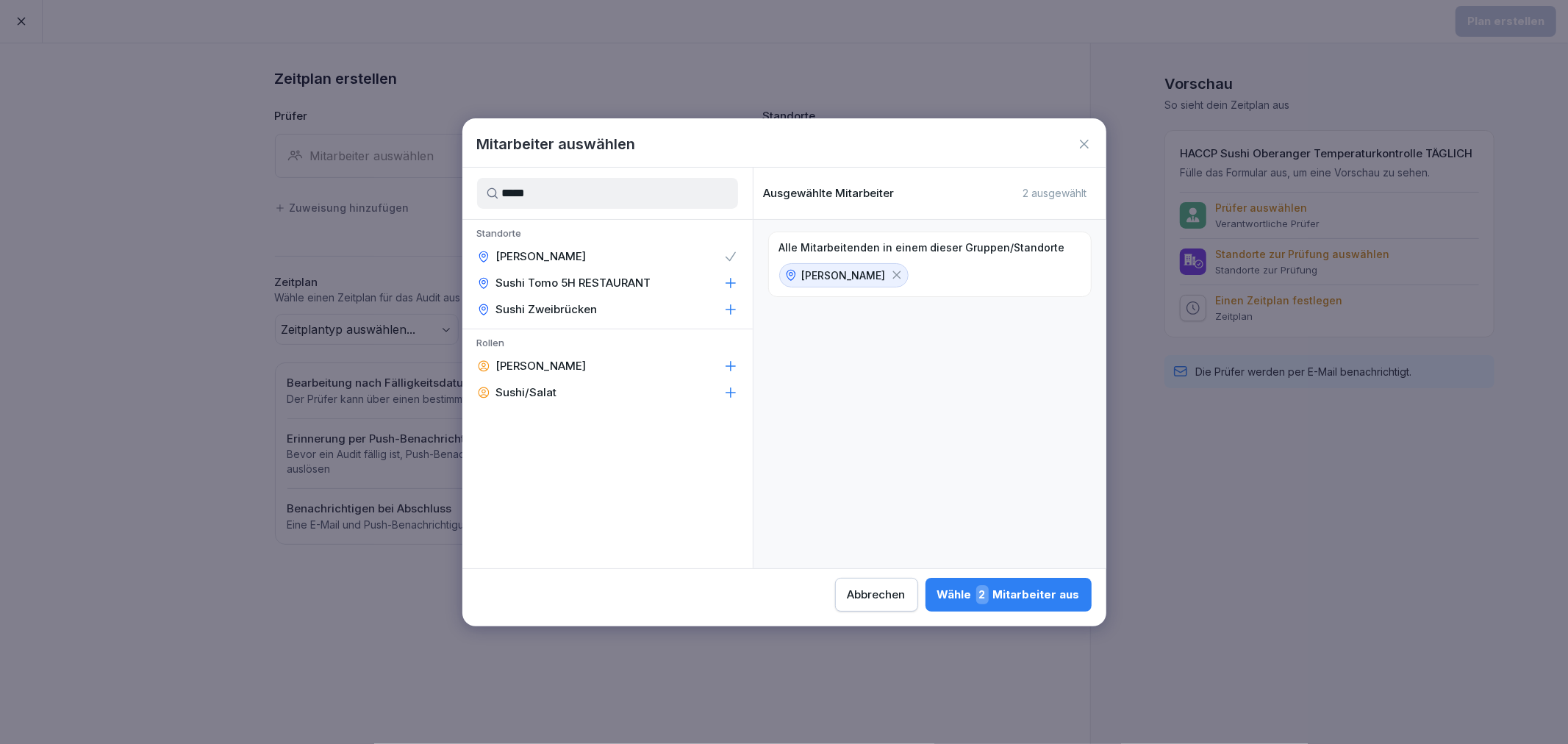
click at [1039, 585] on div "Wähle 2 Mitarbeiter aus" at bounding box center [1008, 594] width 143 height 19
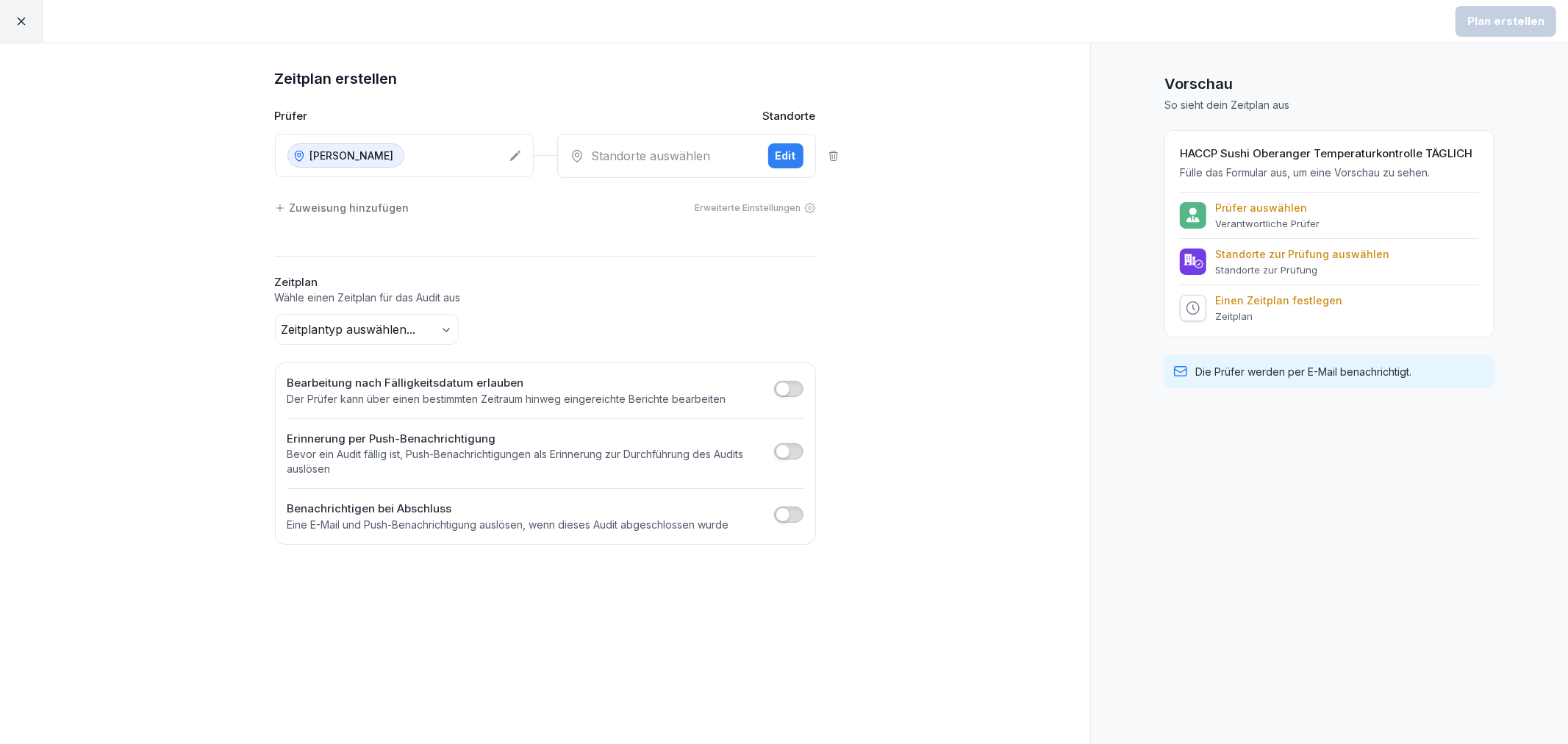
click at [735, 147] on div "Standorte auswählen" at bounding box center [663, 156] width 186 height 18
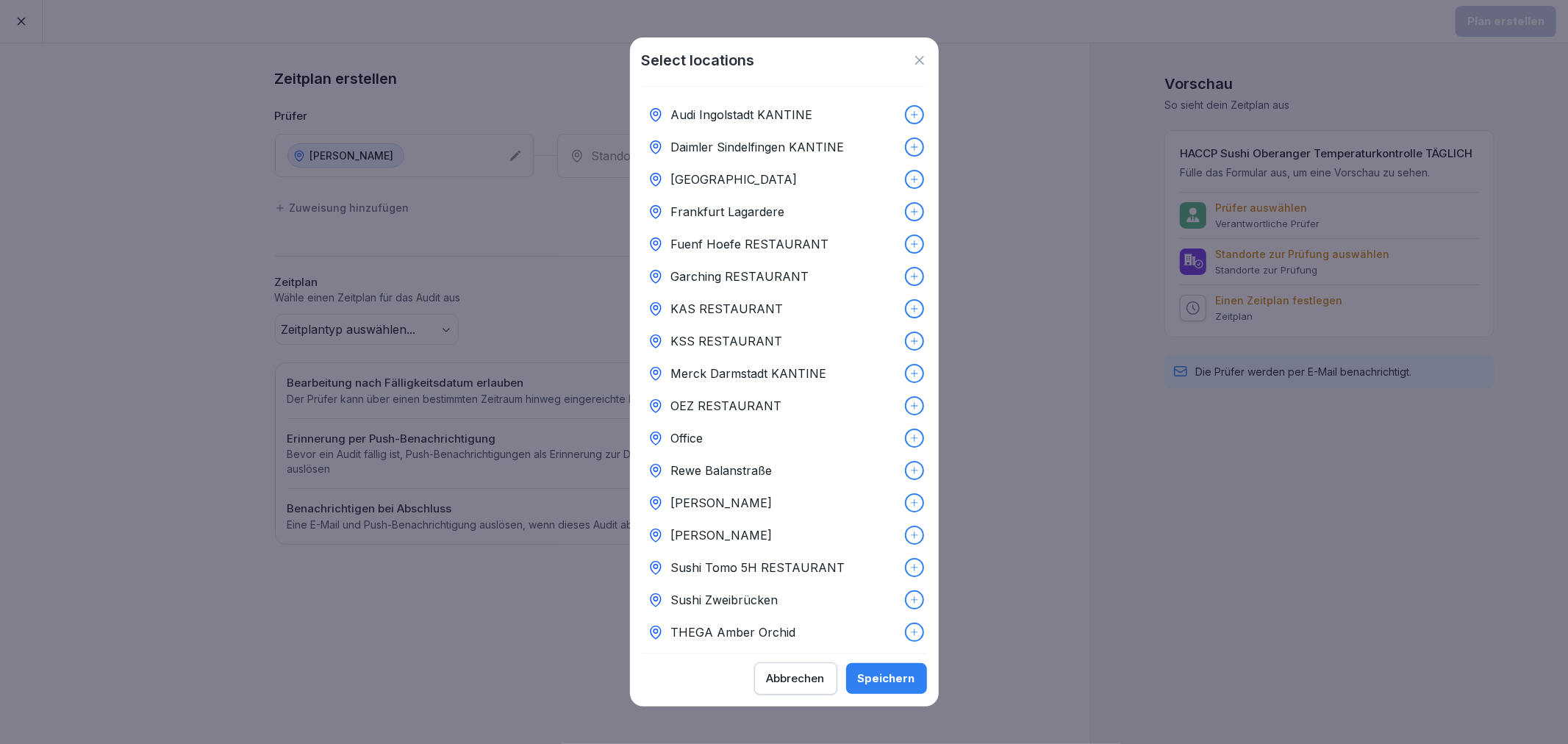
click at [910, 532] on icon at bounding box center [914, 534] width 10 height 10
click at [886, 679] on div "Speichern" at bounding box center [886, 678] width 57 height 16
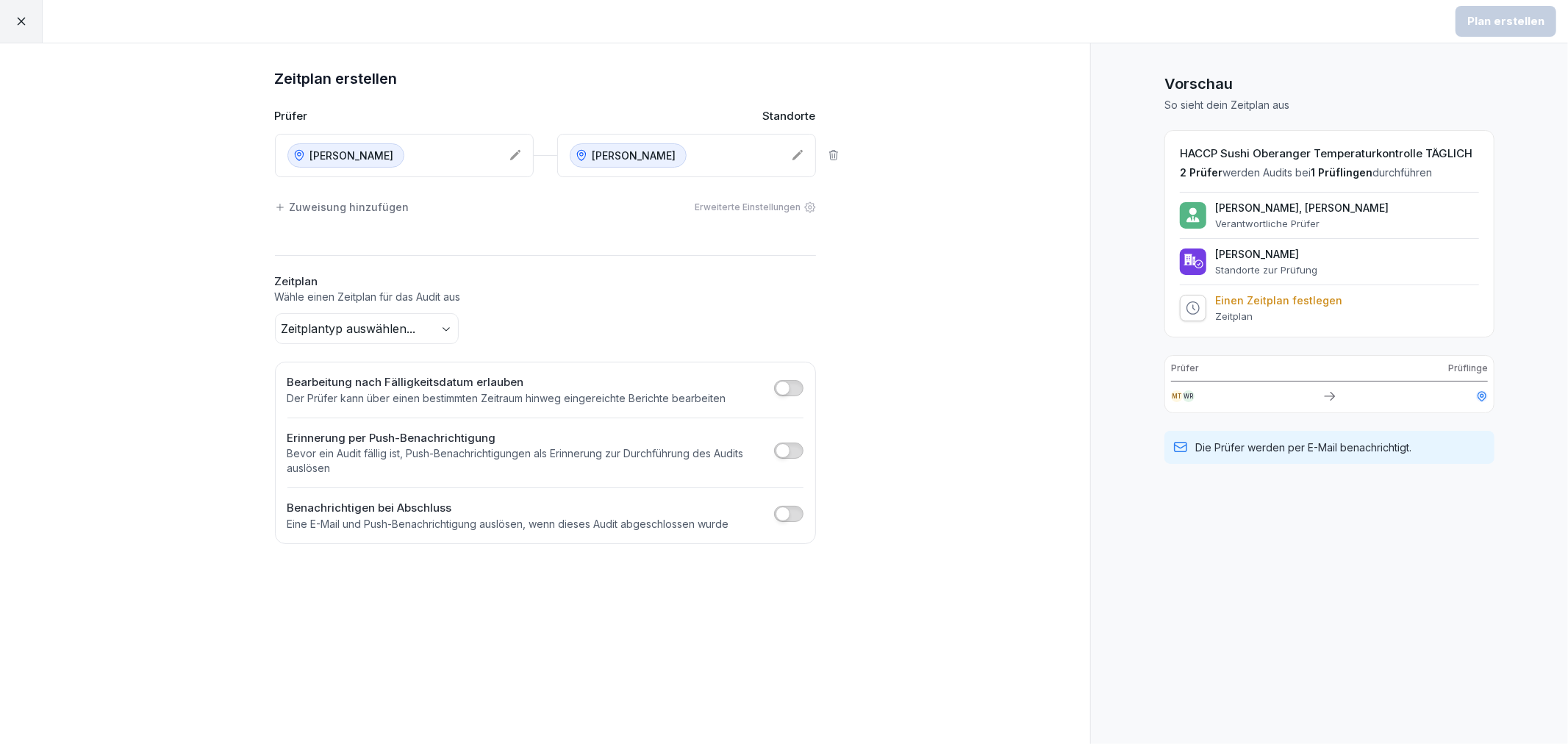
click at [392, 320] on body "Plan erstellen Zeitplan erstellen Prüfer Standorte Sushi Oberanger Sushi Oberan…" at bounding box center [784, 372] width 1568 height 744
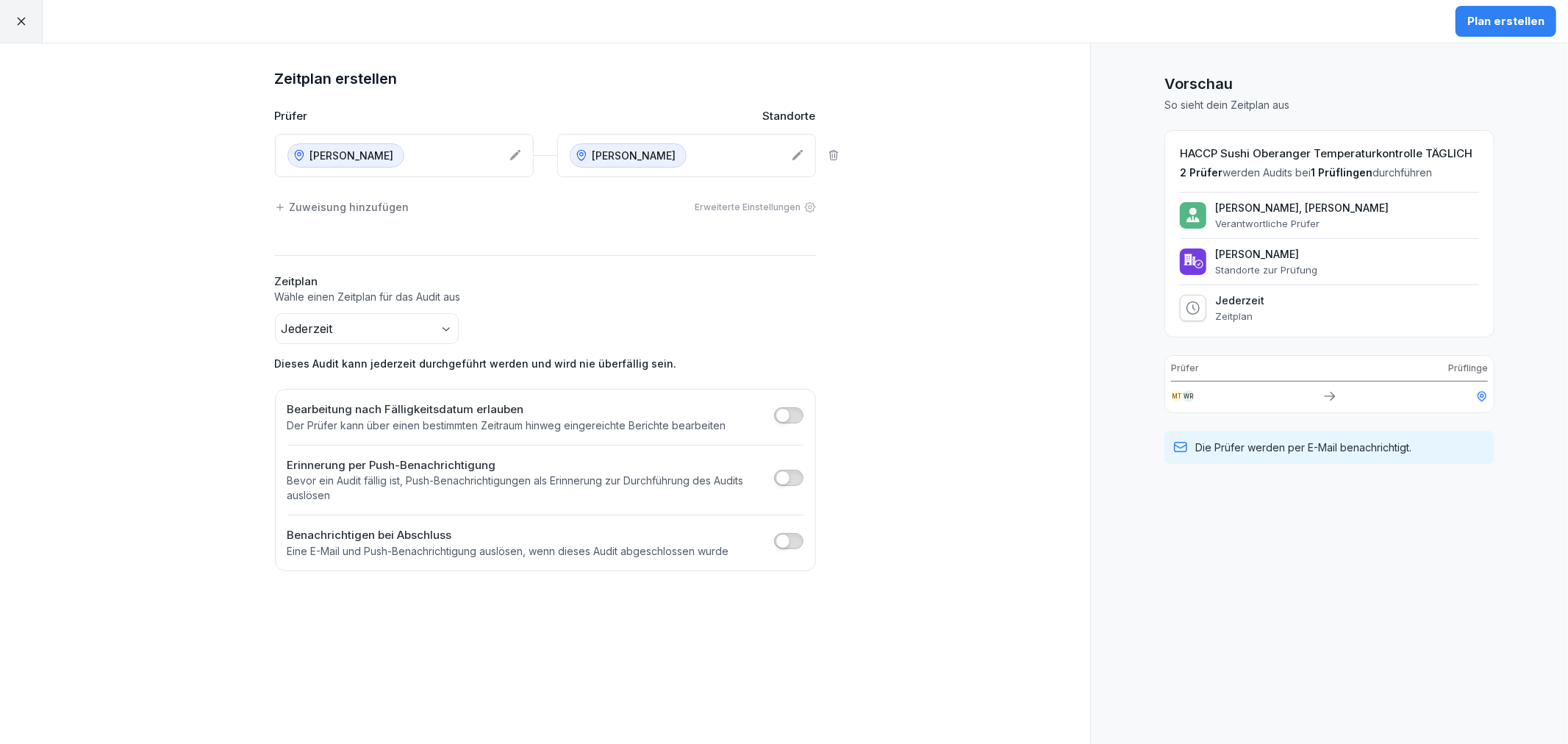
click at [923, 399] on div "Zeitplan erstellen Prüfer Standorte Sushi Oberanger Sushi Oberanger Zuweisung h…" at bounding box center [545, 393] width 1091 height 701
click at [1522, 14] on div "Plan erstellen" at bounding box center [1506, 22] width 77 height 16
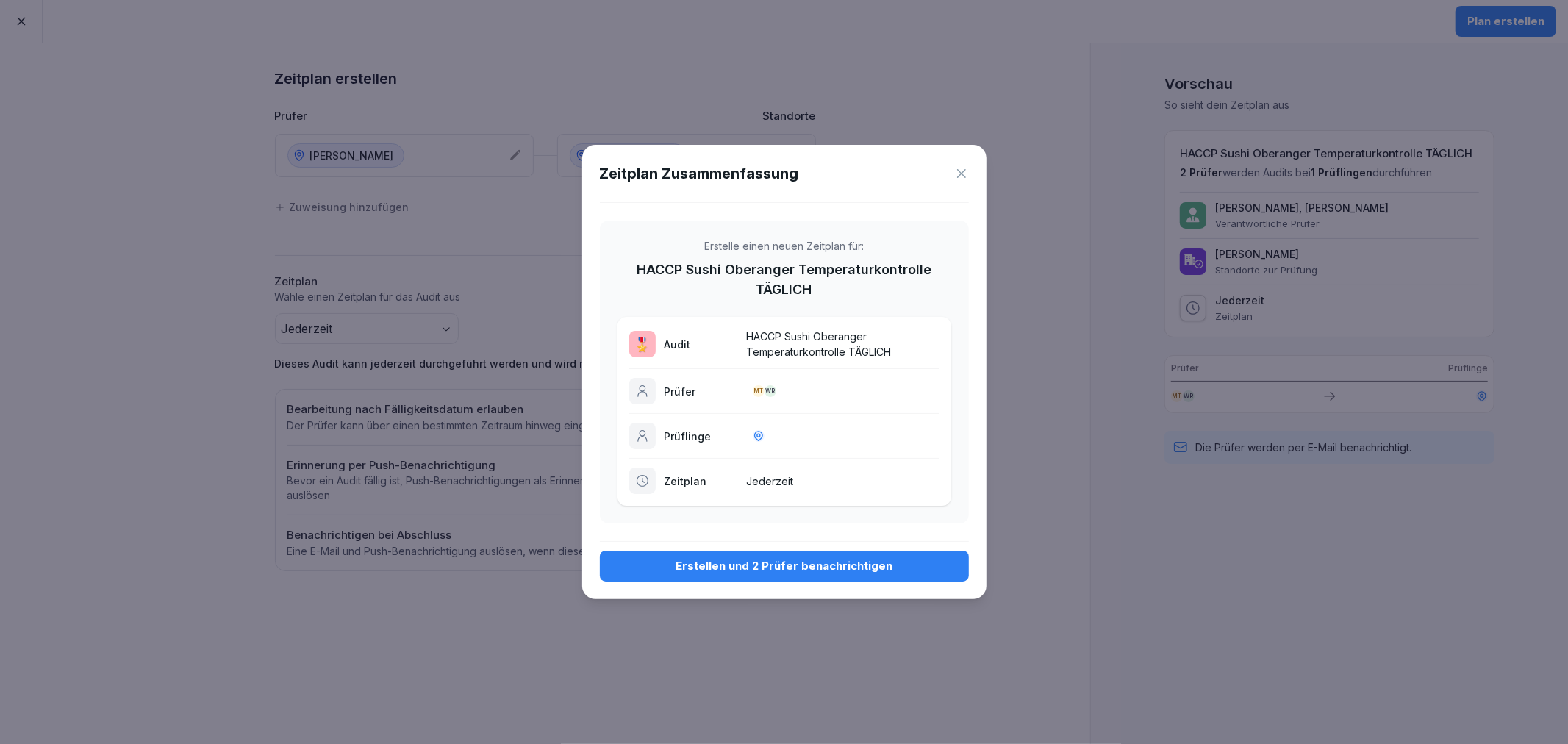
click at [748, 563] on div "Erstellen und 2 Prüfer benachrichtigen" at bounding box center [784, 566] width 345 height 16
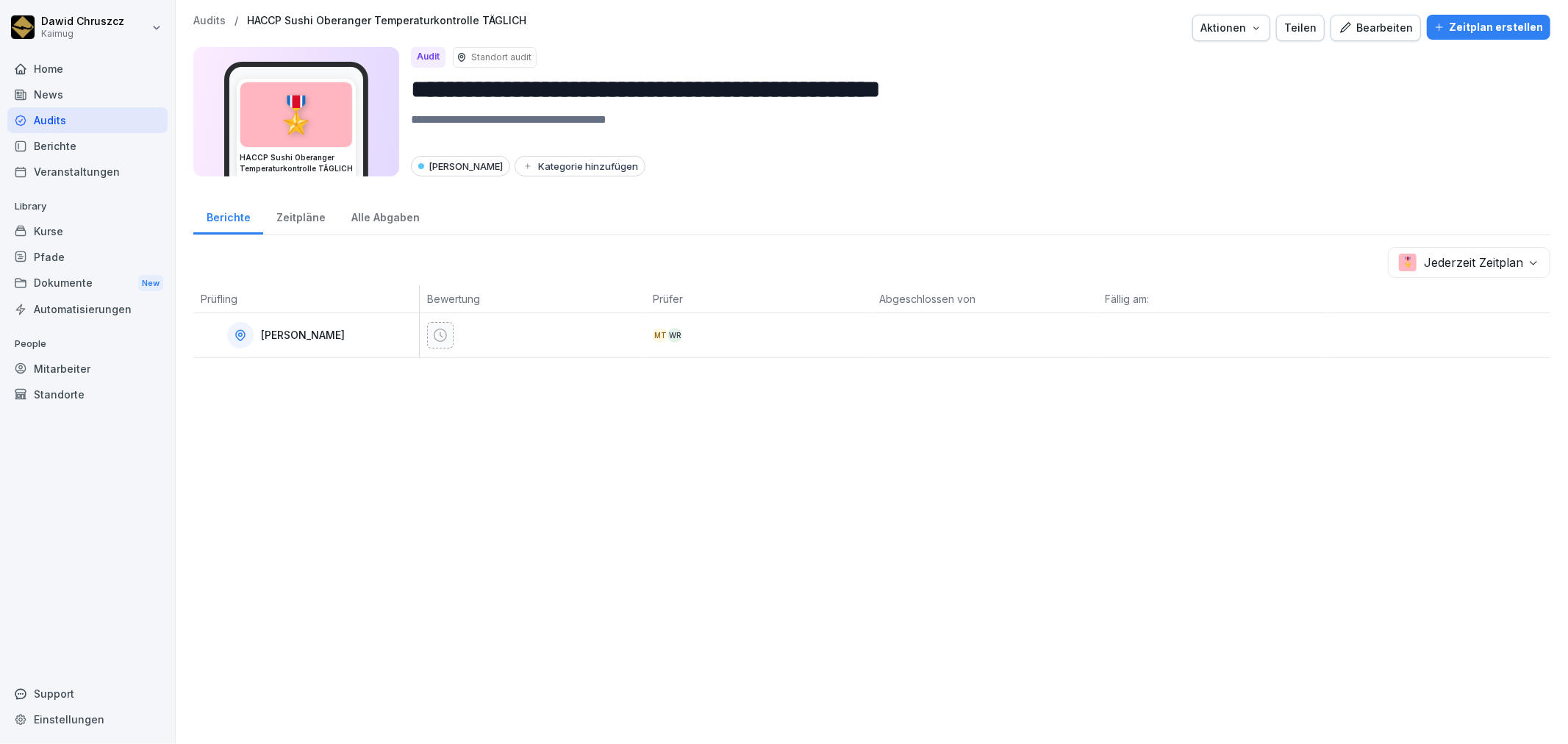
click at [209, 25] on p "Audits" at bounding box center [210, 21] width 33 height 13
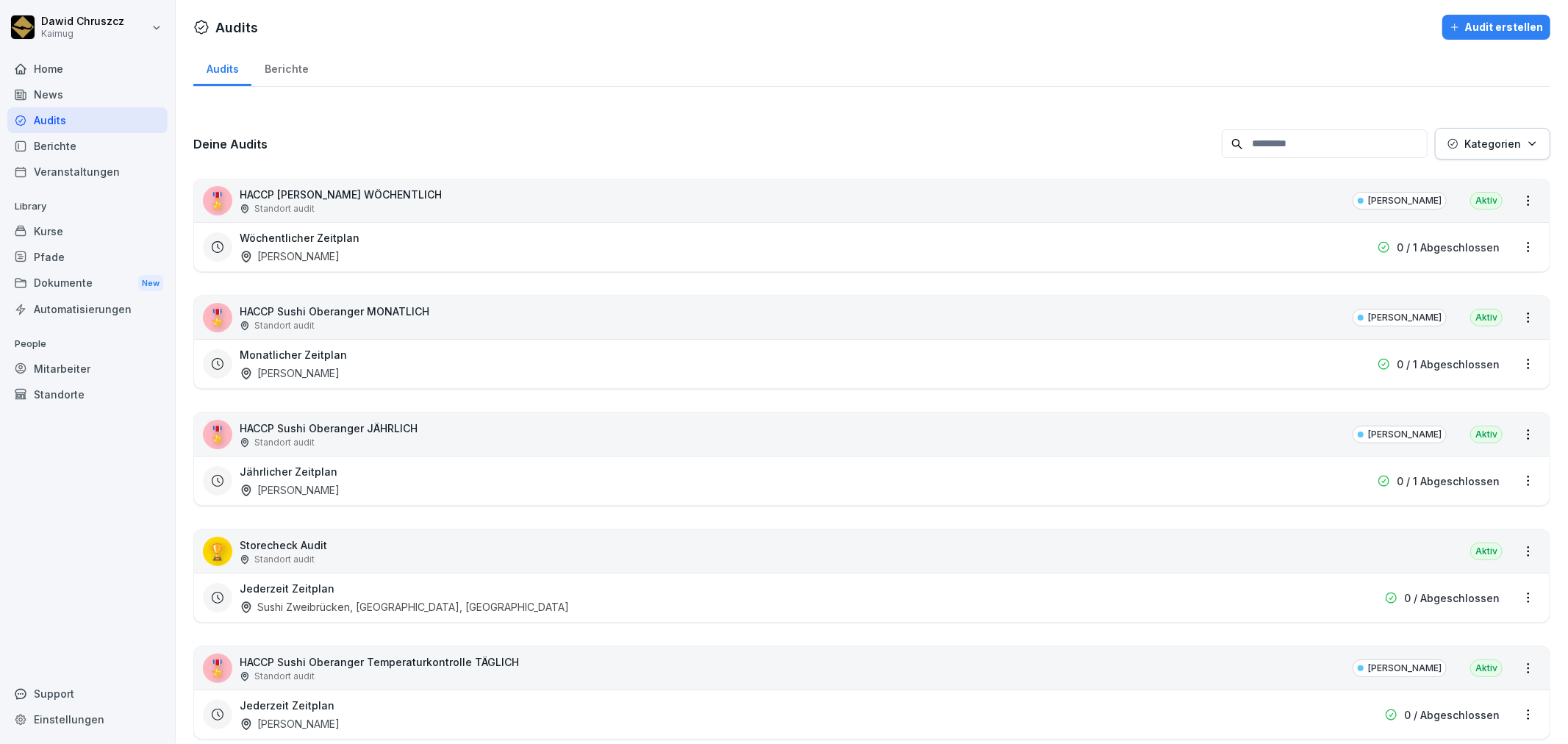
click at [399, 187] on p "HACCP [PERSON_NAME] WÖCHENTLICH" at bounding box center [341, 193] width 203 height 15
click at [1518, 246] on html "Dawid Chruszcz Kaimug Home News Audits Berichte Veranstaltungen Library Kurse P…" at bounding box center [784, 372] width 1568 height 744
click at [1467, 345] on div "Zeitplan löschen" at bounding box center [1457, 347] width 139 height 24
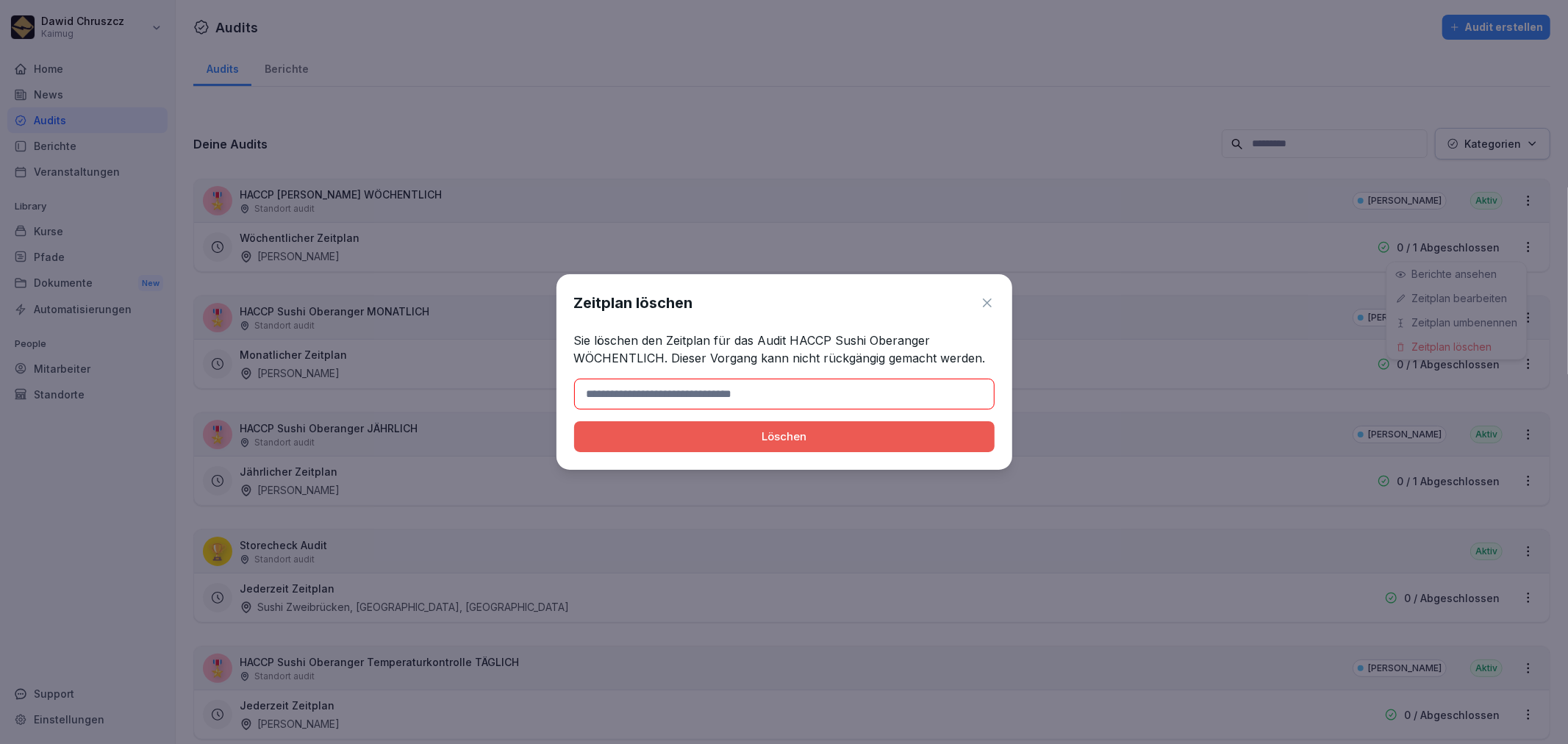
drag, startPoint x: 760, startPoint y: 391, endPoint x: 768, endPoint y: 383, distance: 11.3
click at [766, 387] on input at bounding box center [784, 394] width 420 height 31
type input "*******"
click at [765, 437] on div "Löschen" at bounding box center [784, 437] width 397 height 16
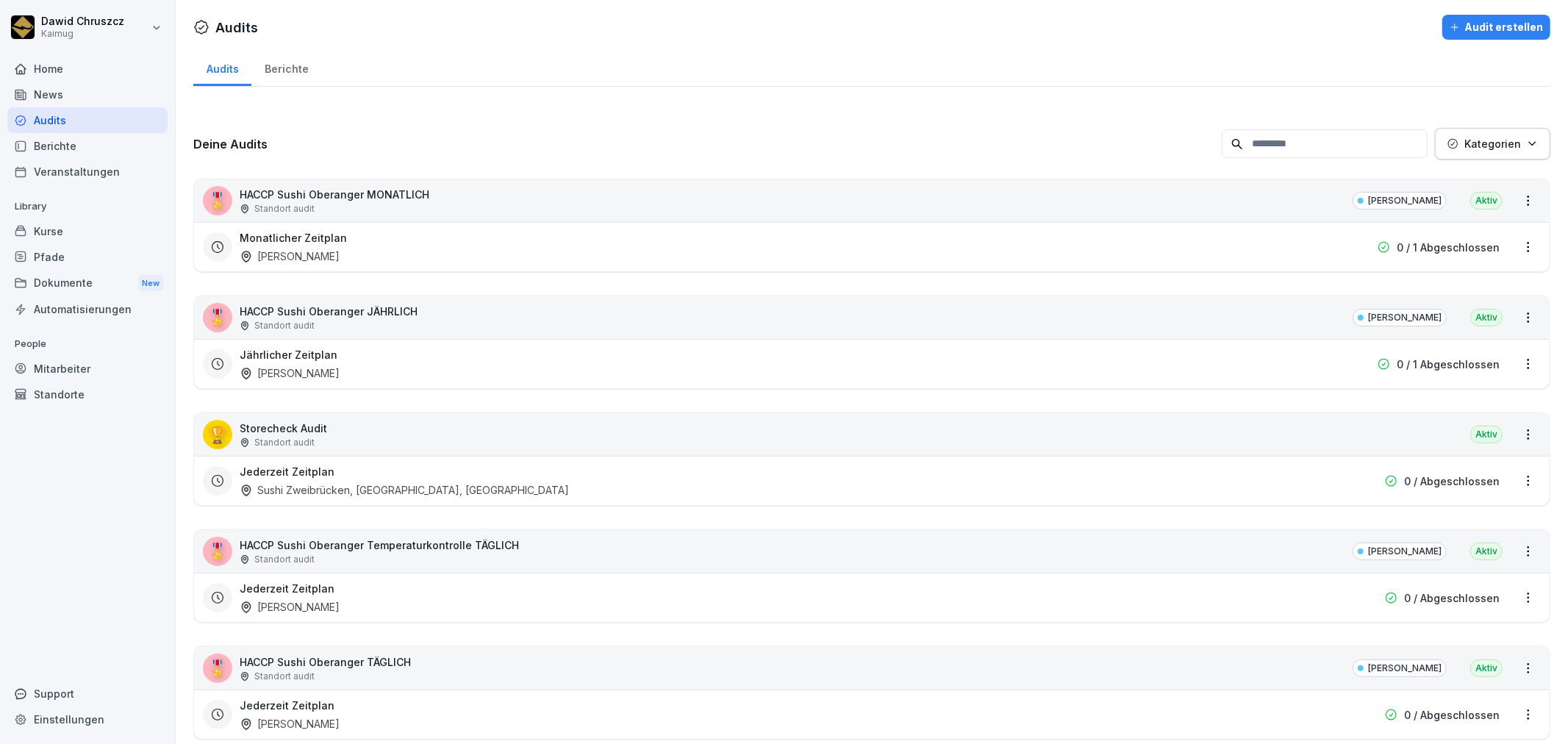
click at [284, 57] on div "Berichte" at bounding box center [286, 67] width 70 height 37
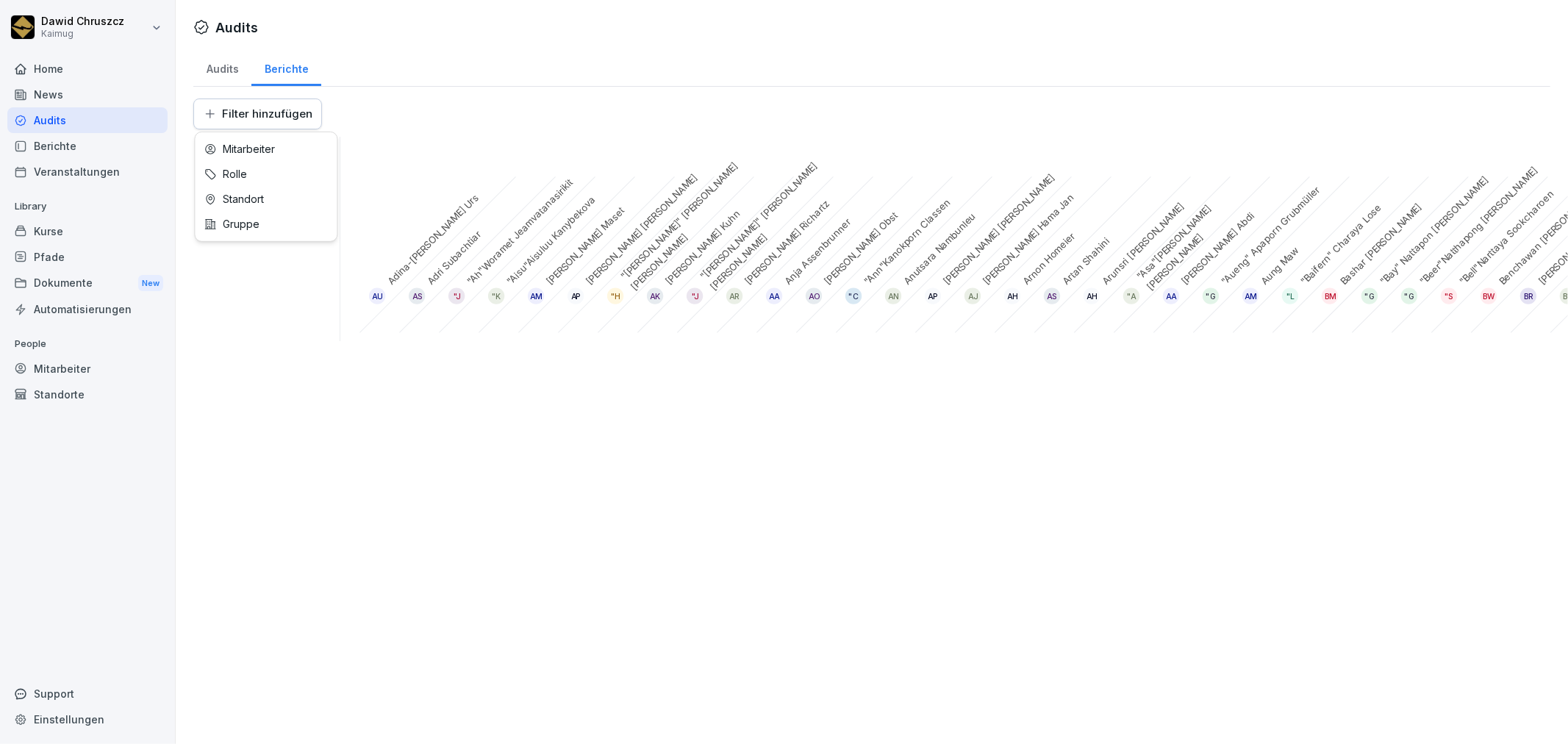
click at [261, 110] on html "Dawid Chruszcz Kaimug Home News Audits Berichte Veranstaltungen Library Kurse P…" at bounding box center [784, 372] width 1568 height 744
type input "*****"
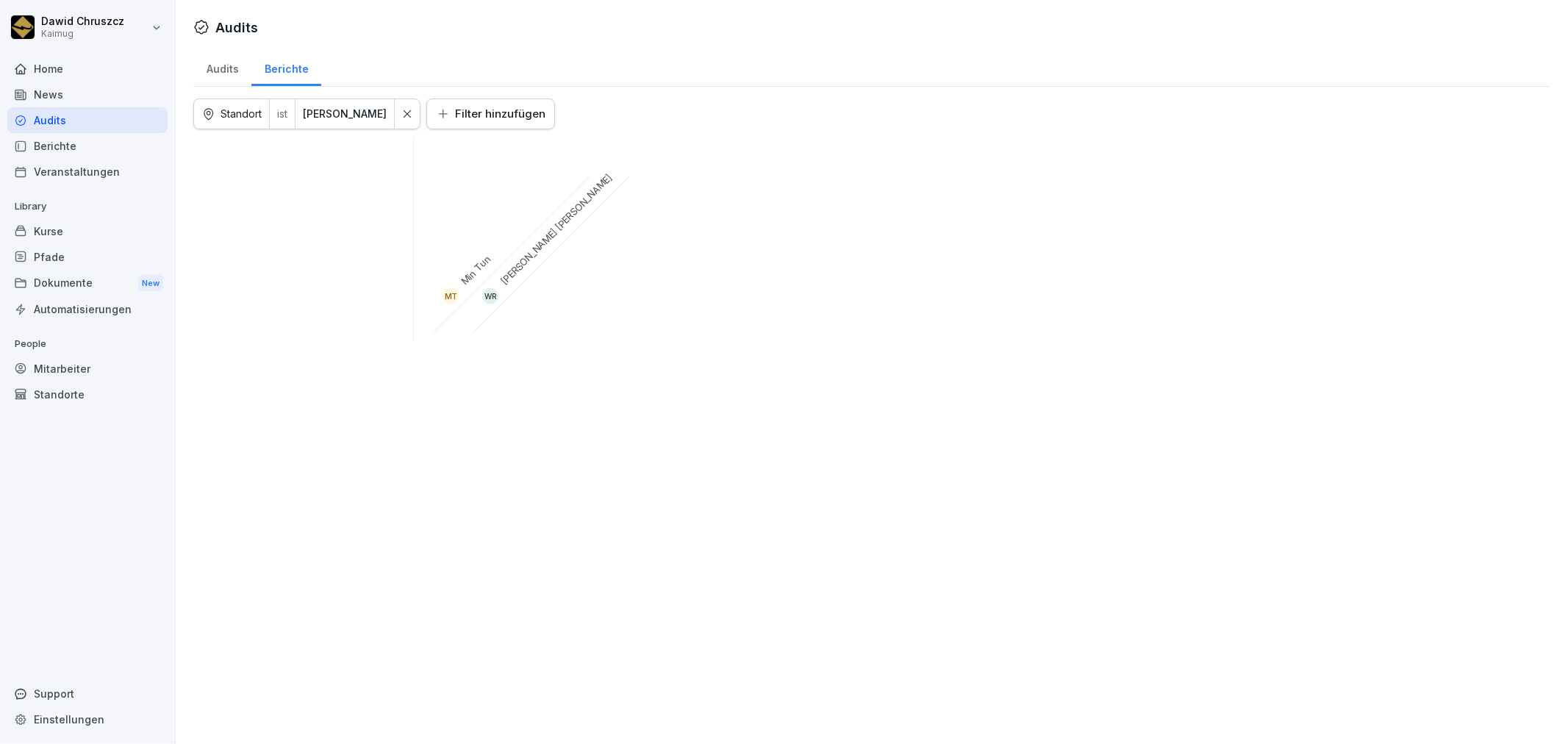
click at [229, 64] on div "Audits" at bounding box center [222, 67] width 58 height 37
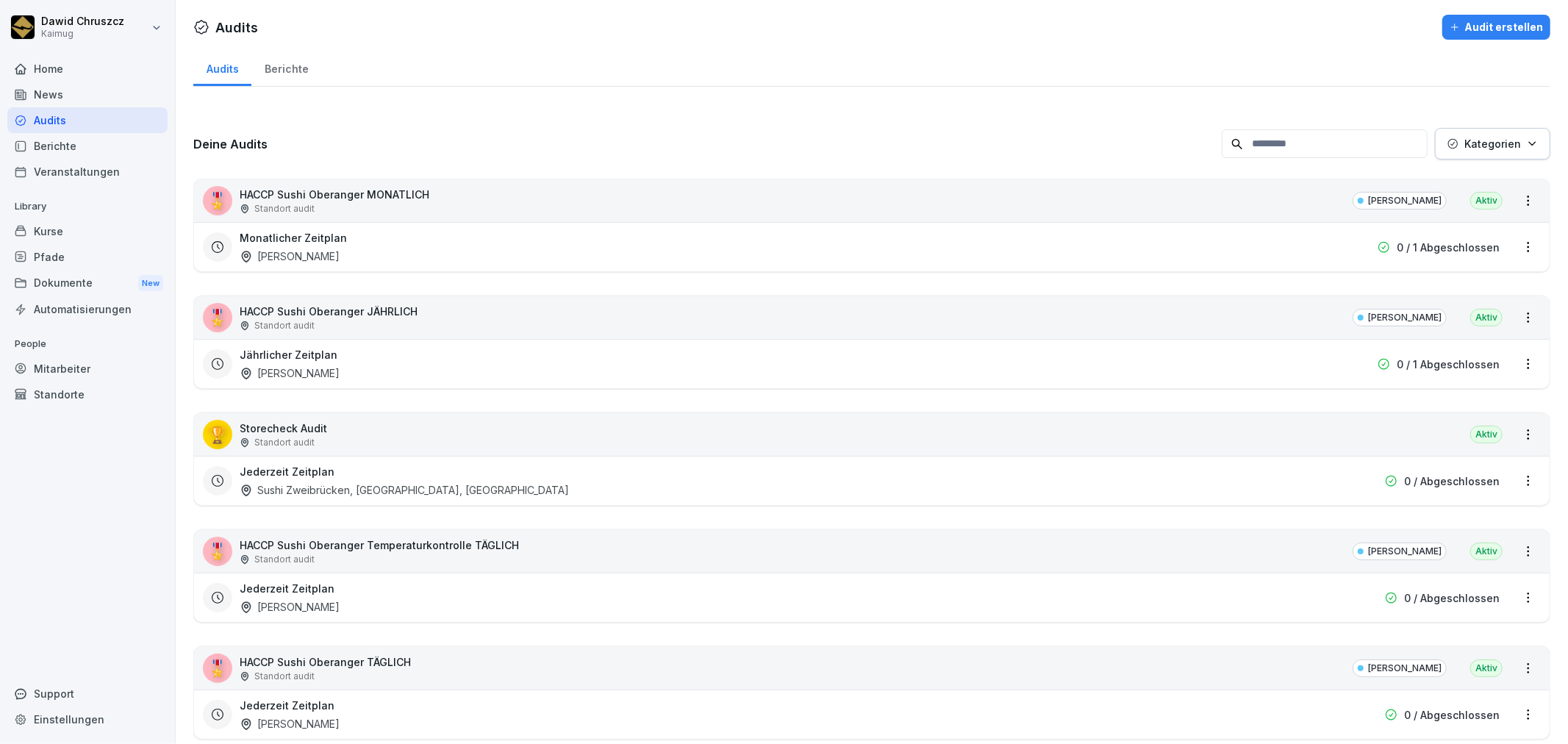
click at [284, 62] on div "Berichte" at bounding box center [286, 67] width 70 height 37
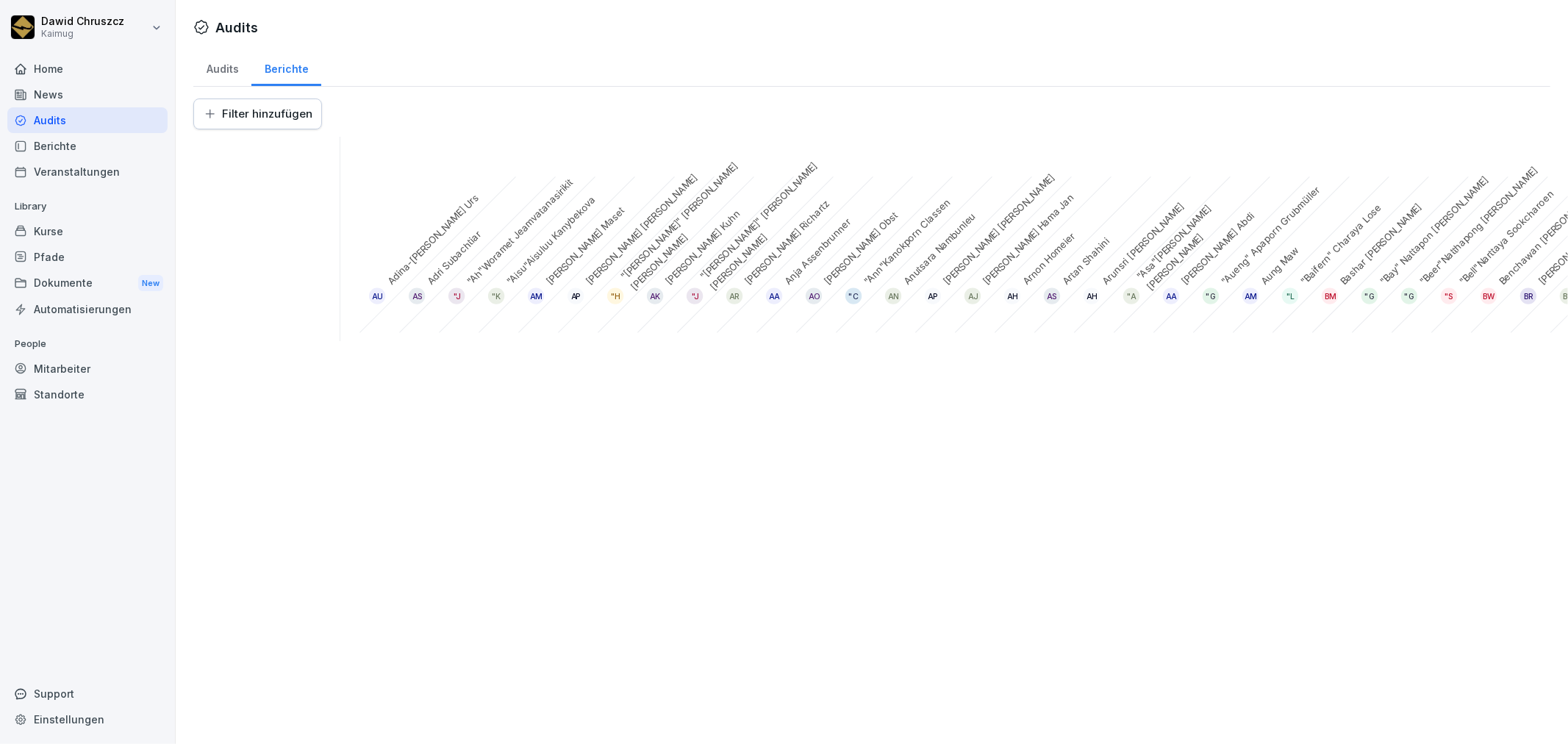
drag, startPoint x: 583, startPoint y: 549, endPoint x: 656, endPoint y: 25, distance: 529.1
click at [583, 549] on div "Audits Audits Berichte Filter hinzufügen AU Adina-Ariana Urs AS Adri Subachtiar…" at bounding box center [872, 372] width 1393 height 744
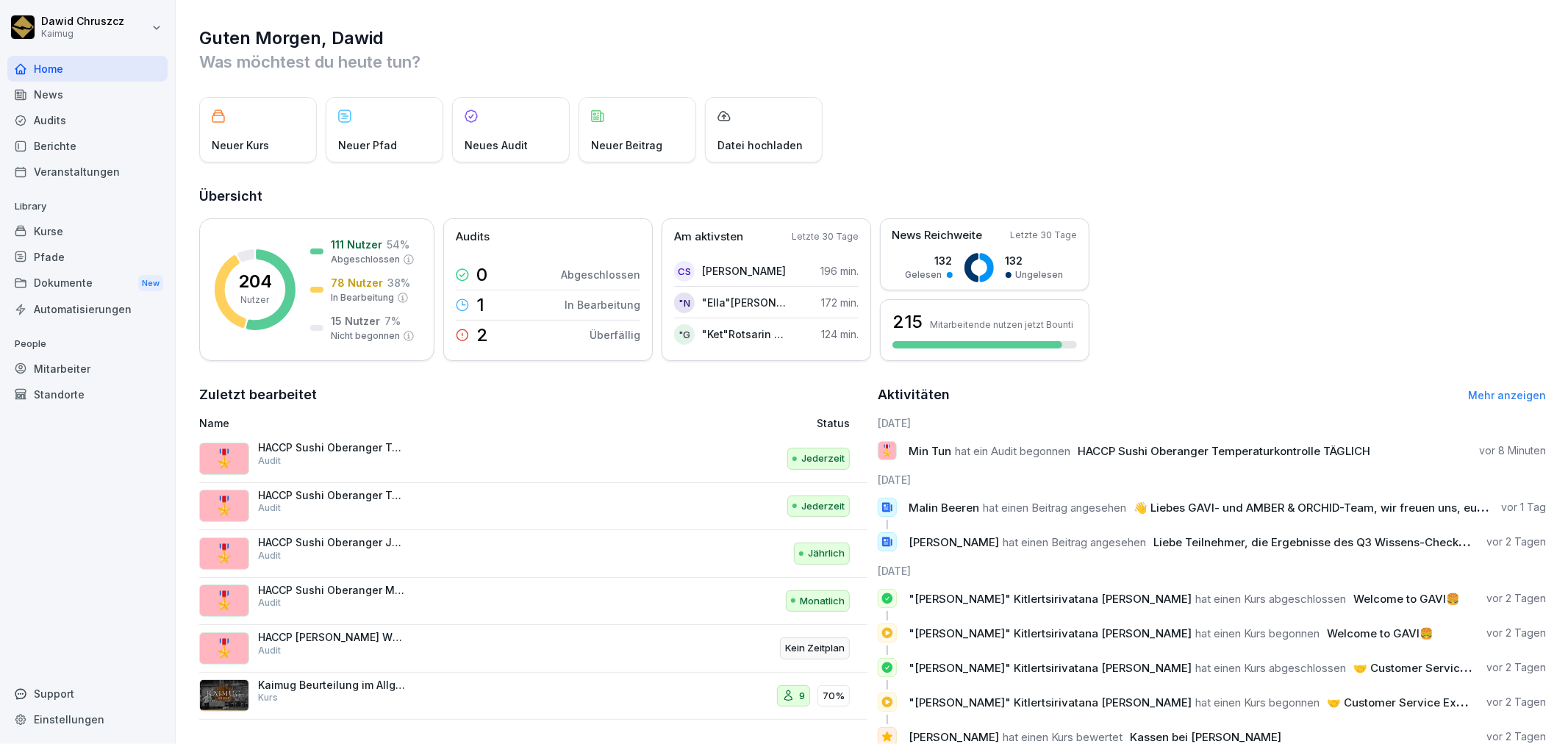
click at [94, 120] on div "Audits" at bounding box center [87, 120] width 160 height 25
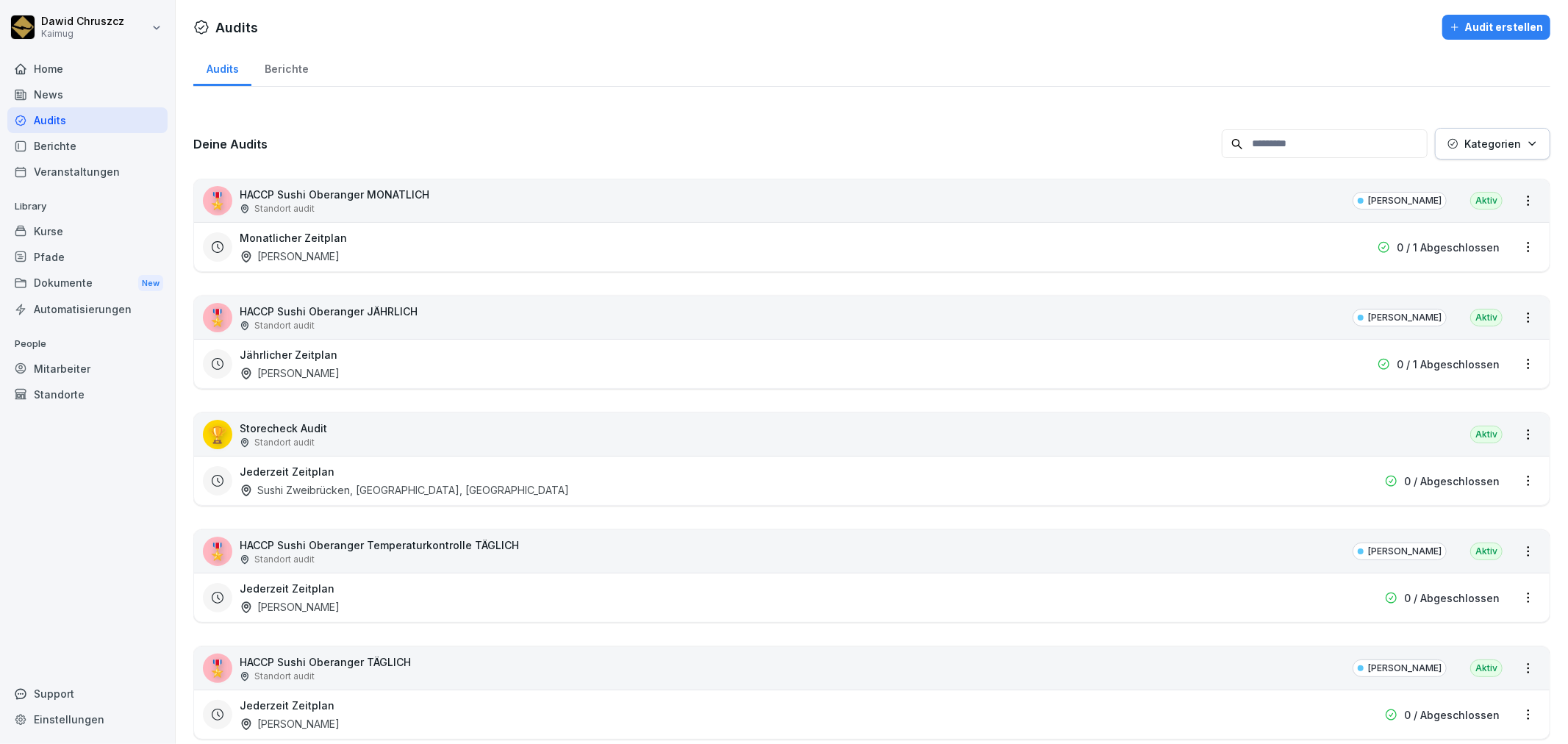
click at [278, 62] on div "Berichte" at bounding box center [286, 67] width 70 height 37
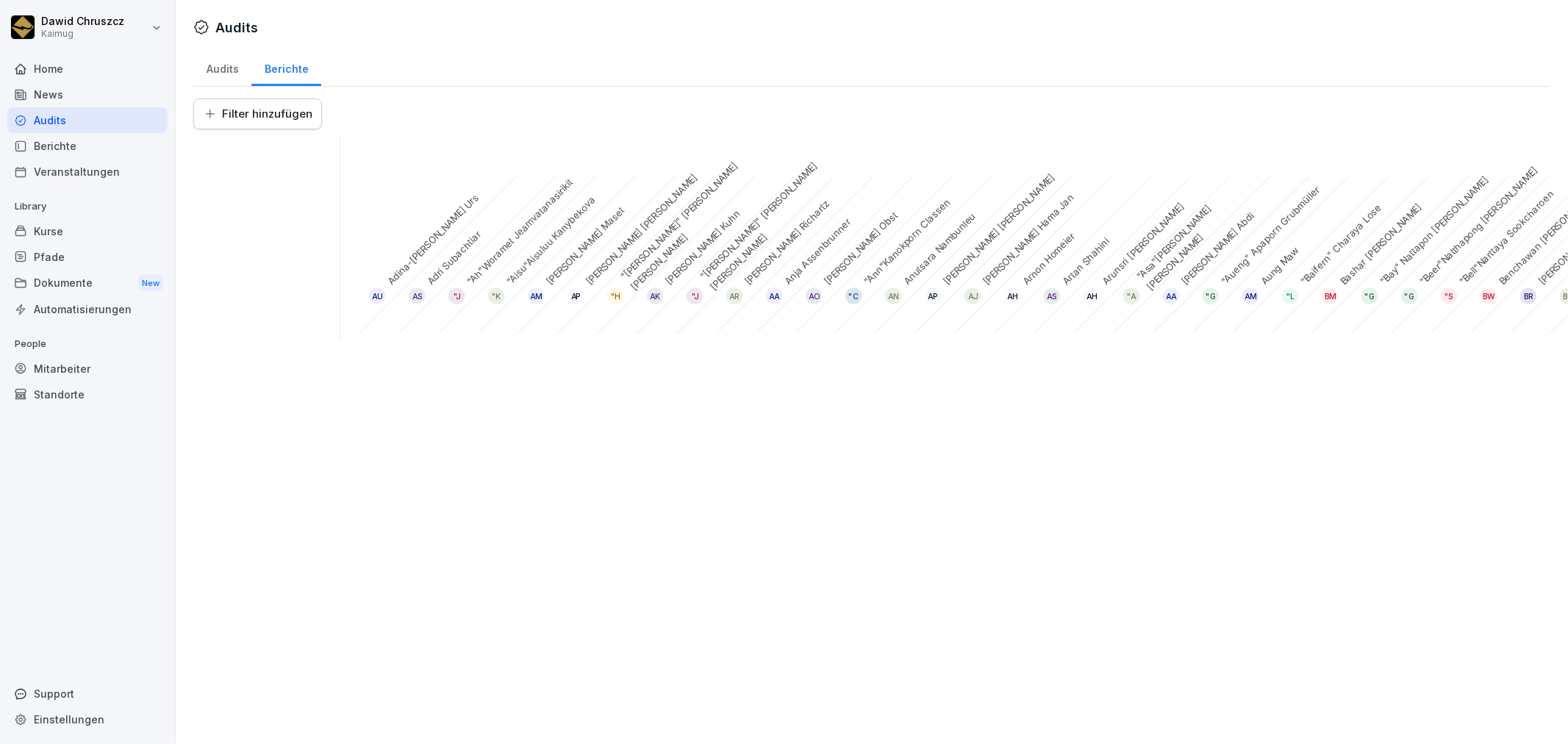
click at [238, 65] on div "Audits" at bounding box center [222, 67] width 58 height 37
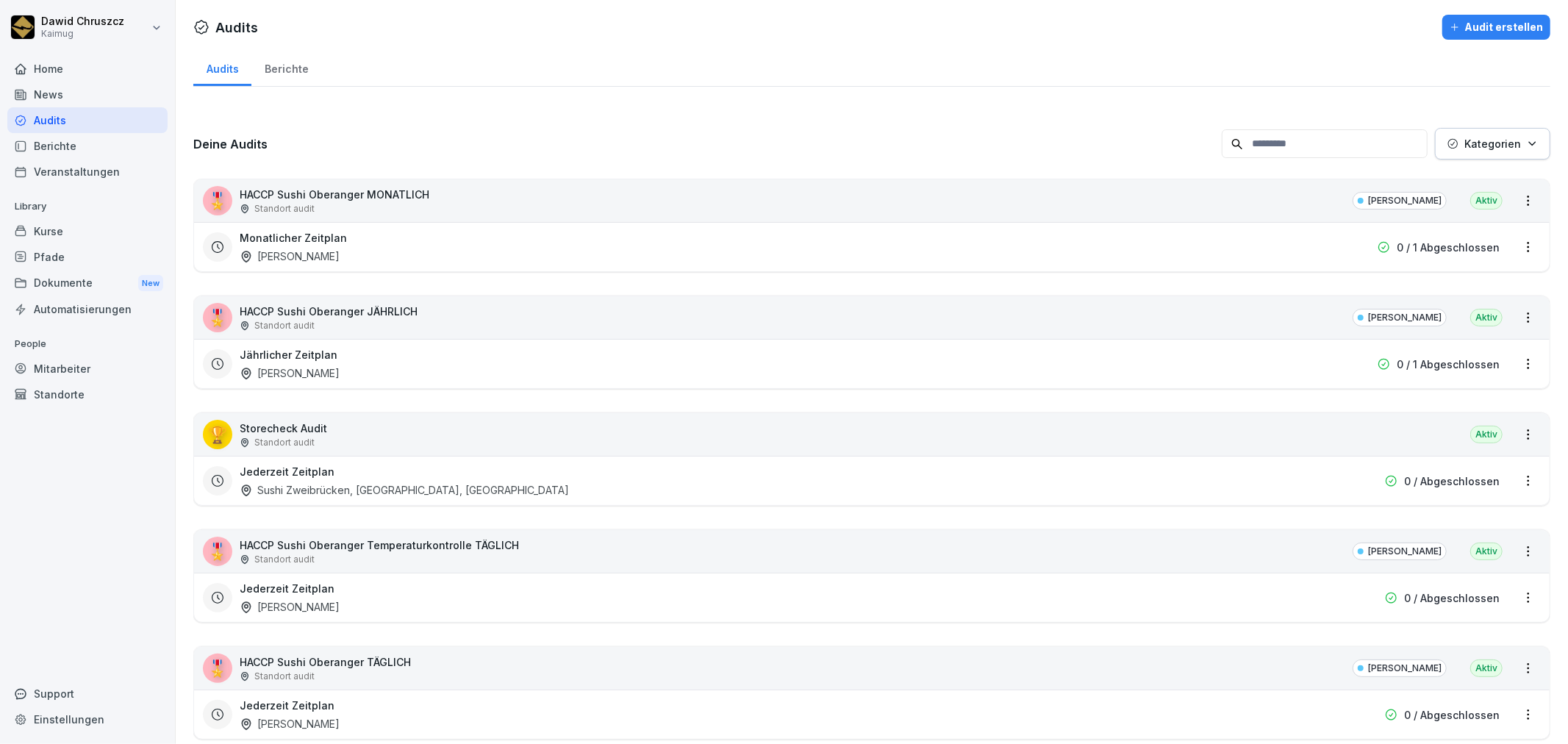
click at [1525, 239] on div "Monatlicher Zeitplan Sushi Oberanger 0 / 1 Abgeschlossen" at bounding box center [872, 246] width 1355 height 49
click at [1515, 238] on html "[PERSON_NAME] Kaimug Home News Audits Berichte Veranstaltungen Library Kurse Pf…" at bounding box center [784, 372] width 1568 height 744
click at [0, 0] on link "Zeitplan bearbeiten" at bounding box center [0, 0] width 0 height 0
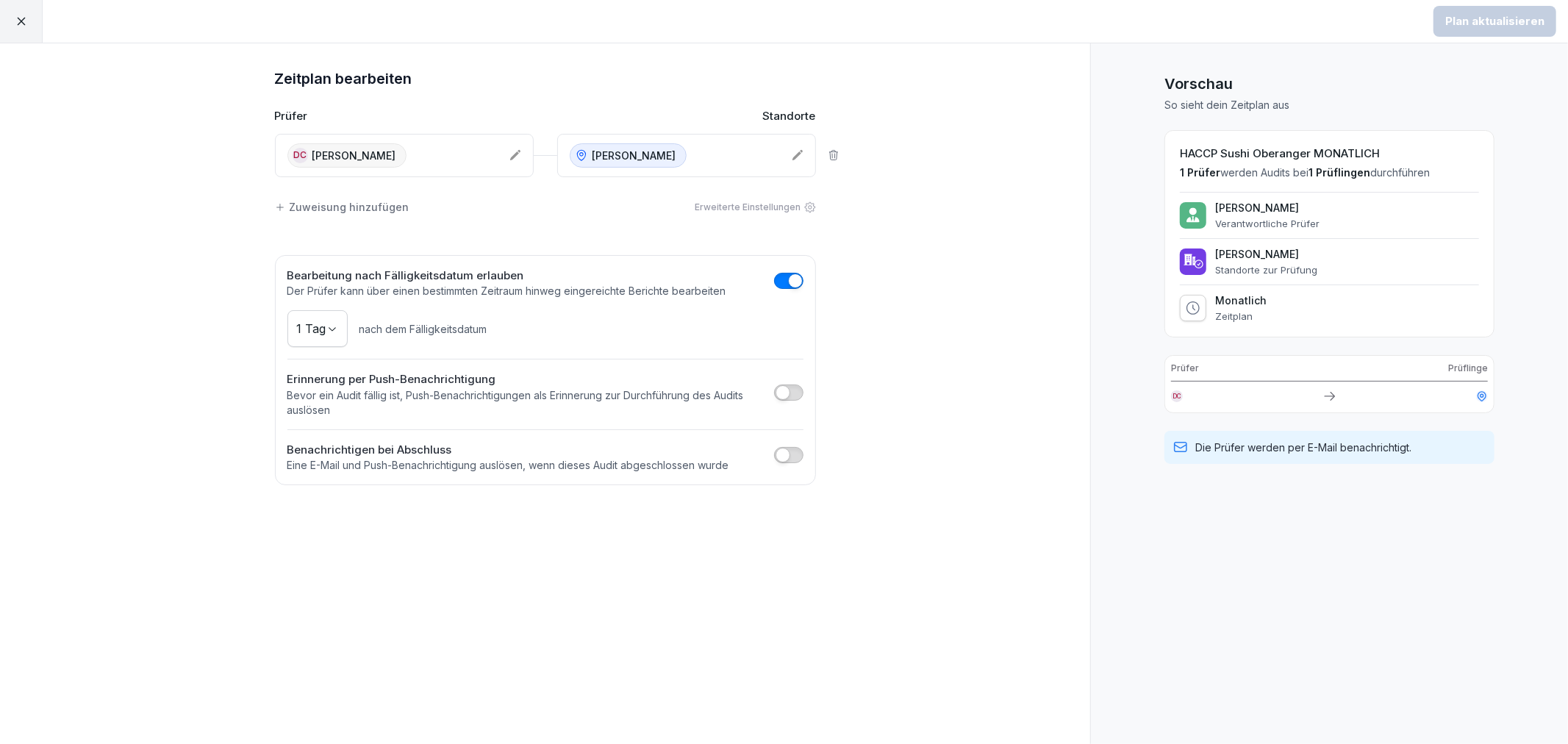
click at [19, 20] on icon at bounding box center [21, 22] width 8 height 8
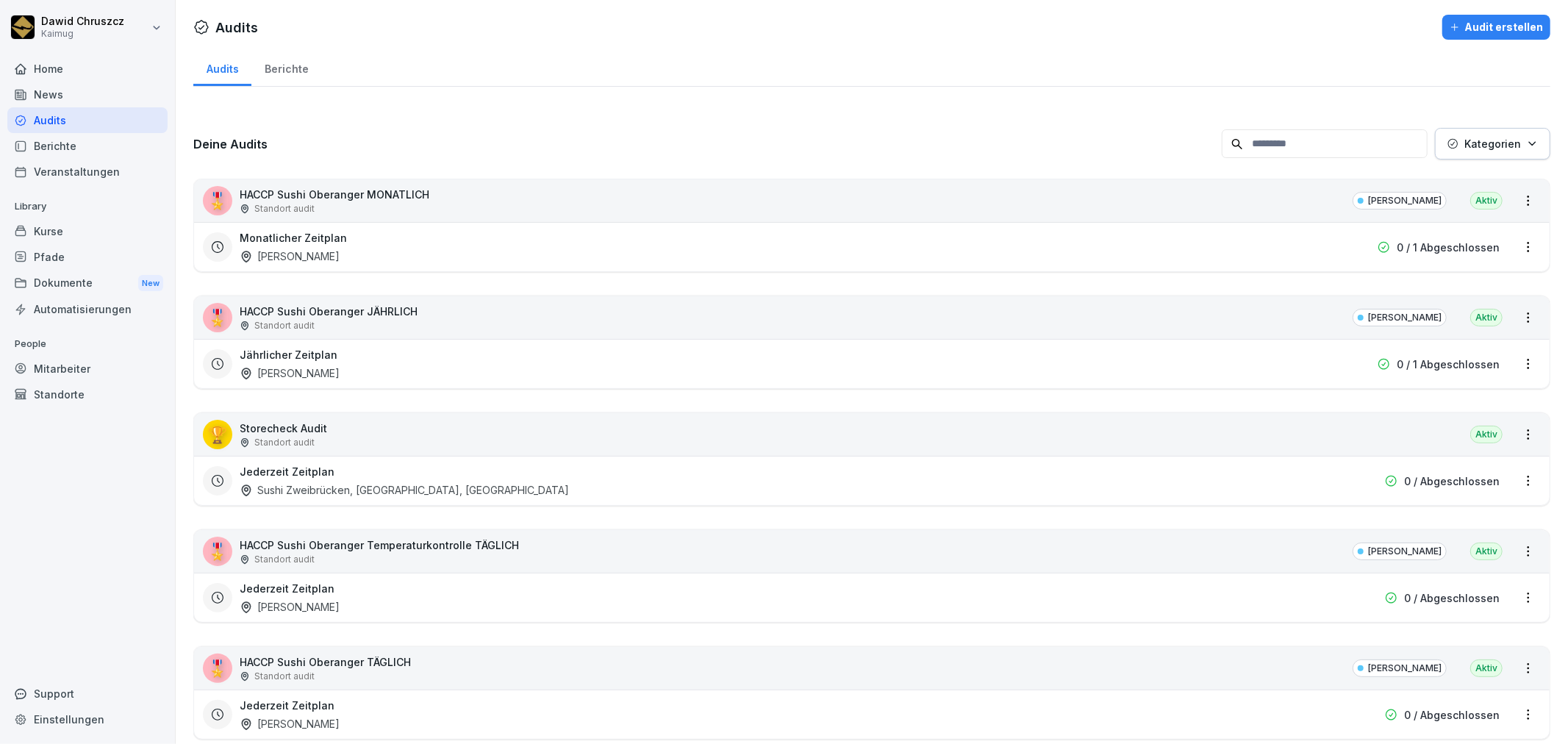
click at [1516, 193] on html "[PERSON_NAME] Kaimug Home News Audits Berichte Veranstaltungen Library Kurse Pf…" at bounding box center [784, 372] width 1568 height 744
click at [1509, 276] on html "[PERSON_NAME] Kaimug Home News Audits Berichte Veranstaltungen Library Kurse Pf…" at bounding box center [784, 372] width 1568 height 744
click at [1511, 246] on html "[PERSON_NAME] Kaimug Home News Audits Berichte Veranstaltungen Library Kurse Pf…" at bounding box center [784, 372] width 1568 height 744
click at [1488, 343] on div "Zeitplan löschen" at bounding box center [1457, 347] width 139 height 24
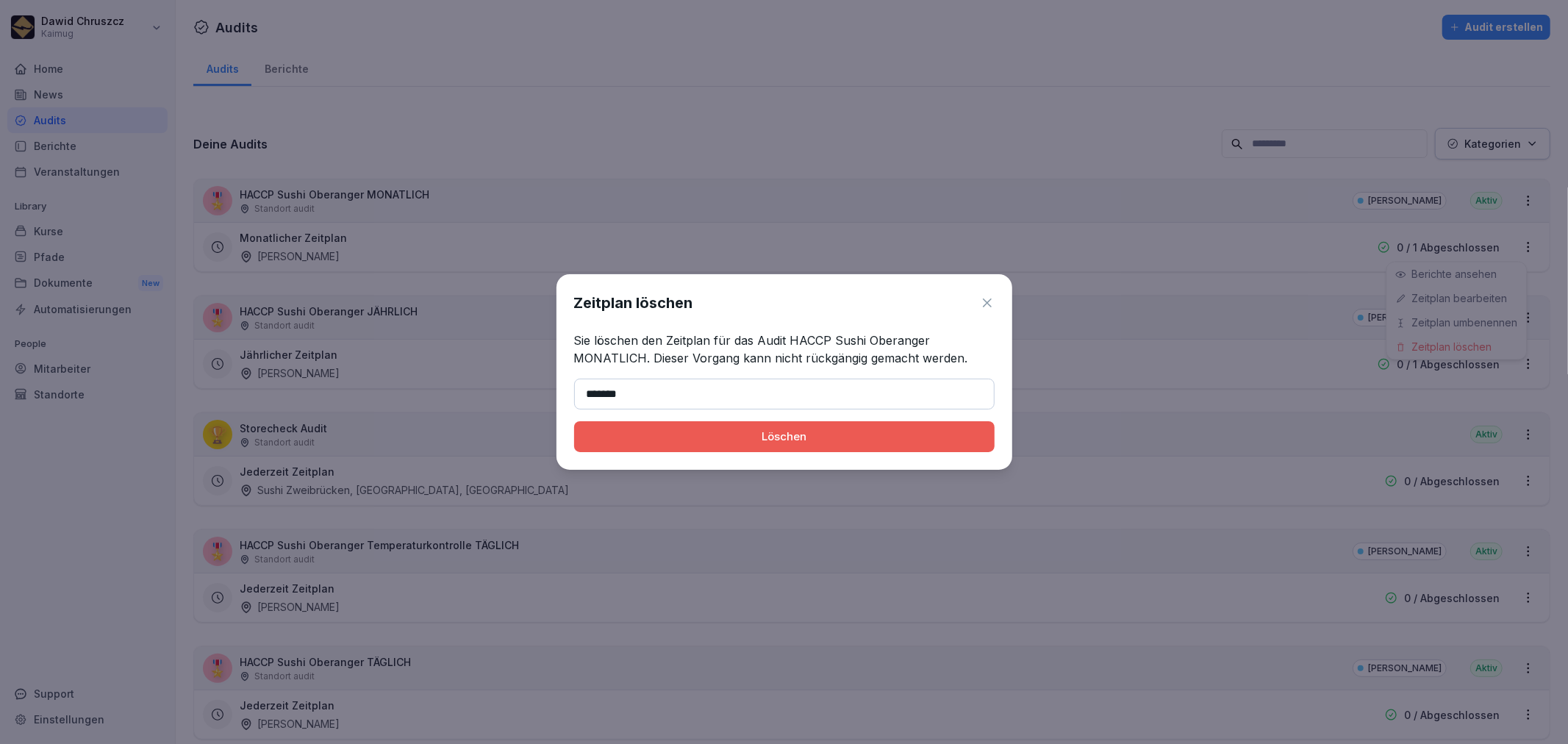
type input "*******"
click at [783, 448] on button "Löschen" at bounding box center [784, 437] width 420 height 31
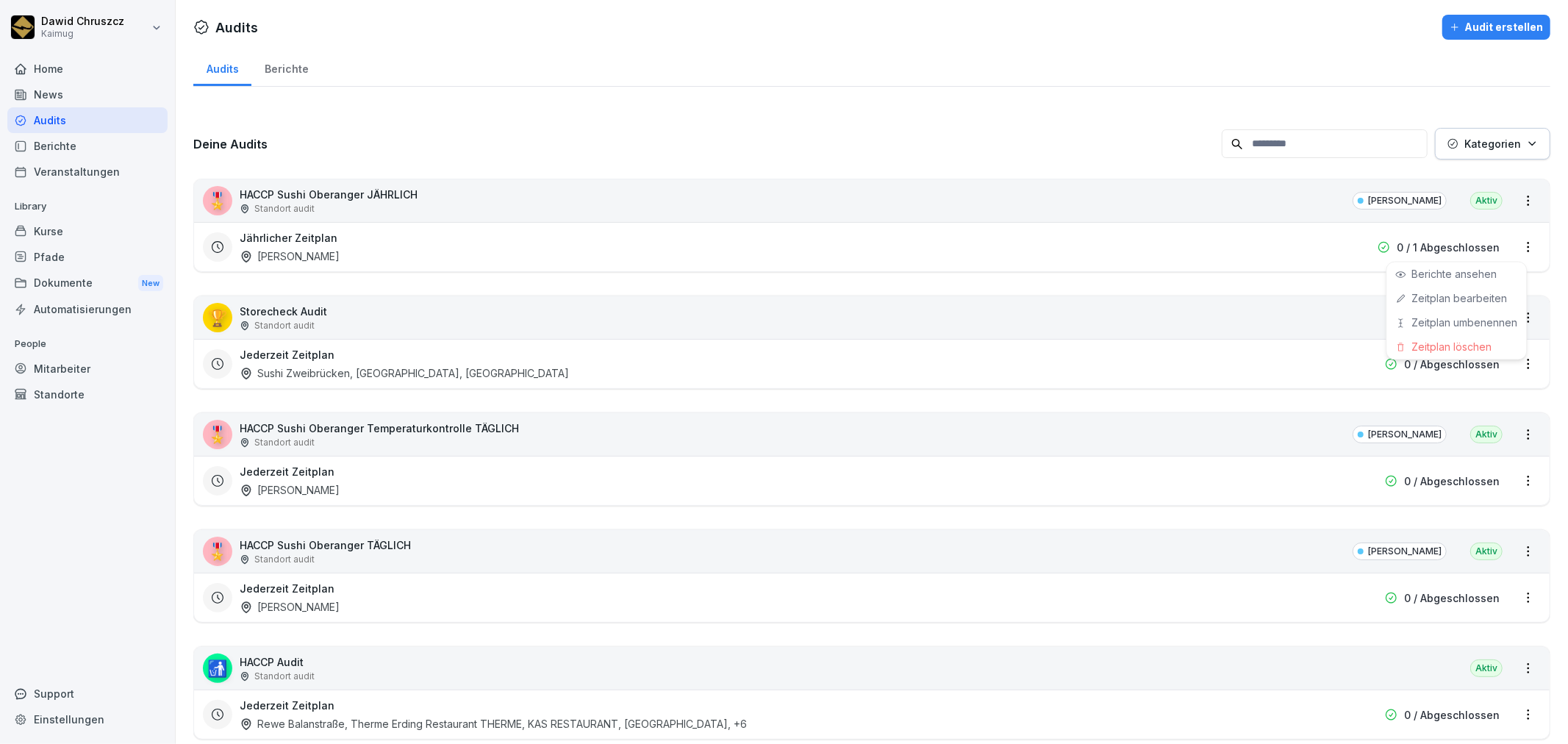
click at [1516, 244] on html "[PERSON_NAME] Kaimug Home News Audits Berichte Veranstaltungen Library Kurse Pf…" at bounding box center [784, 372] width 1568 height 744
click at [1486, 347] on div "Zeitplan löschen" at bounding box center [1457, 347] width 139 height 24
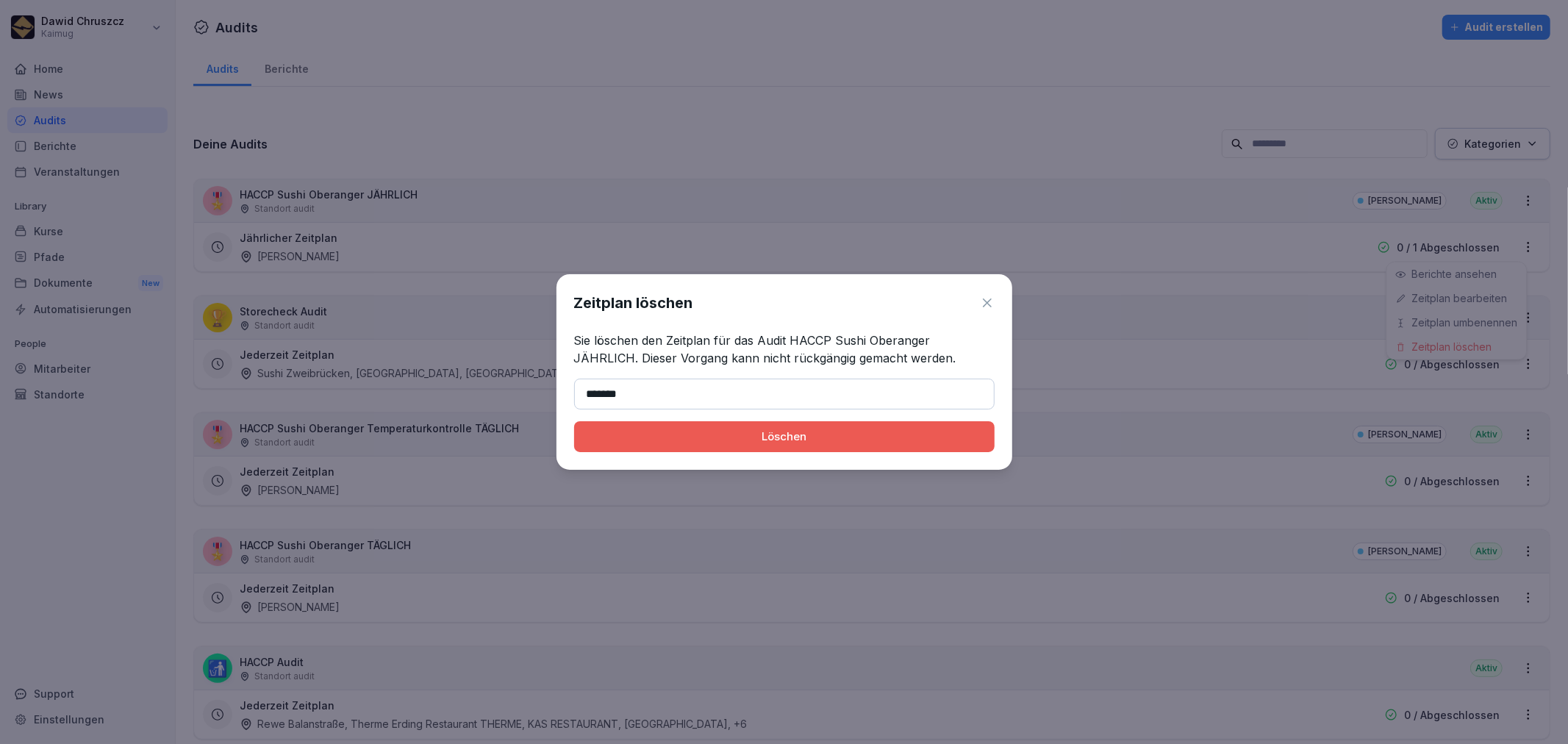
type input "*******"
click at [843, 432] on div "Löschen" at bounding box center [784, 437] width 397 height 16
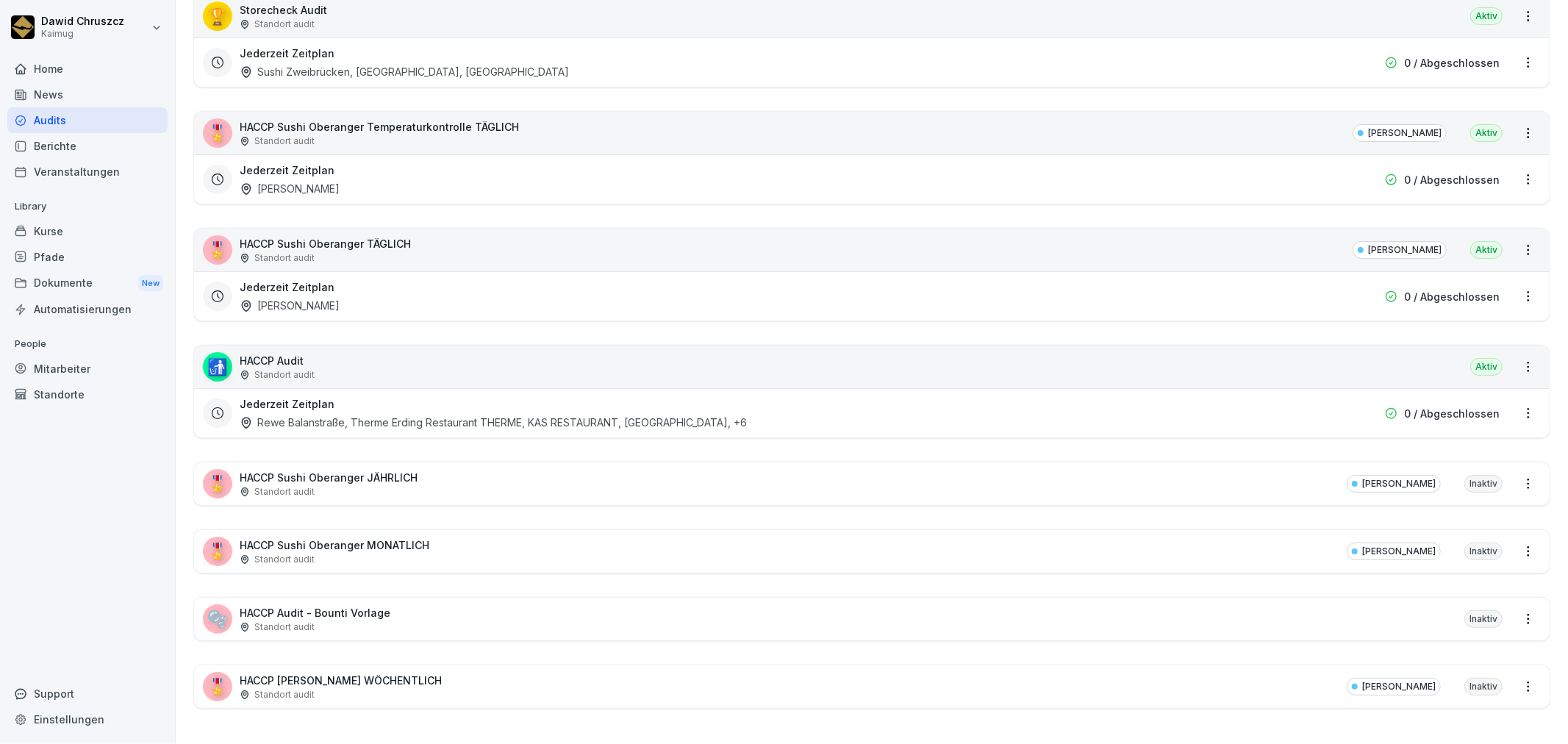
scroll to position [197, 0]
click at [1172, 472] on div "🎖️ HACCP Sushi Oberanger JÄHRLICH Standort audit Sushi Oberanger Inaktiv" at bounding box center [872, 483] width 1355 height 42
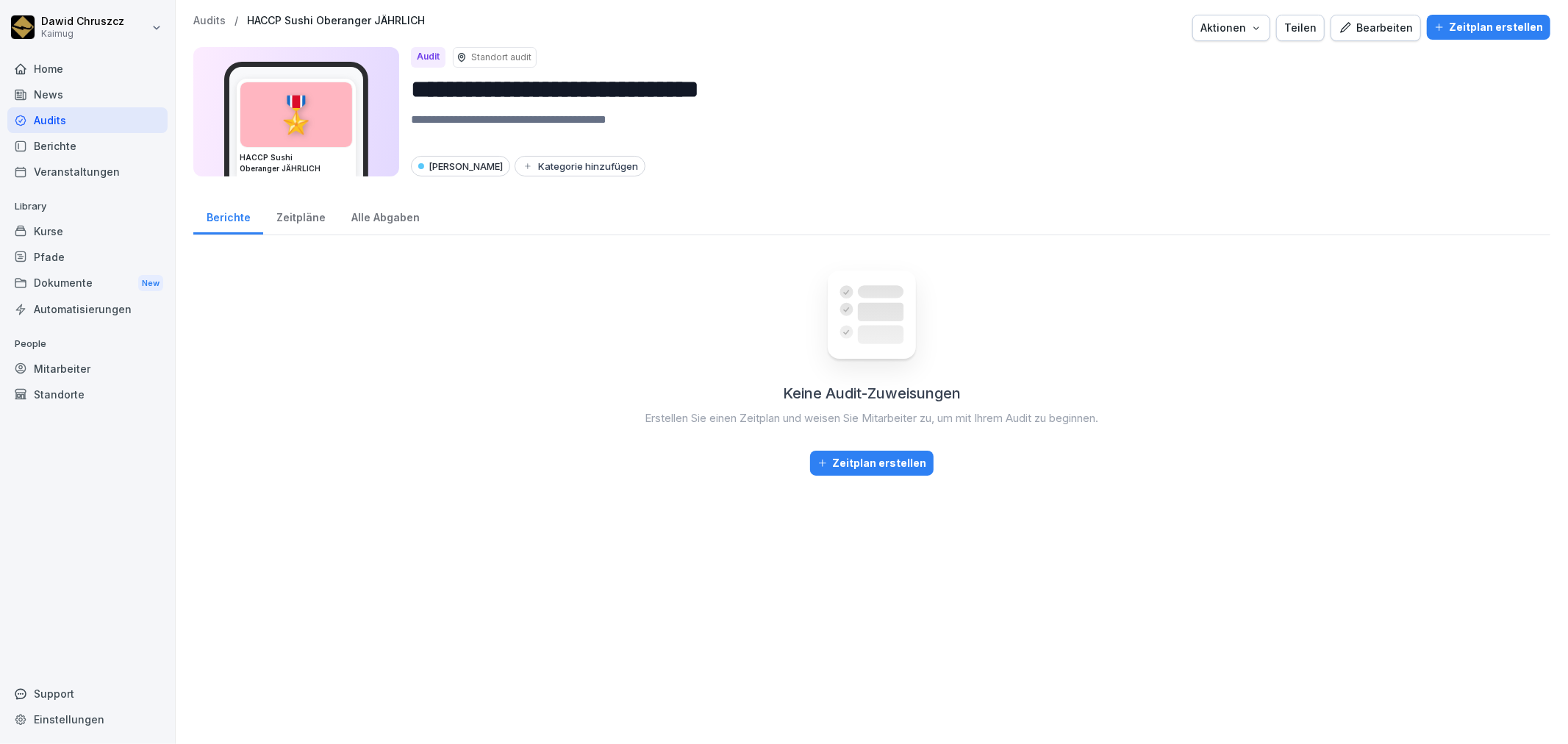
click at [1502, 25] on div "Zeitplan erstellen" at bounding box center [1488, 27] width 109 height 16
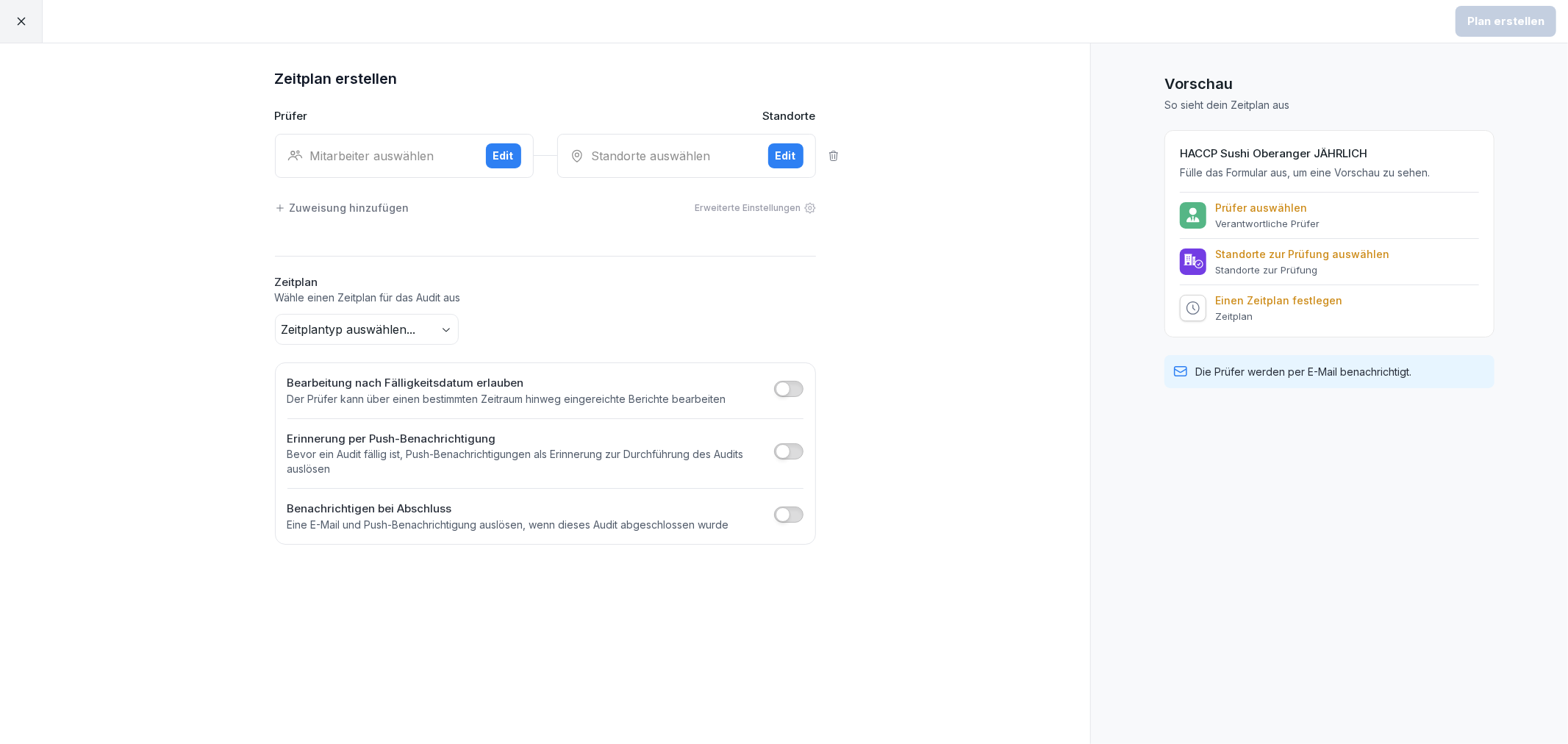
click at [493, 159] on button "Edit" at bounding box center [503, 156] width 35 height 25
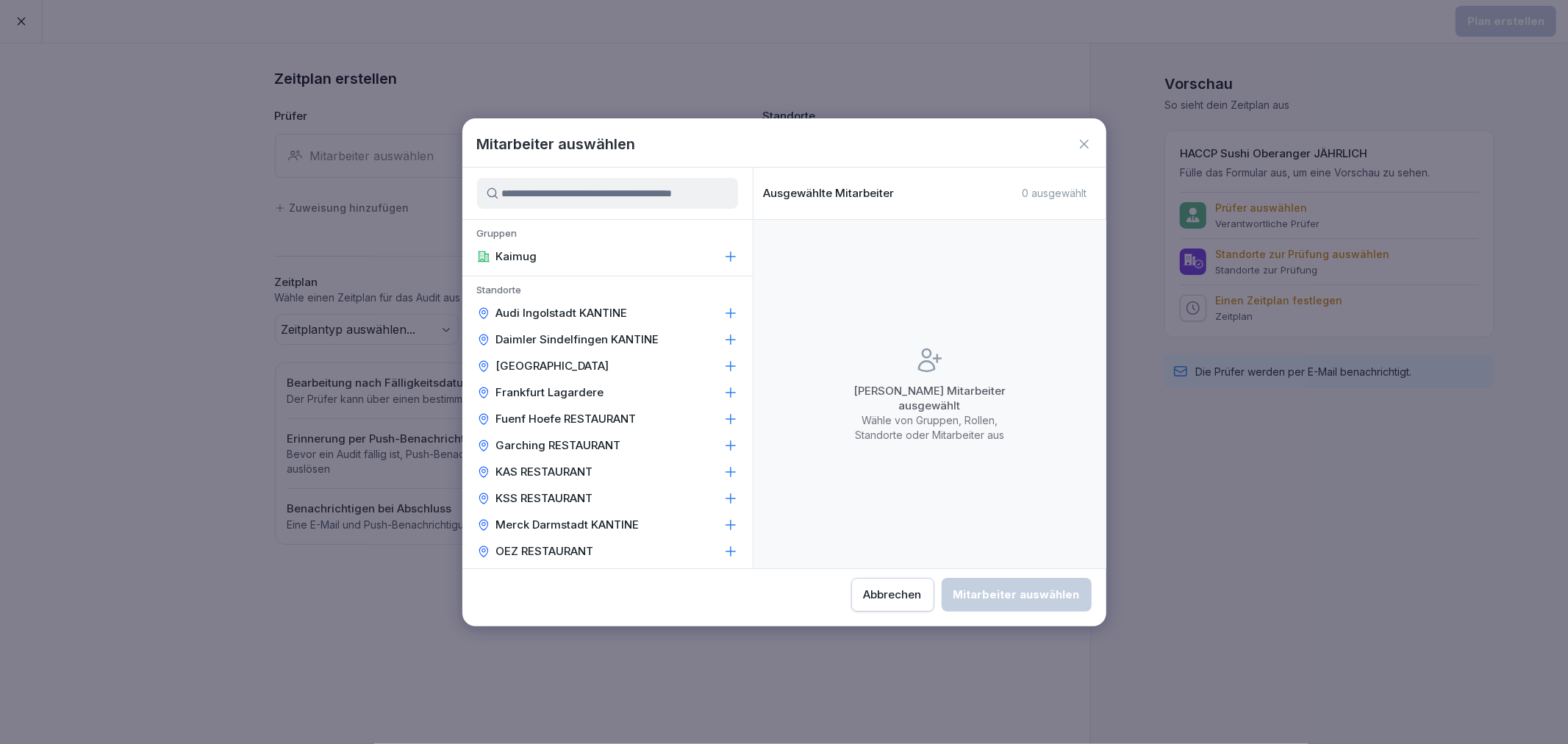
drag, startPoint x: 552, startPoint y: 199, endPoint x: 573, endPoint y: 172, distance: 34.2
click at [568, 178] on input at bounding box center [608, 193] width 261 height 31
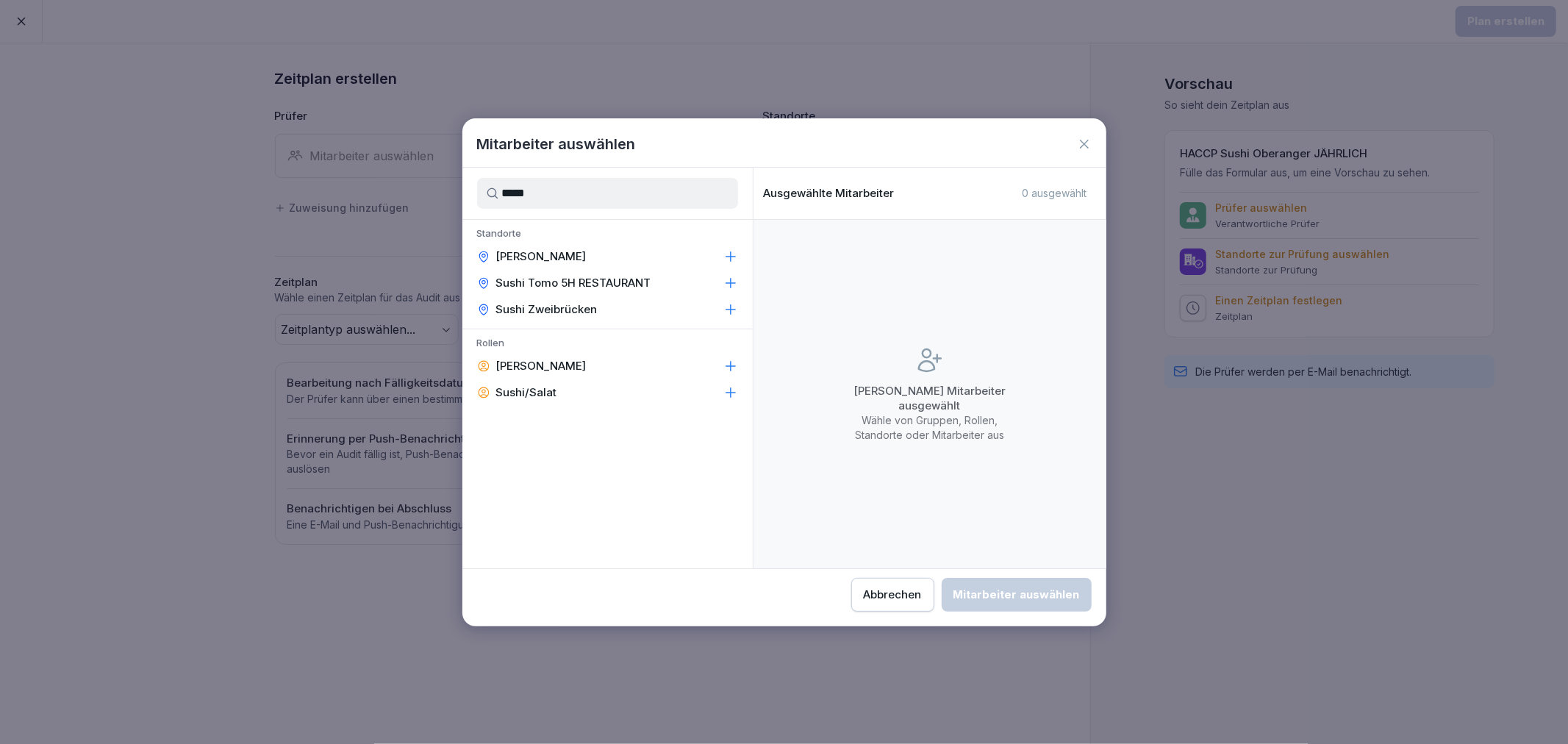
type input "*****"
click at [732, 250] on icon at bounding box center [731, 257] width 14 height 14
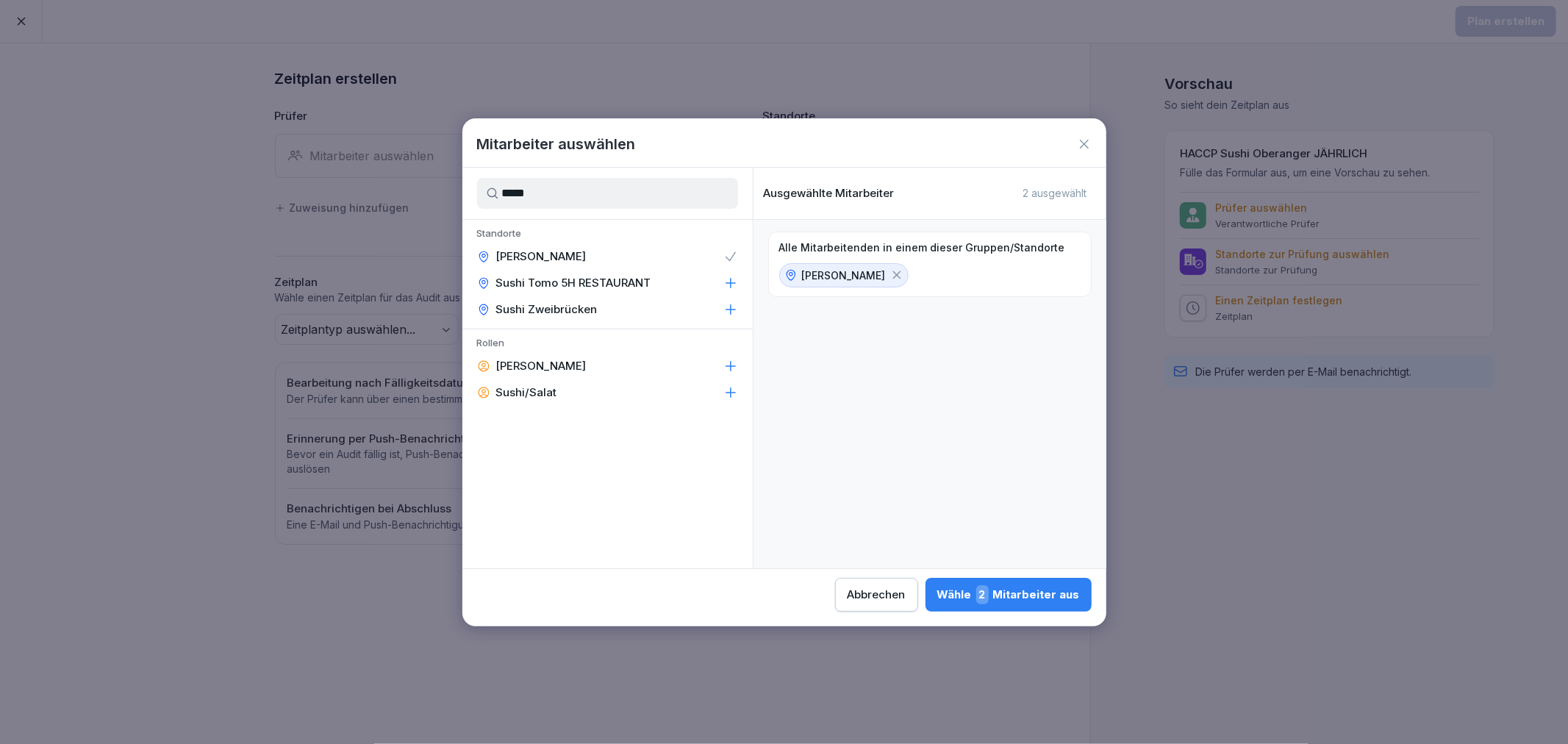
drag, startPoint x: 1071, startPoint y: 589, endPoint x: 865, endPoint y: 346, distance: 318.6
click at [1071, 588] on div "Wähle 2 Mitarbeiter aus" at bounding box center [1008, 594] width 143 height 19
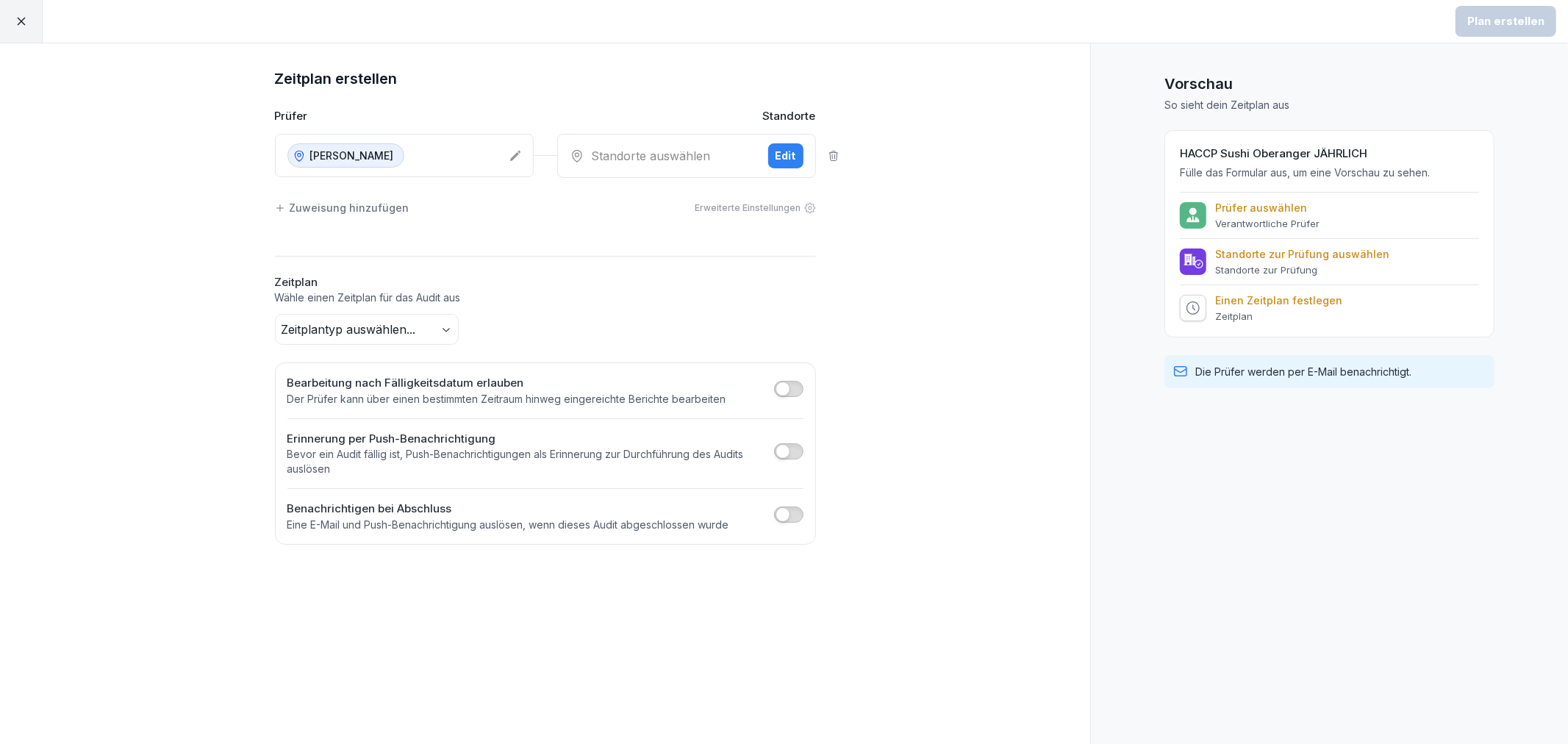
click at [776, 155] on div "Edit" at bounding box center [786, 155] width 21 height 16
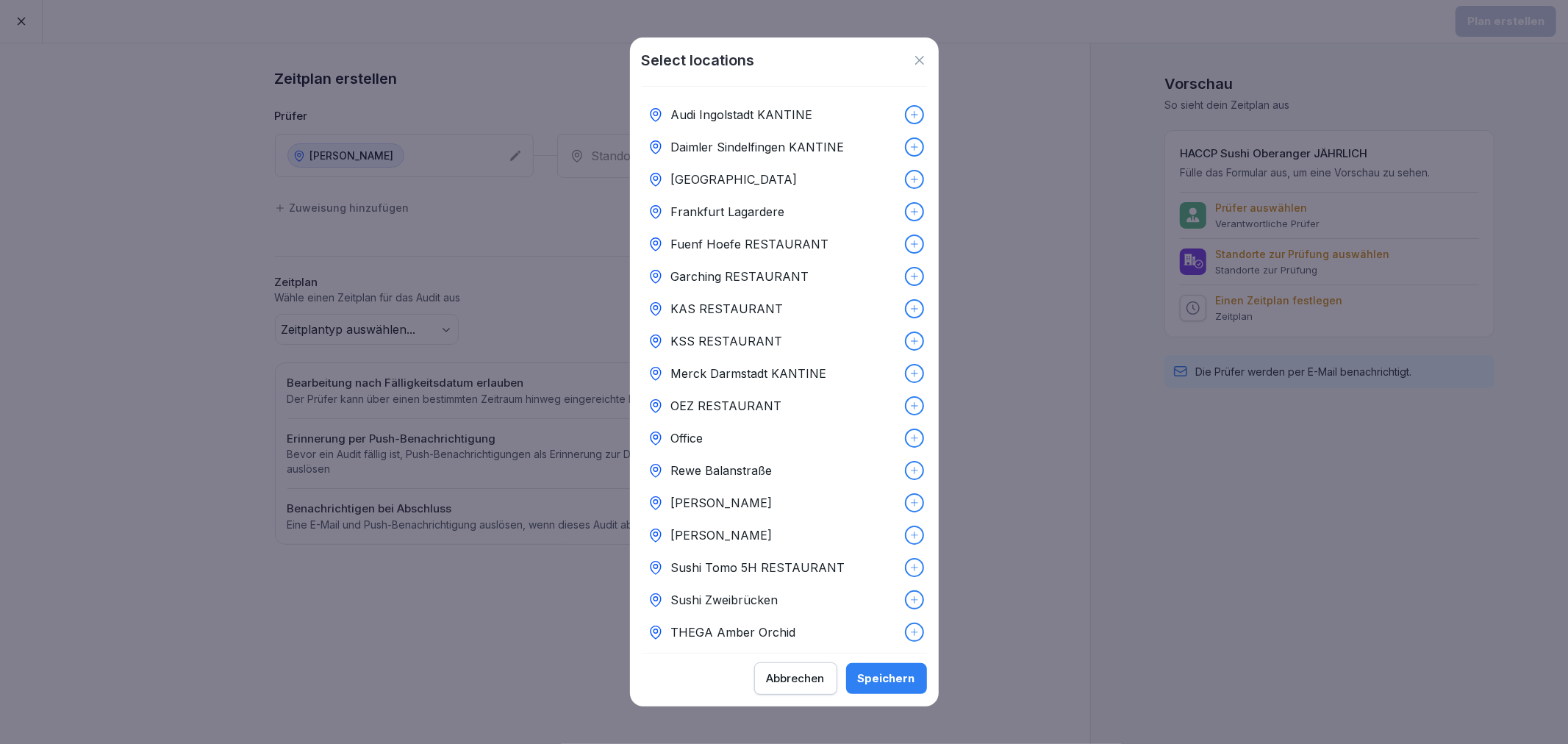
click at [910, 539] on icon at bounding box center [914, 534] width 10 height 10
click at [901, 667] on button "Speichern" at bounding box center [886, 678] width 80 height 31
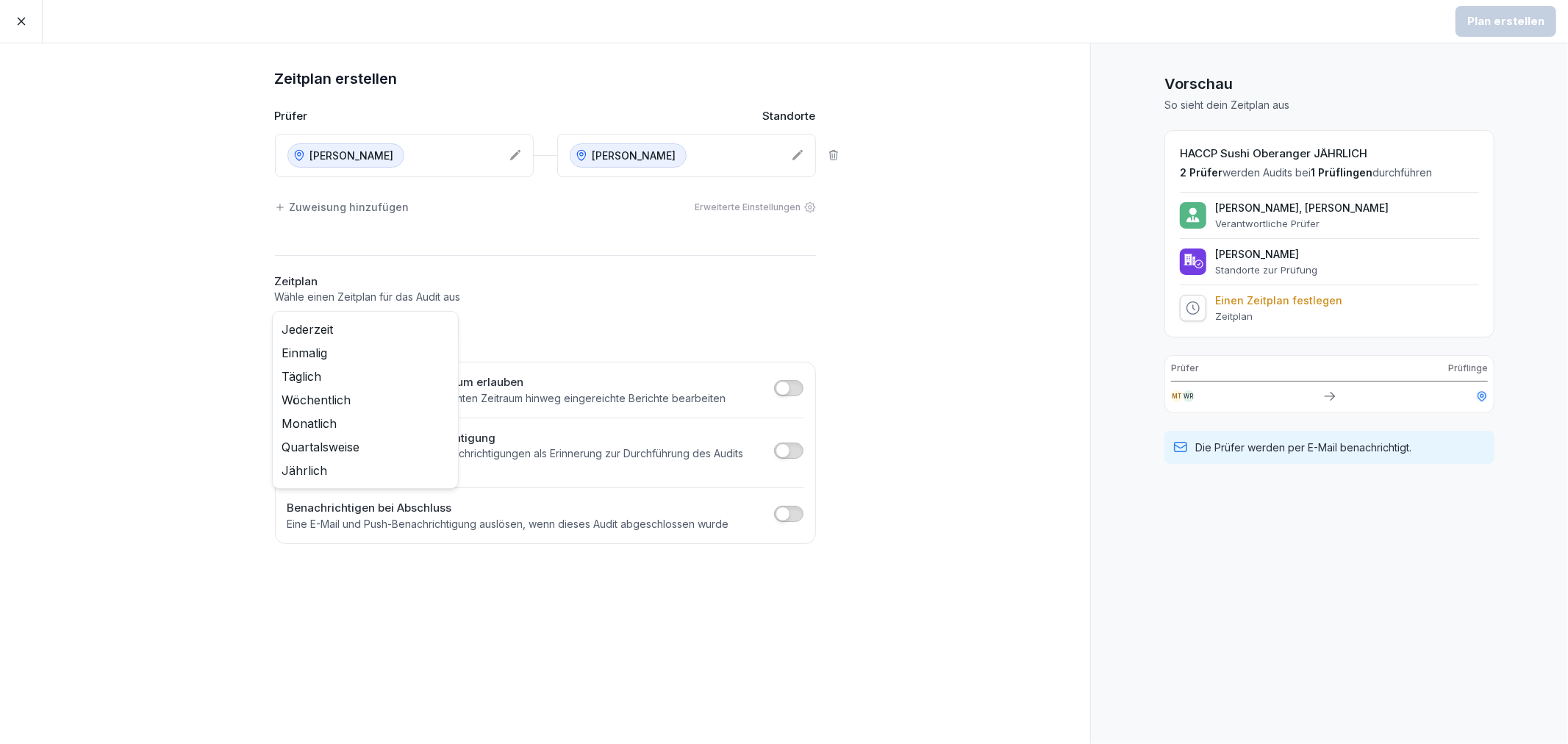
click at [363, 328] on body "Plan erstellen Zeitplan erstellen Prüfer Standorte Sushi Oberanger Sushi Oberan…" at bounding box center [784, 372] width 1568 height 744
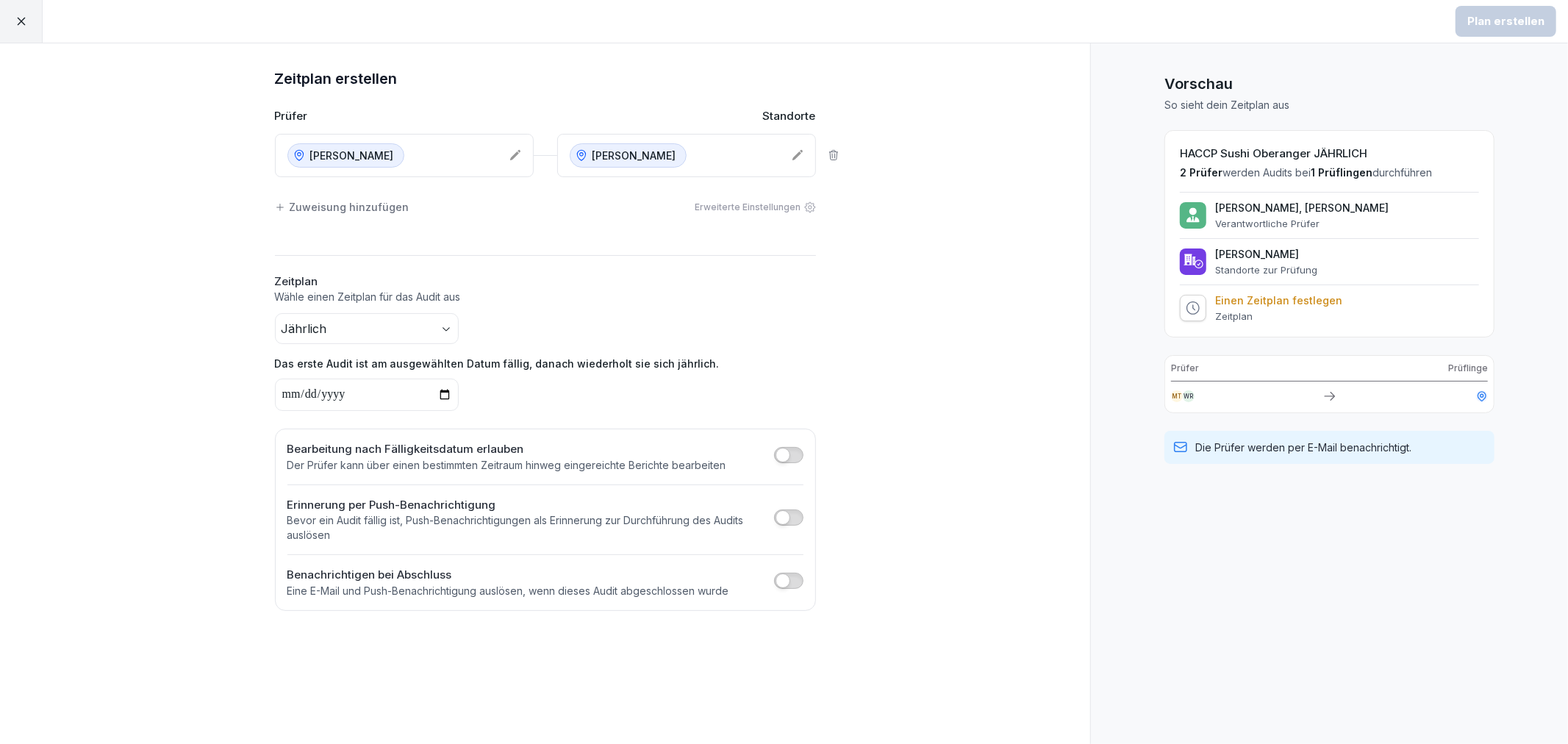
drag, startPoint x: 364, startPoint y: 395, endPoint x: 385, endPoint y: 398, distance: 21.2
click at [370, 395] on input "date" at bounding box center [366, 395] width 184 height 33
click at [453, 394] on input "date" at bounding box center [366, 395] width 184 height 33
click at [442, 394] on input "date" at bounding box center [366, 395] width 184 height 33
type input "**********"
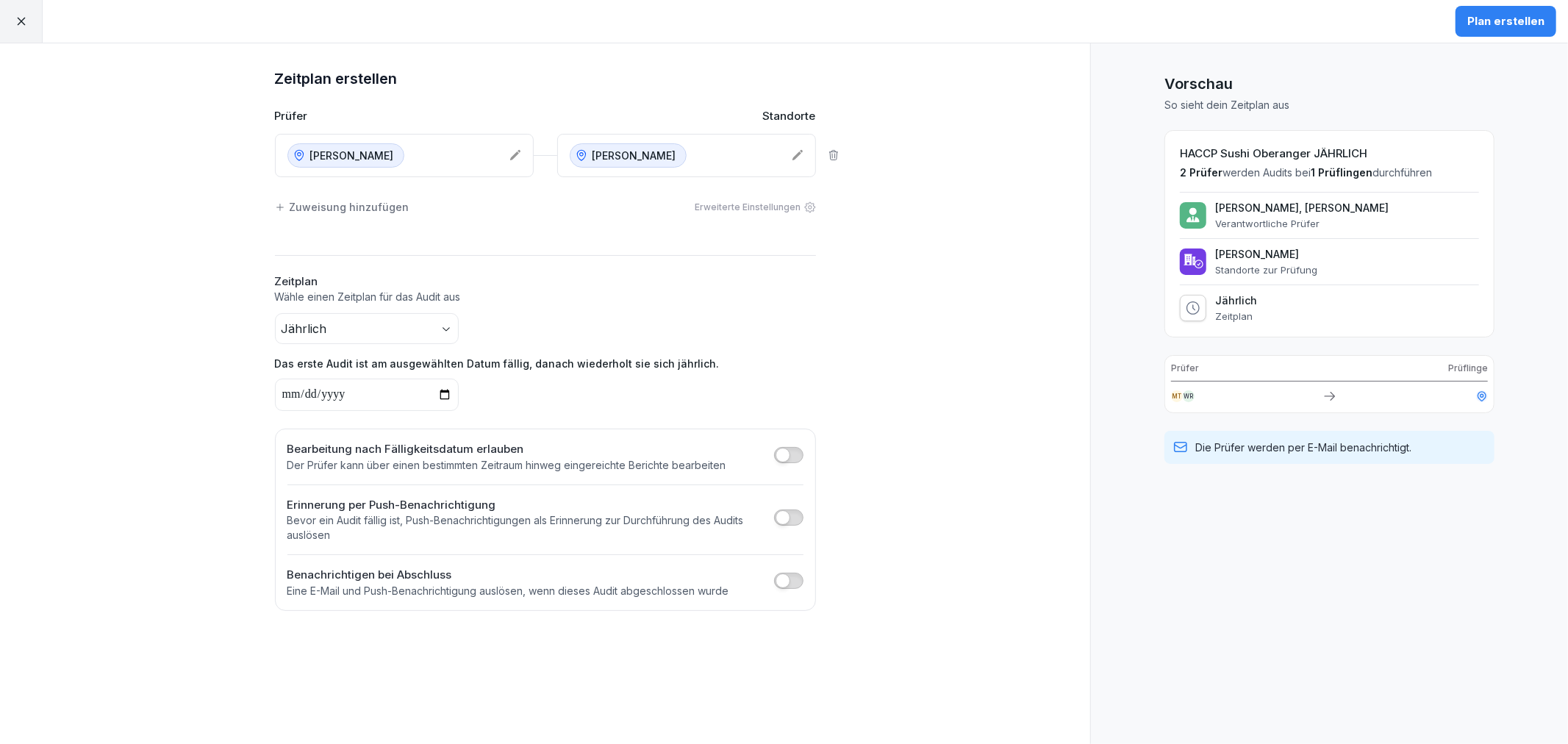
click at [798, 326] on div "**********" at bounding box center [545, 362] width 541 height 98
drag, startPoint x: 1481, startPoint y: 24, endPoint x: 832, endPoint y: 353, distance: 727.6
click at [832, 353] on div "**********" at bounding box center [784, 372] width 1568 height 744
click at [806, 459] on div "Bearbeitung nach Fälligkeitsdatum erlauben Der Prüfer kann über einen bestimmte…" at bounding box center [545, 520] width 541 height 183
click at [796, 457] on button "button" at bounding box center [789, 455] width 30 height 16
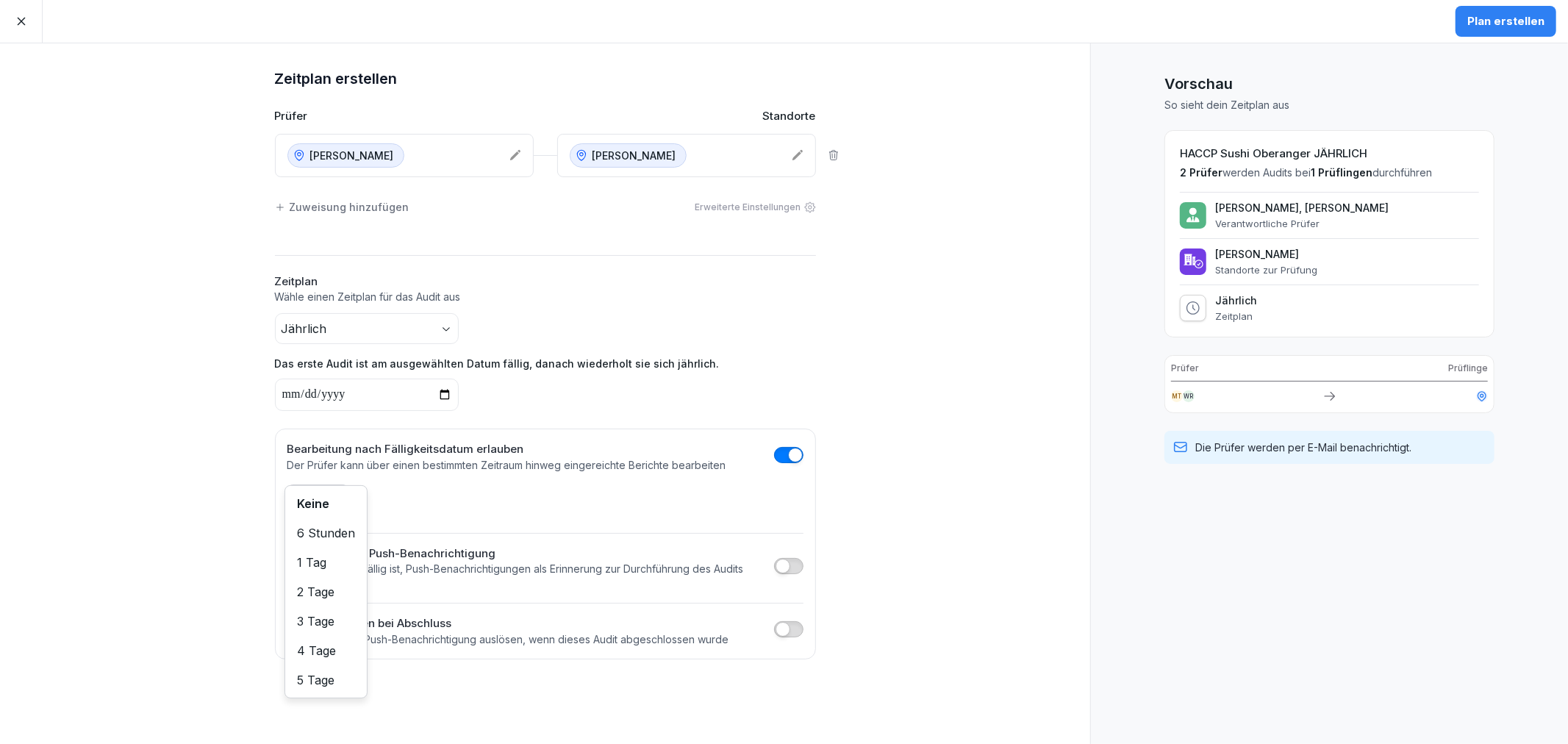
click at [308, 509] on body "**********" at bounding box center [784, 372] width 1568 height 744
click at [1004, 353] on div "**********" at bounding box center [545, 393] width 1091 height 701
click at [1503, 15] on div "Plan erstellen" at bounding box center [1506, 22] width 77 height 16
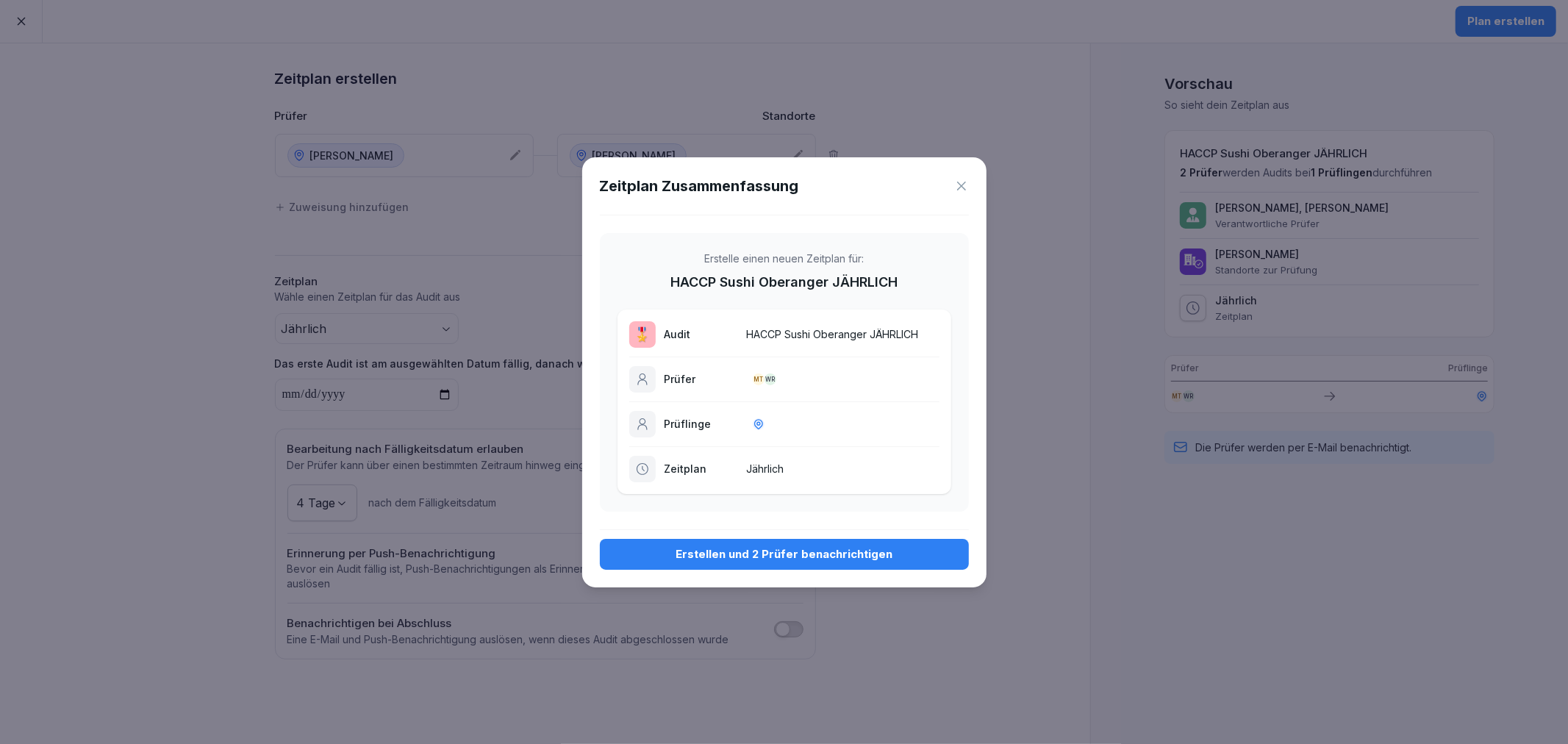
click at [792, 547] on div "Erstellen und 2 Prüfer benachrichtigen" at bounding box center [784, 554] width 345 height 16
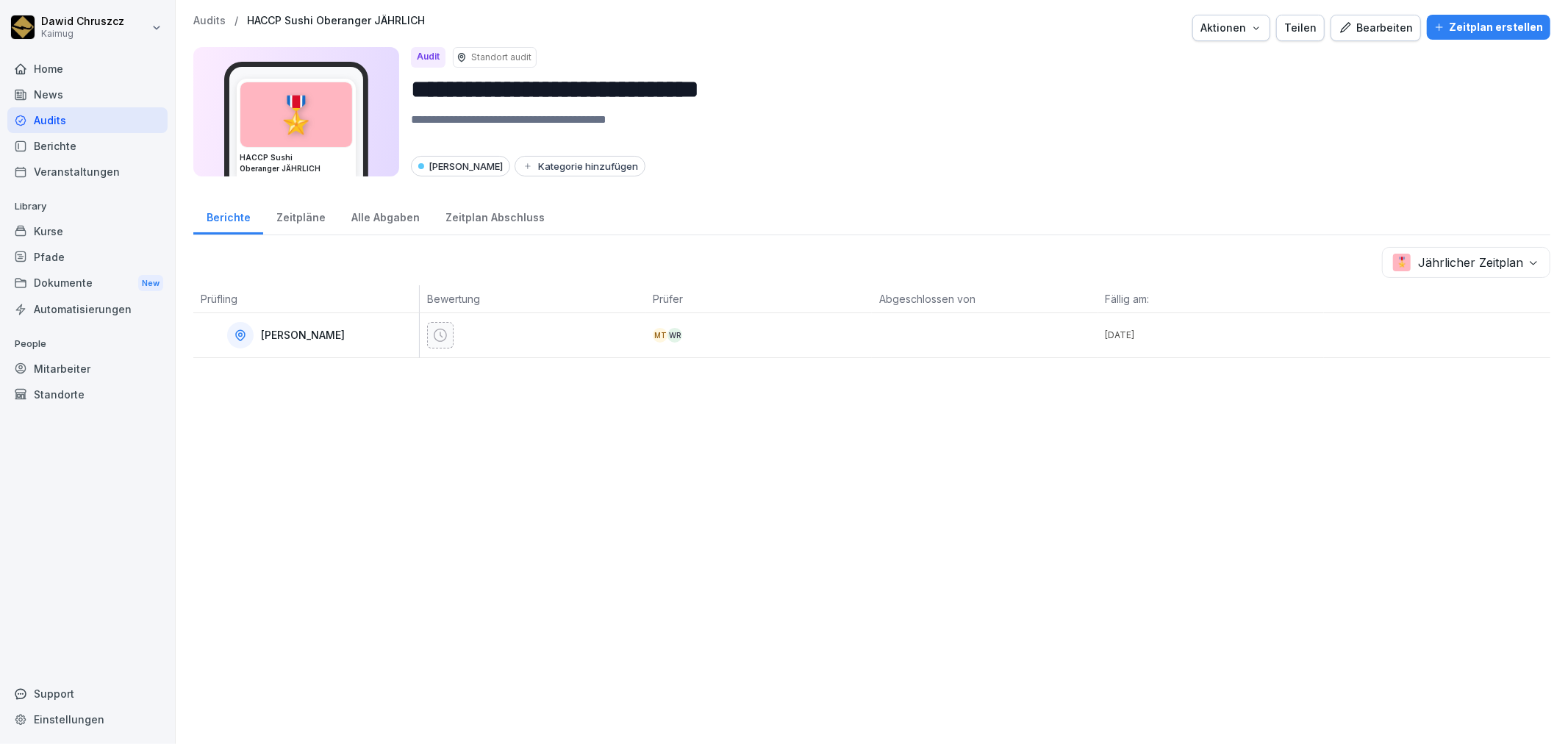
click at [218, 24] on p "Audits" at bounding box center [210, 21] width 33 height 13
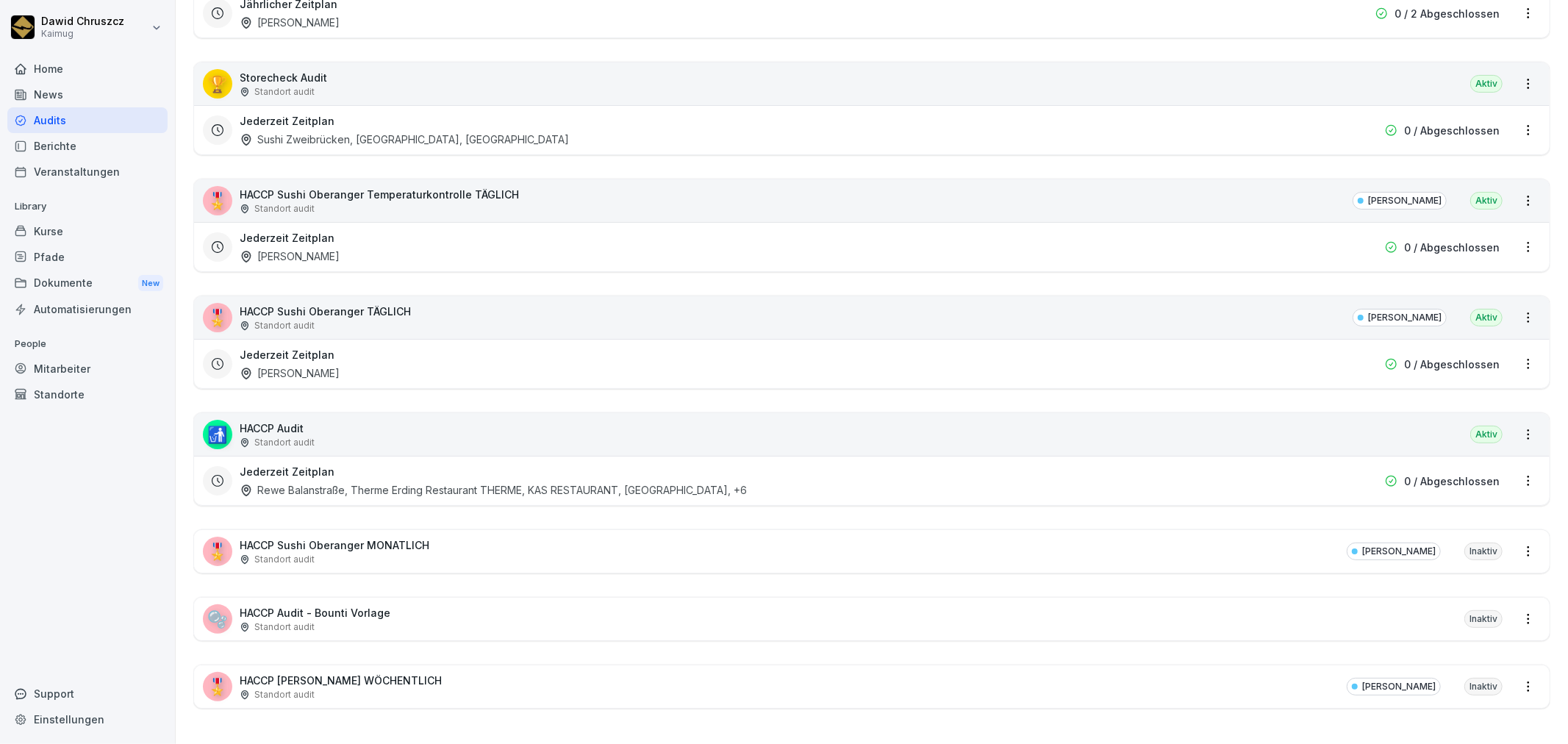
scroll to position [246, 0]
click at [427, 673] on p "HACCP [PERSON_NAME] WÖCHENTLICH" at bounding box center [341, 680] width 203 height 15
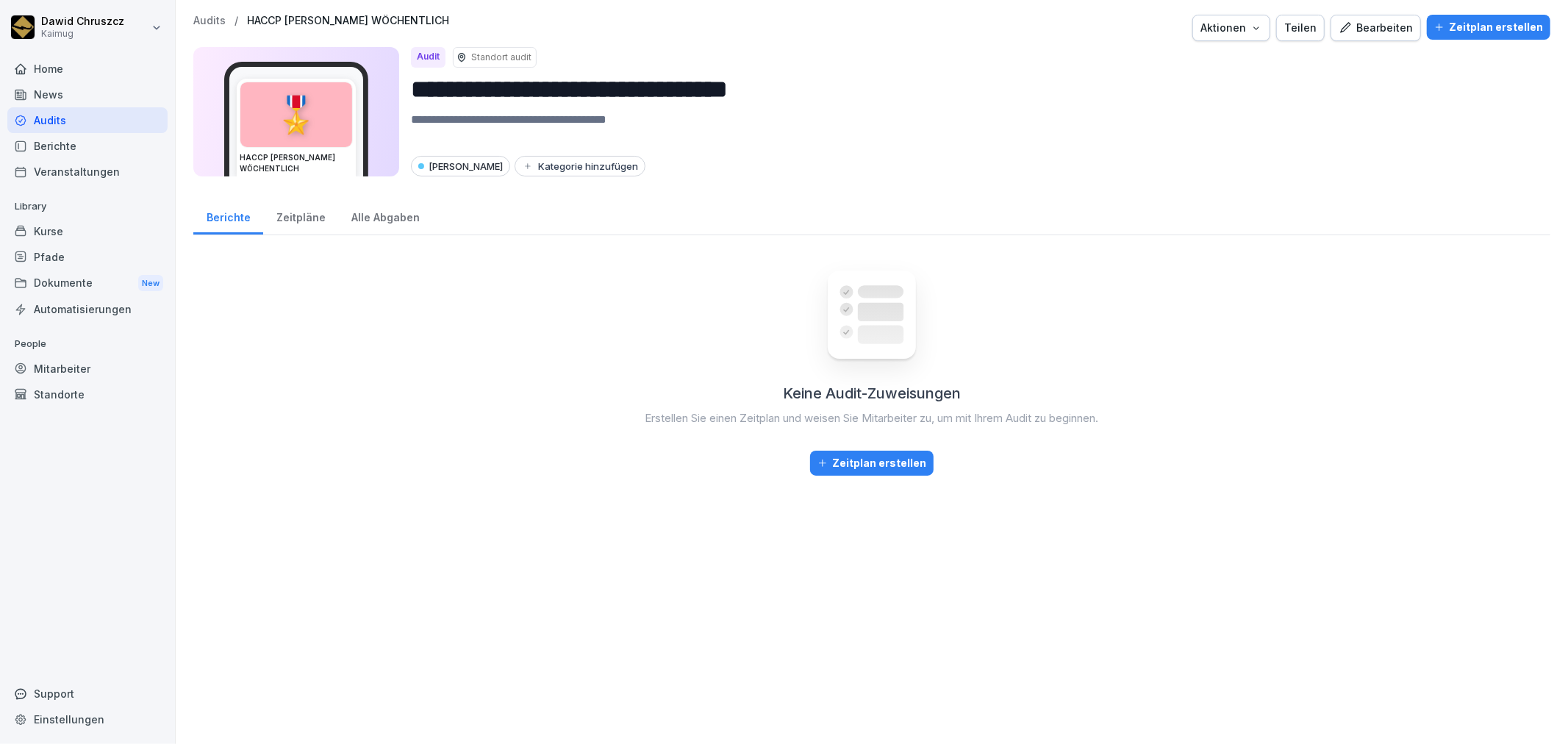
click at [1468, 21] on div "Zeitplan erstellen" at bounding box center [1488, 27] width 109 height 16
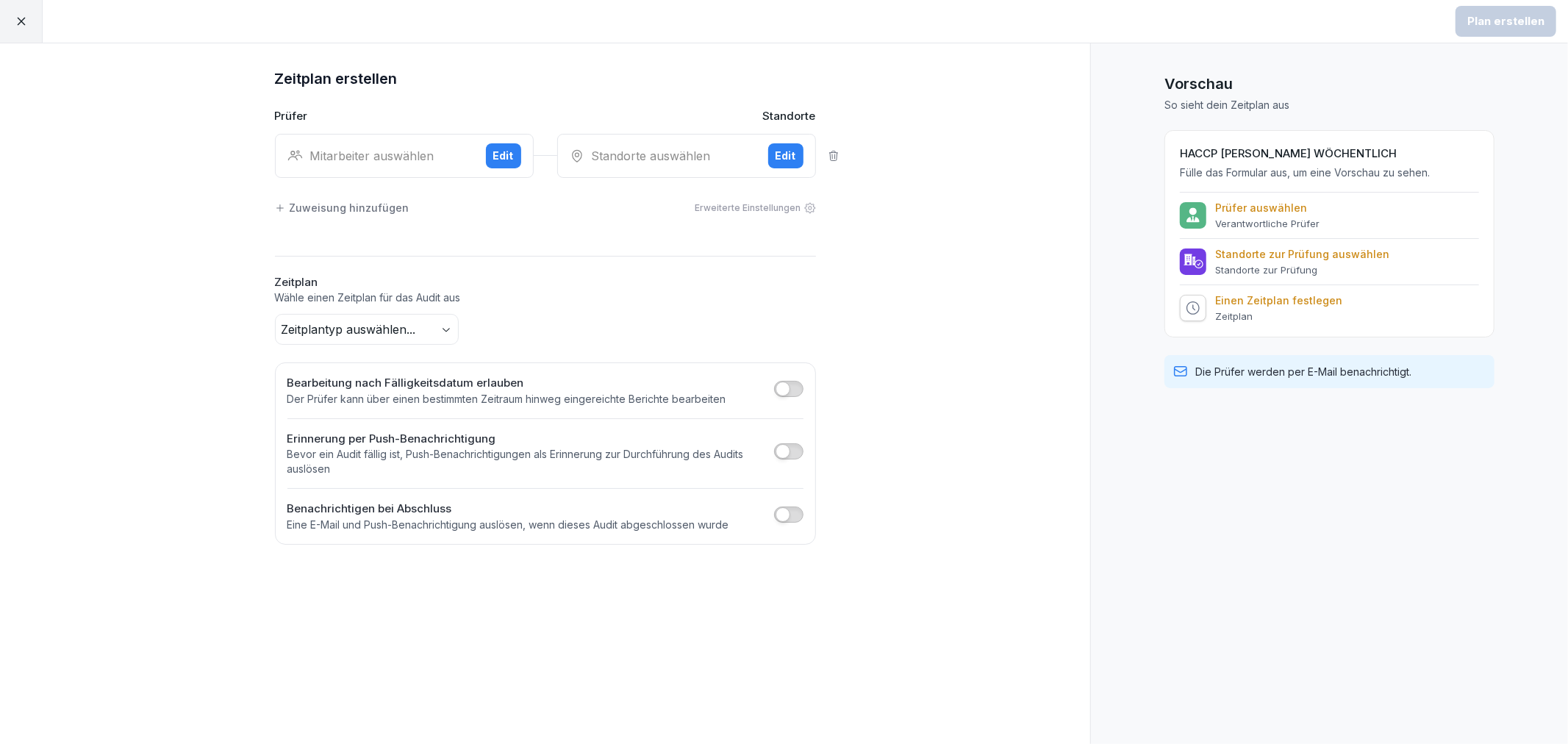
click at [496, 160] on div "Edit" at bounding box center [503, 155] width 21 height 16
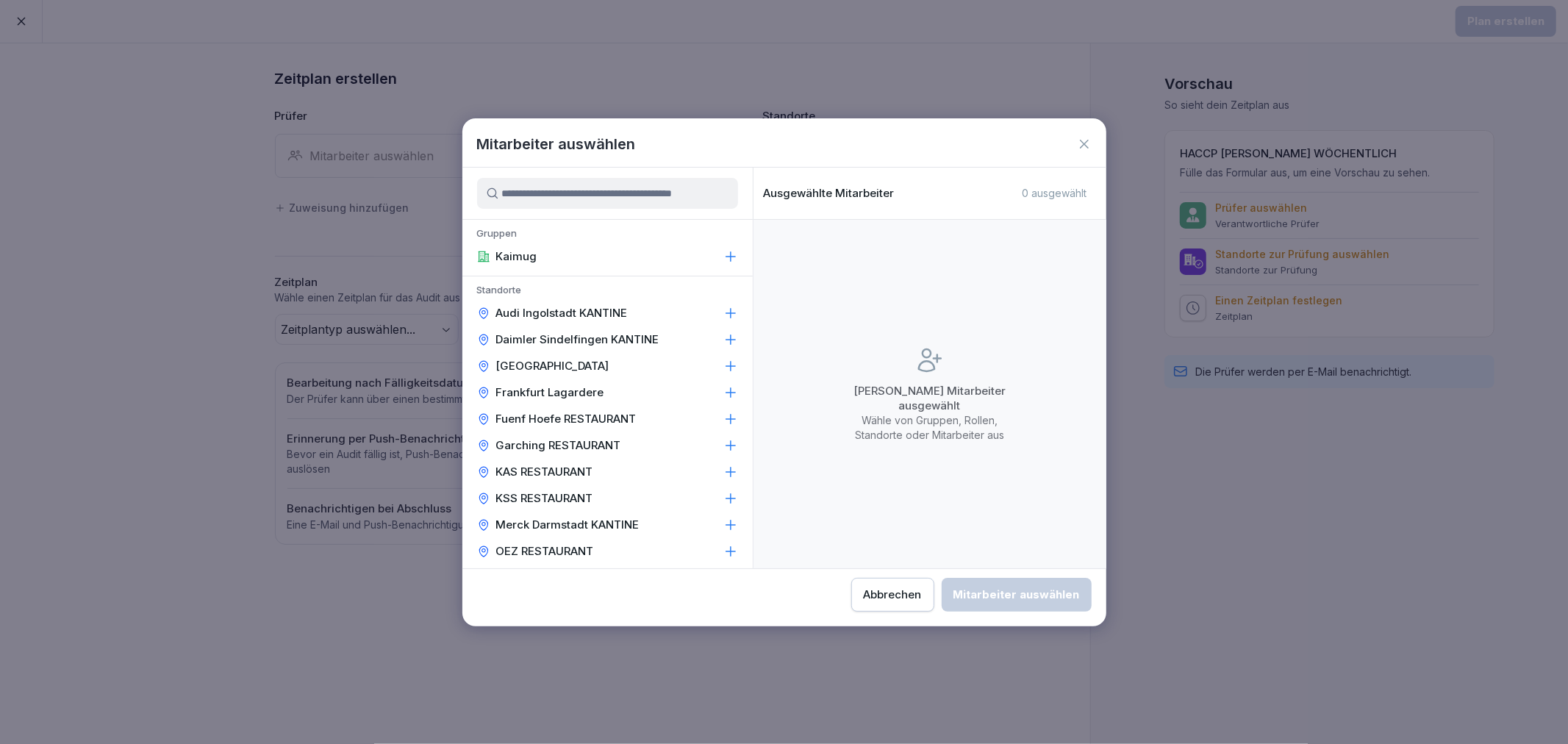
click at [548, 194] on input at bounding box center [608, 193] width 261 height 31
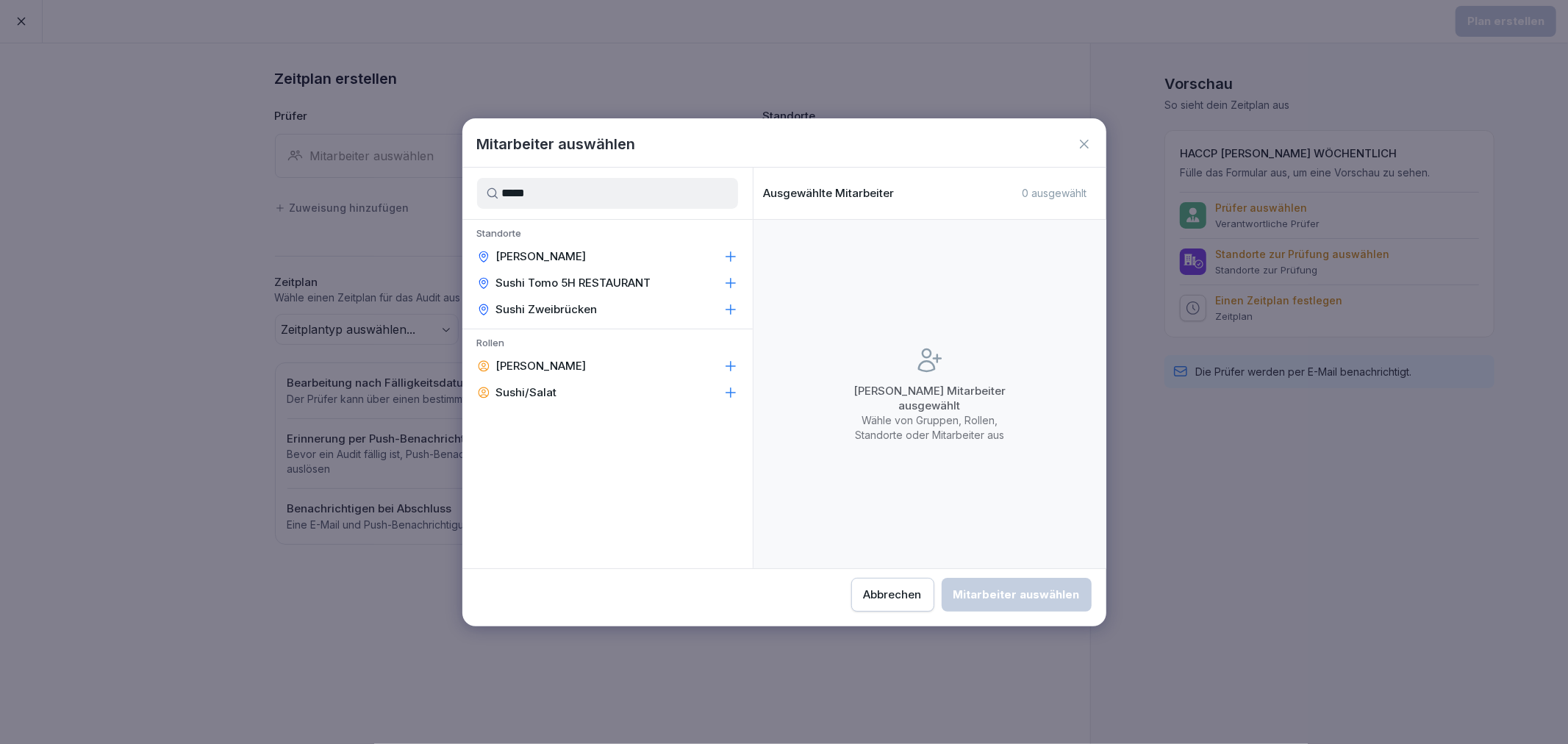
type input "*****"
click at [728, 256] on icon at bounding box center [730, 256] width 10 height 10
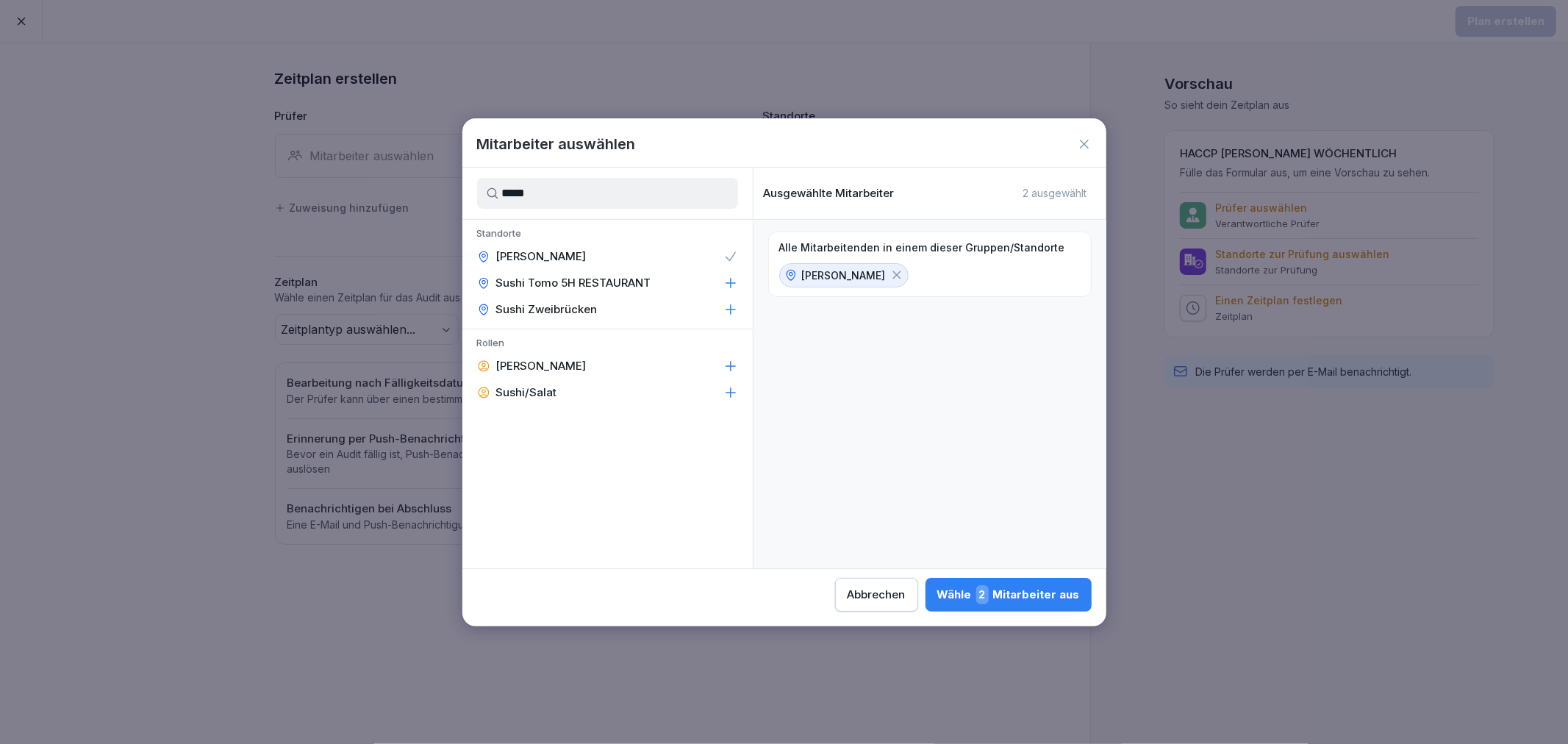
click at [1032, 598] on div "Wähle 2 Mitarbeiter aus" at bounding box center [1008, 594] width 143 height 19
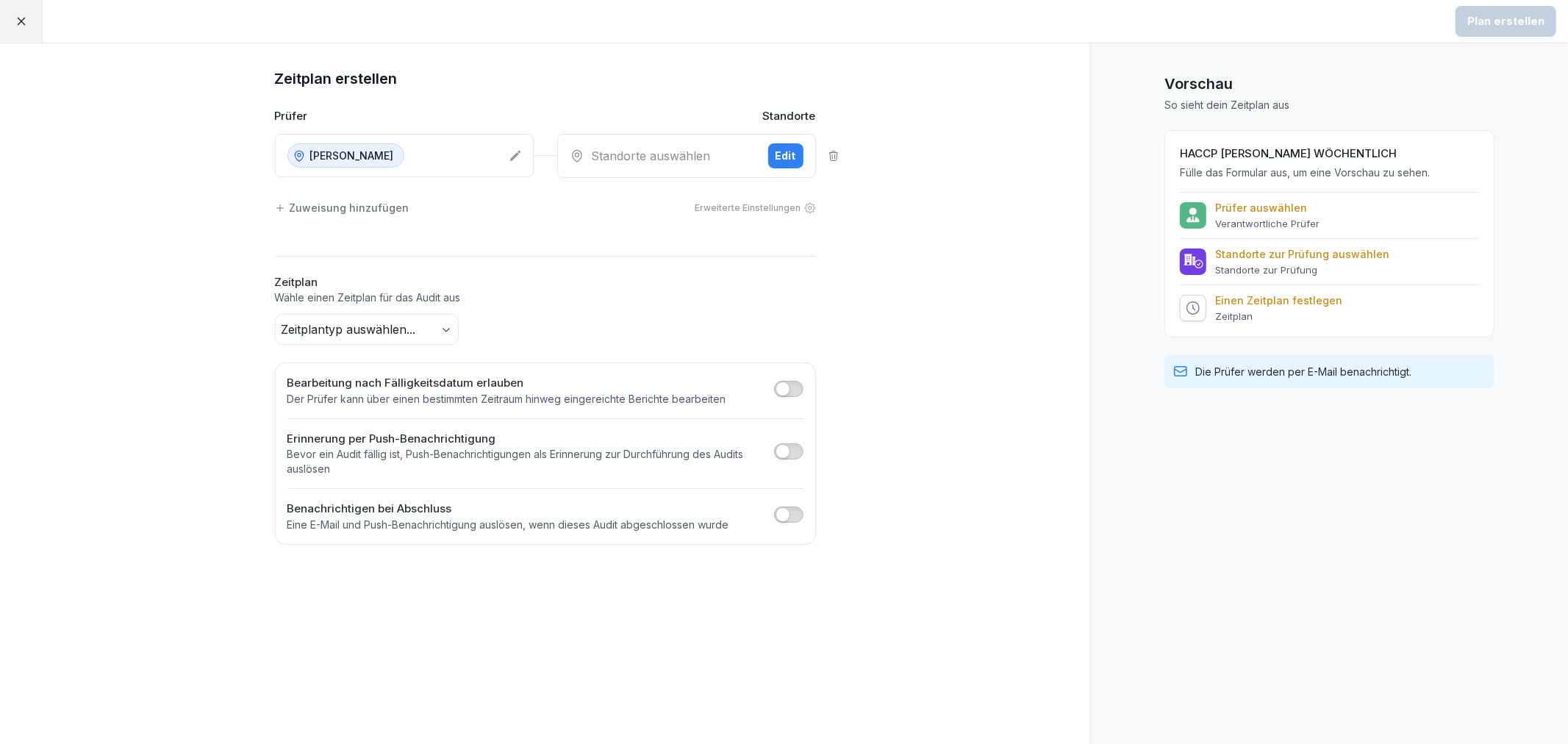
click at [660, 162] on div "Standorte auswählen" at bounding box center [663, 156] width 186 height 18
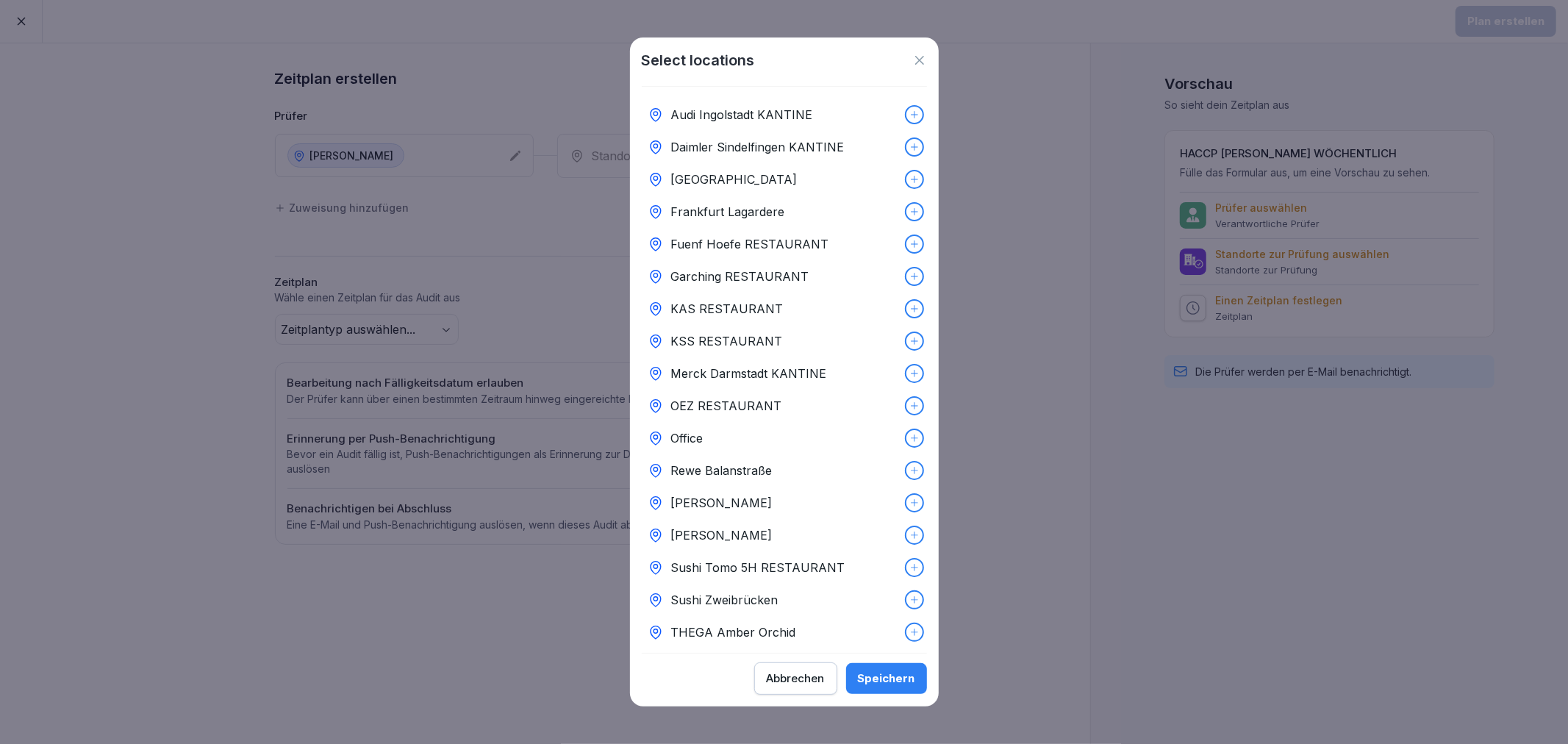
click at [911, 534] on icon at bounding box center [914, 535] width 7 height 7
click at [890, 673] on div "Speichern" at bounding box center [886, 678] width 57 height 16
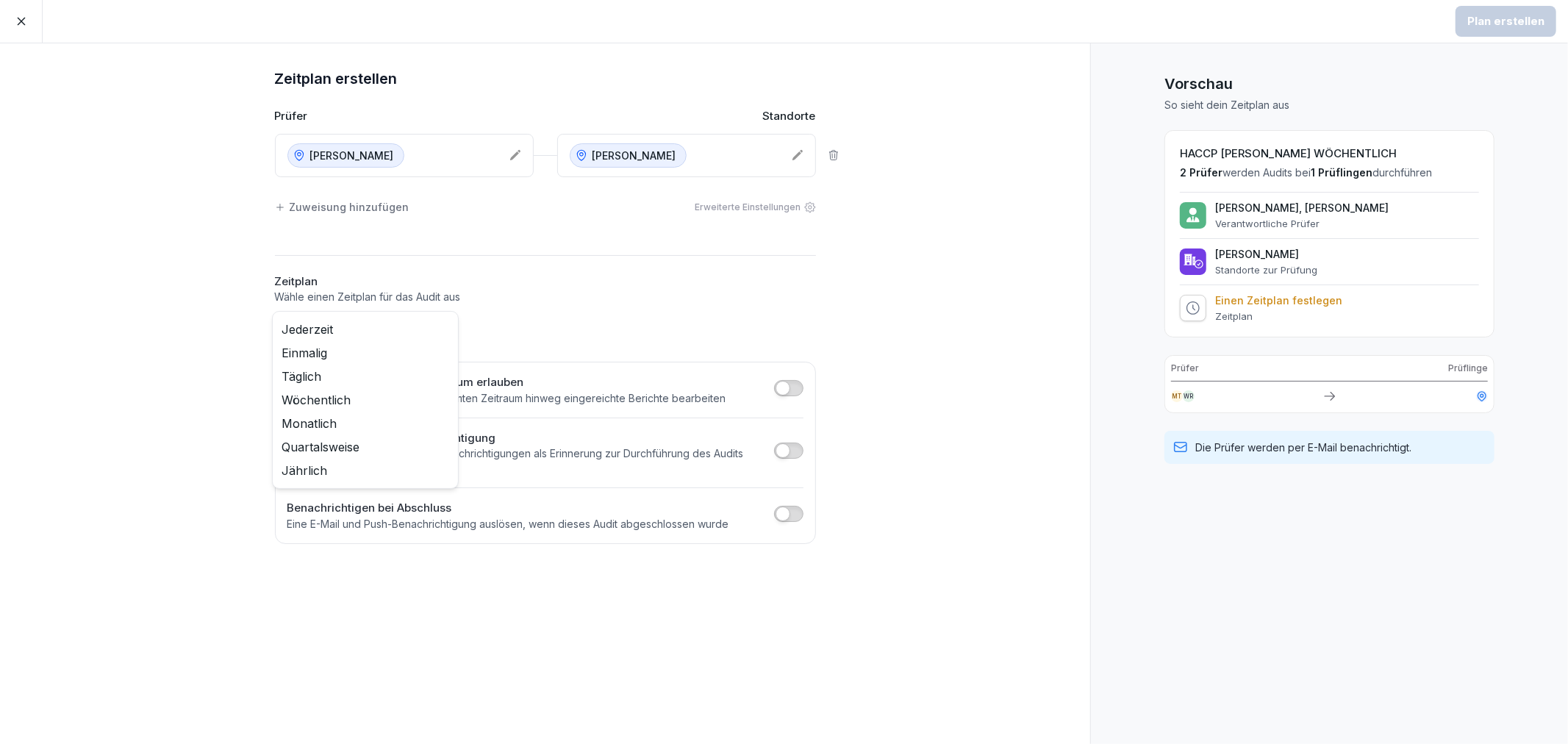
click at [356, 339] on body "Plan erstellen Zeitplan erstellen Prüfer Standorte Sushi Oberanger Sushi Oberan…" at bounding box center [784, 372] width 1568 height 744
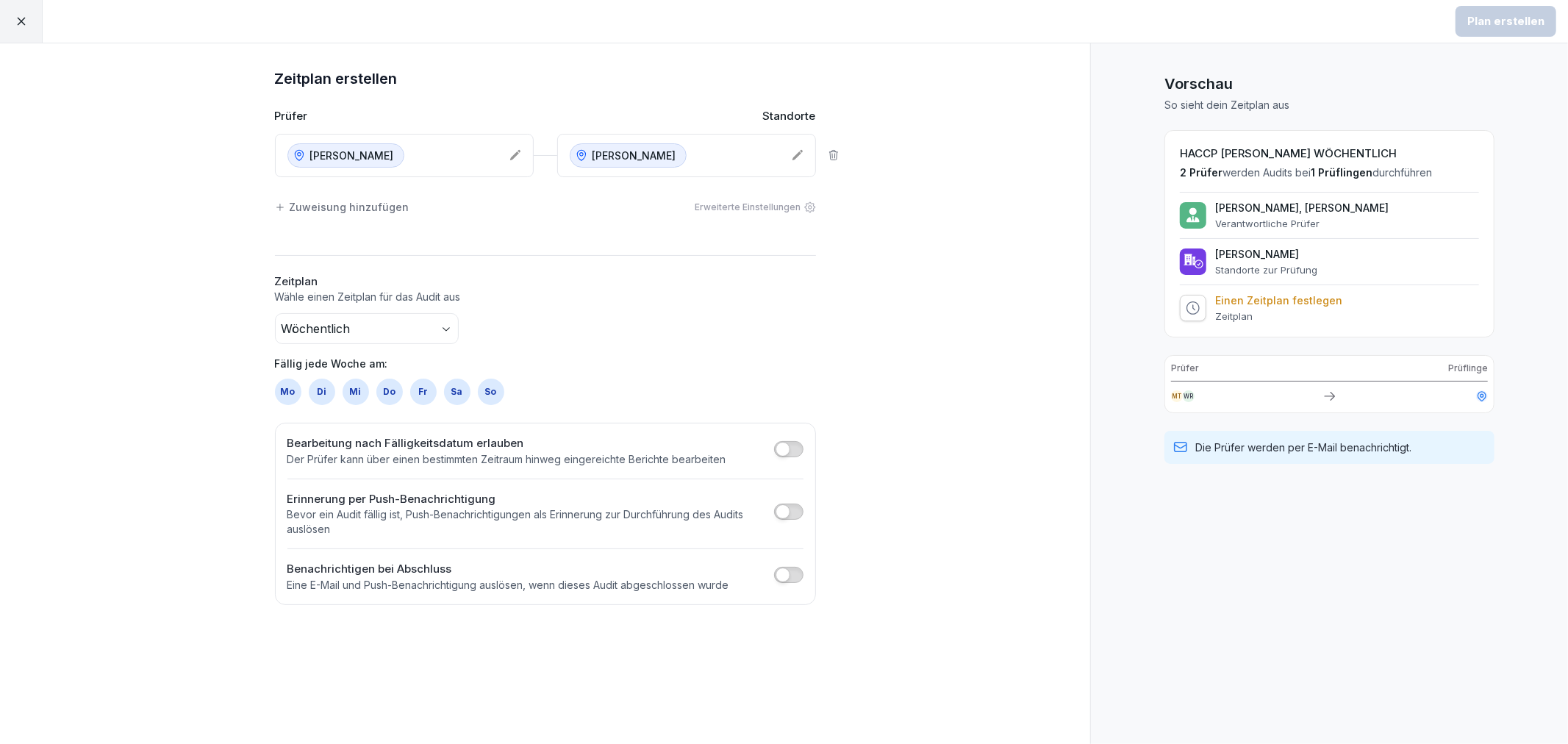
click at [290, 390] on div "Mo" at bounding box center [288, 391] width 26 height 26
click at [811, 336] on div "Wöchentlich Fällig jede Woche am: Mo Di Mi Do Fr Sa So" at bounding box center [545, 359] width 541 height 92
click at [787, 510] on span "button" at bounding box center [783, 512] width 14 height 14
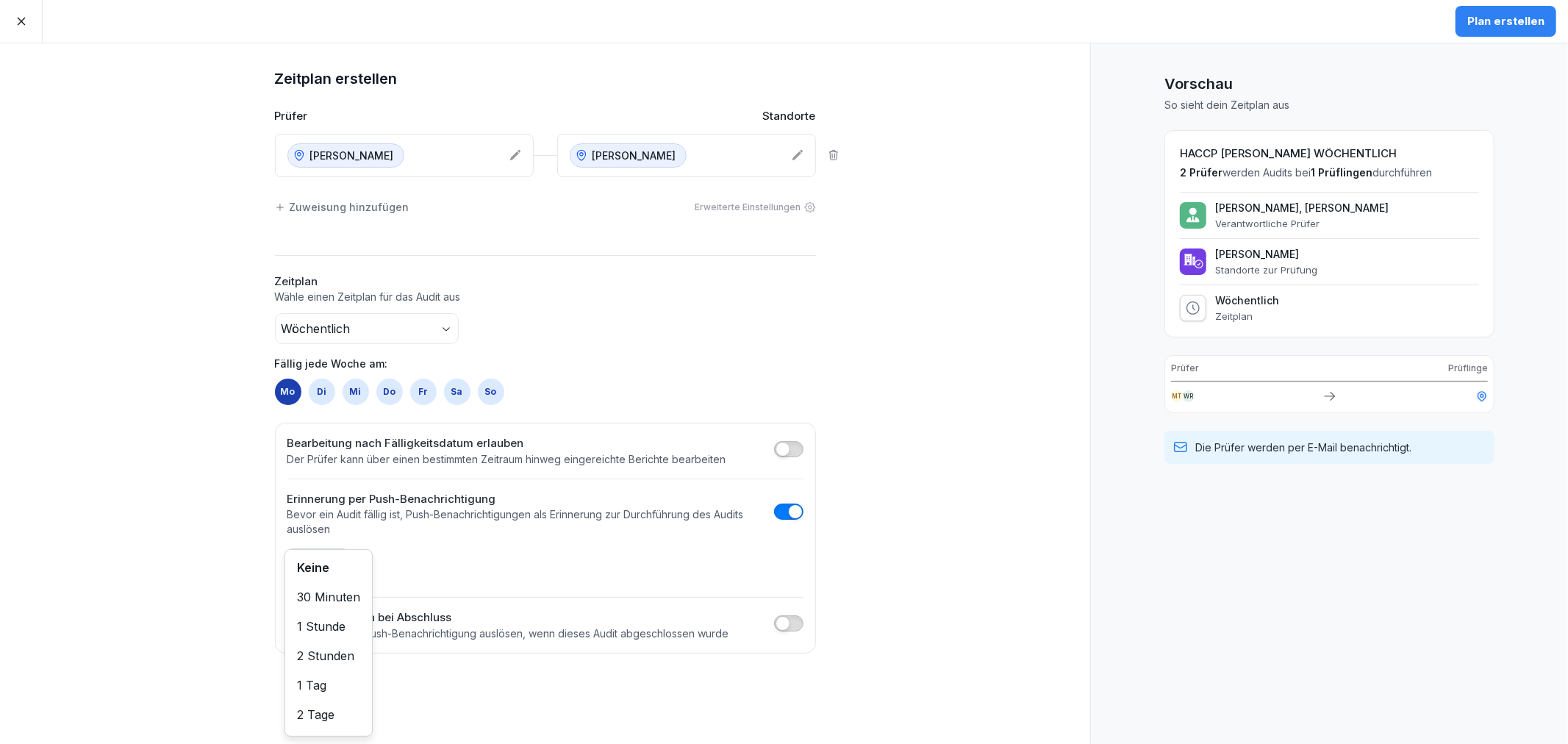
click at [335, 562] on body "Plan erstellen Zeitplan erstellen Prüfer Standorte Sushi Oberanger Sushi Oberan…" at bounding box center [784, 372] width 1568 height 744
drag, startPoint x: 1003, startPoint y: 441, endPoint x: 1013, endPoint y: 446, distance: 11.2
click at [1002, 442] on div "Zeitplan erstellen Prüfer Standorte Sushi Oberanger Sushi Oberanger Zuweisung h…" at bounding box center [545, 393] width 1091 height 701
click at [1511, 15] on div "Plan erstellen" at bounding box center [1506, 22] width 77 height 16
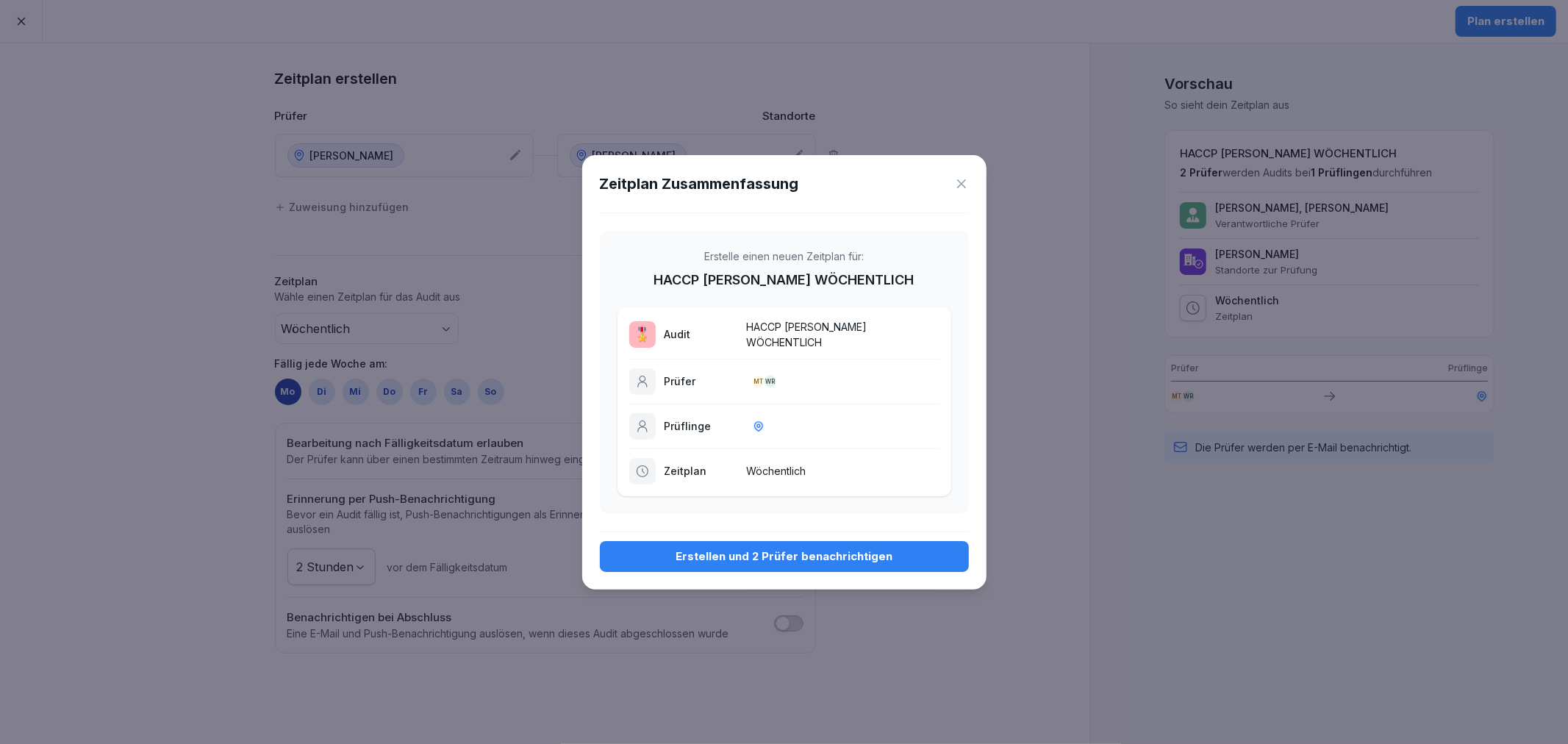
click at [801, 549] on div "Erstellen und 2 Prüfer benachrichtigen" at bounding box center [784, 556] width 345 height 16
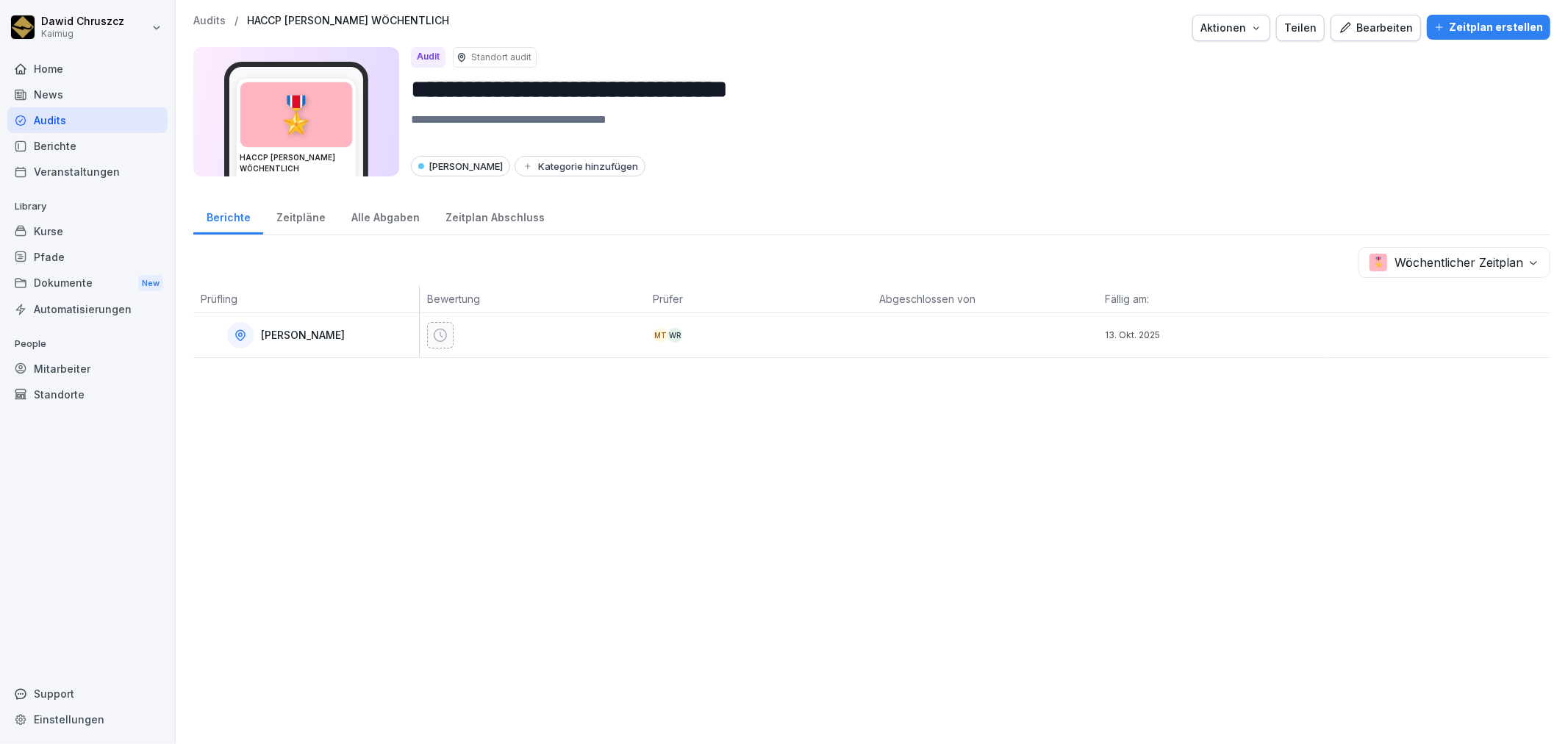
click at [209, 24] on p "Audits" at bounding box center [210, 21] width 33 height 13
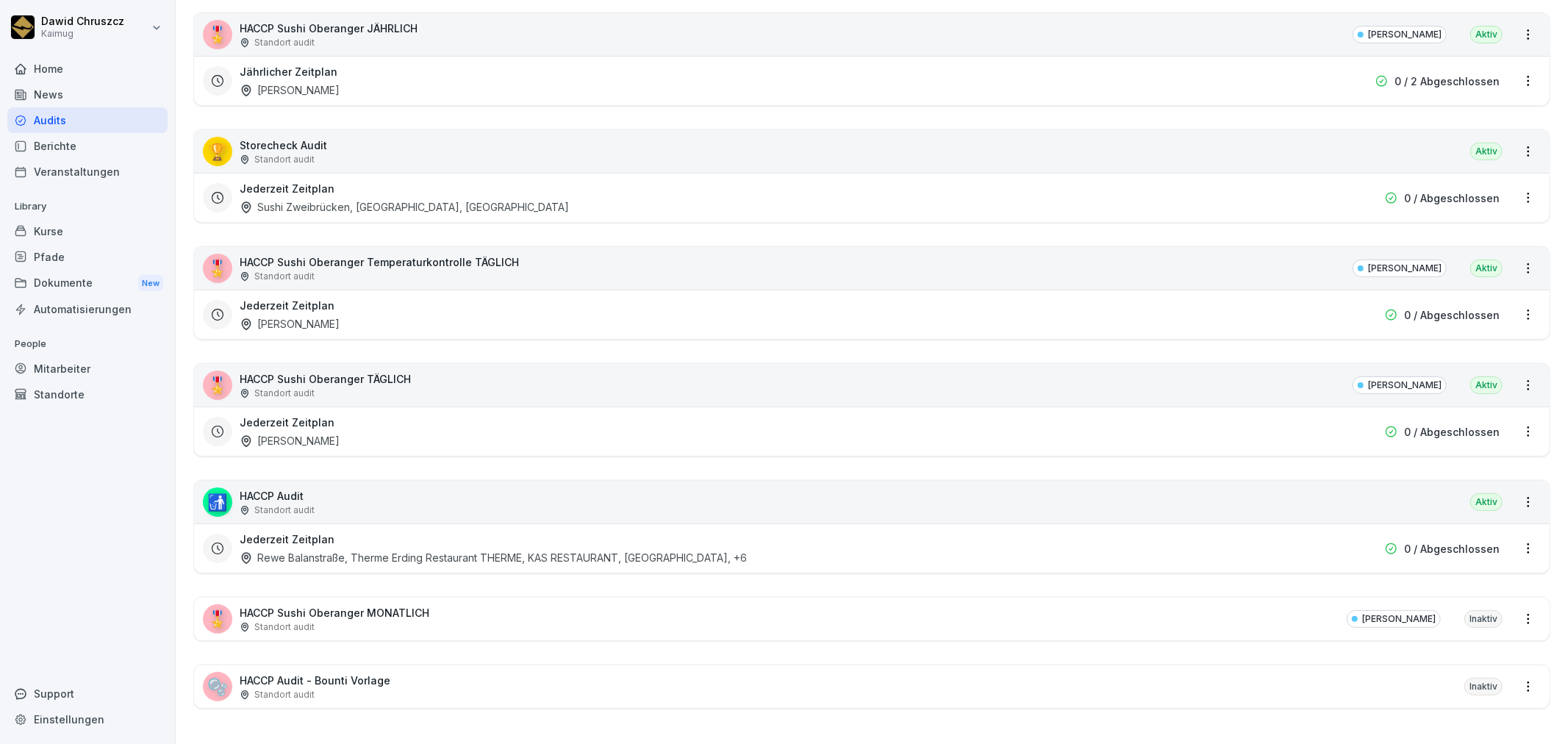
scroll to position [297, 0]
click at [411, 606] on p "HACCP Sushi Oberanger MONATLICH" at bounding box center [335, 612] width 190 height 15
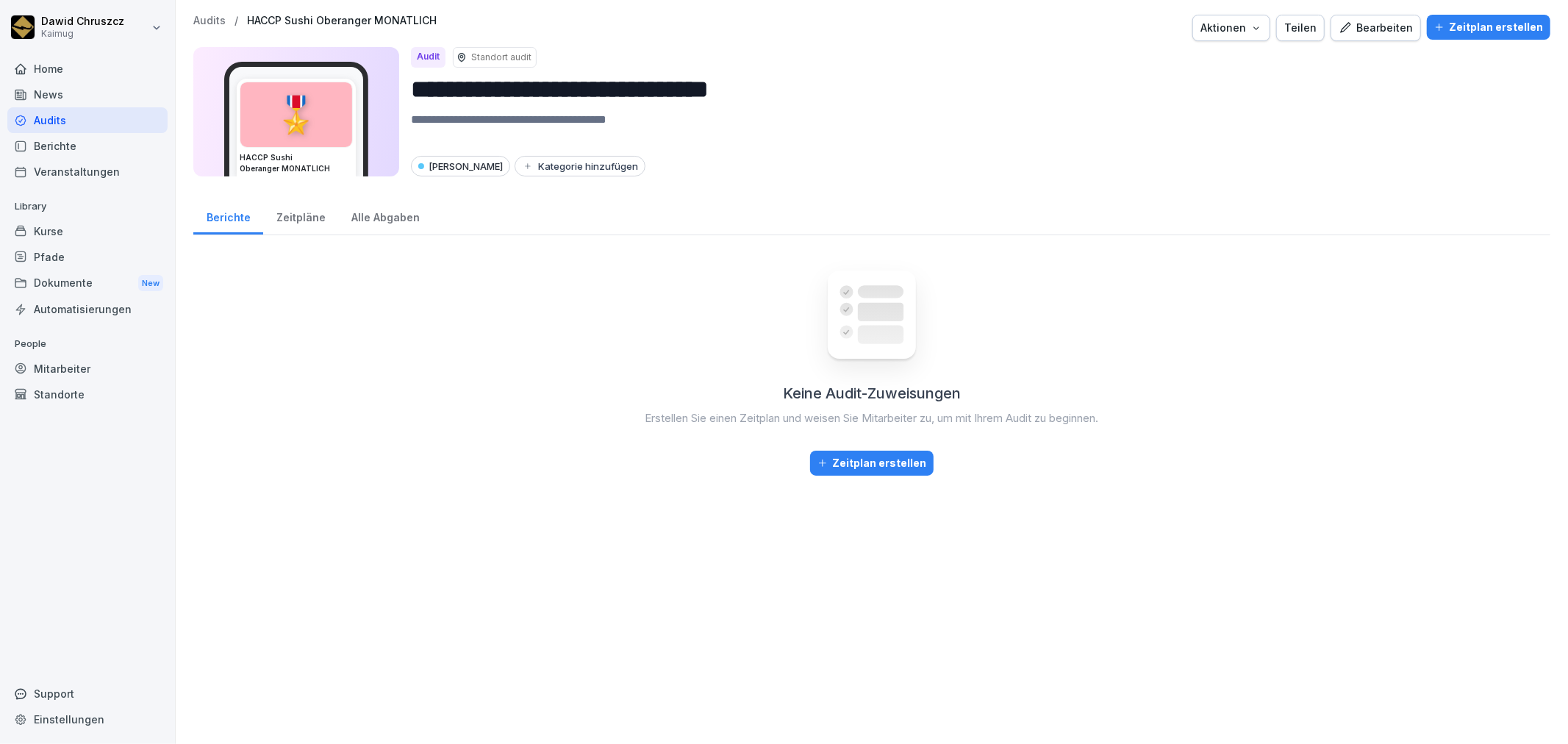
click at [1497, 25] on div "Zeitplan erstellen" at bounding box center [1488, 27] width 109 height 16
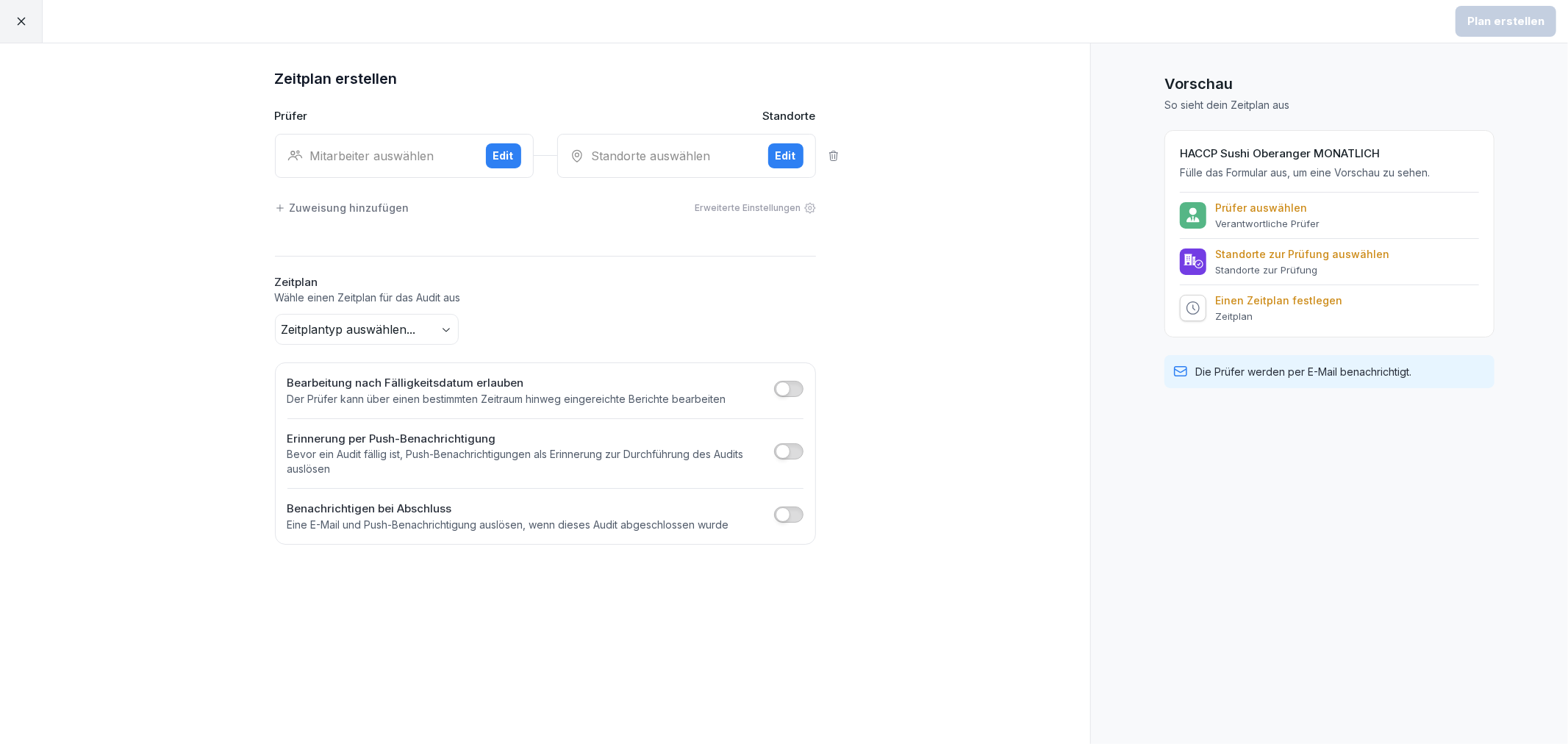
click at [383, 159] on div "Mitarbeiter auswählen" at bounding box center [381, 156] width 186 height 18
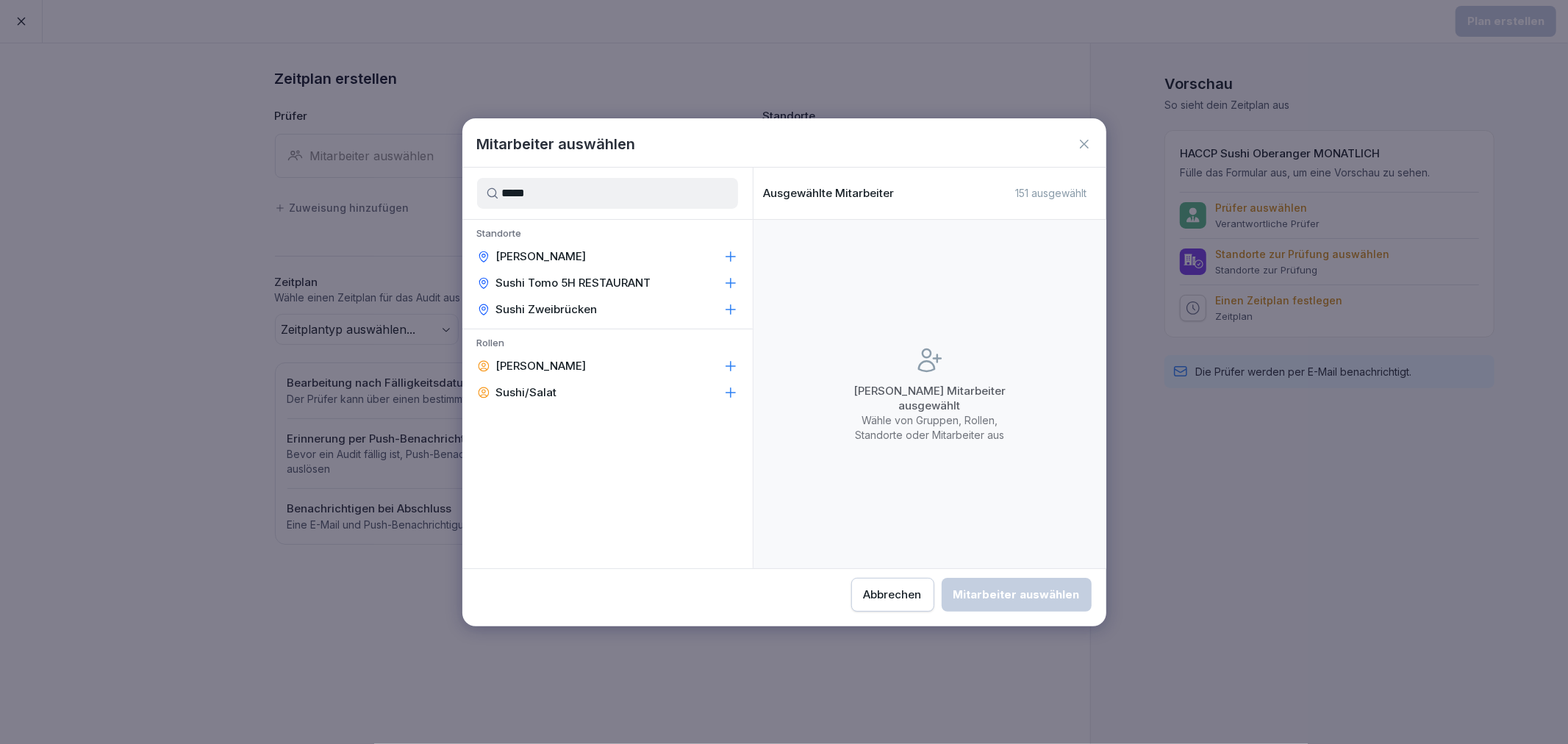
type input "*****"
click at [735, 253] on icon at bounding box center [731, 257] width 14 height 14
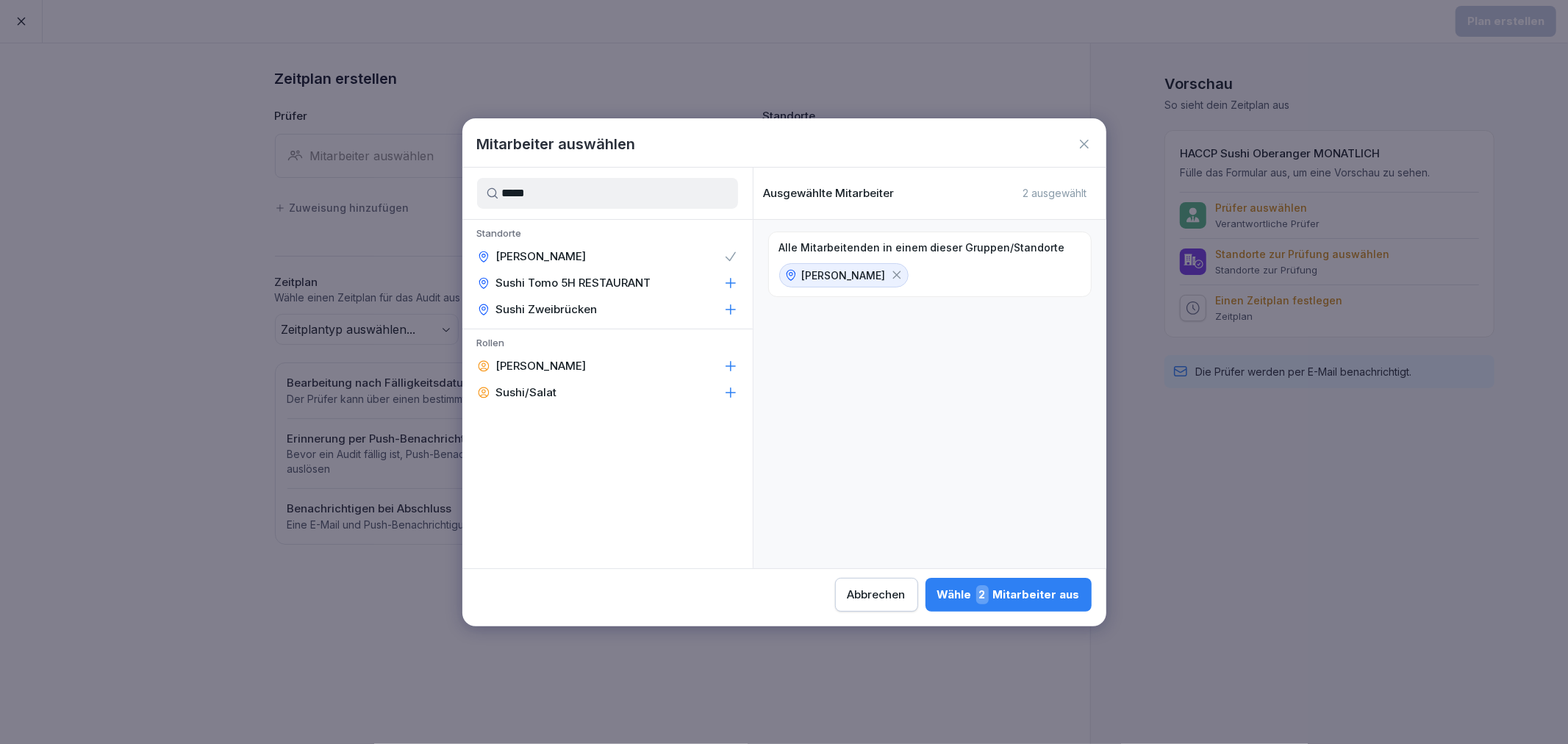
click at [1003, 601] on div "Wähle 2 Mitarbeiter aus" at bounding box center [1008, 594] width 143 height 19
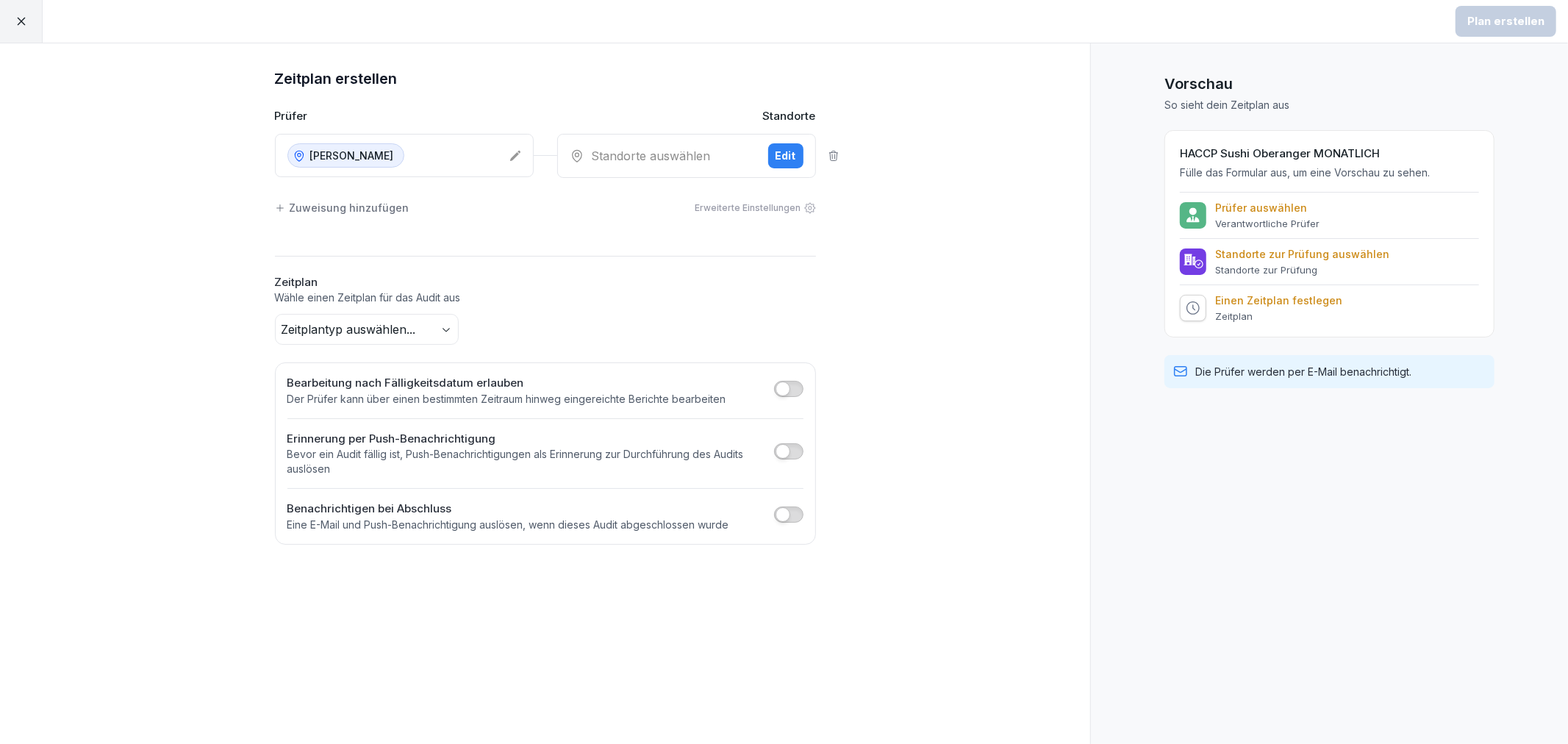
click at [670, 160] on div "Standorte auswählen" at bounding box center [663, 156] width 186 height 18
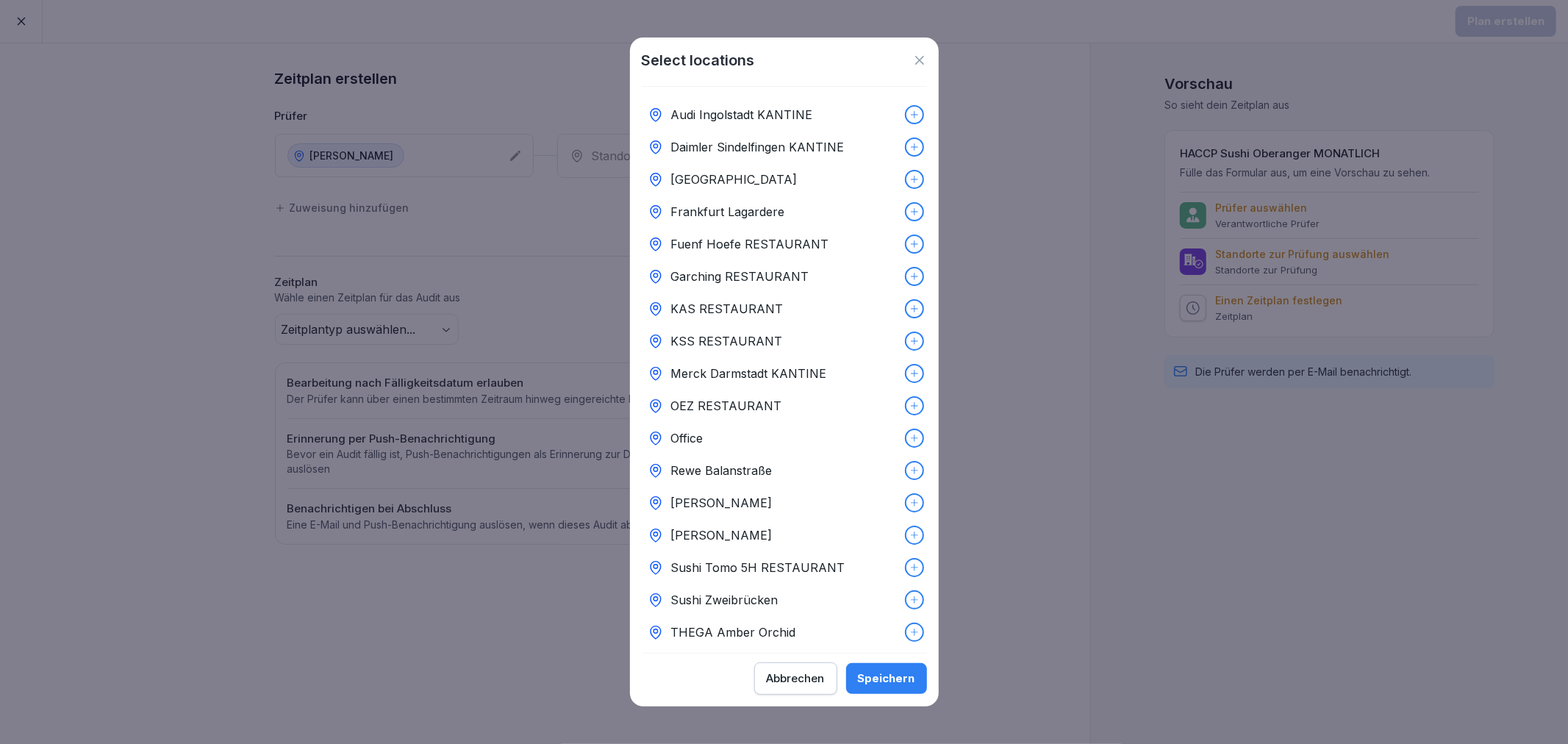
click at [910, 530] on icon at bounding box center [914, 534] width 10 height 10
click at [878, 664] on button "Speichern" at bounding box center [886, 678] width 80 height 31
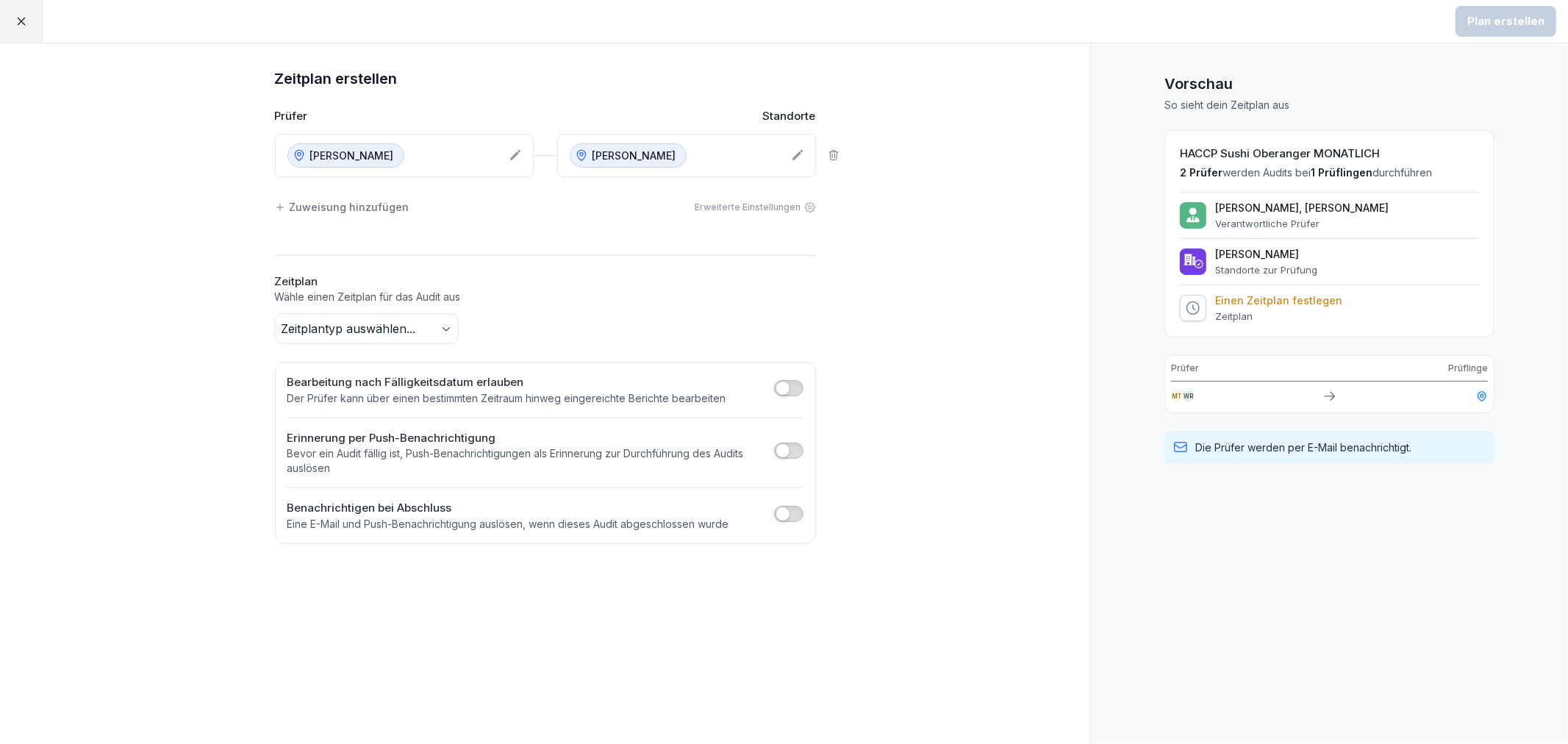
click at [444, 327] on body "Plan erstellen Zeitplan erstellen Prüfer Standorte Sushi Oberanger Sushi Oberan…" at bounding box center [784, 372] width 1568 height 744
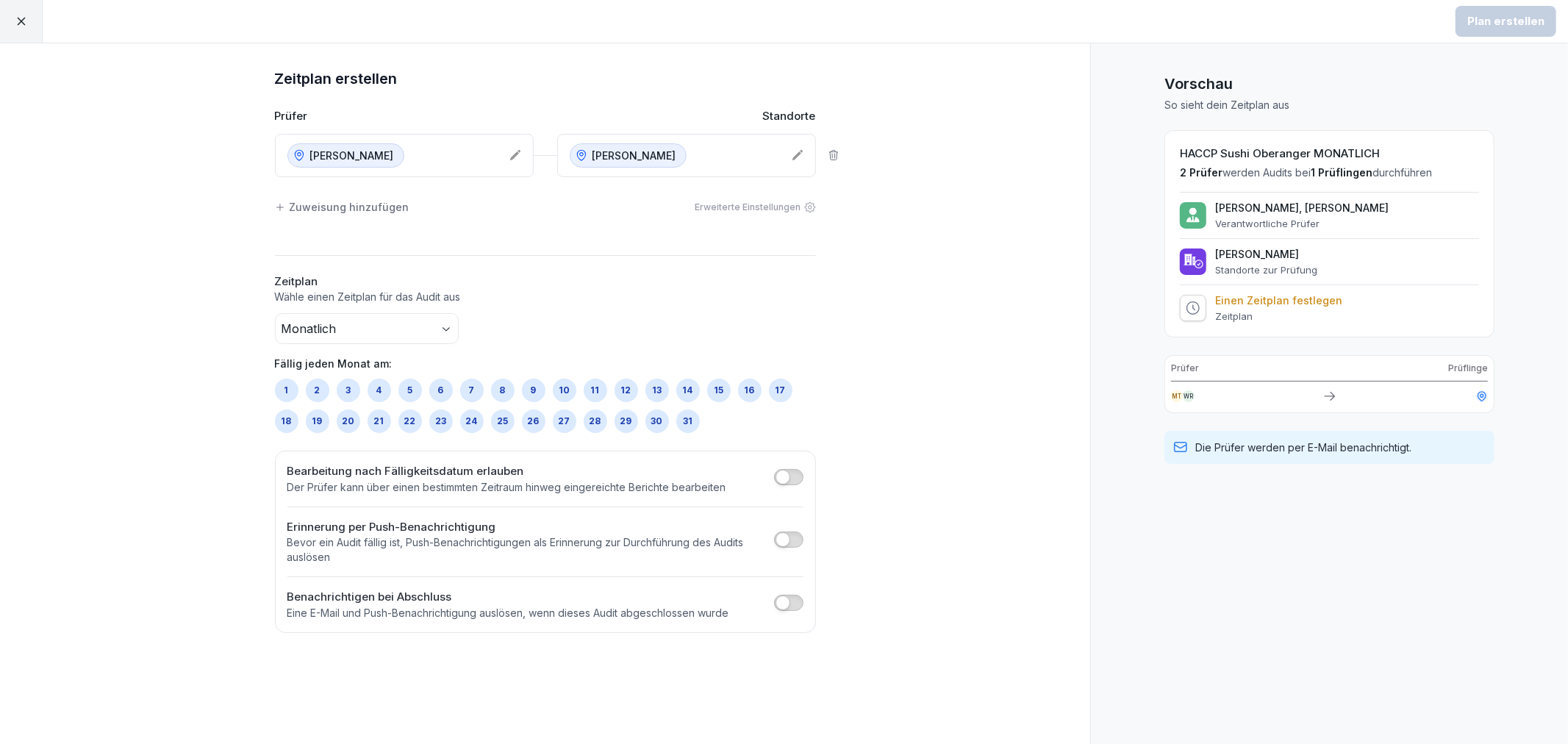
drag, startPoint x: 284, startPoint y: 391, endPoint x: 299, endPoint y: 402, distance: 18.6
click at [285, 391] on div "1" at bounding box center [287, 391] width 24 height 24
click at [685, 329] on div "Monatlich Fällig jeden Monat am: 1 2 3 4 5 6 7 8 9 10 11 12 13 14 15 16 17 18 1…" at bounding box center [545, 372] width 541 height 120
click at [789, 472] on button "button" at bounding box center [789, 477] width 30 height 16
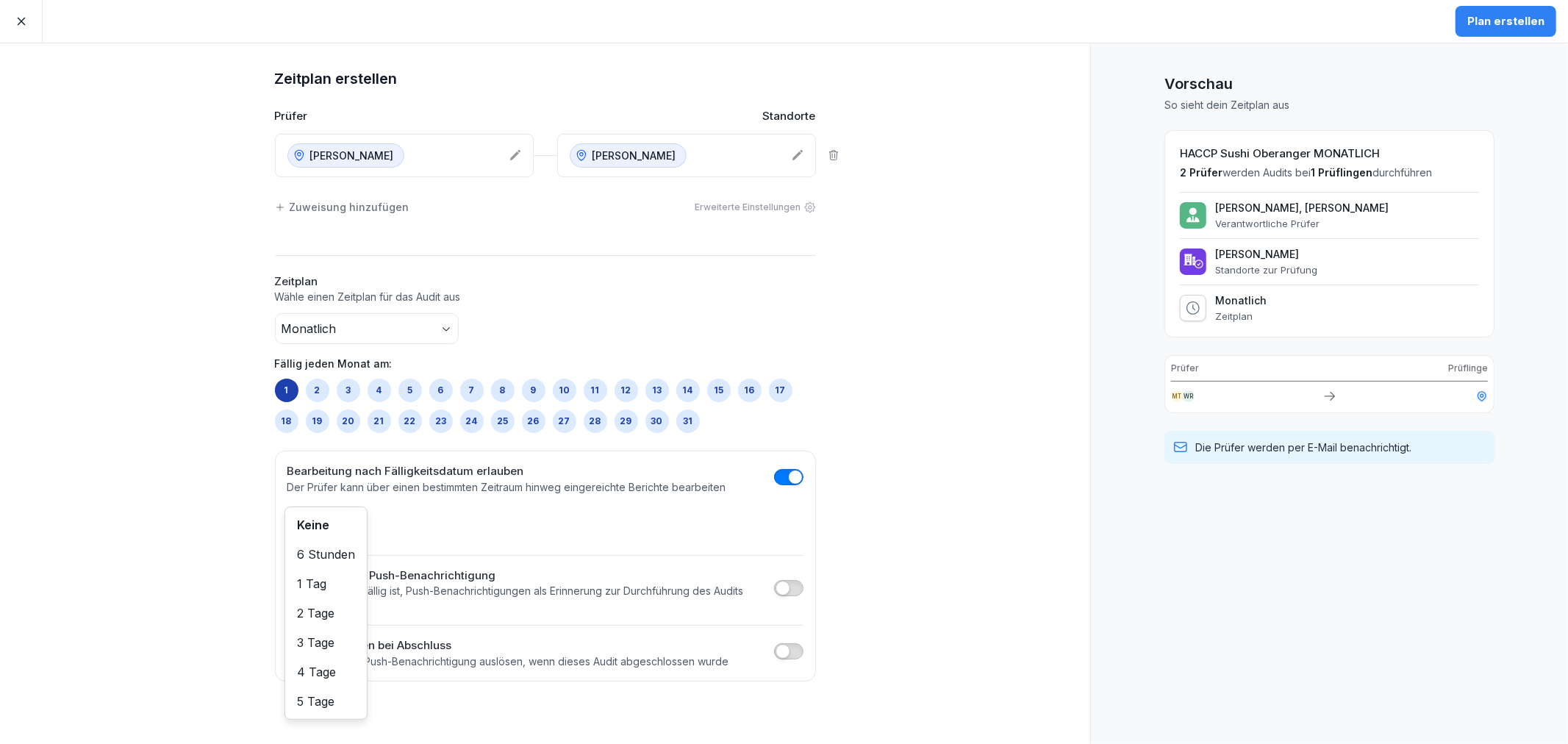
click at [328, 524] on body "Plan erstellen Zeitplan erstellen Prüfer Standorte Sushi Oberanger Sushi Oberan…" at bounding box center [784, 372] width 1568 height 744
click at [1038, 467] on div "Zeitplan erstellen Prüfer Standorte Sushi Oberanger Sushi Oberanger Zuweisung h…" at bounding box center [545, 393] width 1091 height 701
click at [794, 592] on button "button" at bounding box center [789, 588] width 30 height 16
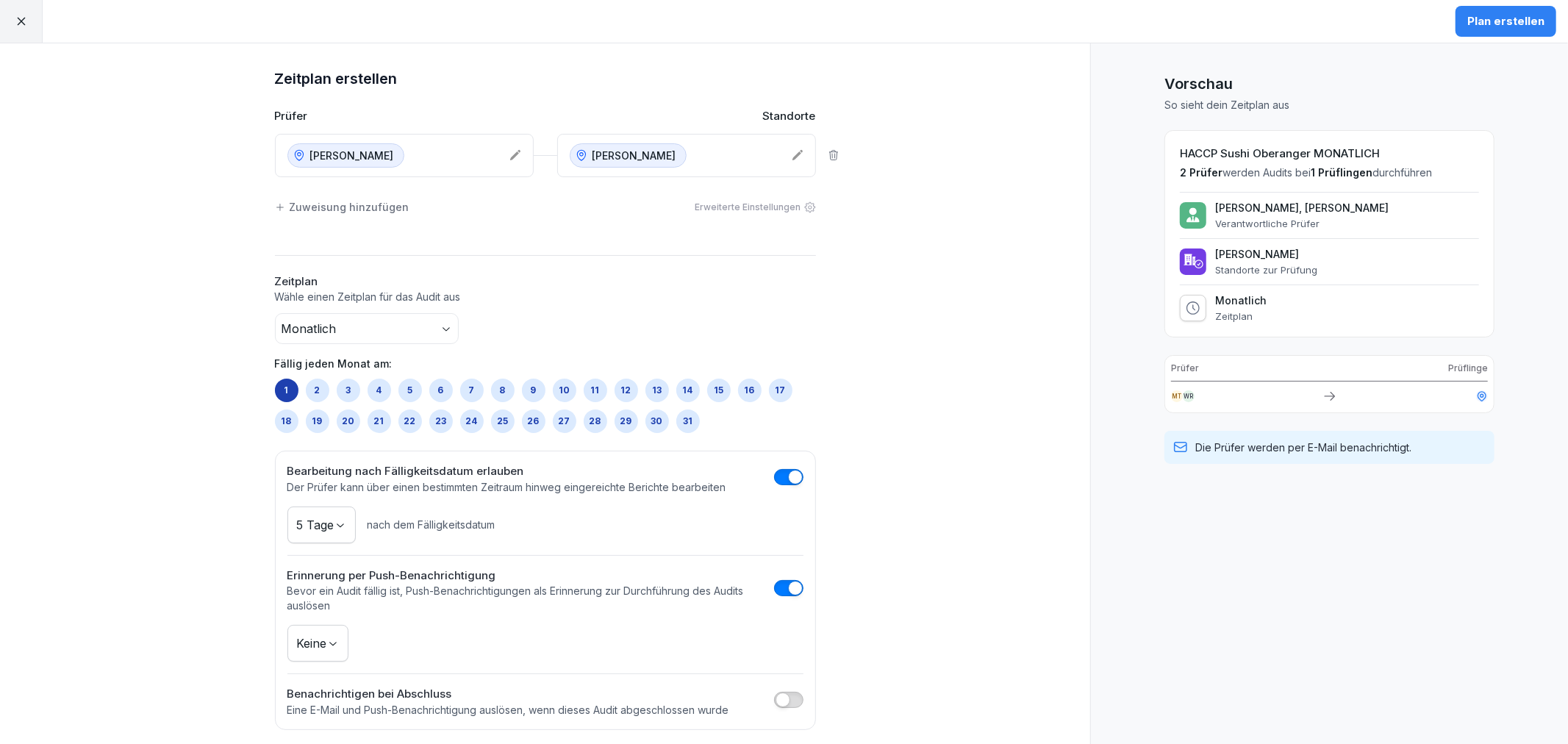
click at [306, 654] on body "Plan erstellen Zeitplan erstellen Prüfer Standorte Sushi Oberanger Sushi Oberan…" at bounding box center [784, 372] width 1568 height 744
click at [918, 513] on div "Zeitplan erstellen Prüfer Standorte Sushi Oberanger Sushi Oberanger Zuweisung h…" at bounding box center [545, 398] width 1091 height 710
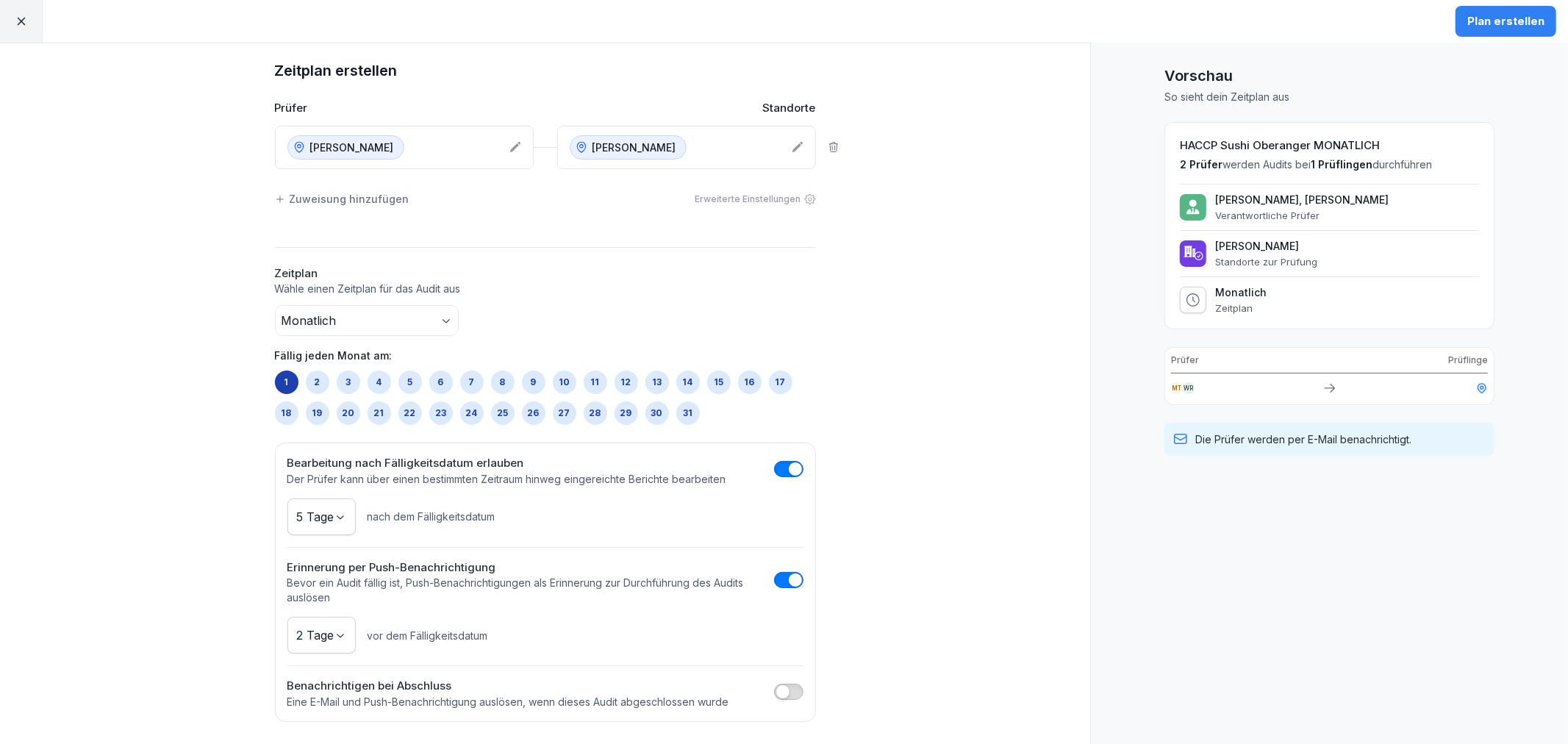
scroll to position [10, 0]
click at [315, 638] on body "Plan erstellen Zeitplan erstellen Prüfer Standorte Sushi Oberanger Sushi Oberan…" at bounding box center [784, 372] width 1568 height 744
click at [952, 607] on div "Zeitplan erstellen Prüfer Standorte Sushi Oberanger Sushi Oberanger Zuweisung h…" at bounding box center [545, 388] width 1091 height 710
click at [1516, 21] on div "Plan erstellen" at bounding box center [1506, 22] width 77 height 16
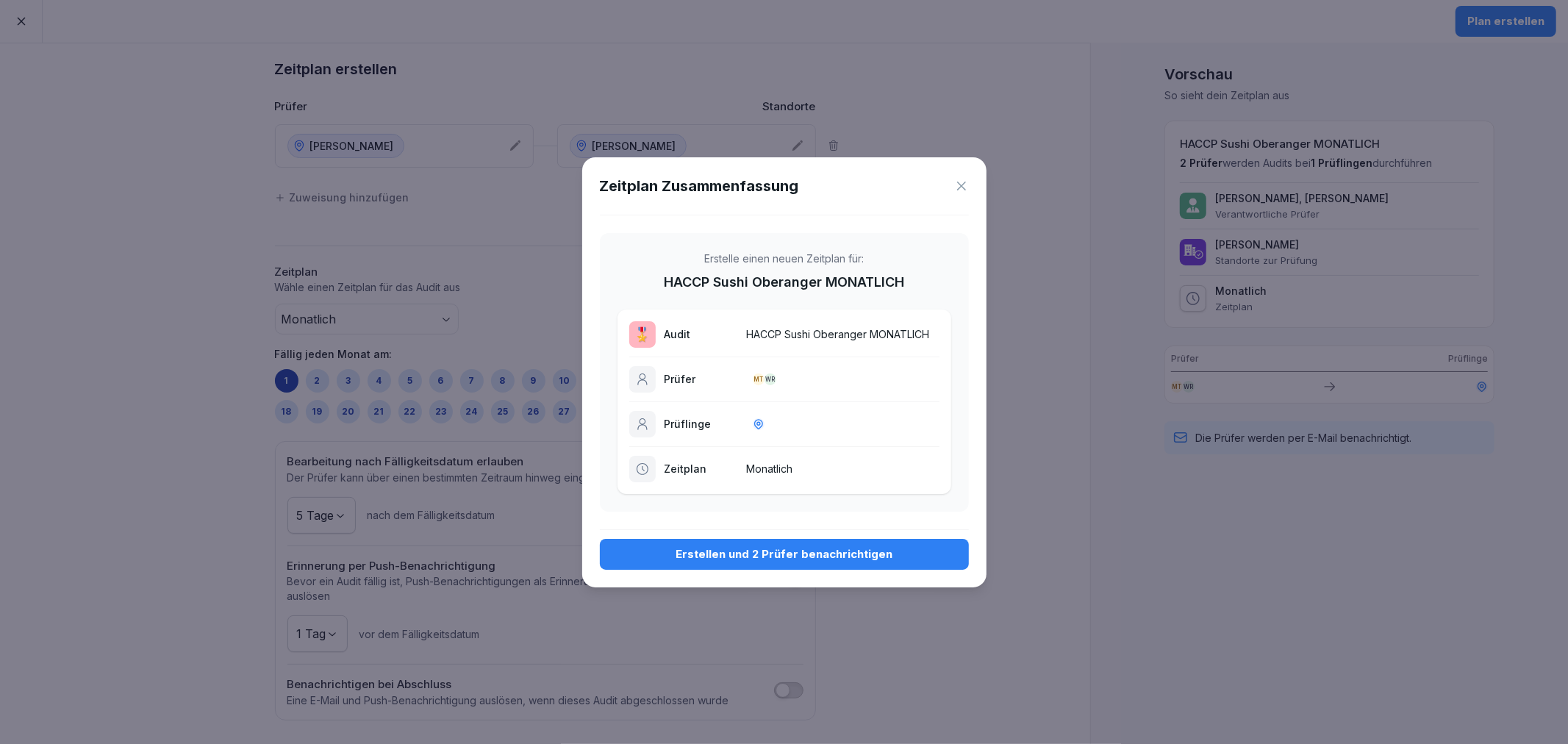
click at [821, 555] on div "Erstellen und 2 Prüfer benachrichtigen" at bounding box center [784, 554] width 345 height 16
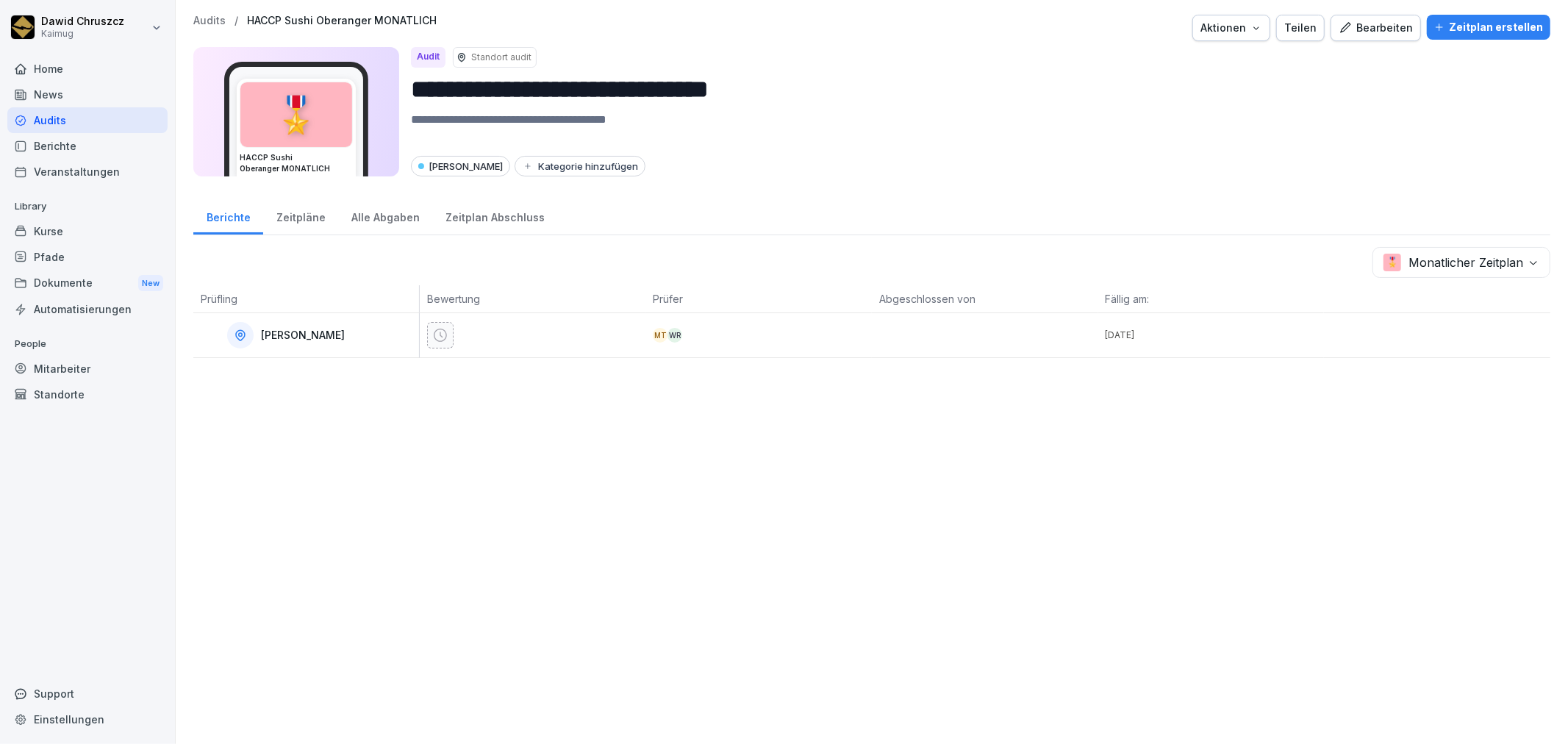
click at [215, 22] on p "Audits" at bounding box center [210, 21] width 33 height 13
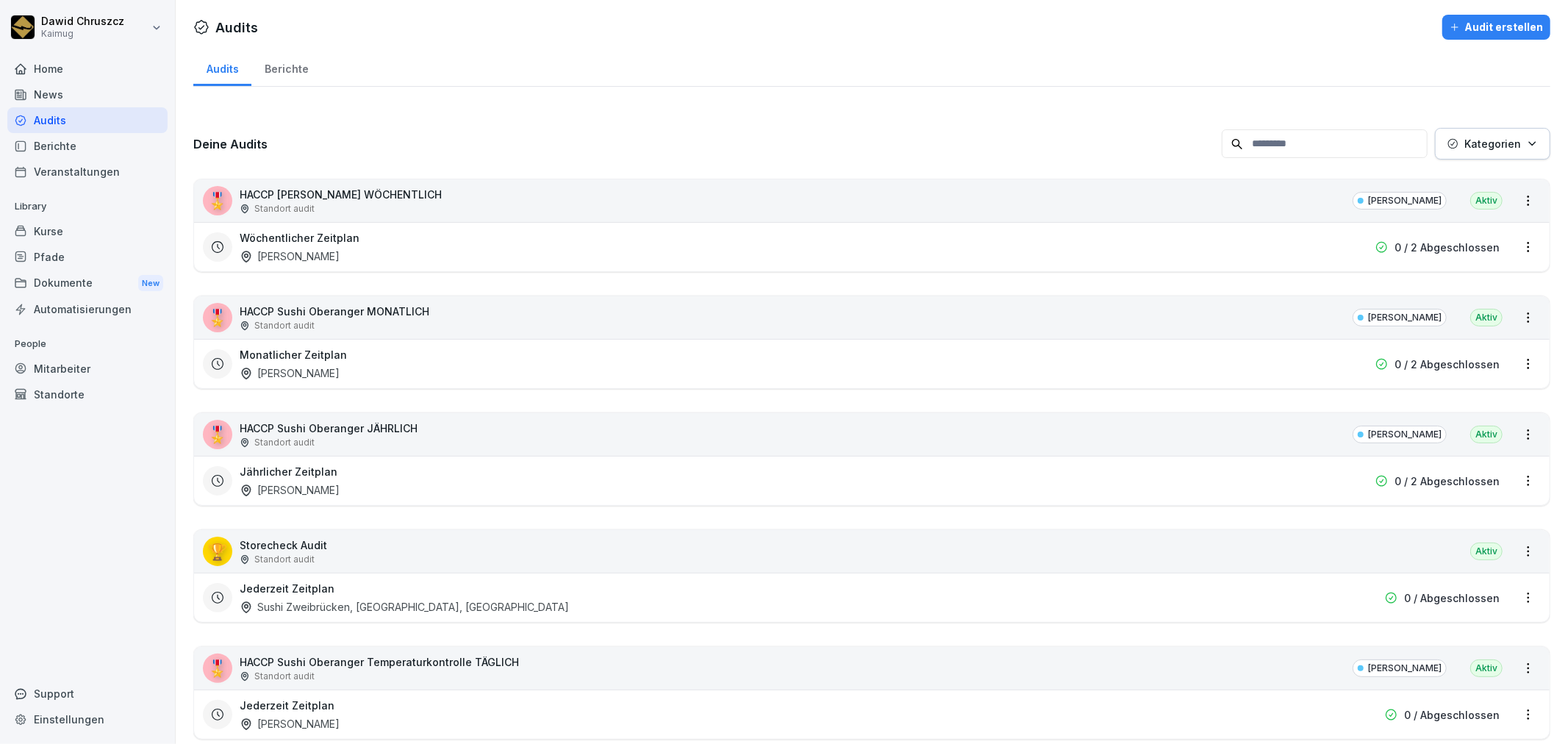
click at [694, 119] on div "Deine Audits Kategorien 🎖️ HACCP Sushi [GEOGRAPHIC_DATA] WÖCHENTLICH Standort a…" at bounding box center [872, 581] width 1357 height 965
click at [288, 61] on div "Berichte" at bounding box center [286, 67] width 70 height 37
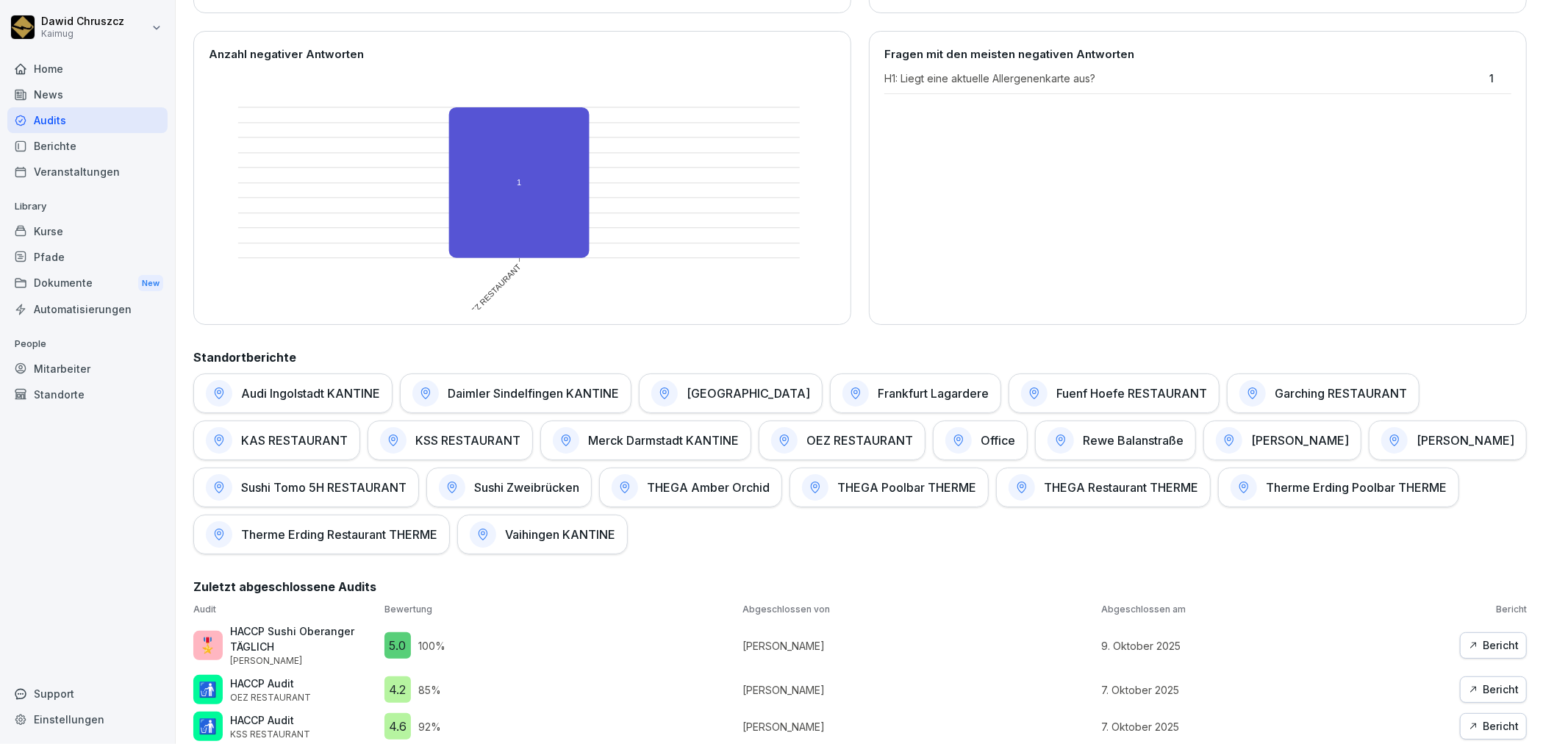
scroll to position [484, 0]
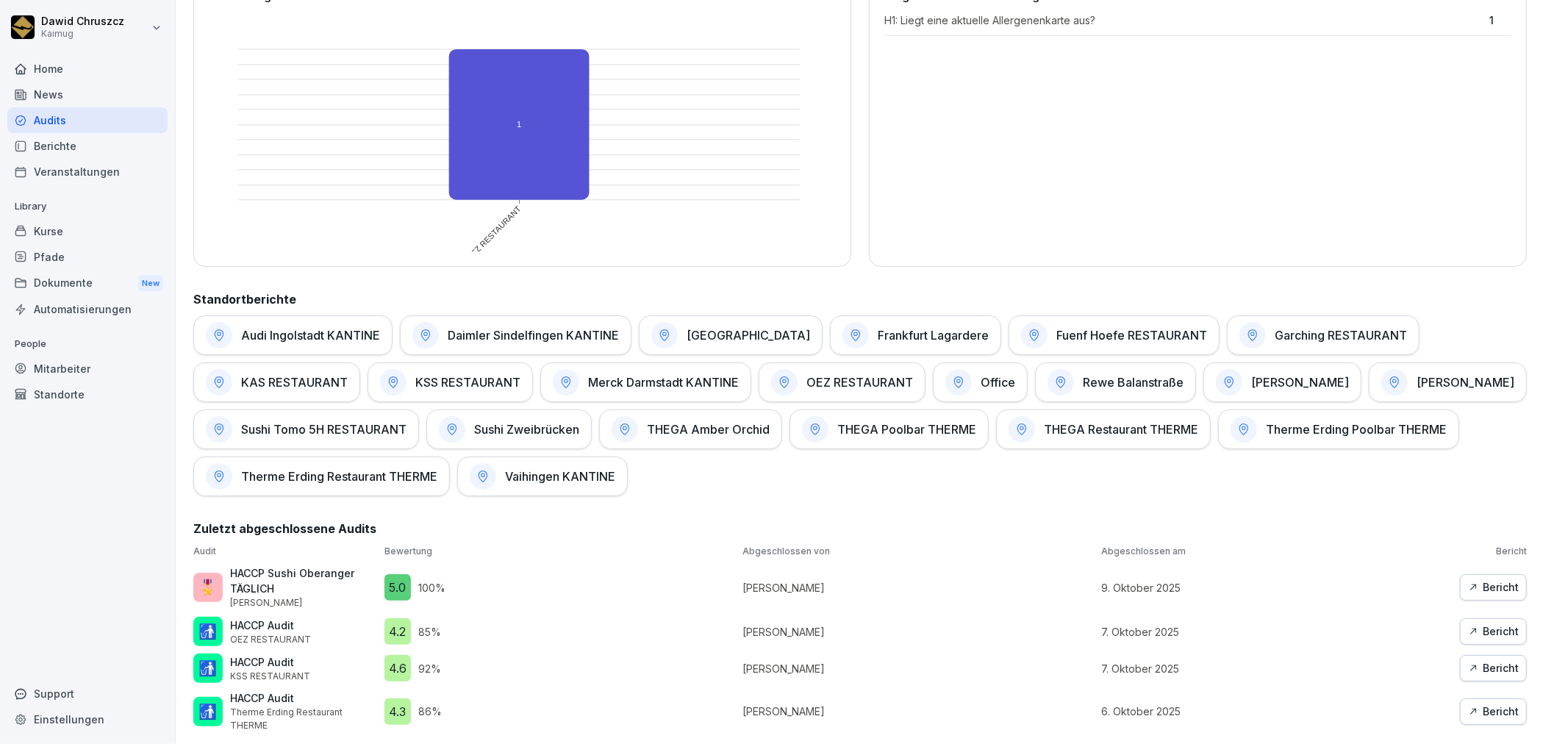
click at [1243, 461] on div "Audi Ingolstadt KANTINE Daimler Sindelfingen KANTINE Flughafen [GEOGRAPHIC_DATA…" at bounding box center [860, 406] width 1334 height 181
click at [1390, 376] on icon at bounding box center [1394, 381] width 9 height 12
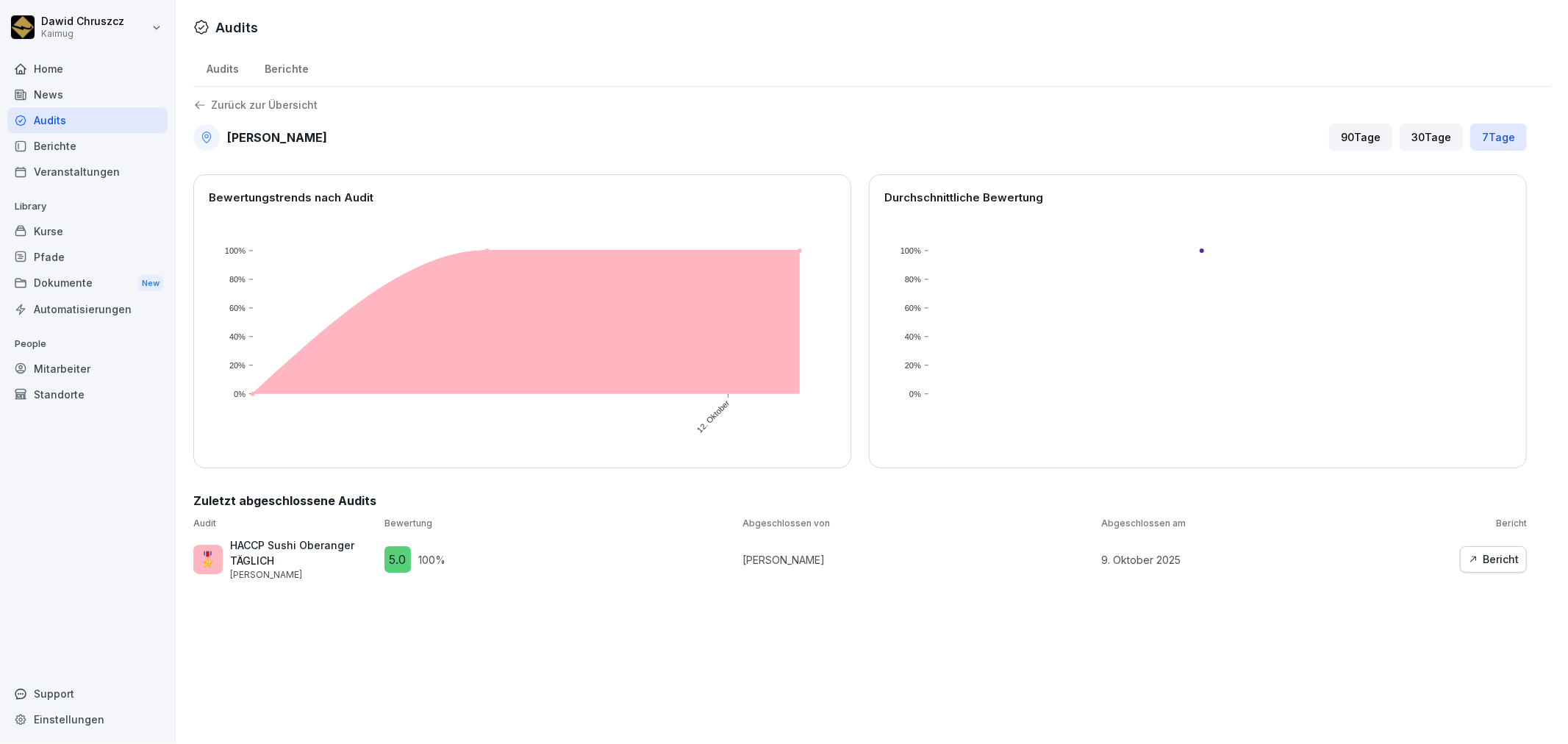
click at [603, 676] on div "Audits Audits Berichte Zurück zur Übersicht Sushi Oberanger 90 Tage 30 Tage 7 T…" at bounding box center [872, 372] width 1393 height 744
click at [198, 101] on icon at bounding box center [199, 105] width 10 height 8
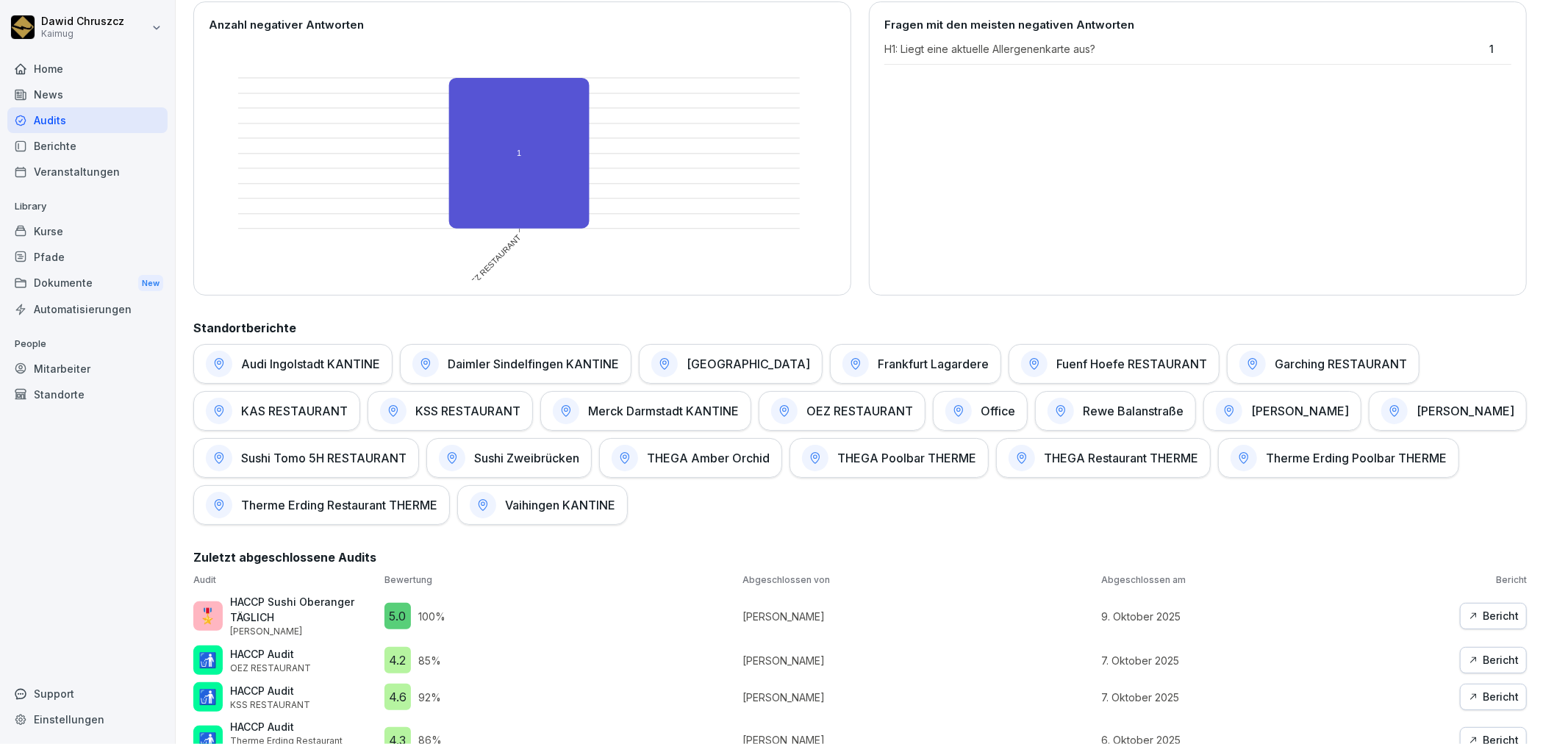
scroll to position [484, 0]
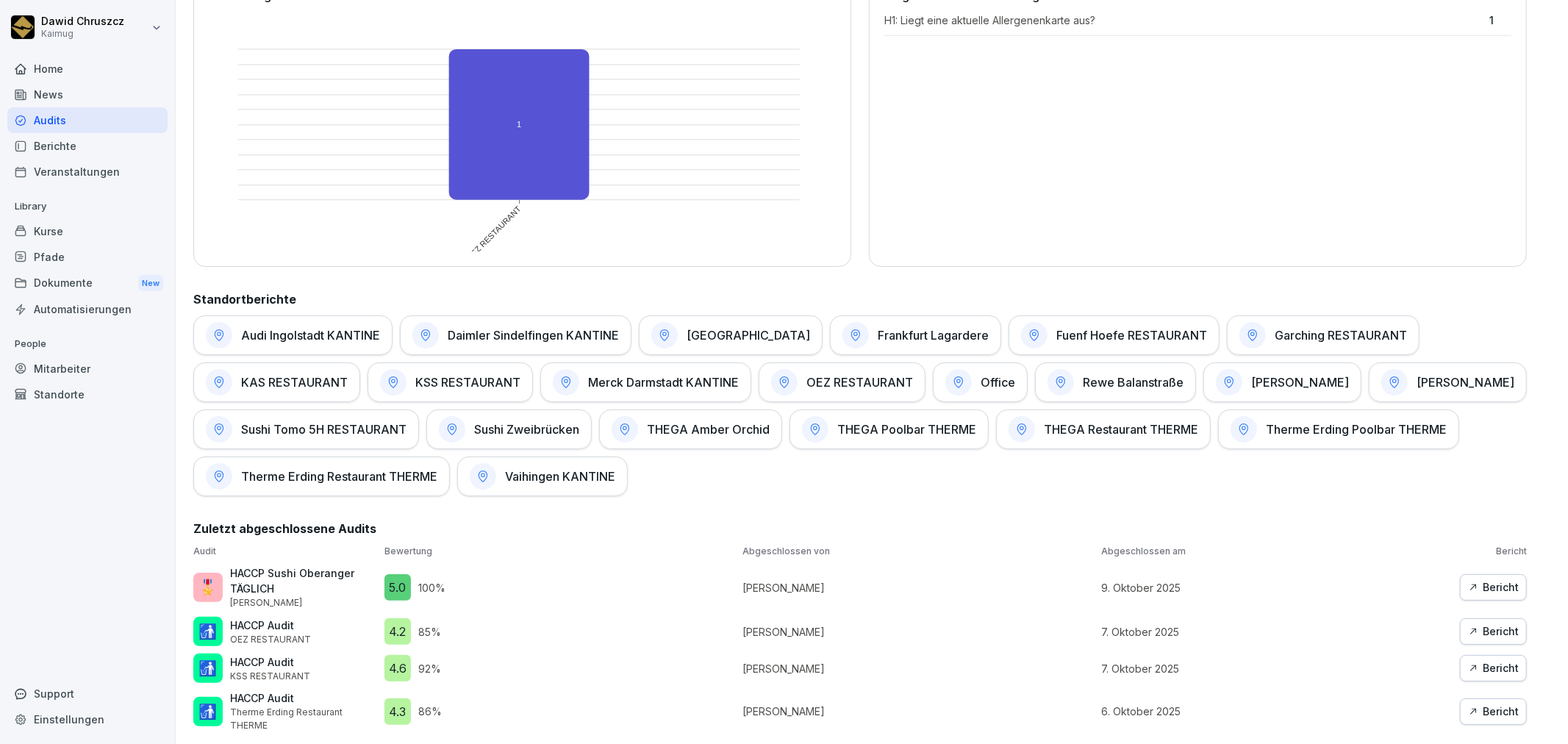
click at [1416, 375] on h1 "[PERSON_NAME]" at bounding box center [1465, 382] width 98 height 14
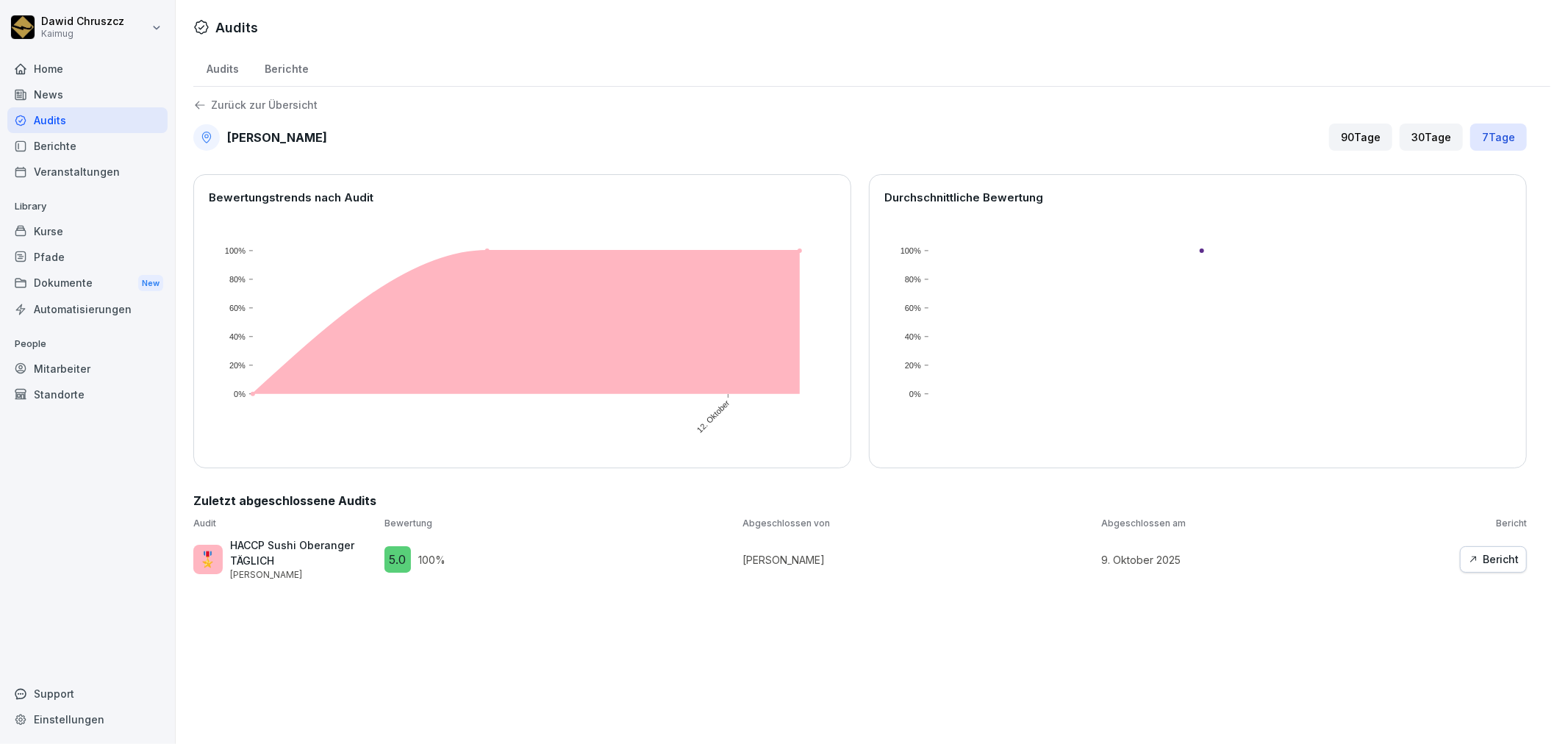
click at [196, 106] on icon at bounding box center [199, 105] width 10 height 8
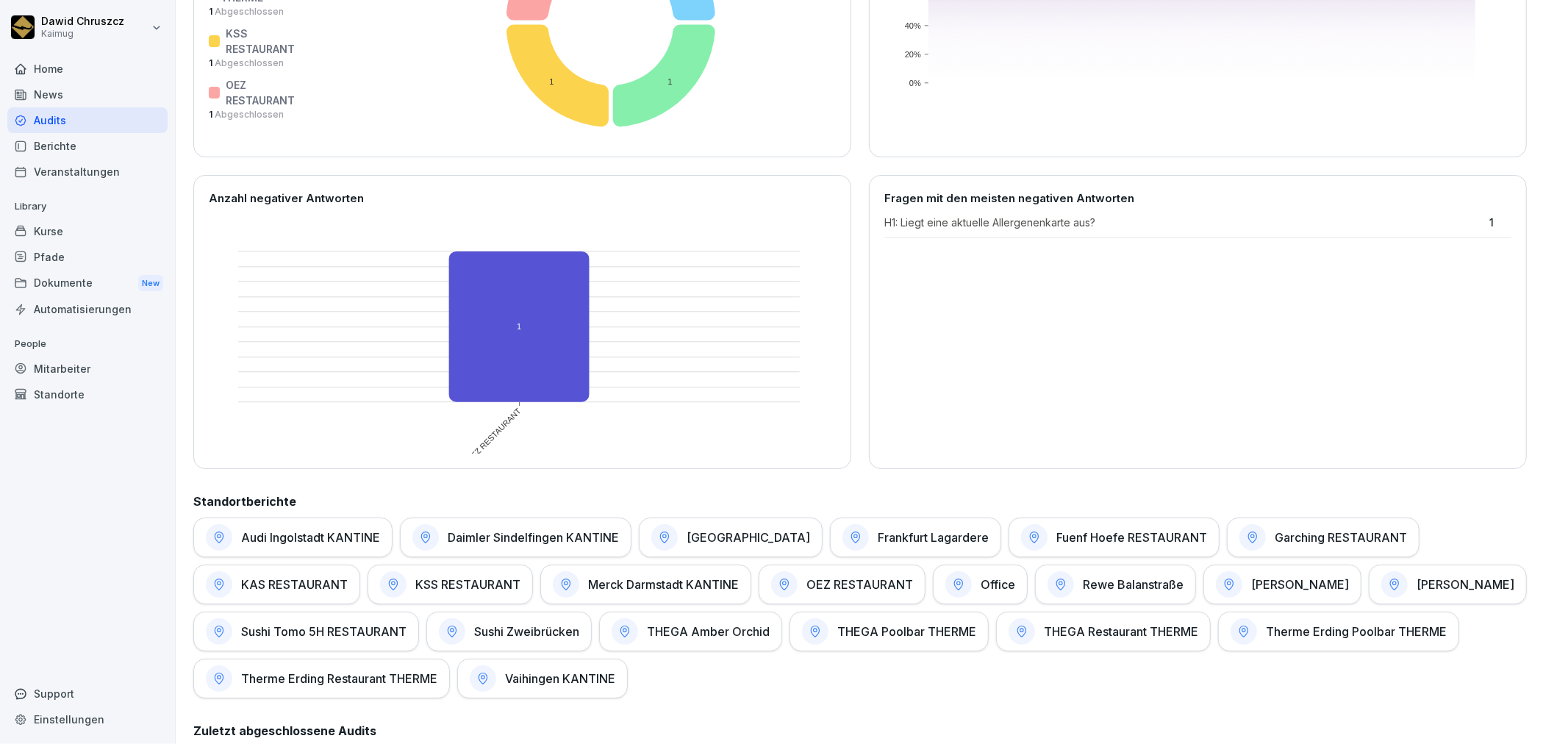
scroll to position [484, 0]
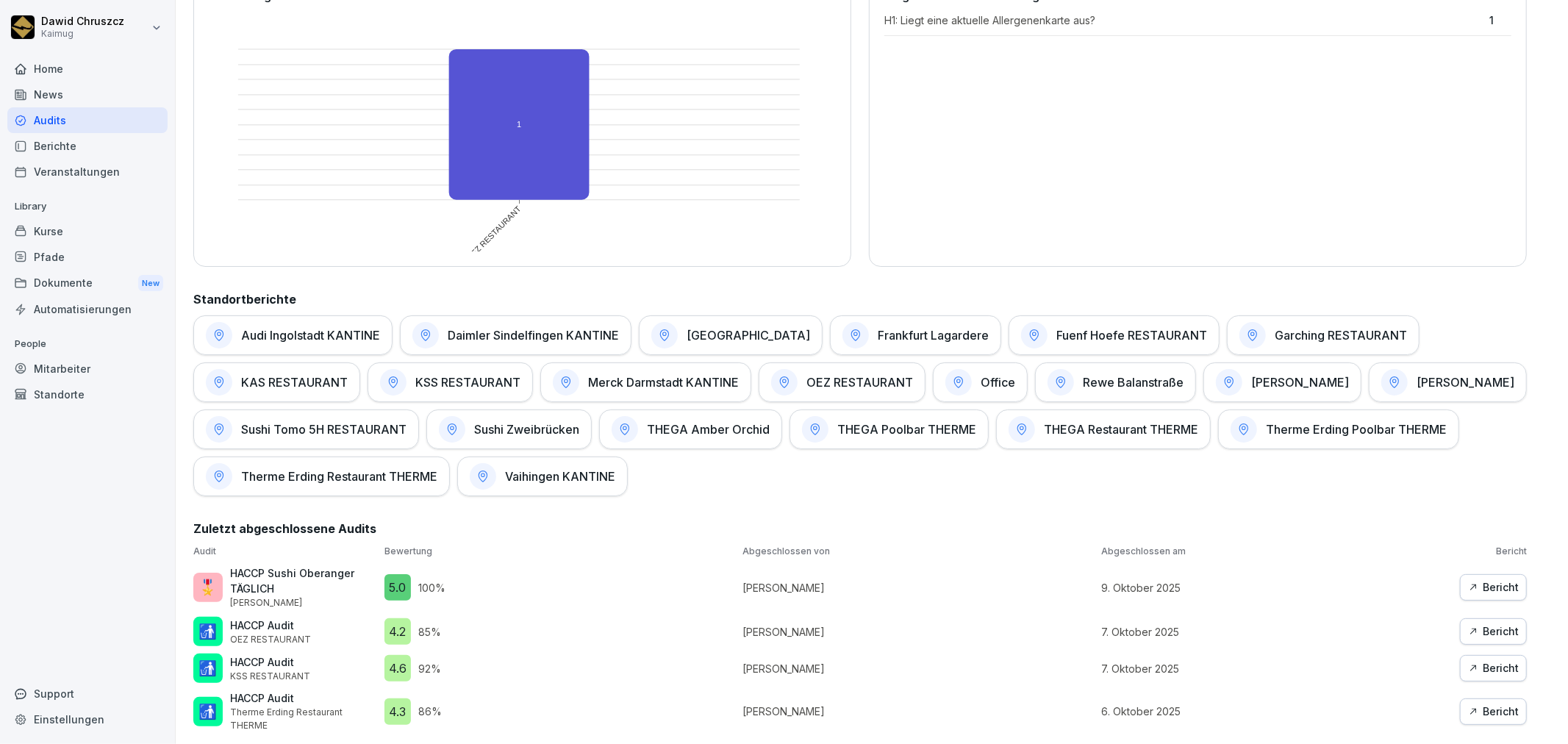
click at [297, 375] on h1 "KAS RESTAURANT" at bounding box center [295, 382] width 107 height 14
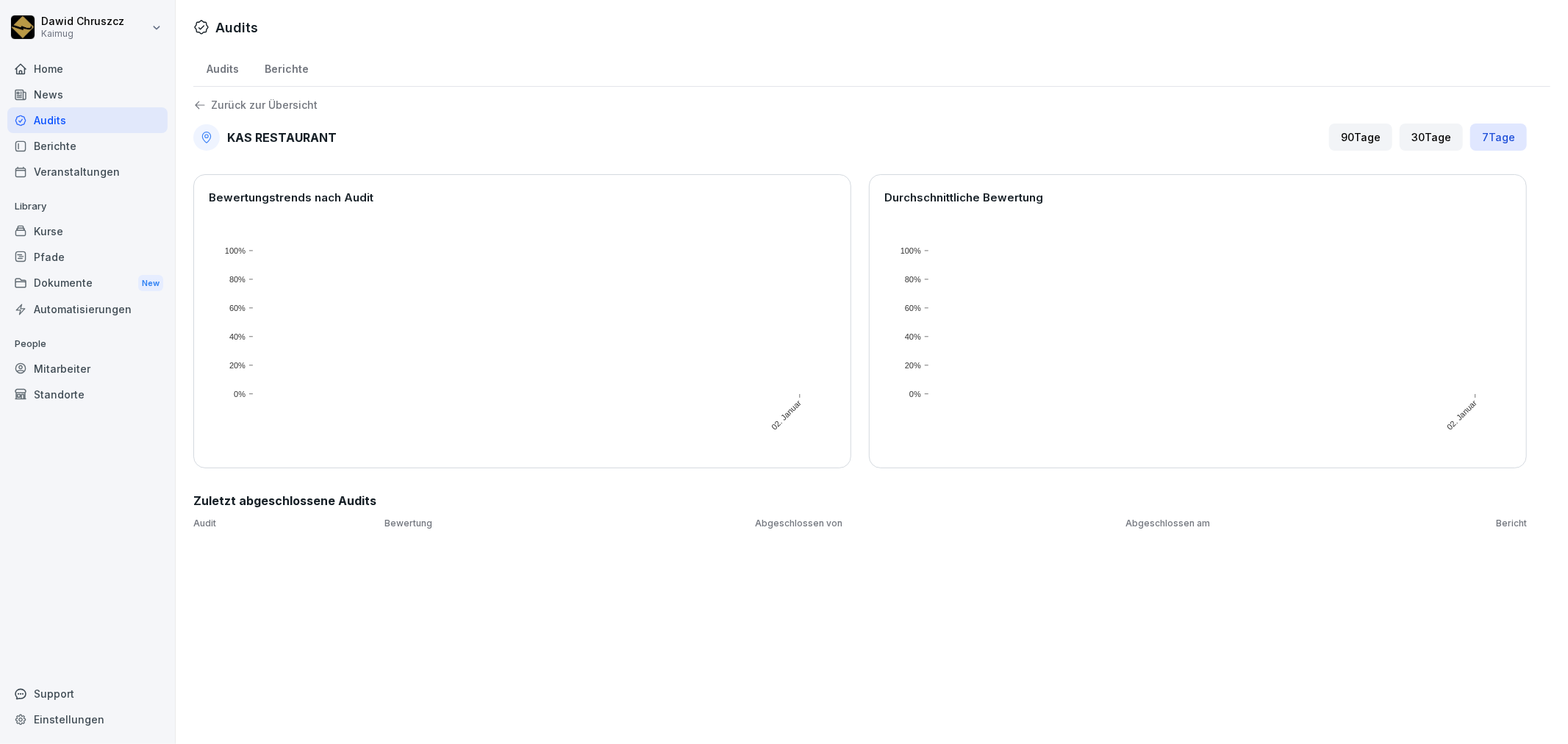
click at [224, 105] on p "Zurück zur Übersicht" at bounding box center [264, 105] width 107 height 0
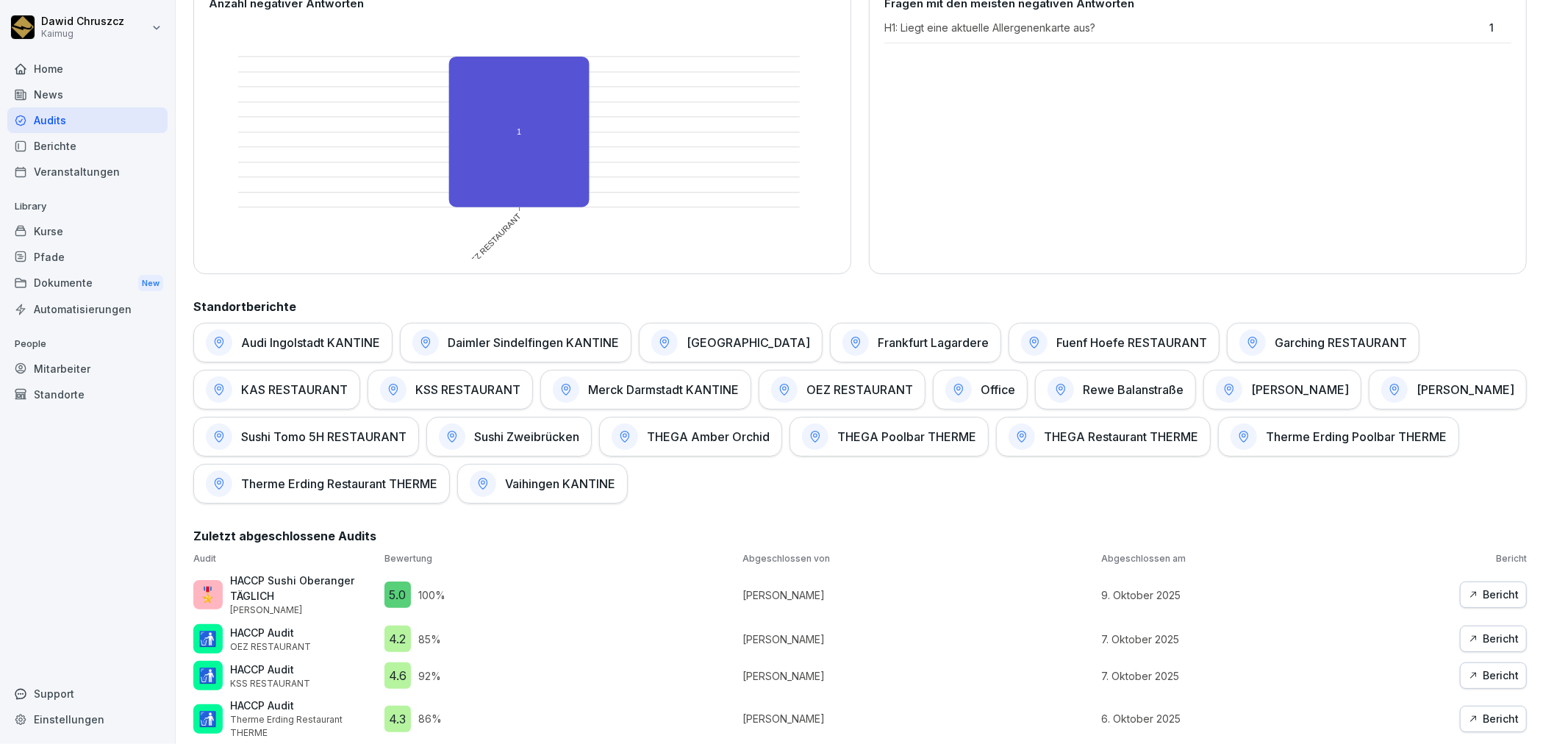
scroll to position [484, 0]
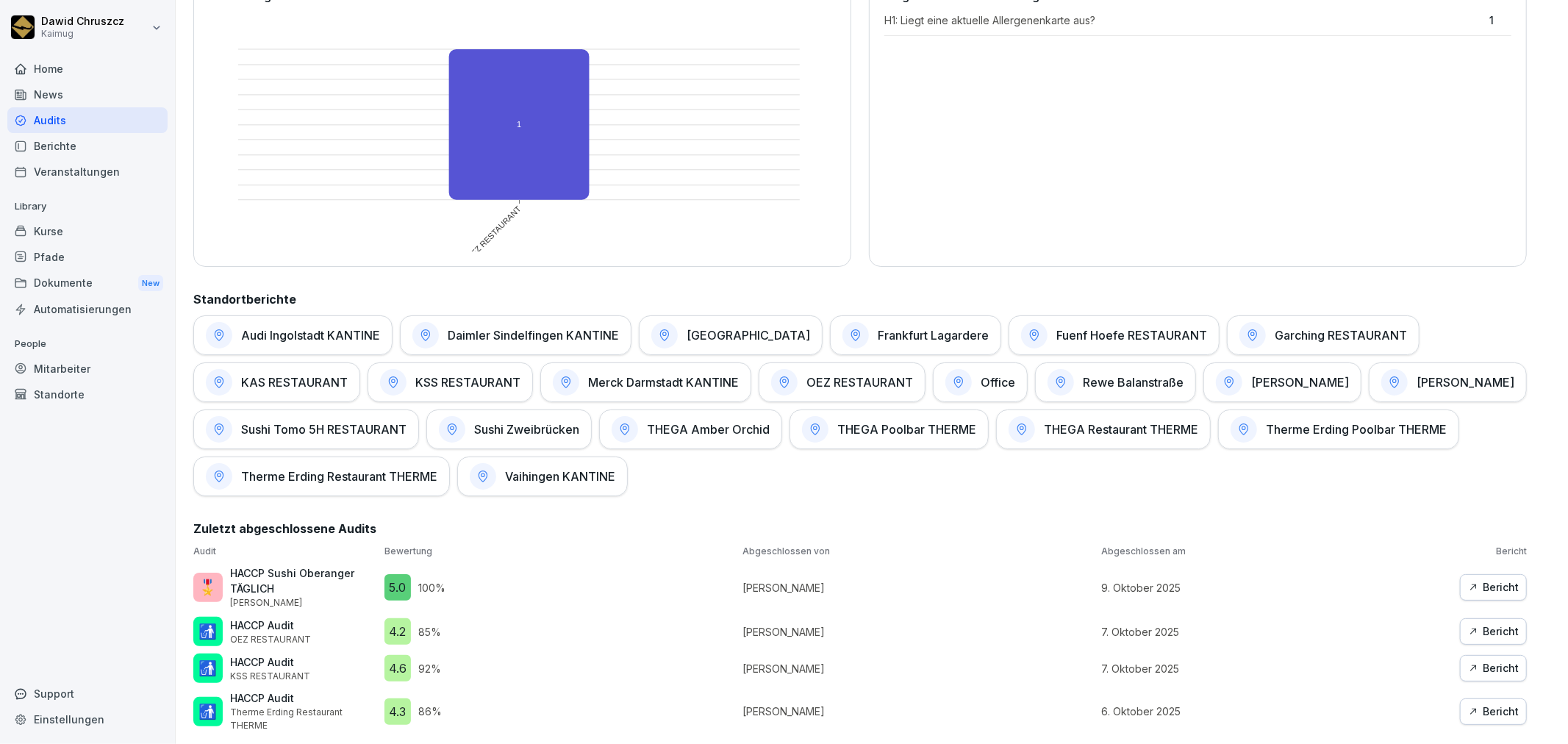
click at [905, 328] on h1 "Frankfurt Lagardere" at bounding box center [933, 335] width 111 height 14
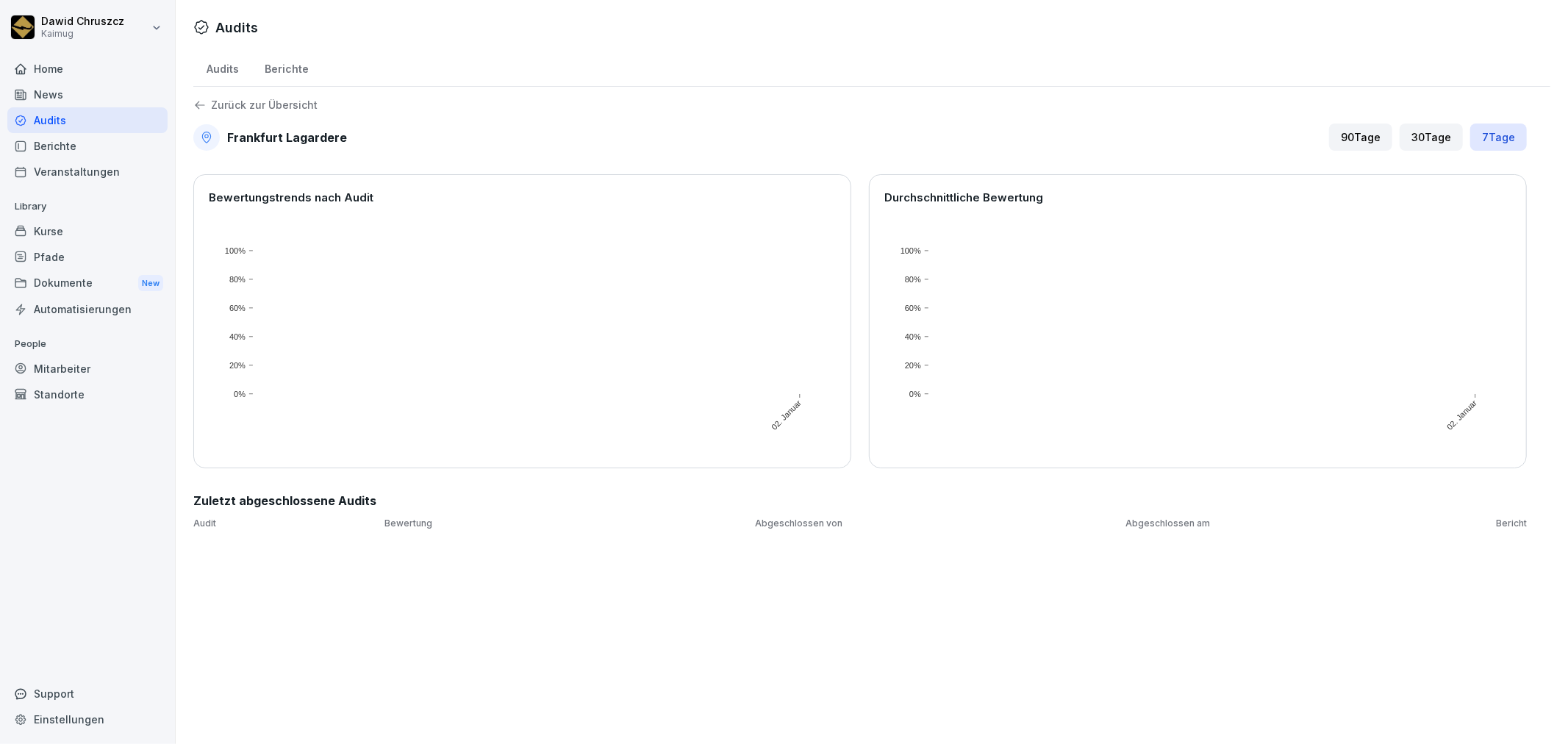
click at [195, 99] on icon at bounding box center [200, 105] width 14 height 14
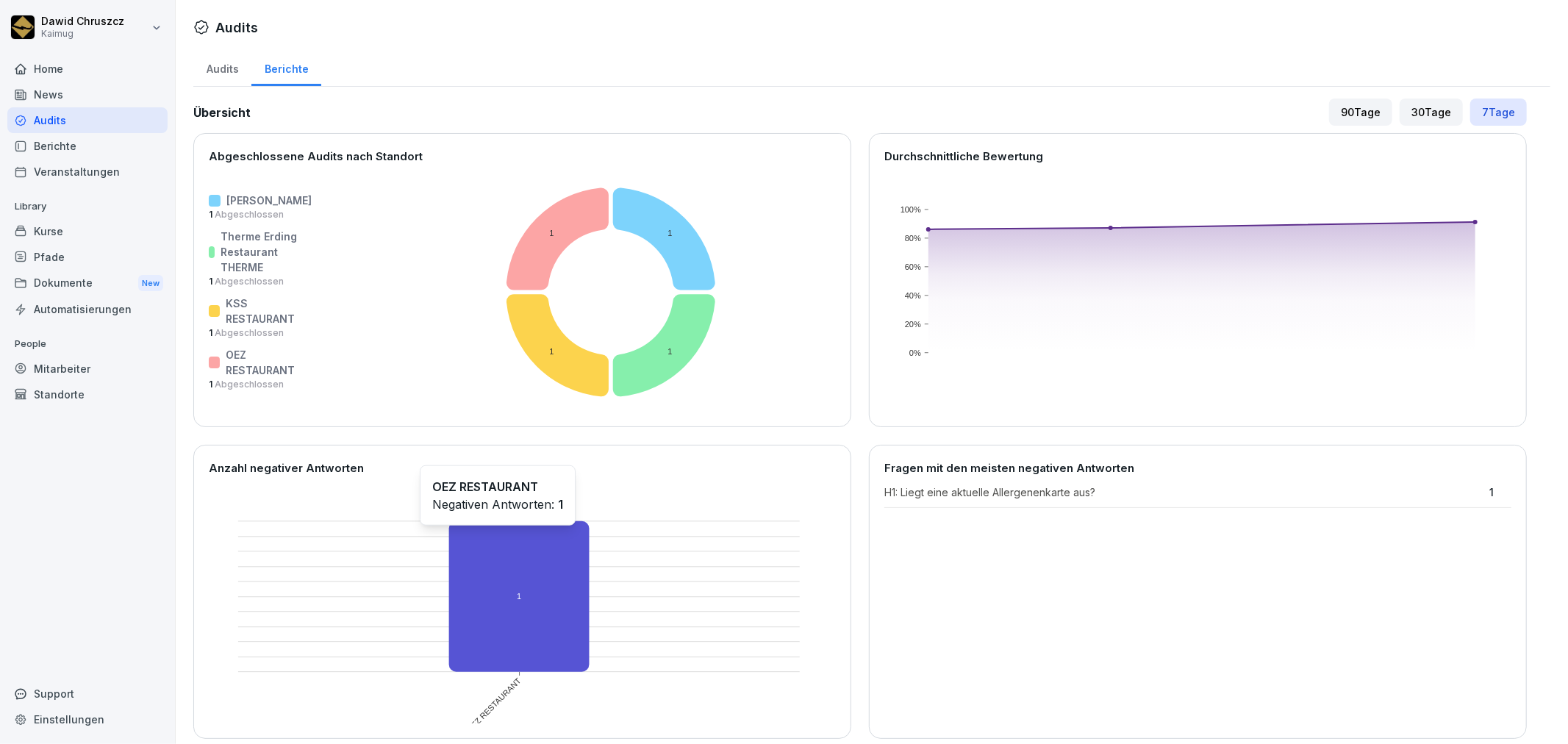
scroll to position [484, 0]
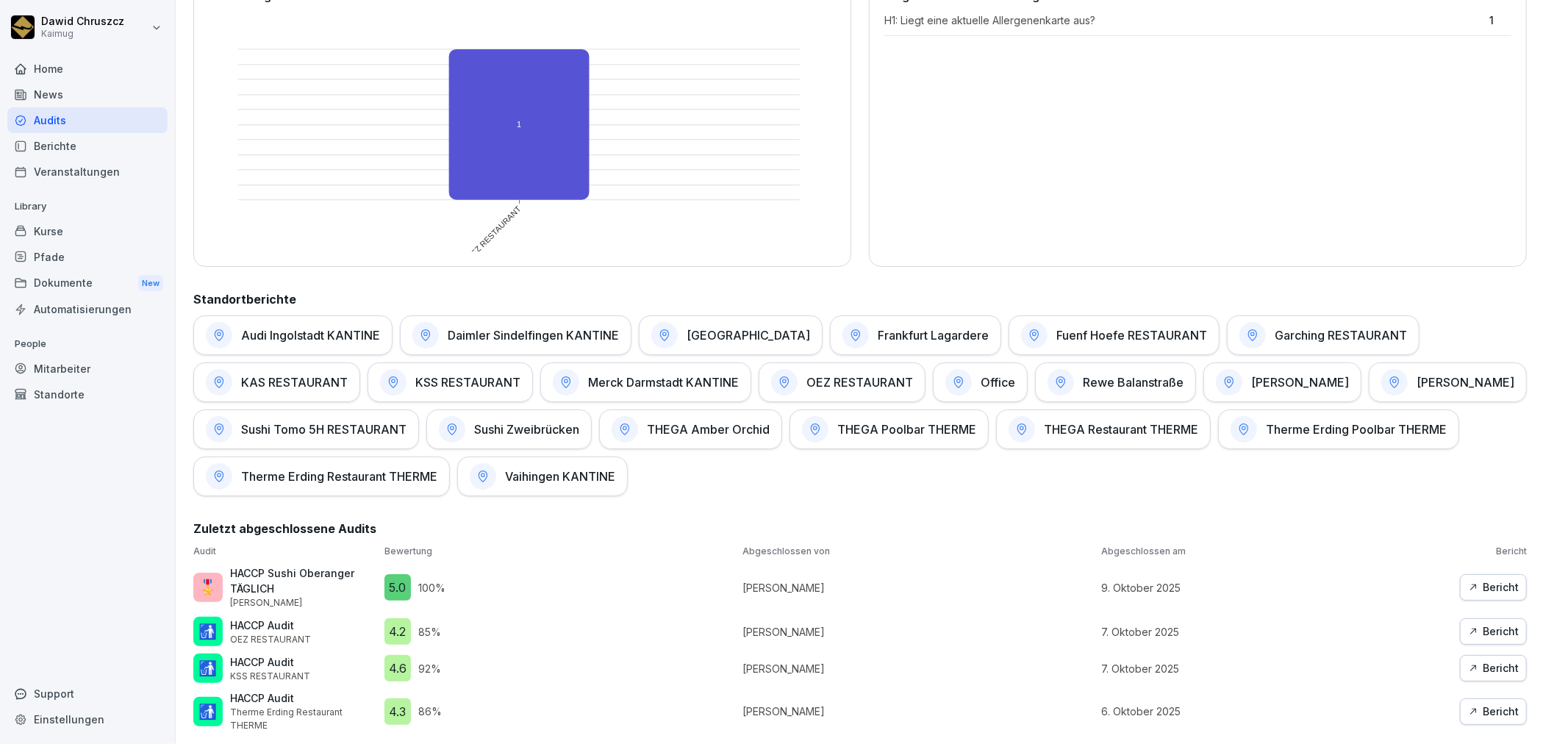
click at [1416, 375] on h1 "[PERSON_NAME]" at bounding box center [1465, 382] width 98 height 14
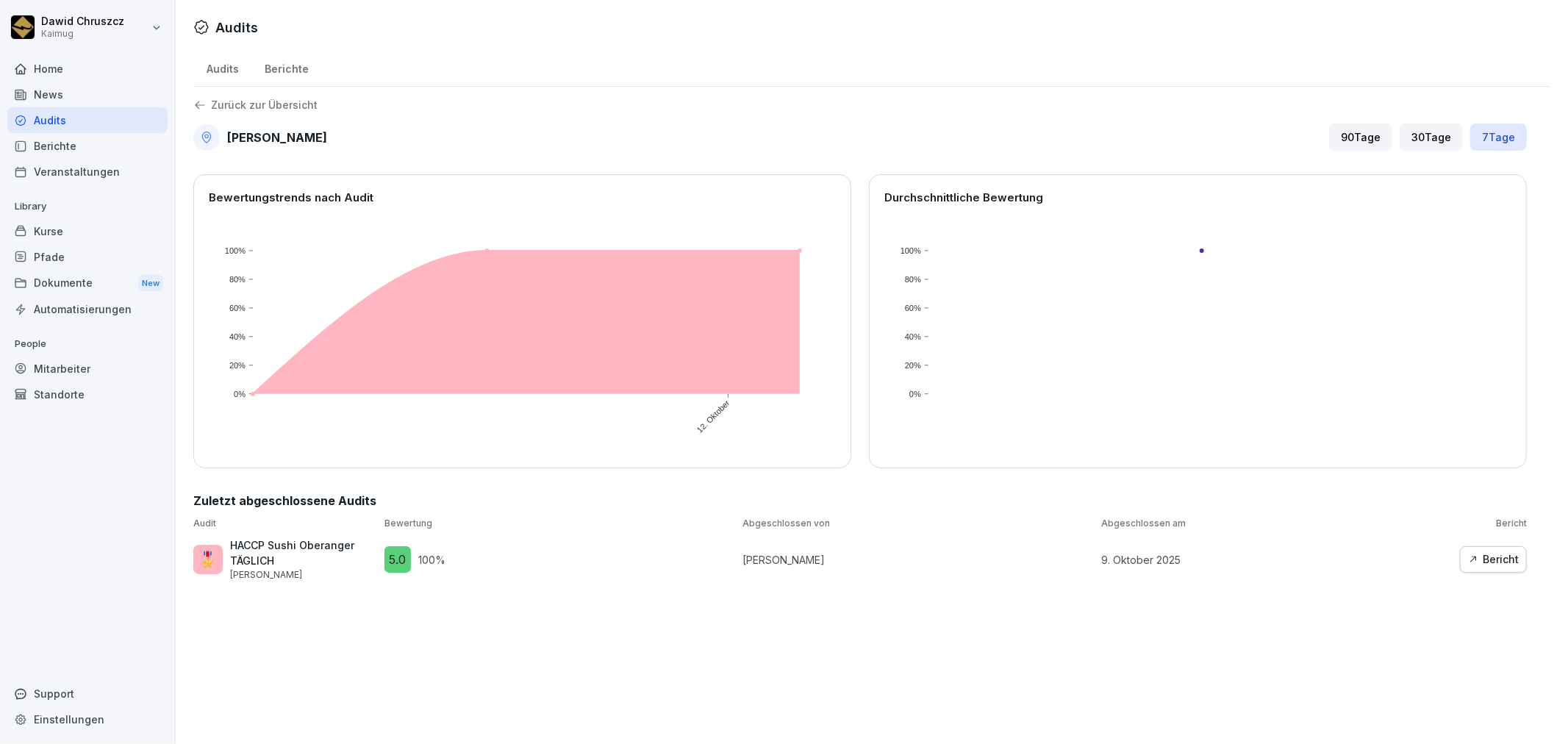
click at [230, 105] on p "Zurück zur Übersicht" at bounding box center [264, 105] width 107 height 0
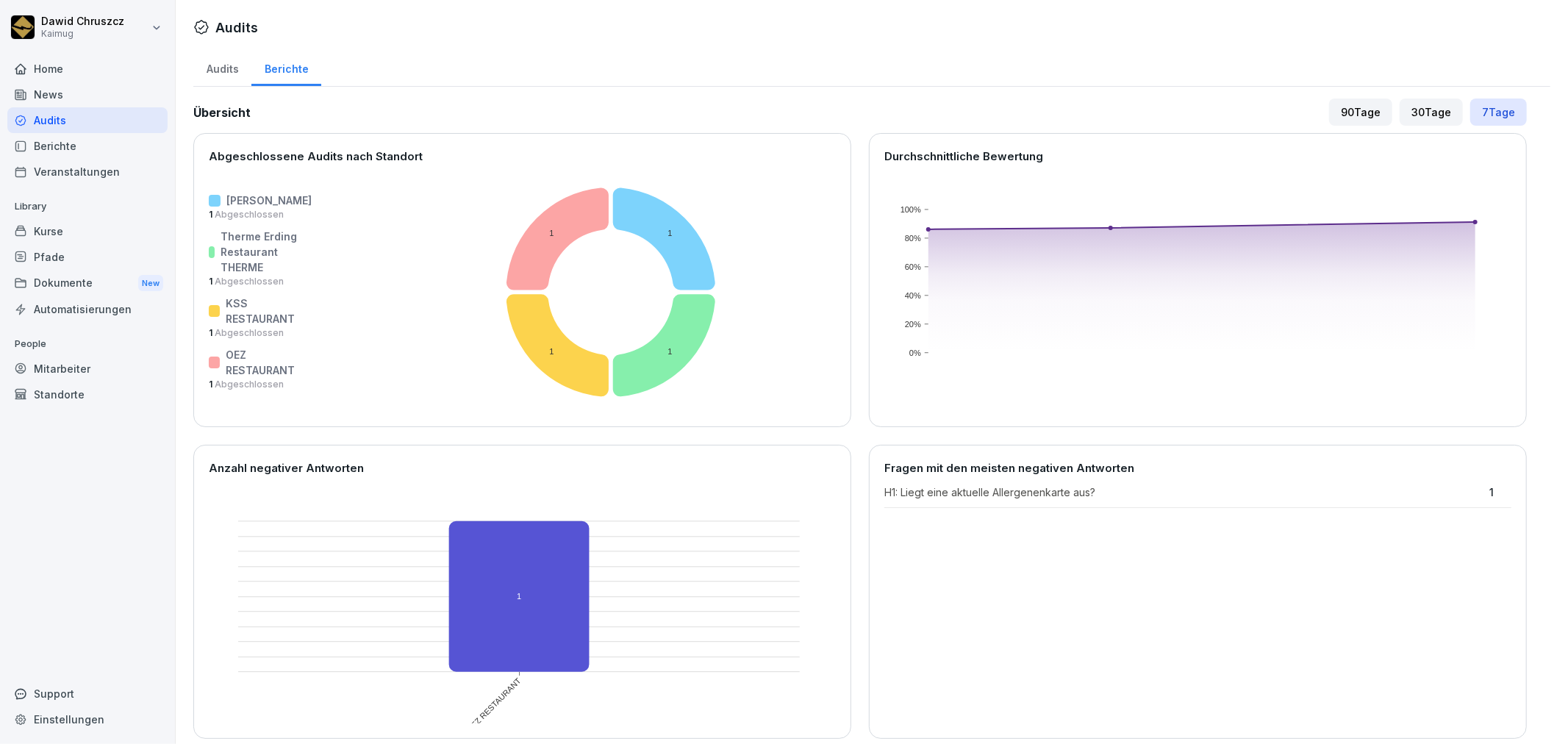
click at [218, 69] on div "Audits" at bounding box center [222, 67] width 58 height 37
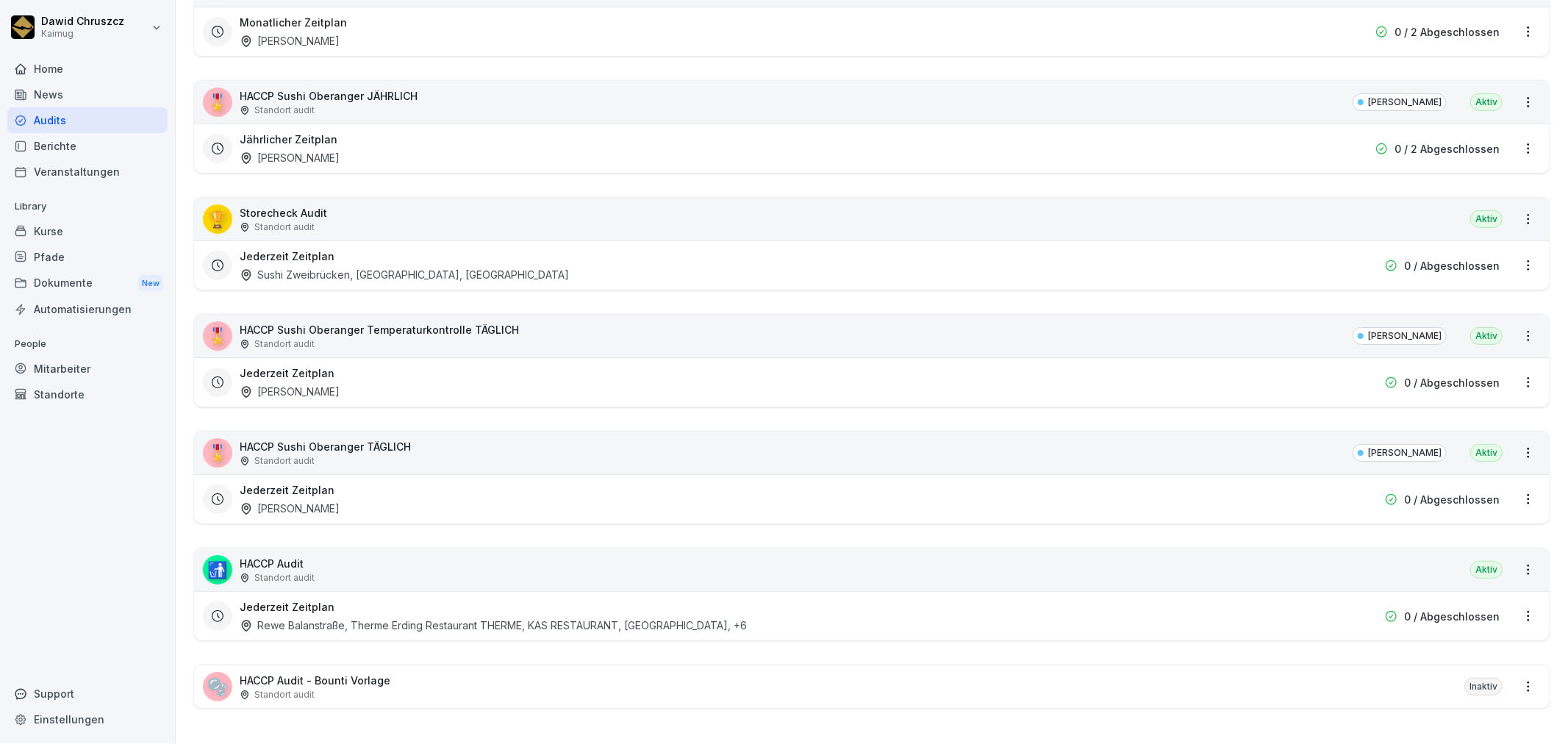
scroll to position [345, 0]
click at [1342, 492] on div "0 / Abgeschlossen" at bounding box center [1411, 499] width 176 height 15
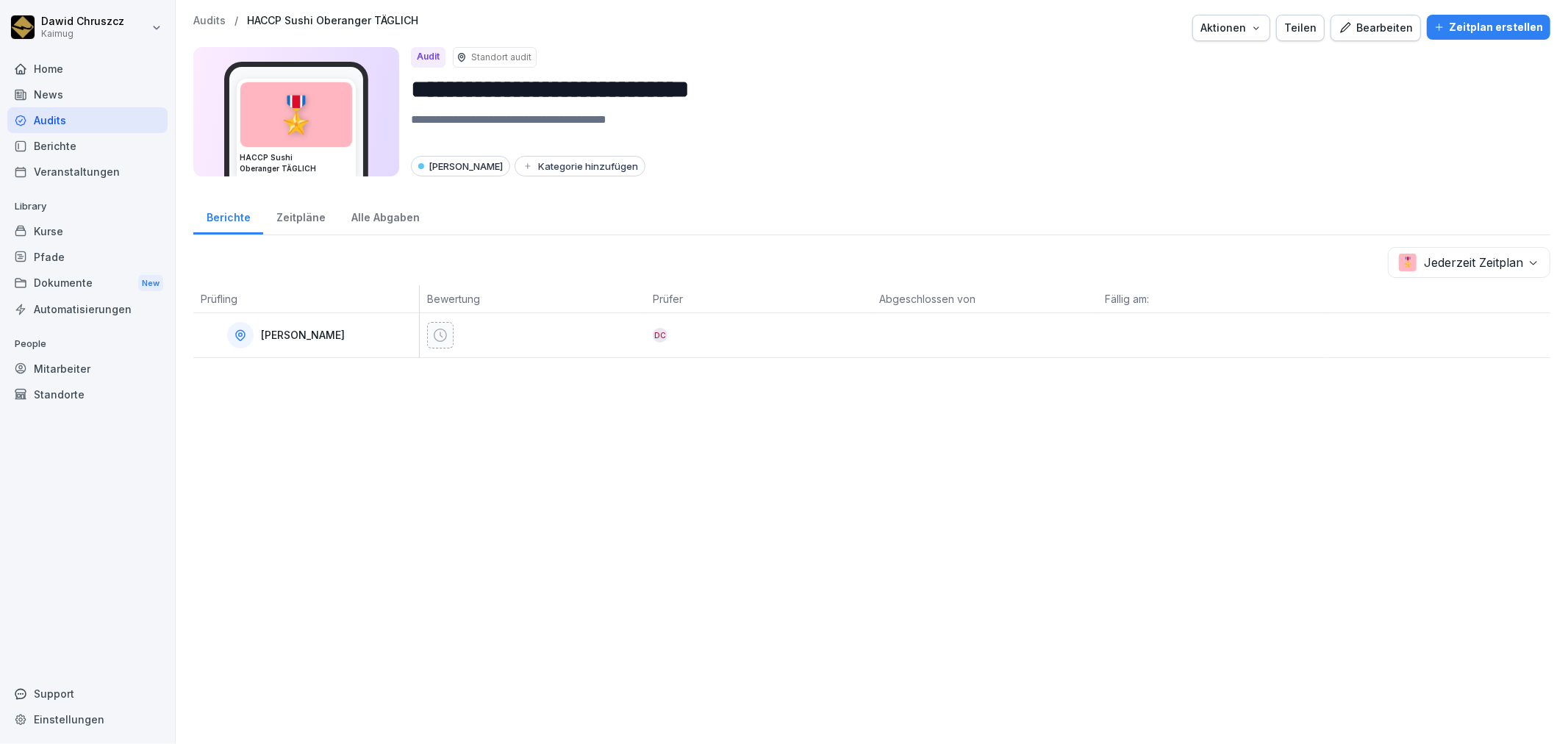
click at [295, 225] on div "Zeitpläne" at bounding box center [300, 215] width 75 height 37
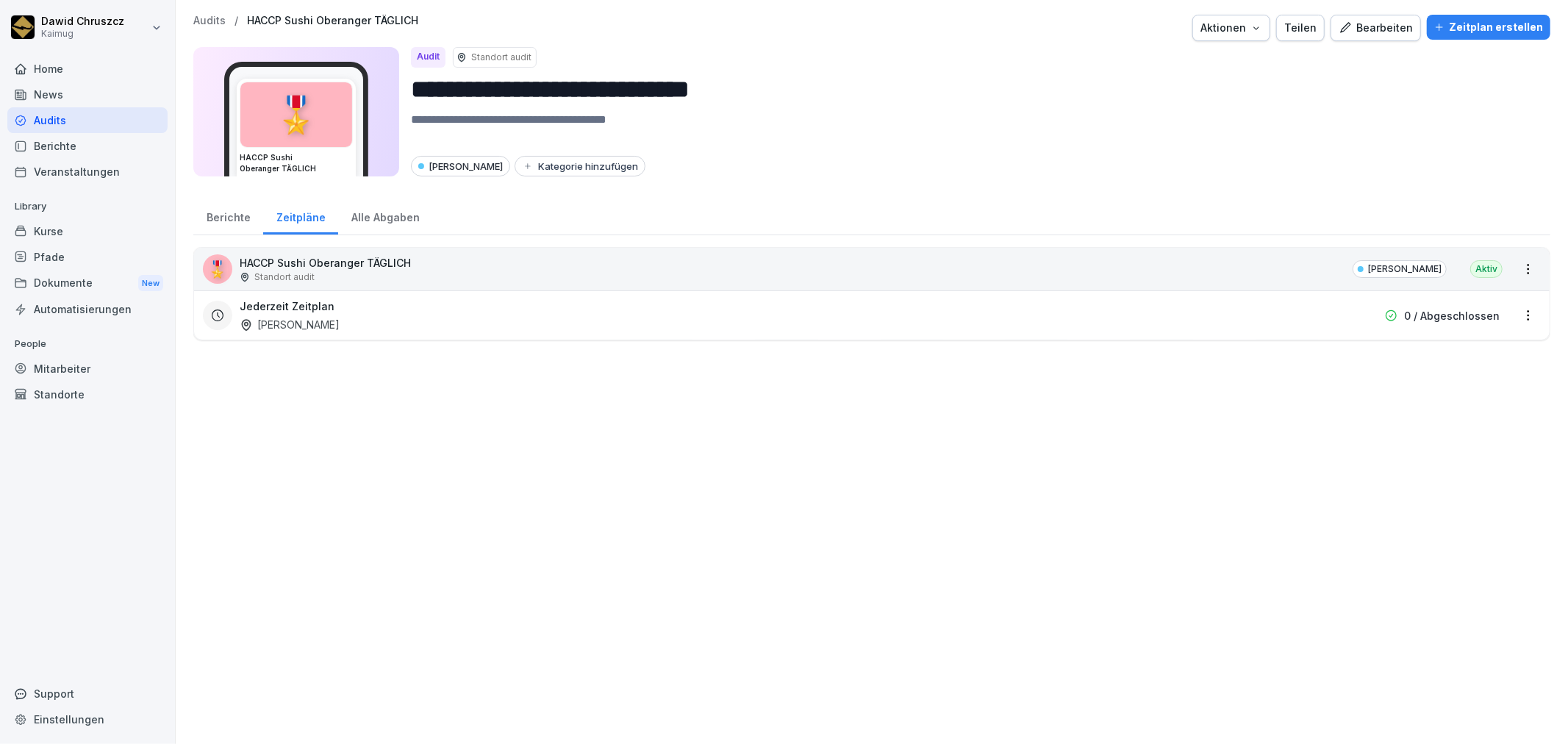
click at [465, 317] on div "Jederzeit Zeitplan [PERSON_NAME]" at bounding box center [778, 315] width 1076 height 33
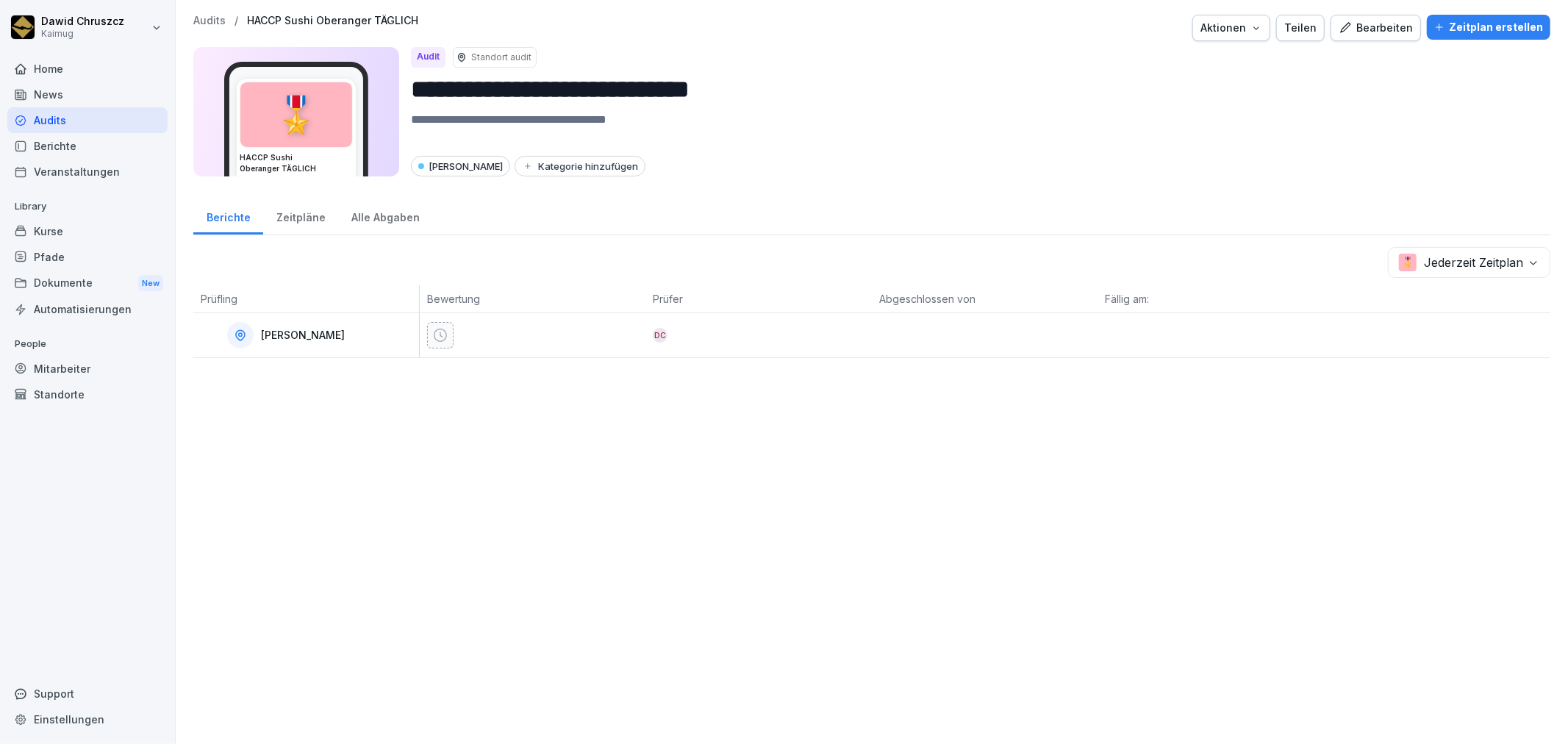
click at [203, 25] on p "Audits" at bounding box center [210, 21] width 33 height 13
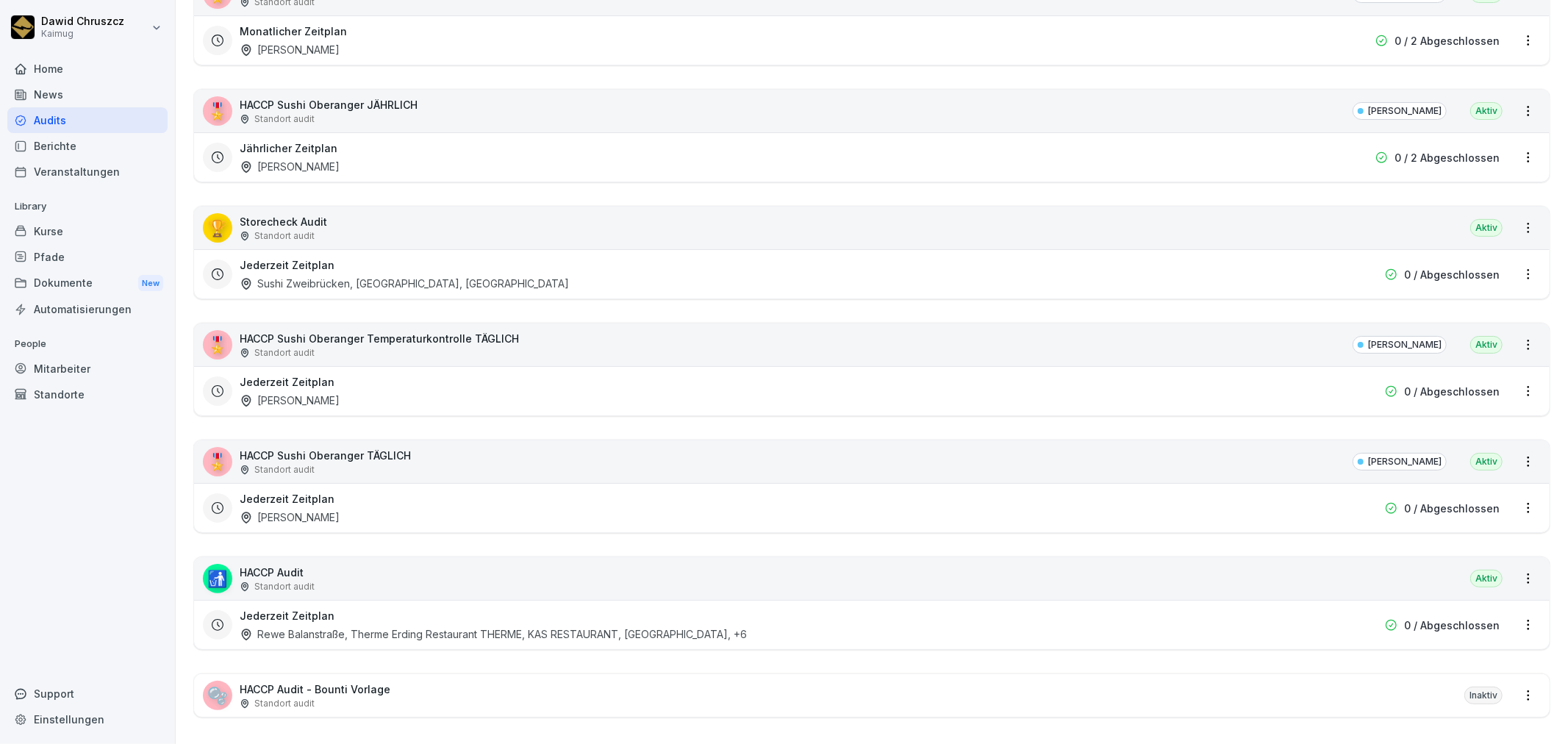
scroll to position [345, 0]
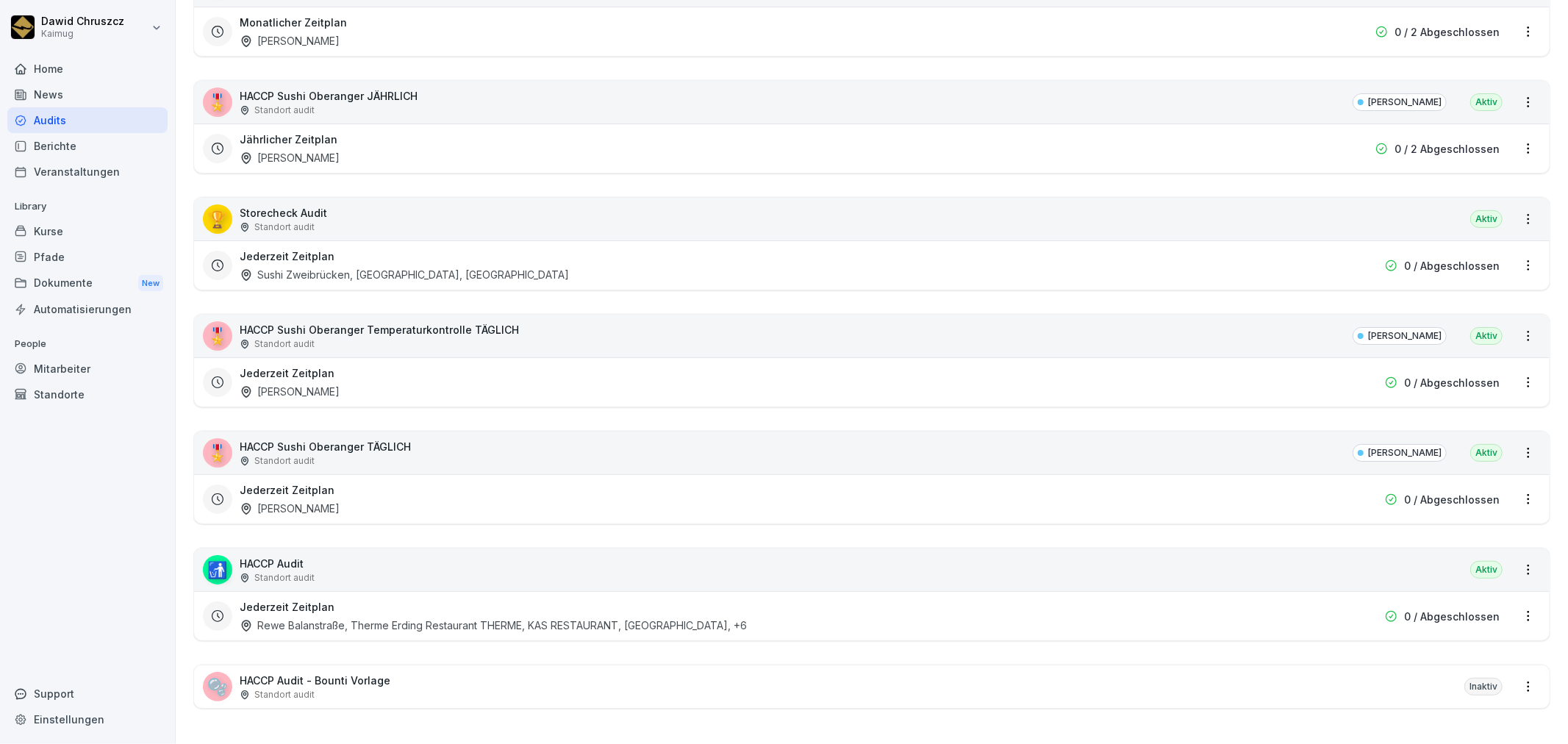
click at [406, 368] on div "Jederzeit Zeitplan [PERSON_NAME]" at bounding box center [778, 381] width 1076 height 33
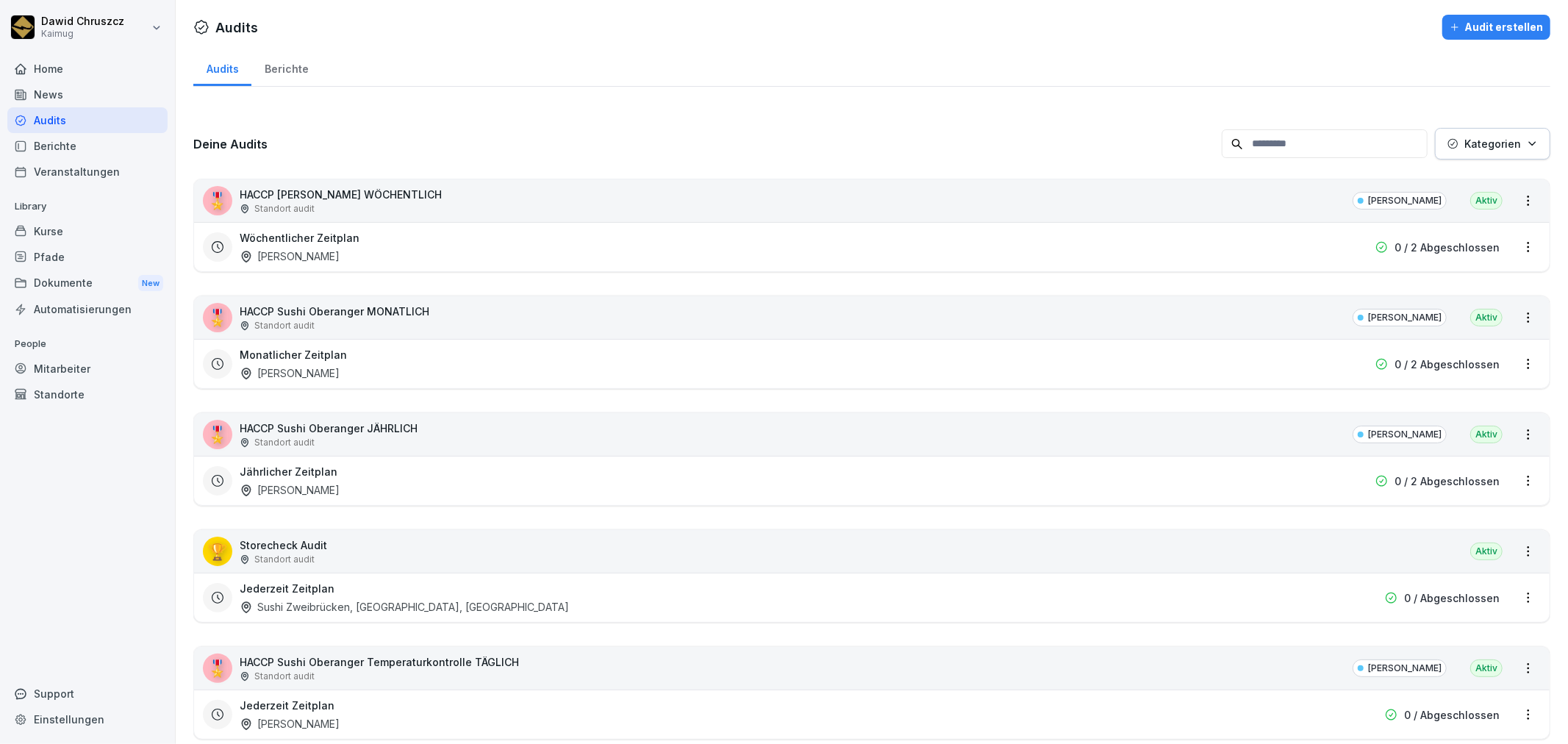
drag, startPoint x: 79, startPoint y: 368, endPoint x: 89, endPoint y: 362, distance: 11.7
click at [79, 367] on div "Mitarbeiter" at bounding box center [87, 368] width 160 height 25
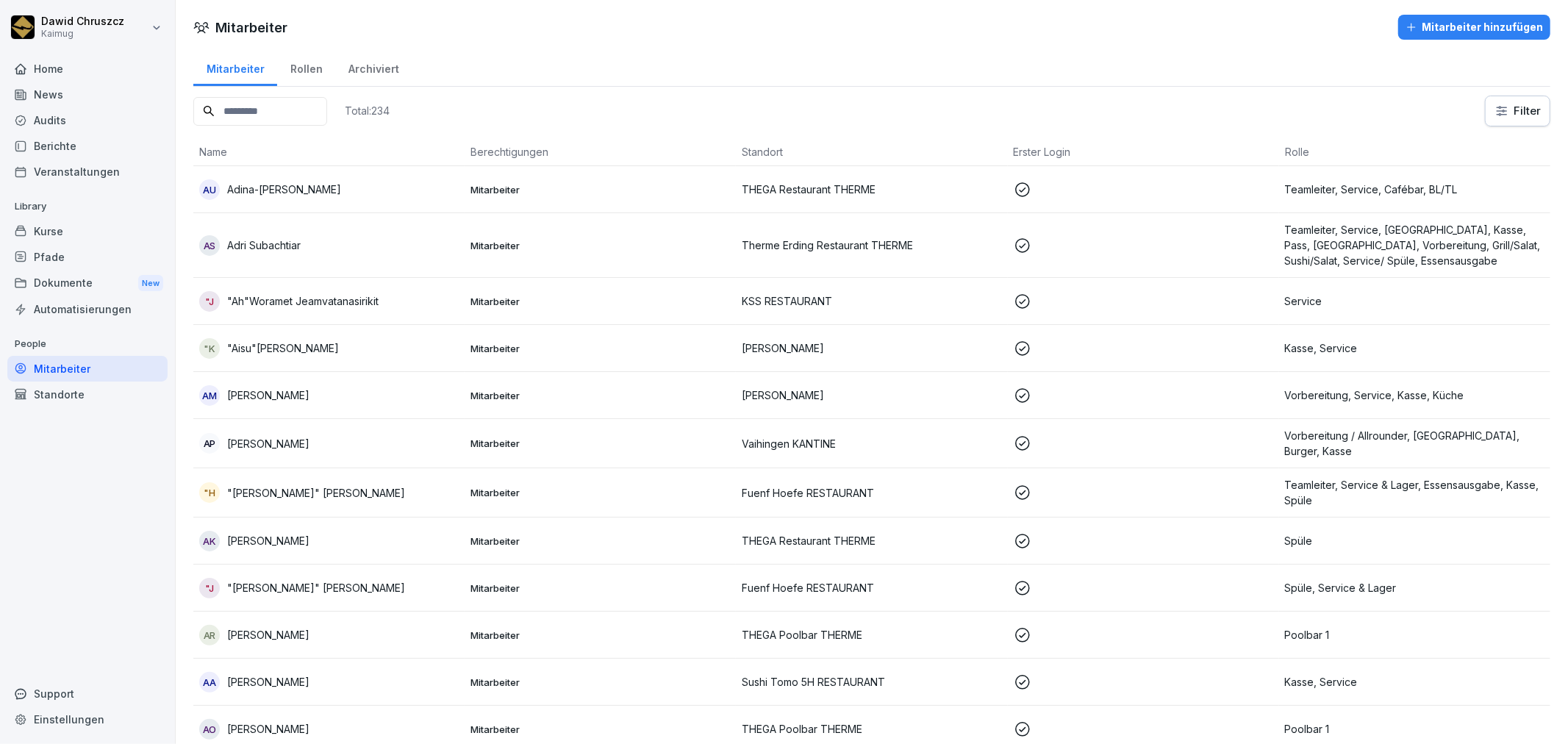
click at [240, 113] on input at bounding box center [260, 111] width 134 height 29
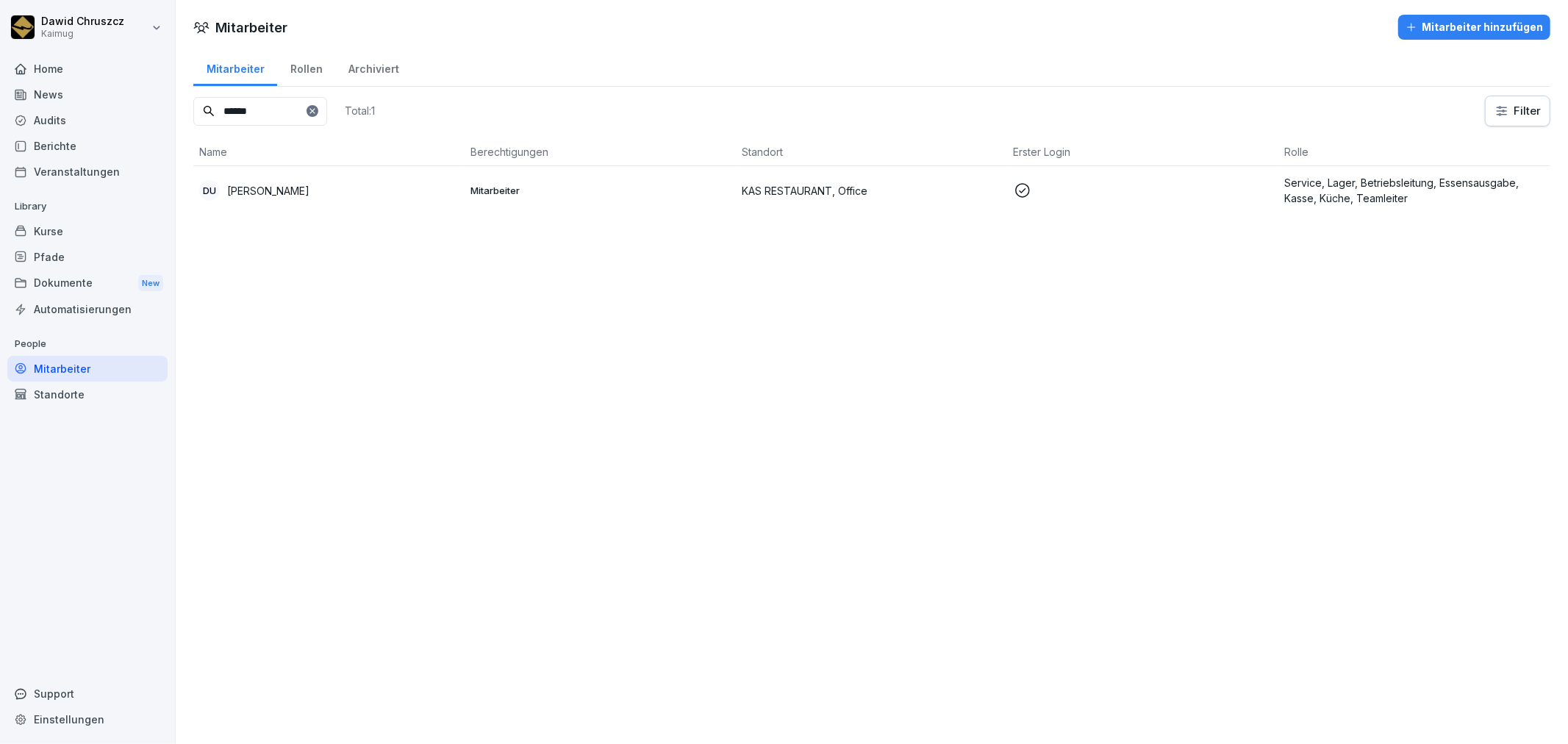
type input "******"
click at [1195, 192] on p at bounding box center [1143, 191] width 260 height 18
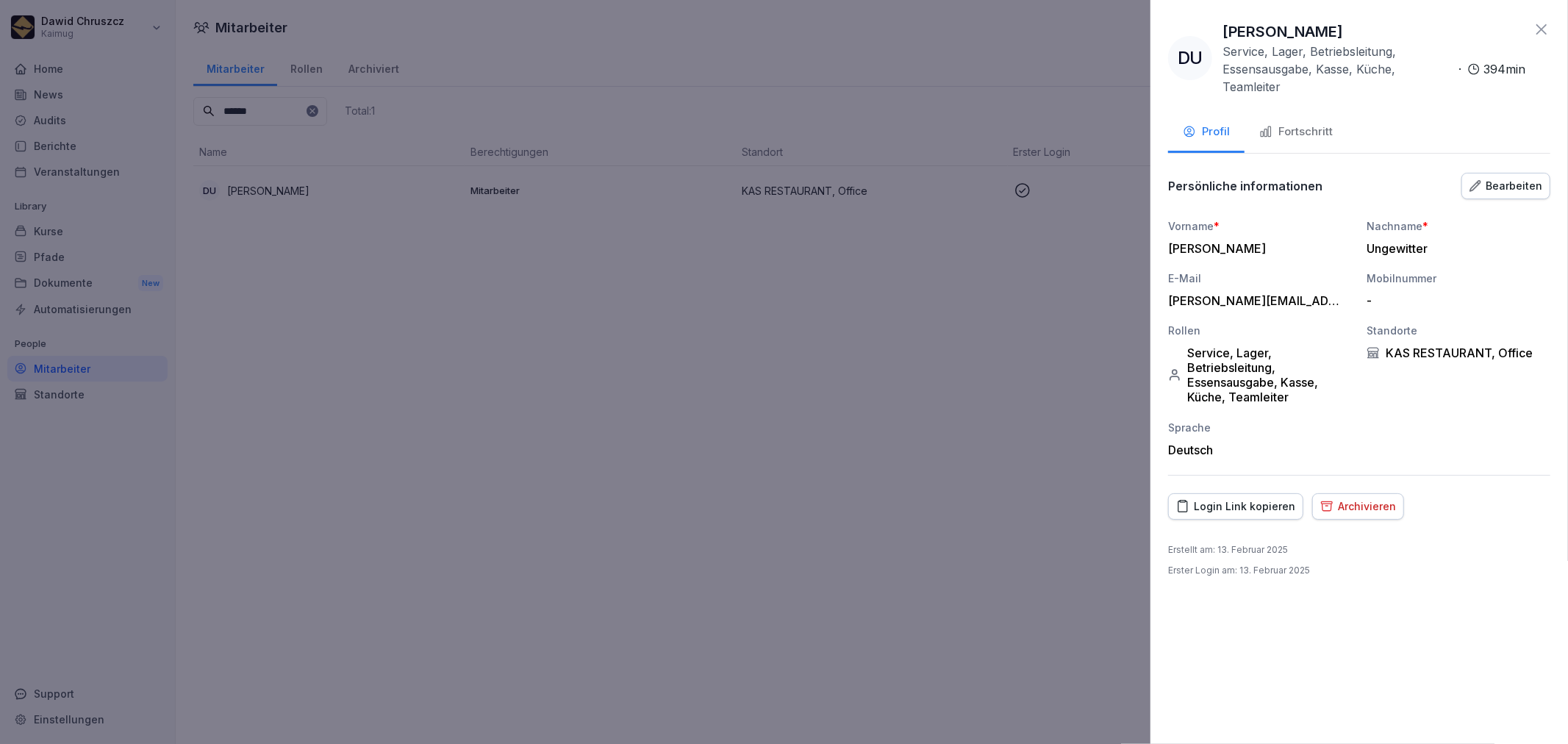
click at [1492, 178] on div "Bearbeiten" at bounding box center [1506, 186] width 72 height 16
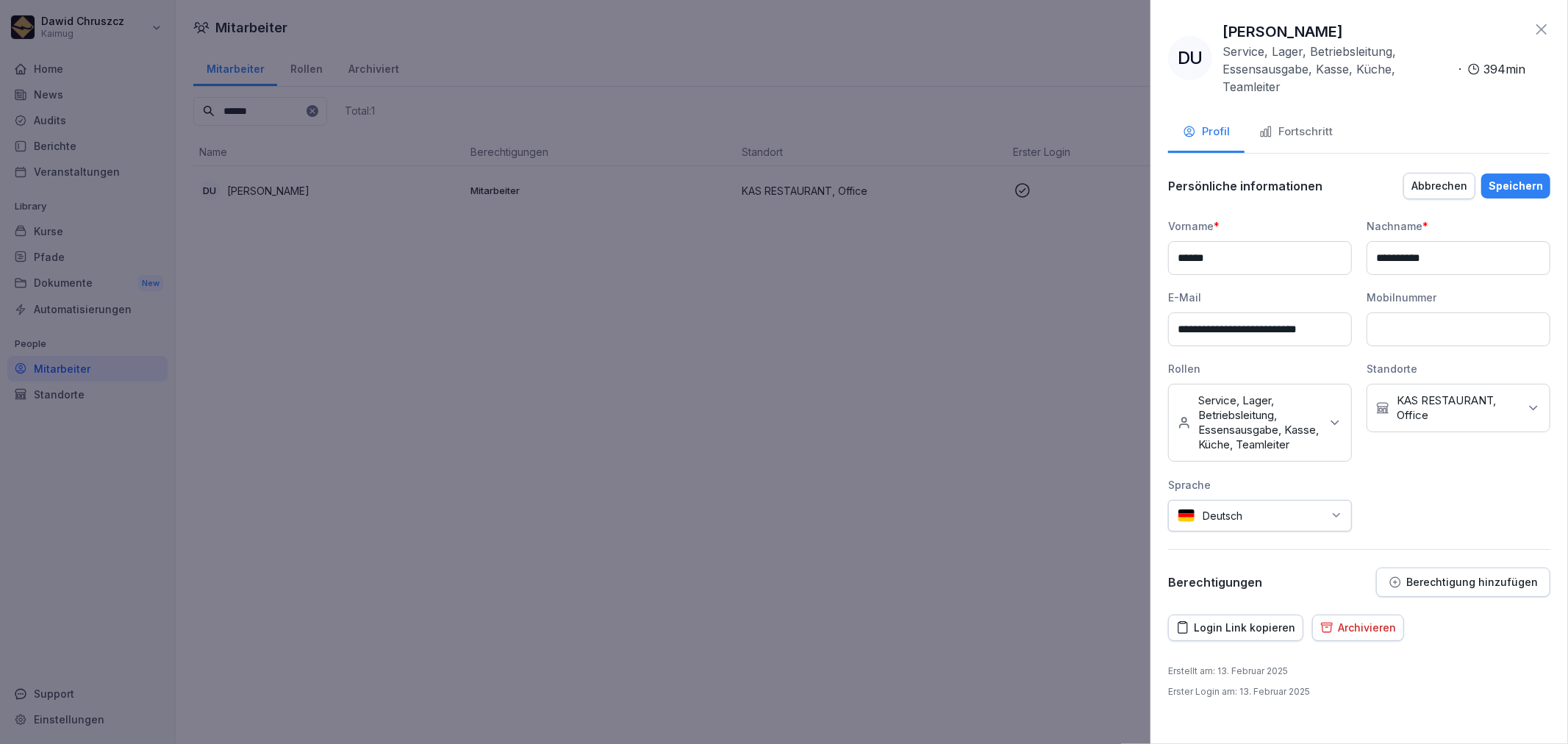
click at [1526, 383] on div "Kein Standort KAS RESTAURANT, Office" at bounding box center [1458, 408] width 184 height 49
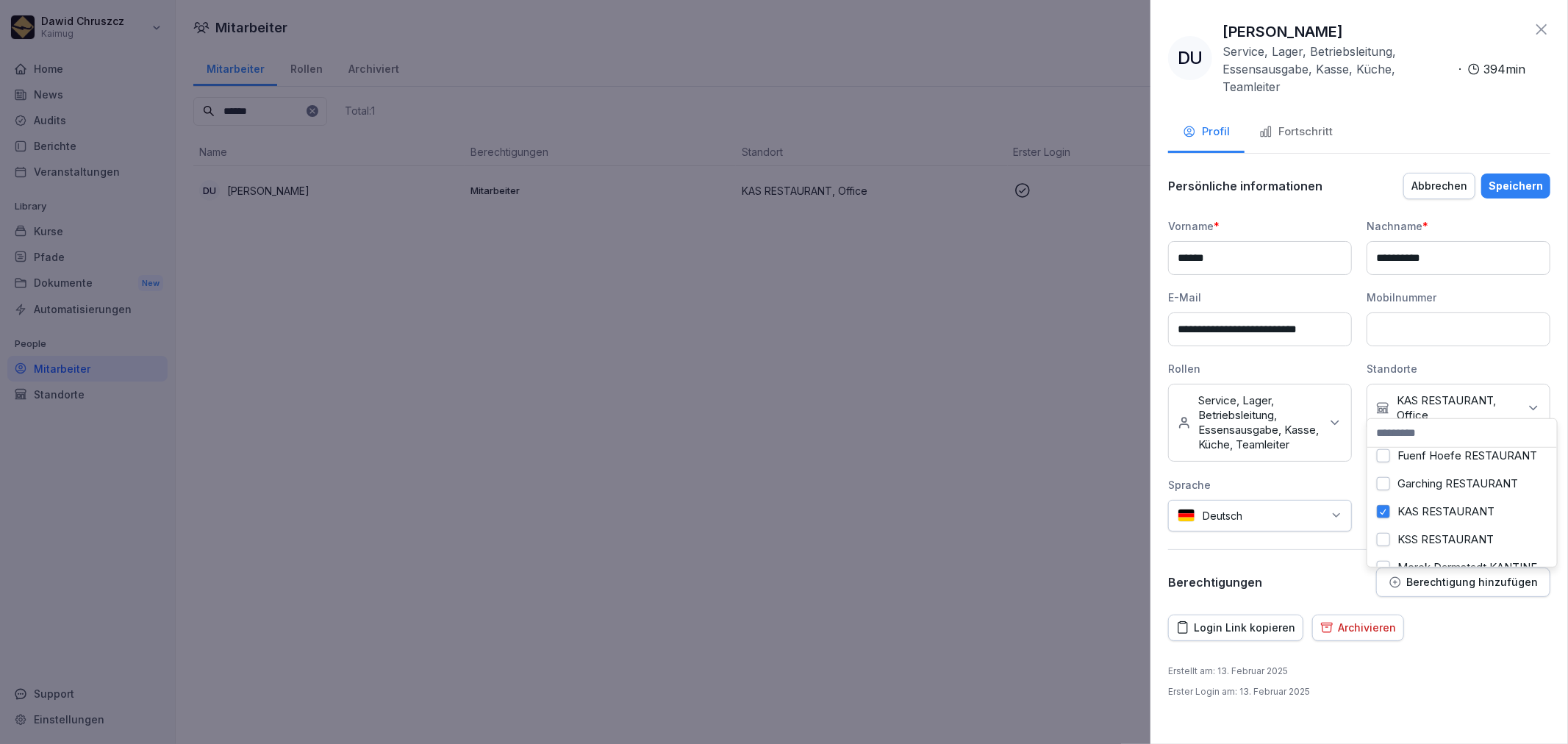
scroll to position [163, 0]
click at [1385, 489] on button "KAS RESTAURANT" at bounding box center [1384, 483] width 14 height 14
click at [1377, 426] on button "[PERSON_NAME]" at bounding box center [1384, 419] width 14 height 14
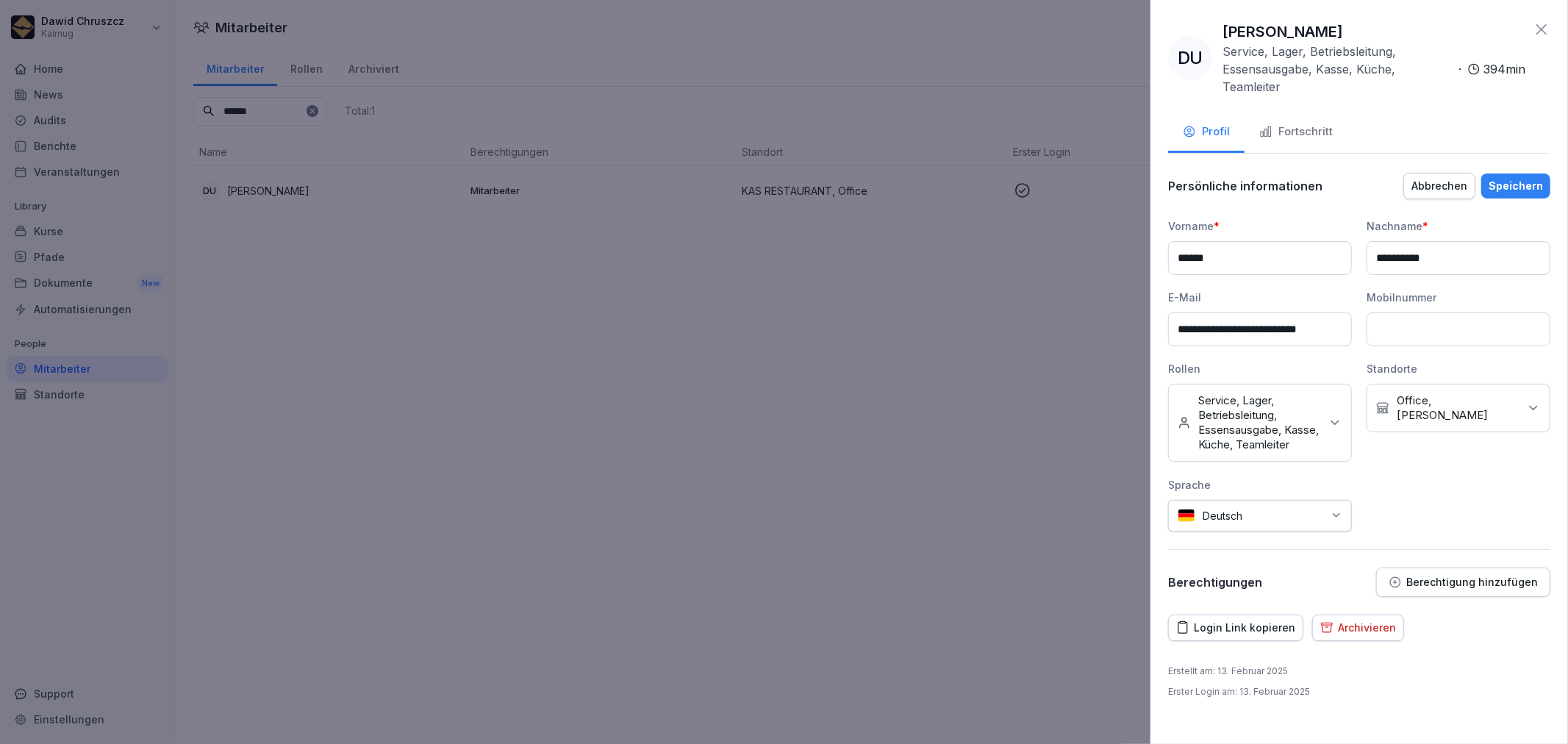
click at [1329, 484] on div "Sprache" at bounding box center [1260, 485] width 184 height 15
click at [1516, 178] on div "Speichern" at bounding box center [1516, 186] width 54 height 16
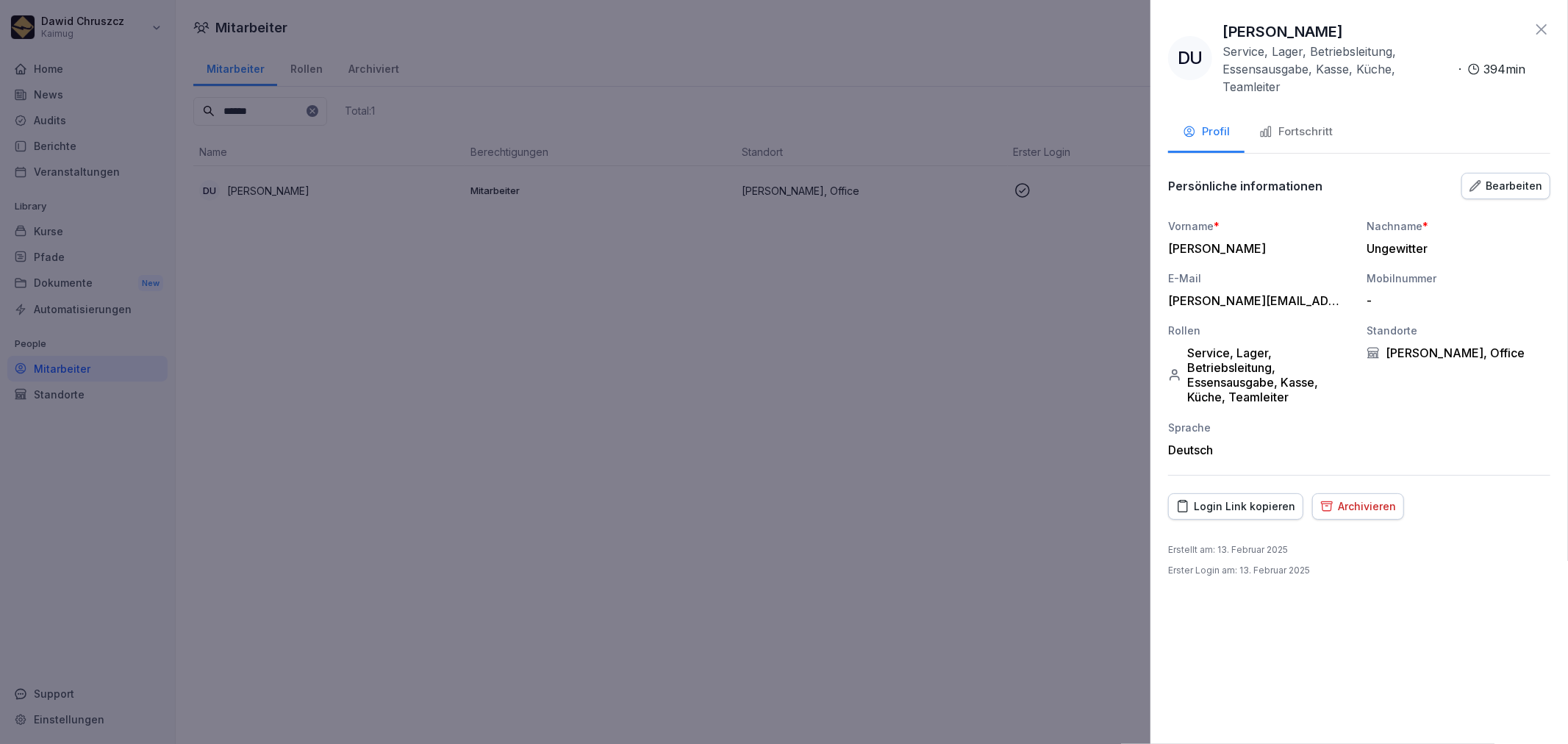
click at [802, 551] on div at bounding box center [784, 372] width 1568 height 744
